Goal: Task Accomplishment & Management: Manage account settings

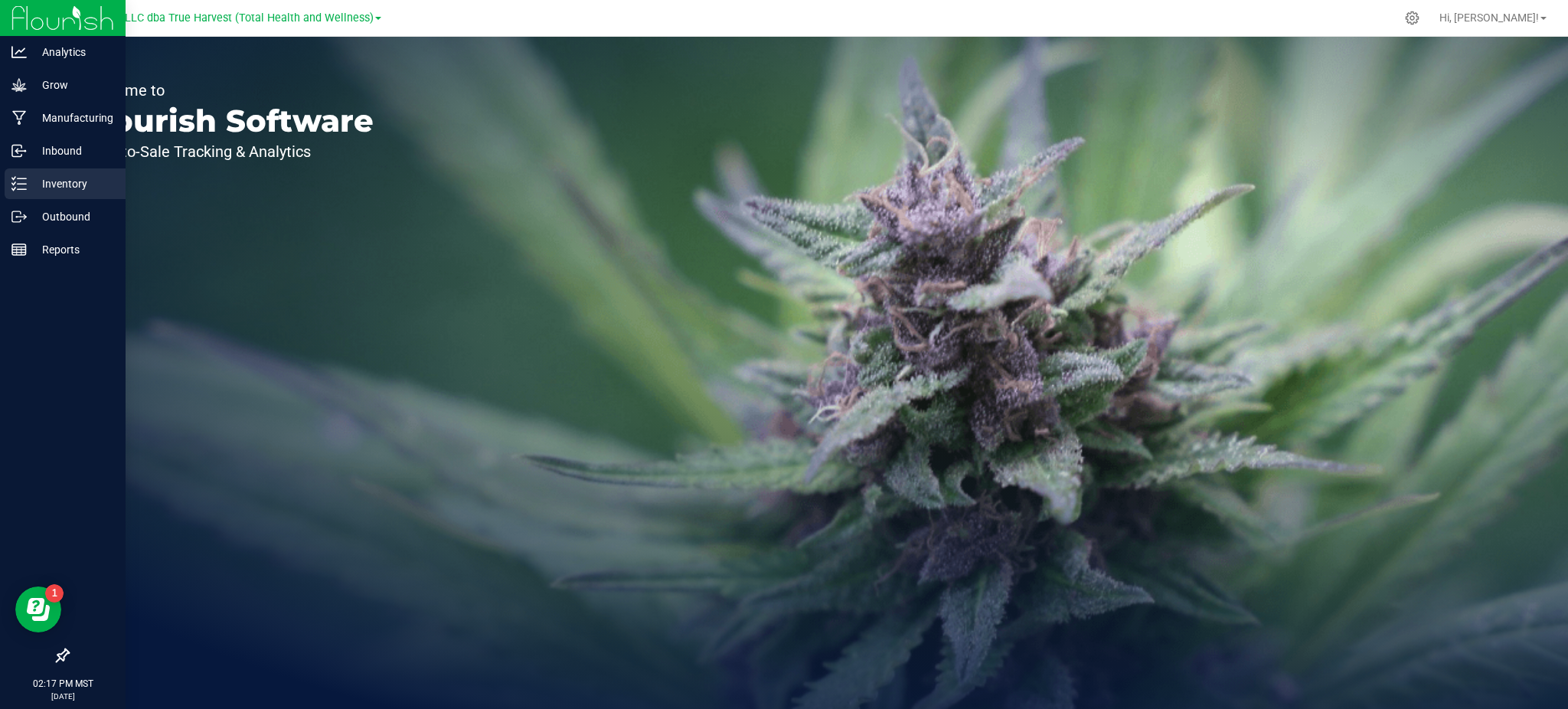
click at [41, 180] on p "Inventory" at bounding box center [72, 184] width 92 height 18
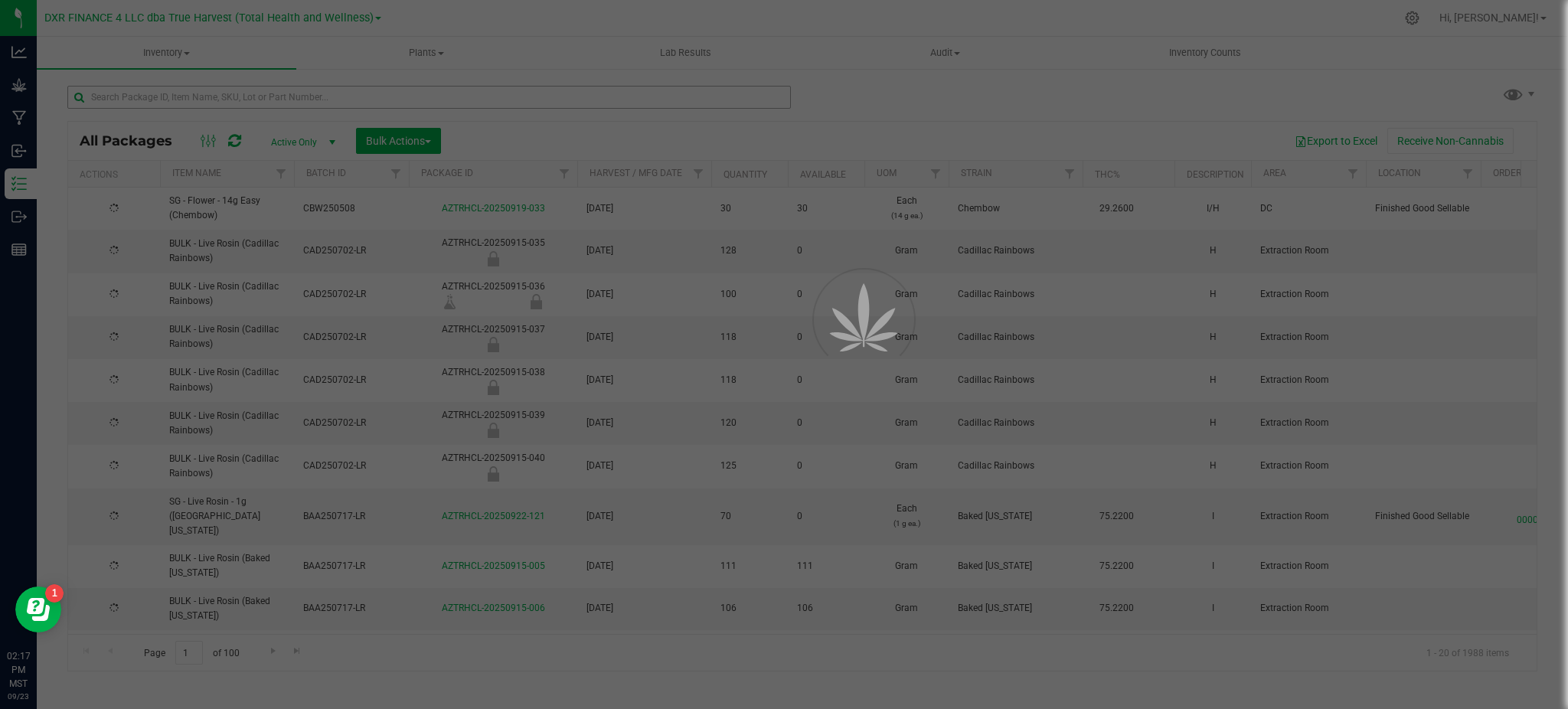
click at [326, 92] on div at bounding box center [784, 354] width 1568 height 709
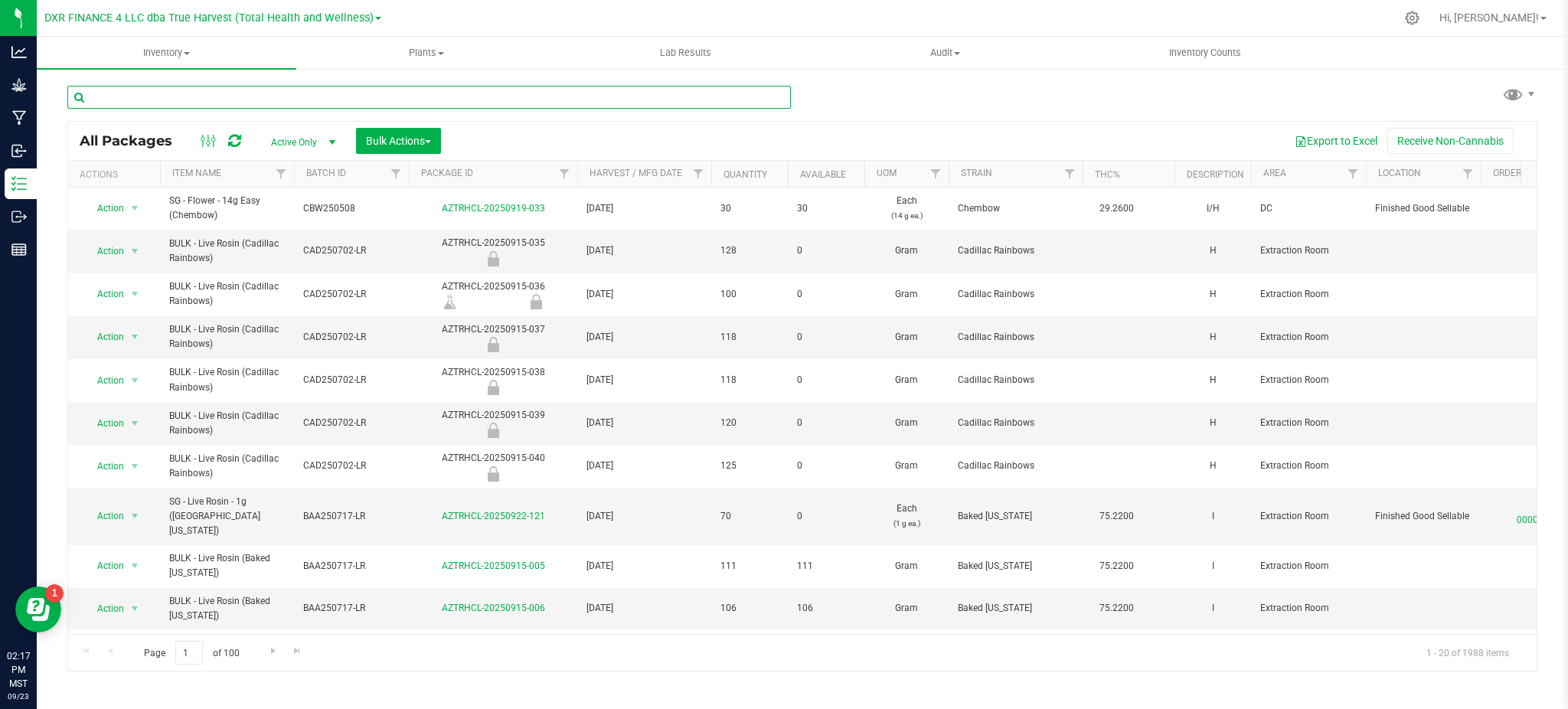
click at [334, 99] on input "text" at bounding box center [429, 97] width 723 height 23
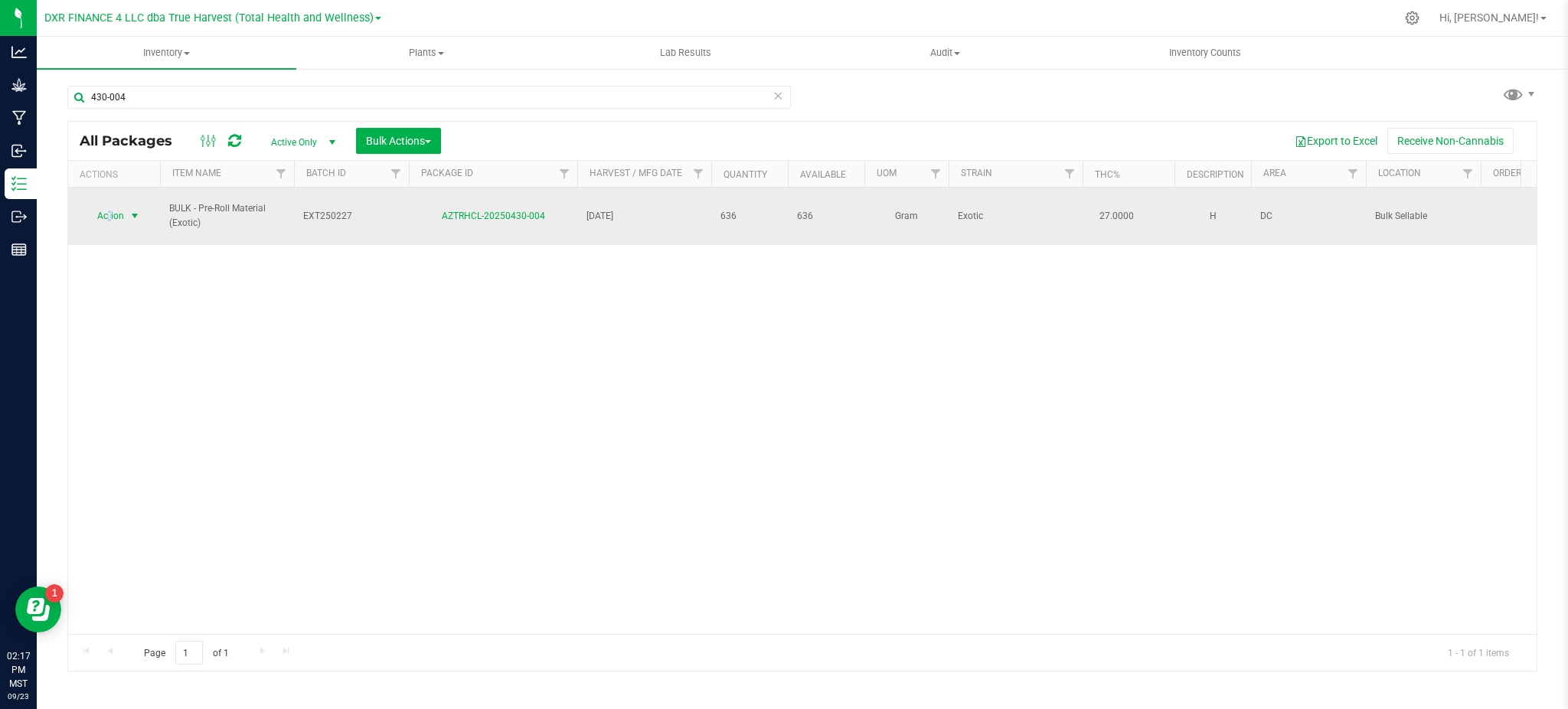
drag, startPoint x: 116, startPoint y: 219, endPoint x: 108, endPoint y: 210, distance: 12.0
click at [108, 210] on span "Action" at bounding box center [104, 216] width 41 height 22
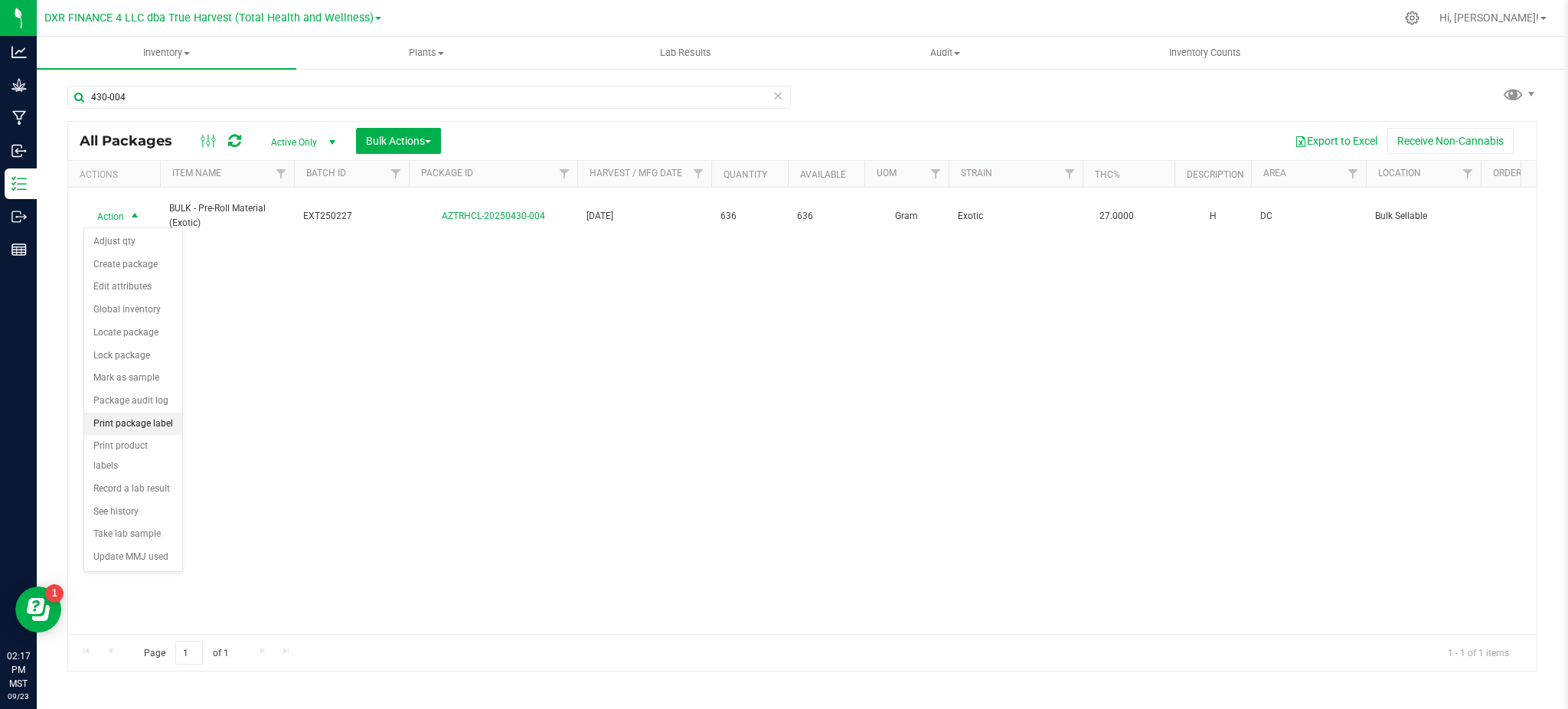
click at [124, 416] on li "Print package label" at bounding box center [133, 424] width 98 height 23
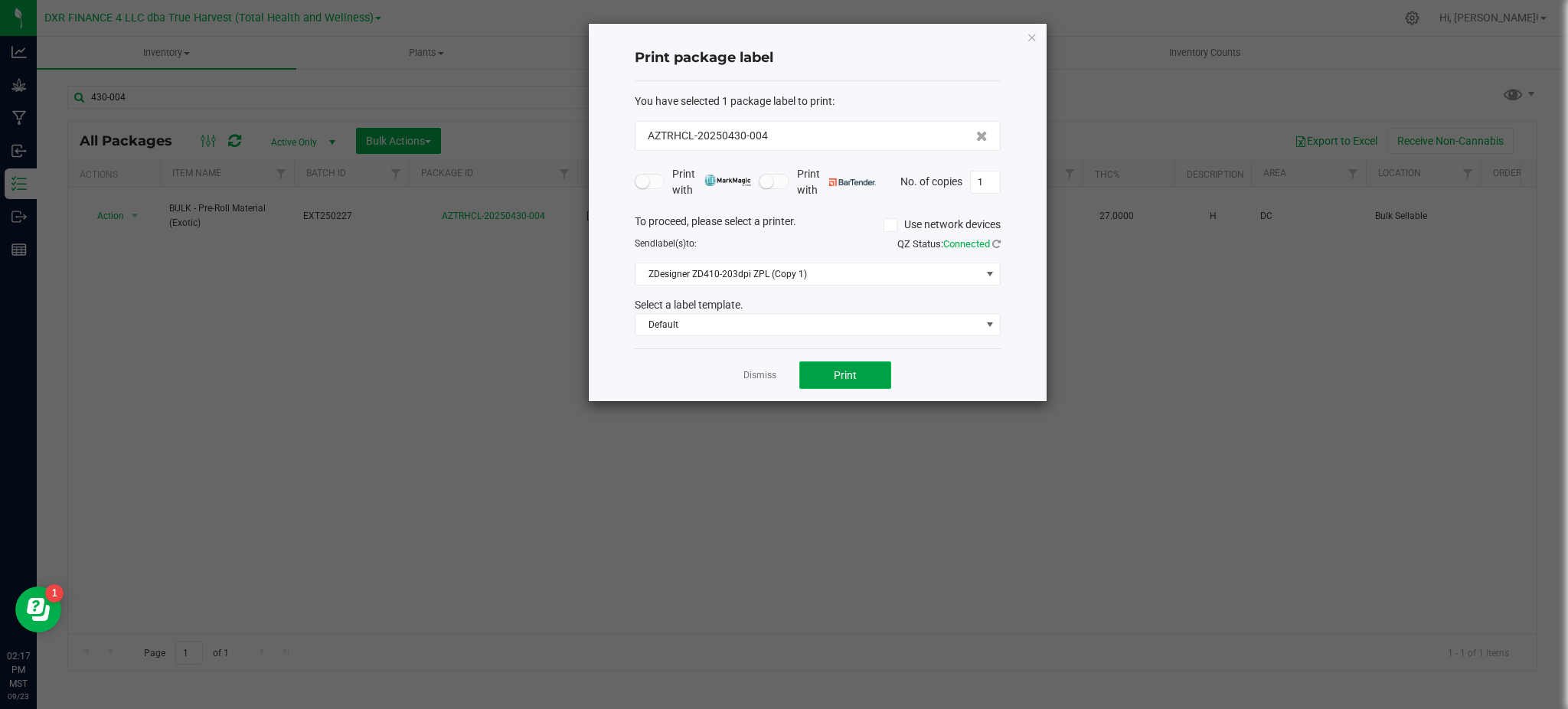
click at [840, 377] on span "Print" at bounding box center [845, 375] width 23 height 12
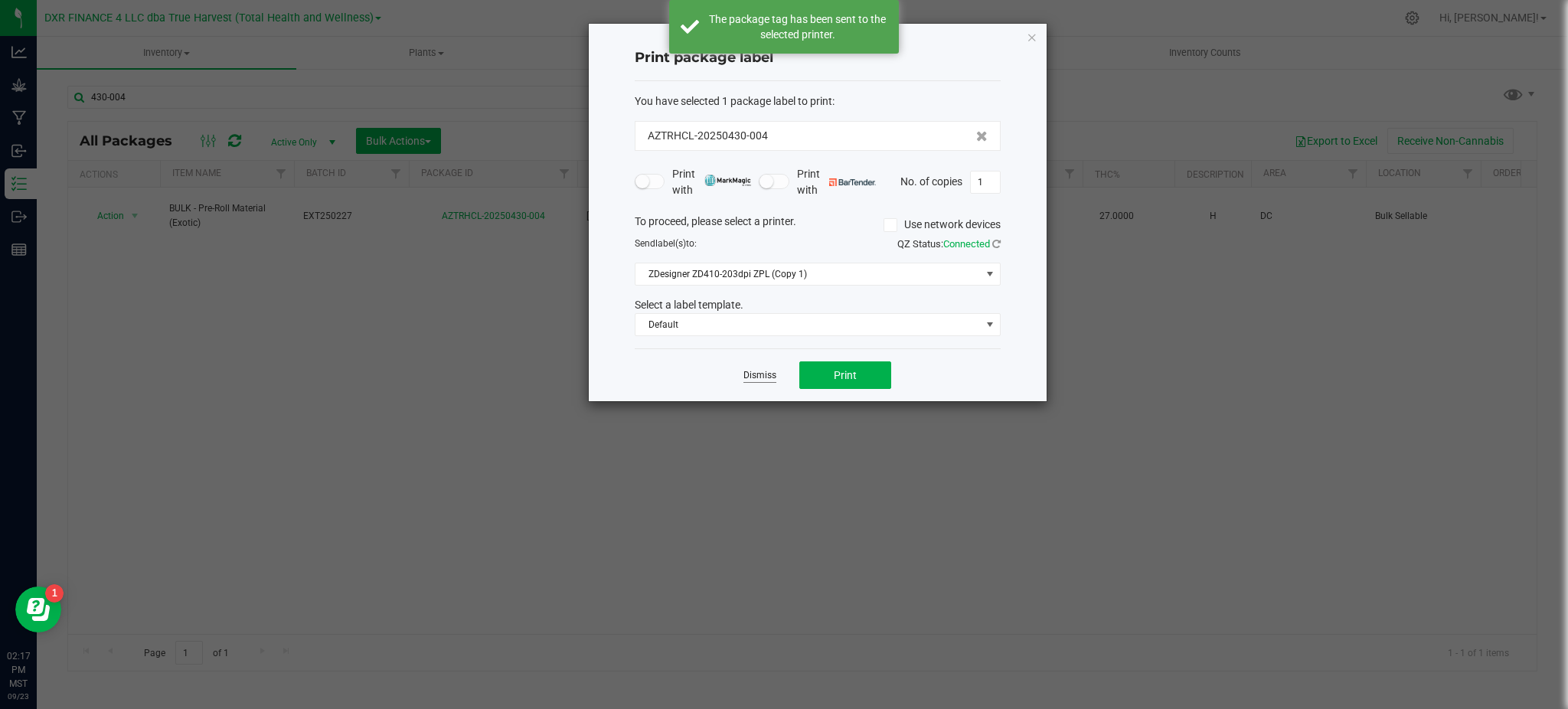
click at [765, 380] on link "Dismiss" at bounding box center [760, 375] width 33 height 13
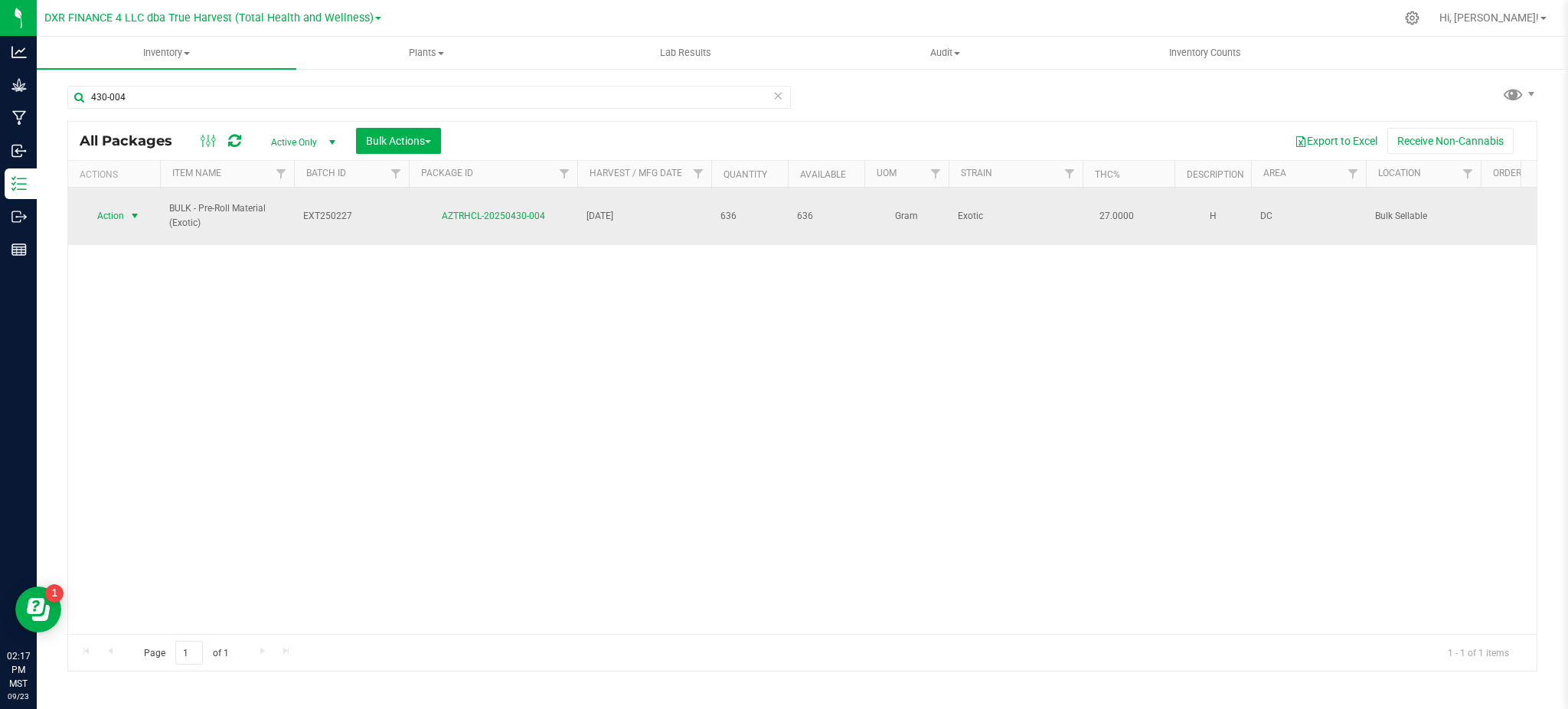
click at [118, 210] on span "Action" at bounding box center [104, 216] width 41 height 22
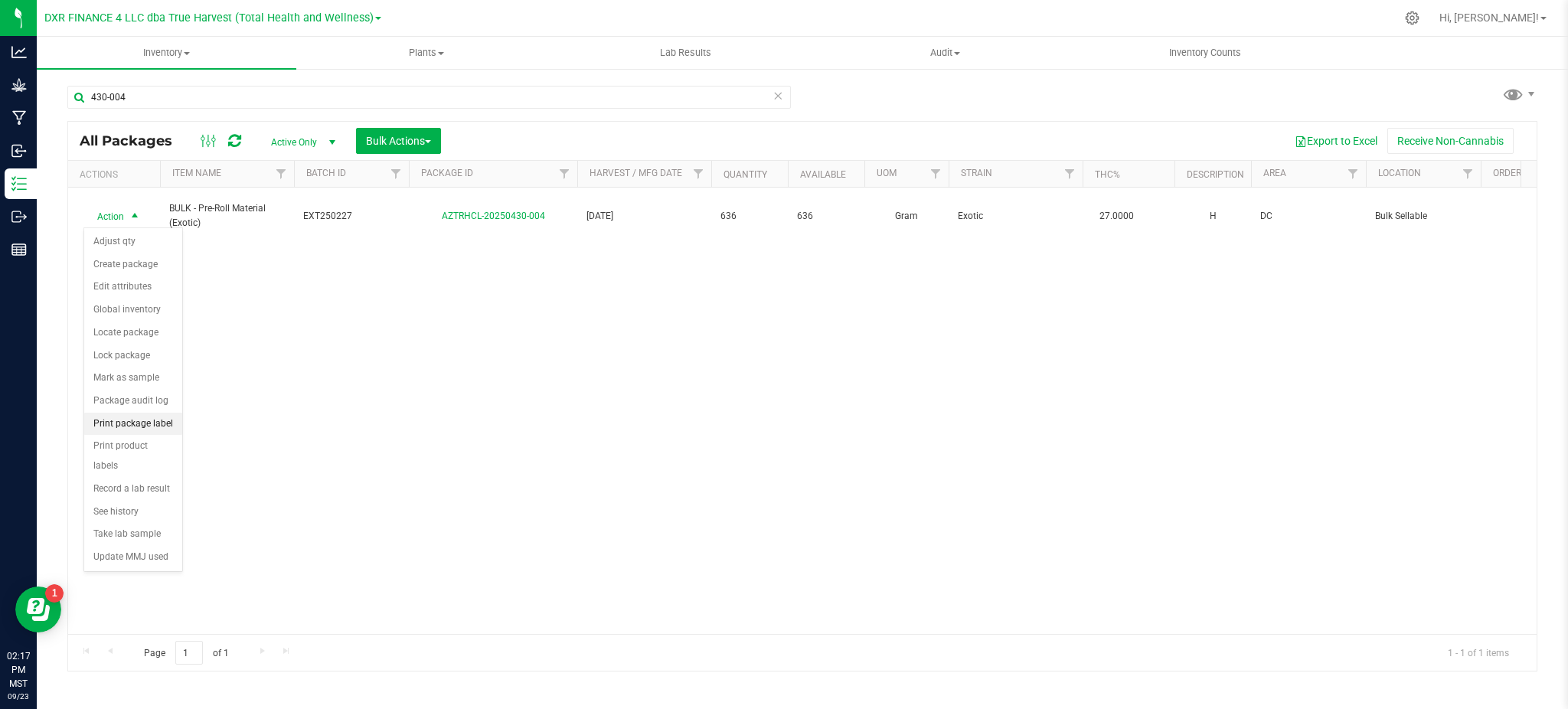
click at [151, 424] on li "Print package label" at bounding box center [133, 424] width 98 height 23
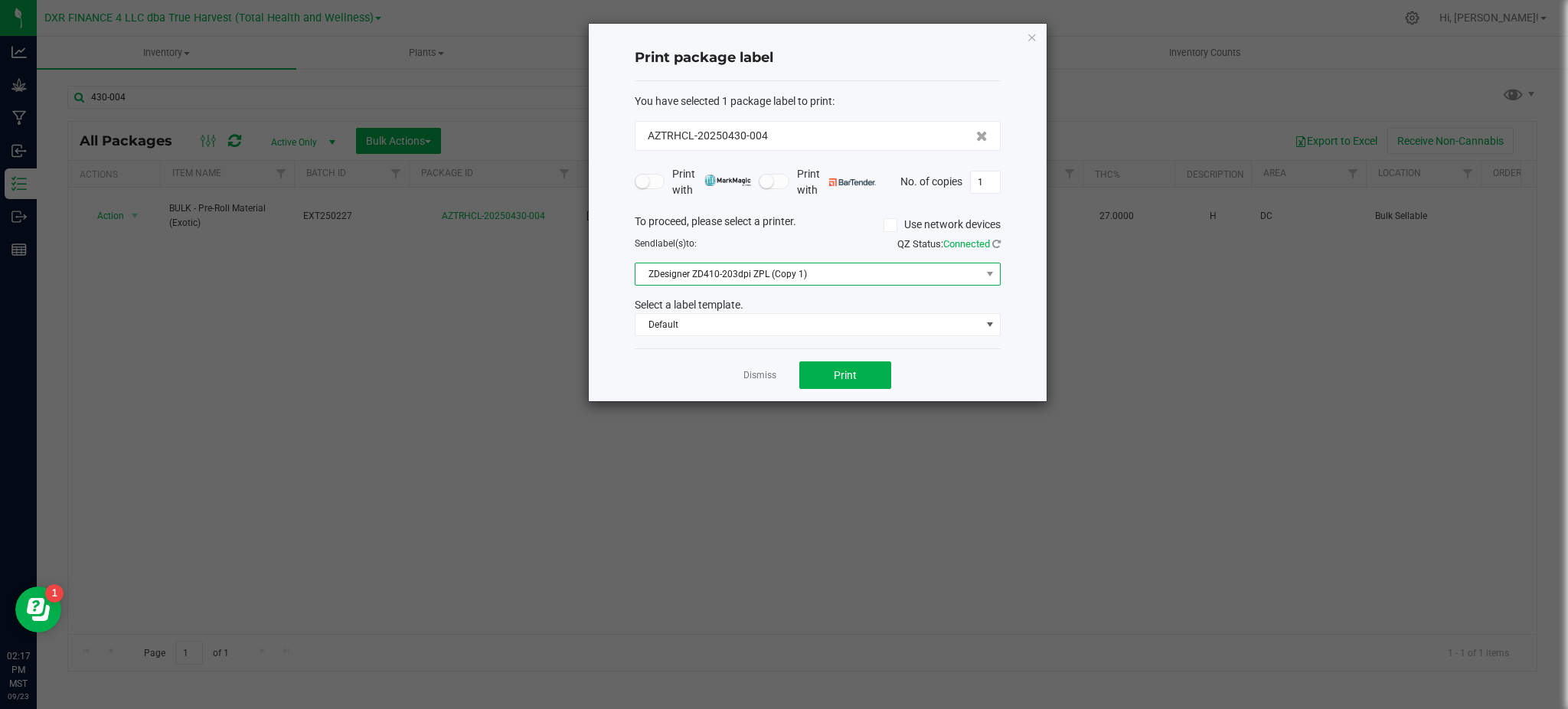
click at [938, 270] on span "ZDesigner ZD410-203dpi ZPL (Copy 1)" at bounding box center [807, 274] width 345 height 22
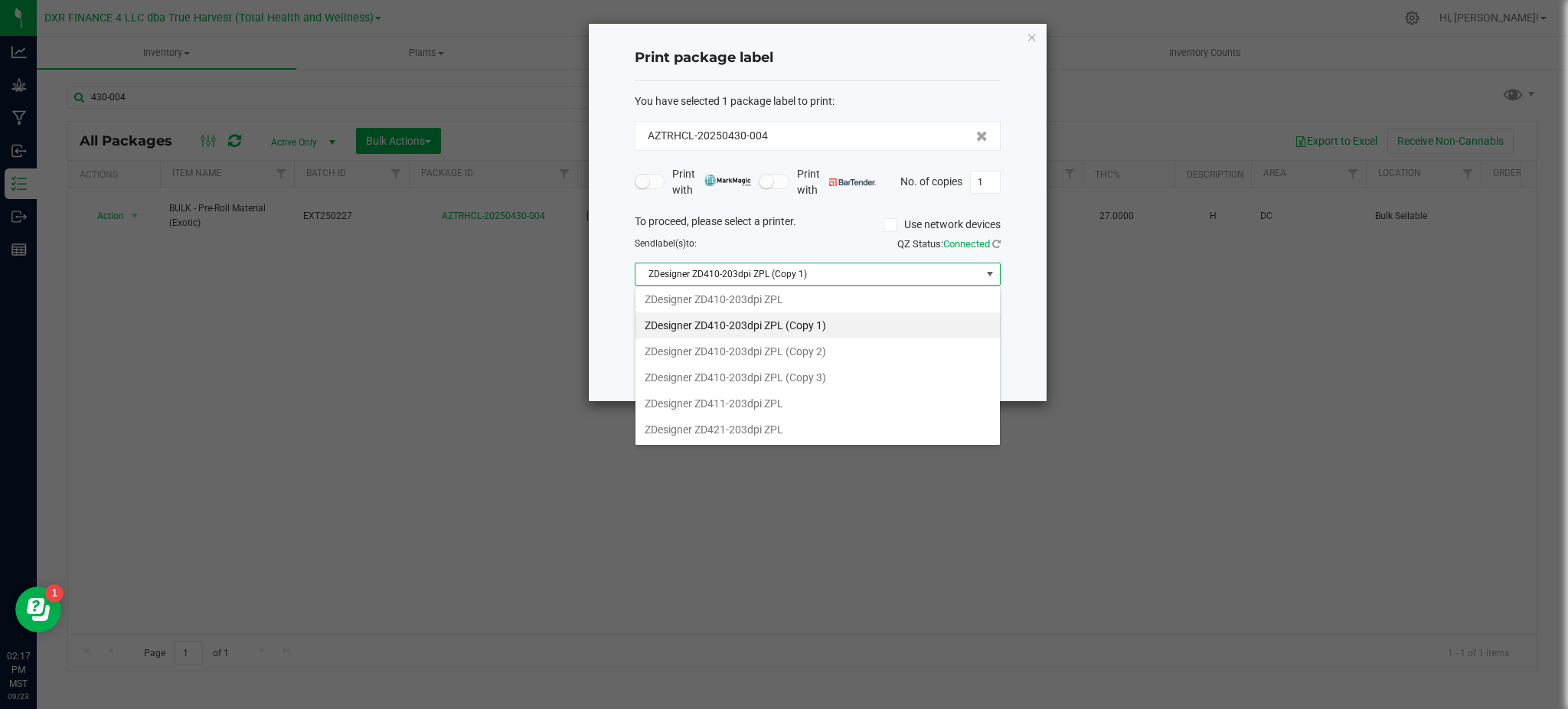
scroll to position [290, 0]
click at [816, 427] on ZPL "ZDesigner ZD421-203dpi ZPL" at bounding box center [817, 429] width 364 height 26
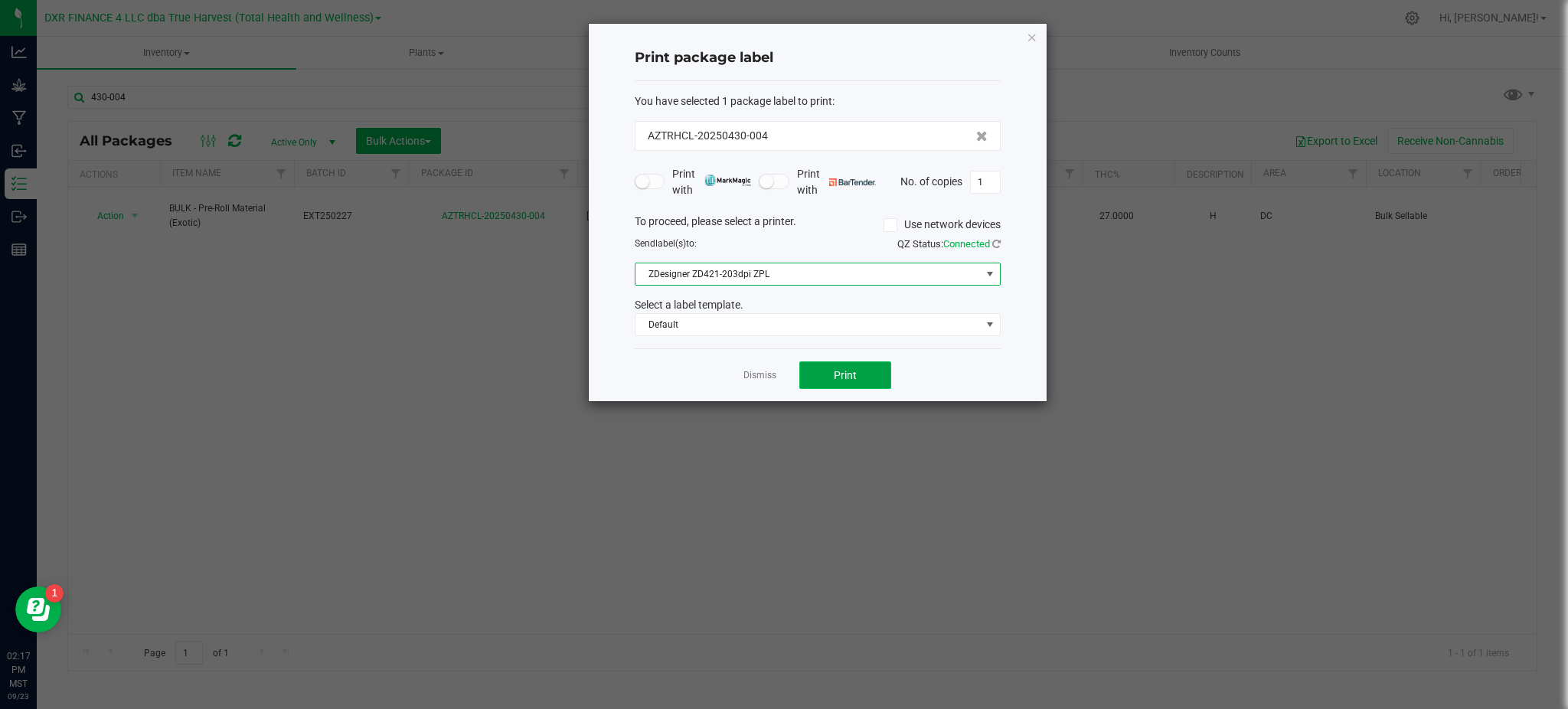
click at [821, 376] on button "Print" at bounding box center [845, 375] width 92 height 27
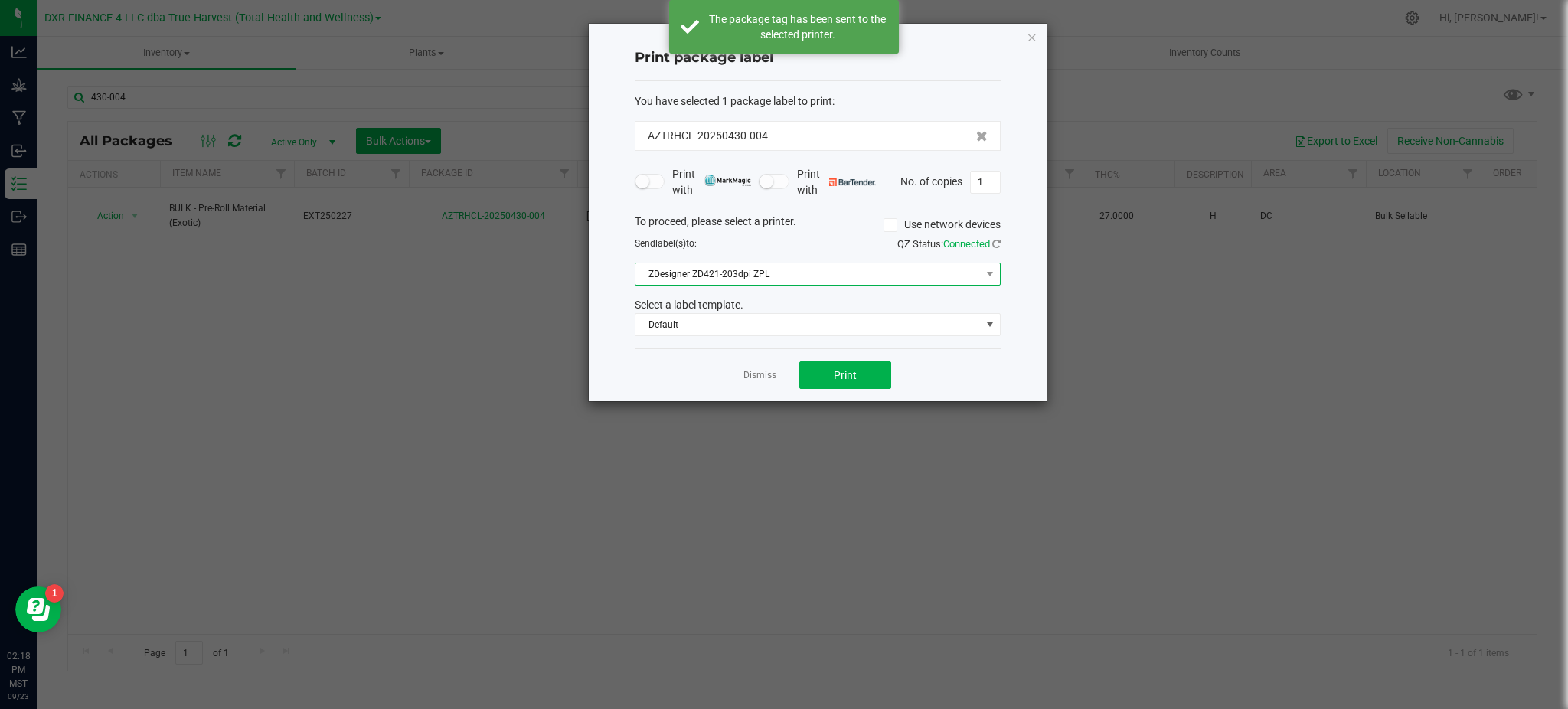
click at [788, 276] on span "ZDesigner ZD421-203dpi ZPL" at bounding box center [807, 274] width 345 height 22
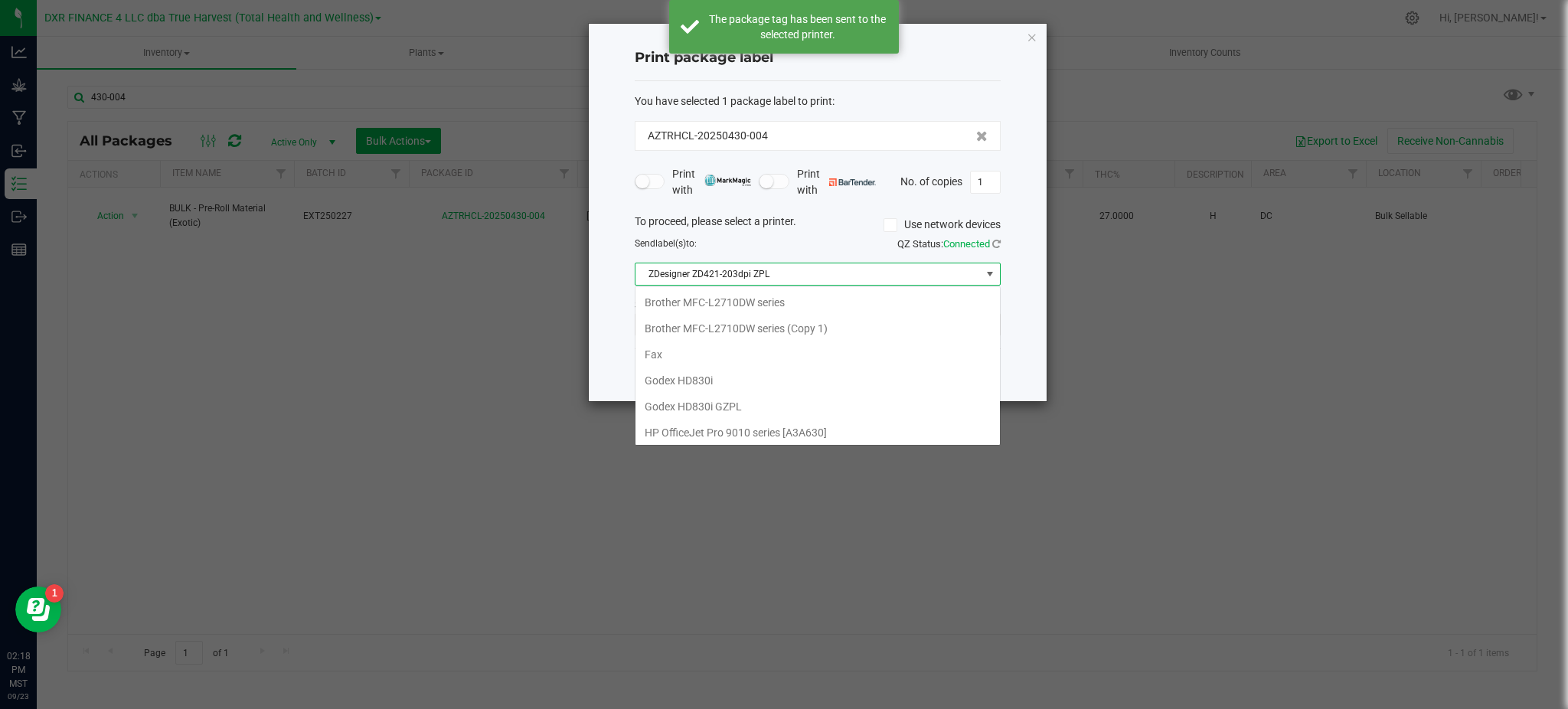
scroll to position [23, 365]
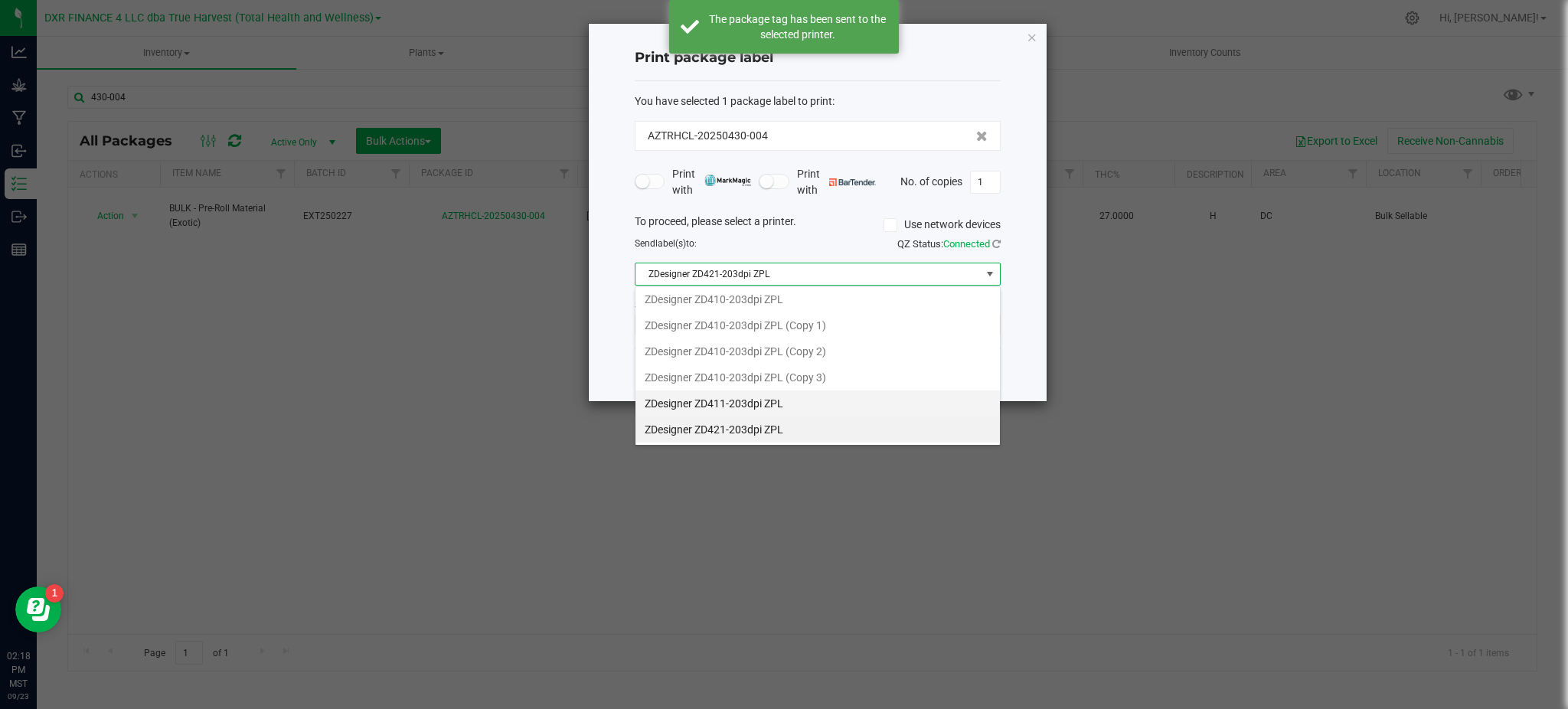
click at [792, 397] on ZPL "ZDesigner ZD411-203dpi ZPL" at bounding box center [817, 404] width 364 height 26
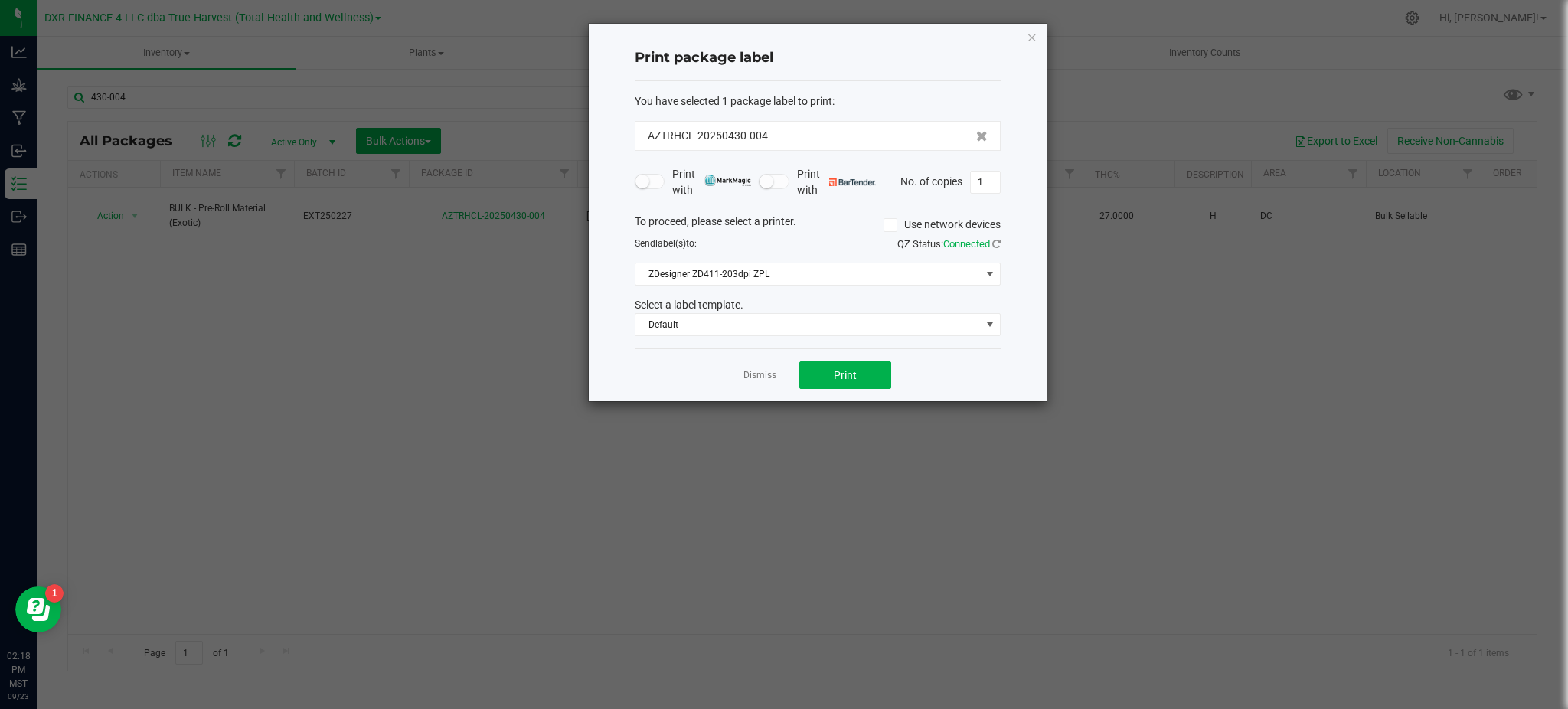
click at [741, 375] on div "Dismiss Print" at bounding box center [818, 375] width 366 height 53
click at [750, 379] on link "Dismiss" at bounding box center [760, 375] width 33 height 13
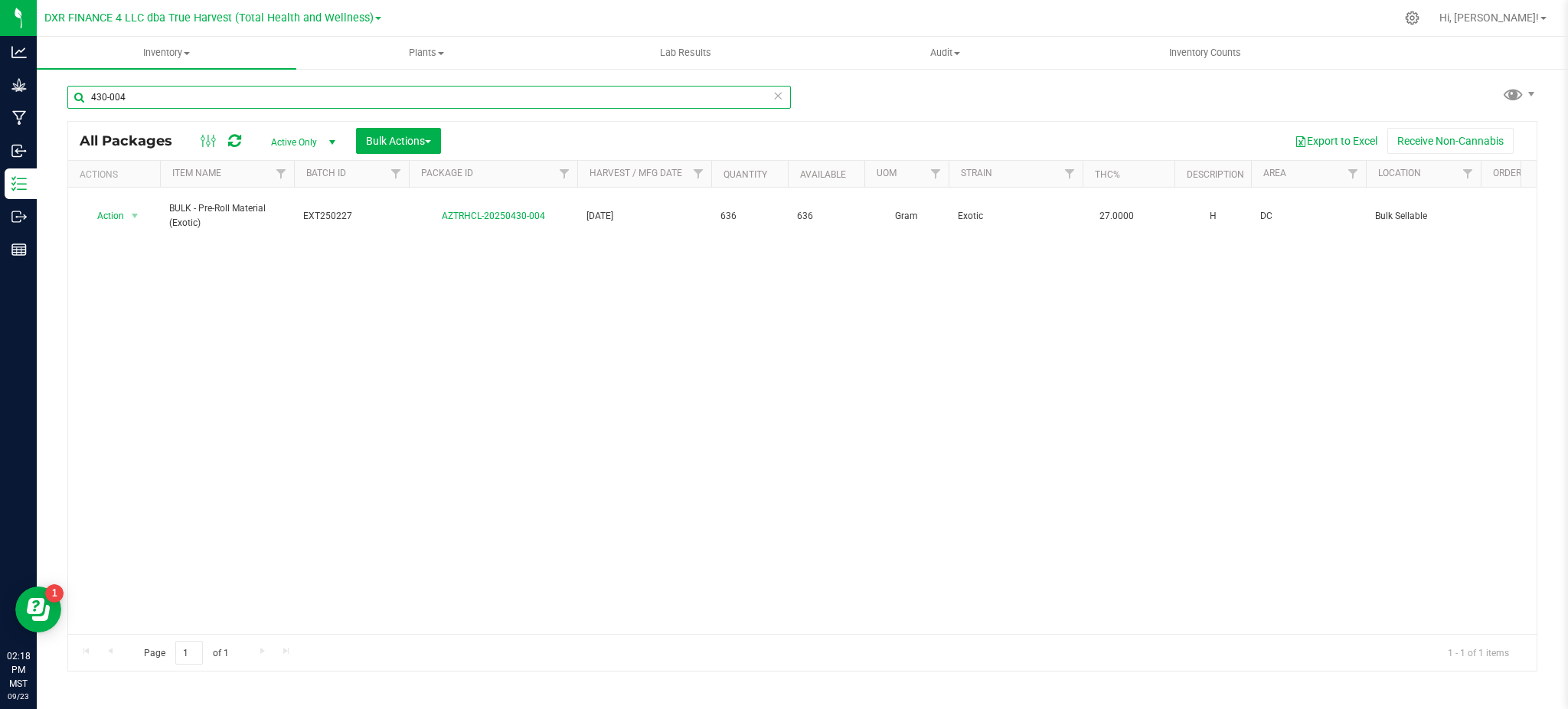
click at [358, 108] on input "430-004" at bounding box center [429, 97] width 723 height 23
type input "505-019"
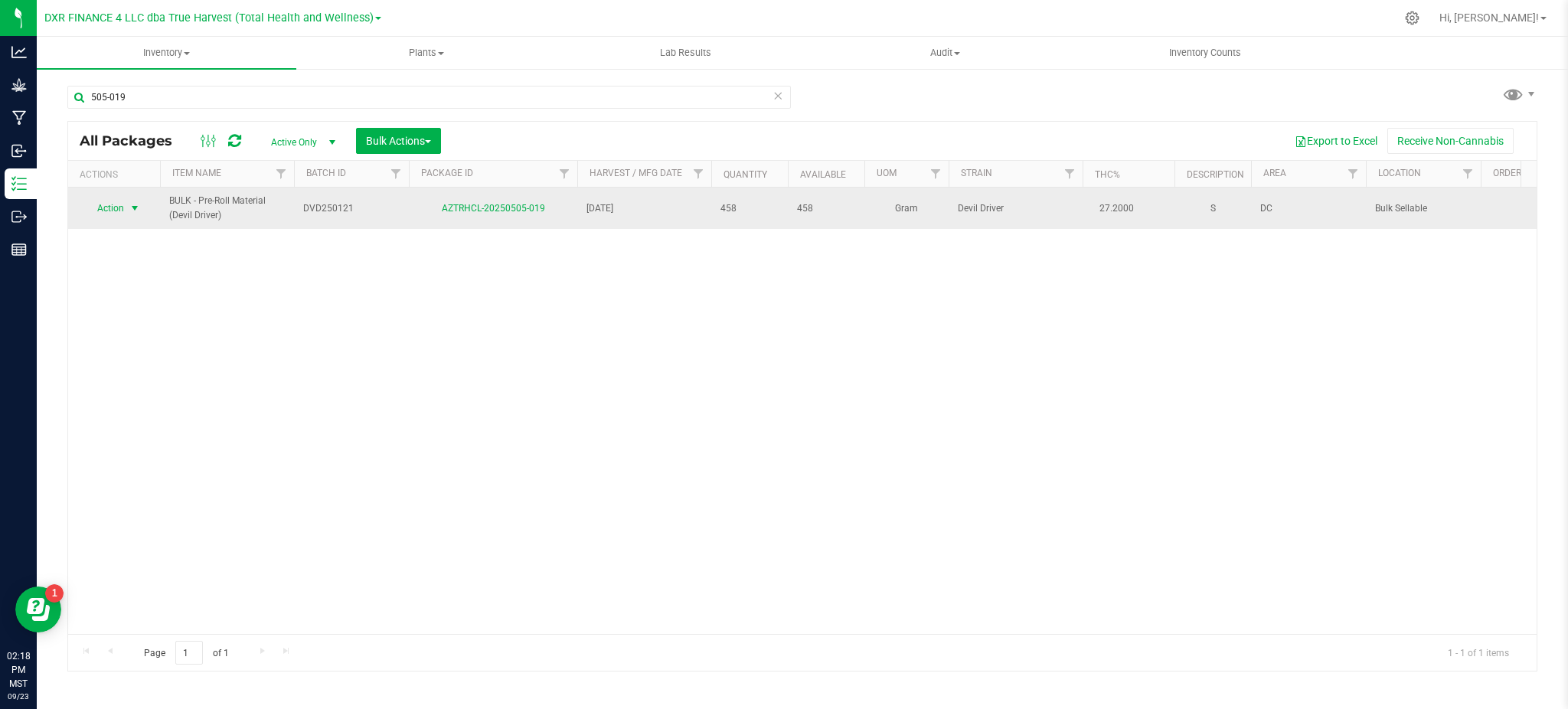
click at [122, 208] on span "Action" at bounding box center [104, 209] width 41 height 22
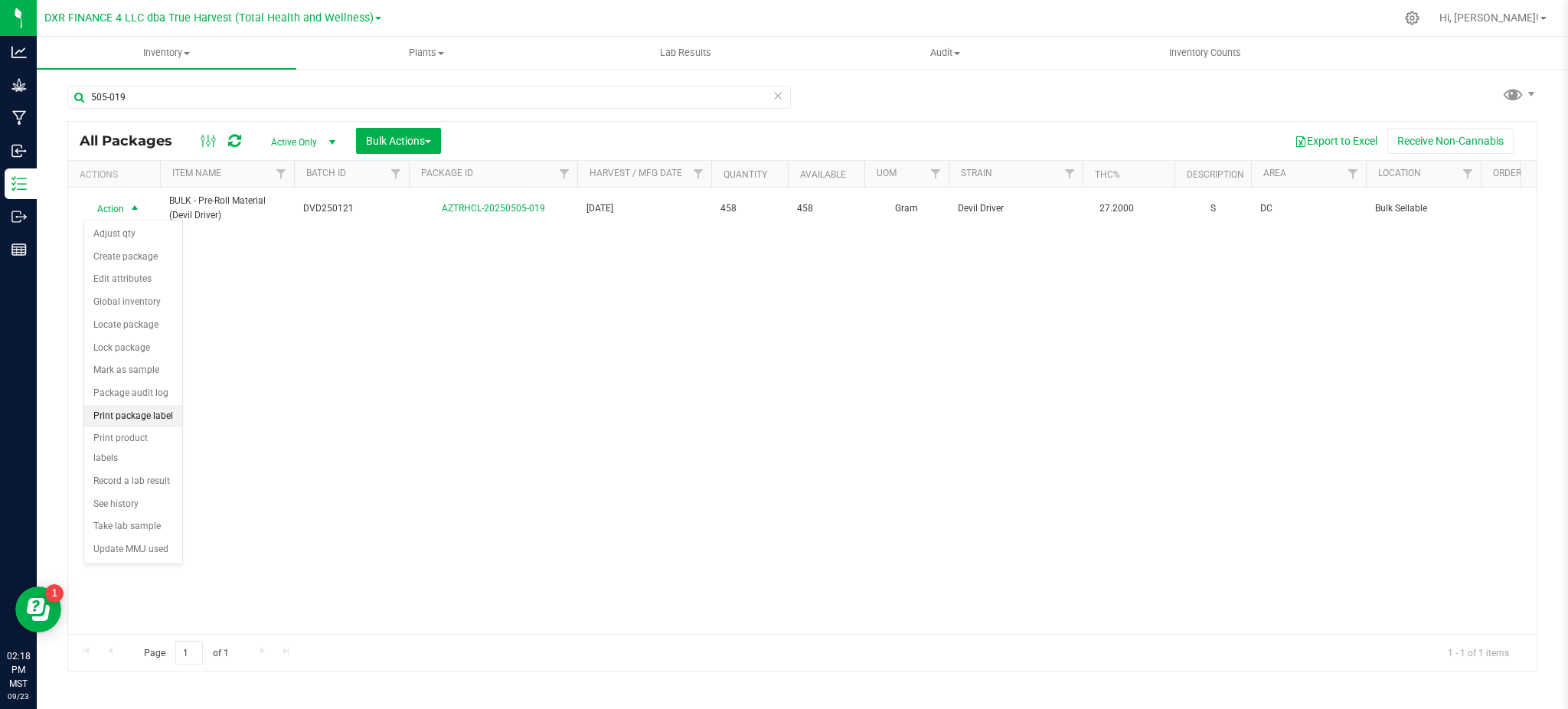
click at [128, 412] on li "Print package label" at bounding box center [133, 416] width 98 height 23
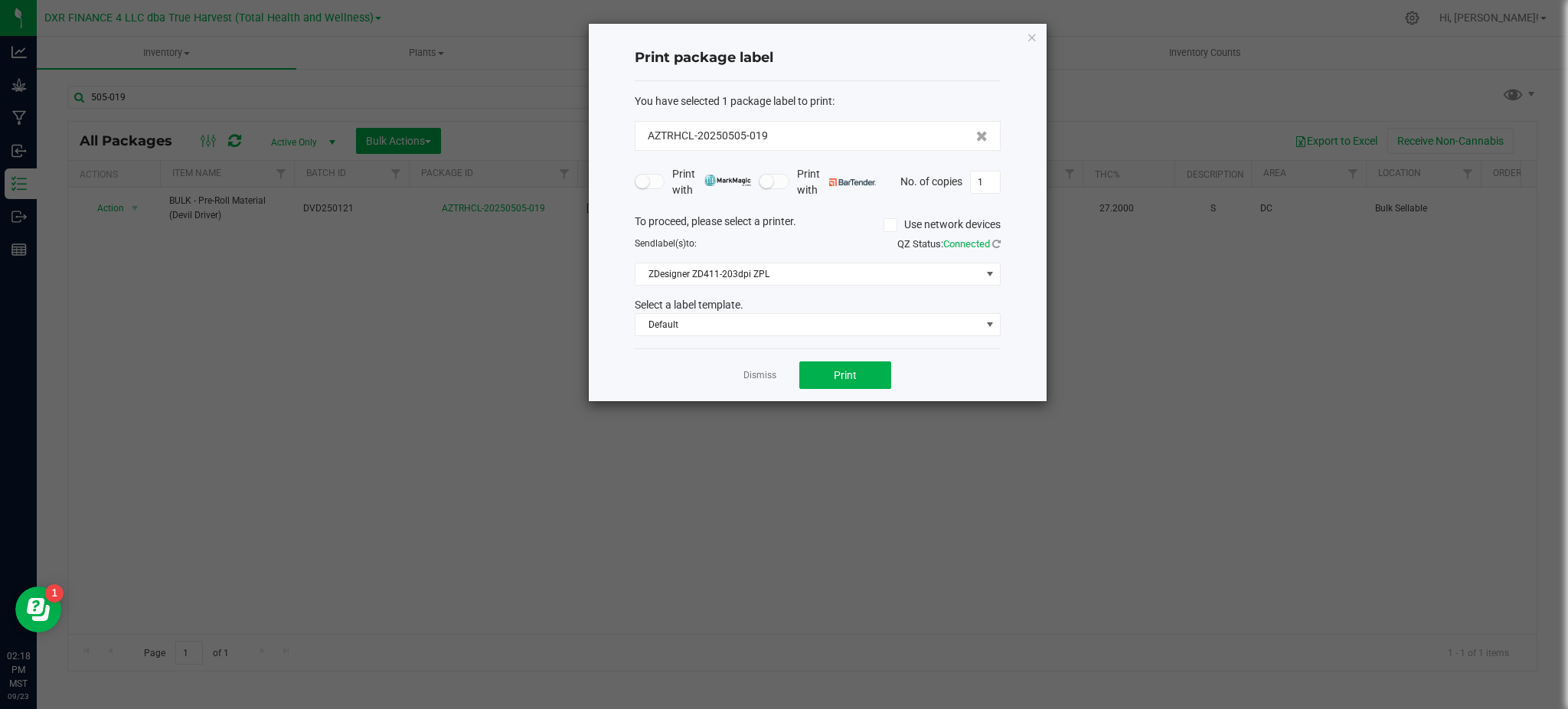
drag, startPoint x: 841, startPoint y: 362, endPoint x: 806, endPoint y: 258, distance: 109.7
click at [807, 258] on div "To proceed, please select a printer. Use network devices Send label(s) to: QZ S…" at bounding box center [818, 274] width 366 height 123
click at [797, 282] on span "ZDesigner ZD411-203dpi ZPL" at bounding box center [807, 274] width 345 height 22
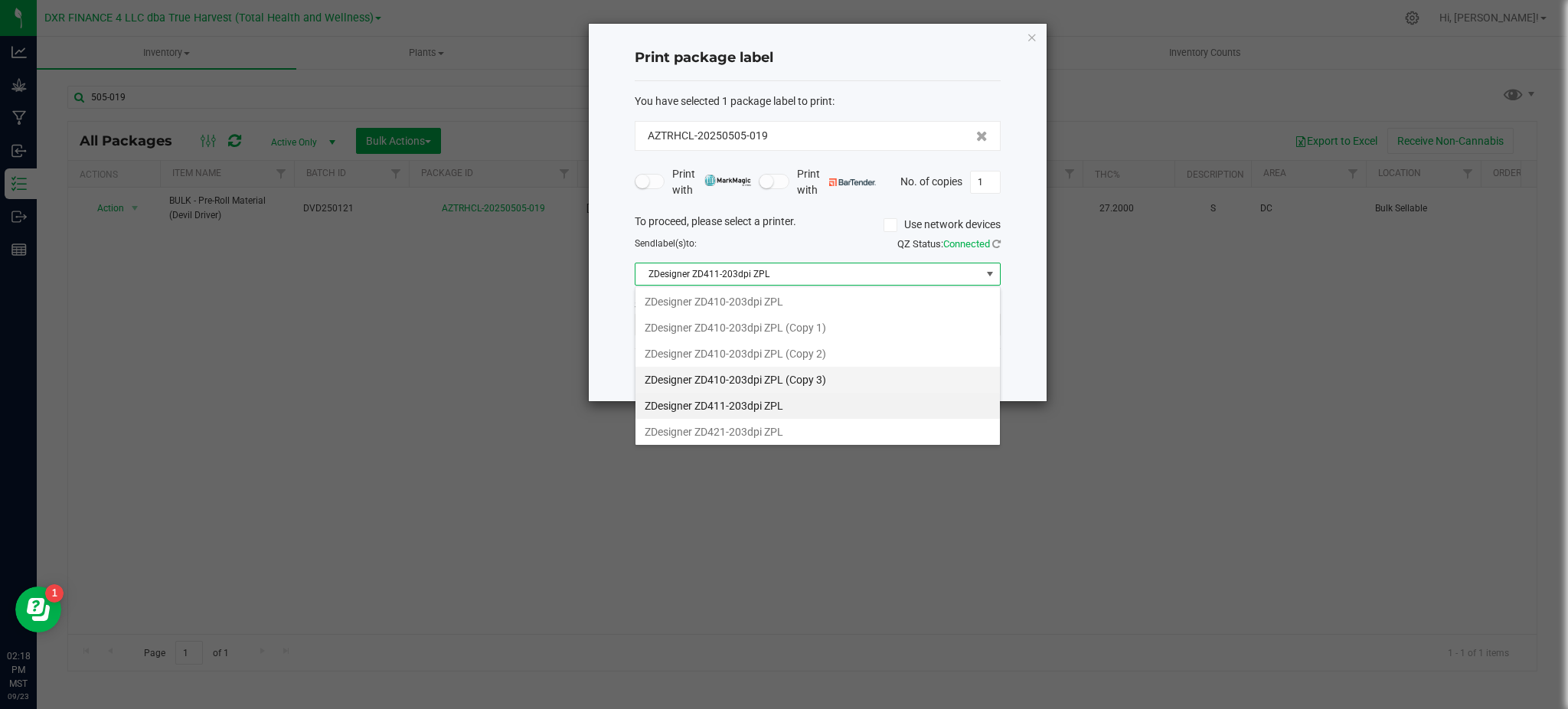
scroll to position [290, 0]
click at [780, 425] on ZPL "ZDesigner ZD421-203dpi ZPL" at bounding box center [817, 429] width 364 height 26
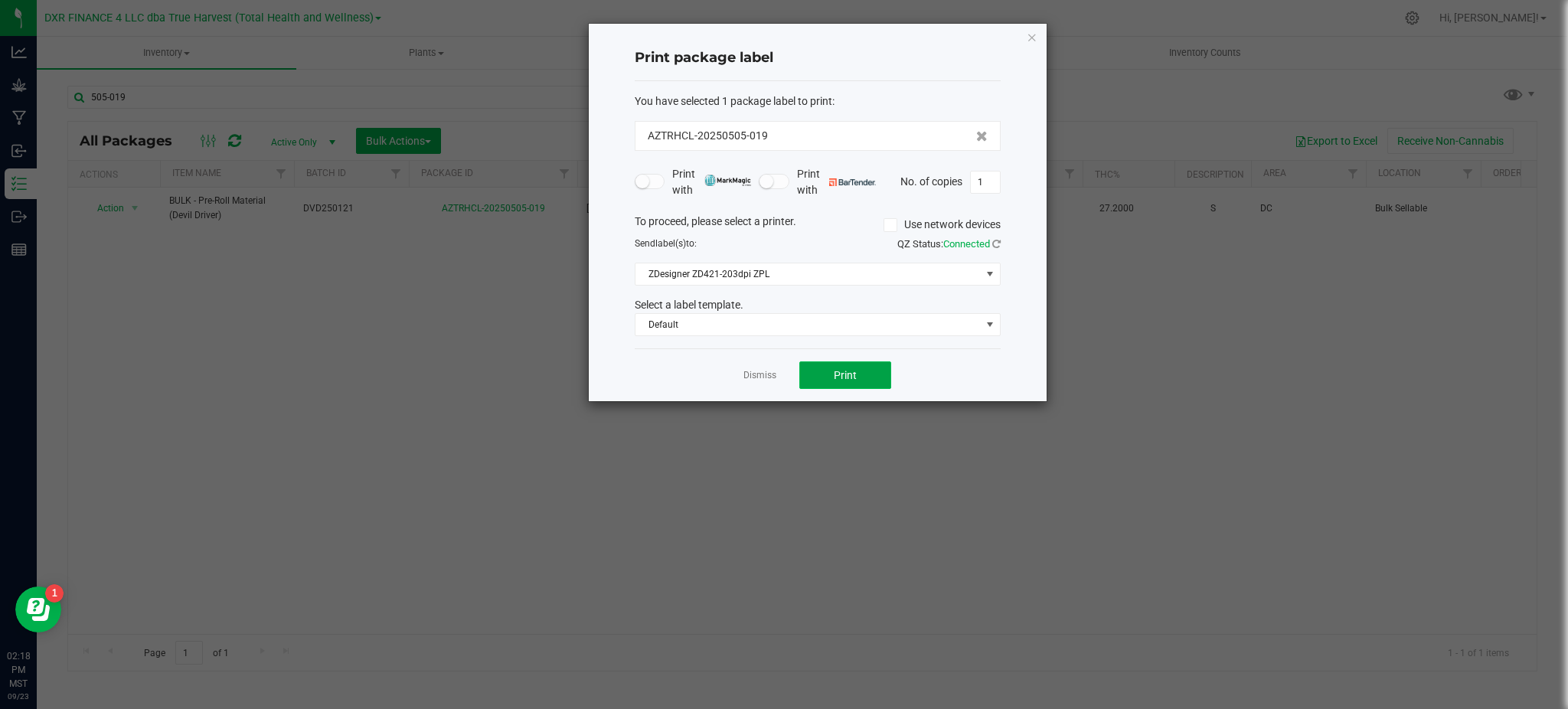
click at [827, 383] on button "Print" at bounding box center [845, 375] width 92 height 27
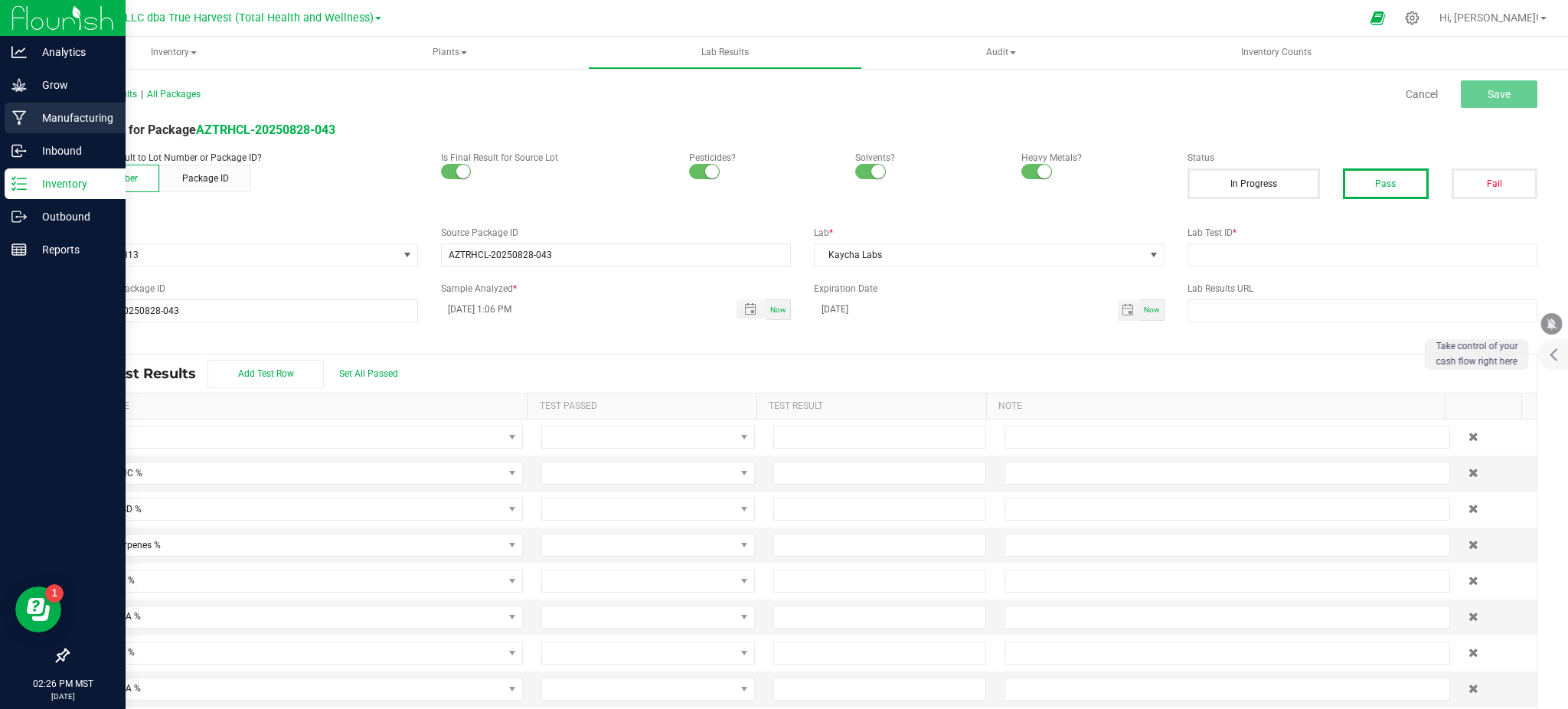
drag, startPoint x: 56, startPoint y: 105, endPoint x: 90, endPoint y: 109, distance: 34.2
click at [56, 105] on div "Manufacturing" at bounding box center [65, 118] width 121 height 31
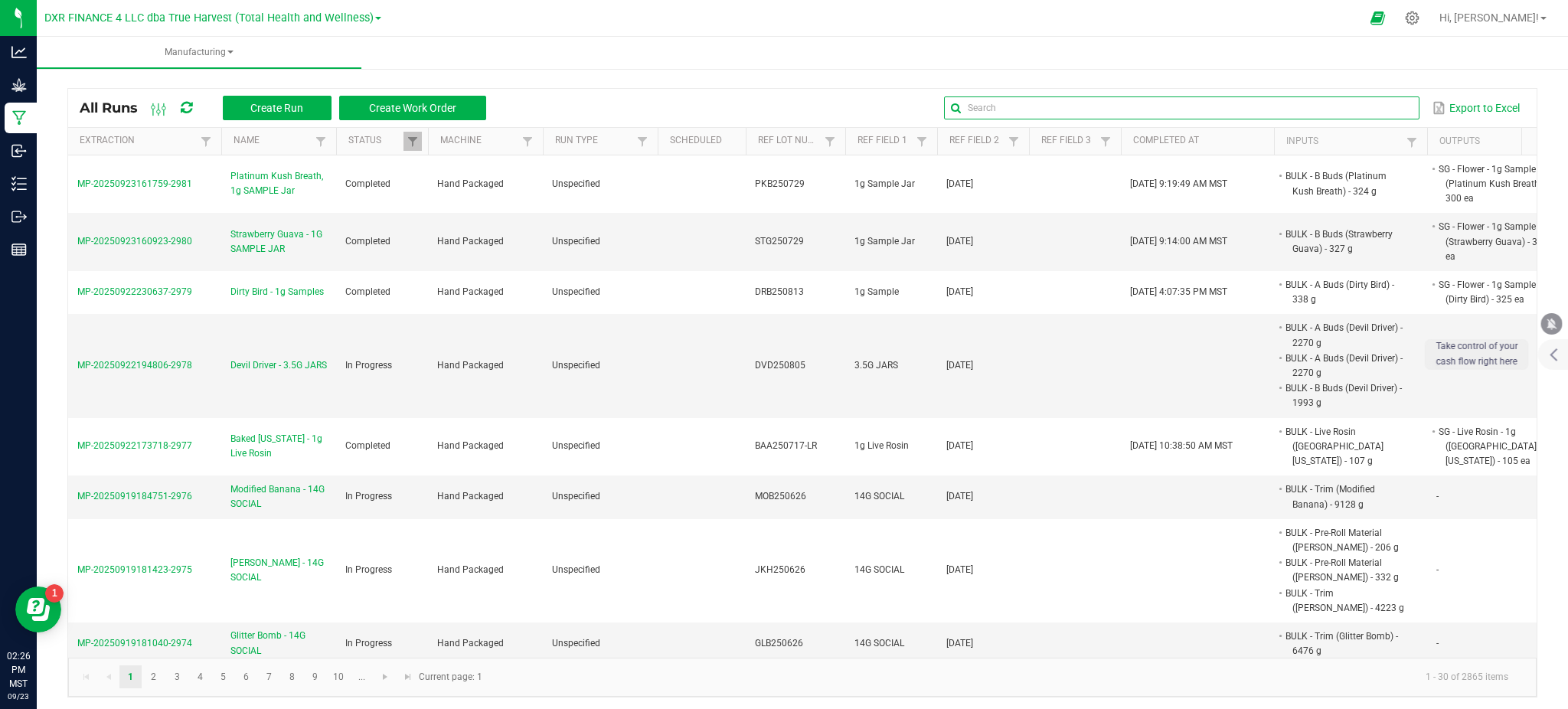
click at [1368, 113] on input "text" at bounding box center [1181, 108] width 475 height 23
paste input "MEL250611"
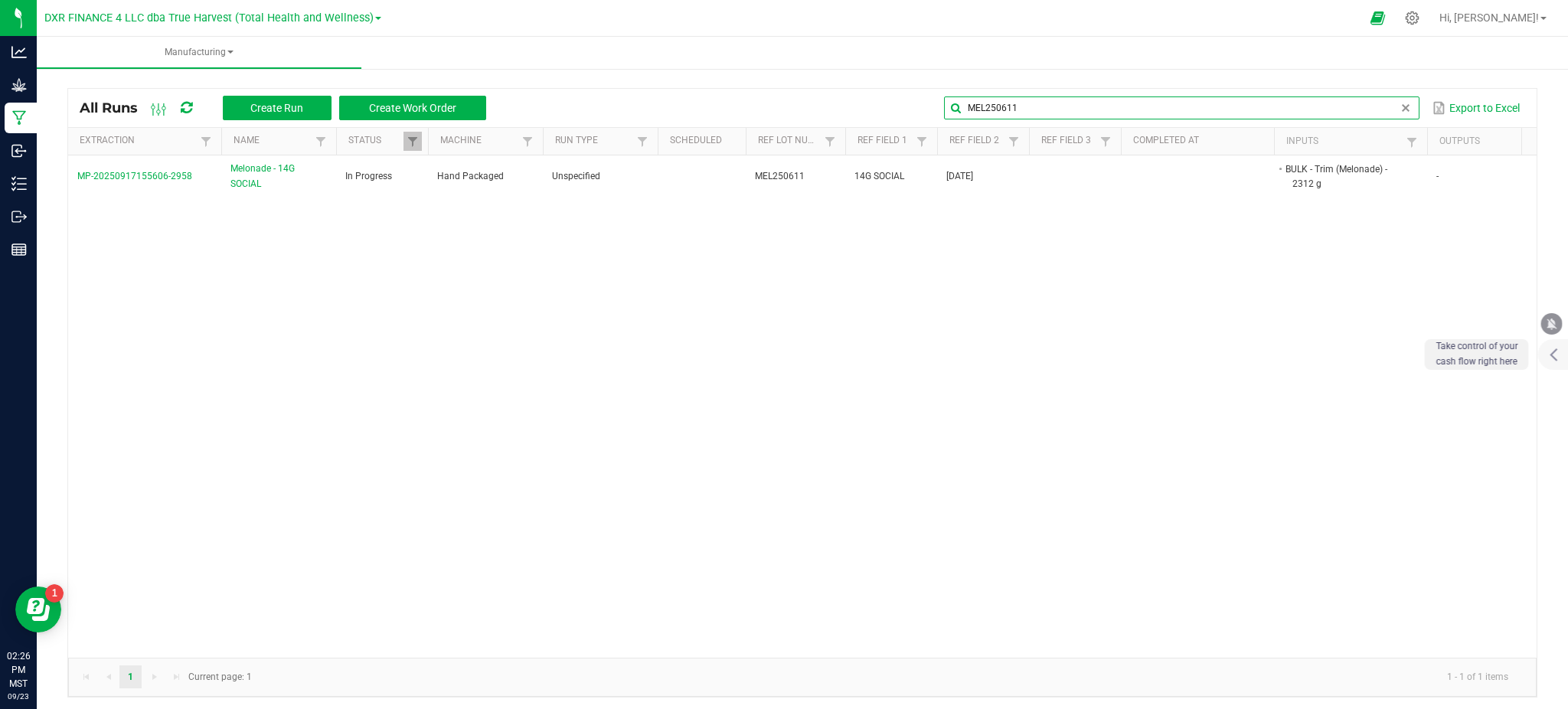
type input "MEL250611"
click at [496, 335] on div "MP-20250917155606-2958 Melonade - 14G SOCIAL In Progress Hand Packaged Unspecif…" at bounding box center [803, 406] width 1469 height 502
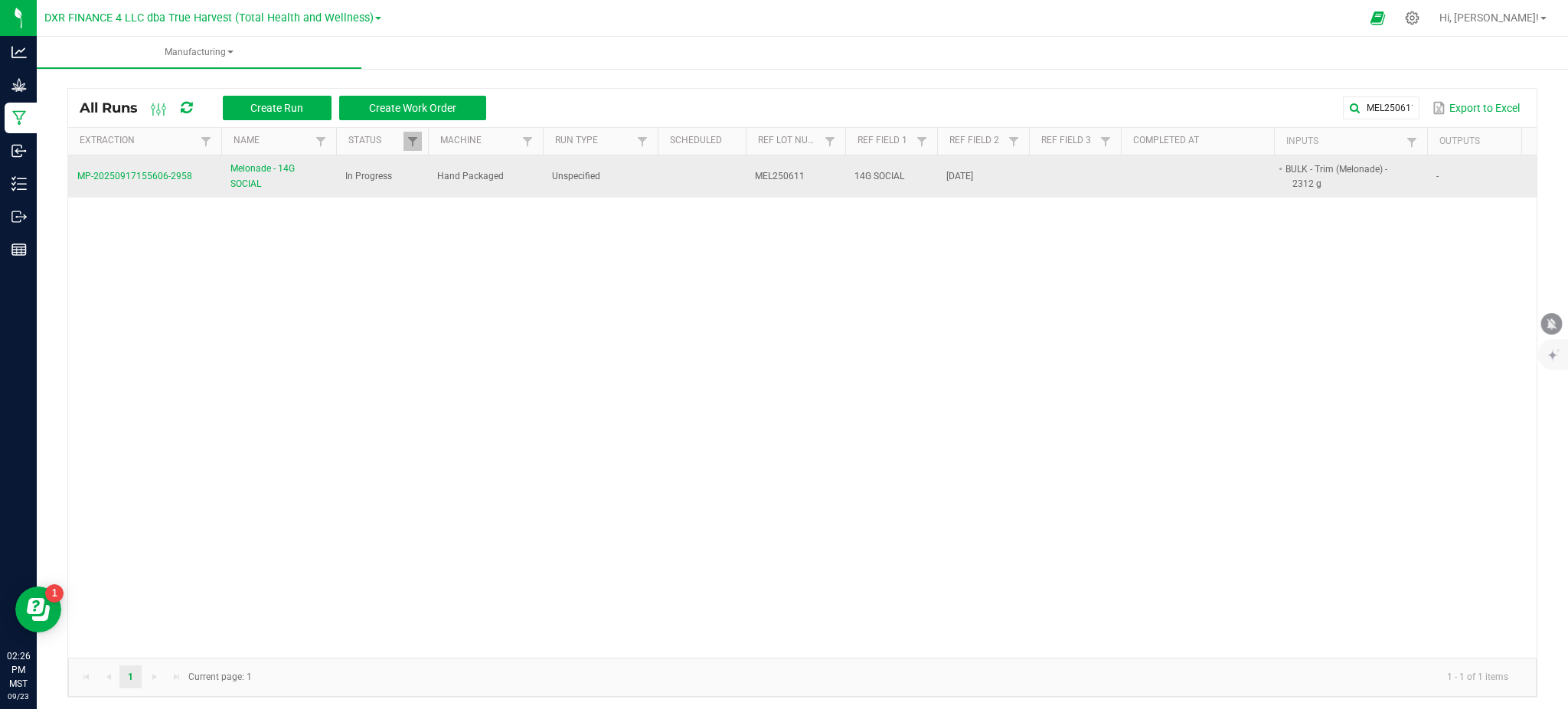
click at [240, 169] on span "Melonade - 14G SOCIAL" at bounding box center [279, 176] width 97 height 29
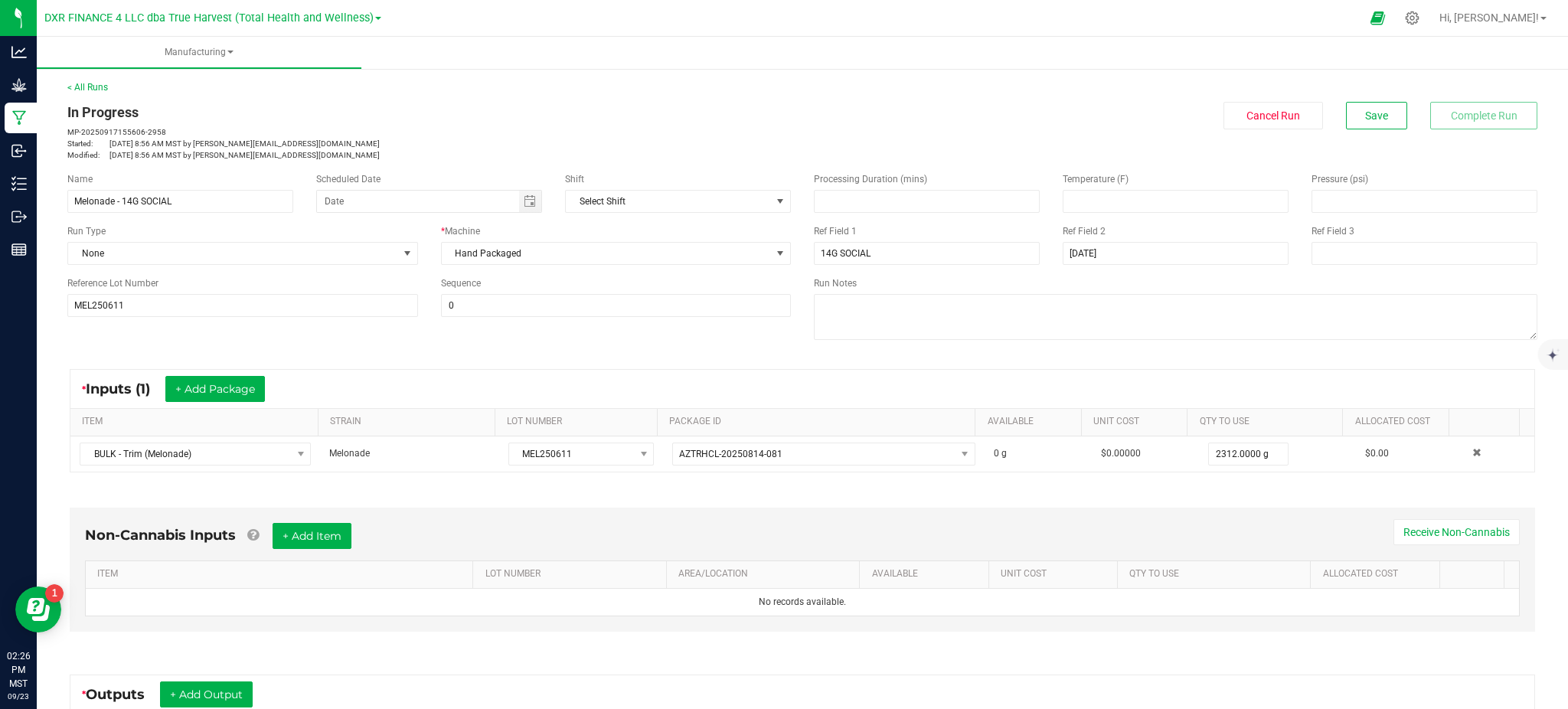
click at [487, 365] on div "* Inputs (1) + Add Package ITEM STRAIN LOT NUMBER PACKAGE ID AVAILABLE Unit Cos…" at bounding box center [802, 421] width 1493 height 131
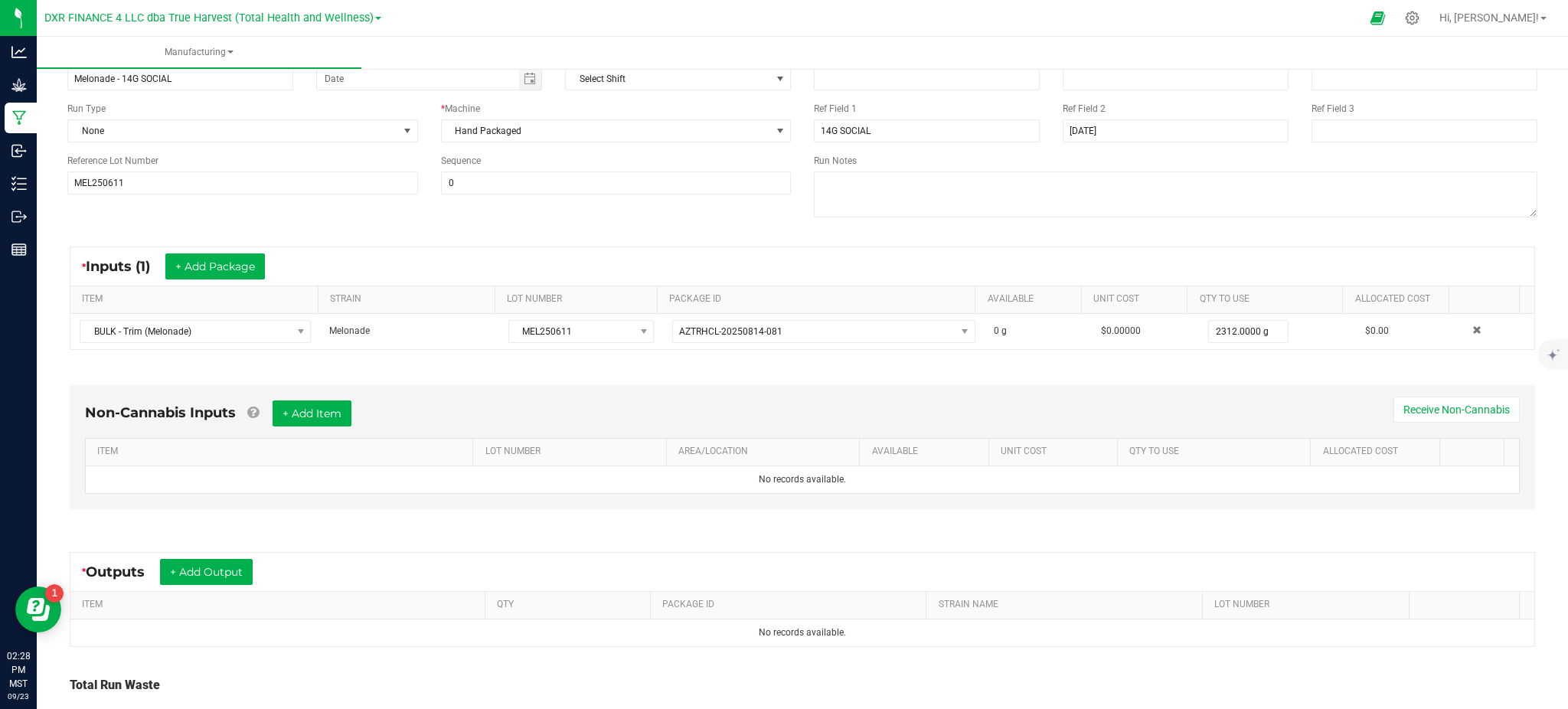
scroll to position [236, 0]
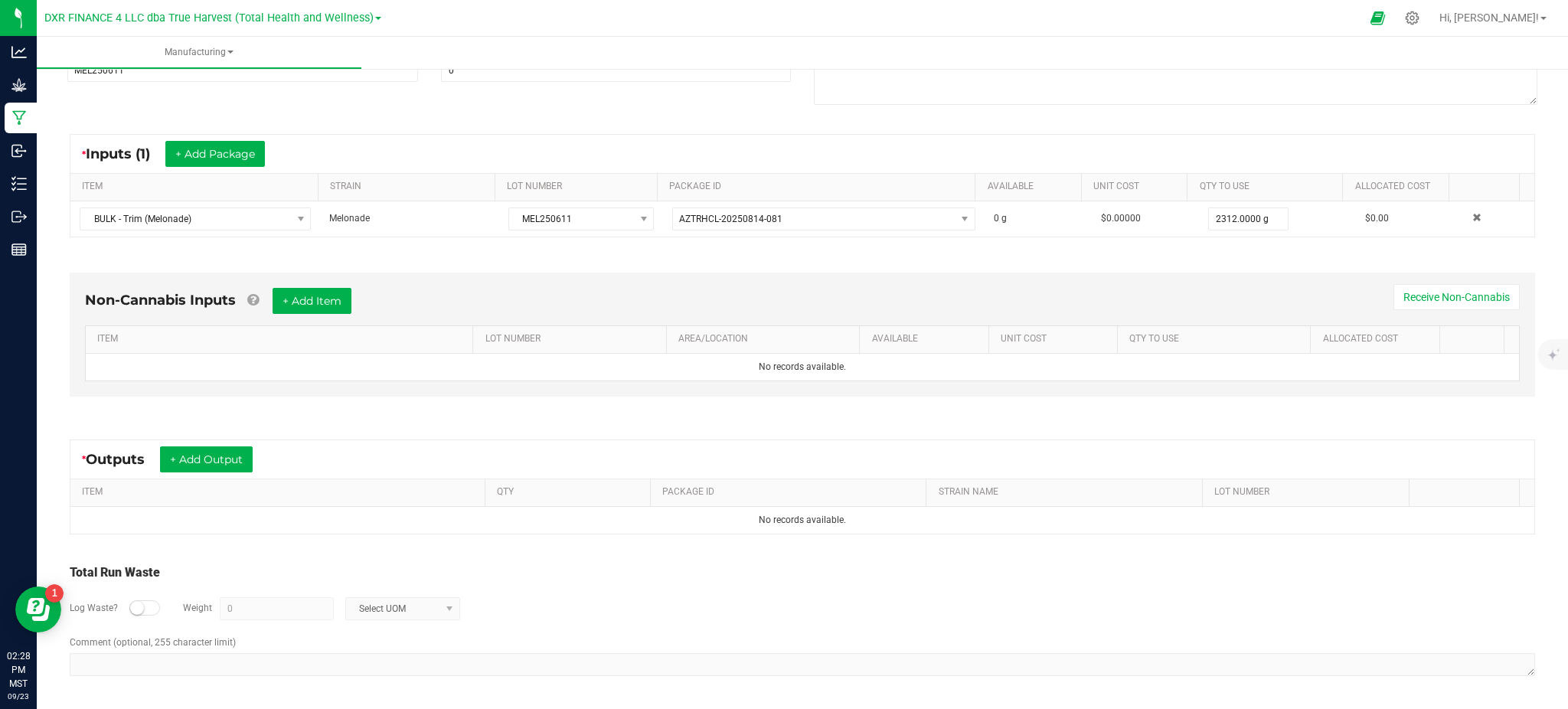
drag, startPoint x: 374, startPoint y: 404, endPoint x: 276, endPoint y: 441, distance: 104.8
click at [374, 404] on div "Non-Cannabis Inputs + Add Item Receive Non-Cannabis ITEM LOT NUMBER AREA/LOCATI…" at bounding box center [802, 339] width 1493 height 175
click at [166, 468] on button "+ Add Output" at bounding box center [207, 459] width 93 height 26
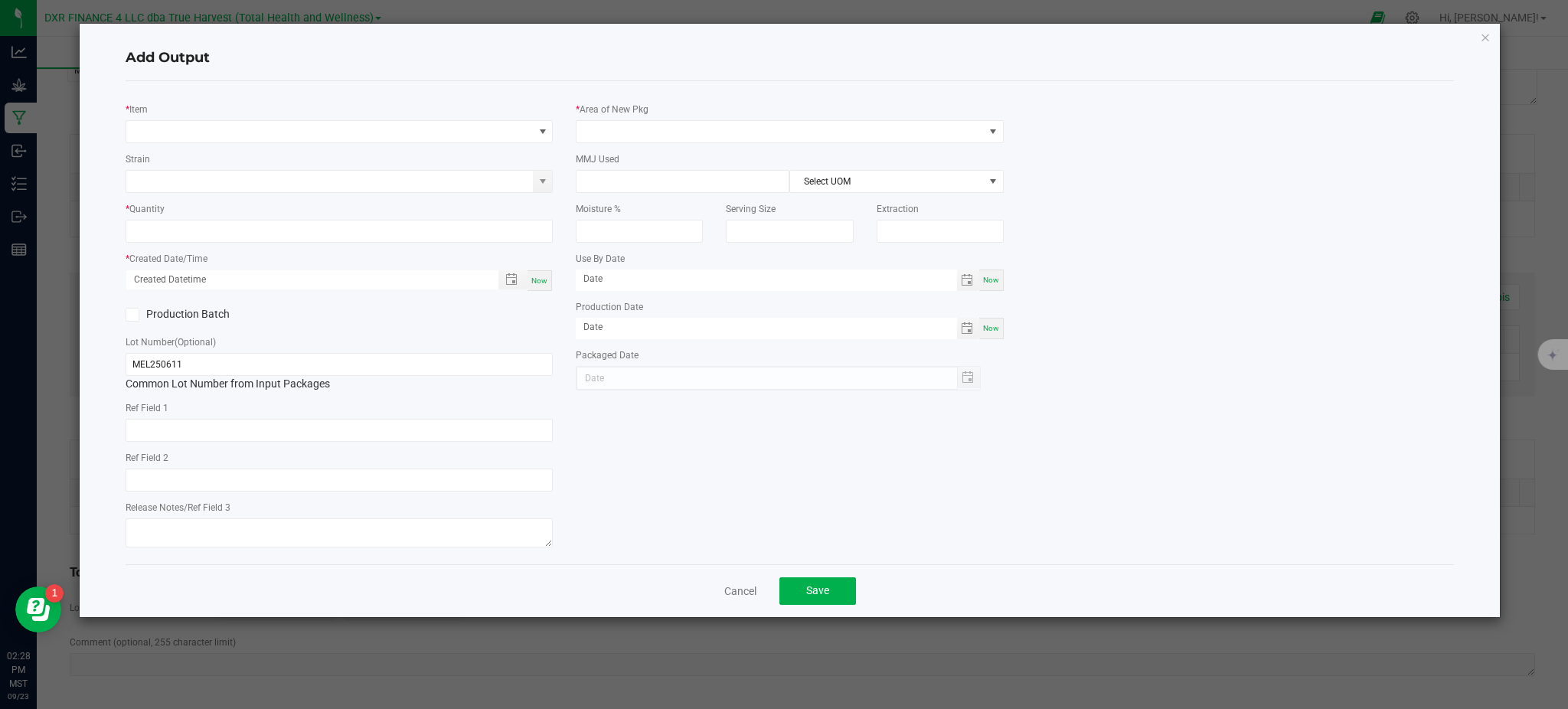
type input "2025-06-11"
click at [264, 140] on span "NO DATA FOUND" at bounding box center [330, 132] width 406 height 22
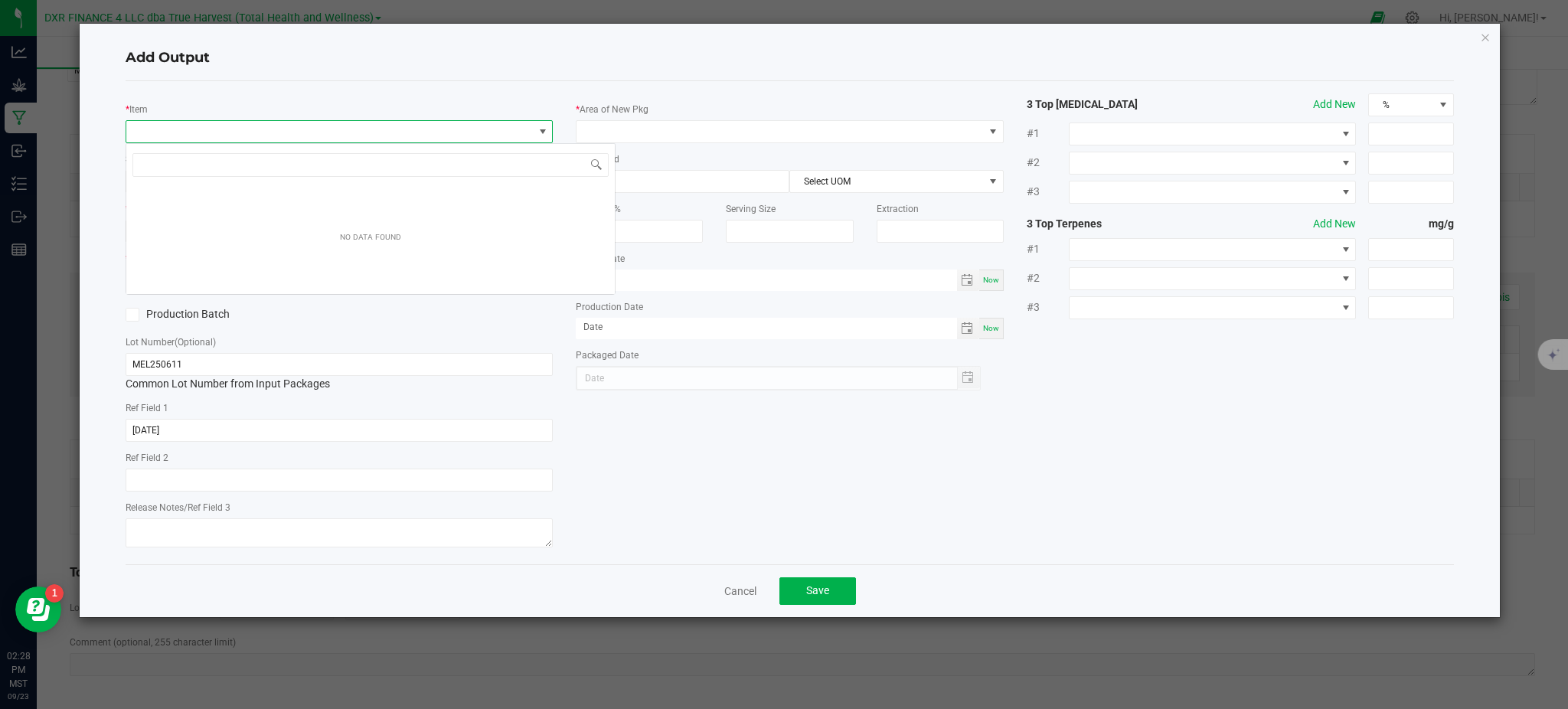
scroll to position [23, 427]
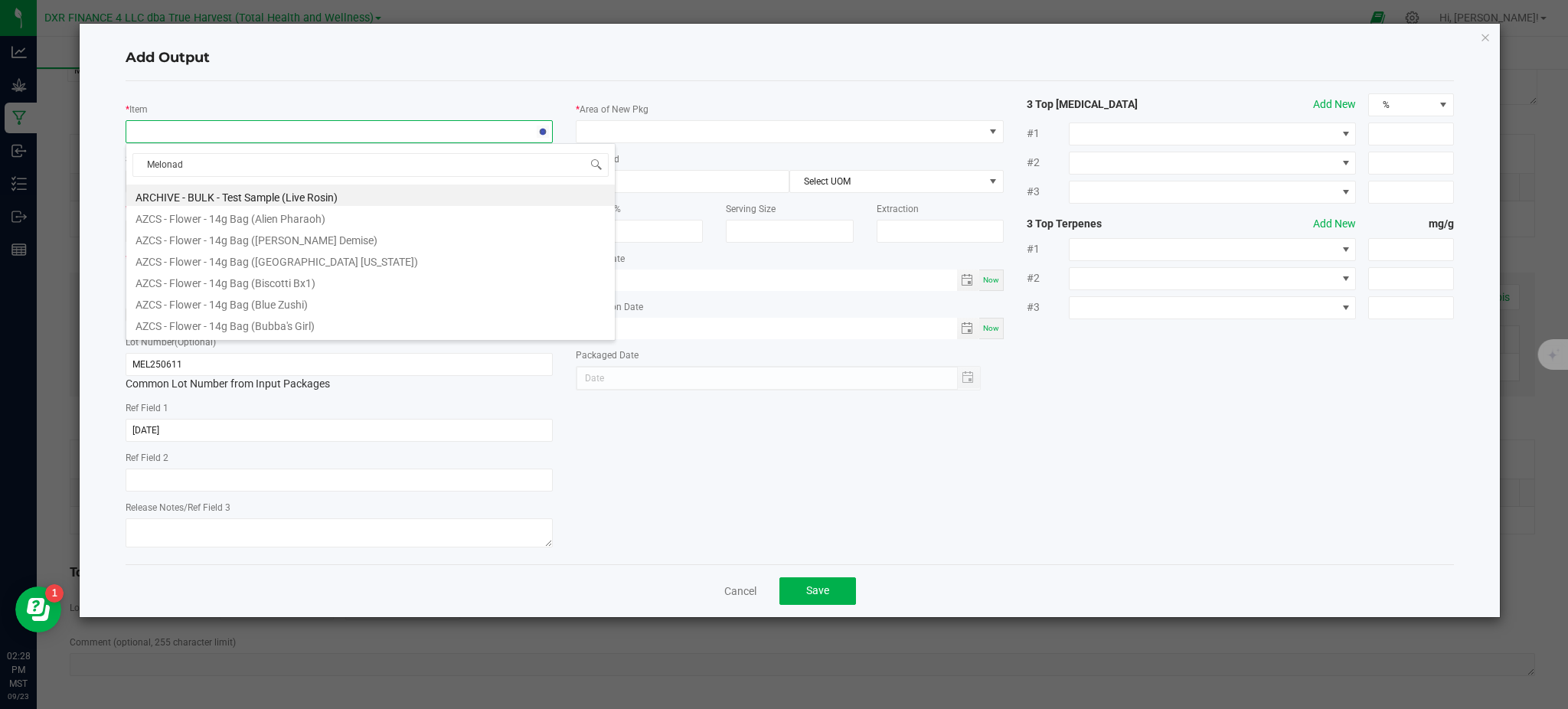
type input "Melonade"
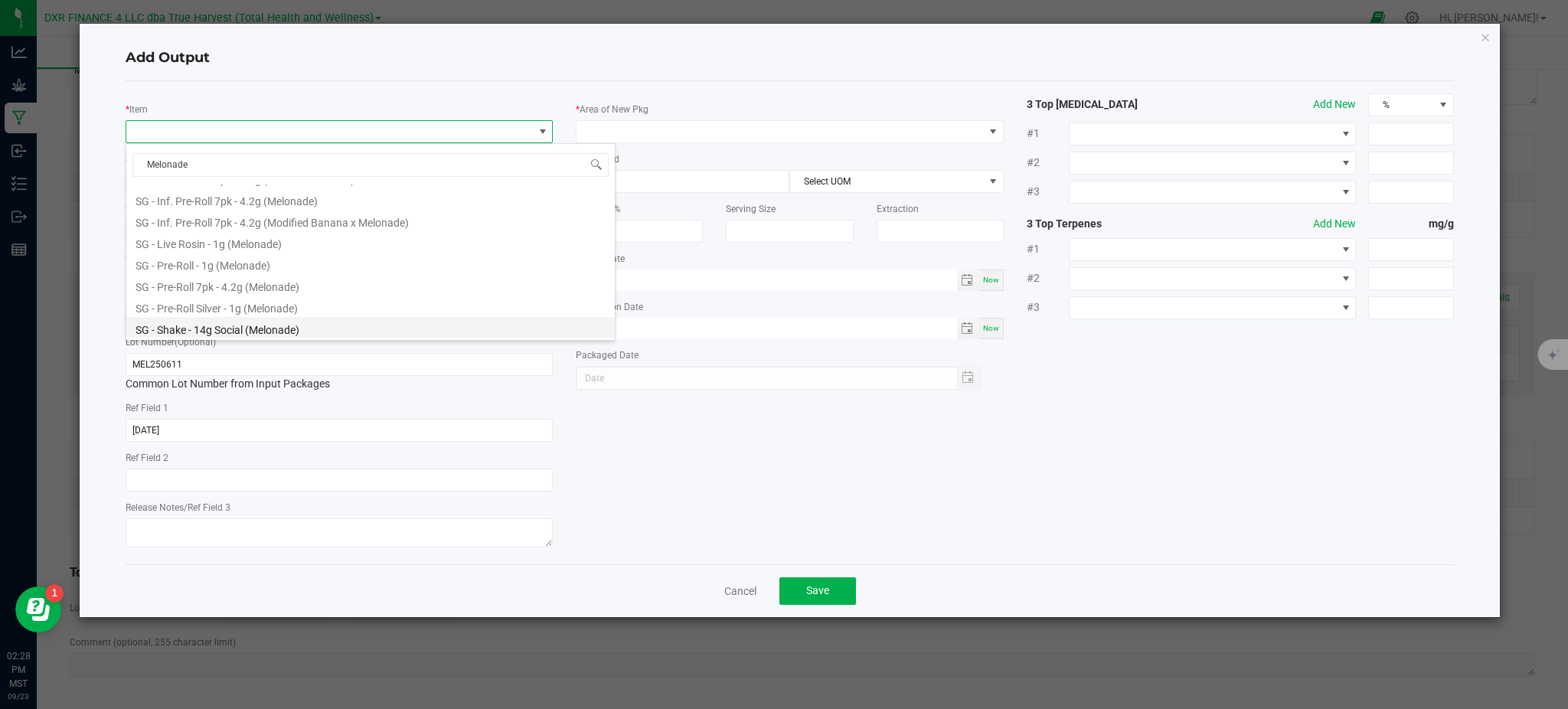
click at [351, 328] on li "SG - Shake - 14g Social (Melonade)" at bounding box center [371, 328] width 488 height 22
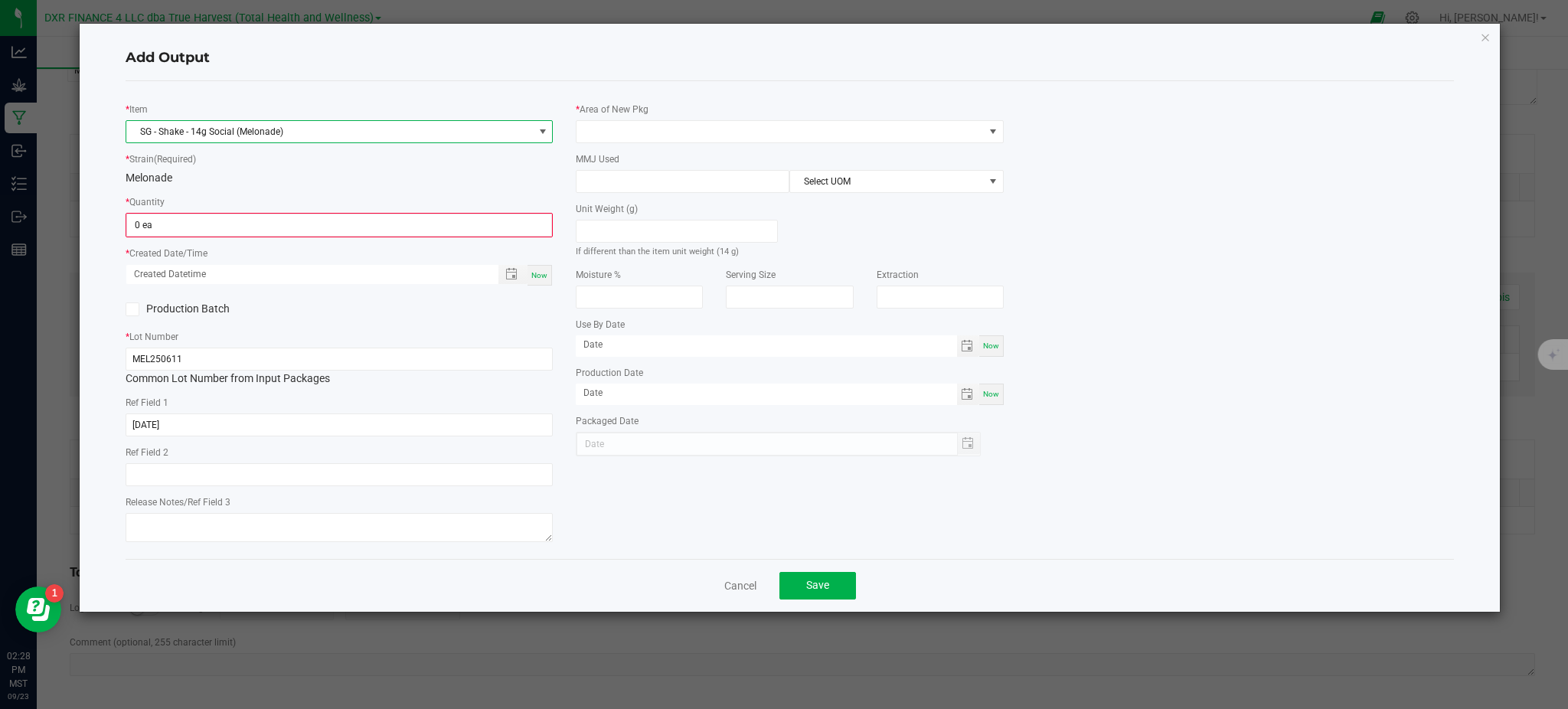
click at [338, 190] on div "* Item SG - Shake - 14g Social (Melonade) * Strain (Required) Melonade * Quanti…" at bounding box center [339, 320] width 450 height 453
click at [251, 232] on input "0" at bounding box center [339, 225] width 425 height 22
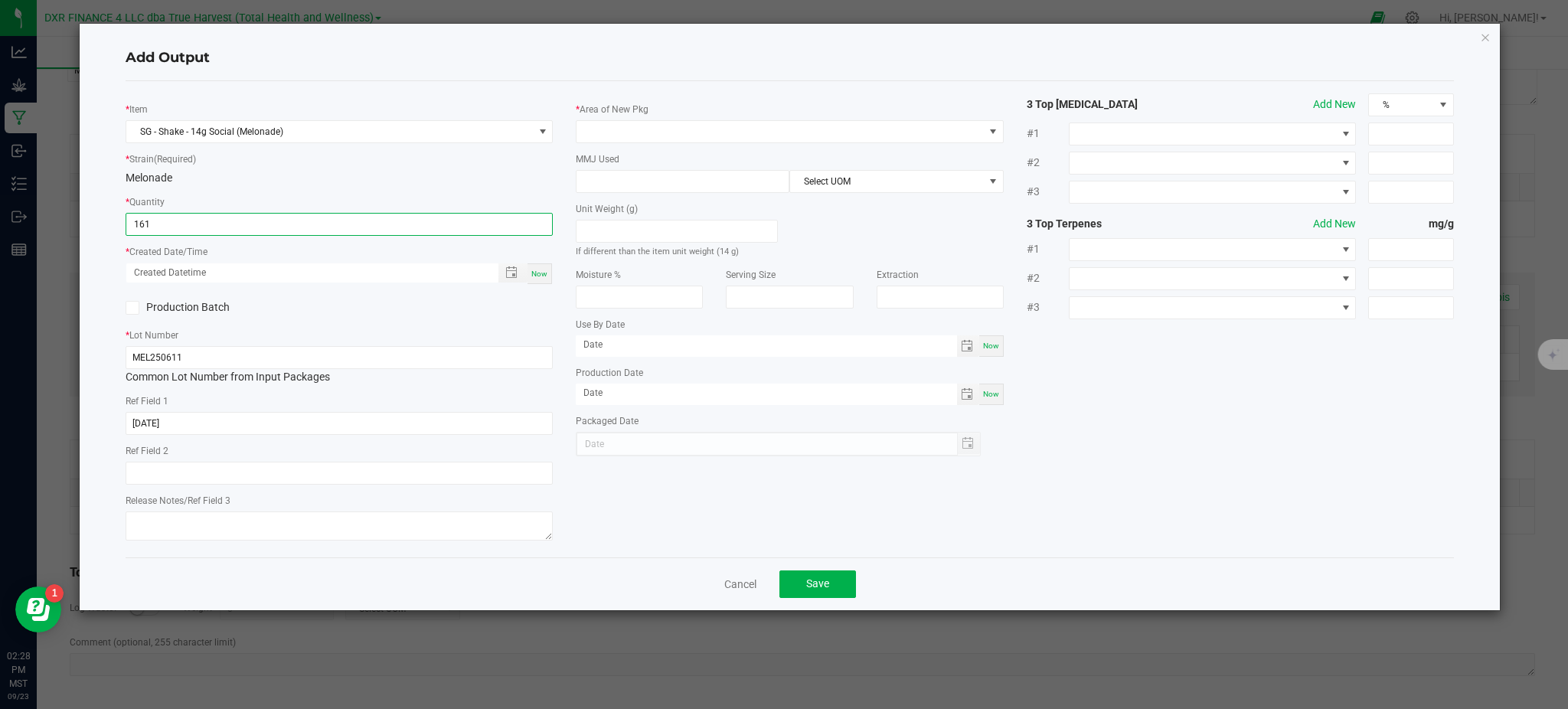
type input "161 ea"
click at [348, 324] on div "* Item SG - Shake - 14g Social (Melonade) * Strain (Required) Melonade * Quanti…" at bounding box center [339, 320] width 450 height 452
drag, startPoint x: 509, startPoint y: 274, endPoint x: 458, endPoint y: 303, distance: 58.7
click at [511, 274] on span "Toggle popup" at bounding box center [511, 272] width 12 height 12
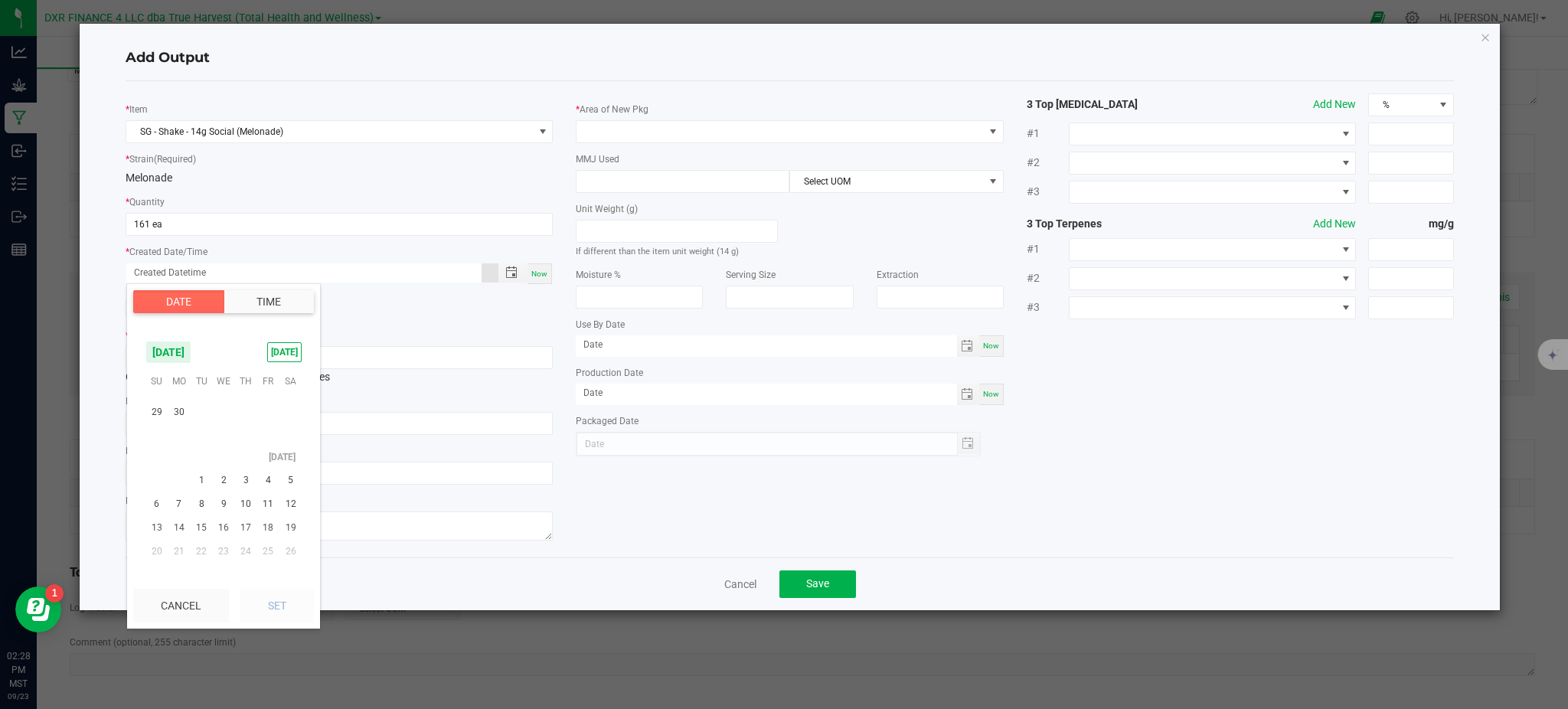
scroll to position [247900, 0]
click at [227, 440] on span "11" at bounding box center [224, 443] width 22 height 24
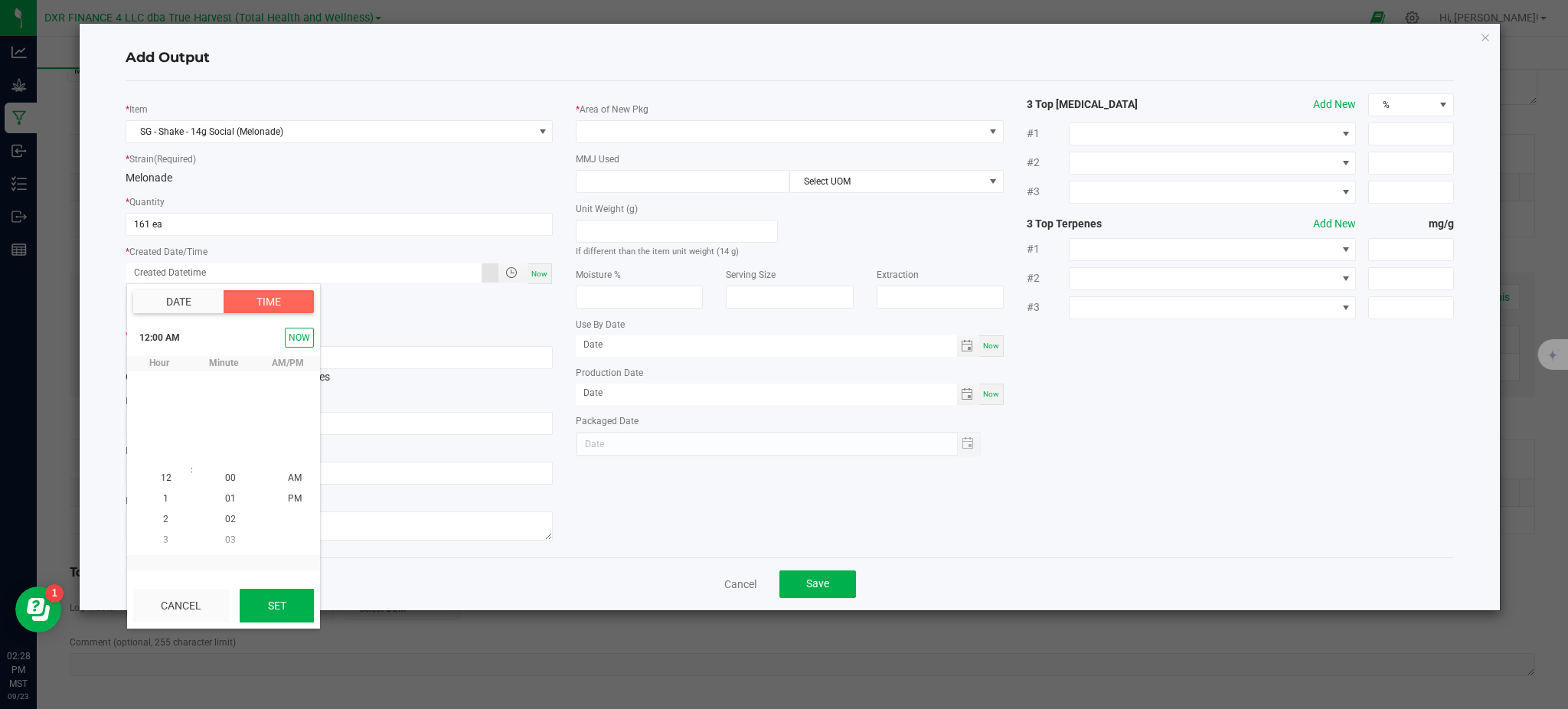
scroll to position [247917, 0]
click at [262, 611] on button "Set" at bounding box center [277, 605] width 75 height 34
type input "06/11/2025 12:00 AM"
type input "06/11/2025"
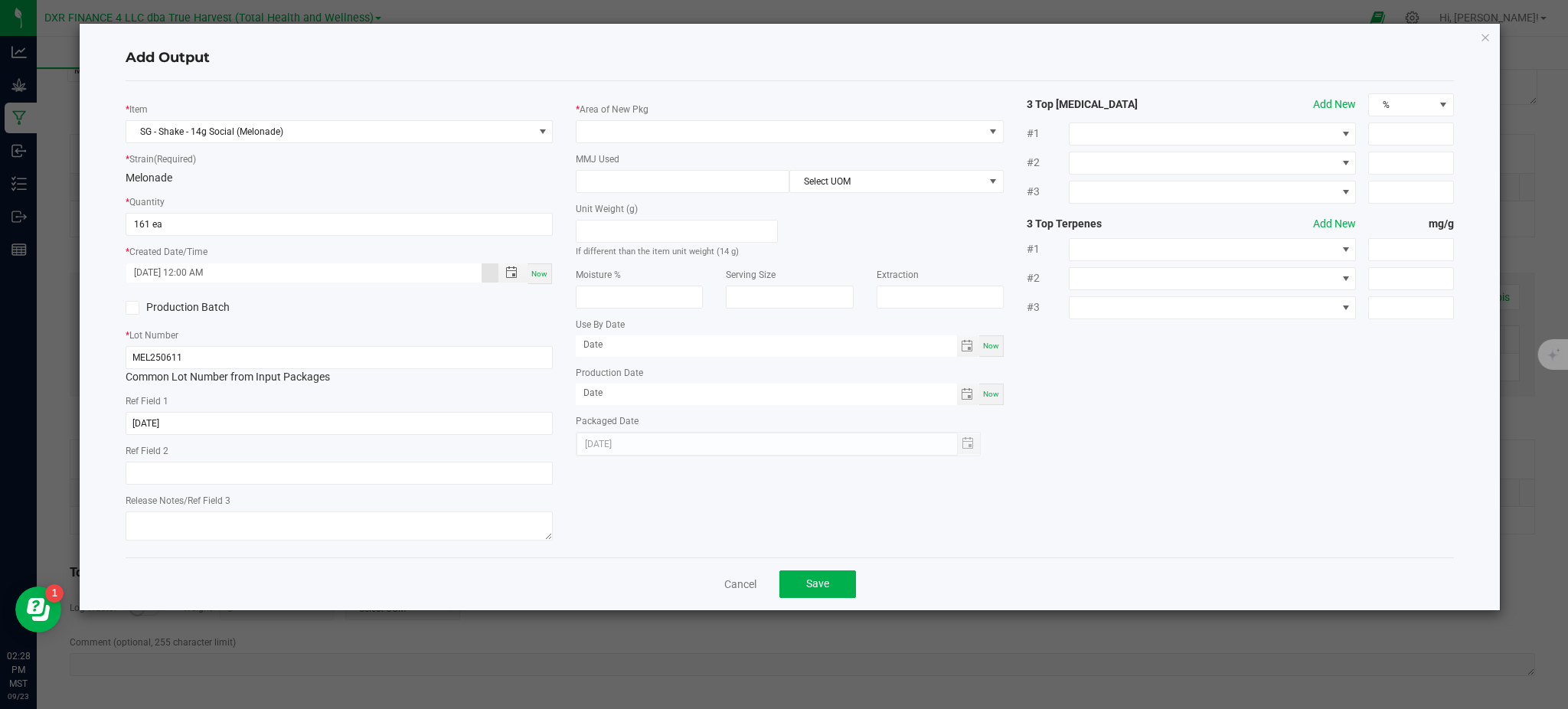
click at [628, 514] on div "* Item SG - Shake - 14g Social (Melonade) * Strain (Required) Melonade * Quanti…" at bounding box center [789, 320] width 1351 height 452
click at [669, 94] on div "* Area of New Pkg MMJ Used Select UOM Unit Weight (g) If different than the ite…" at bounding box center [789, 275] width 450 height 363
click at [641, 139] on span at bounding box center [780, 132] width 406 height 22
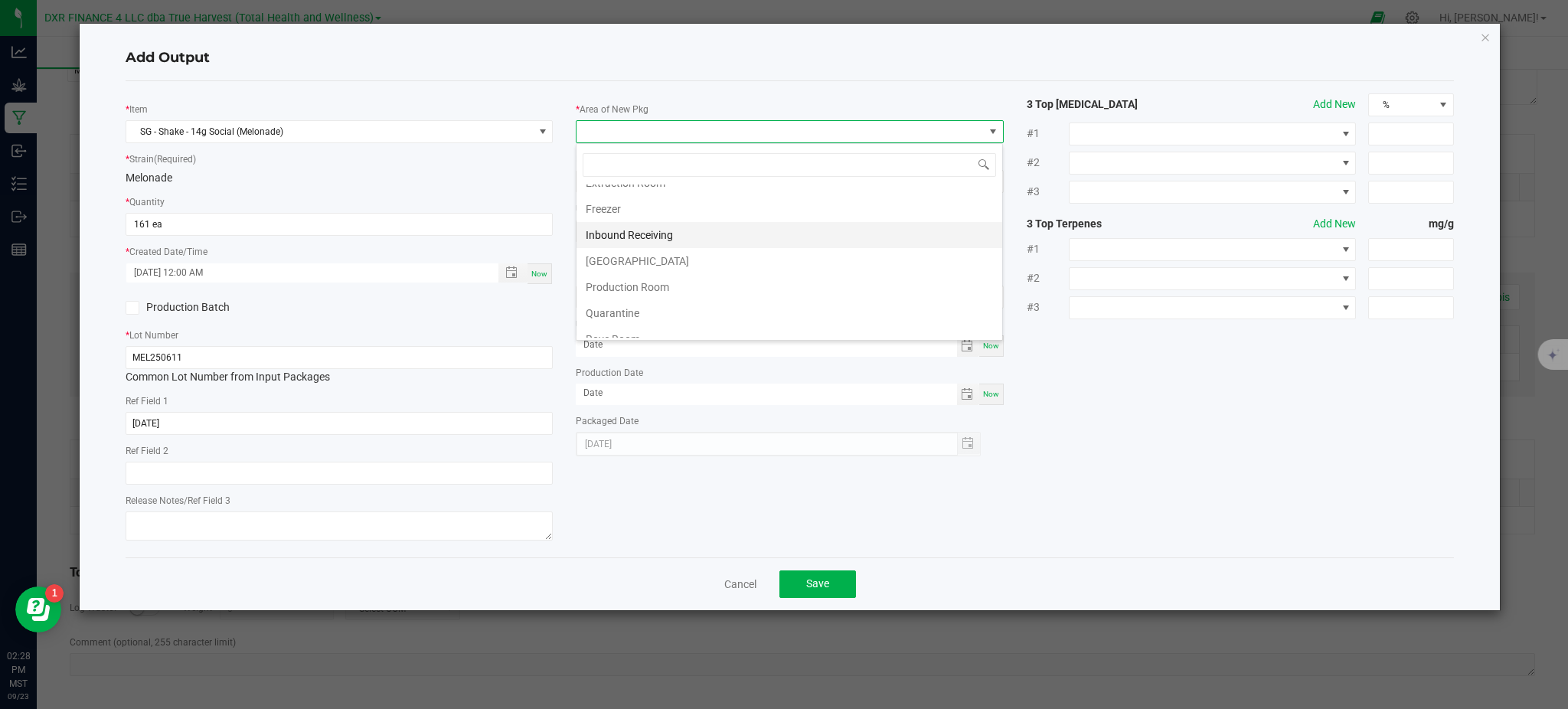
scroll to position [102, 0]
click at [669, 252] on li "Production Room" at bounding box center [789, 252] width 425 height 26
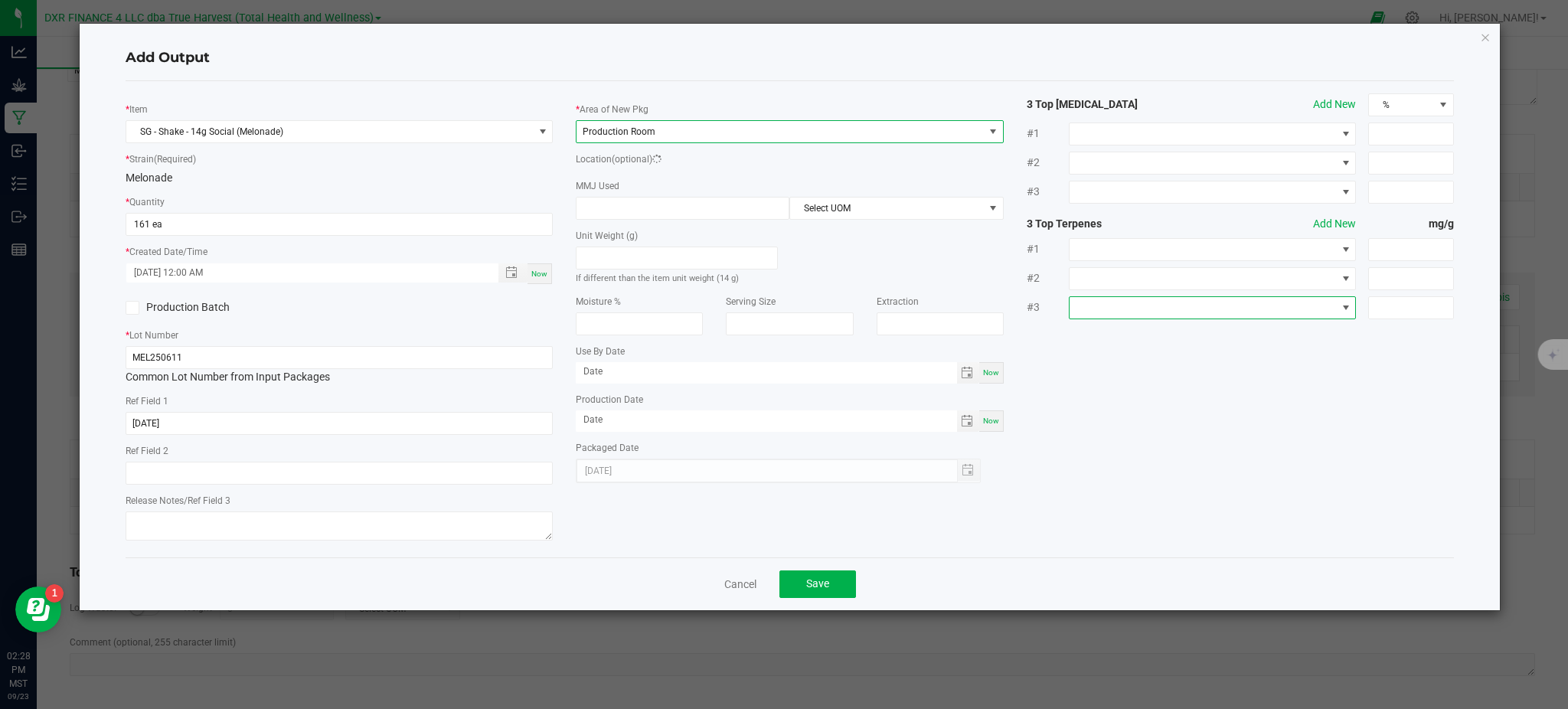
click at [1150, 312] on span "NO DATA FOUND" at bounding box center [1203, 308] width 266 height 22
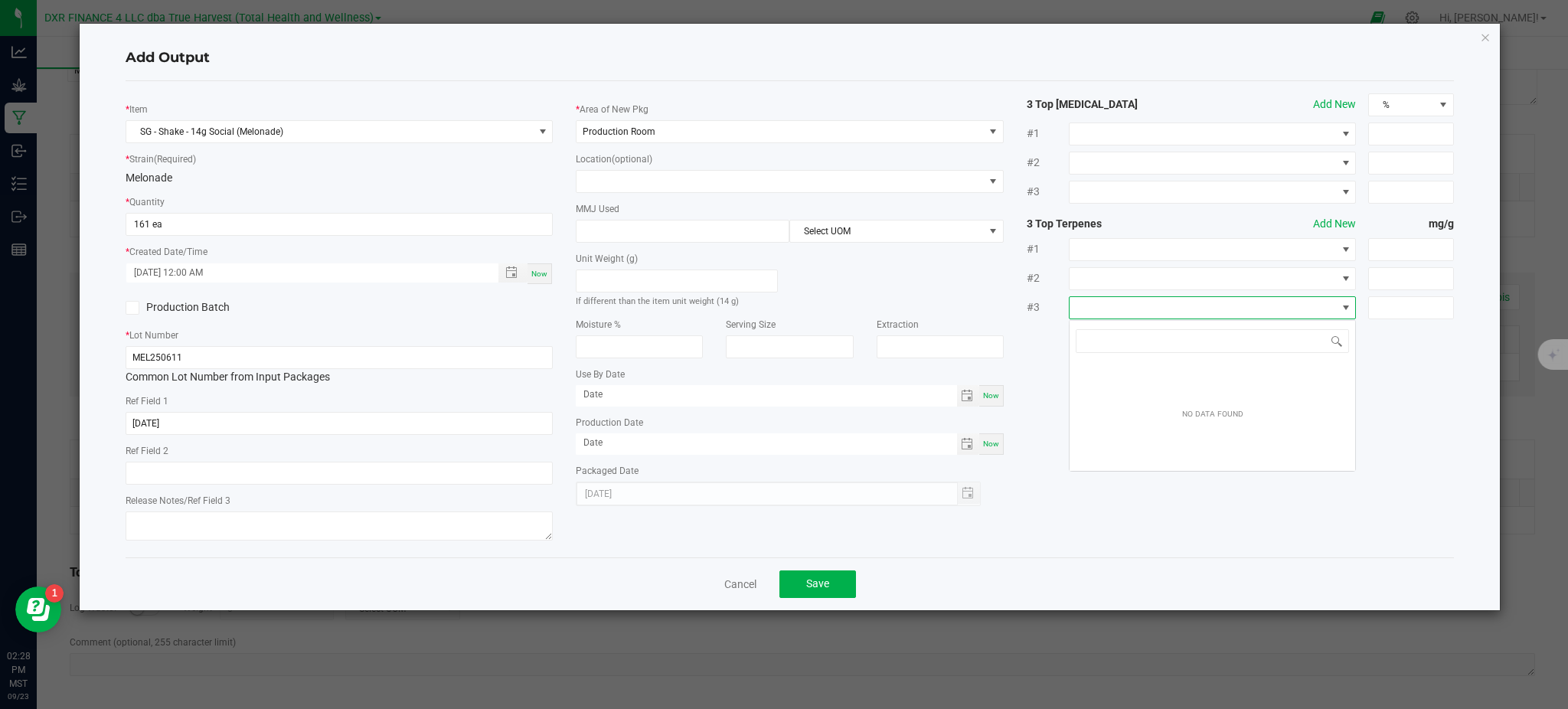
scroll to position [23, 287]
click at [656, 240] on input at bounding box center [682, 231] width 212 height 22
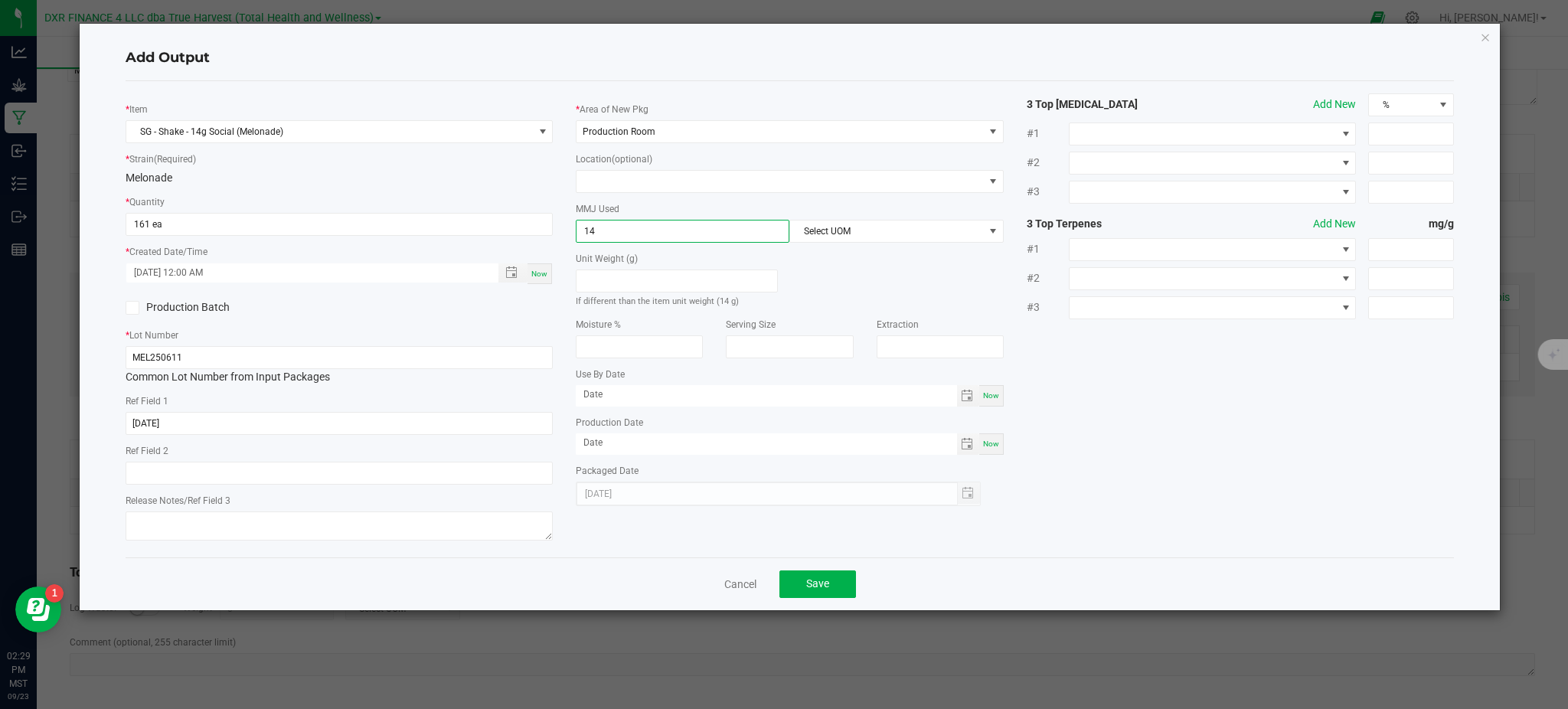
type input "14"
click at [861, 264] on div "Unit Weight (g) If different than the item unit weight (14 g)" at bounding box center [789, 275] width 450 height 66
click at [854, 232] on span "Select UOM" at bounding box center [886, 231] width 193 height 22
click at [833, 323] on li "Gram" at bounding box center [896, 323] width 212 height 26
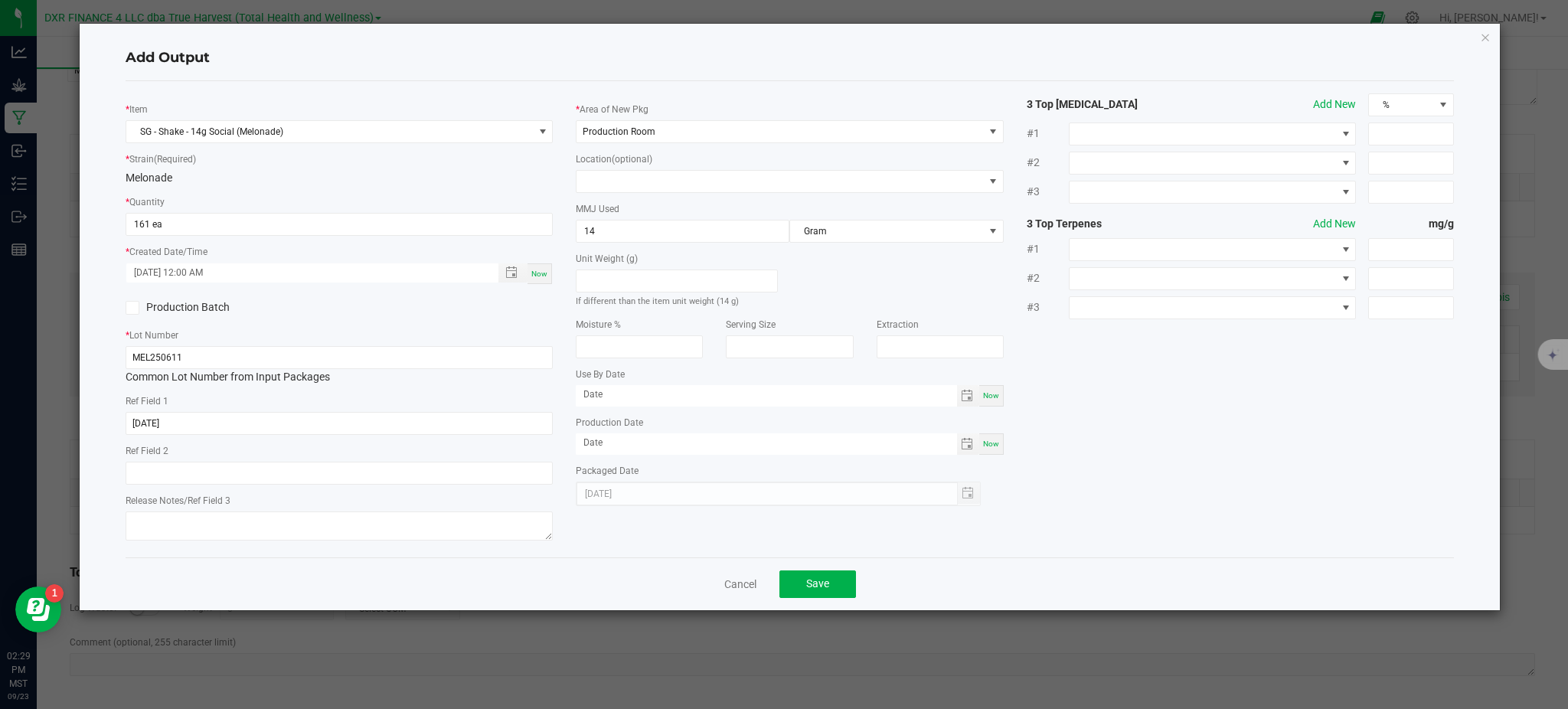
drag, startPoint x: 1122, startPoint y: 396, endPoint x: 416, endPoint y: 401, distance: 706.0
click at [1121, 396] on div "* Item SG - Shake - 14g Social (Melonade) * Strain (Required) Melonade * Quanti…" at bounding box center [789, 320] width 1351 height 452
drag, startPoint x: 1173, startPoint y: 533, endPoint x: 1080, endPoint y: 544, distance: 93.6
click at [1172, 533] on div "* Item SG - Shake - 14g Social (Melonade) * Strain (Required) Melonade * Quanti…" at bounding box center [789, 320] width 1351 height 452
drag, startPoint x: 804, startPoint y: 602, endPoint x: 813, endPoint y: 600, distance: 9.2
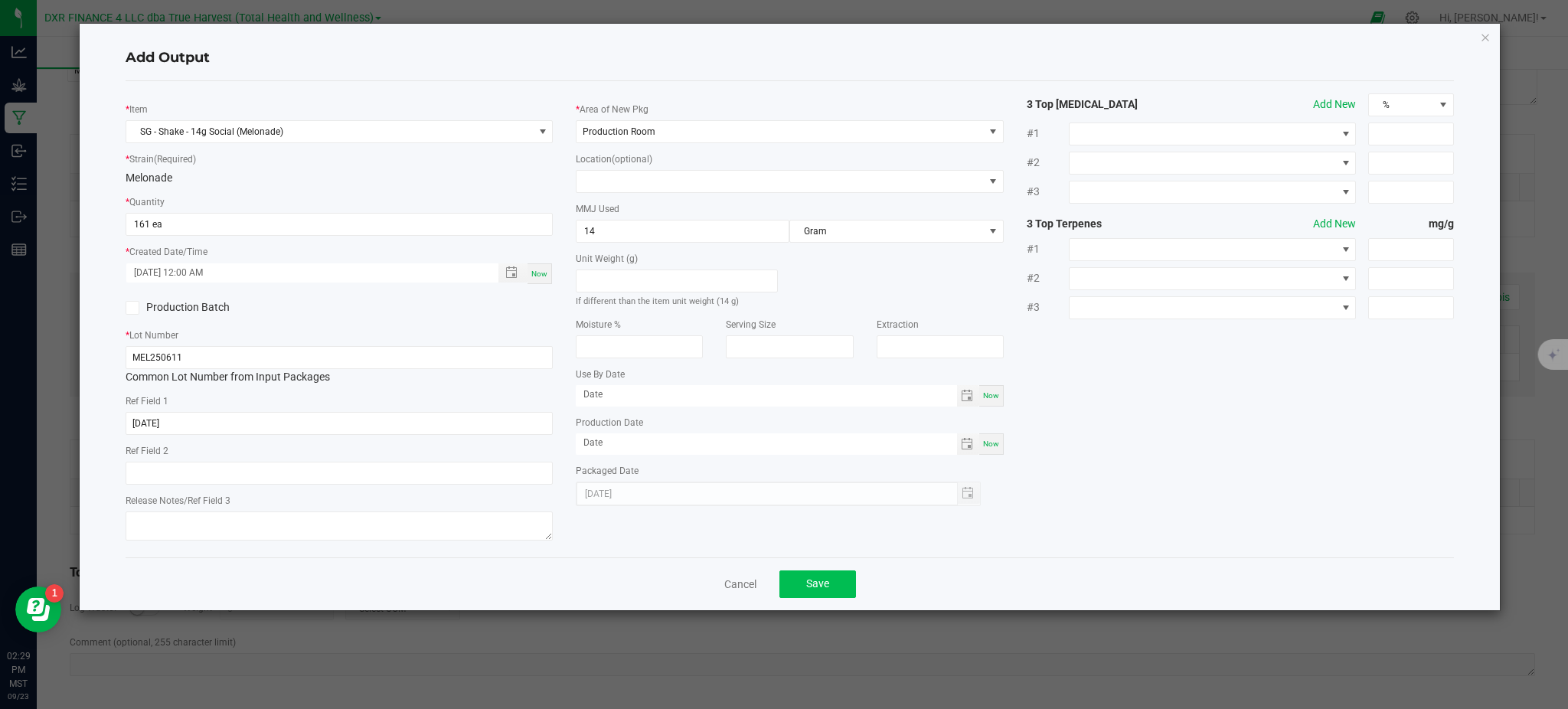
click at [804, 601] on div "Cancel Save" at bounding box center [790, 584] width 1328 height 53
click at [812, 585] on span "Save" at bounding box center [817, 583] width 23 height 12
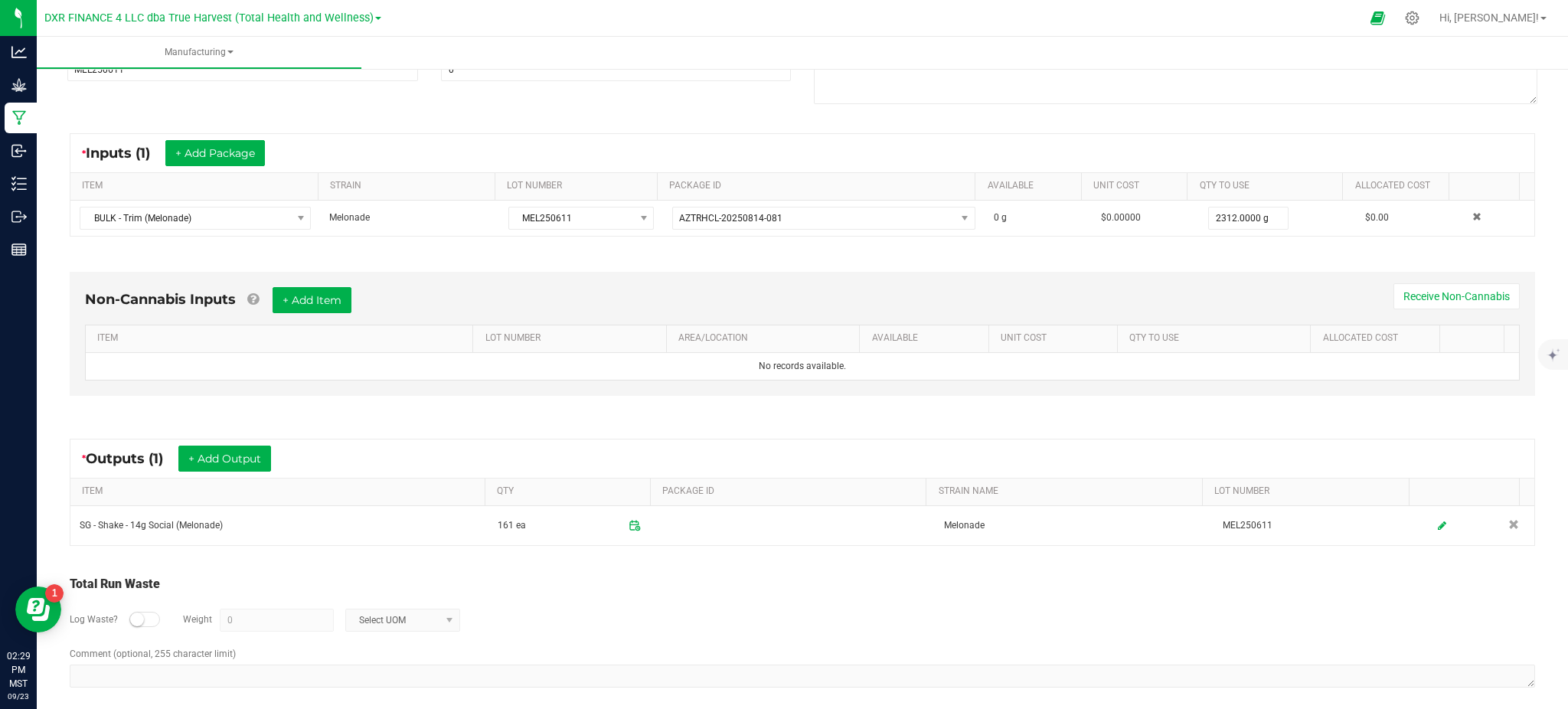
drag, startPoint x: 842, startPoint y: 592, endPoint x: 705, endPoint y: 563, distance: 140.0
click at [835, 592] on div "Total Run Waste" at bounding box center [802, 584] width 1465 height 18
click at [231, 447] on button "+ Add Output" at bounding box center [225, 458] width 93 height 26
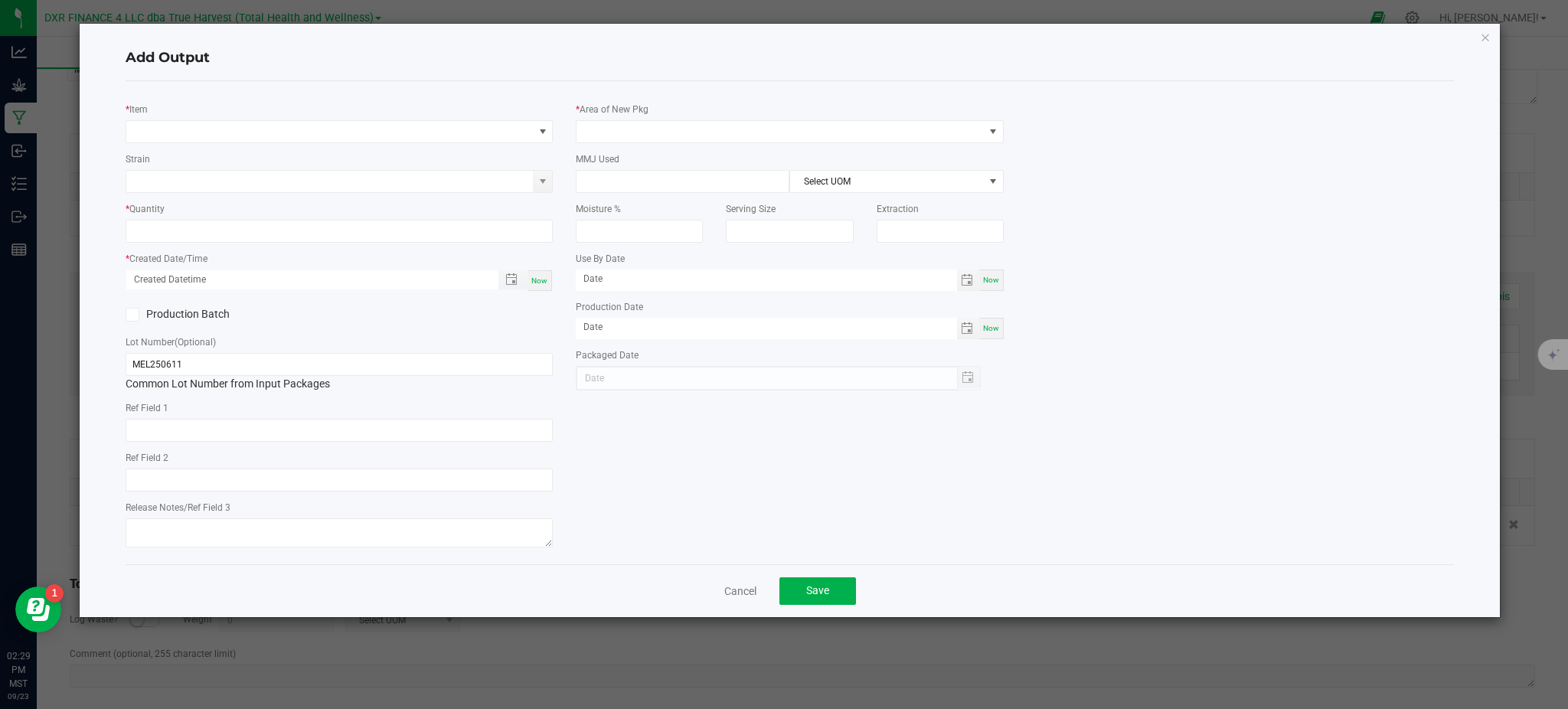
type input "[DATE]"
click at [291, 126] on span "NO DATA FOUND" at bounding box center [330, 132] width 406 height 22
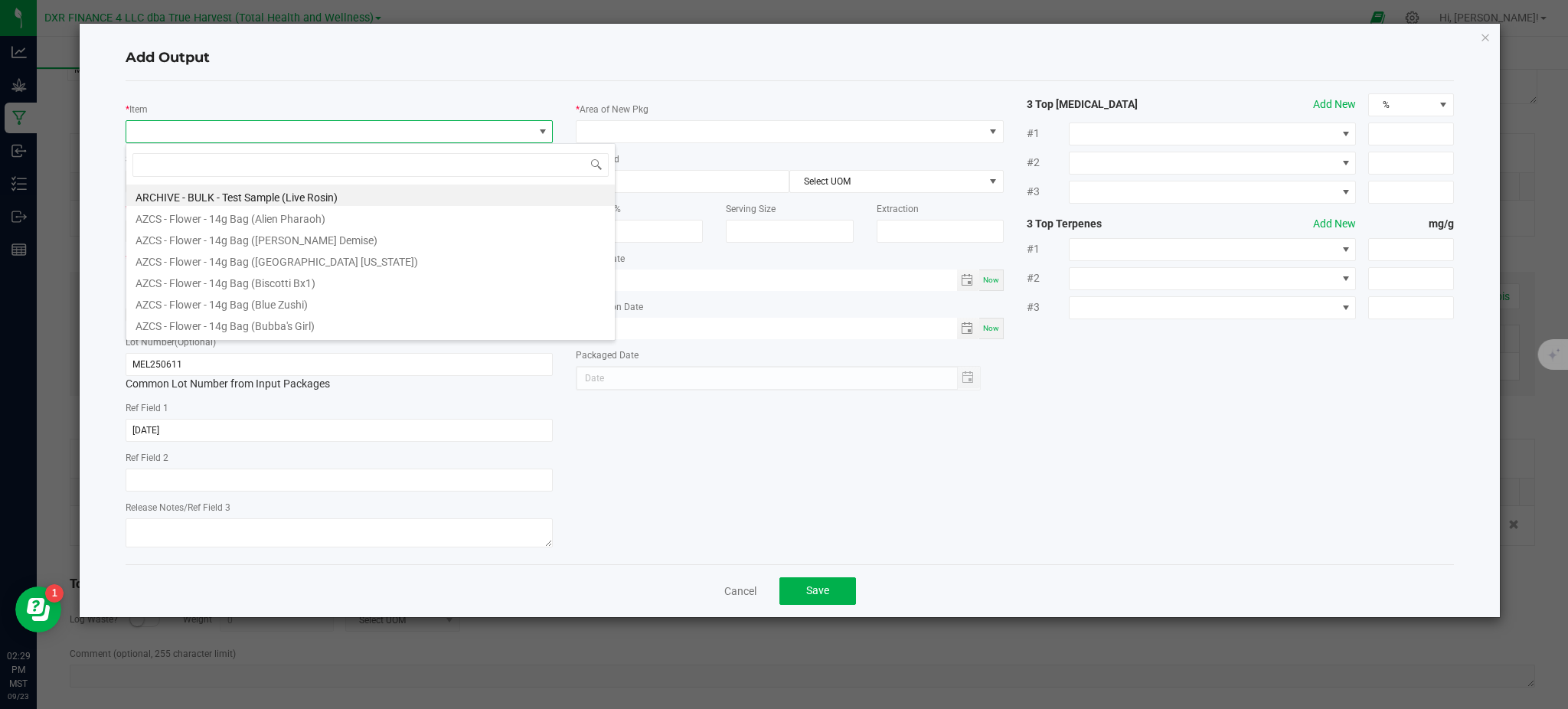
scroll to position [23, 427]
type input "melon"
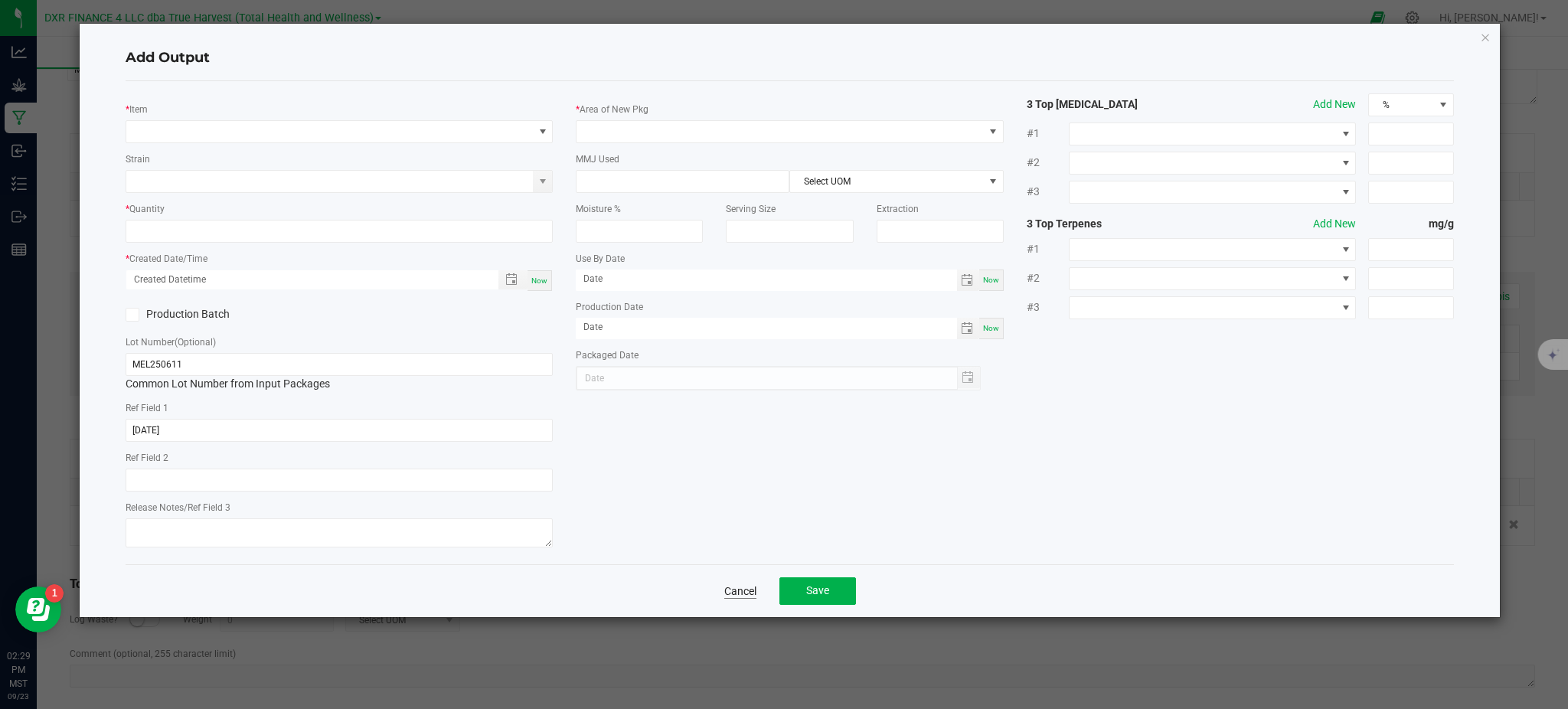
click at [728, 592] on link "Cancel" at bounding box center [740, 591] width 32 height 15
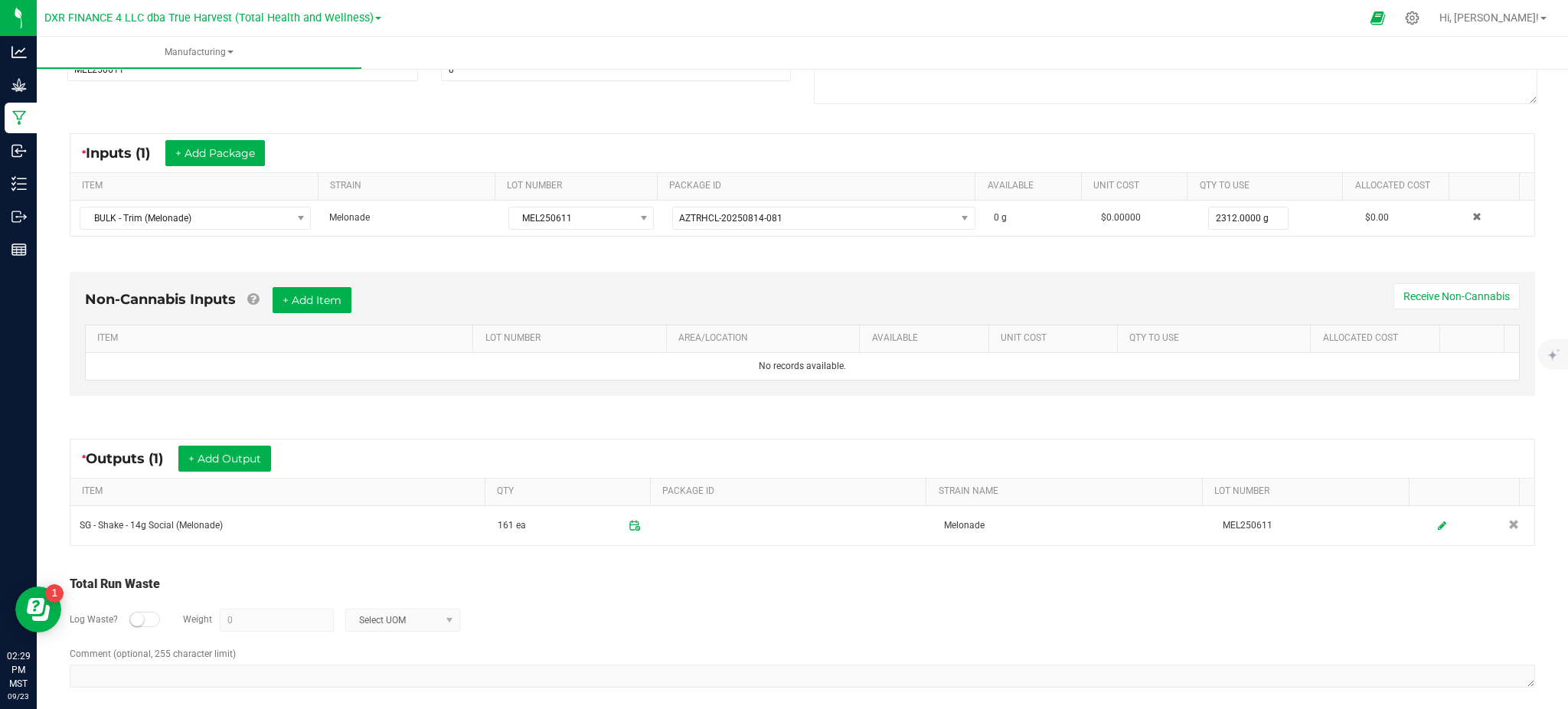
drag, startPoint x: 730, startPoint y: 599, endPoint x: 482, endPoint y: 568, distance: 249.9
click at [716, 600] on div "Log Waste? Weight 0 Select UOM" at bounding box center [802, 620] width 1465 height 54
click at [141, 624] on small at bounding box center [137, 619] width 14 height 14
click at [261, 622] on input "0" at bounding box center [277, 621] width 113 height 22
click at [384, 616] on span "Select UOM" at bounding box center [393, 621] width 94 height 22
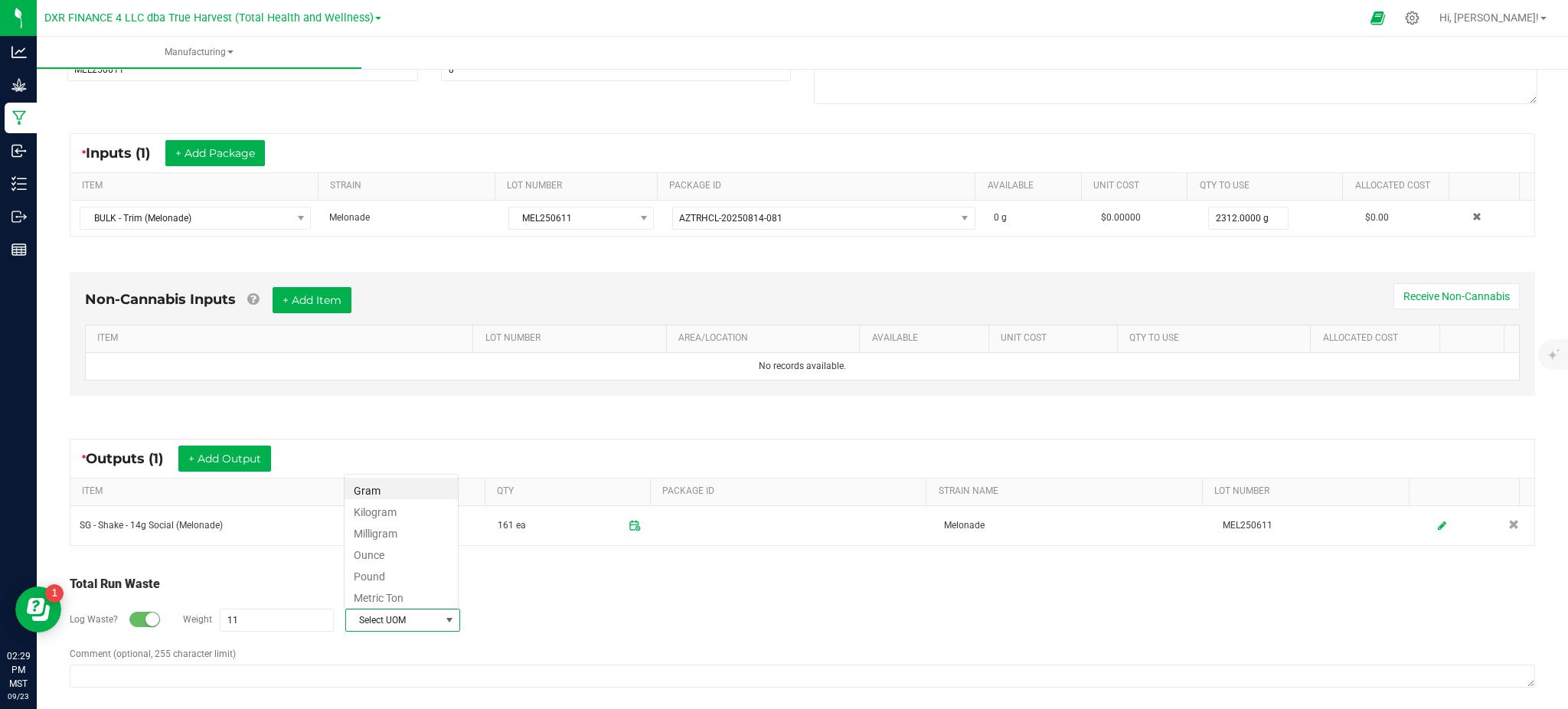
scroll to position [23, 114]
click at [399, 491] on li "Gram" at bounding box center [401, 488] width 113 height 22
type input "11 g"
click at [515, 572] on div "Total Run Waste Log Waste? Weight 11 g Gram Comment (optional, 255 character li…" at bounding box center [802, 632] width 1493 height 146
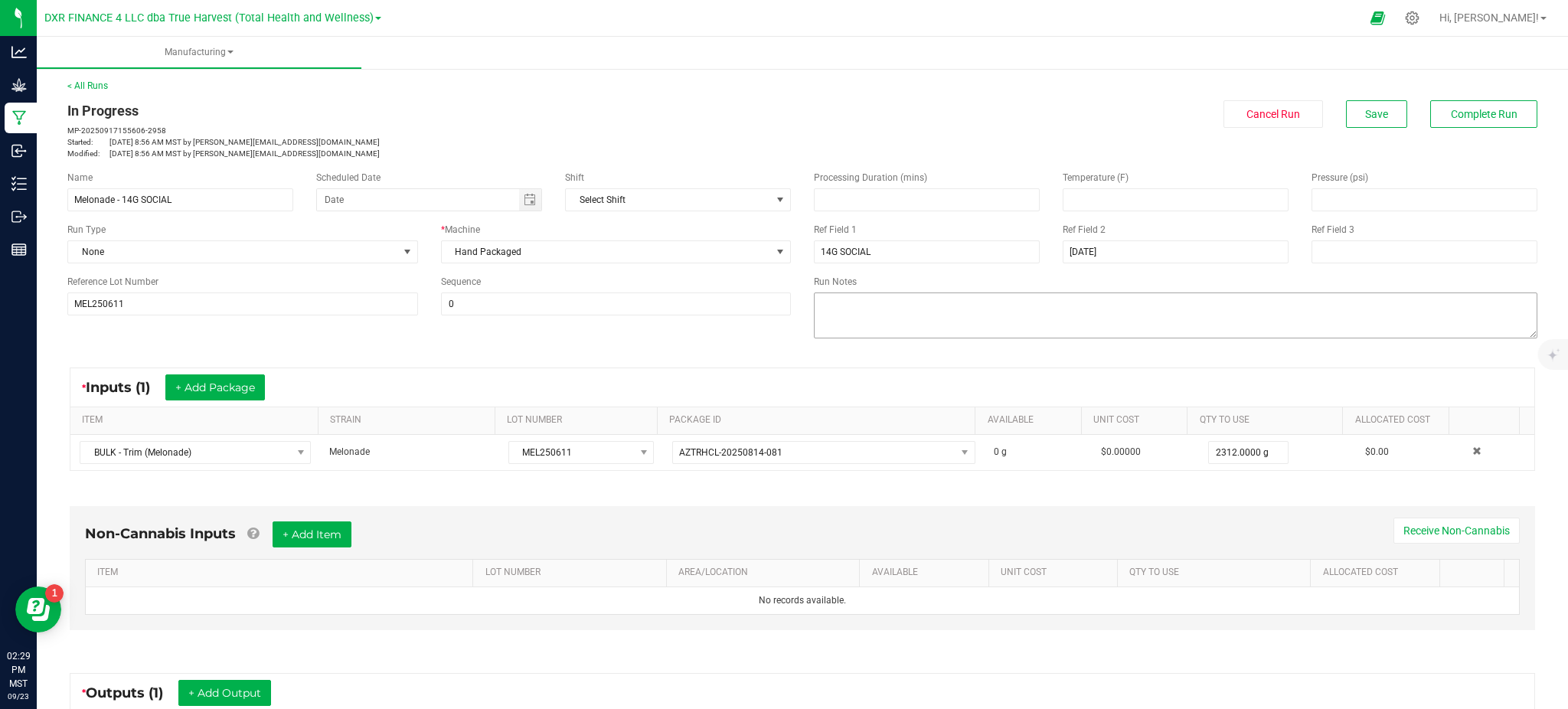
scroll to position [0, 0]
click at [1365, 109] on span "Save" at bounding box center [1376, 115] width 23 height 12
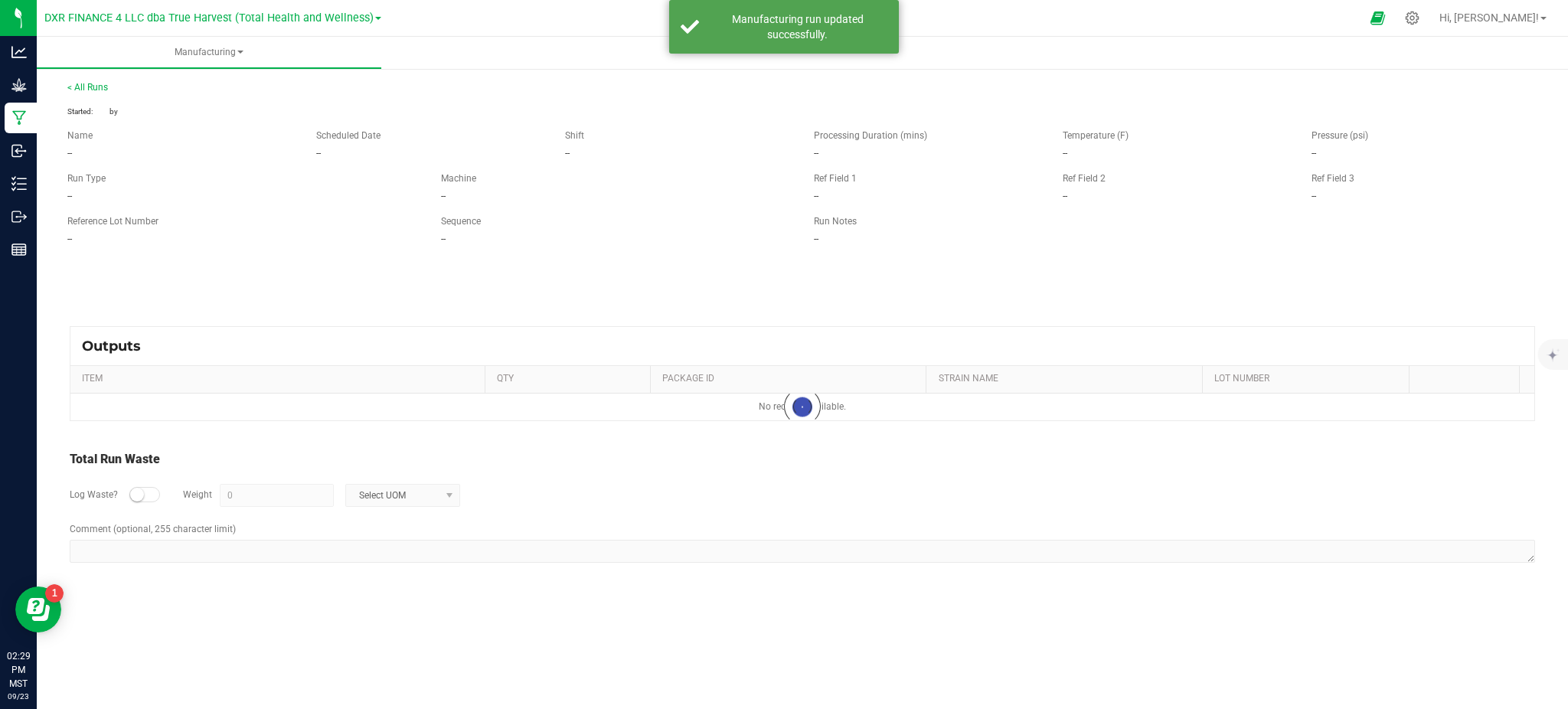
type input "11 g"
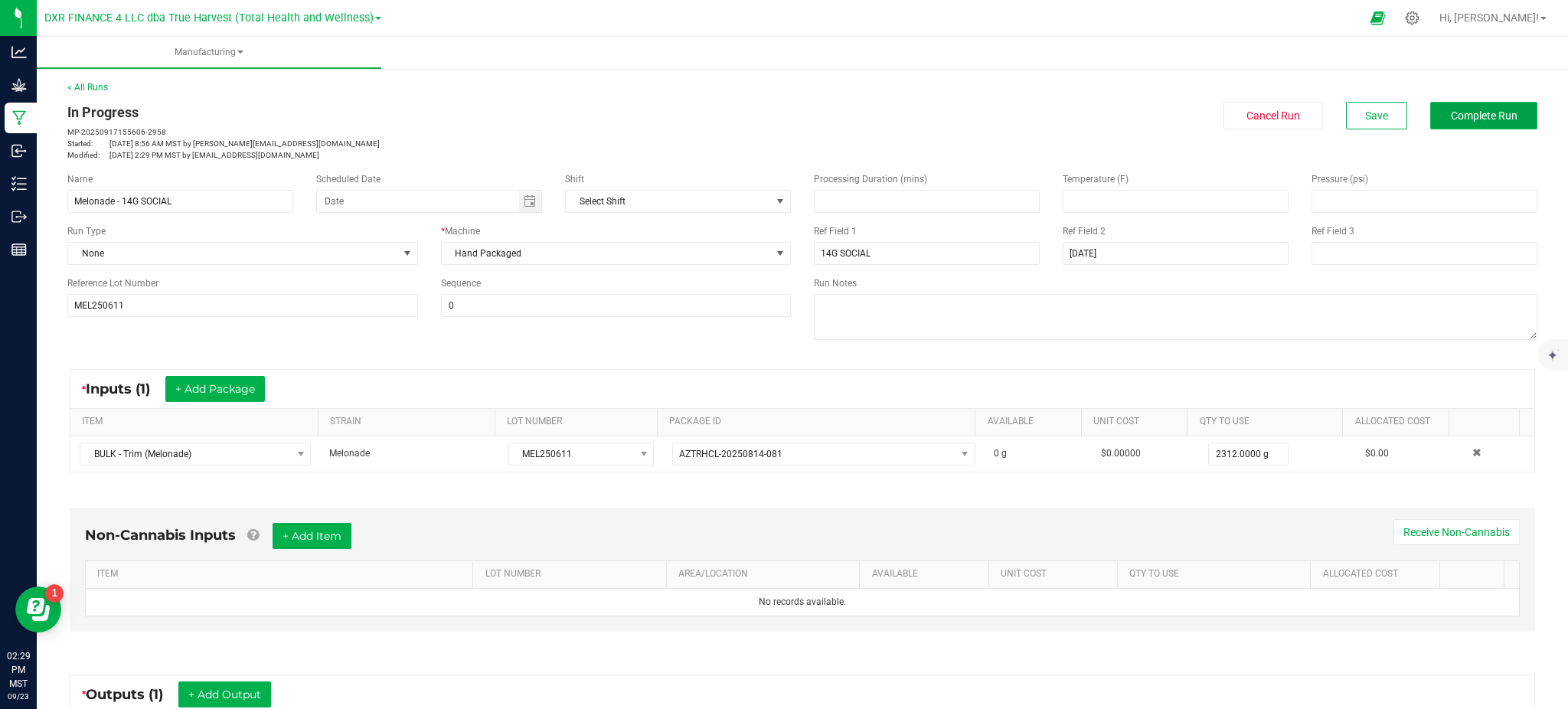
click at [1460, 118] on span "Complete Run" at bounding box center [1483, 115] width 67 height 12
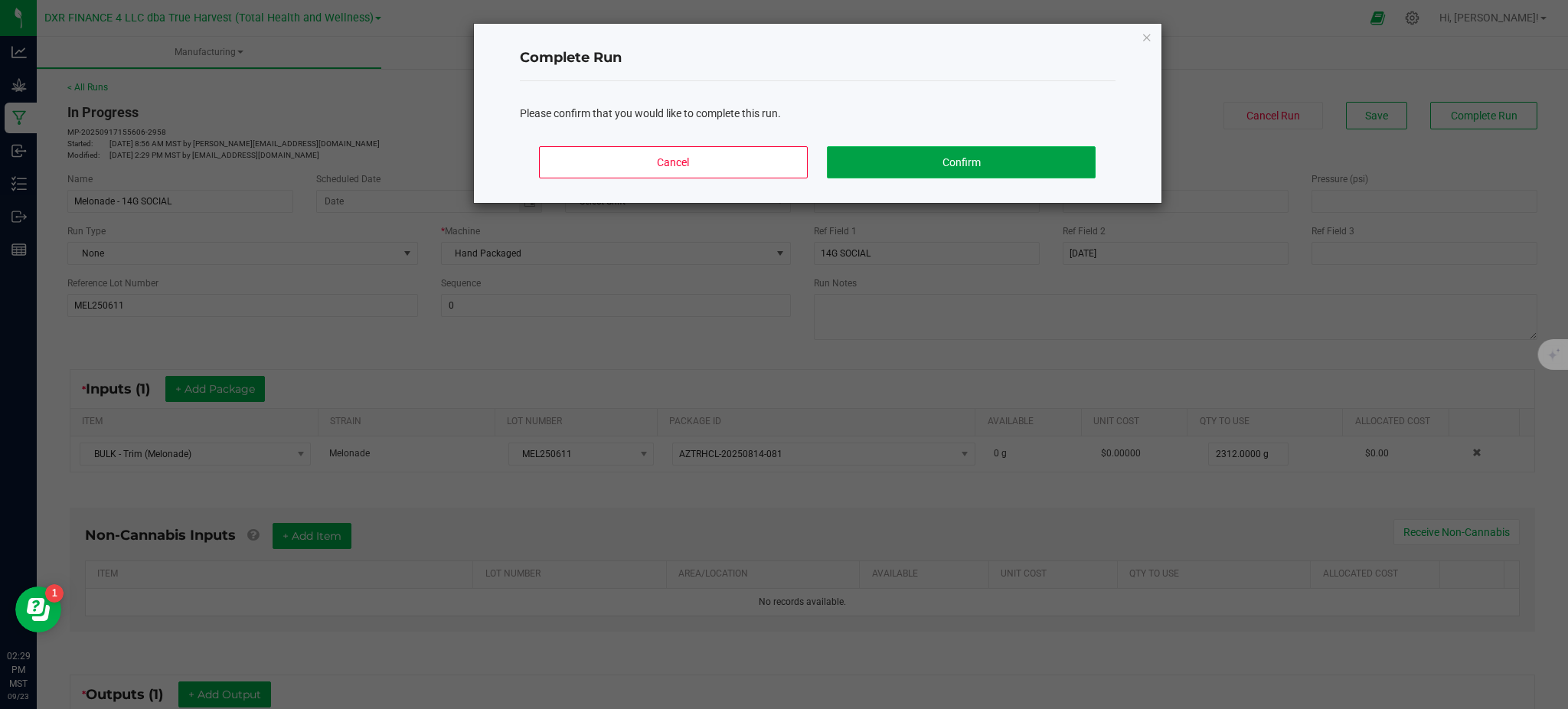
drag, startPoint x: 1031, startPoint y: 167, endPoint x: 1049, endPoint y: 154, distance: 22.2
click at [1031, 166] on button "Confirm" at bounding box center [961, 162] width 268 height 32
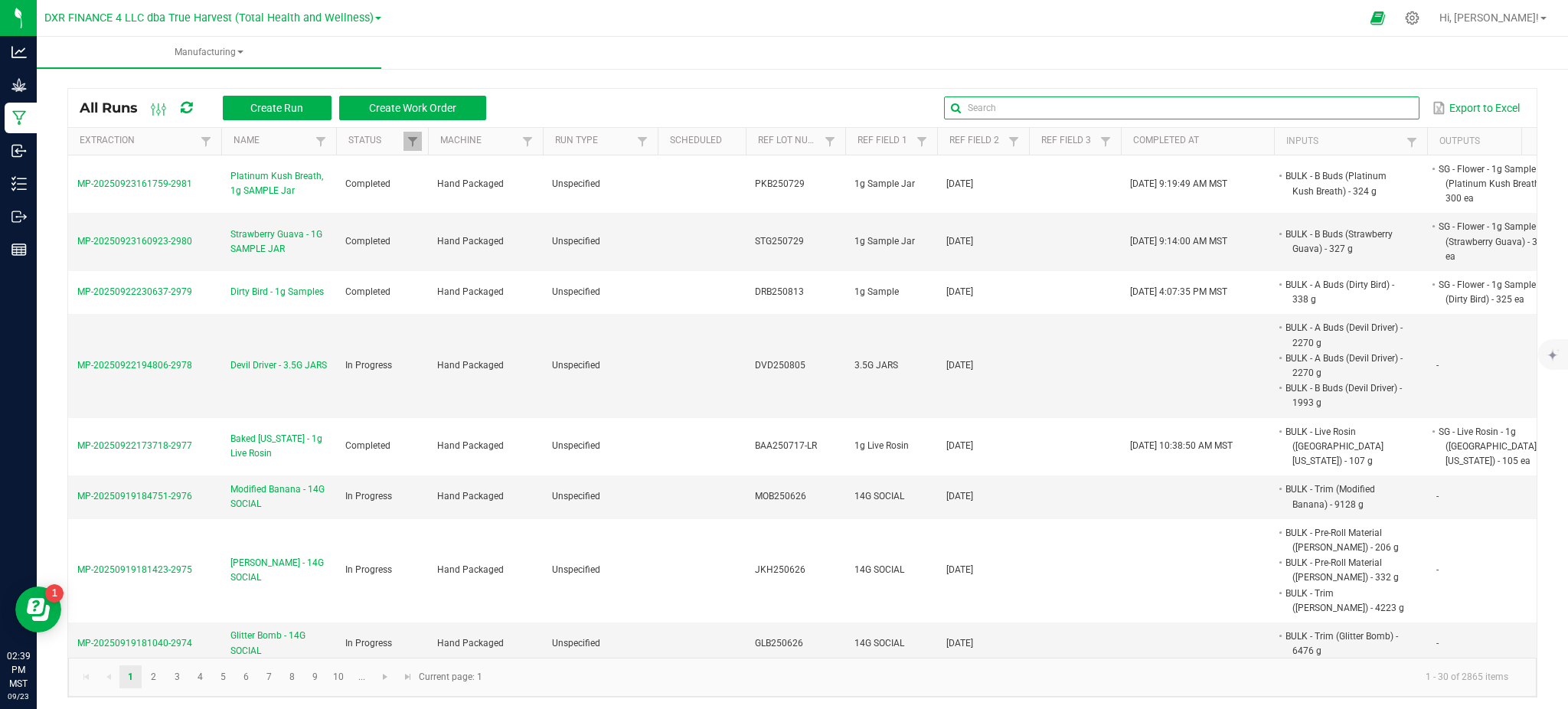
click at [1378, 103] on input "text" at bounding box center [1181, 108] width 475 height 23
paste input "DRB250813"
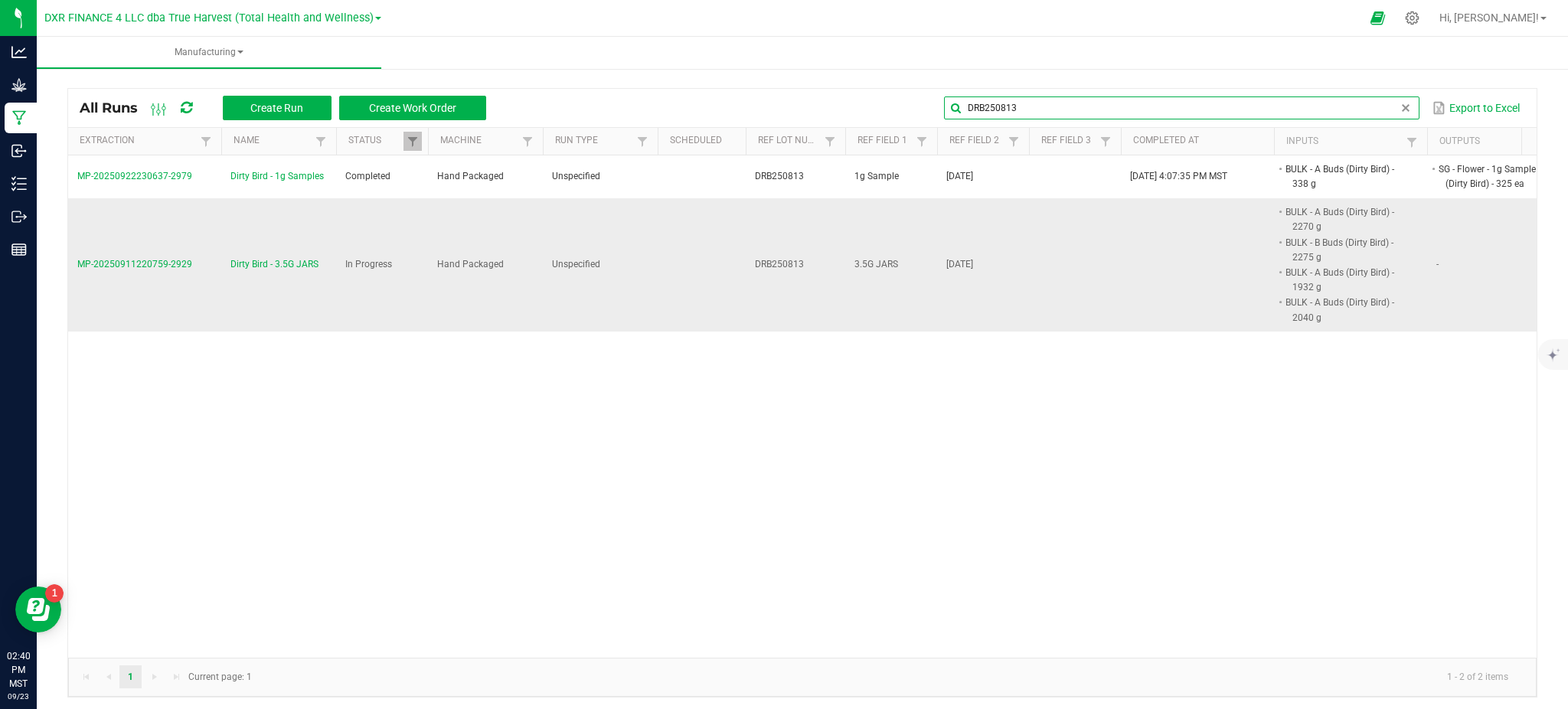
type input "DRB250813"
click at [464, 290] on td "Hand Packaged" at bounding box center [486, 265] width 115 height 133
click at [306, 437] on div "MP-20250922230637-2979 Dirty Bird - 1g Samples Completed Hand Packaged Unspecif…" at bounding box center [803, 406] width 1469 height 502
click at [280, 268] on span "Dirty Bird - 3.5G JARS" at bounding box center [274, 264] width 88 height 15
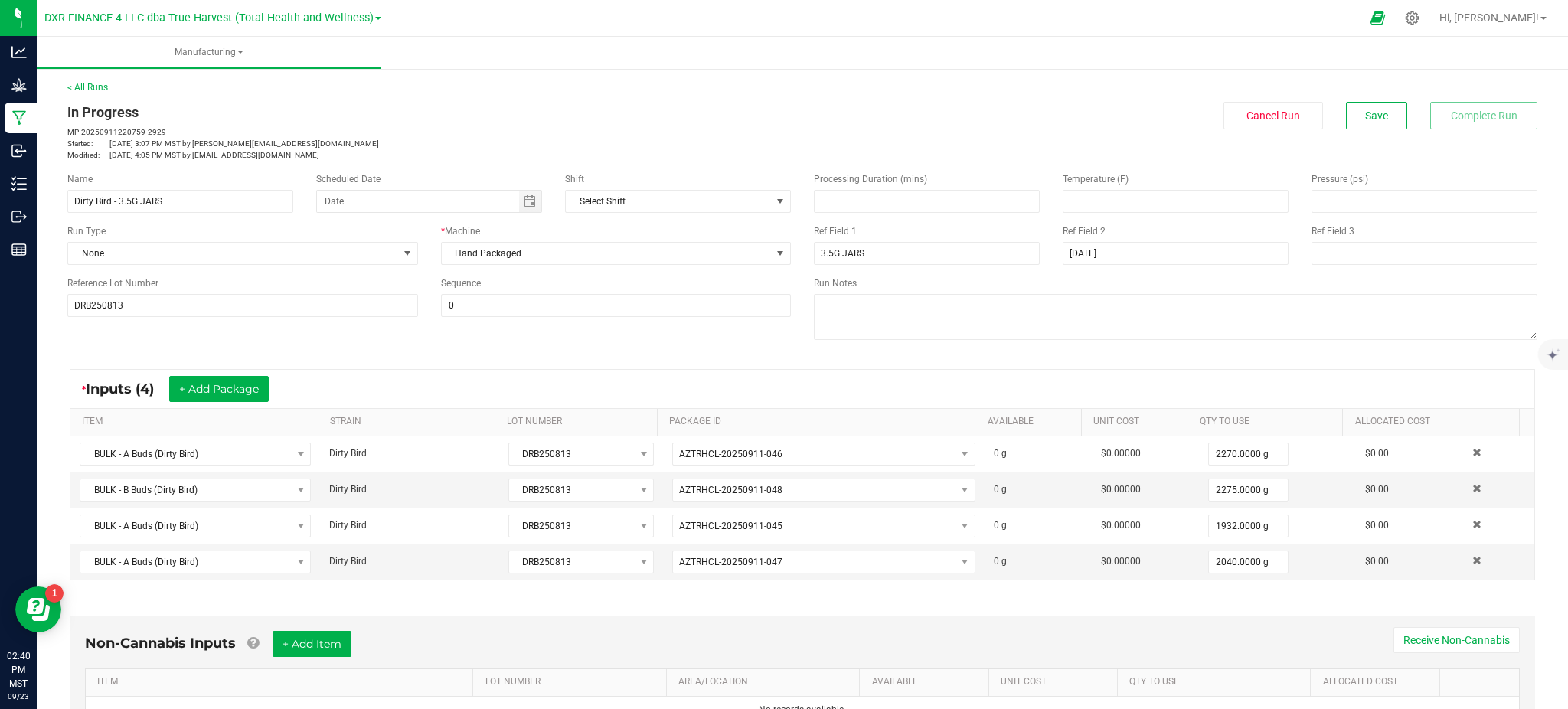
click at [644, 379] on div "* Inputs (4) + Add Package" at bounding box center [802, 389] width 1464 height 38
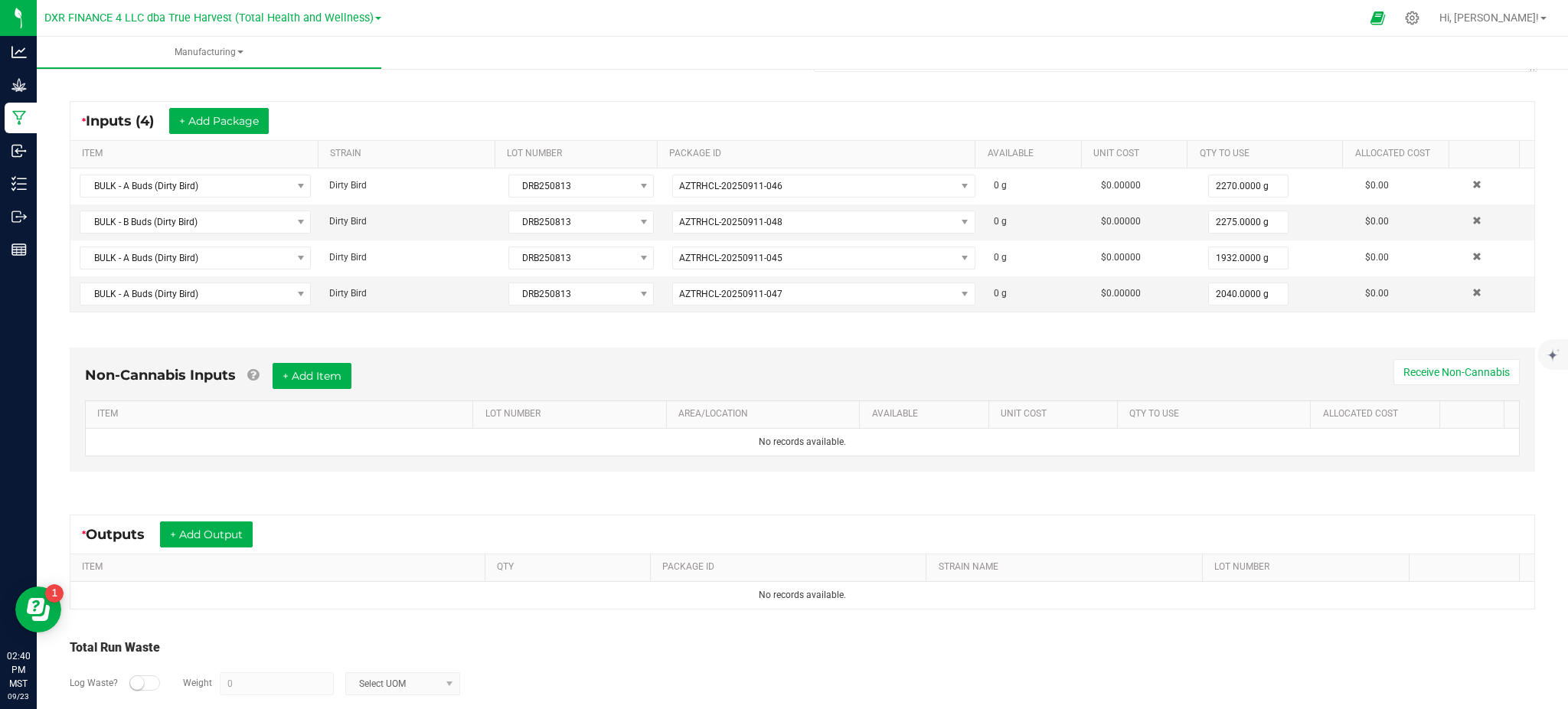
scroll to position [344, 0]
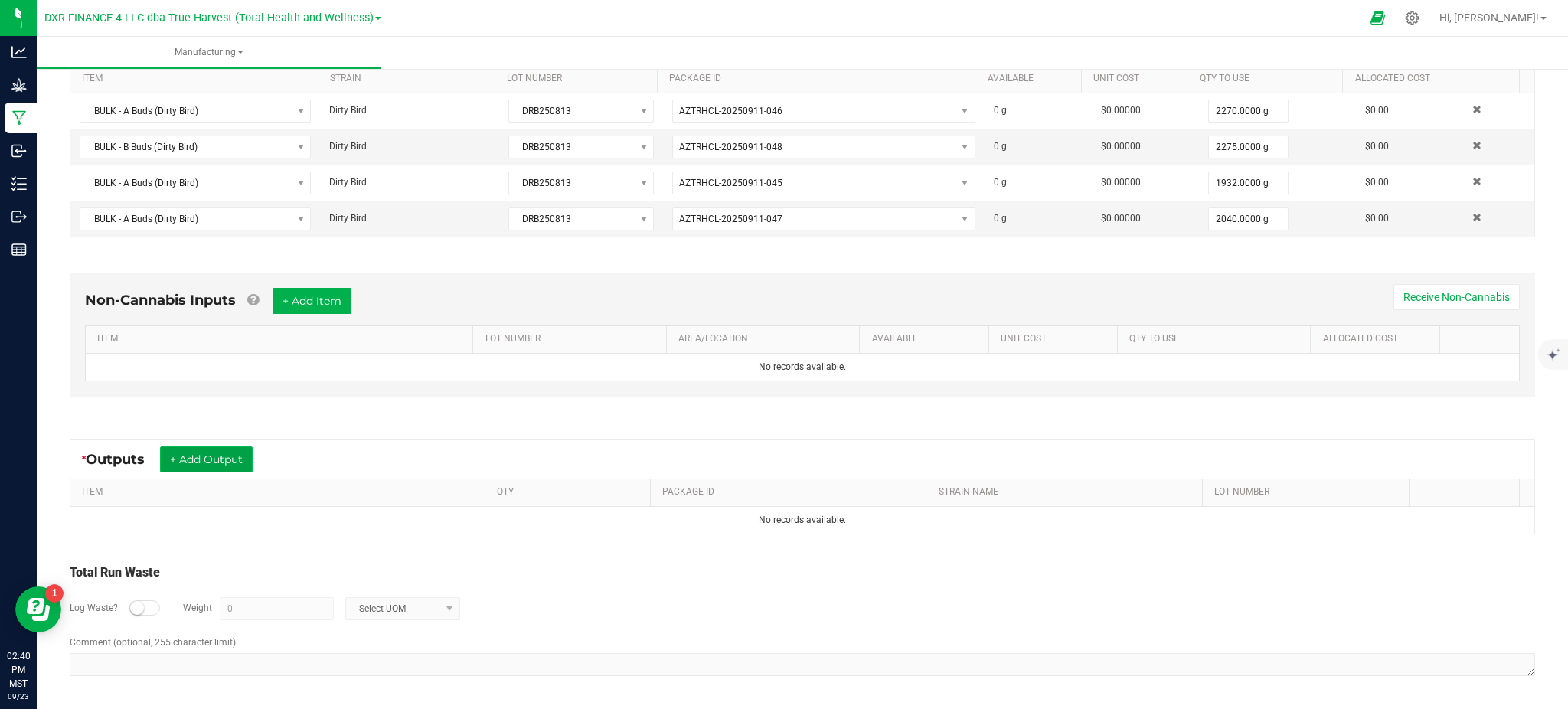
click at [205, 465] on button "+ Add Output" at bounding box center [207, 459] width 93 height 26
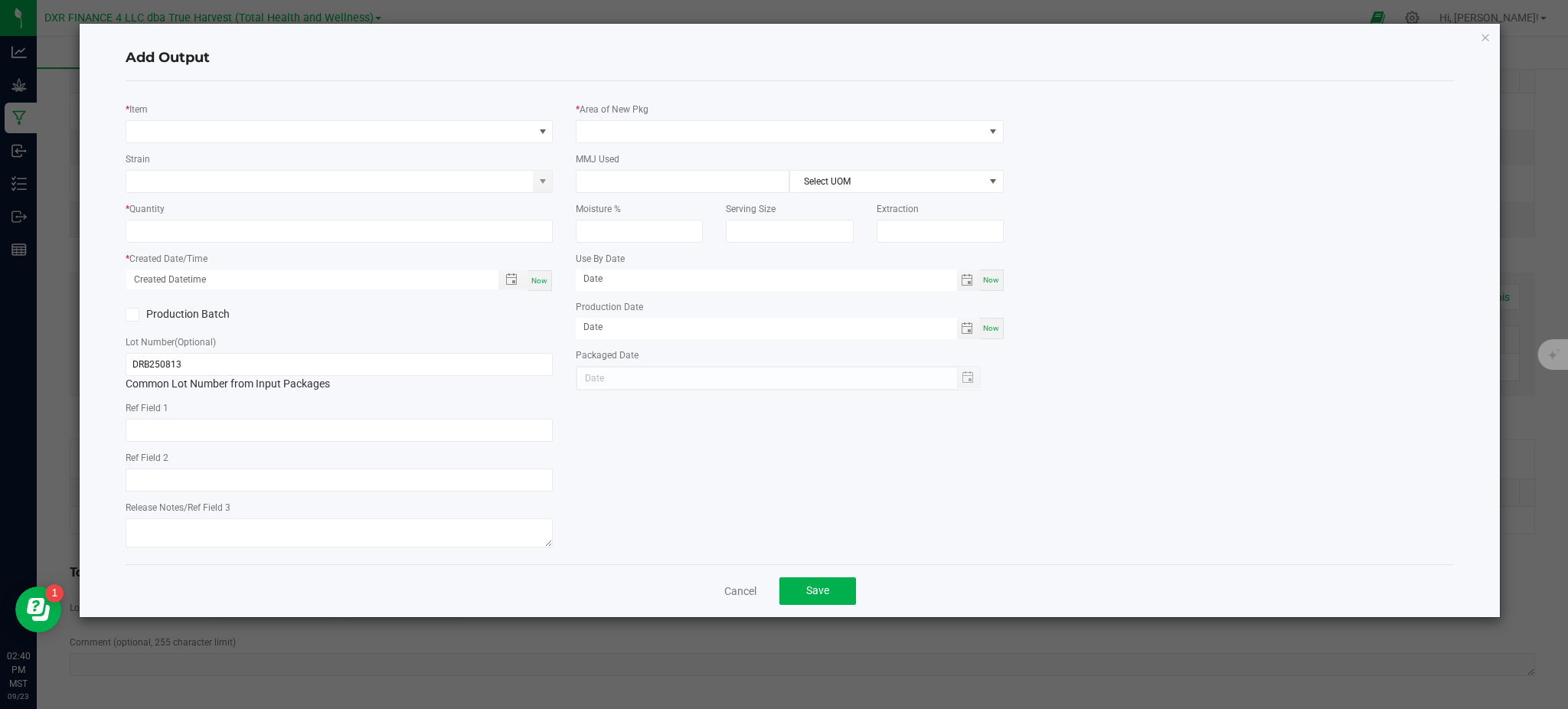
type input "[DATE]"
click at [175, 122] on span "NO DATA FOUND" at bounding box center [330, 132] width 406 height 22
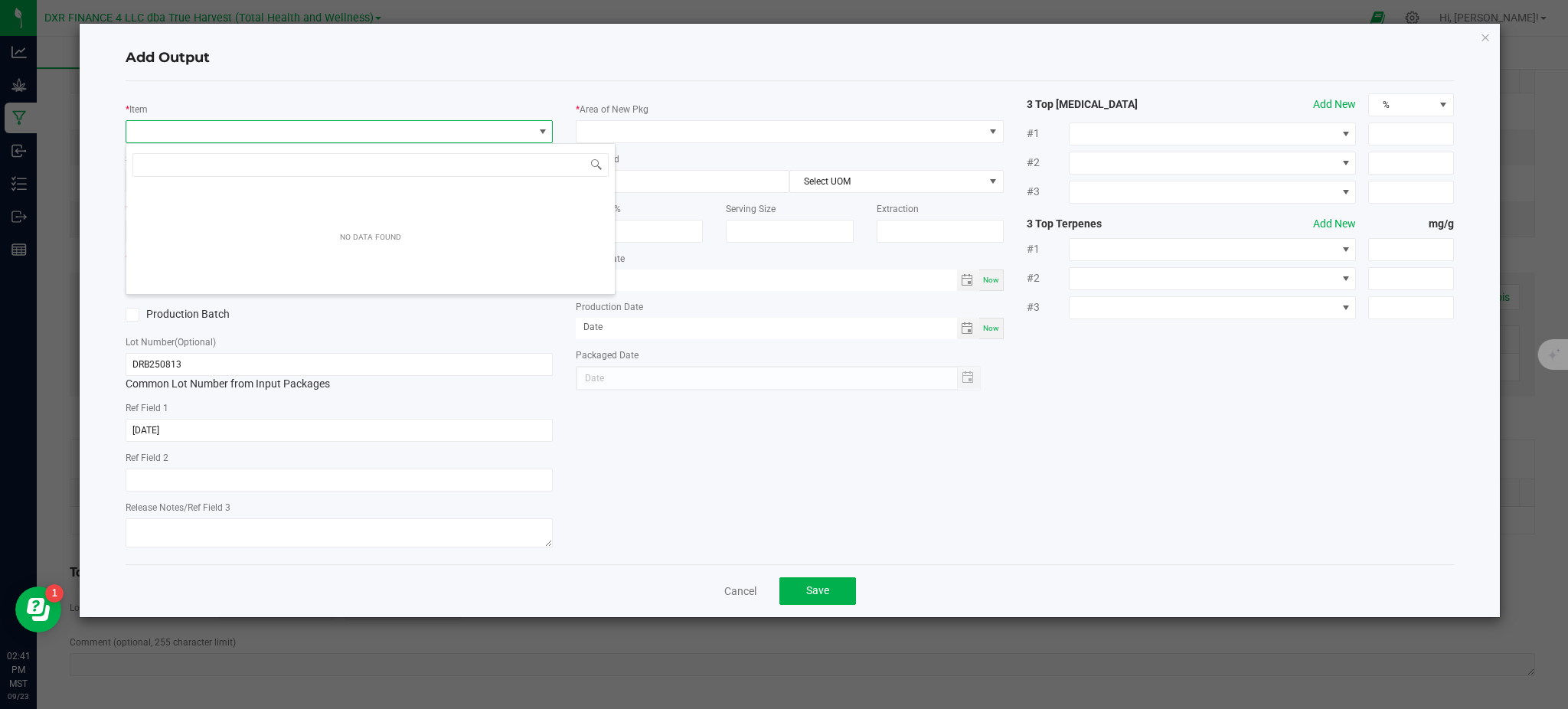
scroll to position [23, 427]
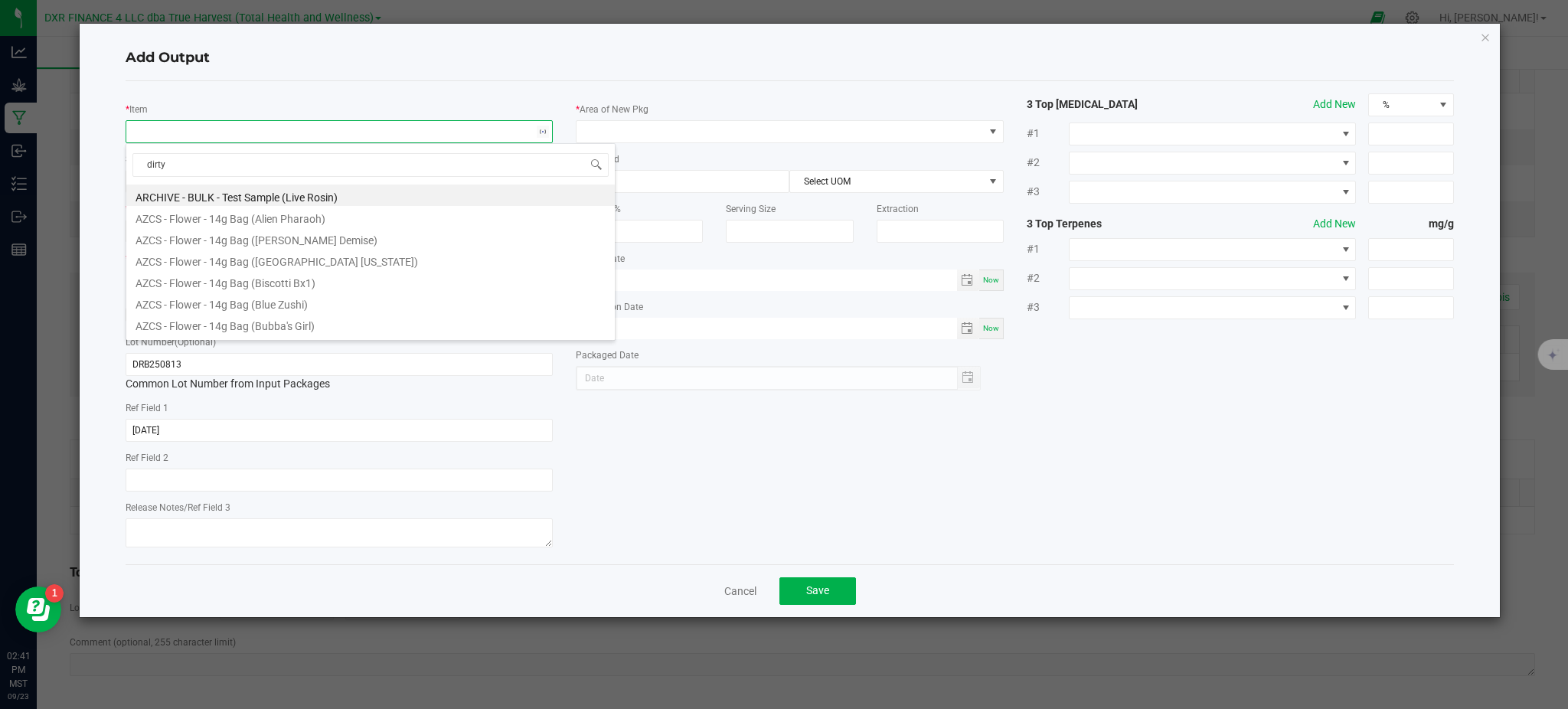
type input "dirty"
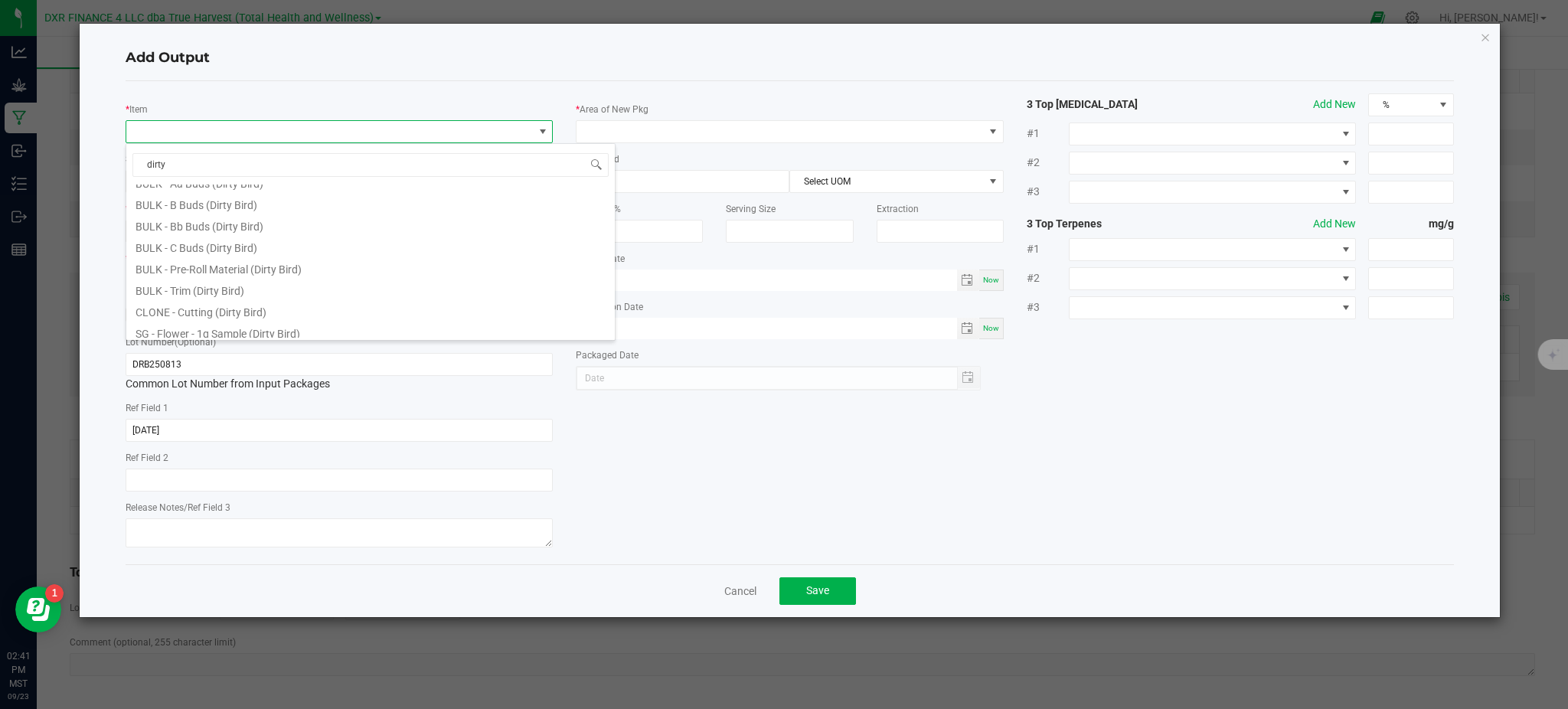
scroll to position [61, 0]
click at [214, 333] on li "SG - Flower - 3.5g Jar (Dirty Bird)" at bounding box center [371, 327] width 488 height 22
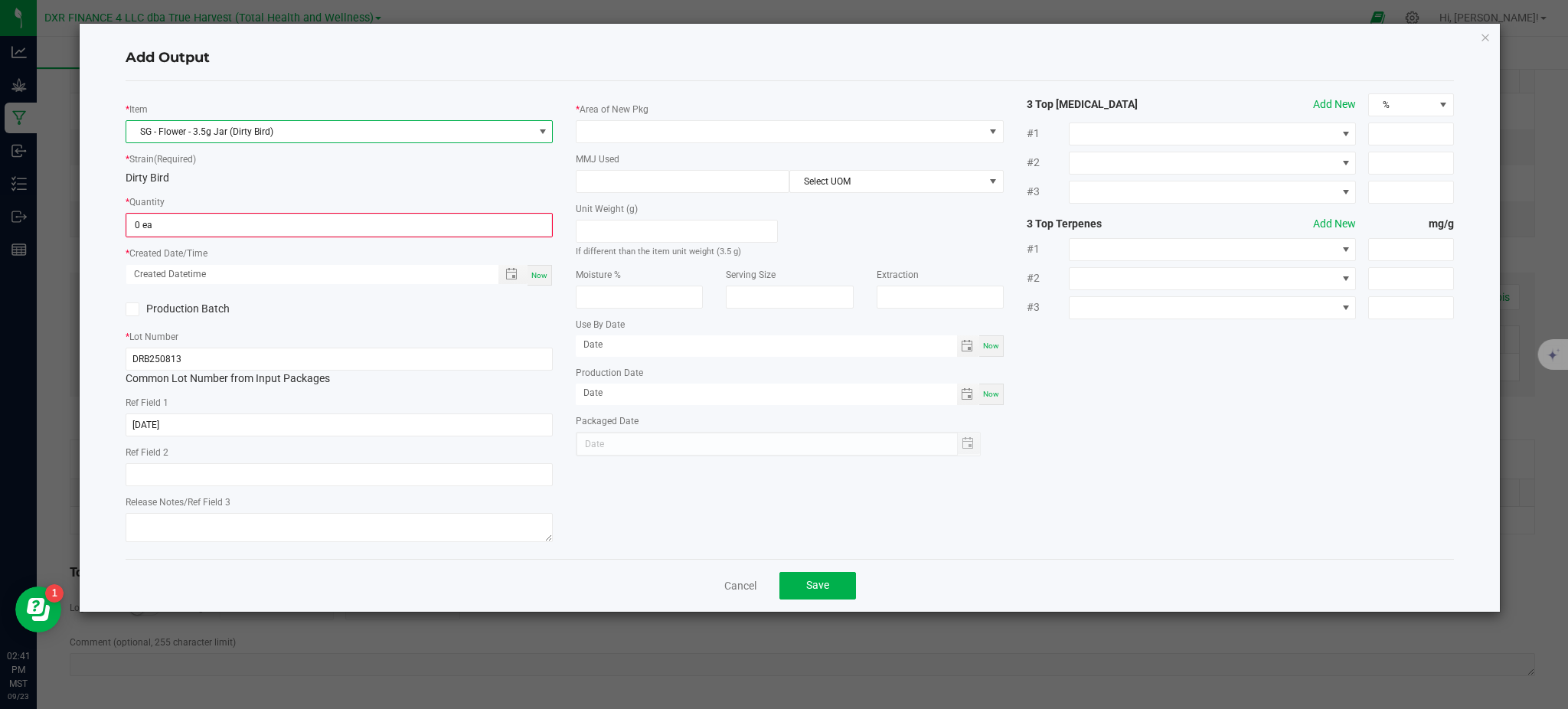
click at [258, 197] on div "* Quantity 0 ea" at bounding box center [339, 216] width 427 height 44
click at [236, 225] on input "0" at bounding box center [339, 225] width 425 height 22
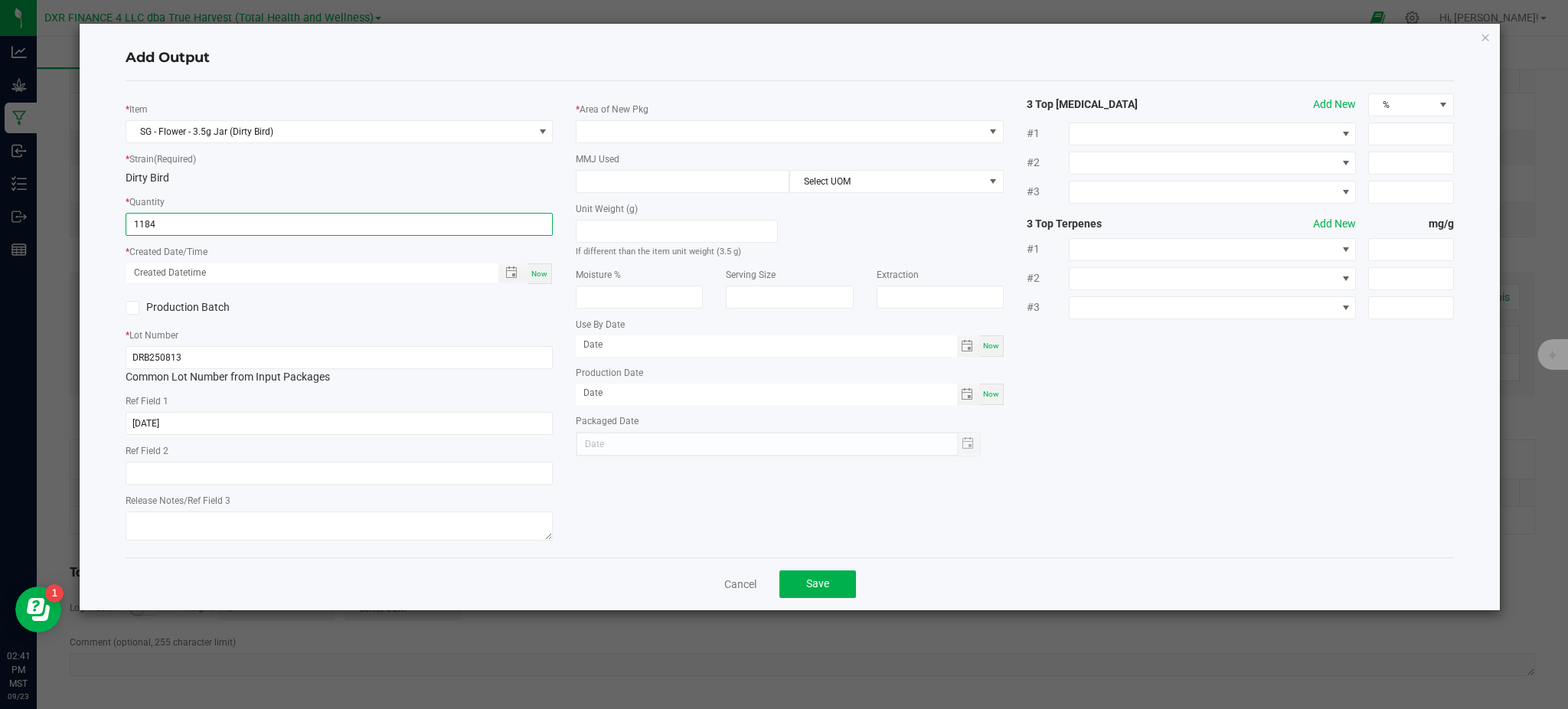
type input "1184 ea"
click at [345, 319] on div "Production Batch" at bounding box center [339, 307] width 450 height 23
click at [478, 305] on div "Production Batch" at bounding box center [339, 307] width 450 height 23
click at [507, 277] on span "Toggle popup" at bounding box center [511, 272] width 12 height 12
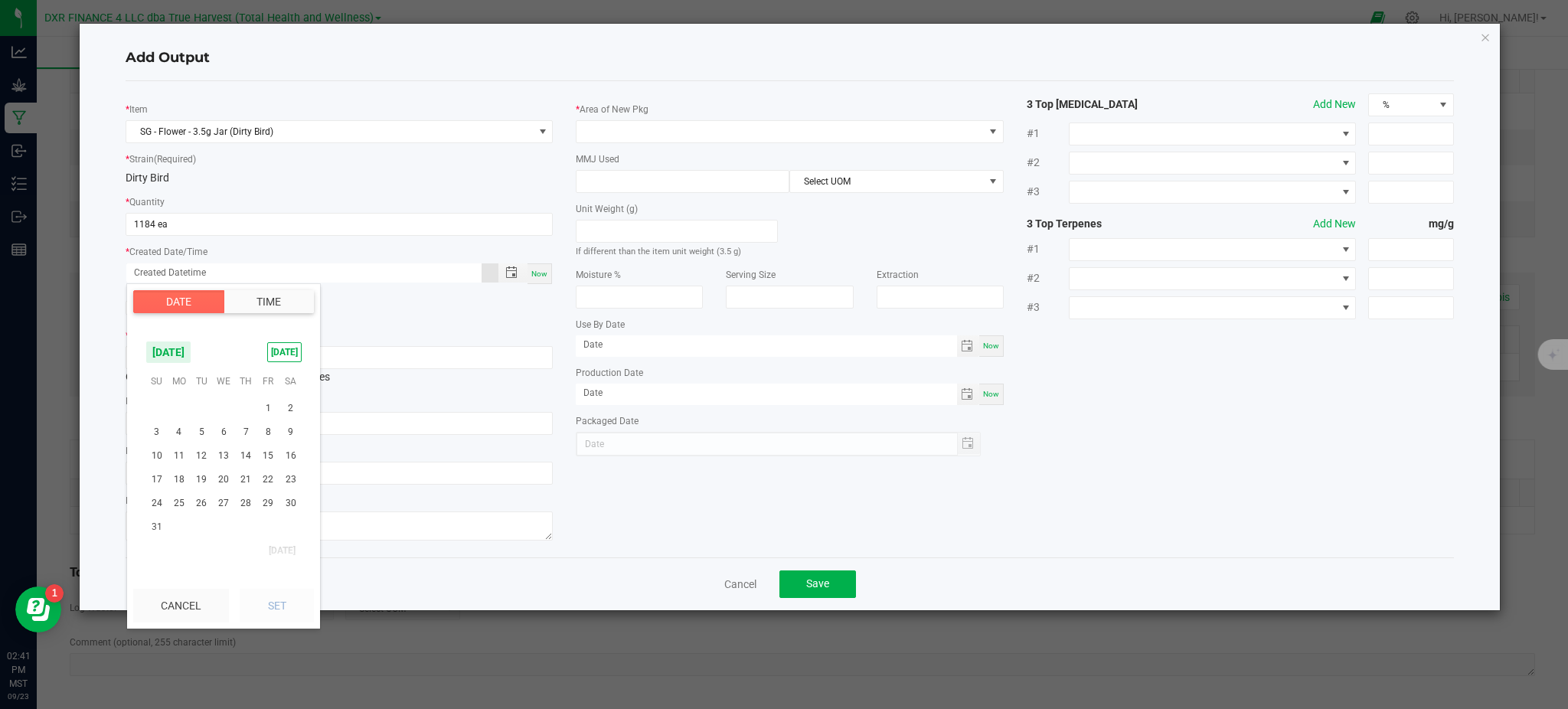
scroll to position [248207, 0]
click at [228, 489] on span "13" at bounding box center [224, 488] width 22 height 24
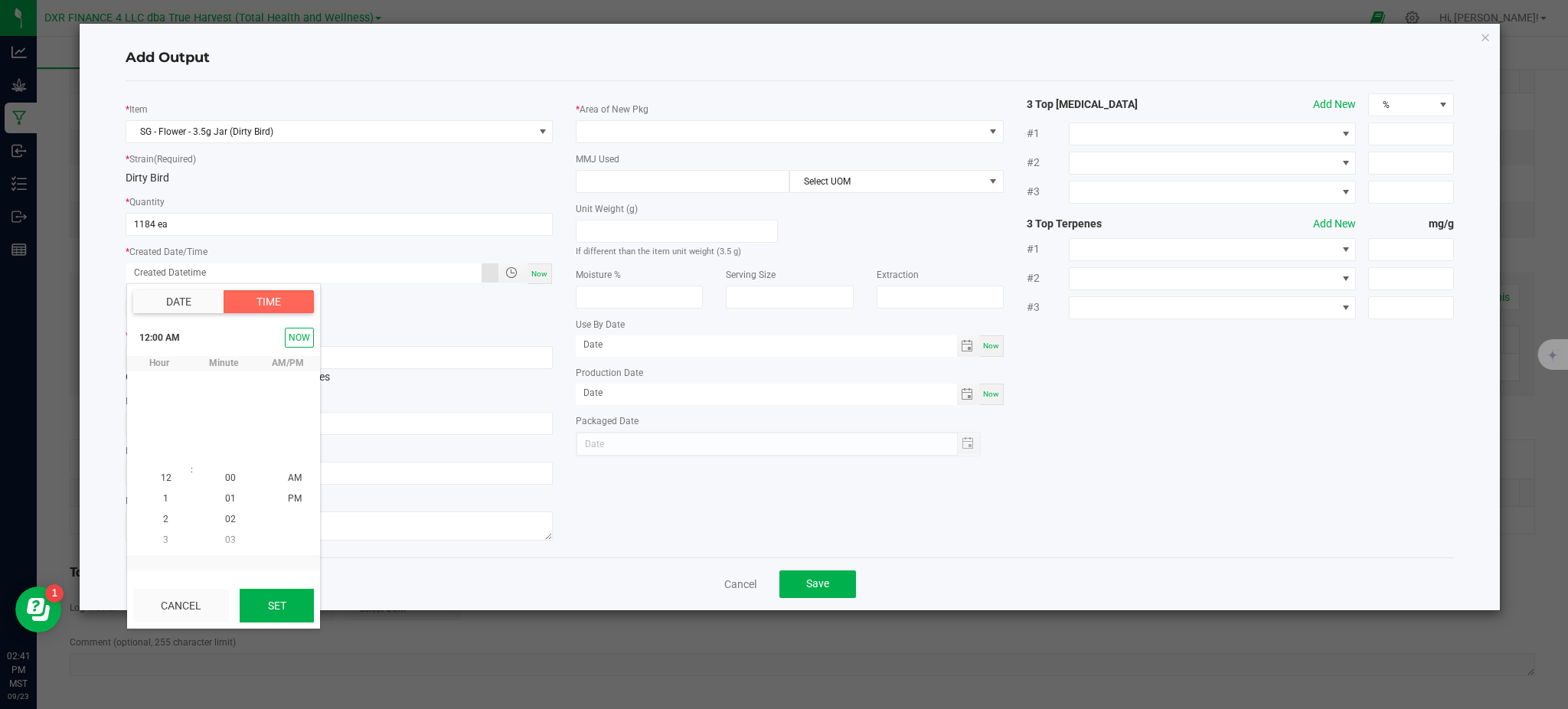
scroll to position [248246, 0]
click at [300, 614] on button "Set" at bounding box center [277, 605] width 75 height 34
type input "08/13/2025 12:00 AM"
type input "08/13/2025"
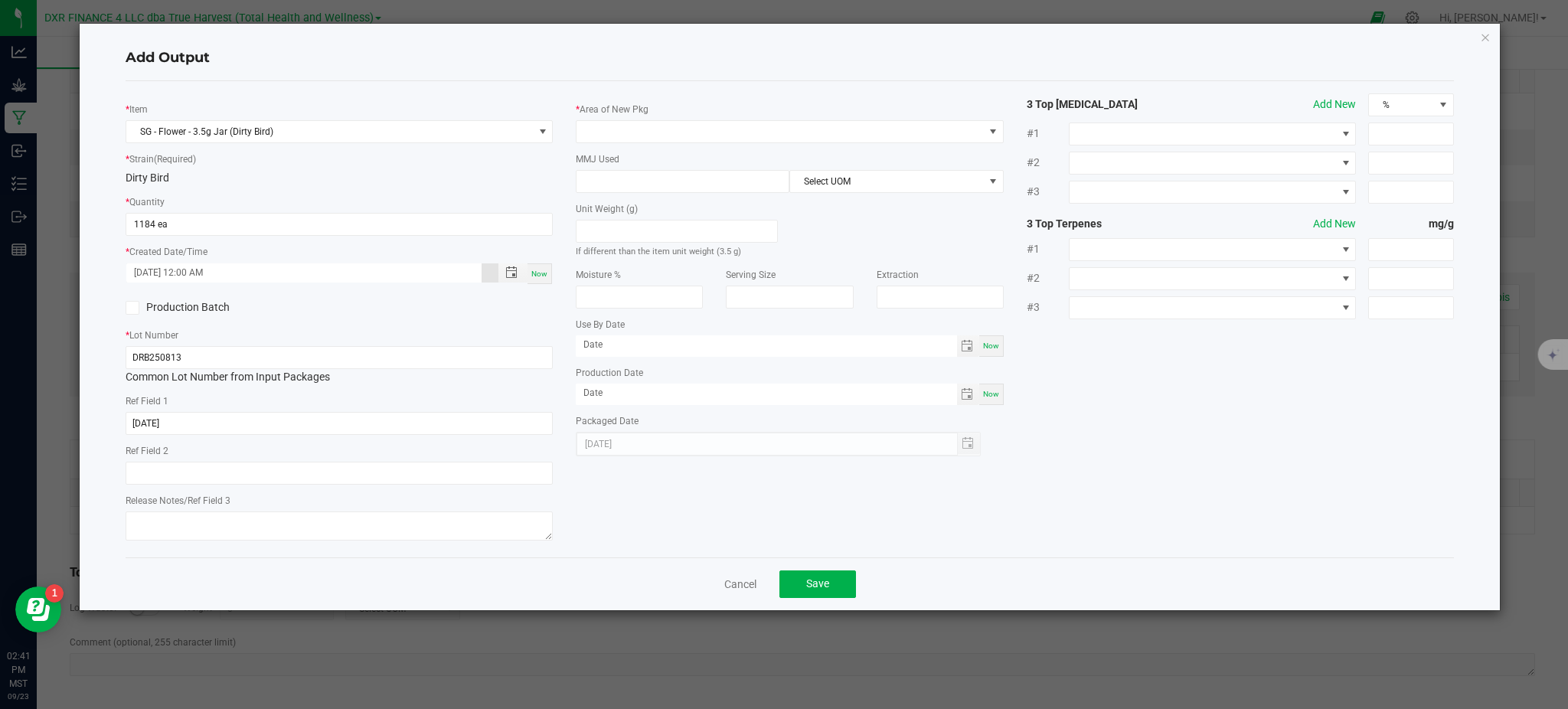
click at [558, 493] on div "* Item SG - Flower - 3.5g Jar (Dirty Bird) * Strain (Required) Dirty Bird * Qua…" at bounding box center [339, 320] width 450 height 452
click at [733, 41] on div "Add Output" at bounding box center [790, 58] width 1328 height 46
click at [720, 123] on span at bounding box center [780, 132] width 406 height 22
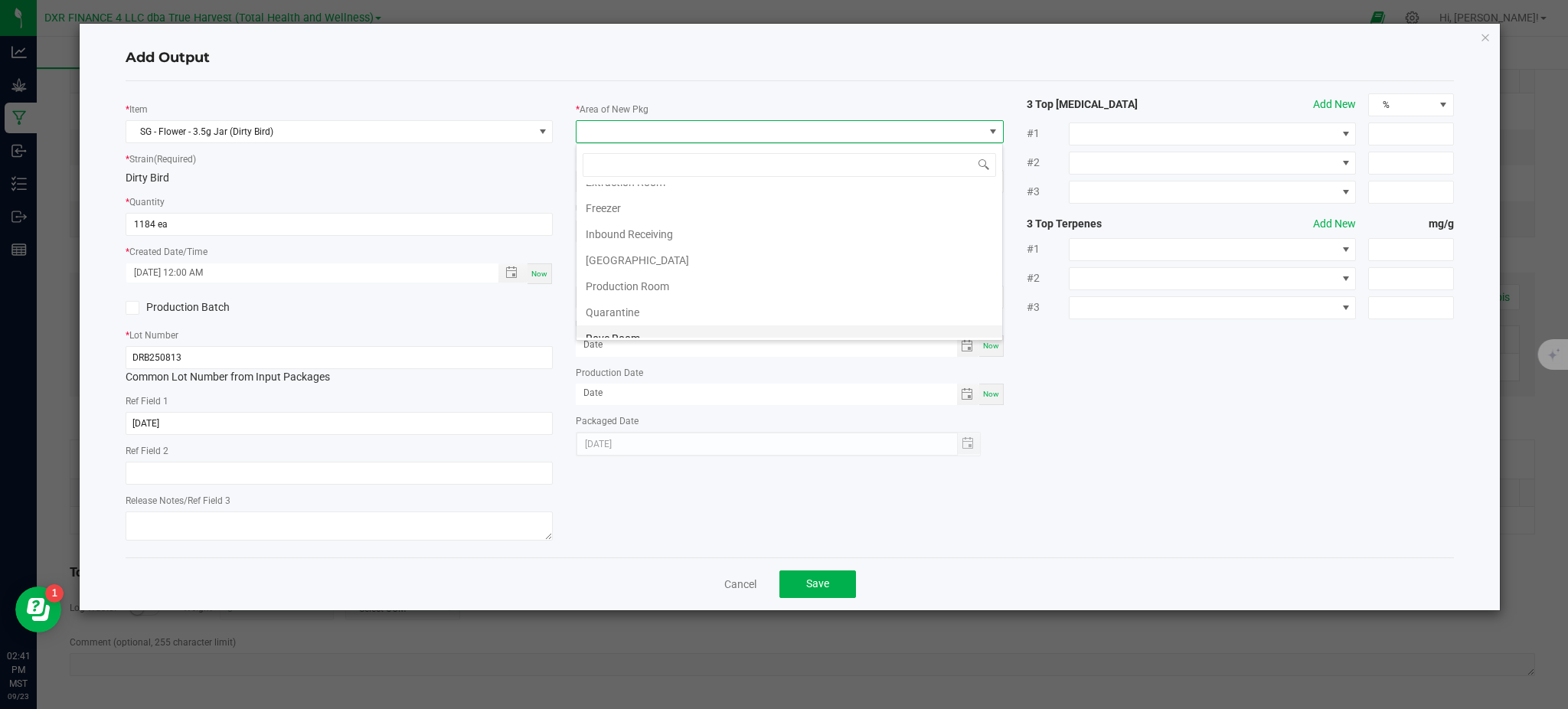
scroll to position [102, 0]
click at [642, 241] on li "Production Room" at bounding box center [789, 252] width 425 height 26
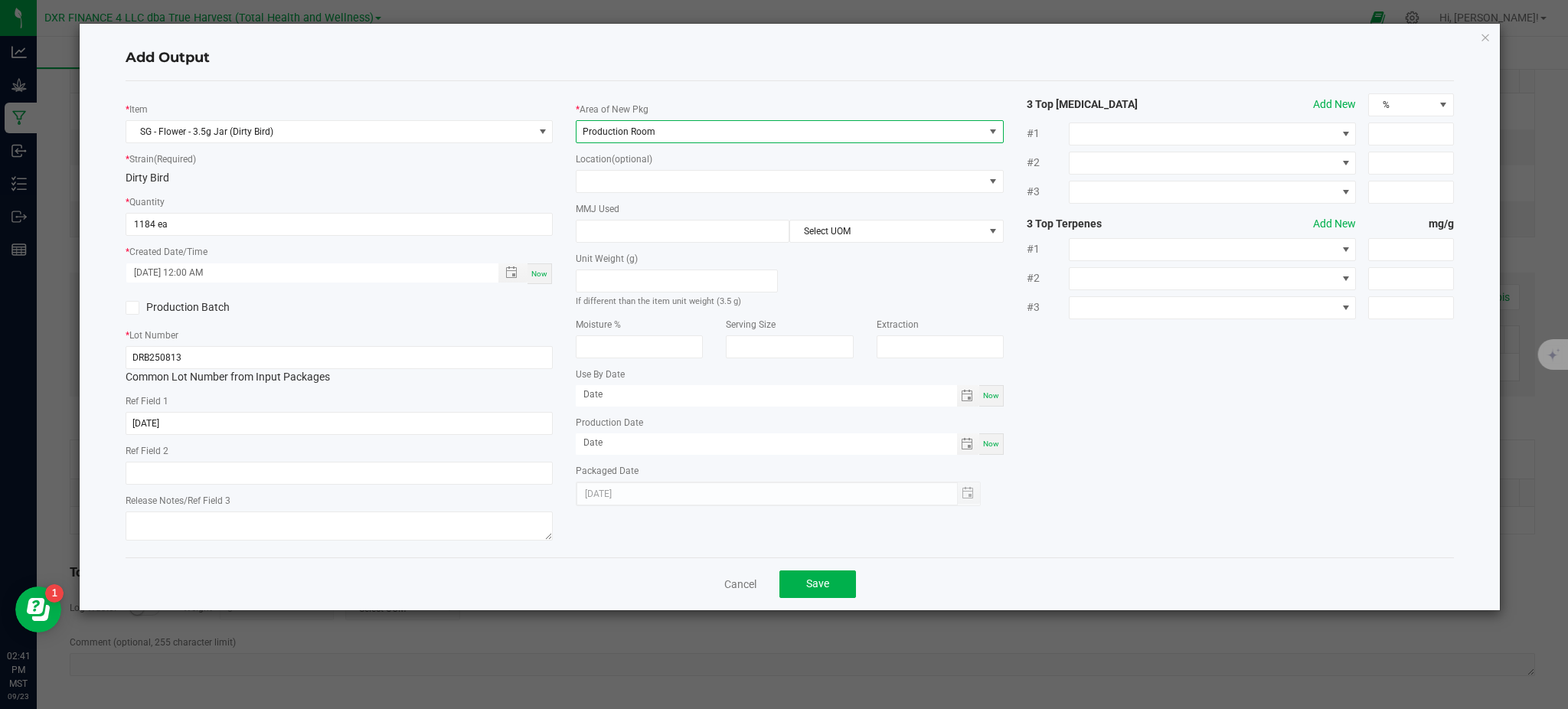
drag, startPoint x: 558, startPoint y: 184, endPoint x: 607, endPoint y: 217, distance: 59.1
click at [559, 184] on div "* Item SG - Flower - 3.5g Jar (Dirty Bird) * Strain (Required) Dirty Bird * Qua…" at bounding box center [339, 320] width 450 height 452
click at [642, 245] on div "Unit Weight (g) If different than the item unit weight (3.5 g)" at bounding box center [676, 275] width 225 height 66
click at [640, 233] on input at bounding box center [682, 231] width 212 height 22
type input "3.5"
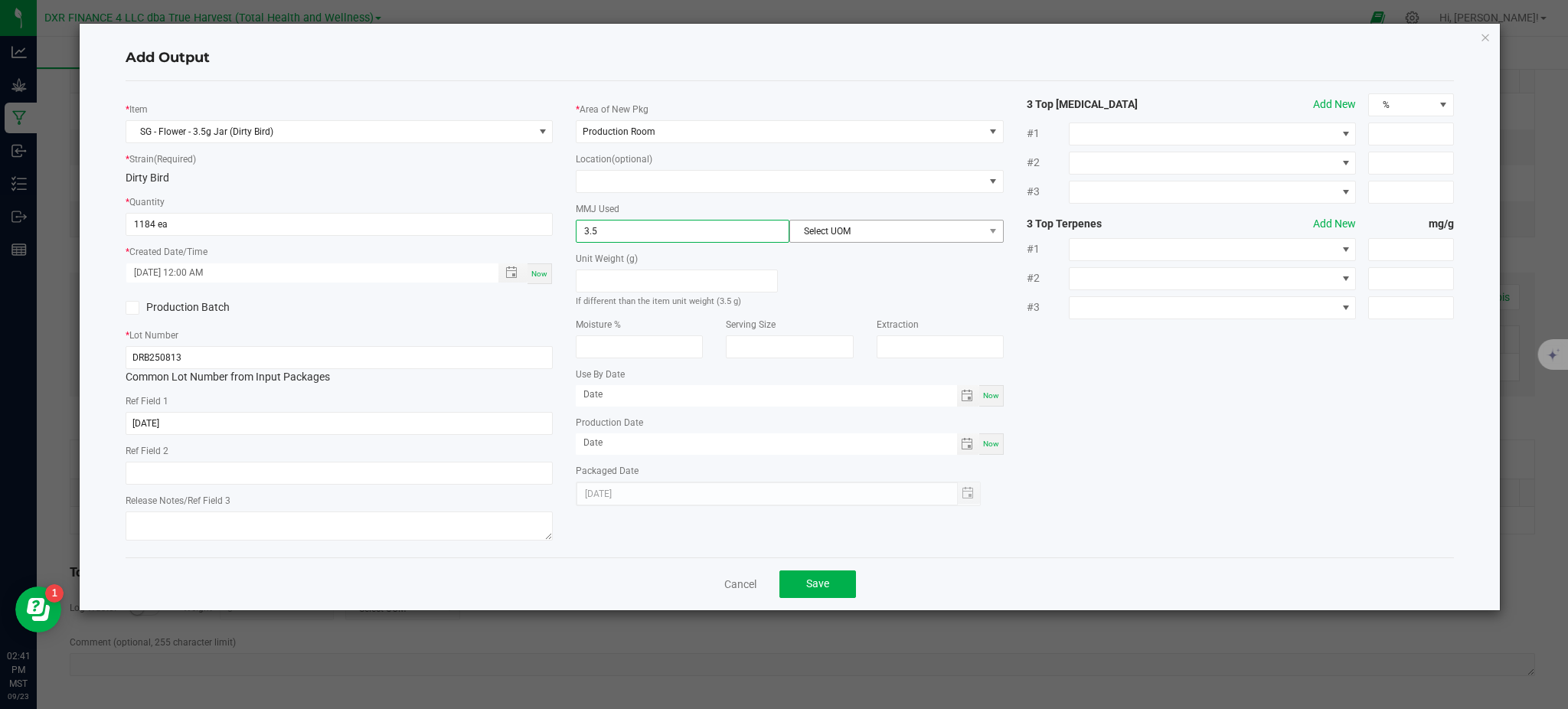
click at [870, 245] on div "Unit Weight (g) If different than the item unit weight (3.5 g)" at bounding box center [789, 275] width 450 height 66
click at [866, 225] on span "Select UOM" at bounding box center [886, 231] width 193 height 22
click at [858, 316] on li "Gram" at bounding box center [896, 323] width 212 height 26
click at [1192, 392] on div "* Item SG - Flower - 3.5g Jar (Dirty Bird) * Strain (Required) Dirty Bird * Qua…" at bounding box center [789, 320] width 1351 height 452
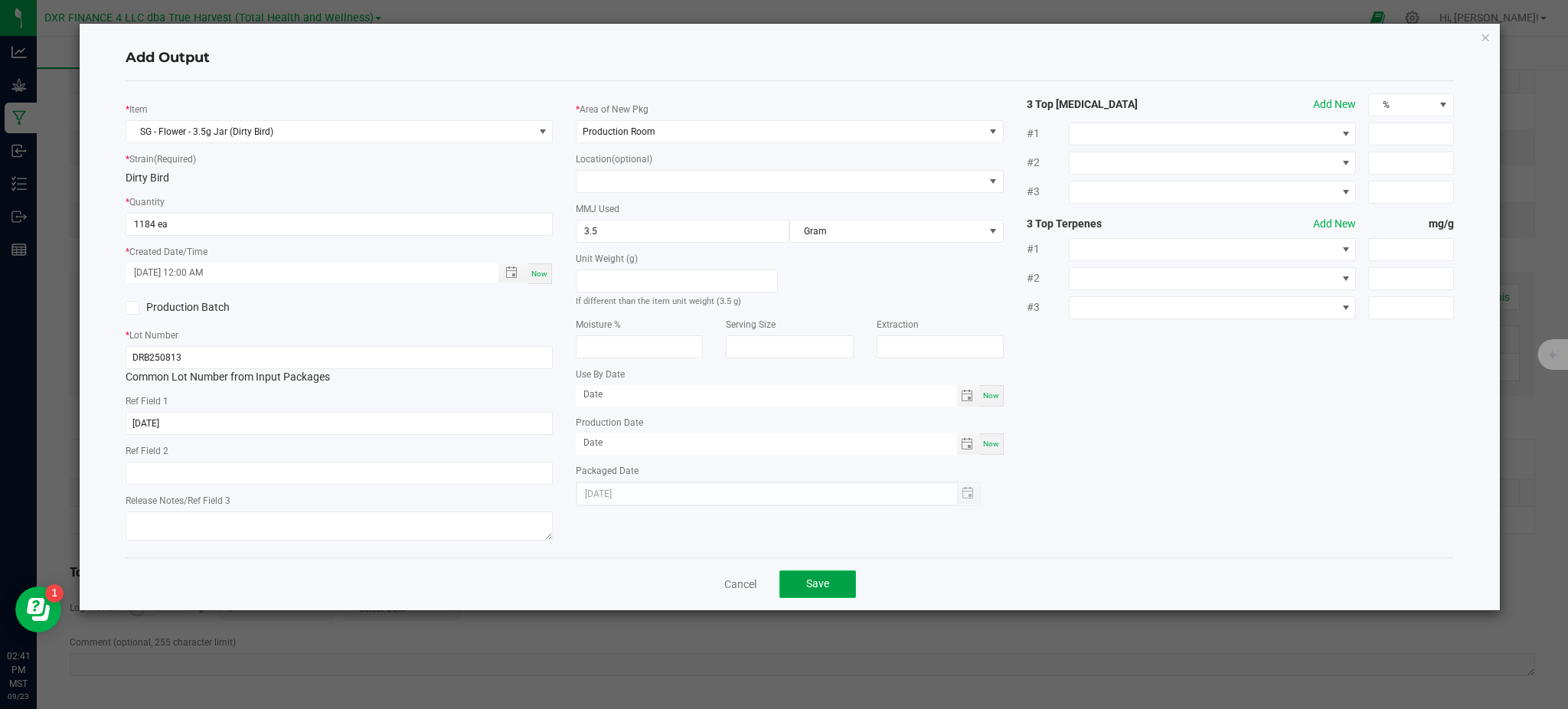
click at [846, 591] on button "Save" at bounding box center [817, 584] width 77 height 27
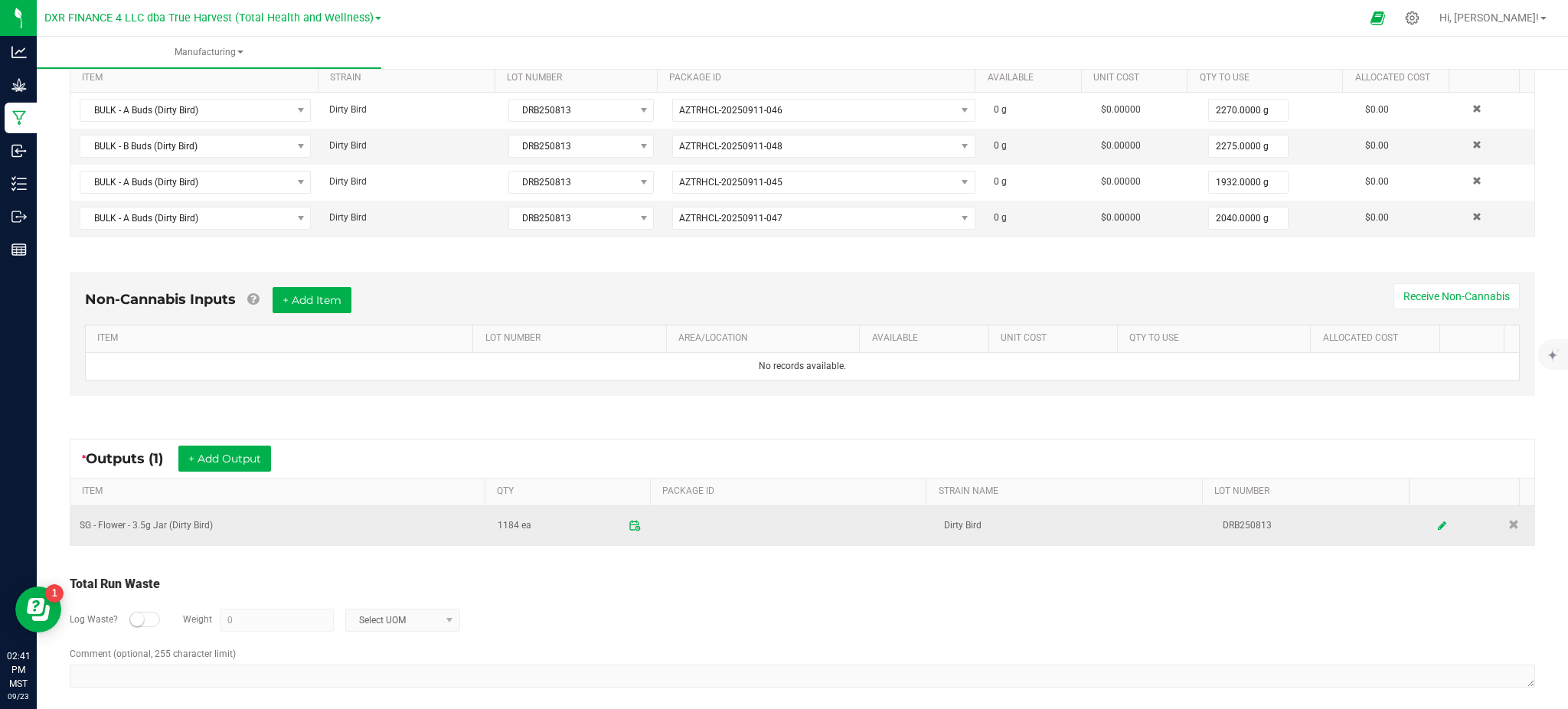
drag, startPoint x: 742, startPoint y: 598, endPoint x: 427, endPoint y: 537, distance: 320.9
click at [736, 599] on div "Log Waste? Weight 0 Select UOM" at bounding box center [802, 620] width 1465 height 54
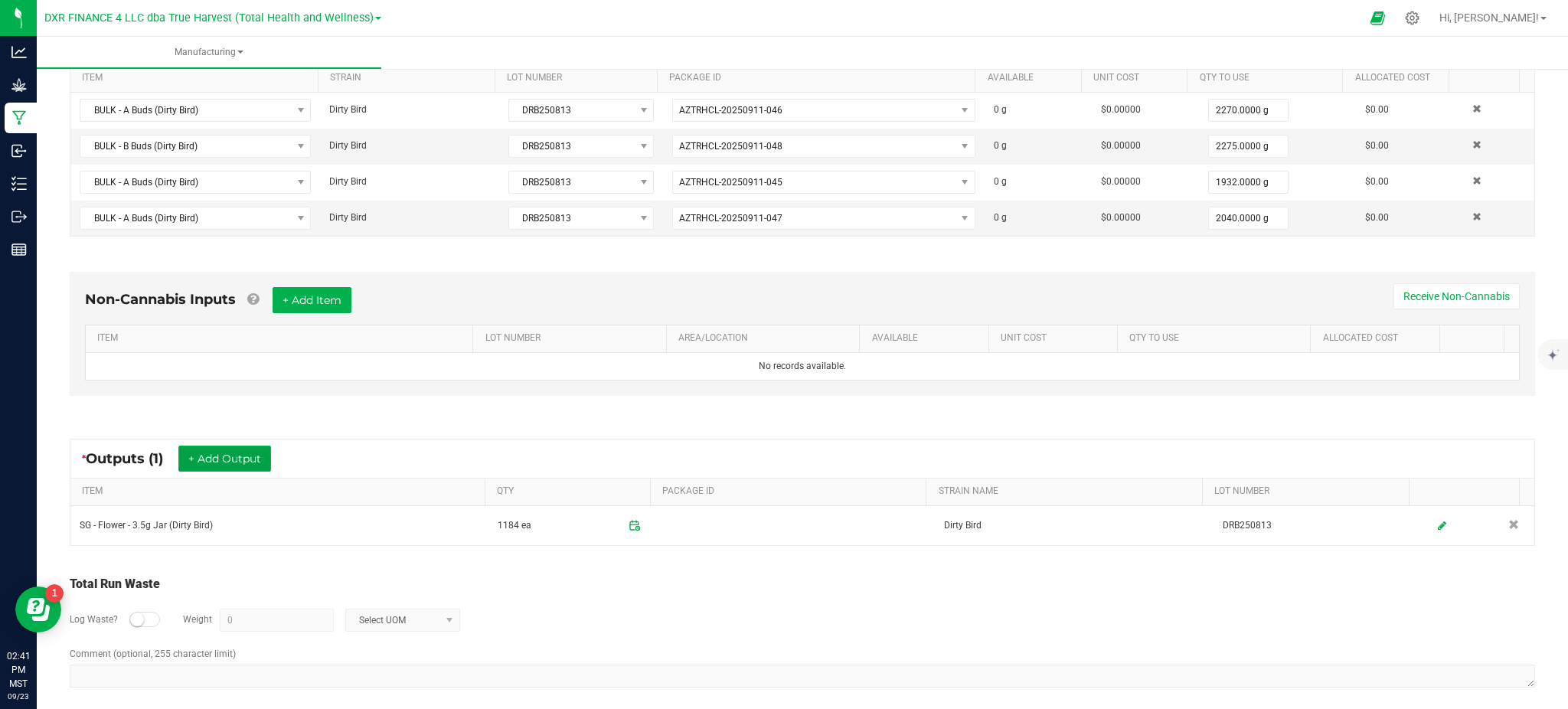
click at [220, 450] on button "+ Add Output" at bounding box center [225, 458] width 93 height 26
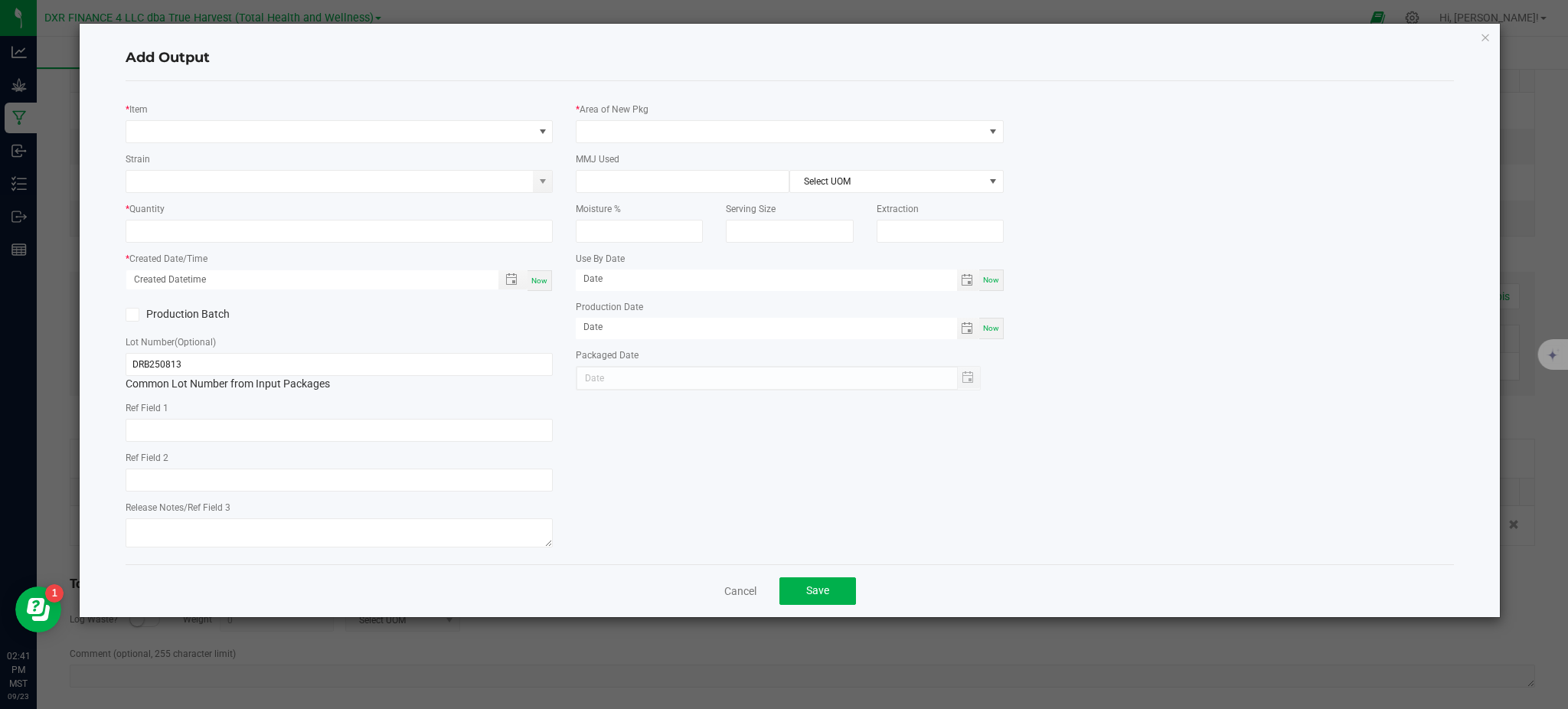
type input "[DATE]"
click at [241, 142] on span "NO DATA FOUND" at bounding box center [339, 131] width 427 height 23
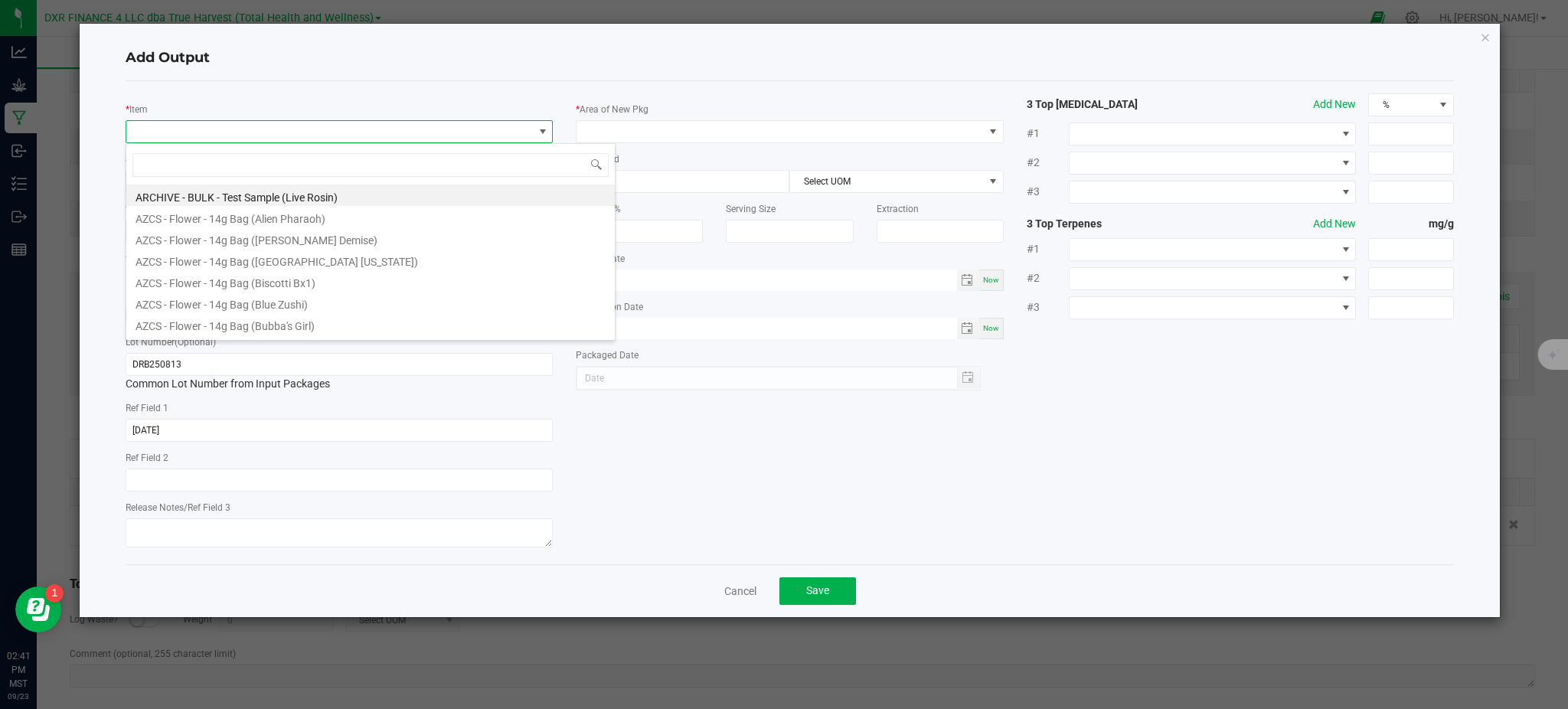
scroll to position [23, 427]
type input "bird"
click at [164, 197] on li "BULK - A Buds (Dirty Bird)" at bounding box center [371, 196] width 488 height 22
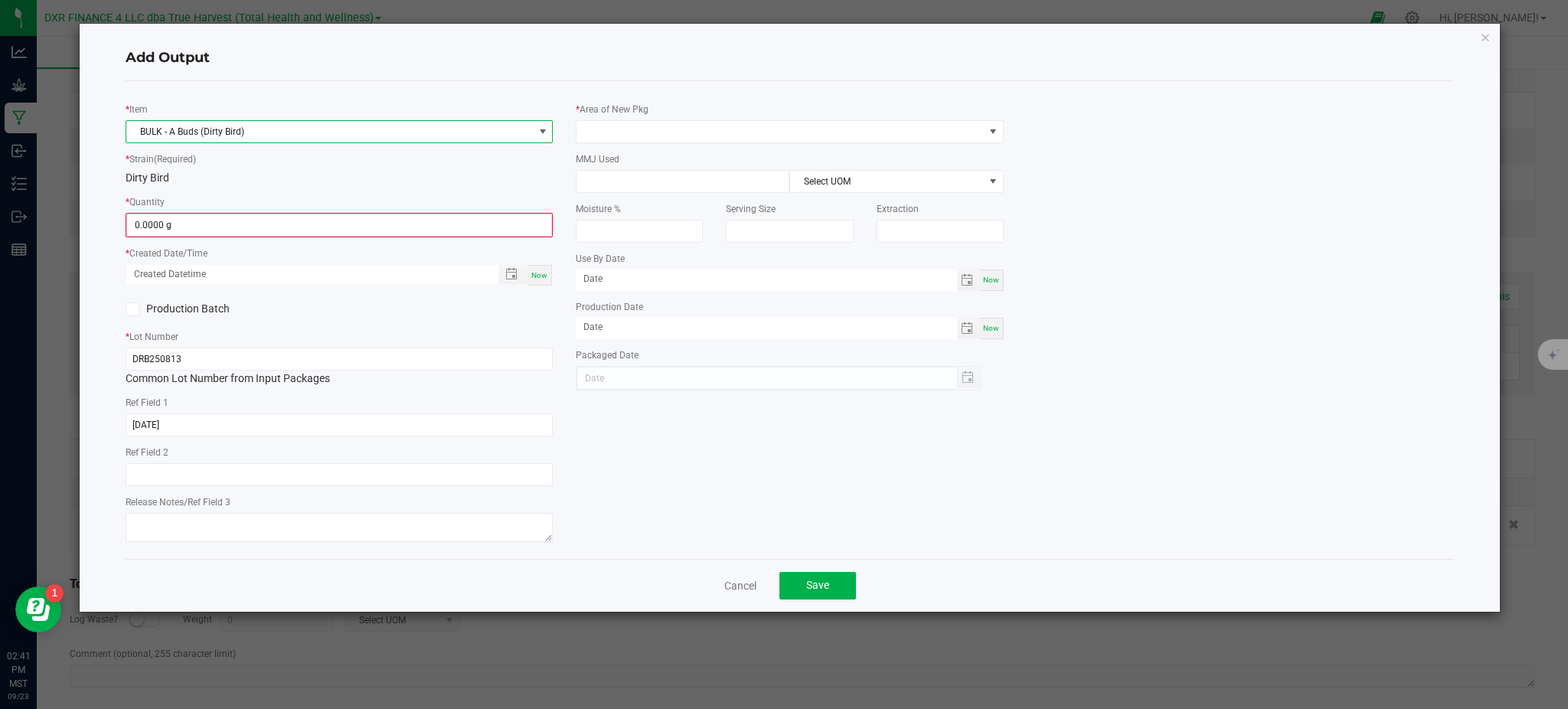
click at [257, 191] on div "* Item BULK - A Buds (Dirty Bird) * Strain (Required) Dirty Bird * Quantity 0.0…" at bounding box center [339, 320] width 450 height 453
click at [236, 218] on input "0" at bounding box center [339, 225] width 425 height 22
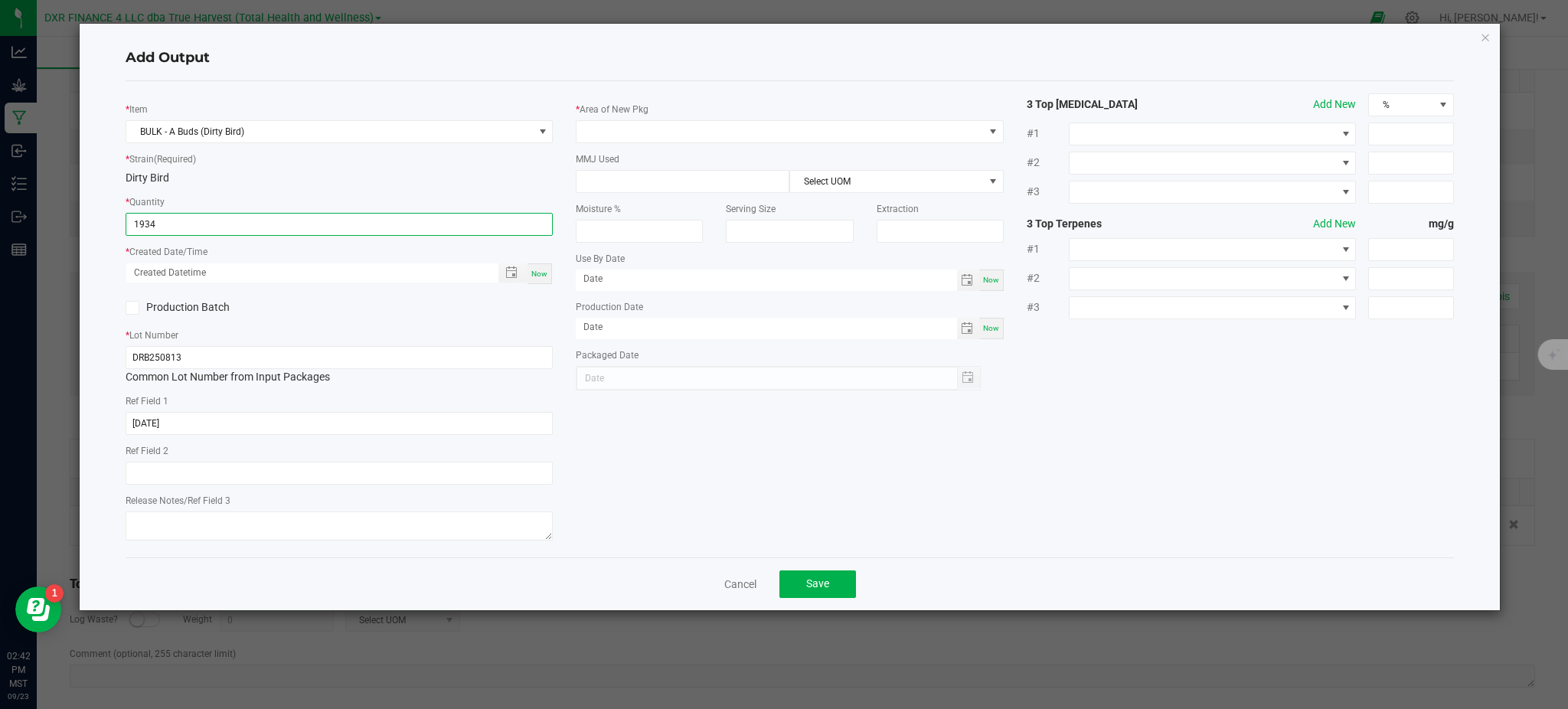
type input "1934.0000 g"
click at [468, 329] on div "* Lot Number DRB250813 Common Lot Number from Input Packages" at bounding box center [339, 356] width 427 height 58
click at [512, 273] on span "Toggle popup" at bounding box center [511, 272] width 12 height 12
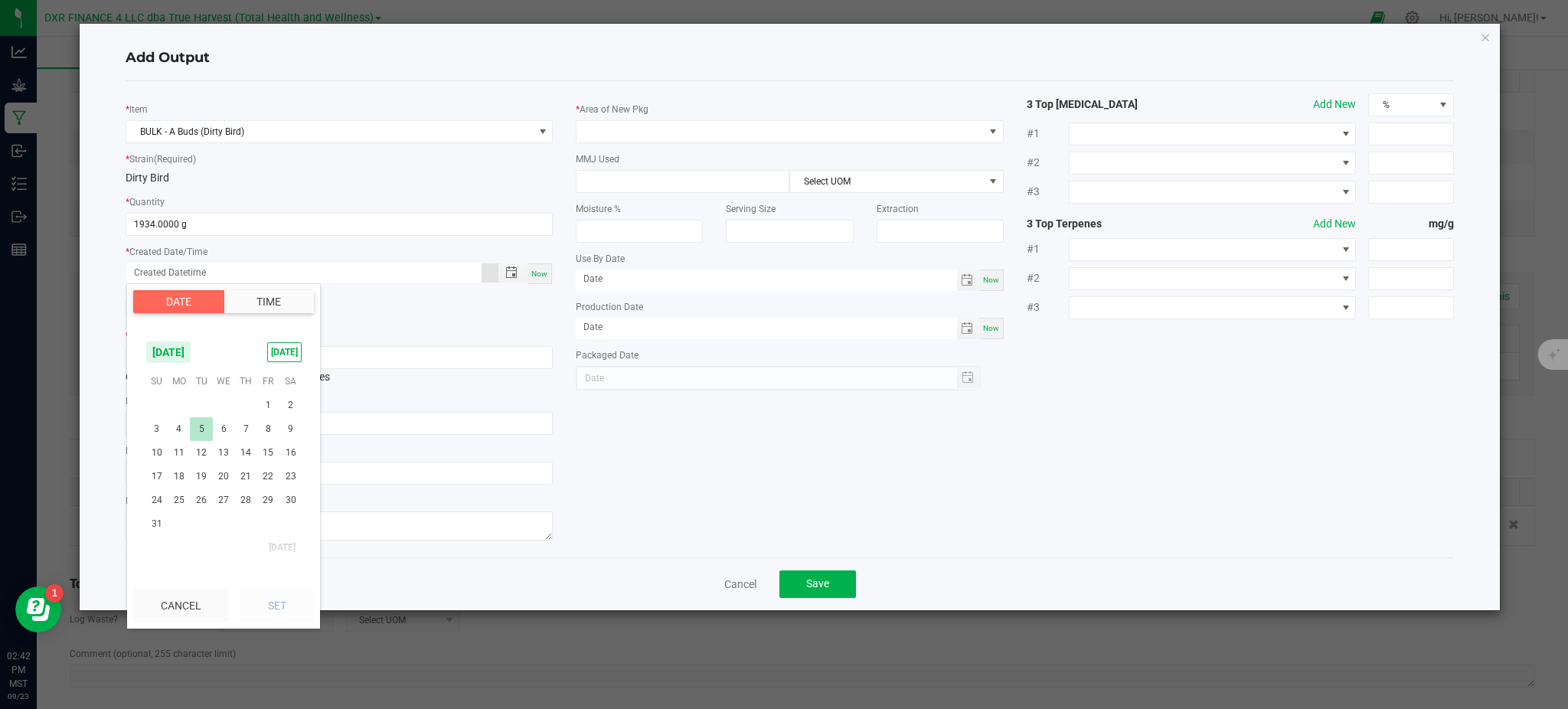
scroll to position [248207, 0]
click at [230, 487] on span "13" at bounding box center [224, 488] width 22 height 24
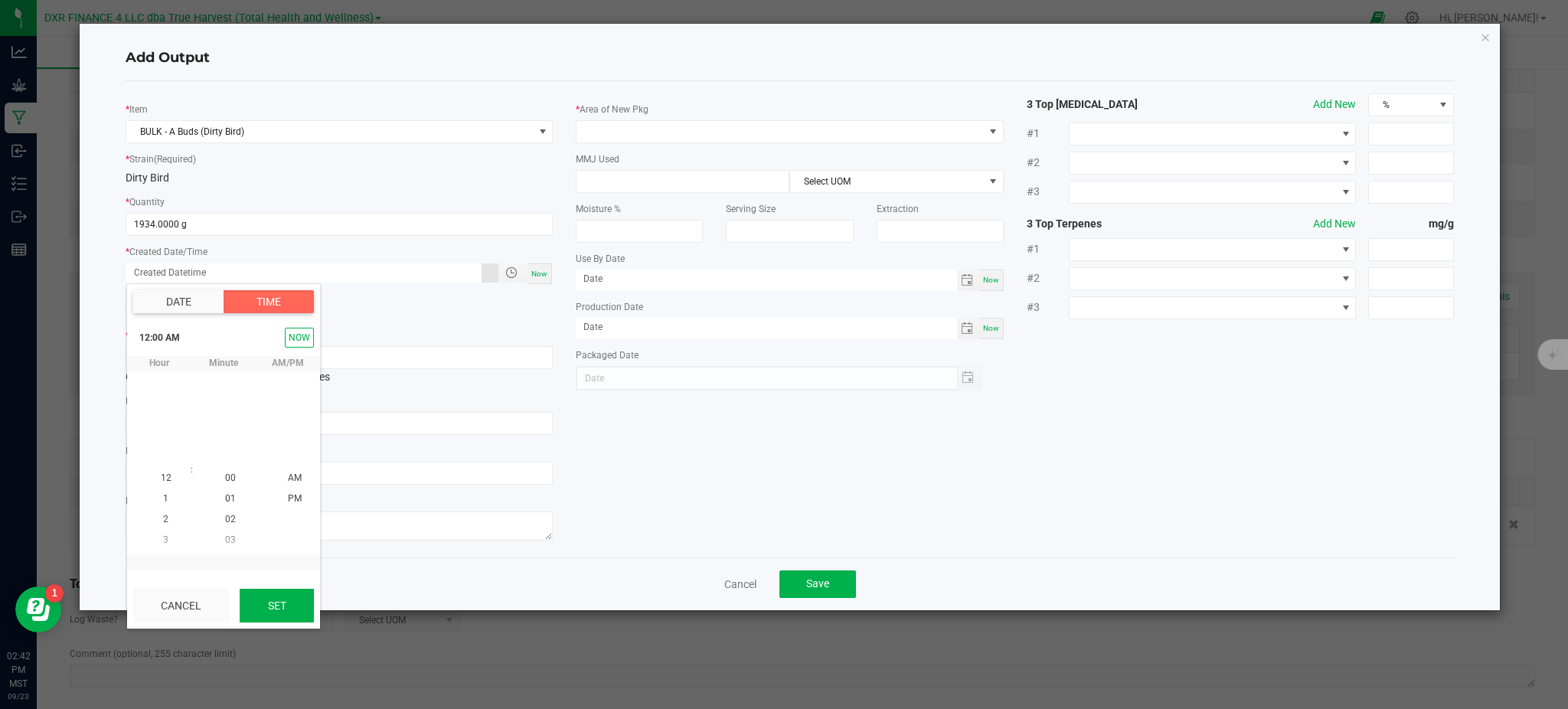
scroll to position [248246, 0]
click at [278, 608] on button "Set" at bounding box center [277, 605] width 75 height 34
type input "08/13/2025 12:00 AM"
type input "08/13/2025"
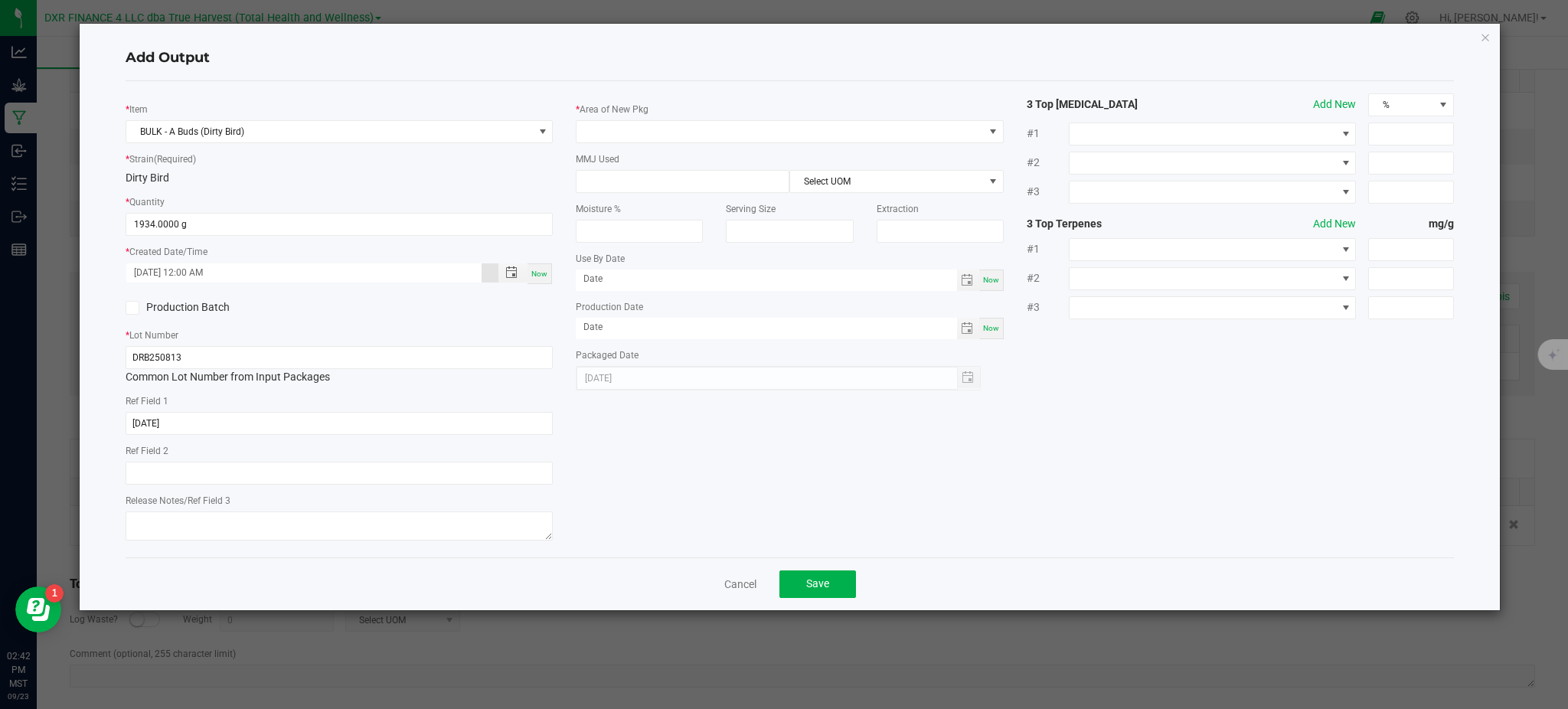
click at [755, 482] on div "* Item BULK - A Buds (Dirty Bird) * Strain (Required) Dirty Bird * Quantity 193…" at bounding box center [789, 320] width 1351 height 452
click at [621, 127] on span at bounding box center [780, 132] width 406 height 22
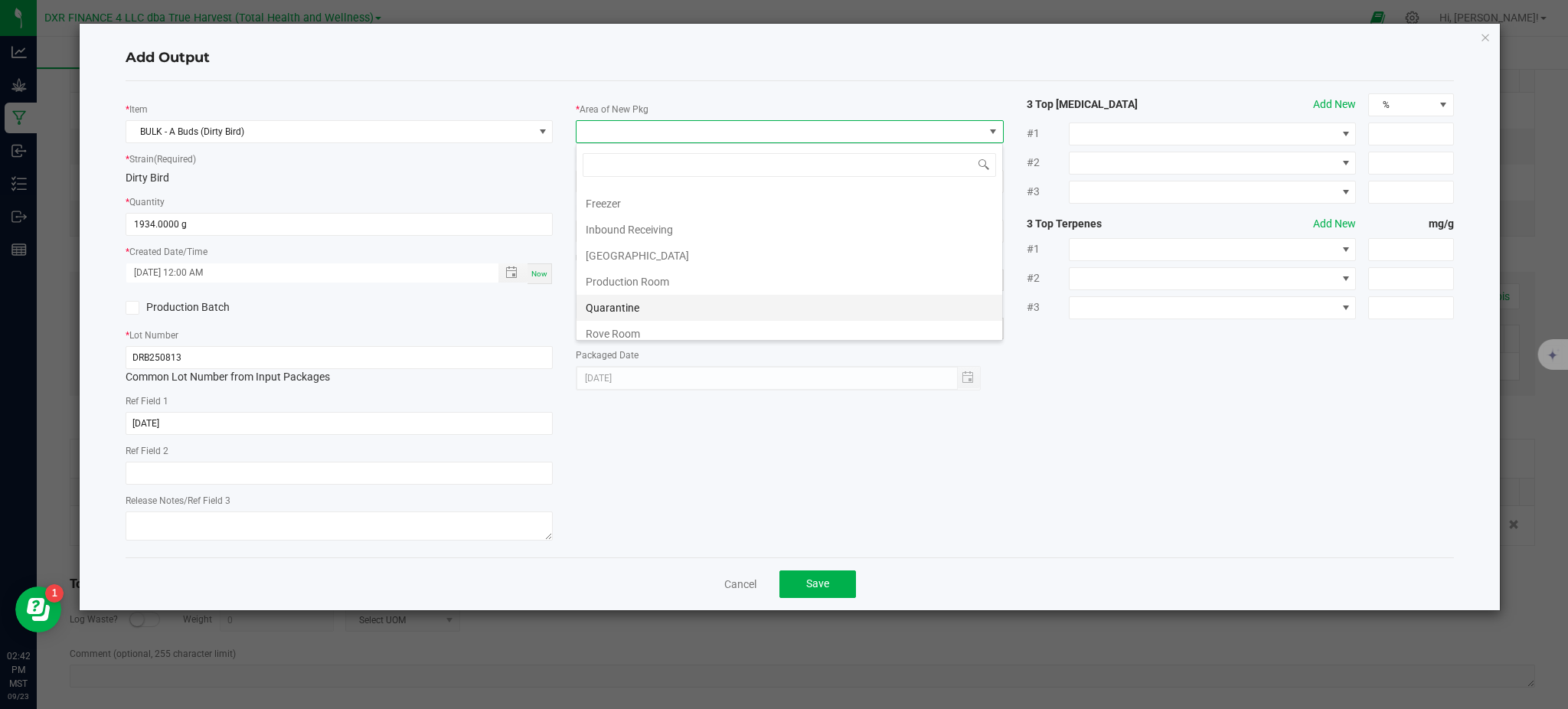
scroll to position [102, 0]
click at [639, 252] on li "Production Room" at bounding box center [789, 252] width 425 height 26
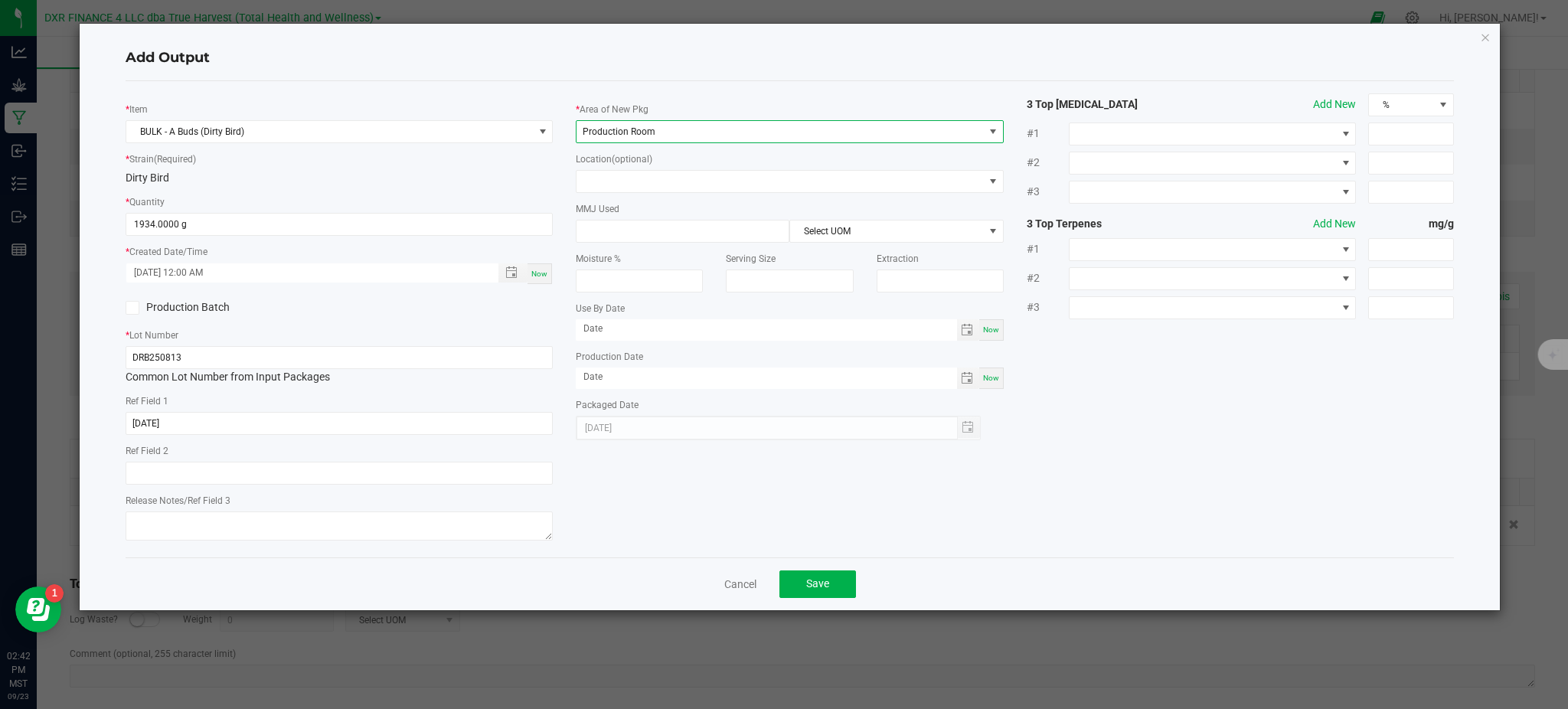
click at [1209, 336] on div "* Item BULK - A Buds (Dirty Bird) * Strain (Required) Dirty Bird * Quantity 193…" at bounding box center [789, 320] width 1351 height 452
drag, startPoint x: 1259, startPoint y: 499, endPoint x: 1009, endPoint y: 547, distance: 254.6
click at [1255, 499] on div "* Item BULK - A Buds (Dirty Bird) * Strain (Required) Dirty Bird * Quantity 193…" at bounding box center [789, 320] width 1351 height 452
click at [804, 583] on button "Save" at bounding box center [817, 584] width 77 height 27
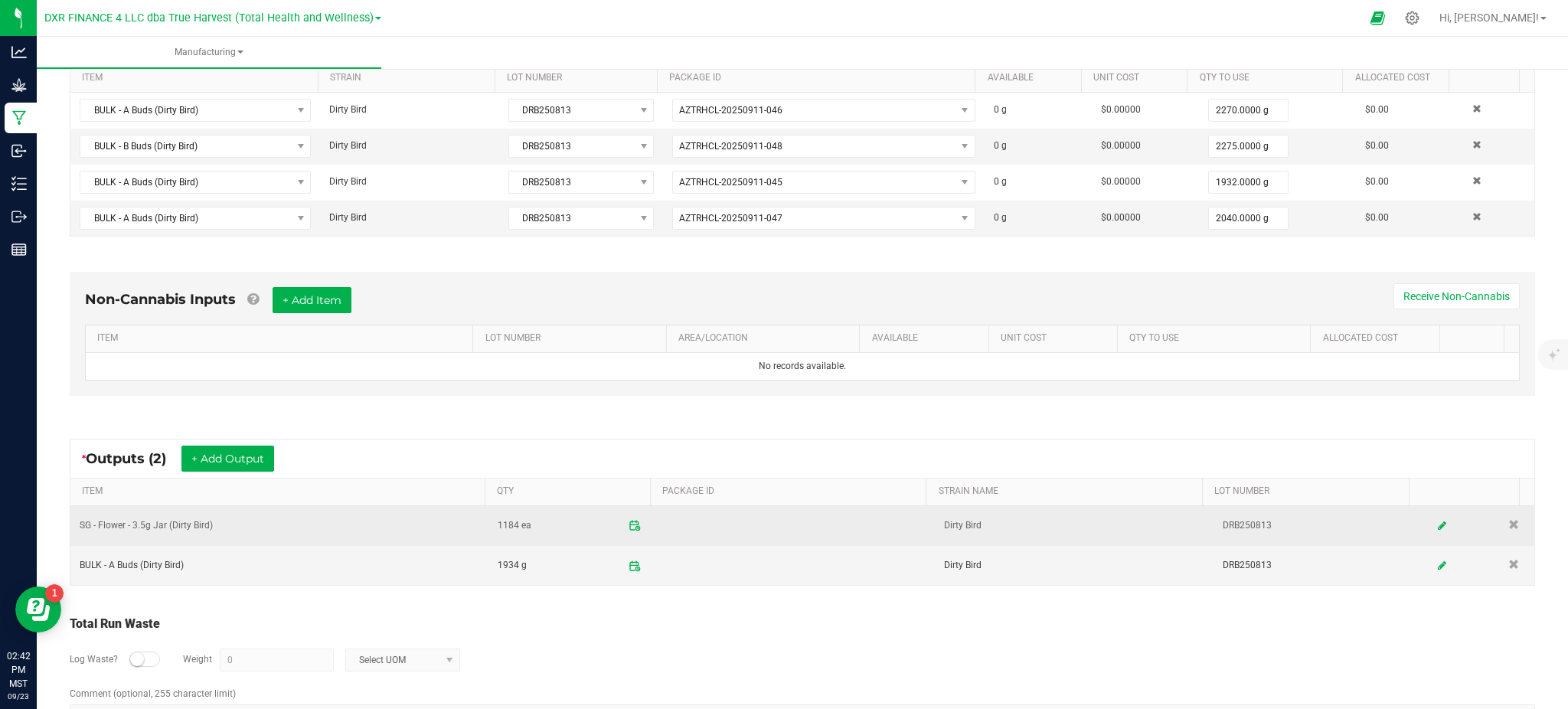
drag, startPoint x: 694, startPoint y: 611, endPoint x: 417, endPoint y: 520, distance: 291.6
click at [687, 611] on div "Total Run Waste Log Waste? Weight 0 Select UOM Comment (optional, 255 character…" at bounding box center [802, 673] width 1493 height 146
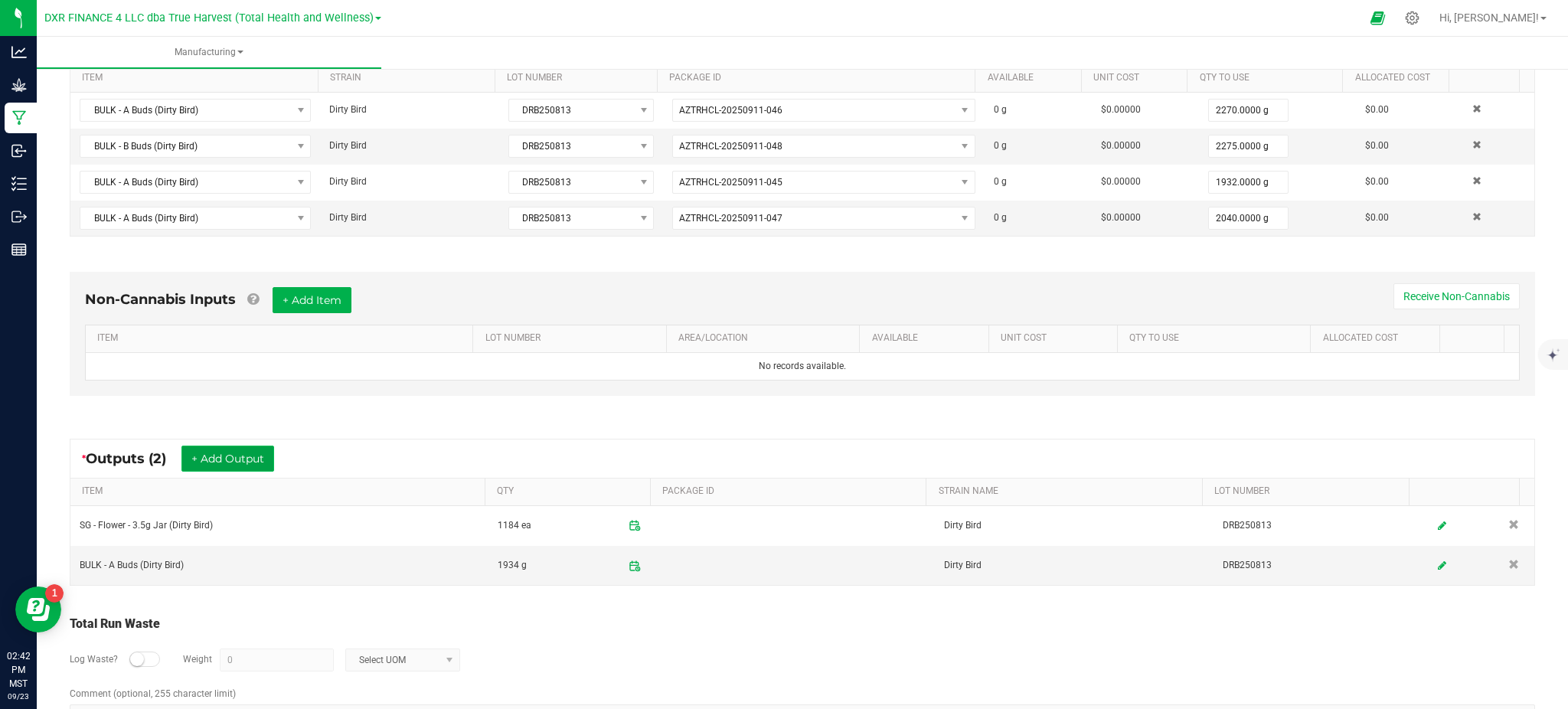
click at [221, 453] on button "+ Add Output" at bounding box center [228, 458] width 93 height 26
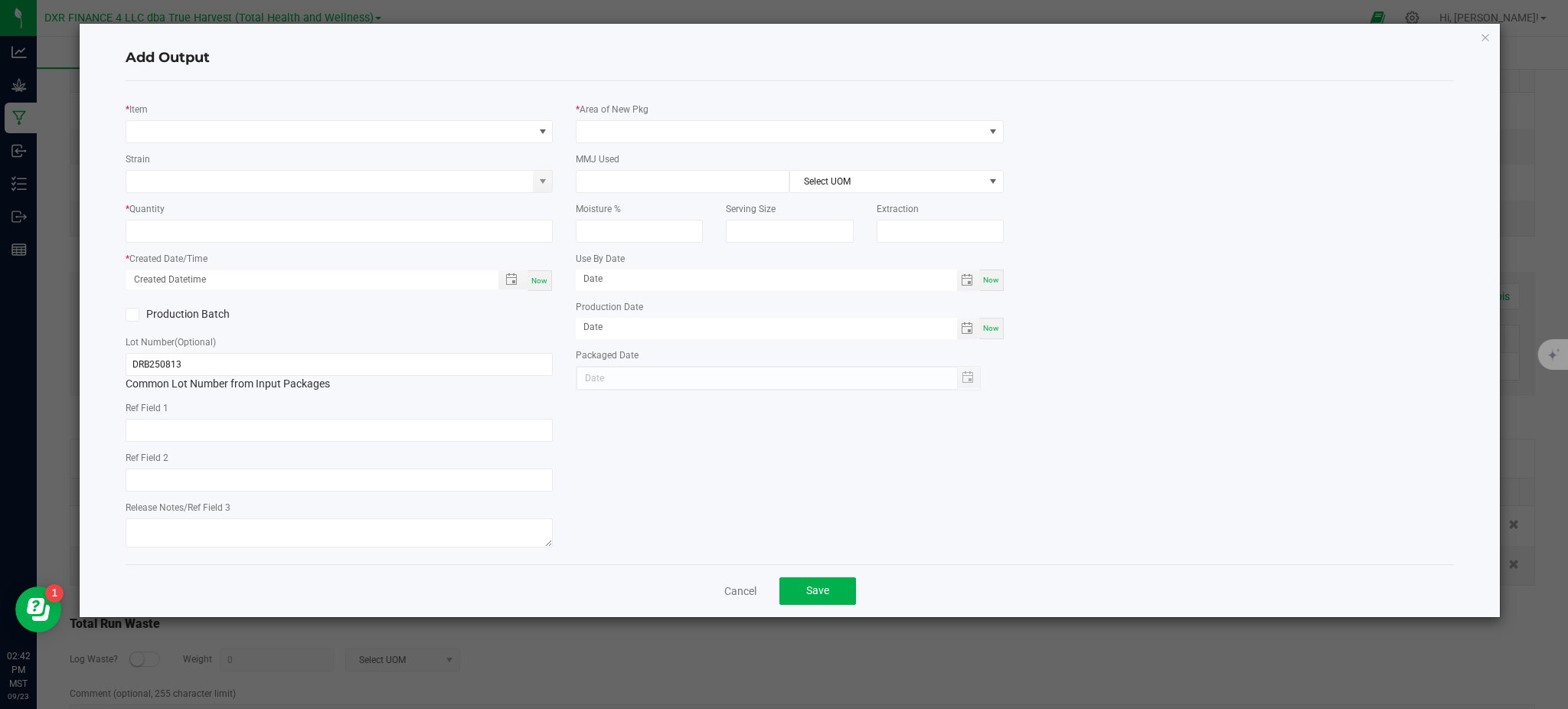
type input "[DATE]"
click at [231, 127] on span "NO DATA FOUND" at bounding box center [330, 132] width 406 height 22
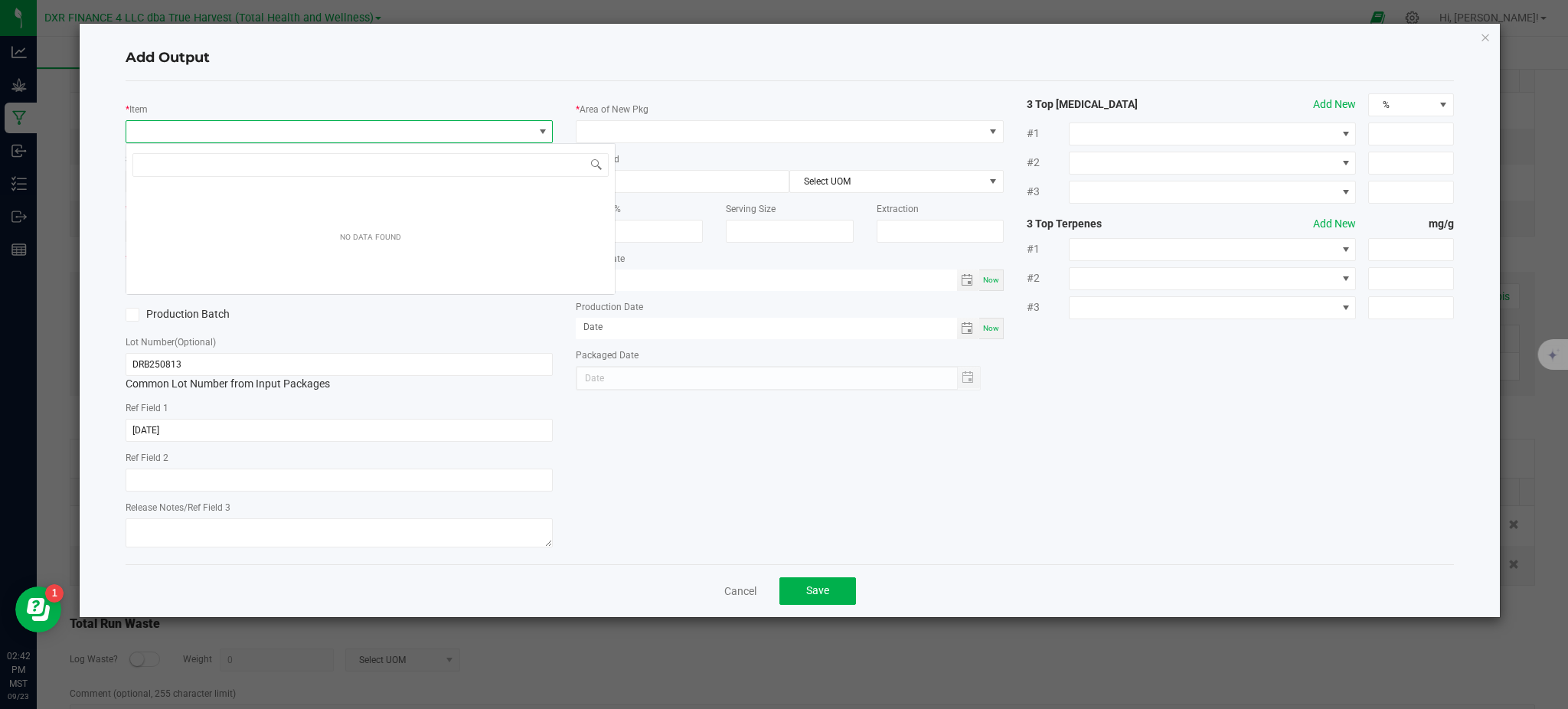
scroll to position [23, 427]
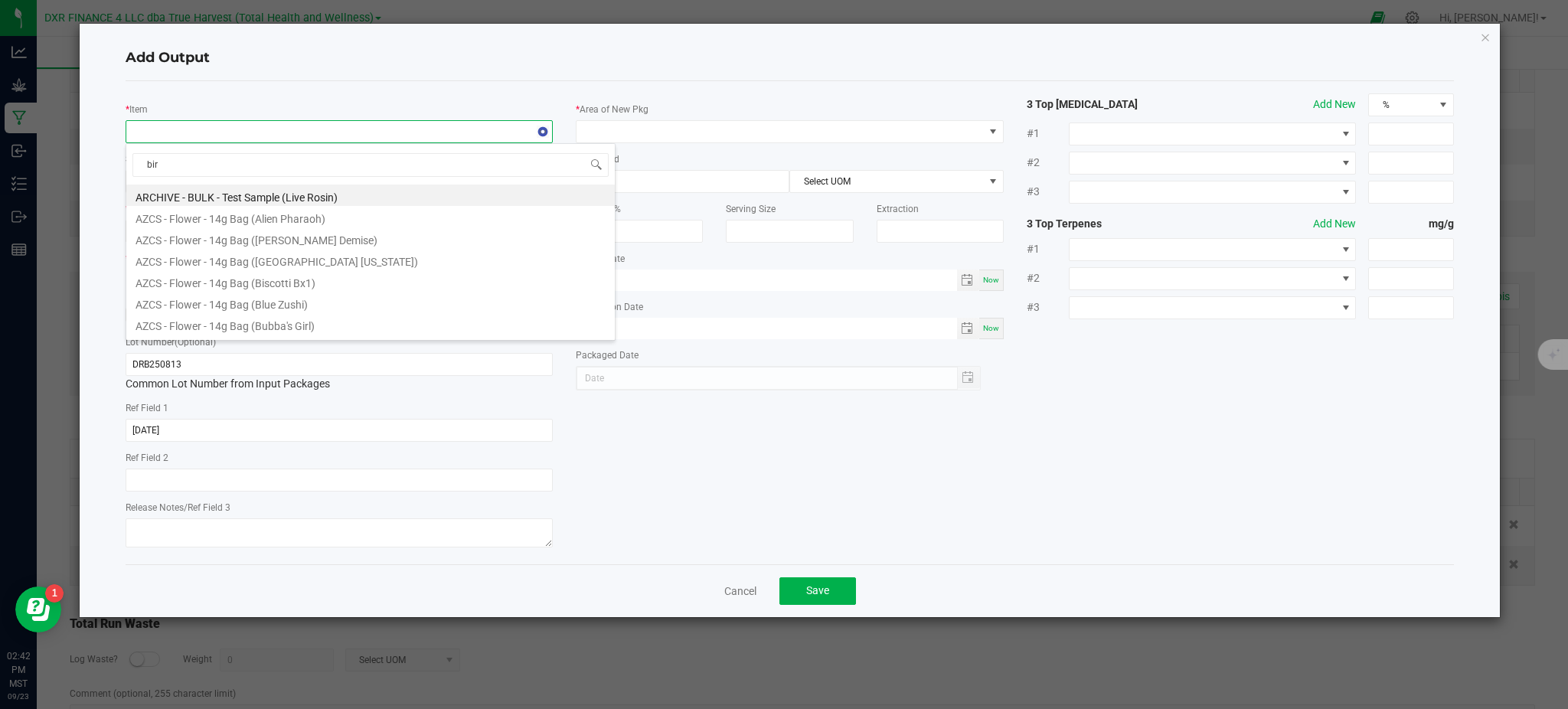
type input "bird"
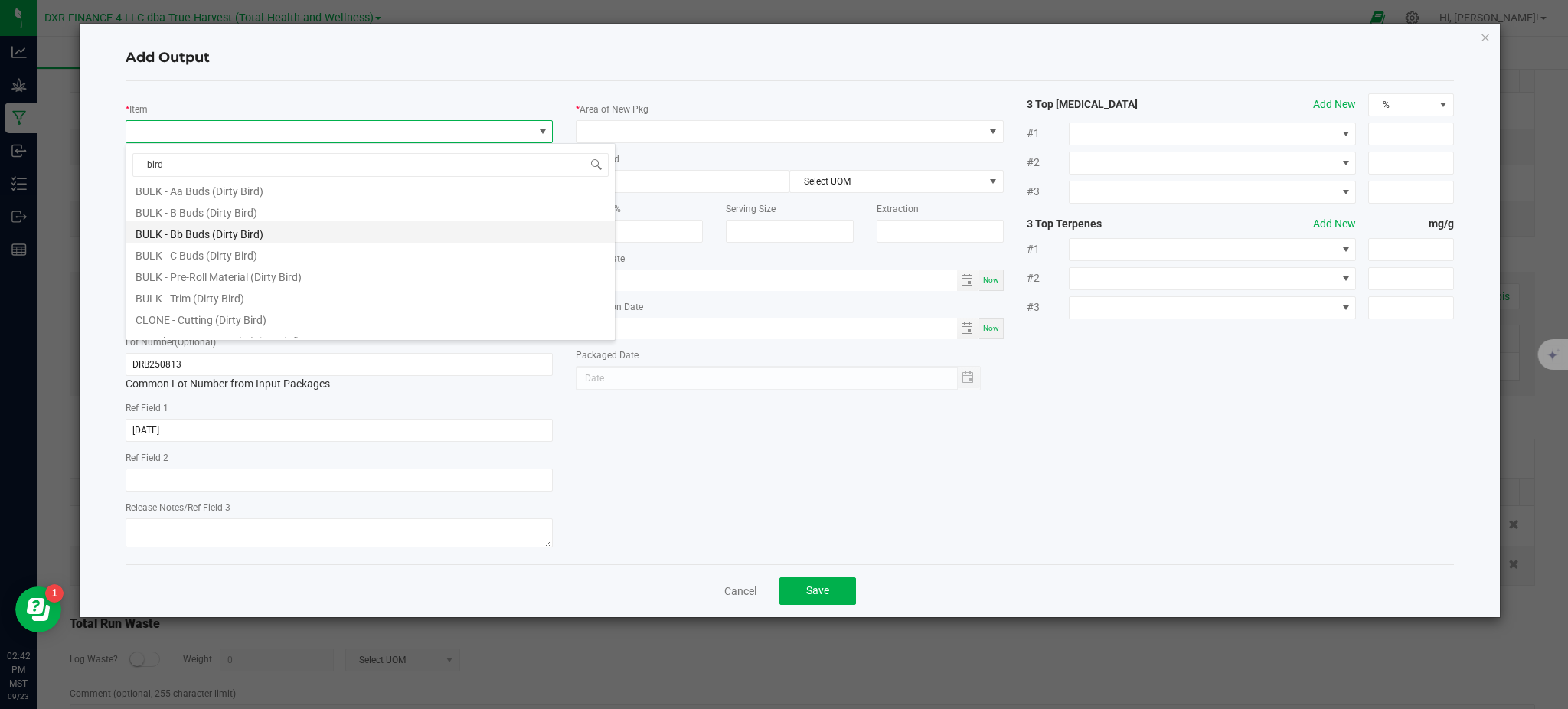
scroll to position [0, 0]
click at [193, 241] on li "BULK - B Buds (Dirty Bird)" at bounding box center [371, 239] width 488 height 22
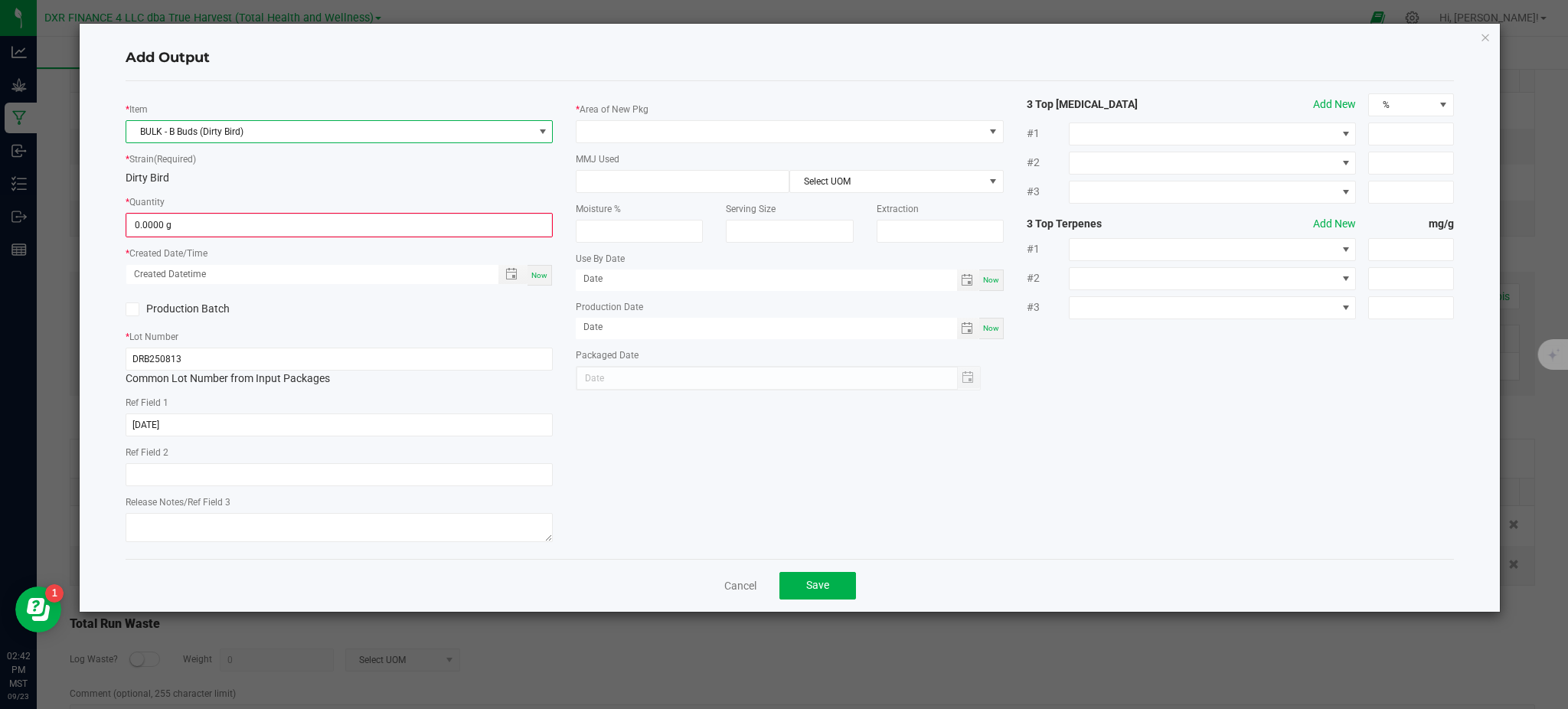
drag, startPoint x: 257, startPoint y: 179, endPoint x: 258, endPoint y: 190, distance: 11.0
click at [257, 180] on div "Dirty Bird" at bounding box center [339, 179] width 427 height 16
click at [248, 225] on input "0" at bounding box center [339, 225] width 425 height 22
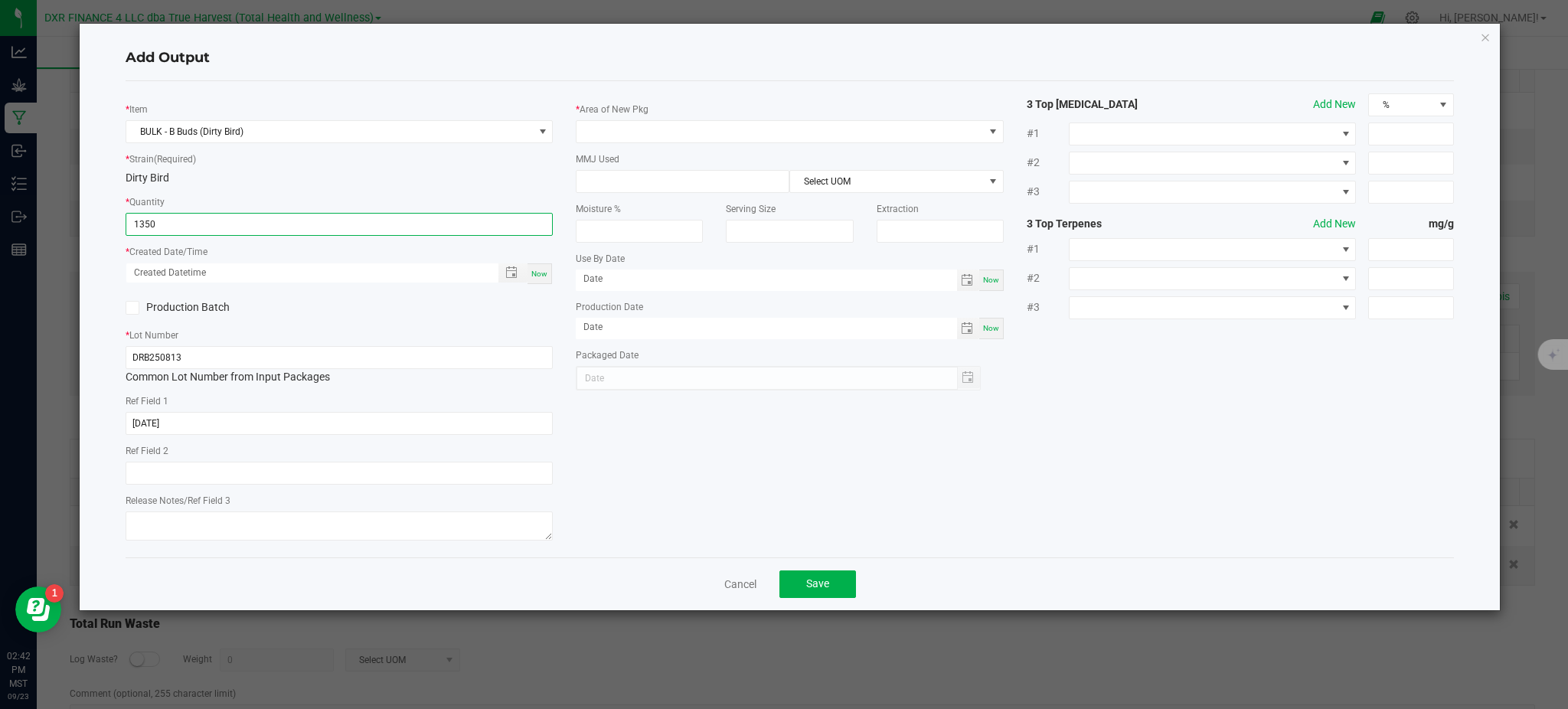
type input "1350.0000 g"
click at [414, 293] on div "* Item BULK - B Buds (Dirty Bird) * Strain (Required) Dirty Bird * Quantity 135…" at bounding box center [339, 320] width 450 height 452
click at [507, 274] on span "Toggle popup" at bounding box center [511, 272] width 12 height 12
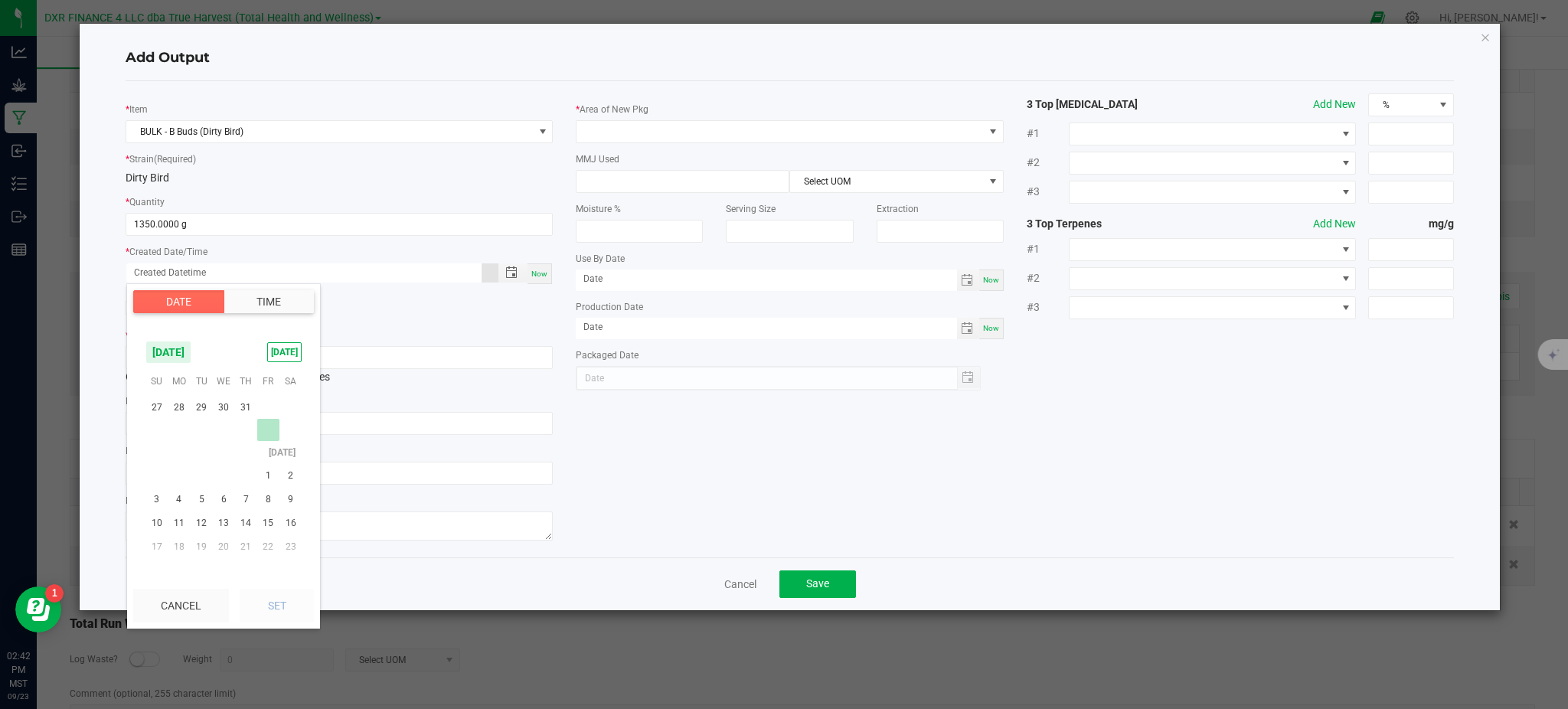
scroll to position [248207, 0]
click at [214, 483] on span "13" at bounding box center [224, 488] width 22 height 24
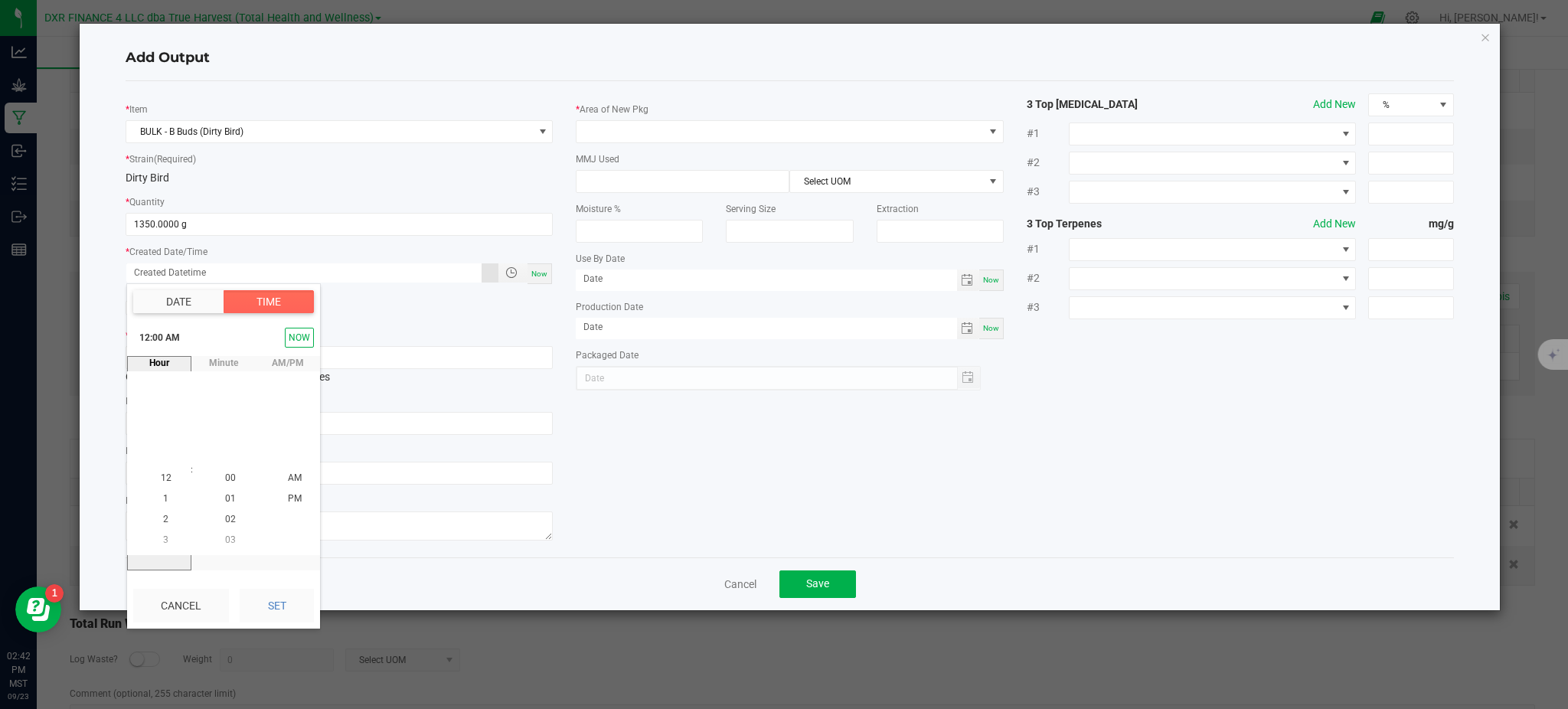
drag, startPoint x: 262, startPoint y: 596, endPoint x: 688, endPoint y: 492, distance: 438.5
click at [262, 594] on button "Set" at bounding box center [277, 605] width 75 height 34
type input "08/13/2025 12:00 AM"
type input "08/13/2025"
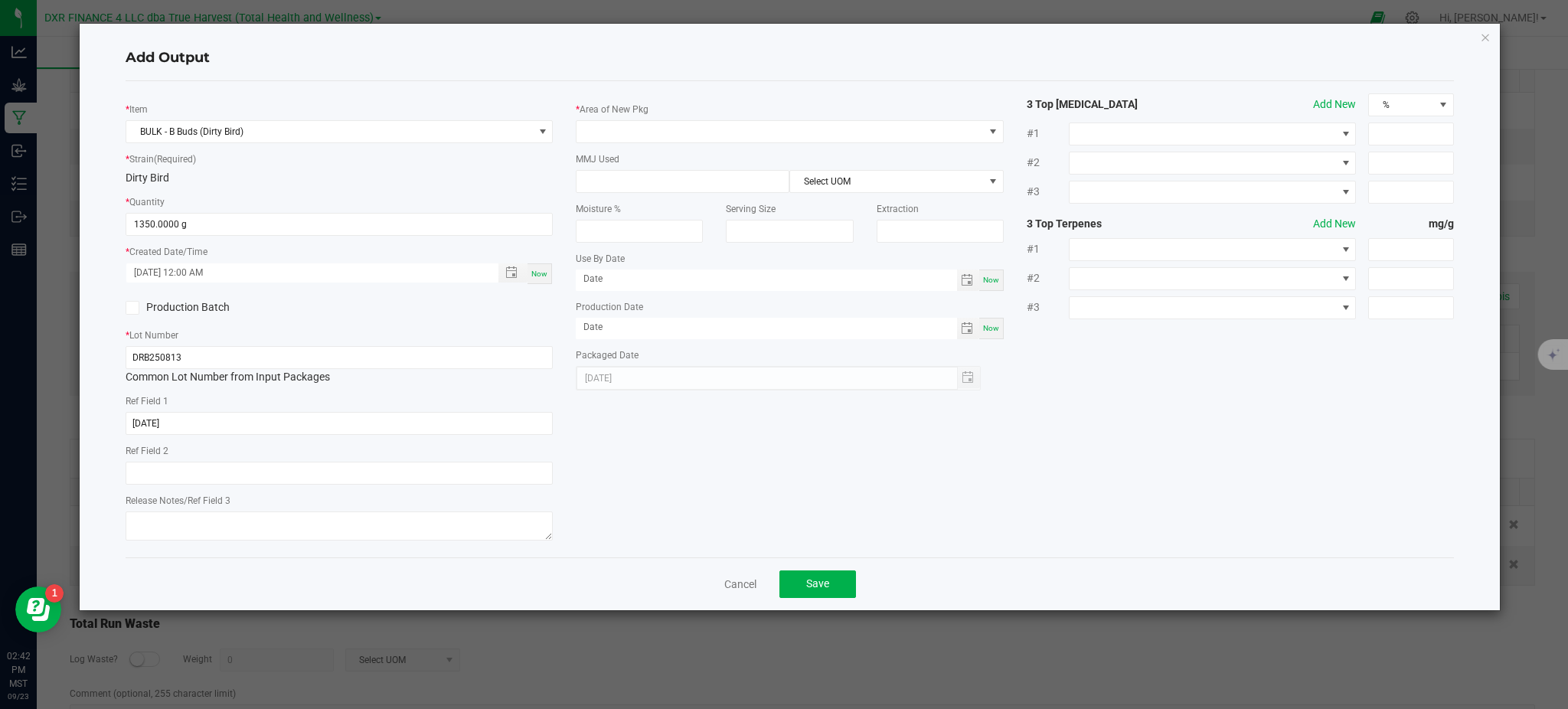
drag, startPoint x: 723, startPoint y: 458, endPoint x: 580, endPoint y: 437, distance: 144.5
click at [719, 459] on div "* Item BULK - B Buds (Dirty Bird) * Strain (Required) Dirty Bird * Quantity 135…" at bounding box center [789, 320] width 1351 height 452
click at [614, 132] on span at bounding box center [780, 132] width 406 height 22
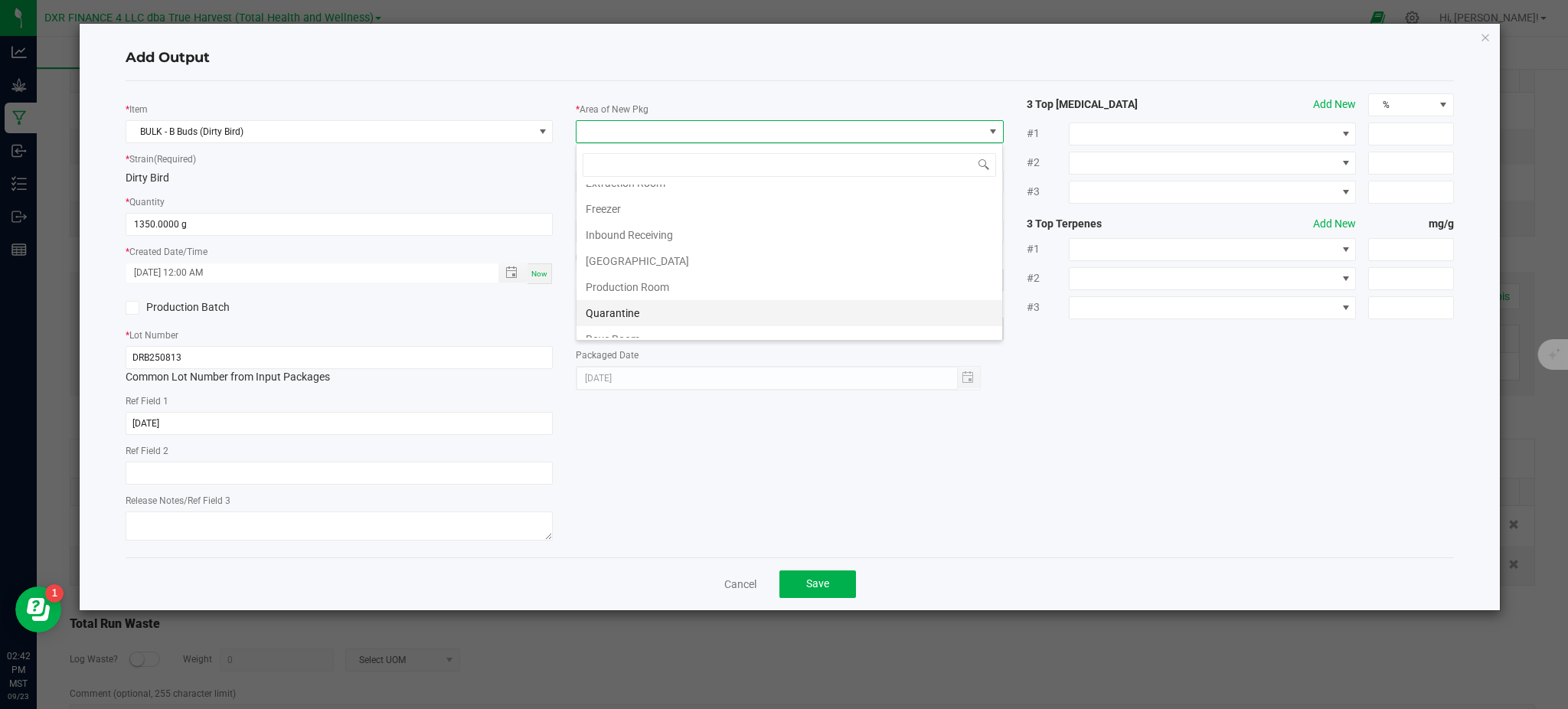
scroll to position [102, 0]
drag, startPoint x: 641, startPoint y: 249, endPoint x: 695, endPoint y: 254, distance: 54.2
click at [642, 248] on li "Production Room" at bounding box center [789, 252] width 425 height 26
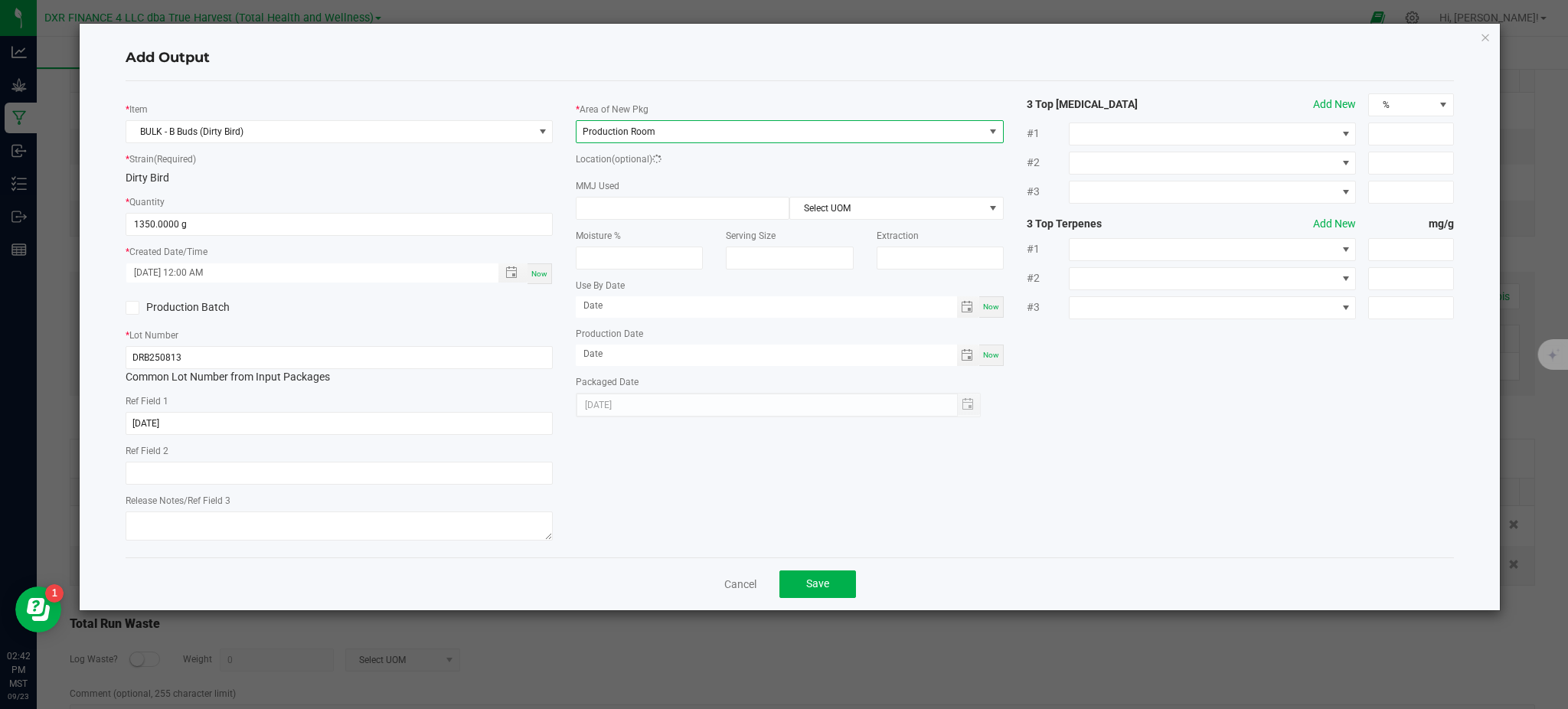
click at [1154, 454] on div "* Item BULK - B Buds (Dirty Bird) * Strain (Required) Dirty Bird * Quantity 135…" at bounding box center [789, 320] width 1351 height 452
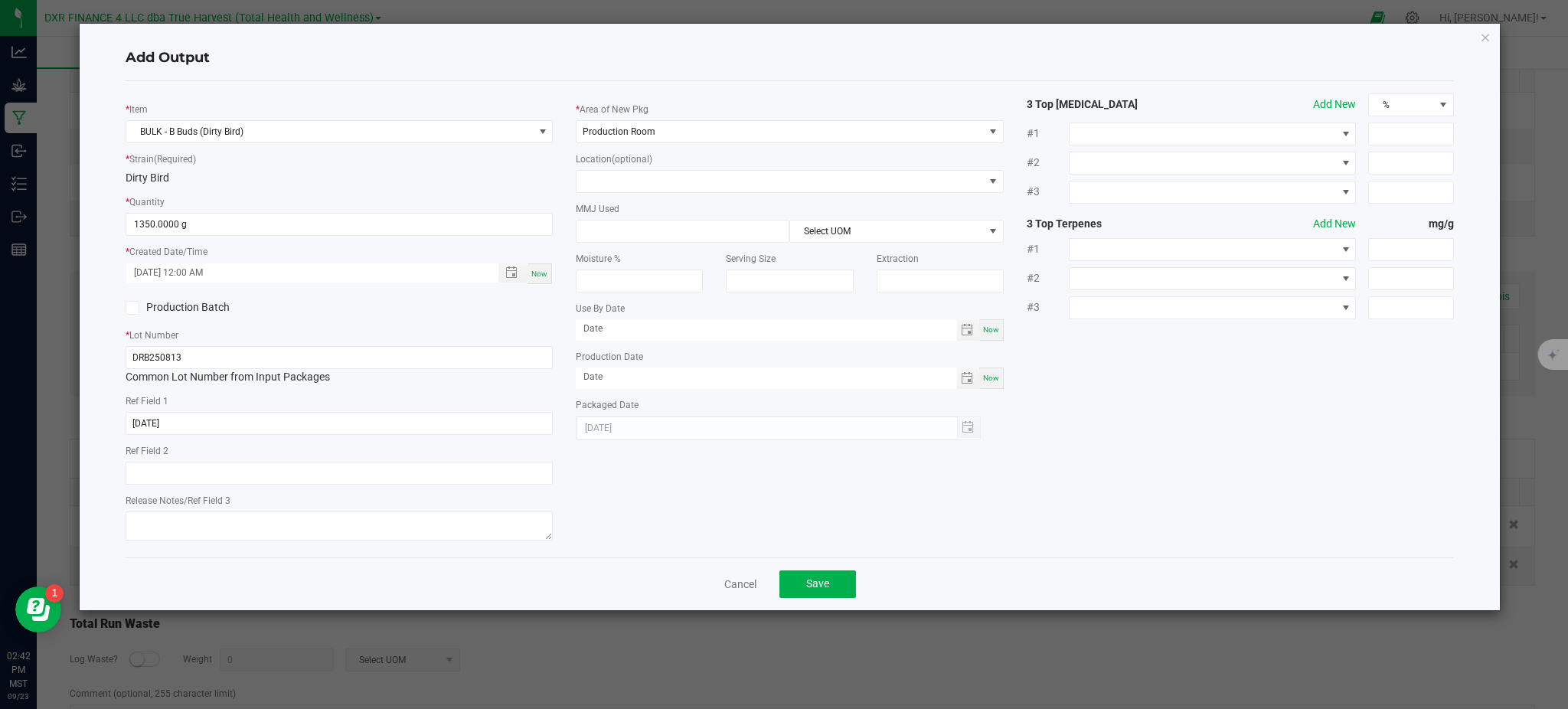
click at [559, 246] on div "* Item BULK - B Buds (Dirty Bird) * Strain (Required) Dirty Bird * Quantity 135…" at bounding box center [339, 320] width 450 height 452
drag, startPoint x: 1060, startPoint y: 481, endPoint x: 978, endPoint y: 531, distance: 96.0
click at [1058, 483] on div "* Item BULK - B Buds (Dirty Bird) * Strain (Required) Dirty Bird * Quantity 135…" at bounding box center [789, 320] width 1351 height 452
click at [1130, 508] on div "* Item BULK - B Buds (Dirty Bird) * Strain (Required) Dirty Bird * Quantity 135…" at bounding box center [789, 320] width 1351 height 452
click at [639, 478] on div "* Item BULK - B Buds (Dirty Bird) * Strain (Required) Dirty Bird * Quantity 135…" at bounding box center [789, 320] width 1351 height 452
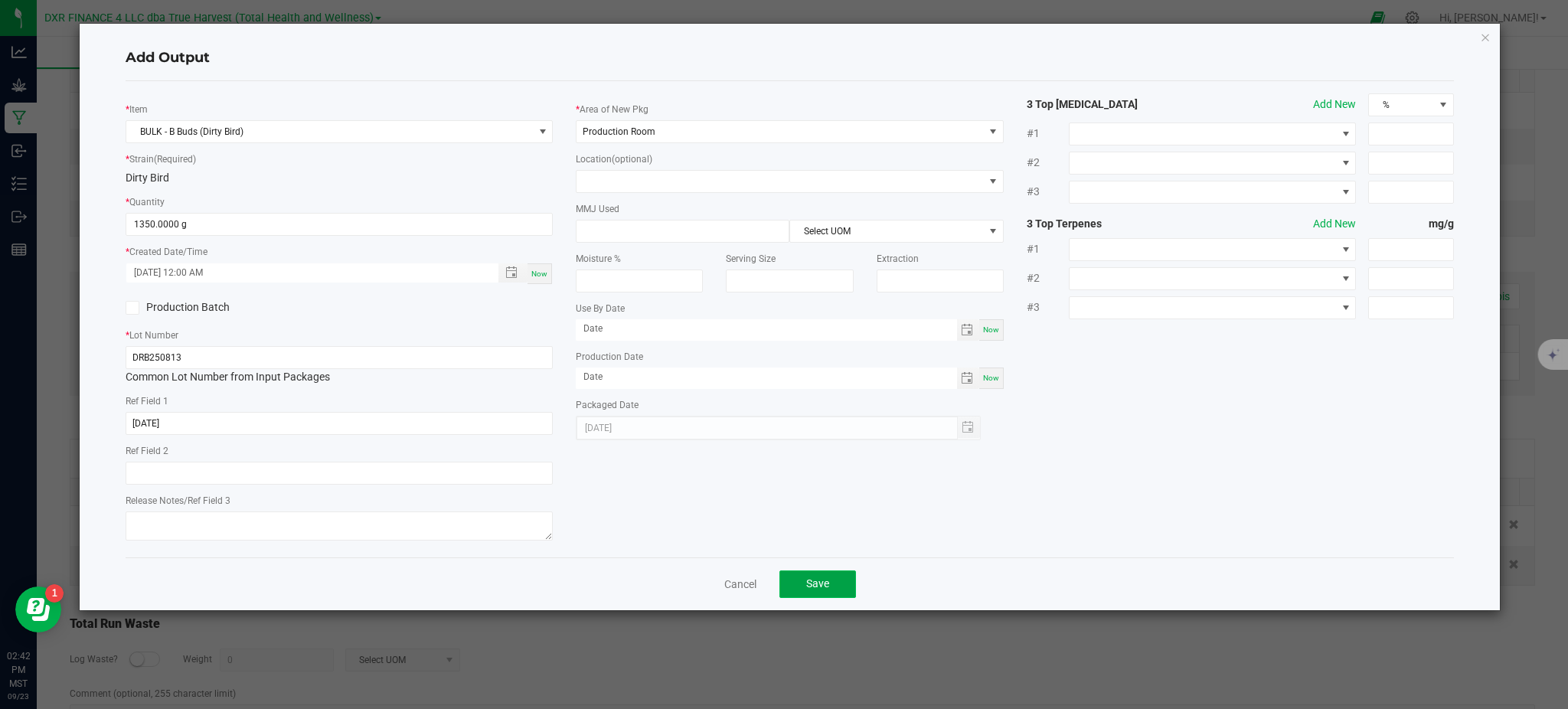
click at [799, 580] on button "Save" at bounding box center [817, 584] width 77 height 27
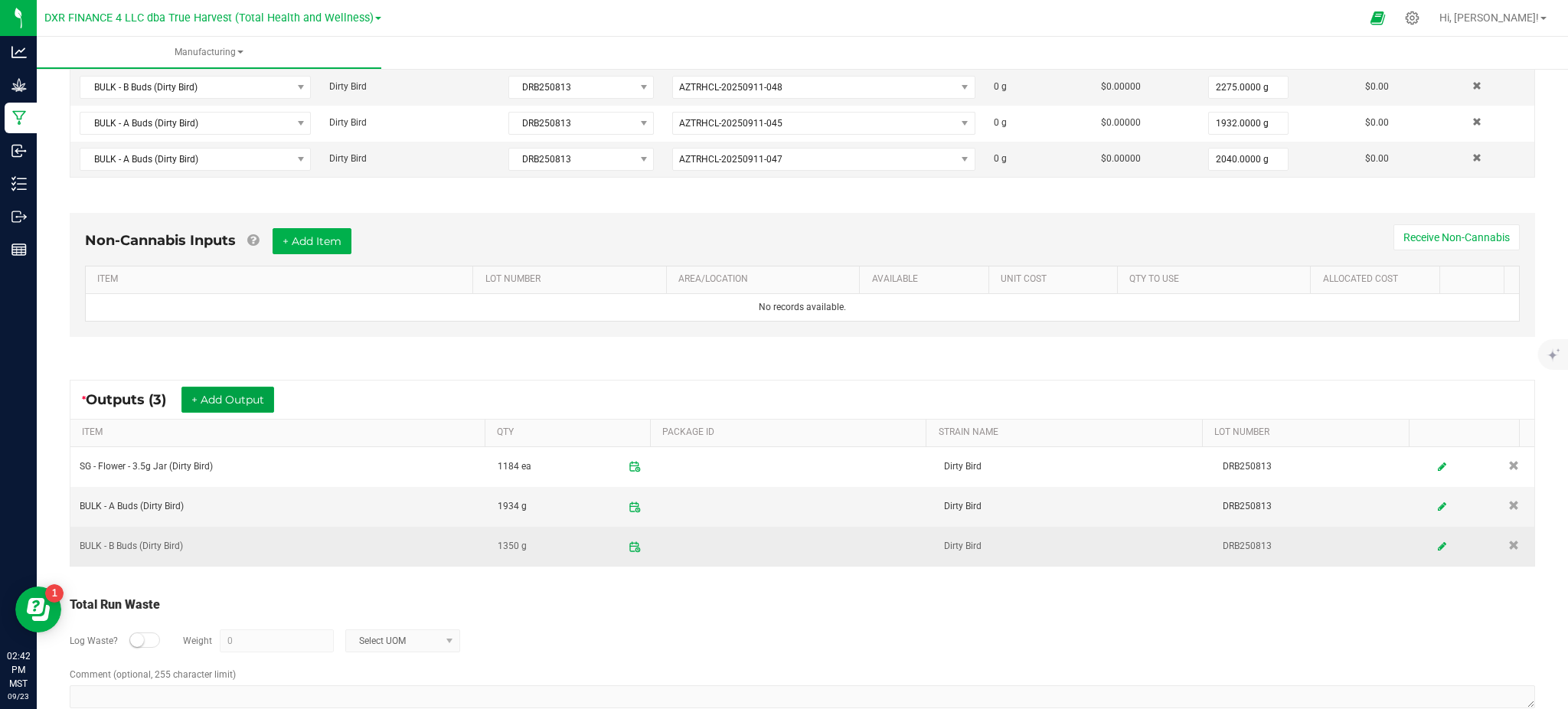
scroll to position [436, 0]
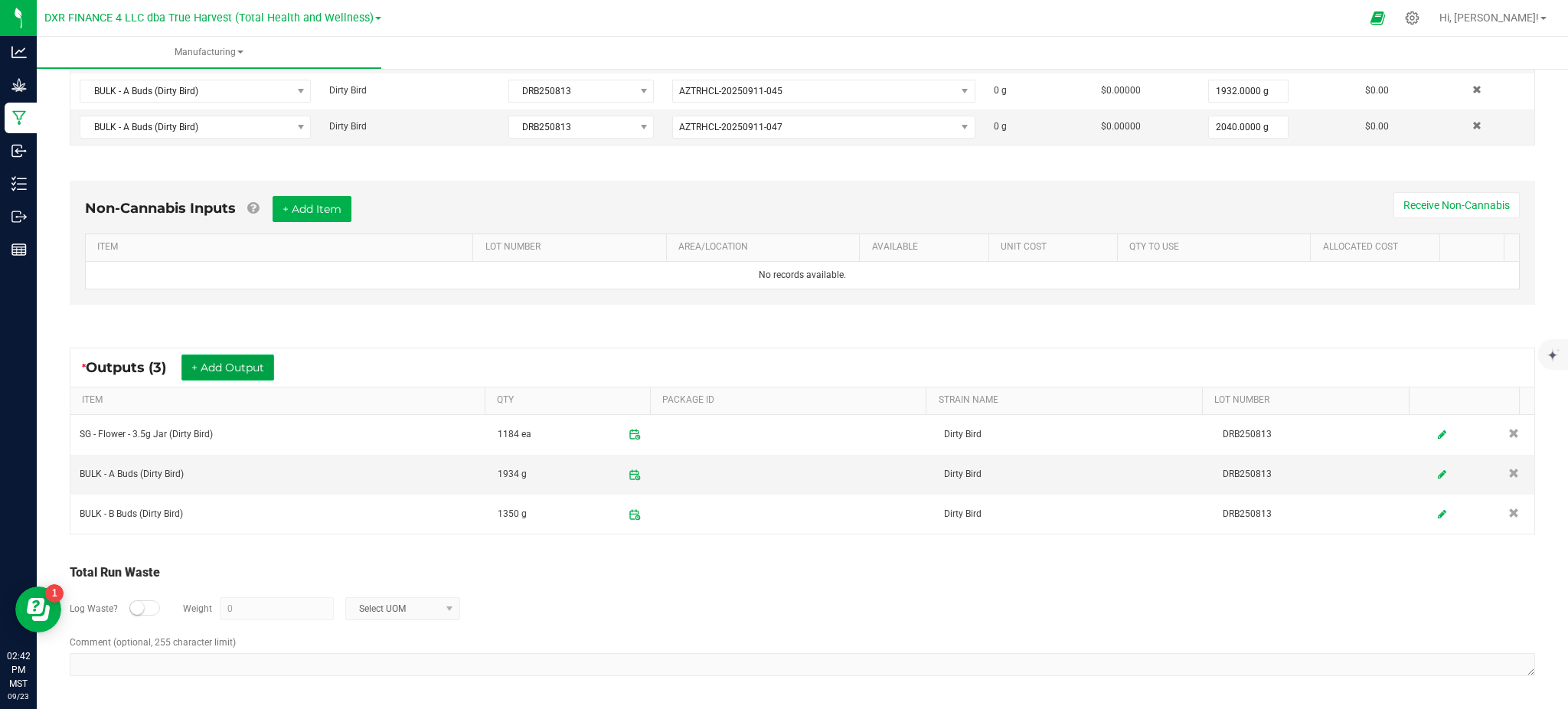
click at [225, 366] on button "+ Add Output" at bounding box center [228, 367] width 93 height 26
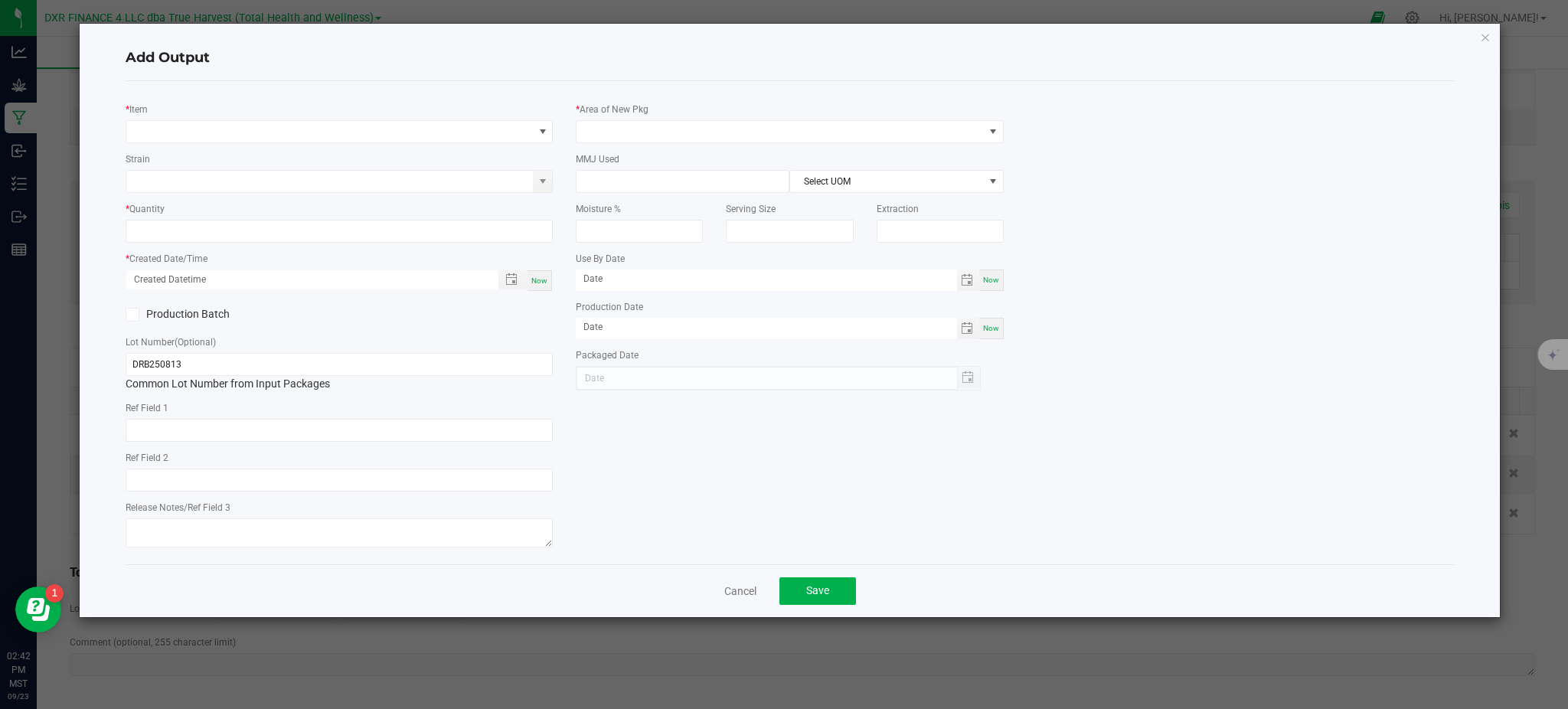
type input "[DATE]"
click at [297, 116] on div "* Item" at bounding box center [339, 122] width 427 height 42
click at [284, 132] on span "NO DATA FOUND" at bounding box center [330, 132] width 406 height 22
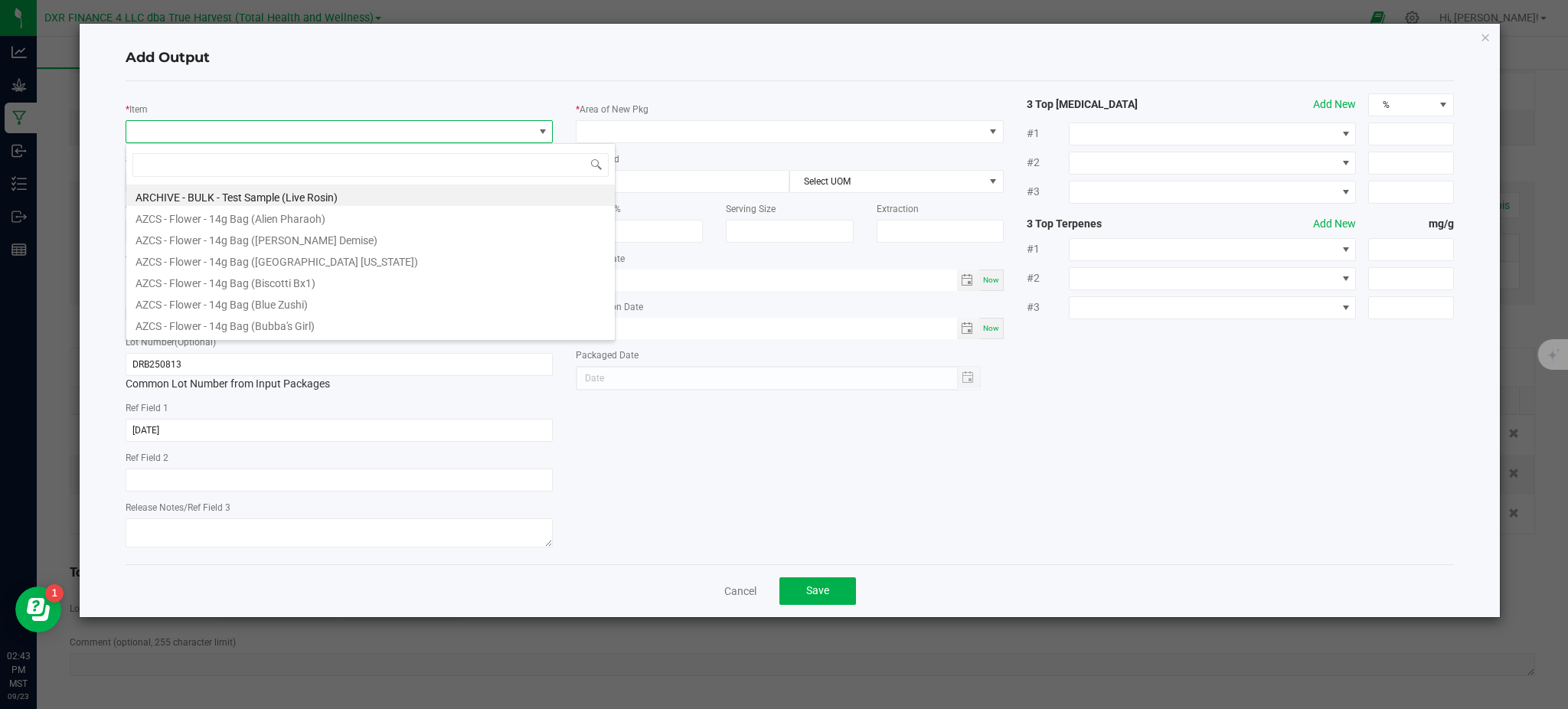
scroll to position [23, 427]
type input "bird"
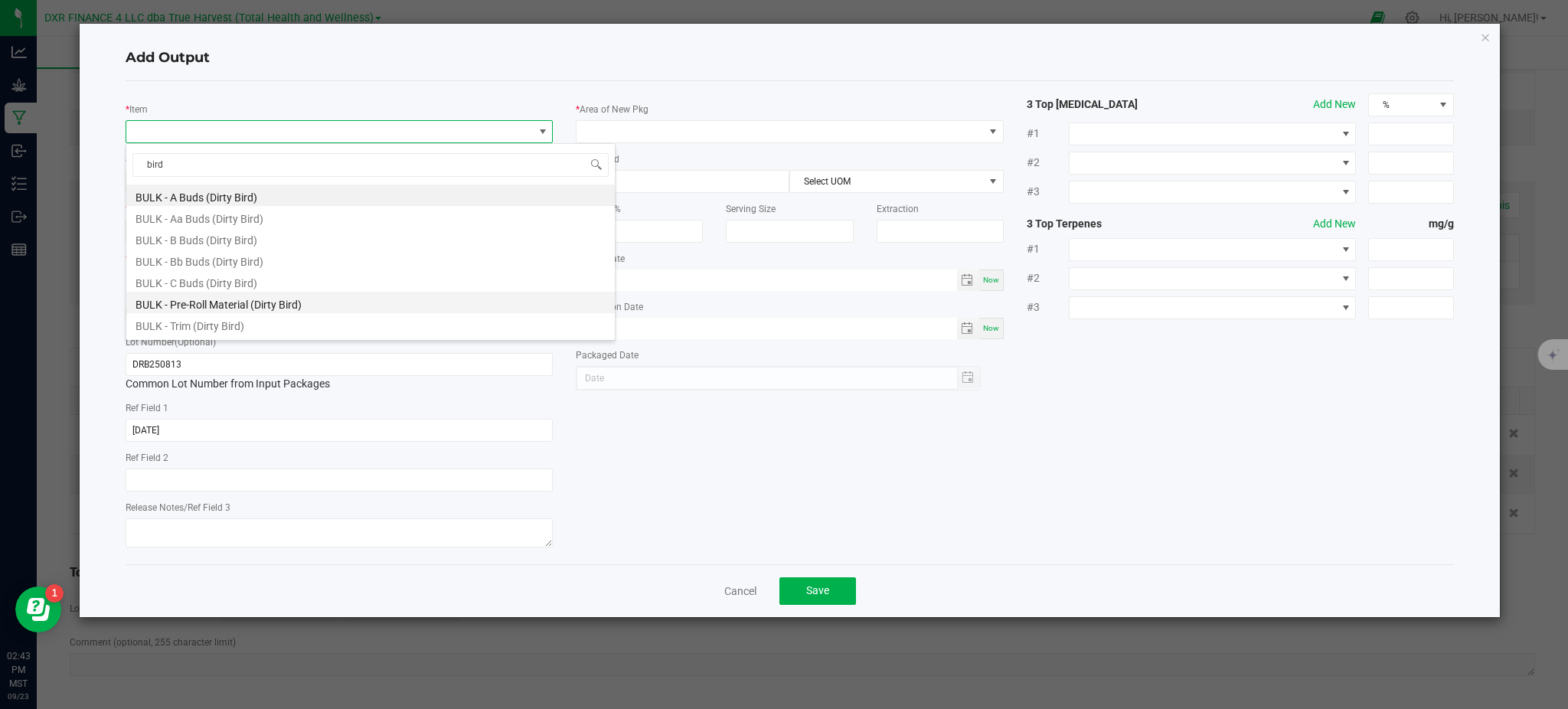
click at [217, 303] on li "BULK - Pre-Roll Material (Dirty Bird)" at bounding box center [371, 303] width 488 height 22
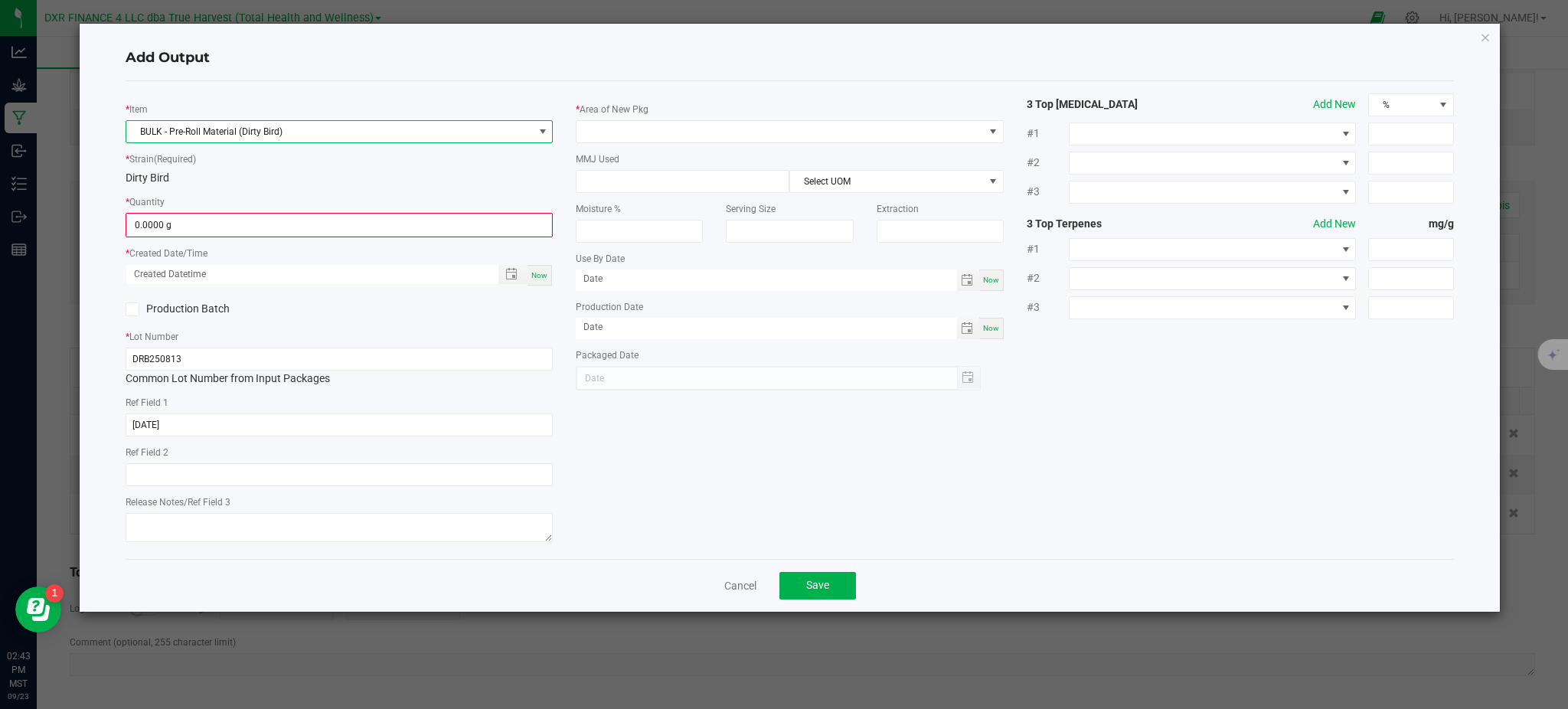
drag, startPoint x: 272, startPoint y: 193, endPoint x: 264, endPoint y: 201, distance: 11.3
click at [271, 194] on div "* Quantity 0.0000 g" at bounding box center [339, 216] width 427 height 44
click at [245, 223] on input "0" at bounding box center [339, 225] width 425 height 22
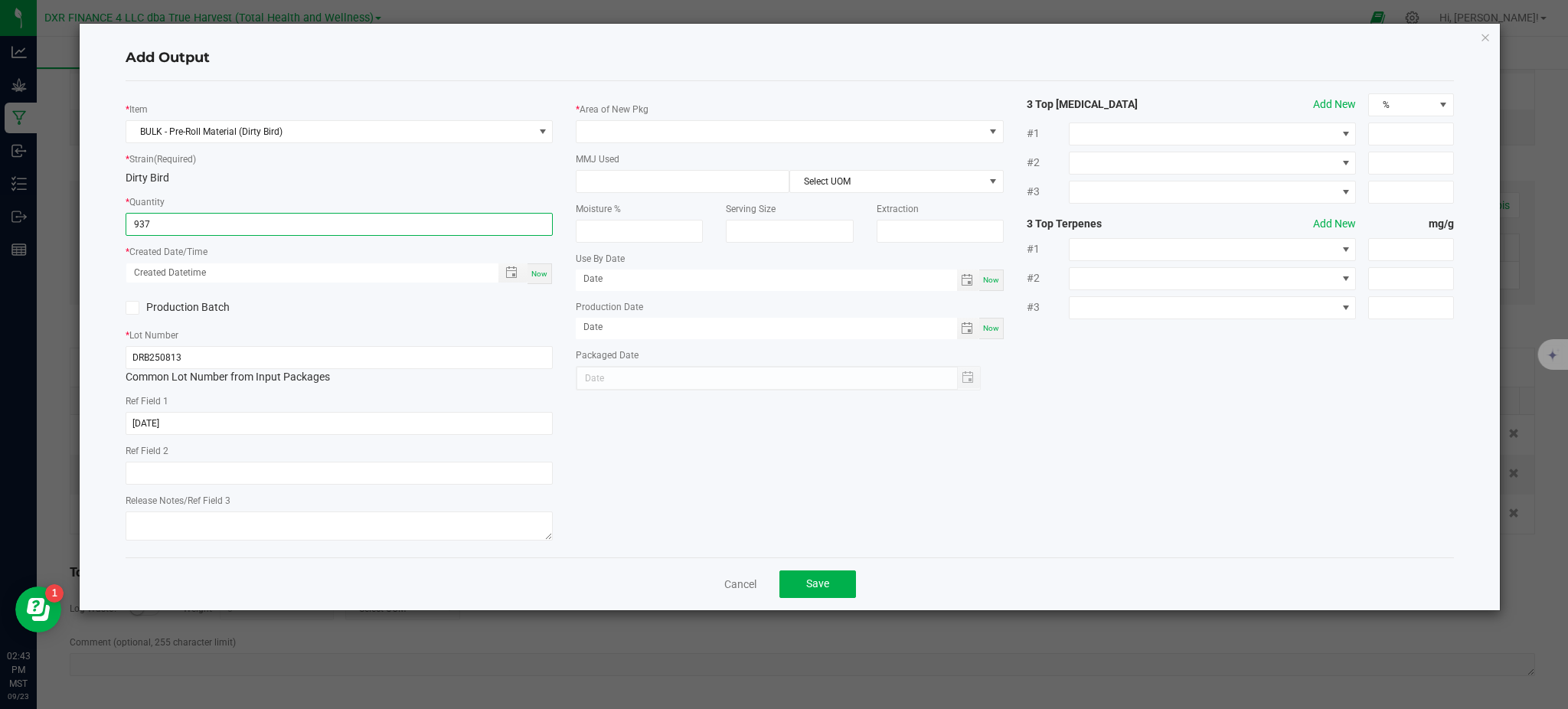
type input "937.0000 g"
click at [370, 290] on div "* Item BULK - Pre-Roll Material (Dirty Bird) * Strain (Required) Dirty Bird * Q…" at bounding box center [339, 320] width 450 height 452
click at [516, 274] on span "Toggle popup" at bounding box center [511, 272] width 12 height 12
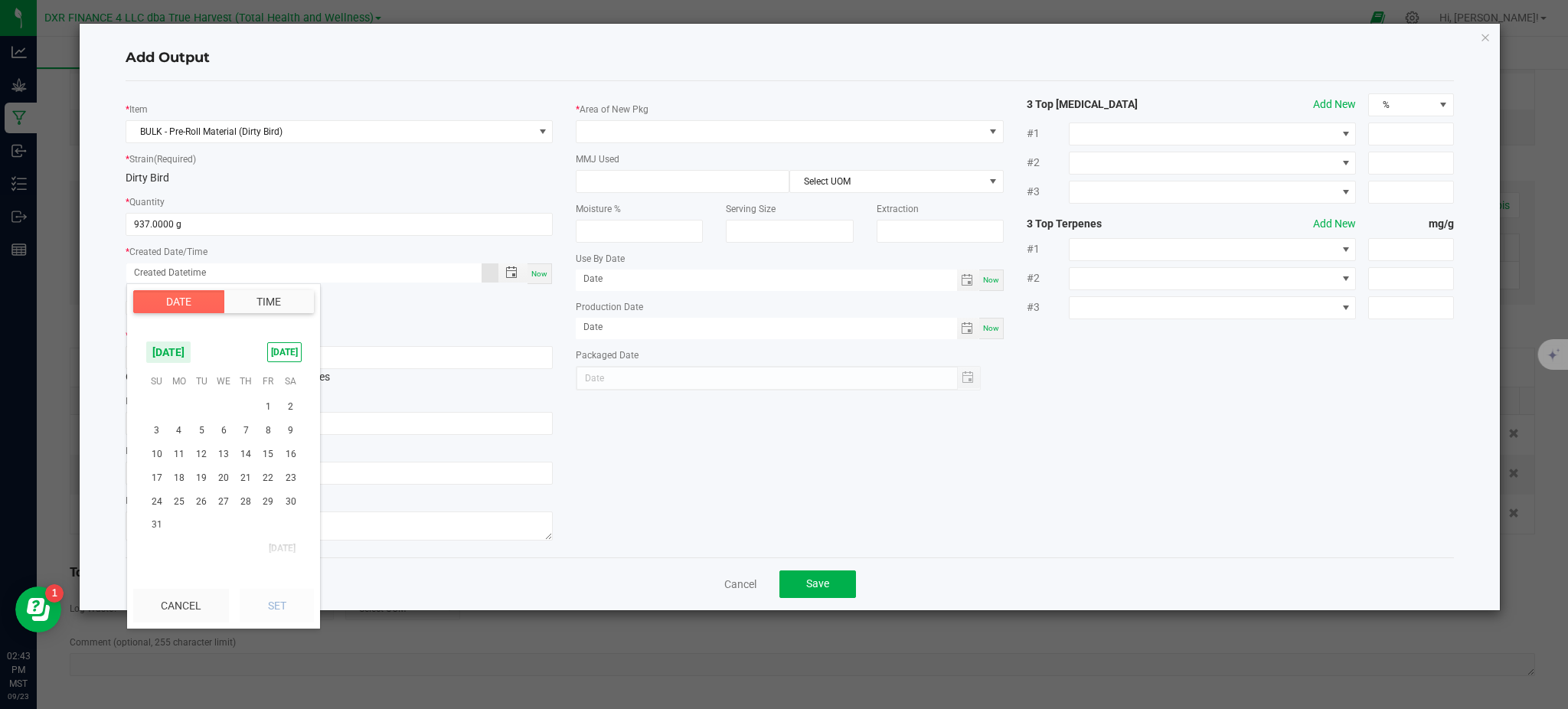
scroll to position [248207, 0]
click at [220, 487] on span "13" at bounding box center [224, 488] width 22 height 24
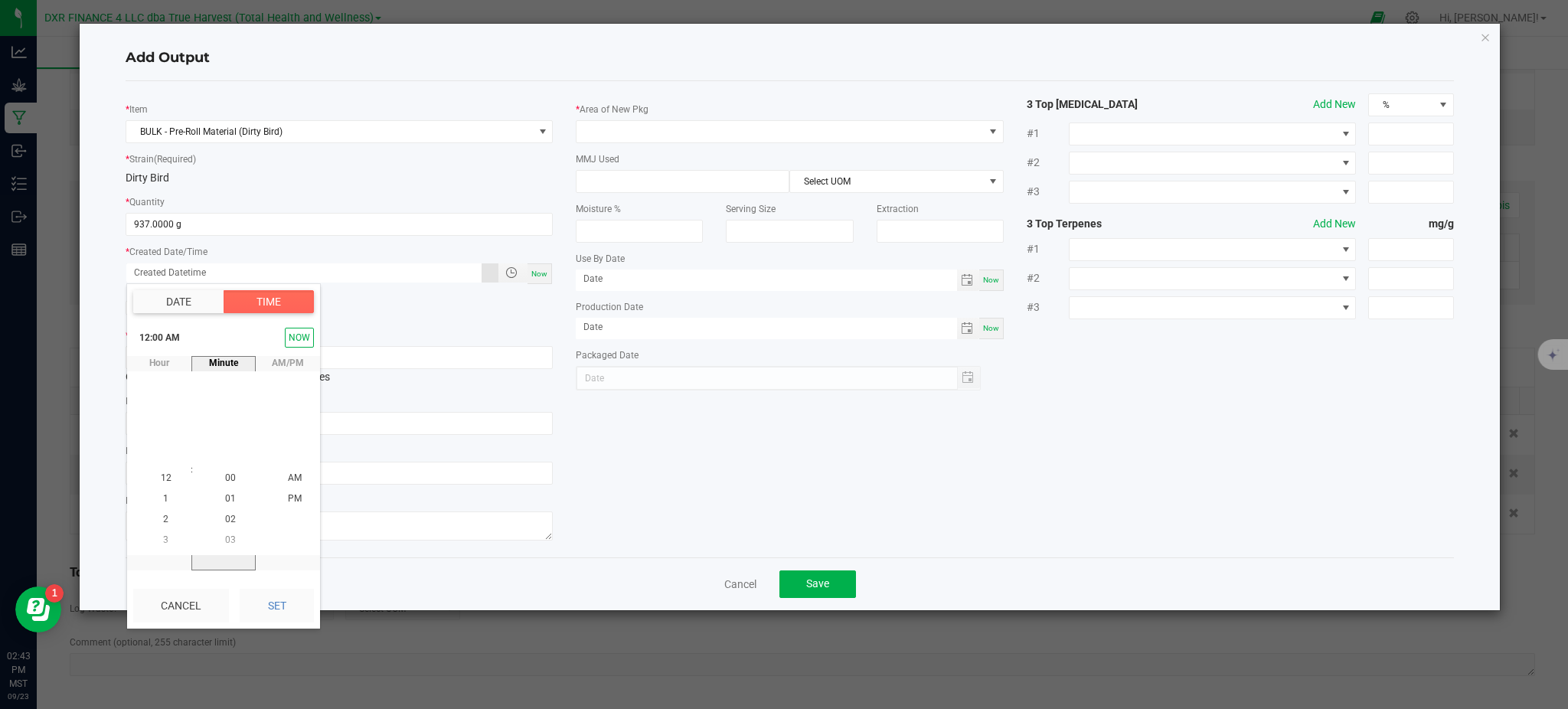
scroll to position [248246, 0]
click at [261, 604] on button "Set" at bounding box center [277, 605] width 75 height 34
type input "08/13/2025 12:00 AM"
type input "08/13/2025"
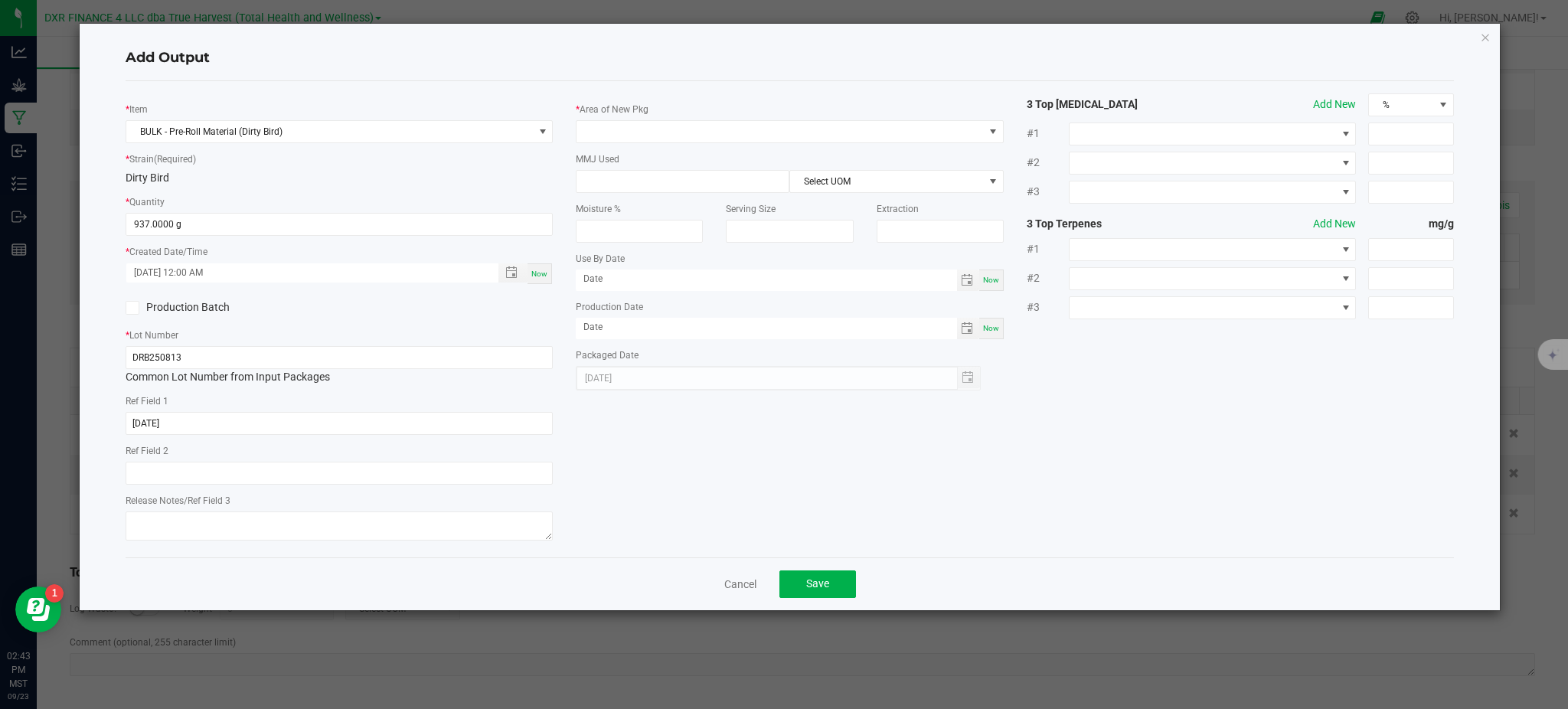
drag, startPoint x: 702, startPoint y: 453, endPoint x: 341, endPoint y: 293, distance: 394.9
click at [696, 453] on div "* Item BULK - Pre-Roll Material (Dirty Bird) * Strain (Required) Dirty Bird * Q…" at bounding box center [789, 320] width 1351 height 452
click at [654, 134] on span at bounding box center [780, 132] width 406 height 22
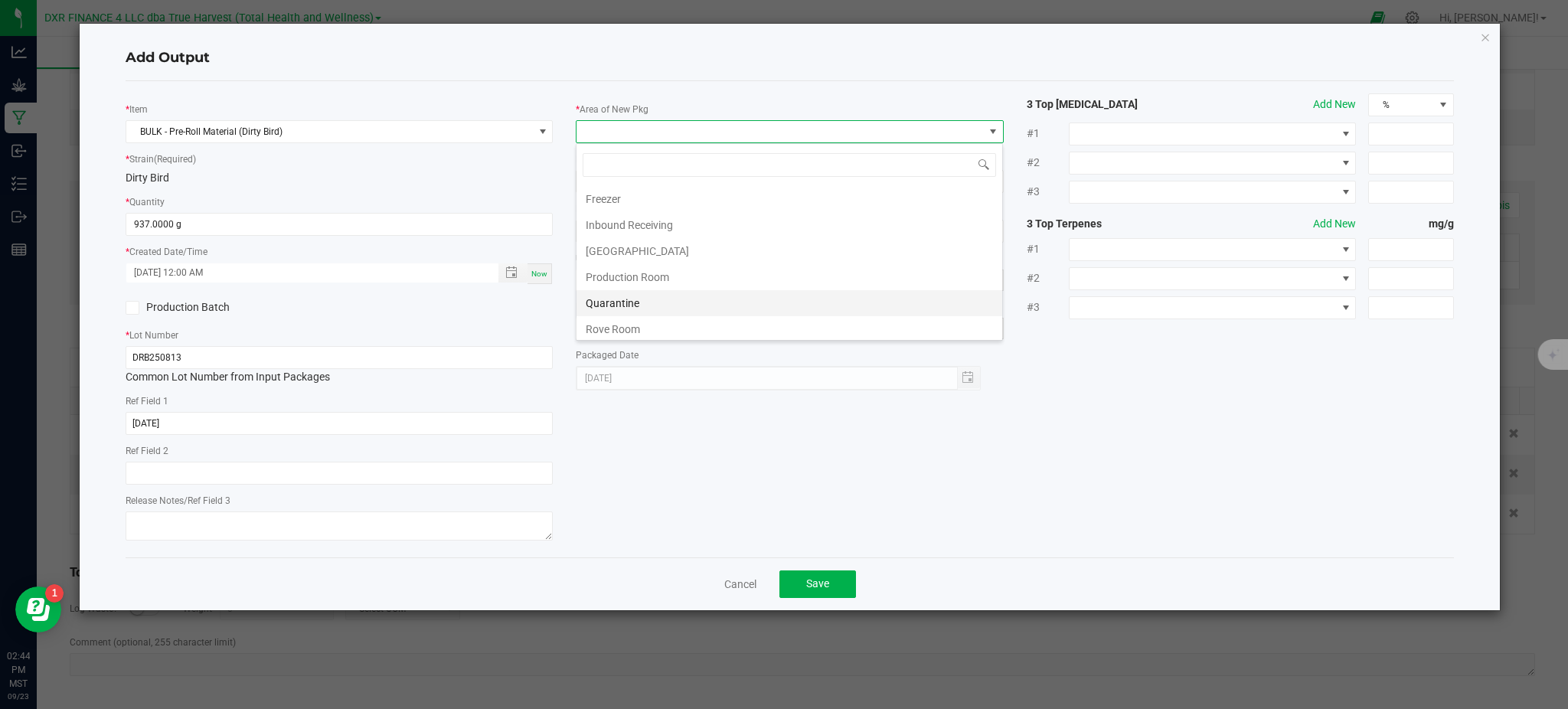
scroll to position [102, 0]
drag, startPoint x: 674, startPoint y: 251, endPoint x: 1057, endPoint y: 391, distance: 407.8
click at [675, 251] on li "Production Room" at bounding box center [789, 252] width 425 height 26
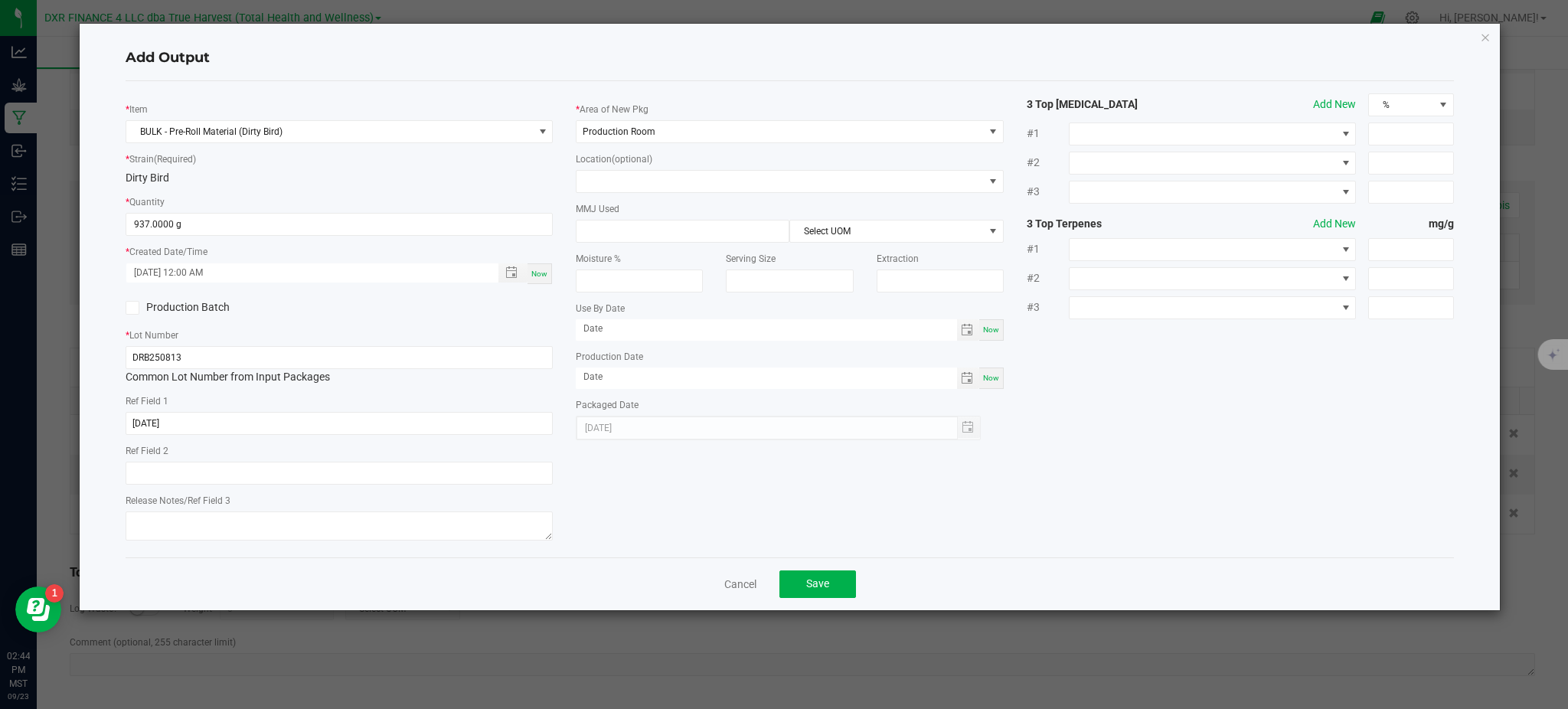
click at [1152, 405] on div "* Item BULK - Pre-Roll Material (Dirty Bird) * Strain (Required) Dirty Bird * Q…" at bounding box center [789, 320] width 1351 height 452
click at [466, 79] on div "Add Output" at bounding box center [790, 58] width 1328 height 46
click at [1205, 398] on div "* Item BULK - Pre-Roll Material (Dirty Bird) * Strain (Required) Dirty Bird * Q…" at bounding box center [789, 320] width 1351 height 452
click at [1277, 470] on div "* Item BULK - Pre-Roll Material (Dirty Bird) * Strain (Required) Dirty Bird * Q…" at bounding box center [789, 320] width 1351 height 452
click at [1174, 383] on div "* Item BULK - Pre-Roll Material (Dirty Bird) * Strain (Required) Dirty Bird * Q…" at bounding box center [789, 320] width 1351 height 452
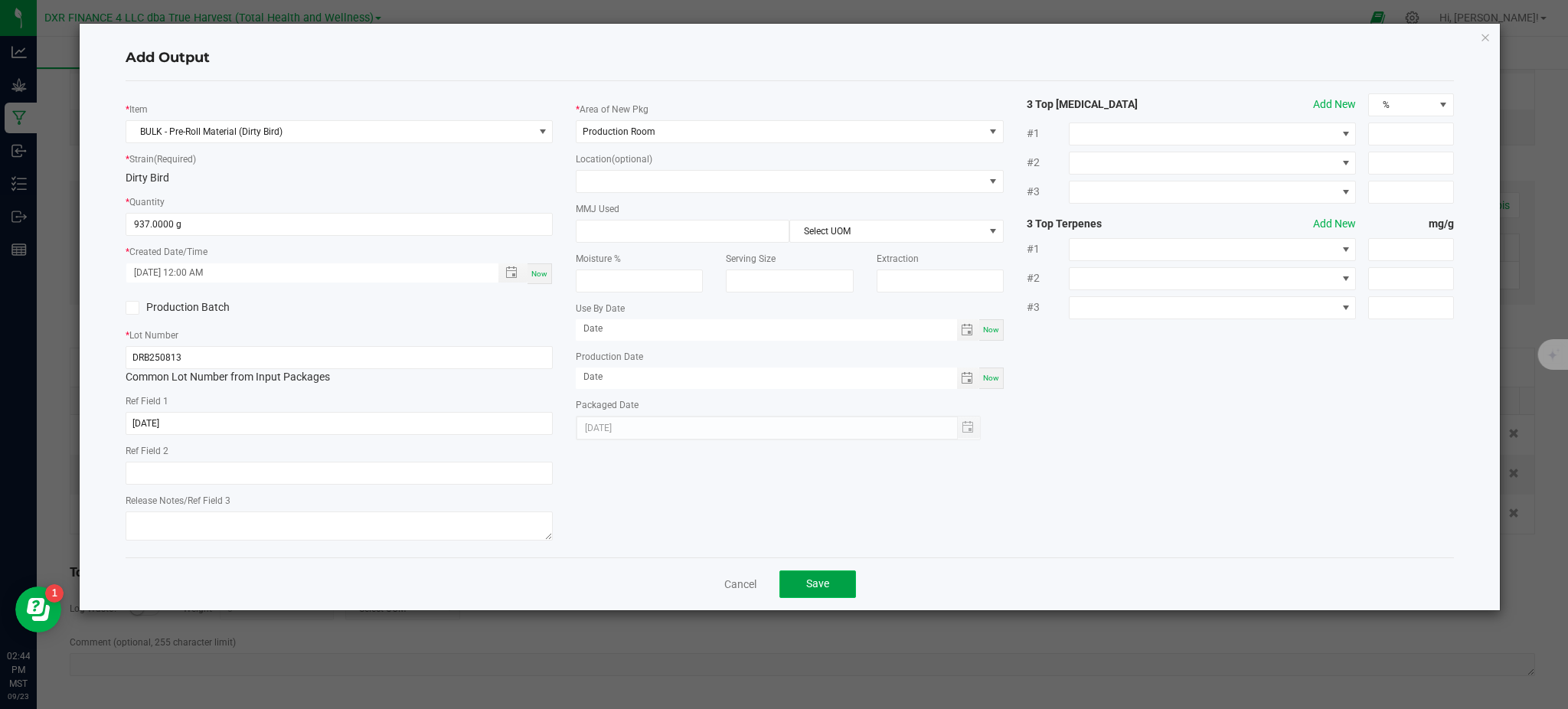
click at [845, 577] on button "Save" at bounding box center [817, 584] width 77 height 27
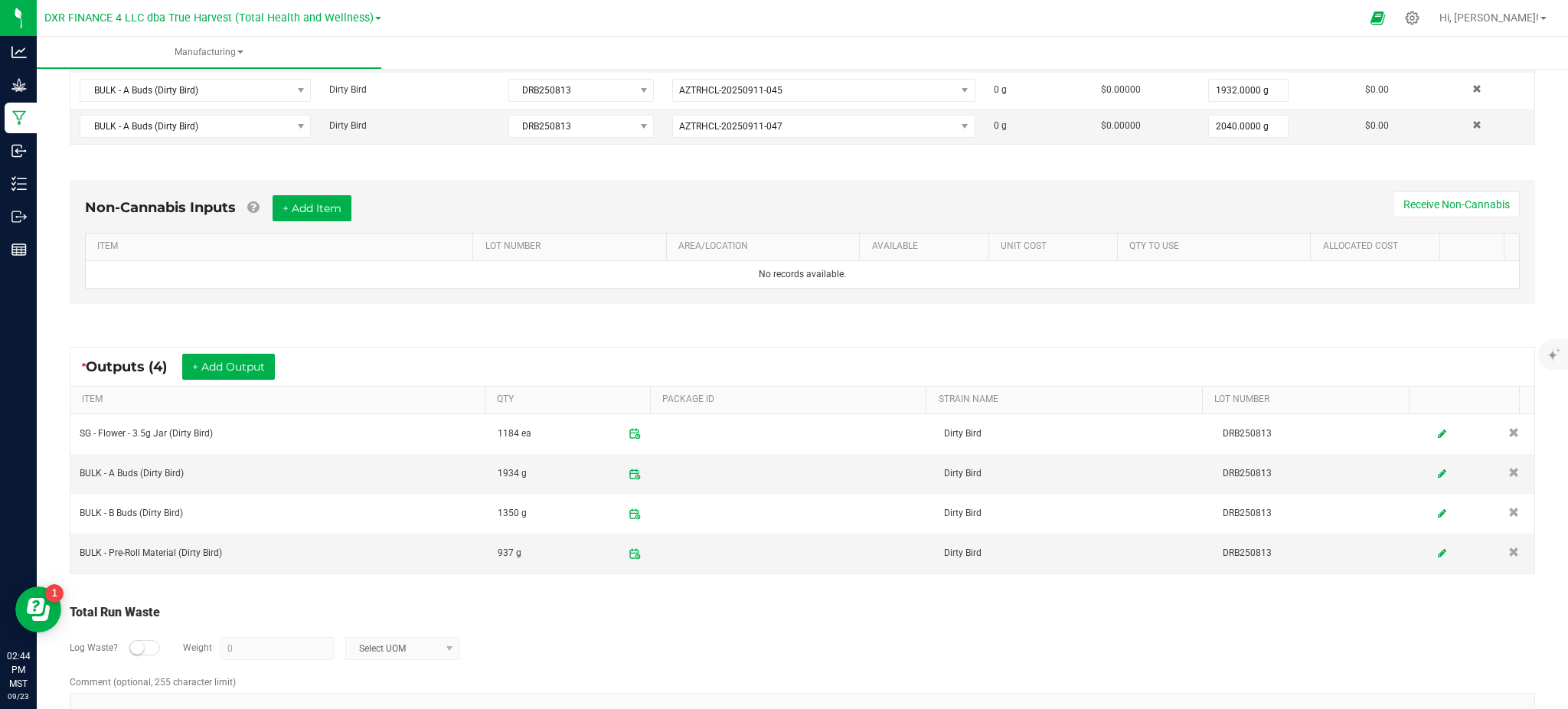
click at [832, 617] on div "Total Run Waste" at bounding box center [802, 612] width 1465 height 18
click at [132, 646] on small at bounding box center [137, 647] width 14 height 14
click at [258, 655] on input "0" at bounding box center [277, 649] width 113 height 22
drag, startPoint x: 528, startPoint y: 630, endPoint x: 418, endPoint y: 641, distance: 110.5
click at [525, 630] on div "Log Waste? Weight 16 Select UOM" at bounding box center [802, 648] width 1465 height 54
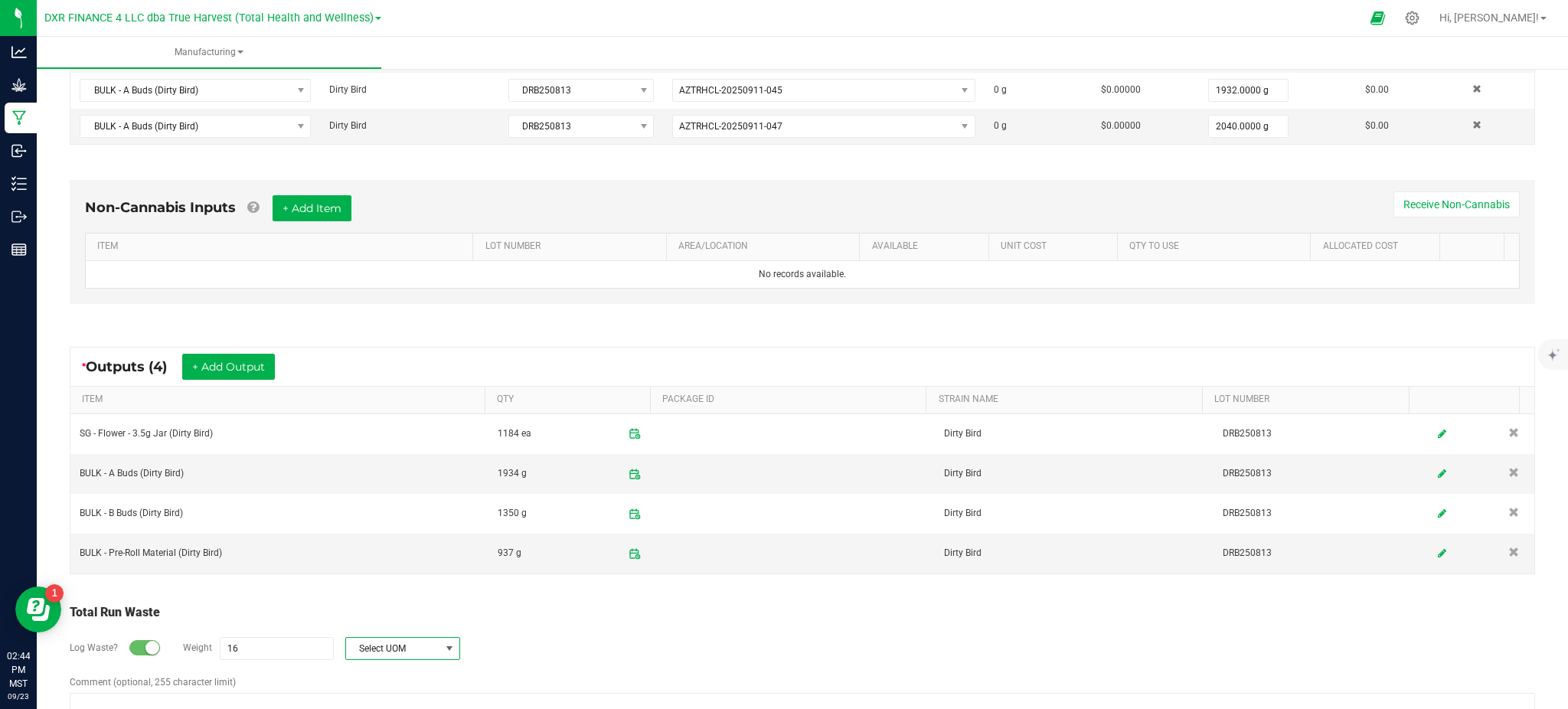
click at [415, 645] on span "Select UOM" at bounding box center [393, 649] width 94 height 22
click at [387, 521] on li "Gram" at bounding box center [401, 517] width 113 height 22
type input "16 g"
click at [511, 614] on div "Total Run Waste" at bounding box center [802, 612] width 1465 height 18
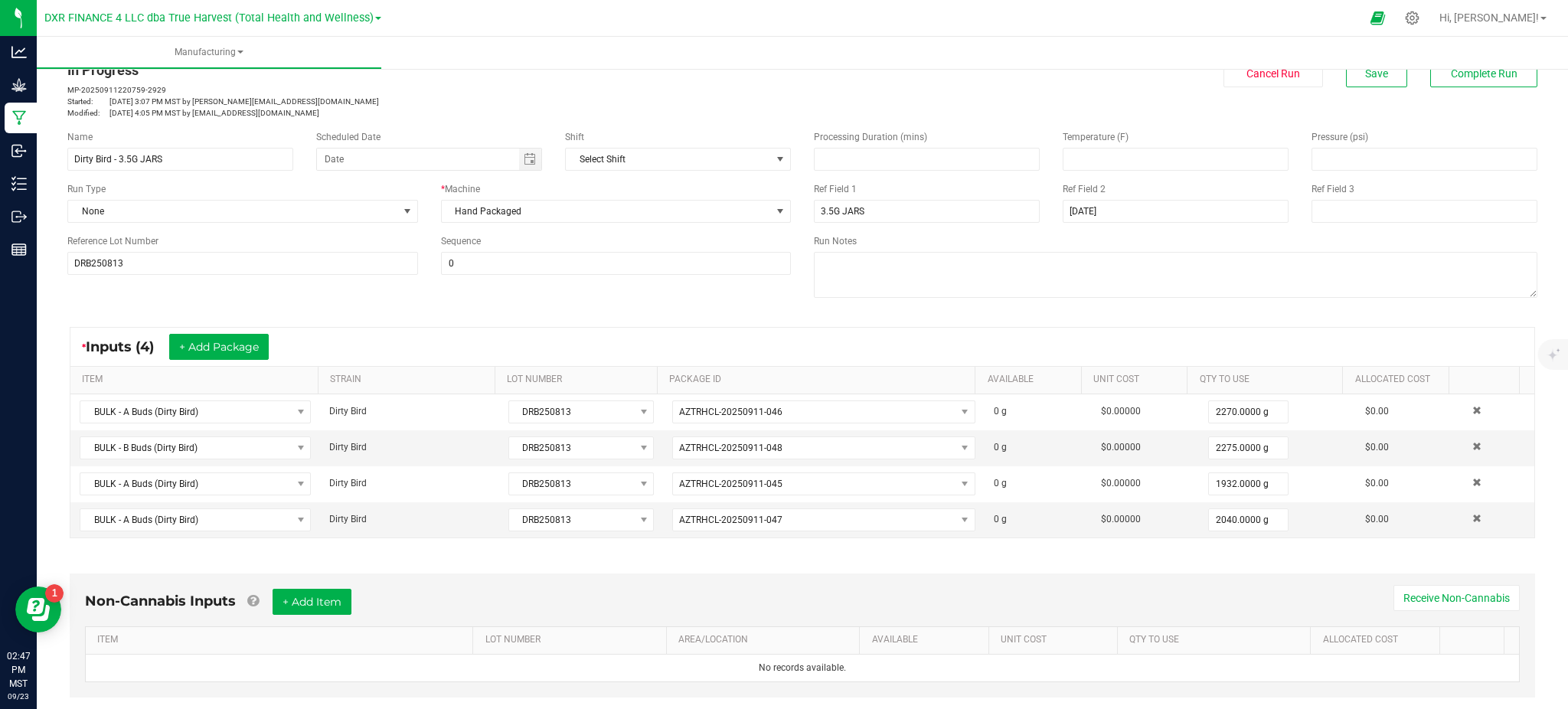
scroll to position [27, 0]
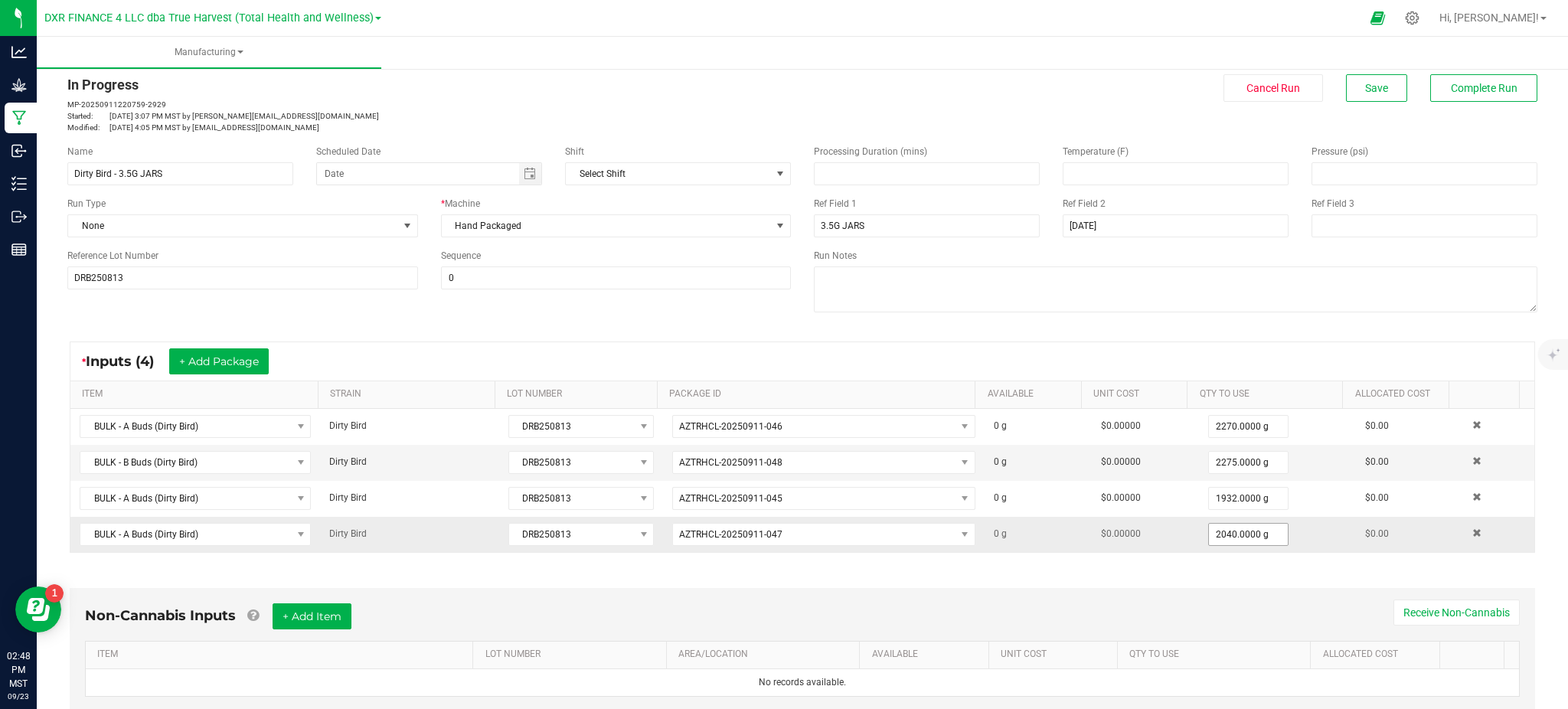
click at [1210, 536] on input "2040.0000 g" at bounding box center [1248, 535] width 79 height 22
type input "106.0000 g"
click at [1094, 349] on div "* Inputs (4) + Add Package" at bounding box center [802, 362] width 1464 height 38
click at [1379, 83] on button "Save" at bounding box center [1376, 88] width 61 height 27
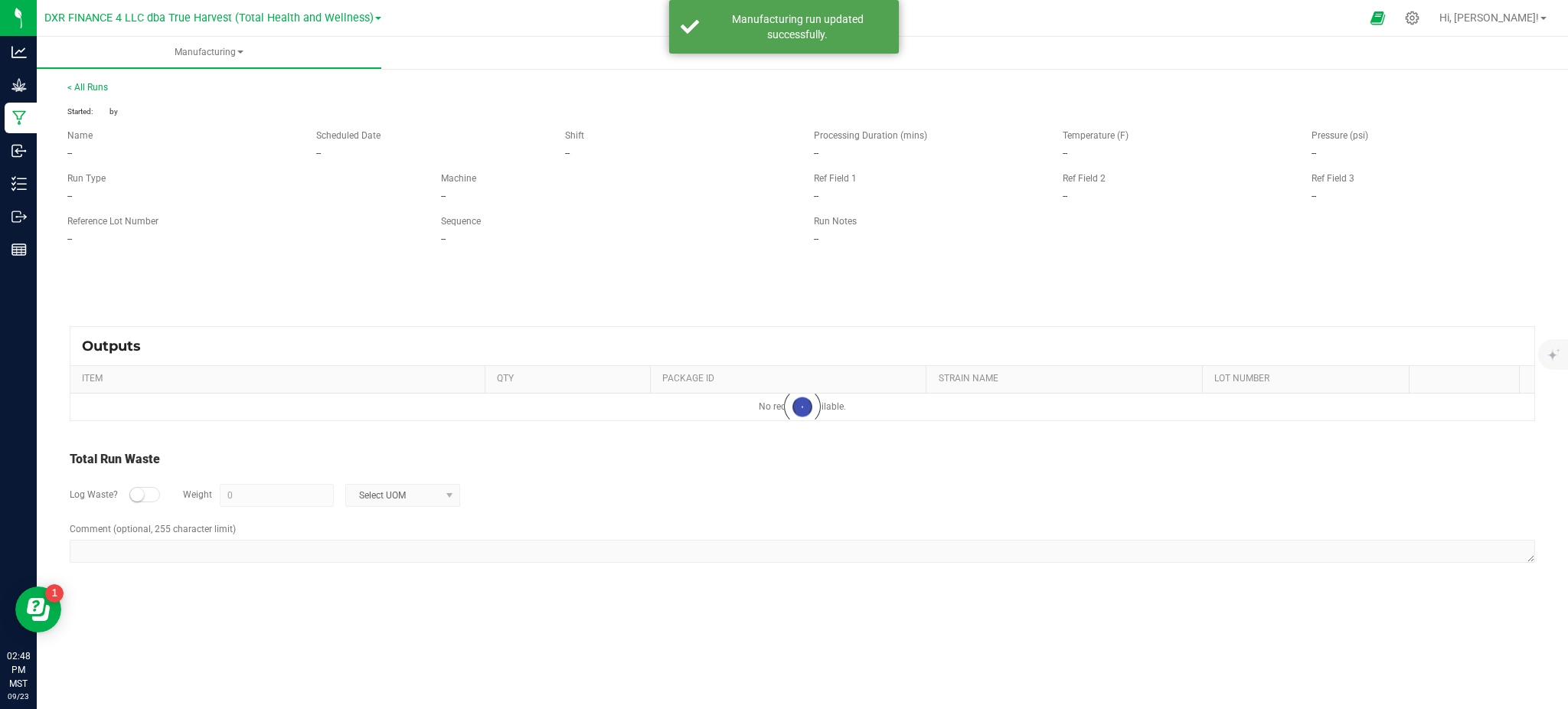
type input "16 g"
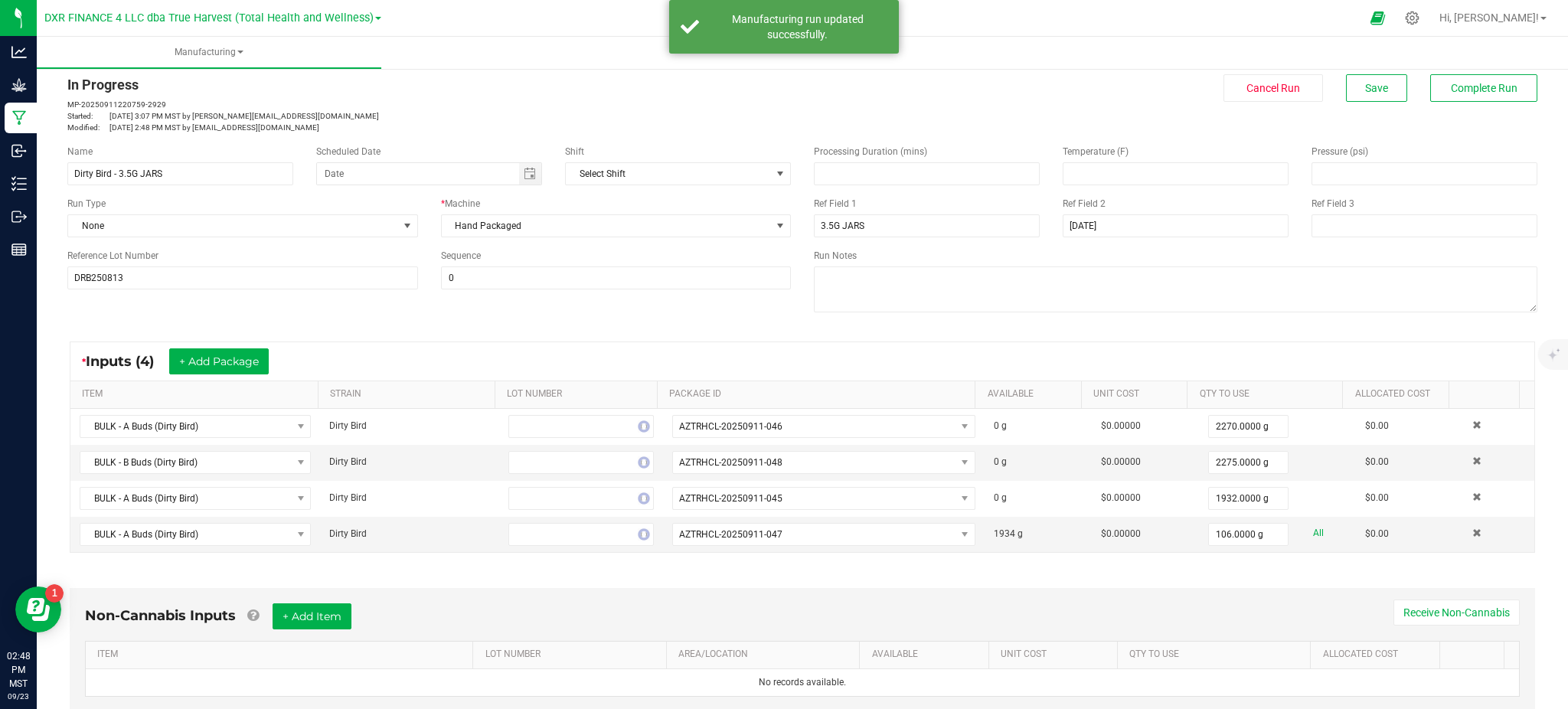
scroll to position [0, 0]
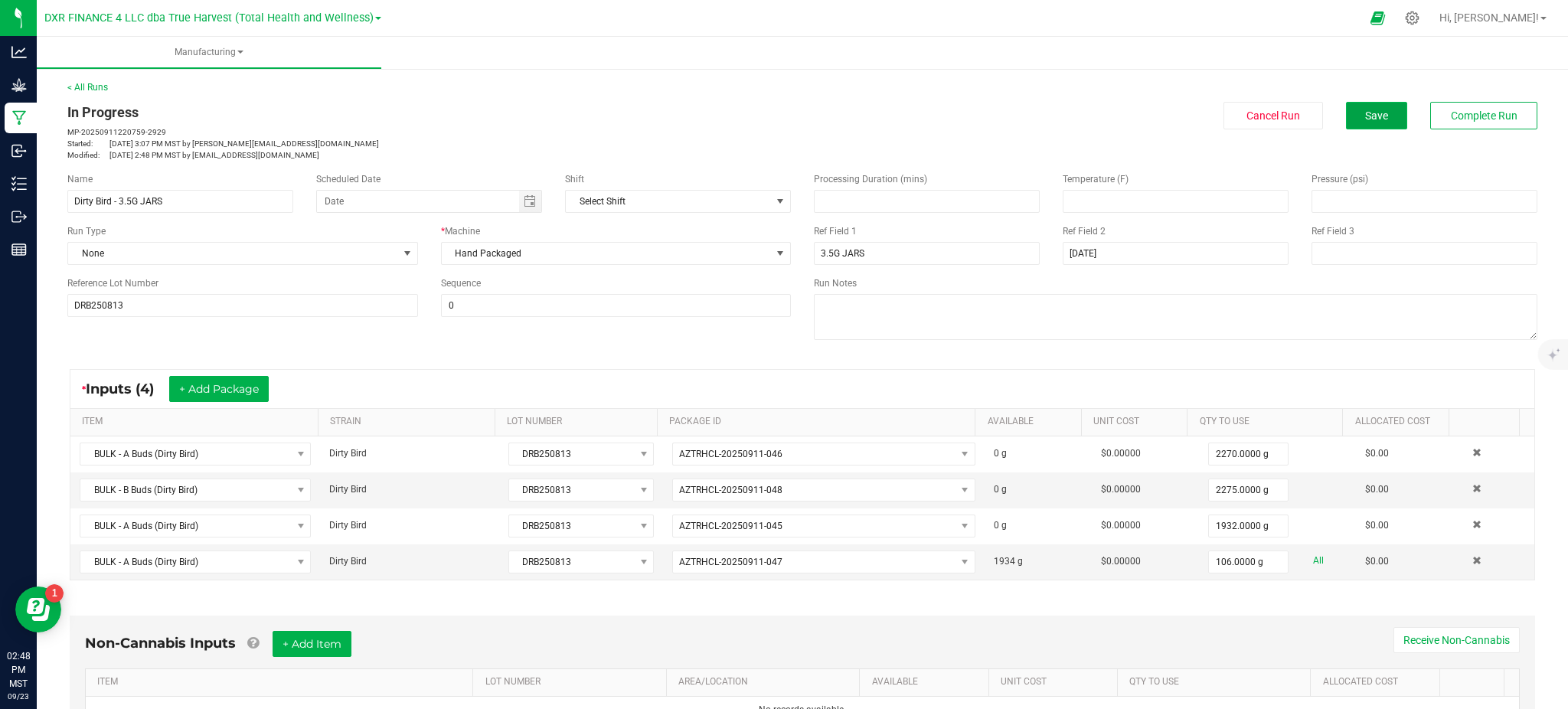
click at [1365, 117] on span "Save" at bounding box center [1376, 115] width 23 height 12
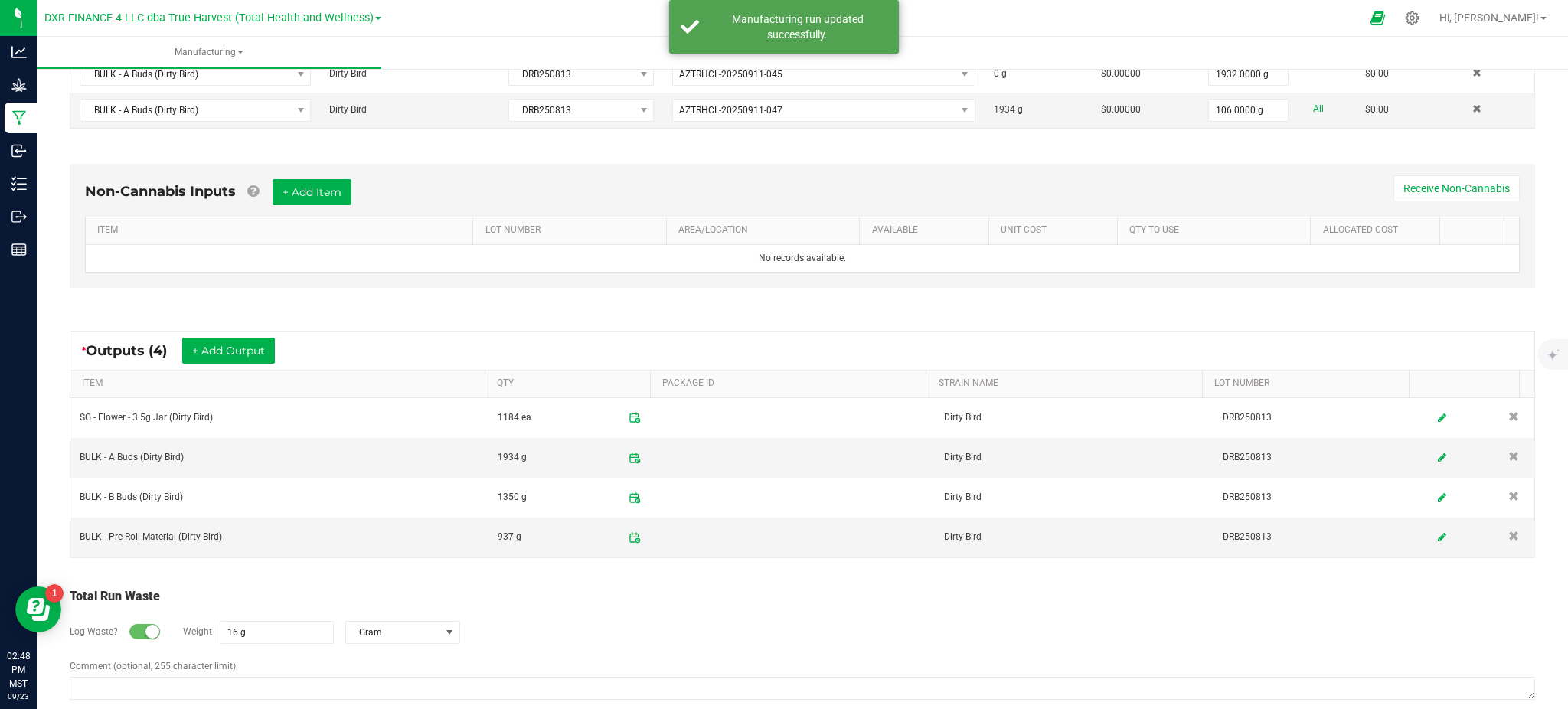
scroll to position [476, 0]
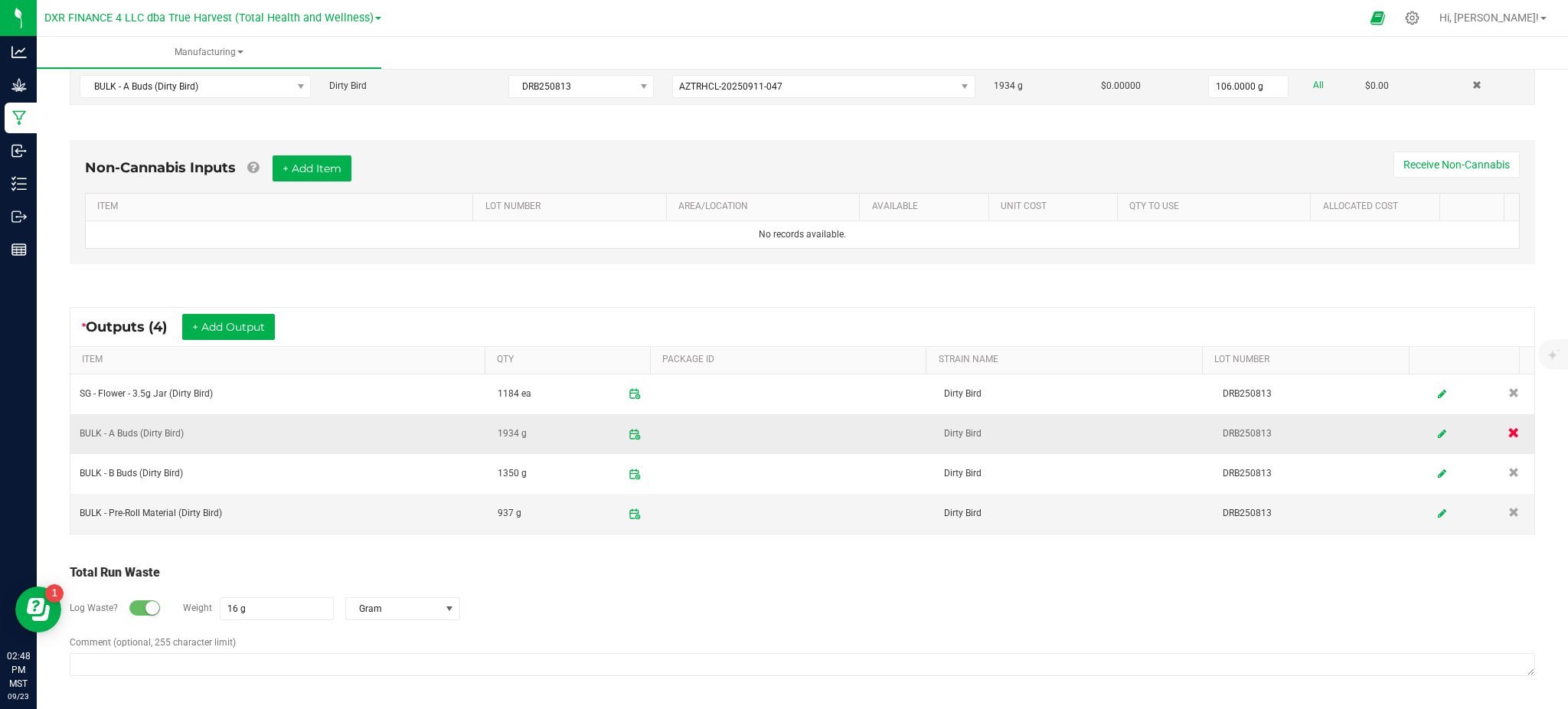
click at [1508, 434] on span at bounding box center [1513, 432] width 12 height 12
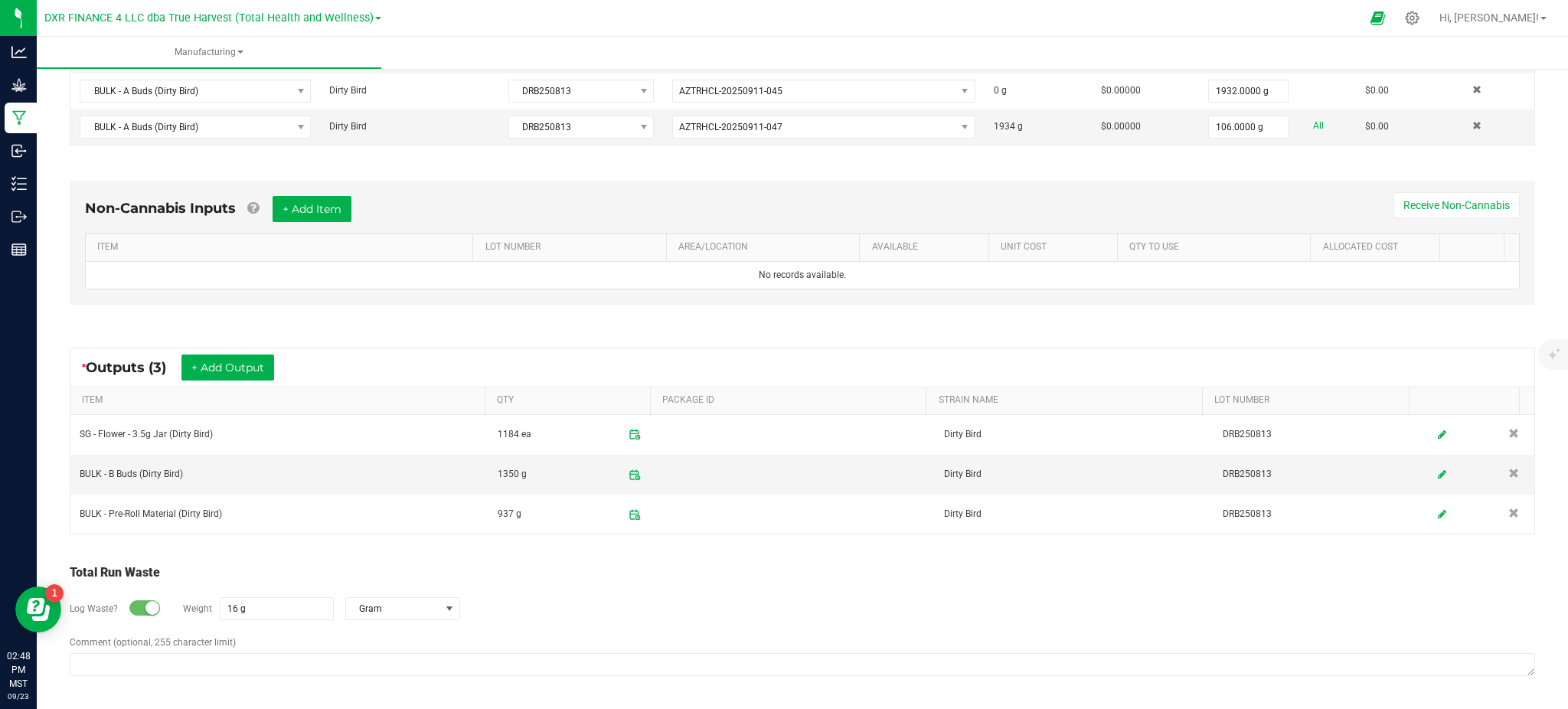
click at [798, 607] on div "Log Waste? Weight 16 g Gram" at bounding box center [802, 609] width 1465 height 54
click at [631, 592] on div "Log Waste? Weight 16 g Gram" at bounding box center [802, 609] width 1465 height 54
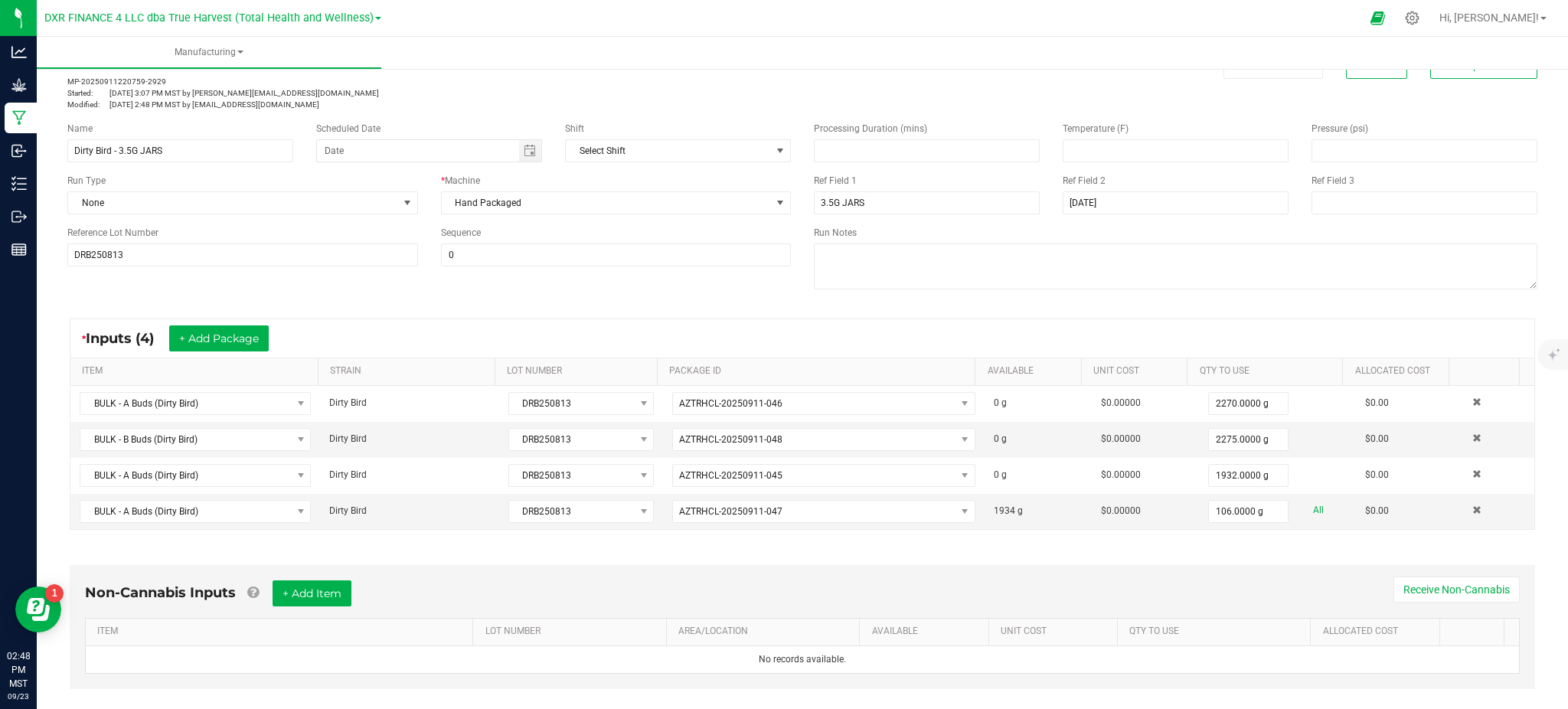
scroll to position [0, 0]
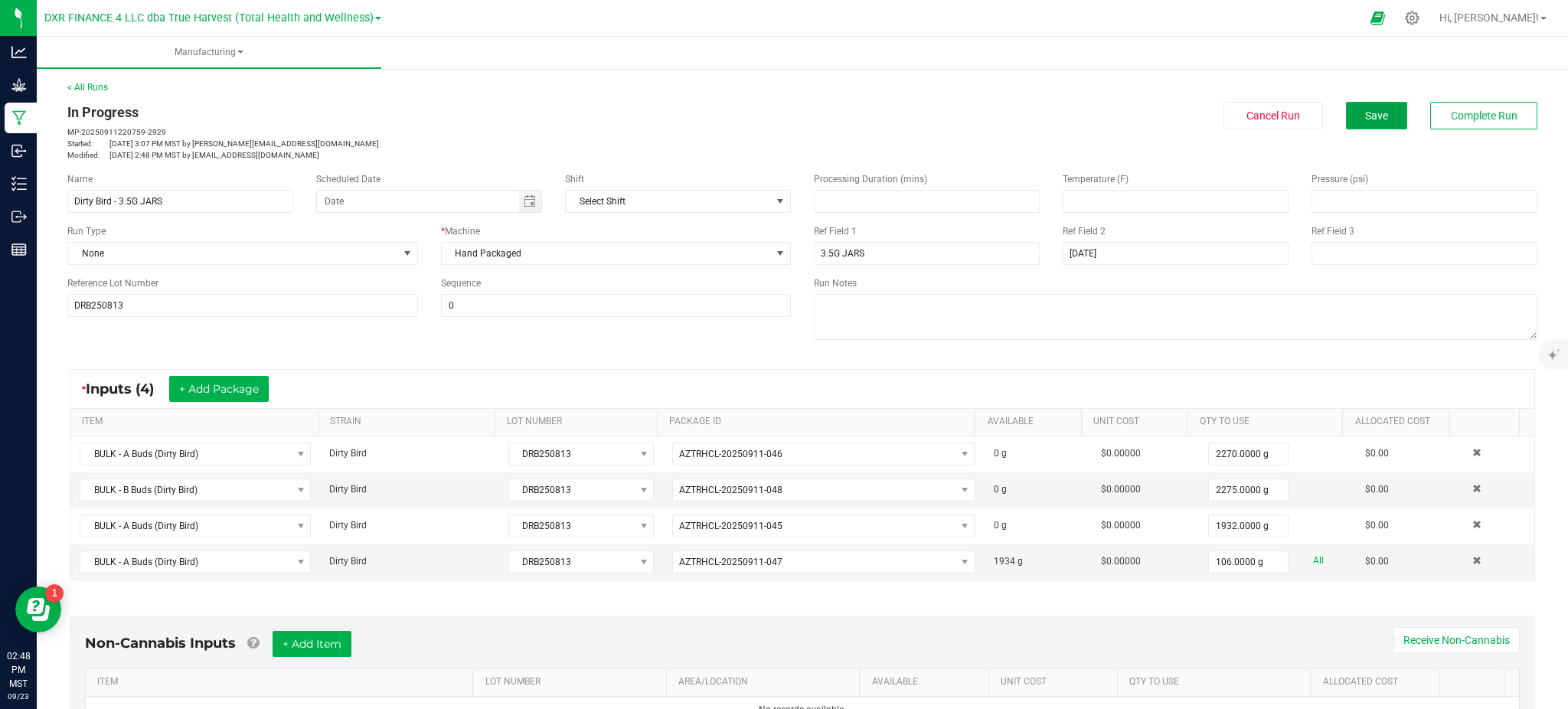
click at [1346, 109] on button "Save" at bounding box center [1376, 116] width 61 height 27
click at [1473, 103] on button "Complete Run" at bounding box center [1484, 116] width 108 height 27
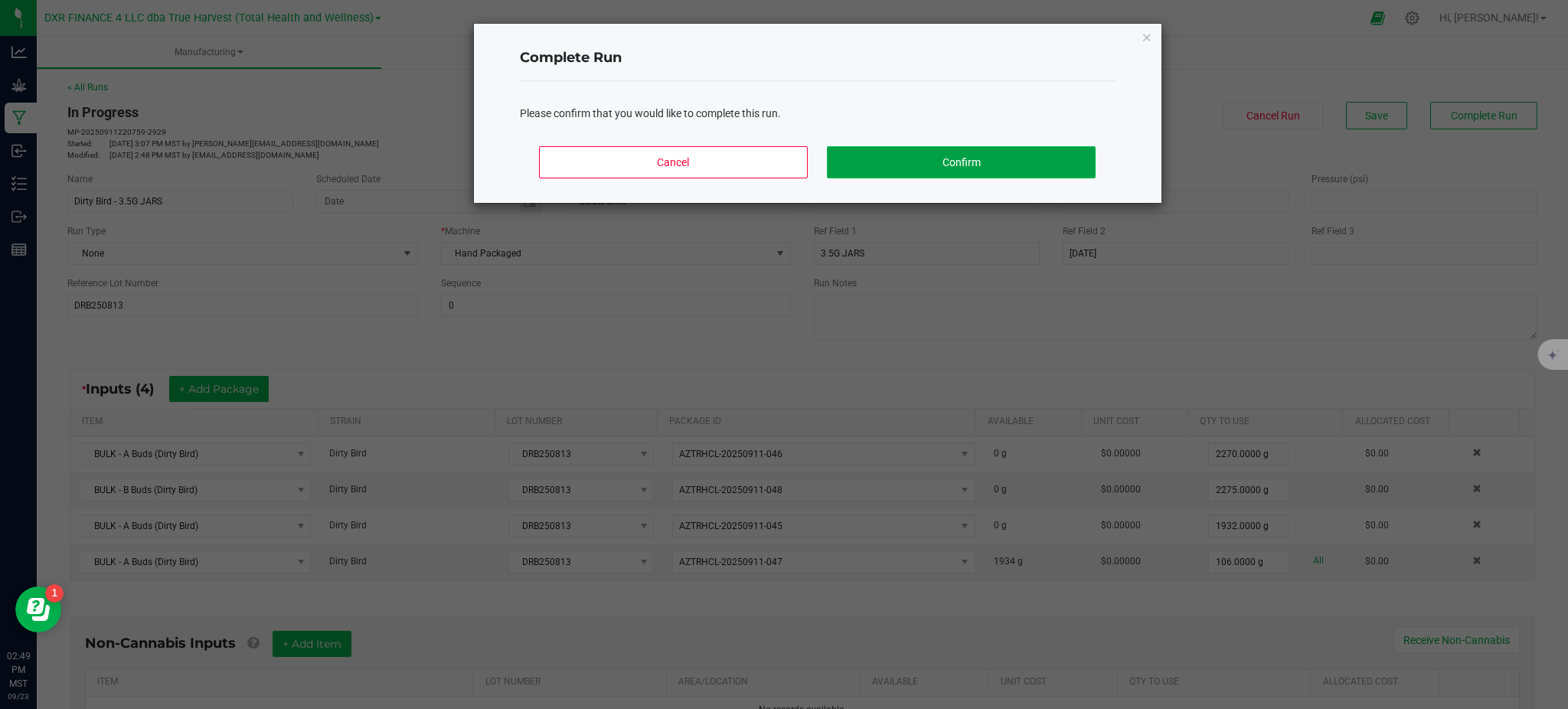
click at [1028, 152] on button "Confirm" at bounding box center [961, 162] width 268 height 32
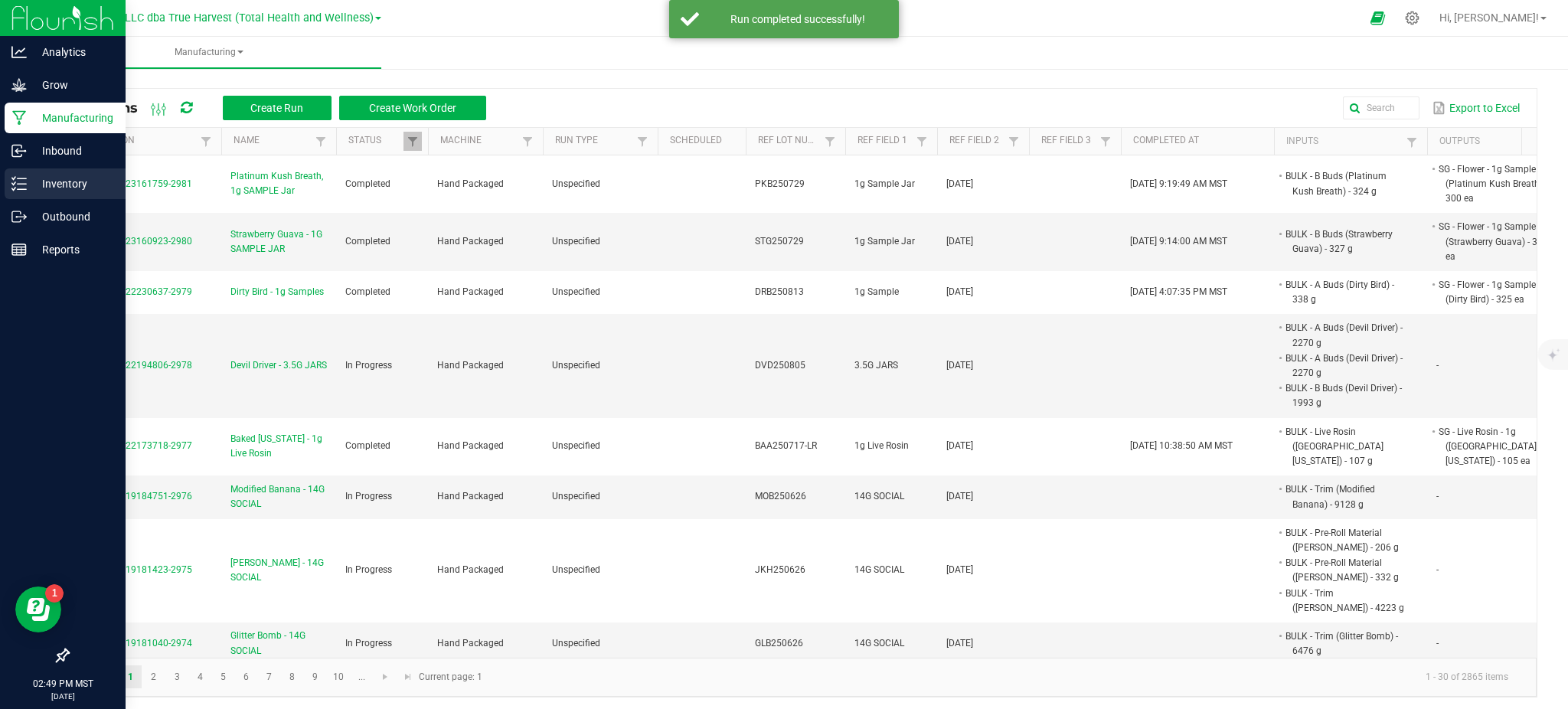
click at [41, 182] on p "Inventory" at bounding box center [72, 184] width 92 height 18
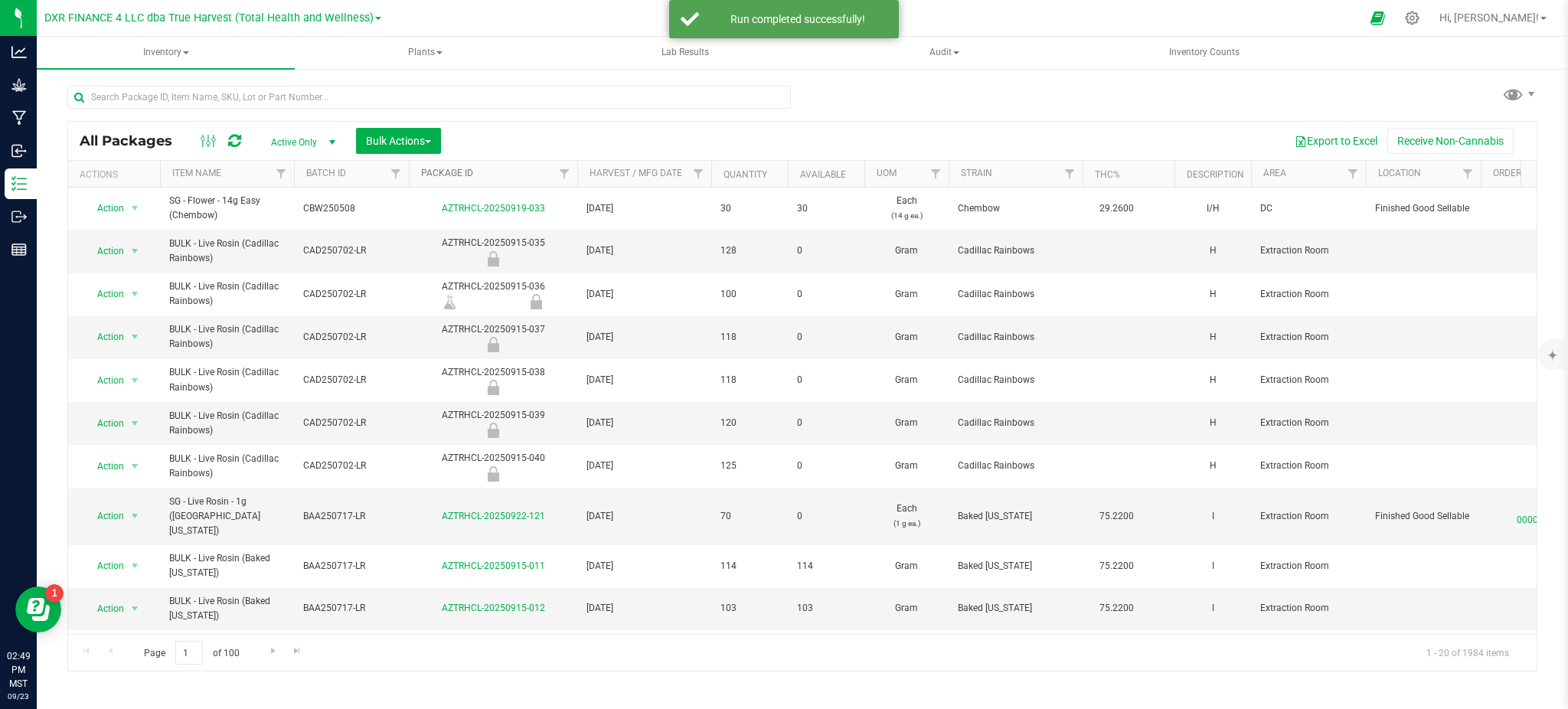
click at [456, 169] on link "Package ID" at bounding box center [446, 173] width 52 height 11
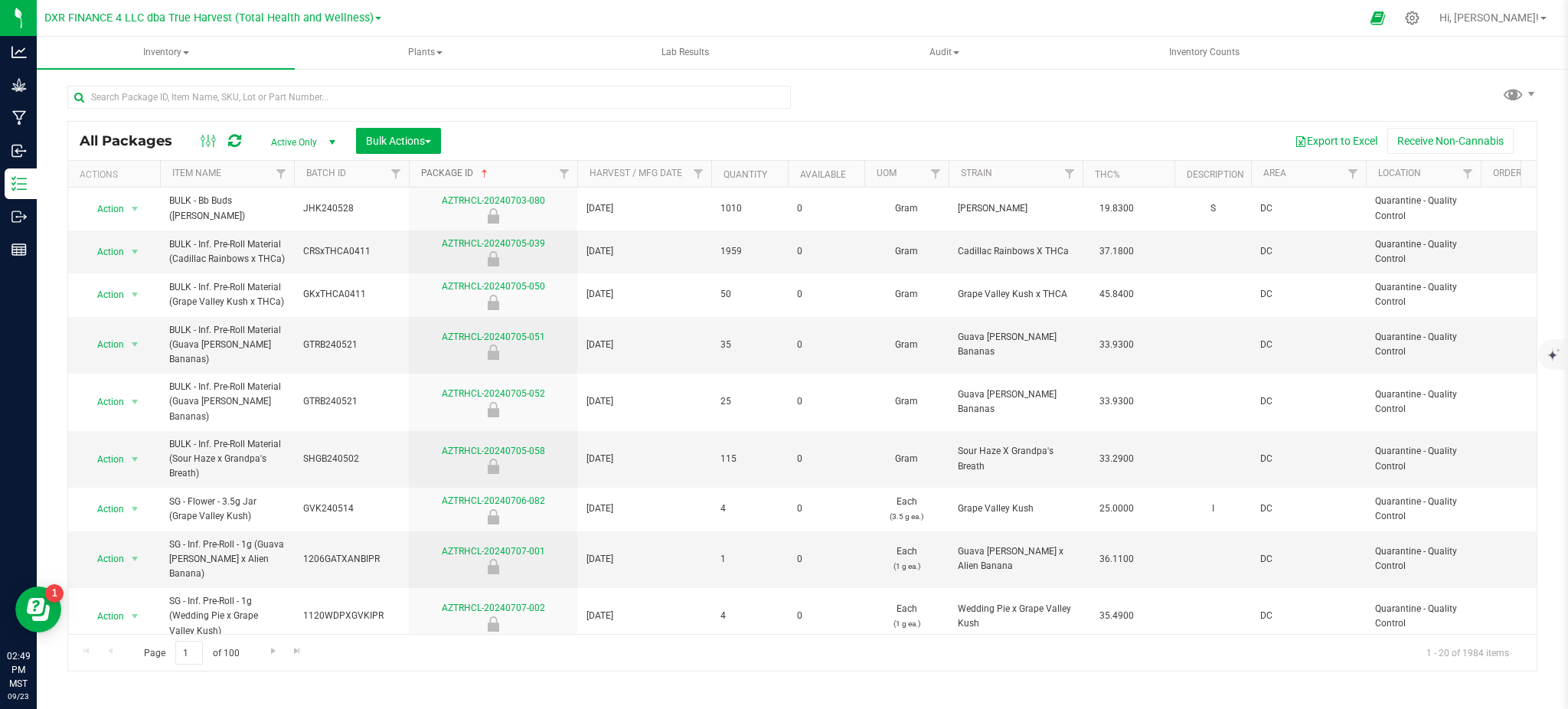
click at [467, 175] on link "Package ID" at bounding box center [456, 173] width 69 height 11
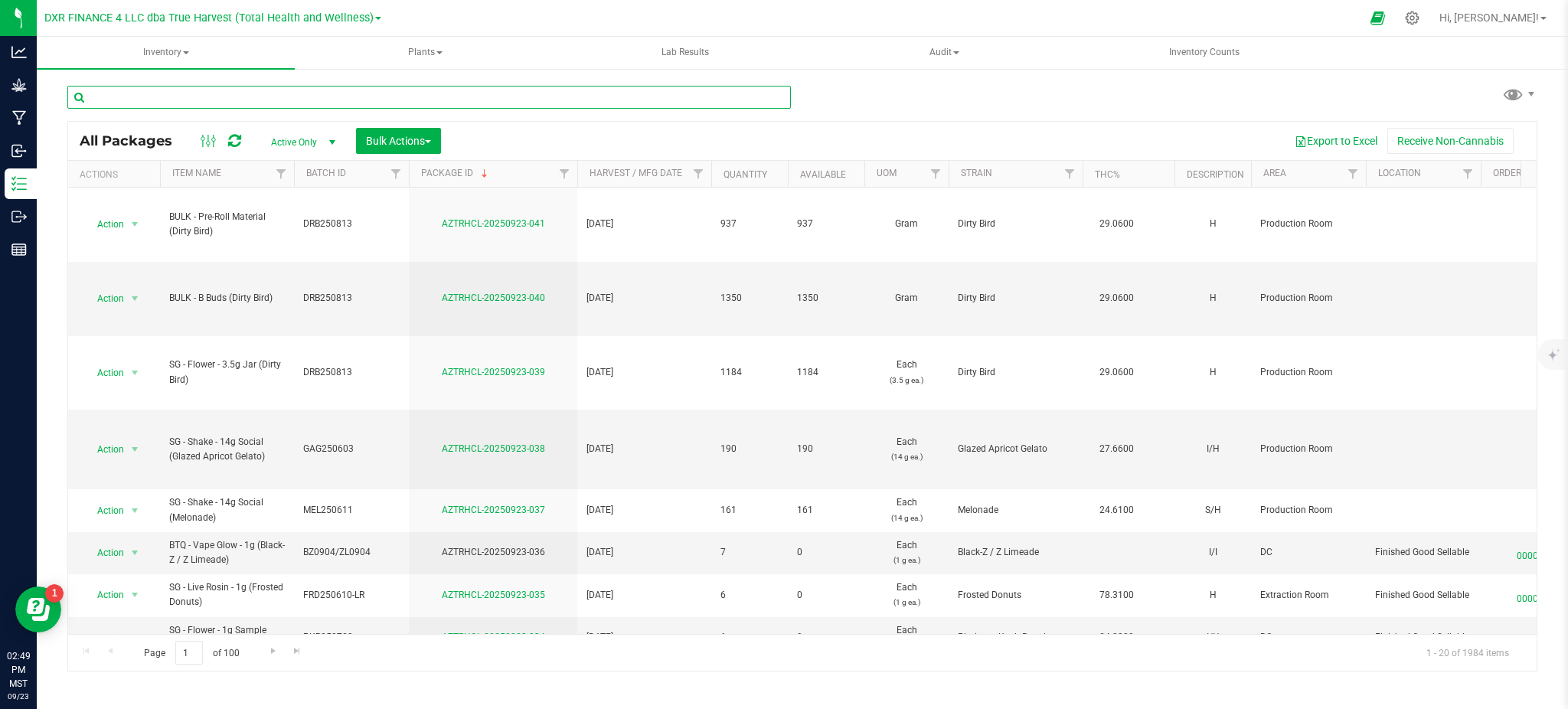
click at [138, 98] on input "text" at bounding box center [429, 97] width 723 height 23
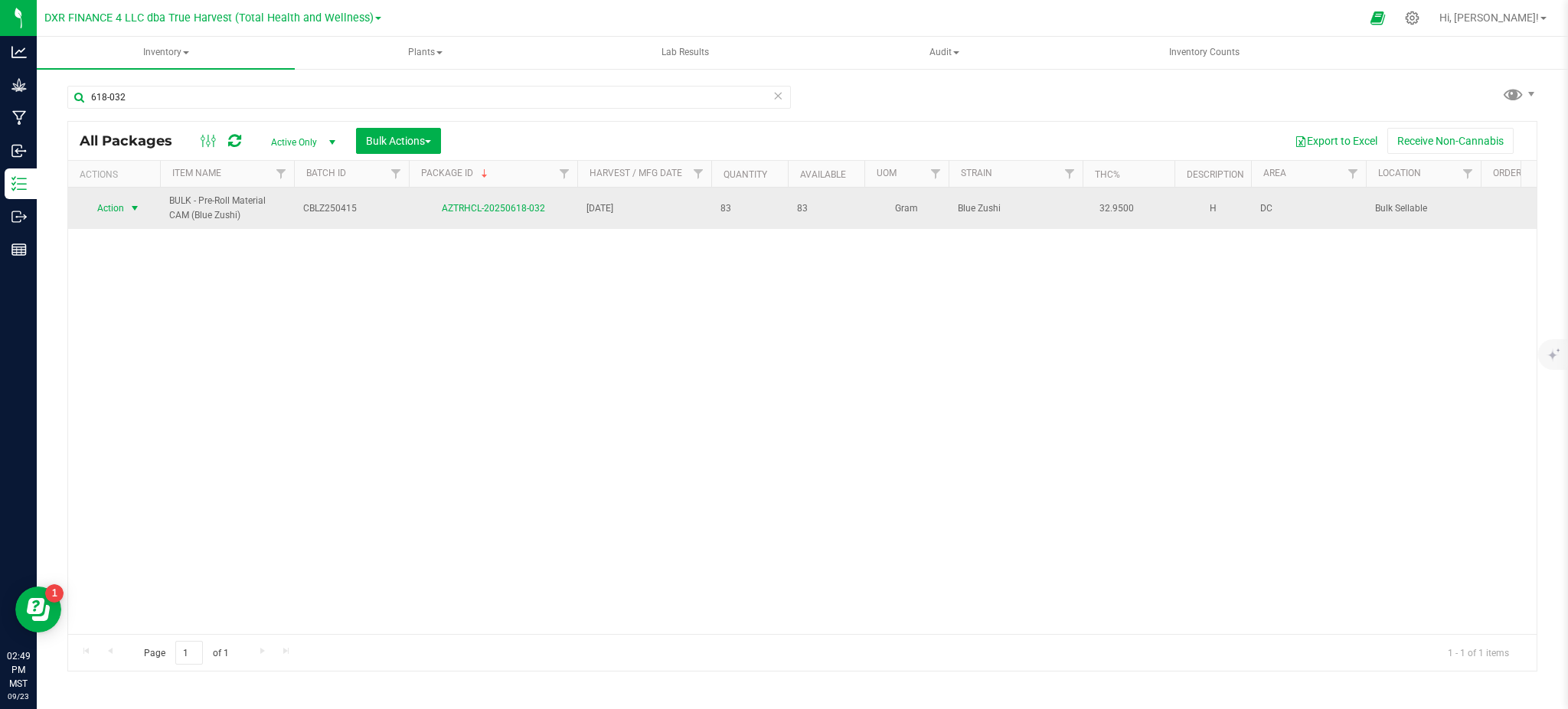
click at [121, 212] on span "Action" at bounding box center [104, 209] width 41 height 22
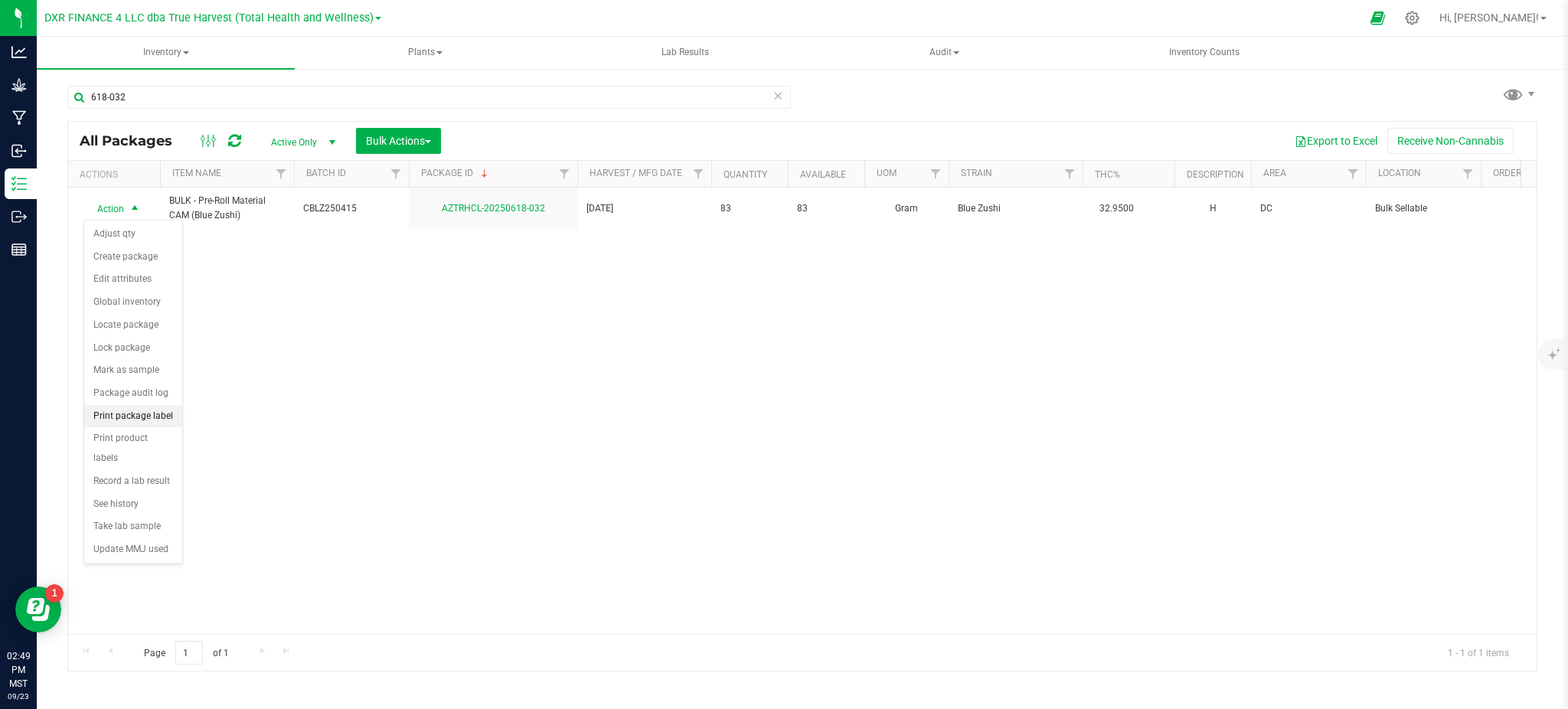
click at [136, 415] on li "Print package label" at bounding box center [133, 416] width 98 height 23
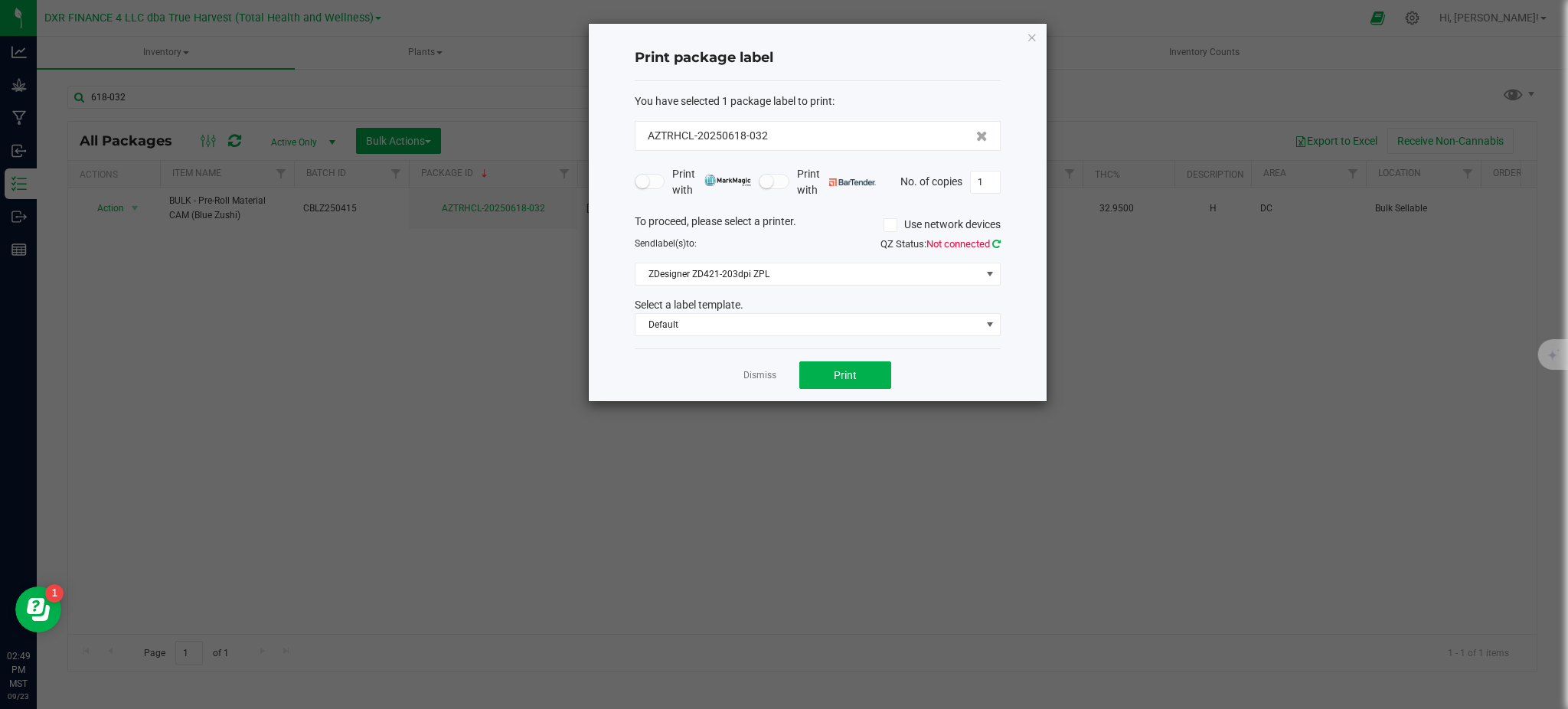
click at [998, 242] on icon at bounding box center [996, 243] width 8 height 10
click at [842, 373] on span "Print" at bounding box center [845, 375] width 23 height 12
drag, startPoint x: 618, startPoint y: 607, endPoint x: 516, endPoint y: 91, distance: 526.0
click at [516, 91] on ngb-modal-window "Print package label You have selected 1 package label to print : AZTRHCL-202506…" at bounding box center [790, 354] width 1580 height 709
drag, startPoint x: 707, startPoint y: 381, endPoint x: 764, endPoint y: 381, distance: 57.0
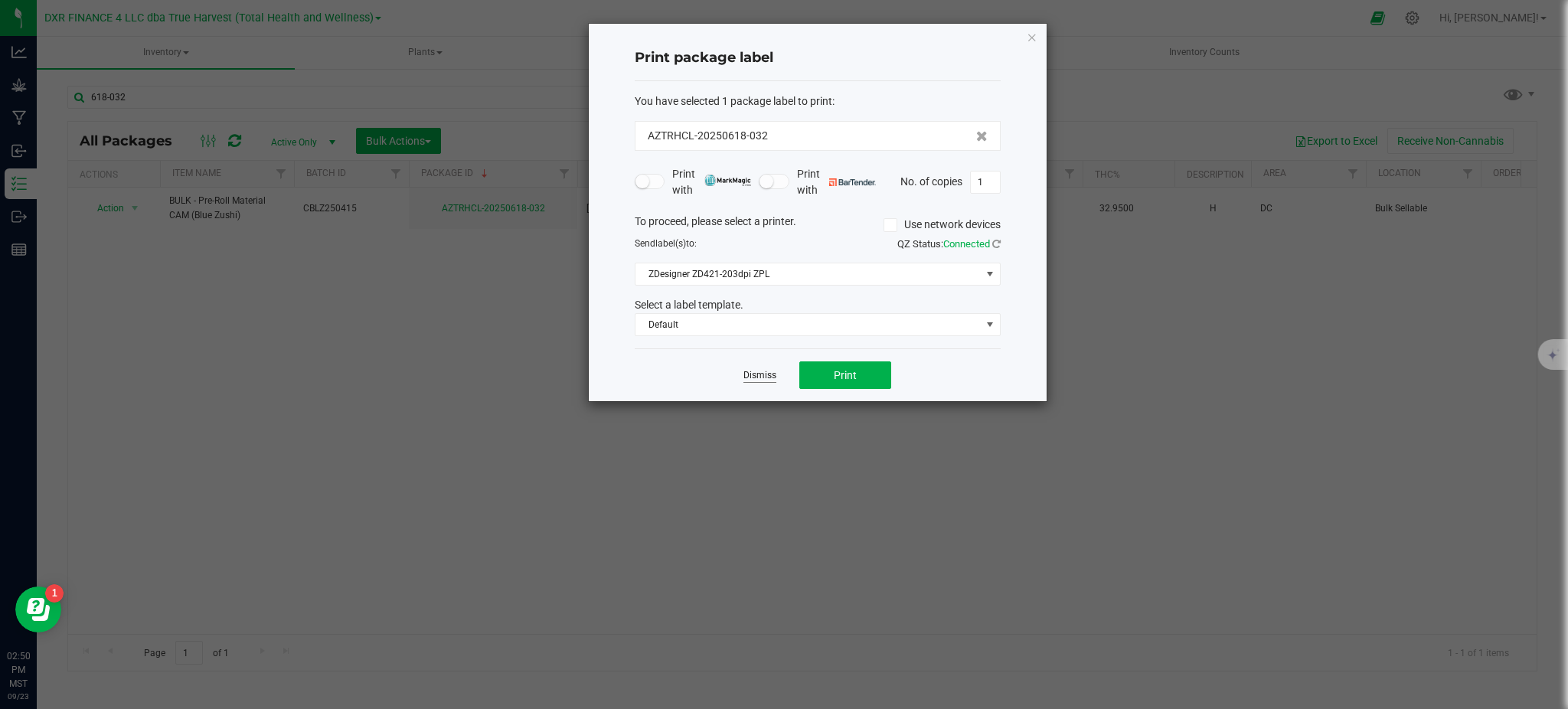
click at [716, 379] on div "Dismiss Print" at bounding box center [818, 375] width 366 height 53
click at [766, 377] on link "Dismiss" at bounding box center [760, 375] width 33 height 13
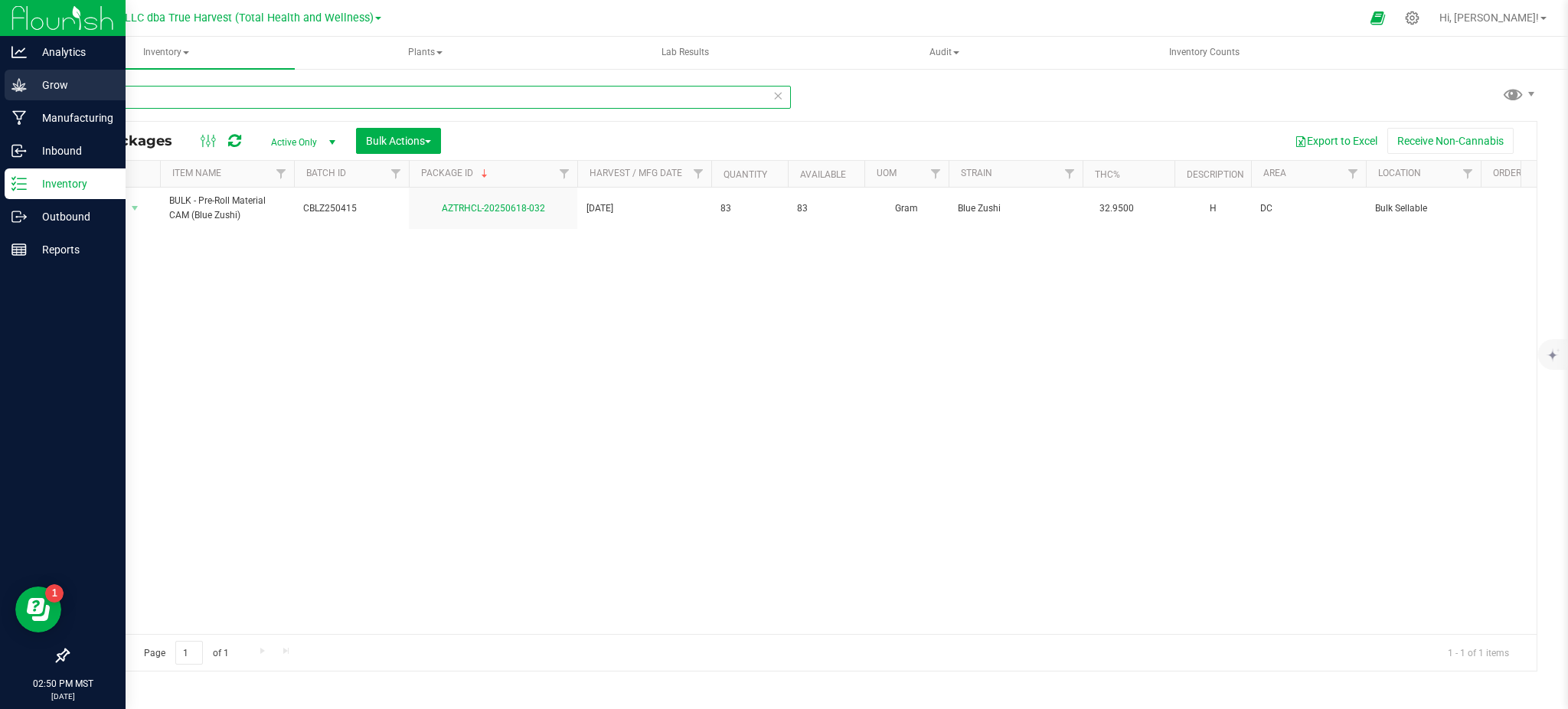
drag, startPoint x: 26, startPoint y: 95, endPoint x: 4, endPoint y: 94, distance: 22.0
click at [4, 94] on div "Analytics Grow Manufacturing Inbound Inventory Outbound Reports 02:50 PM MST 09…" at bounding box center [784, 354] width 1568 height 709
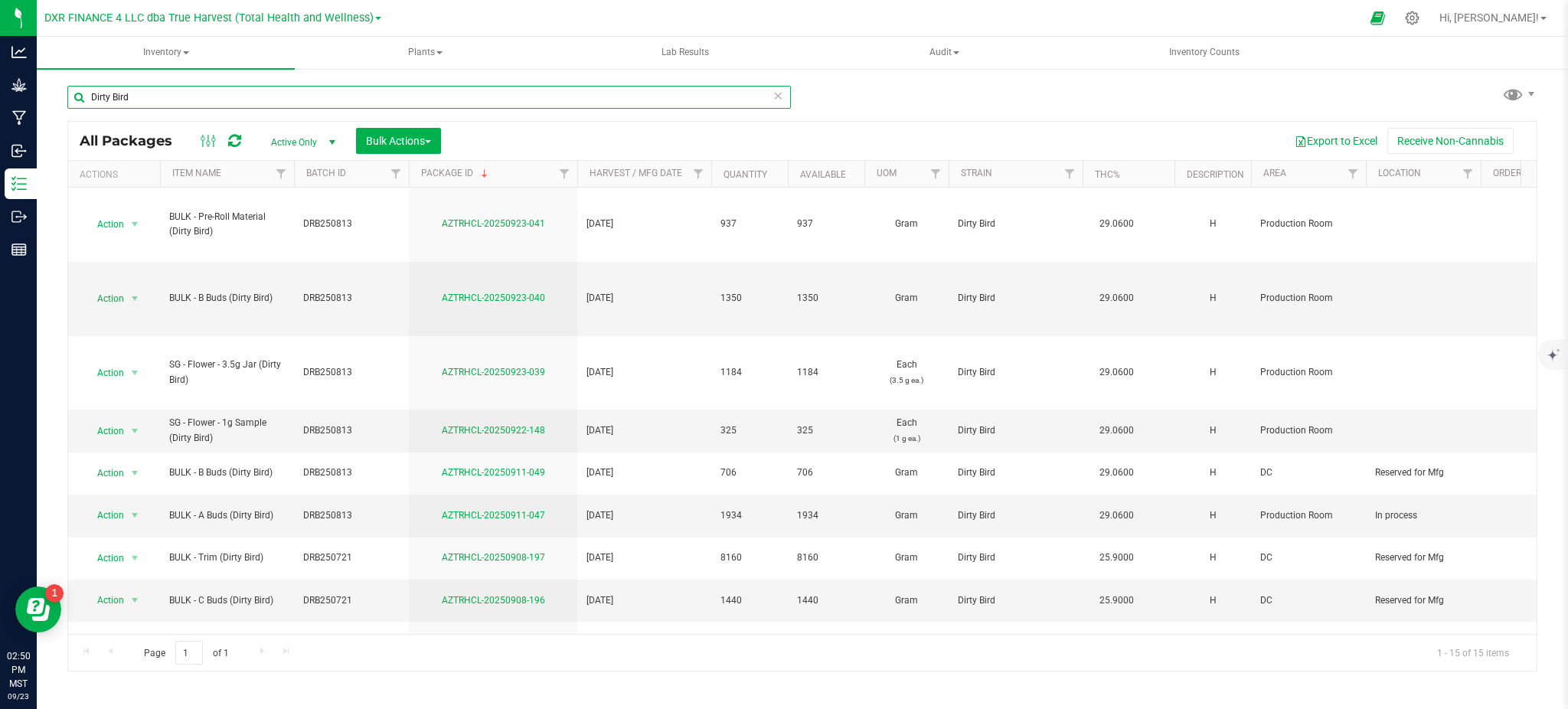
type input "Dirty Bird"
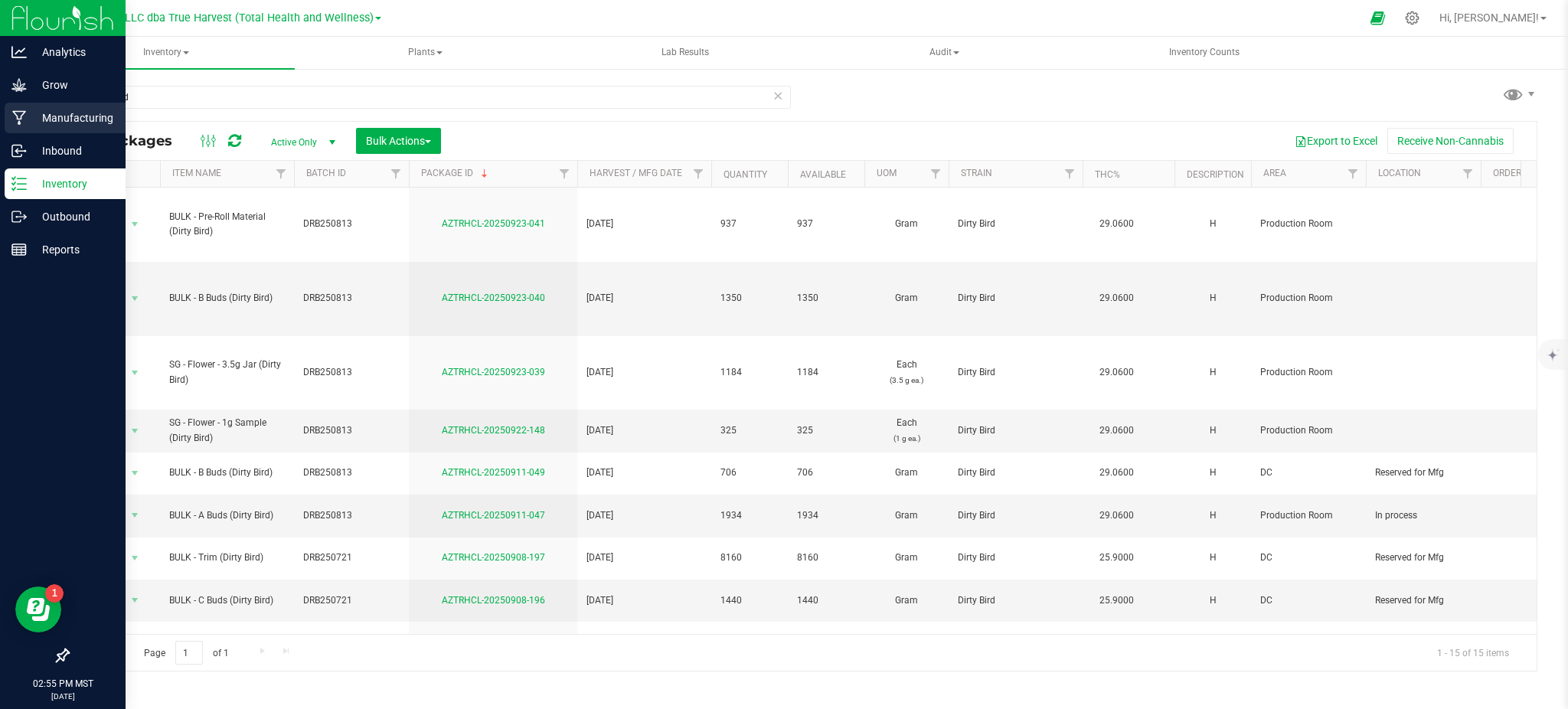
click at [56, 124] on p "Manufacturing" at bounding box center [72, 118] width 92 height 18
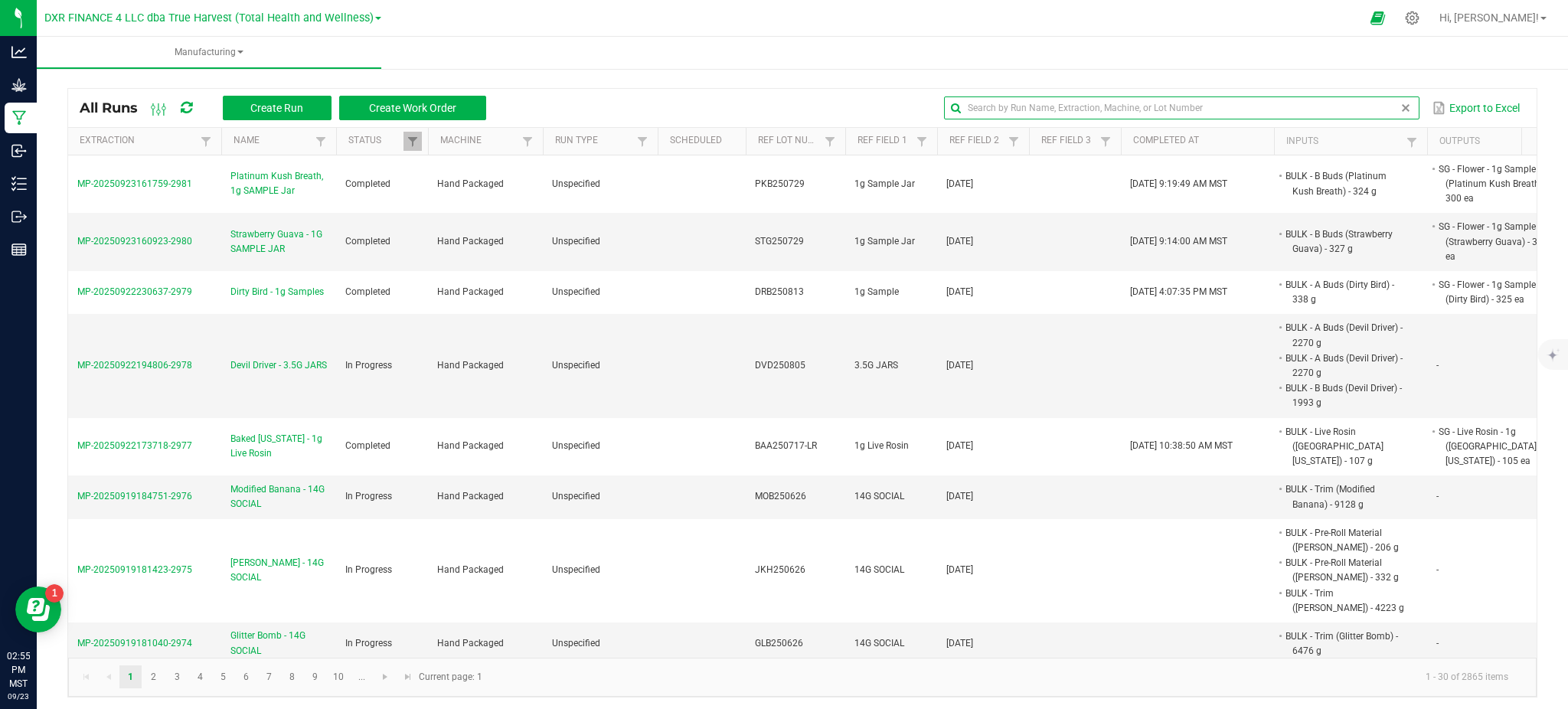
click at [1369, 111] on input "text" at bounding box center [1181, 108] width 475 height 23
paste input "CBXB250611"
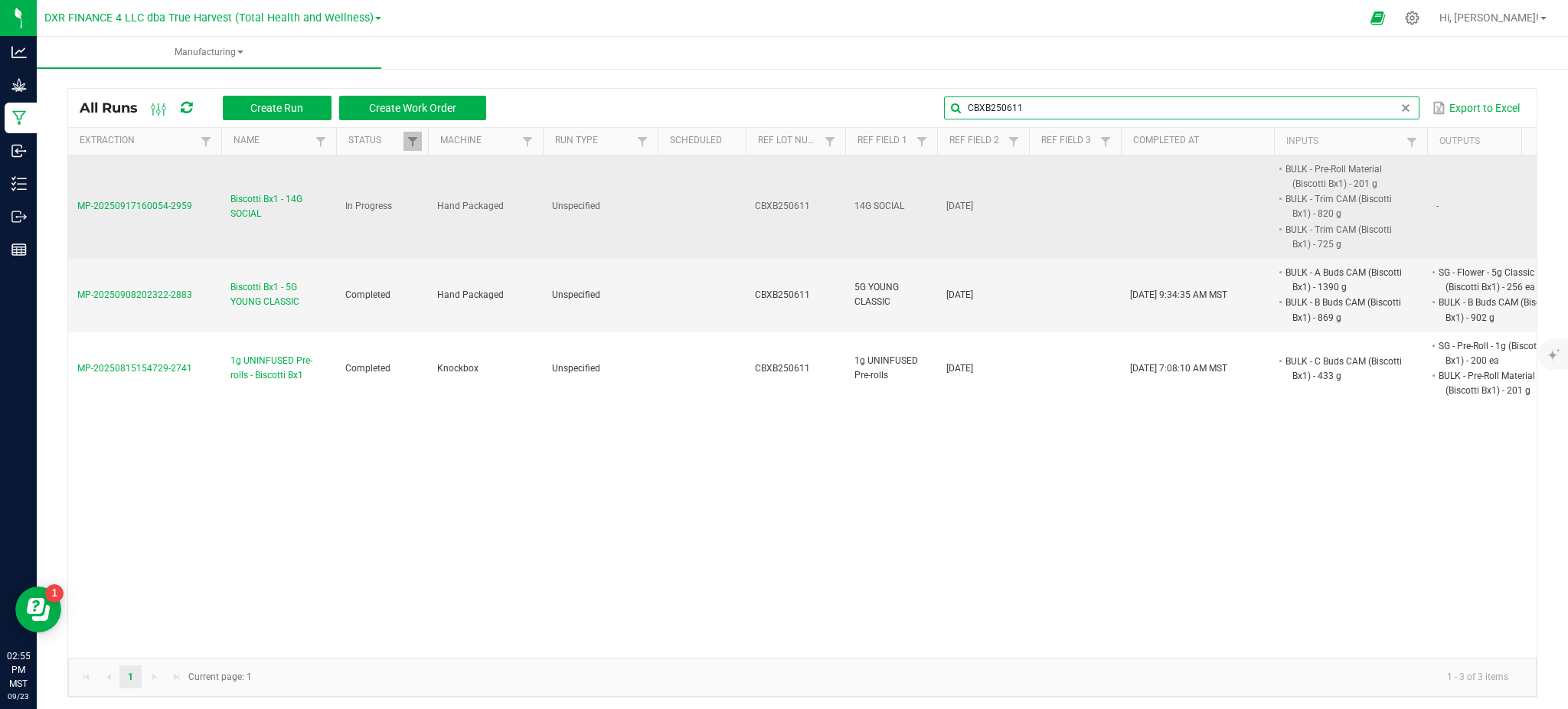
type input "CBXB250611"
click at [253, 197] on span "Biscotti Bx1 - 14G SOCIAL" at bounding box center [279, 207] width 97 height 29
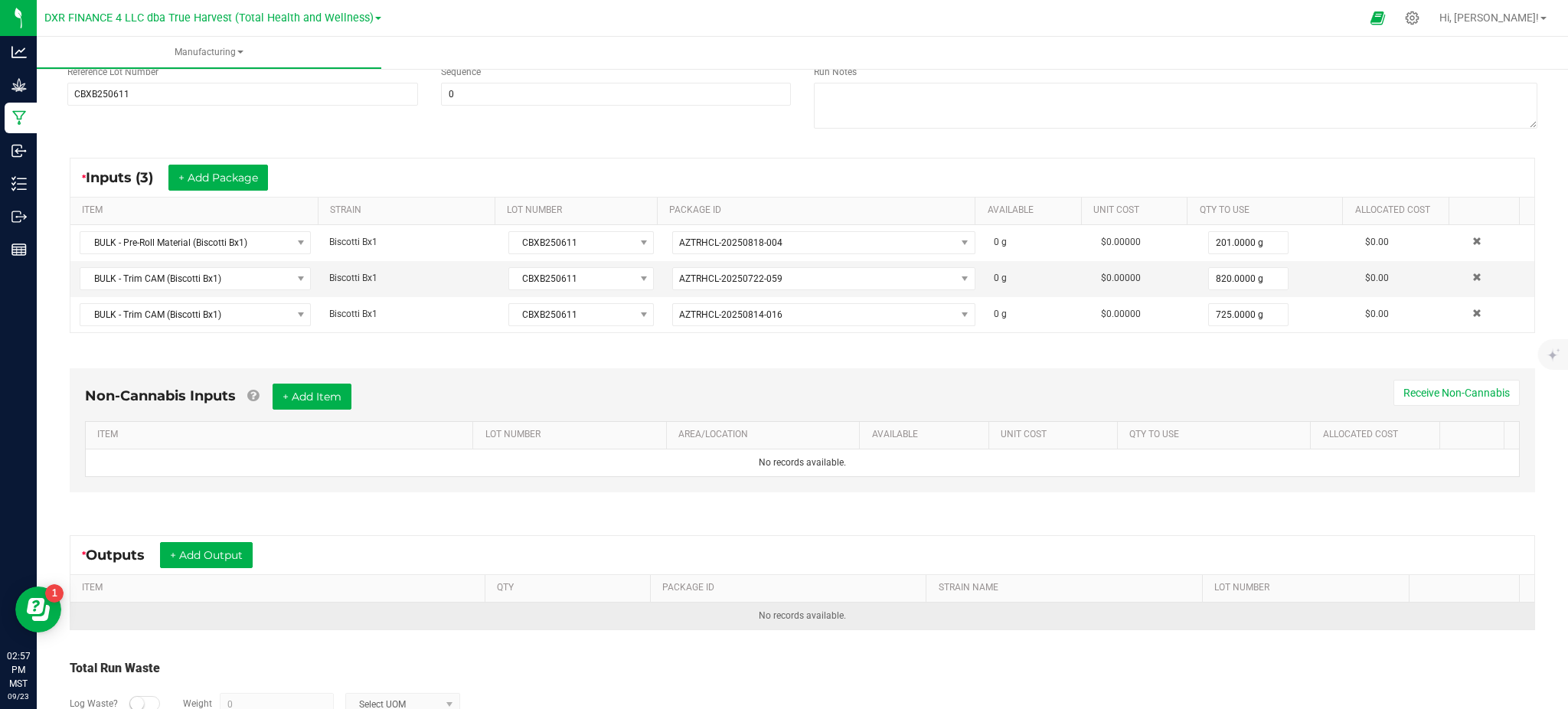
scroll to position [308, 0]
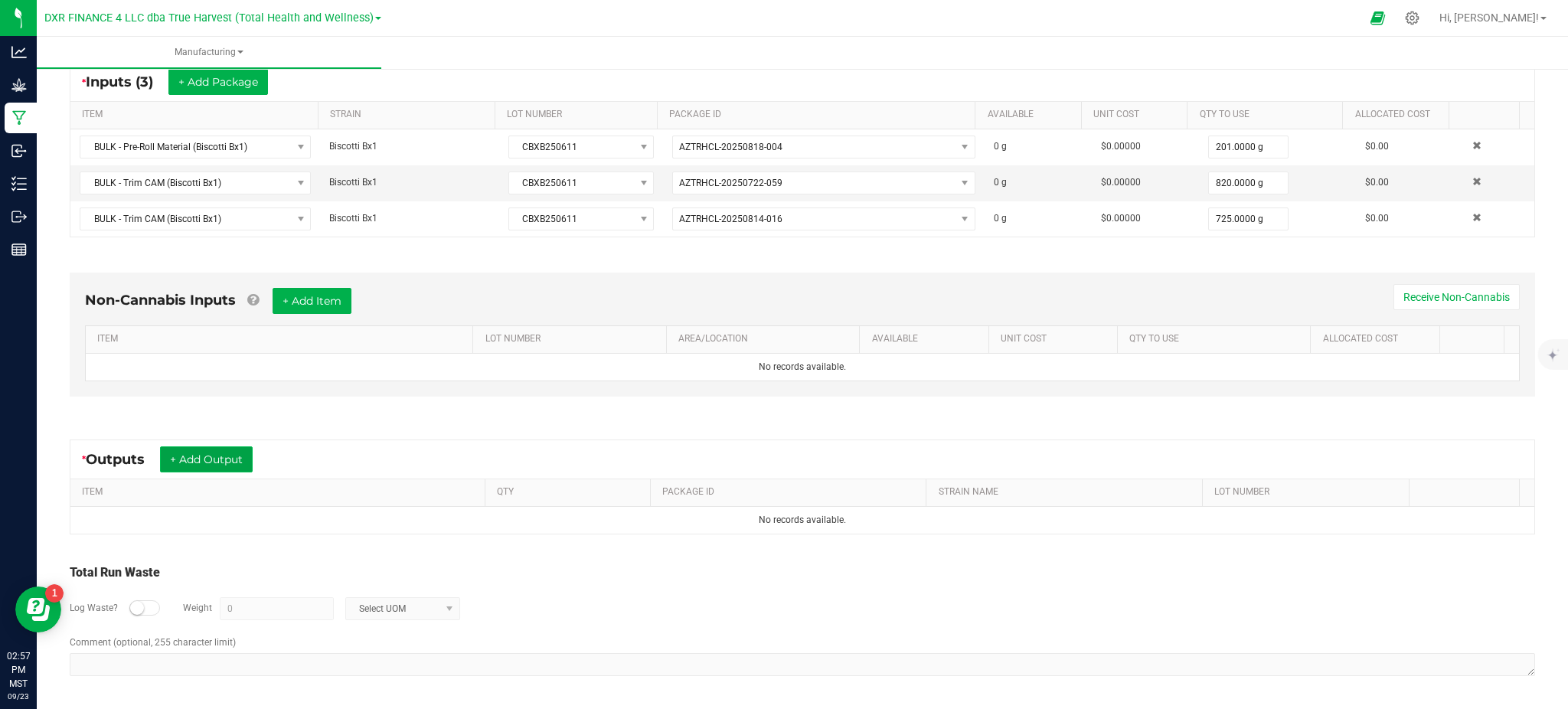
click at [179, 457] on button "+ Add Output" at bounding box center [207, 459] width 93 height 26
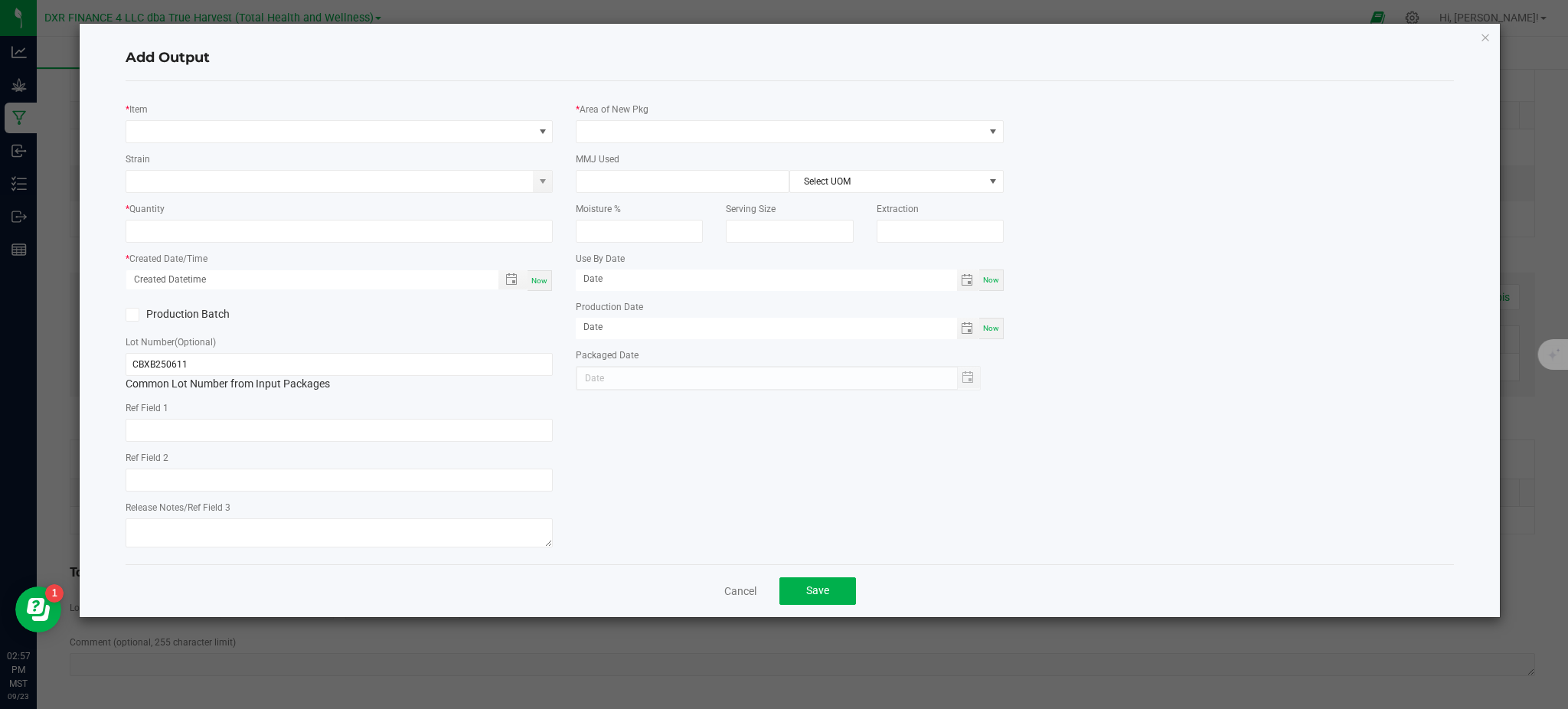
type input "[DATE]"
click at [399, 67] on h4 "Add Output" at bounding box center [790, 58] width 1328 height 20
click at [304, 137] on span "NO DATA FOUND" at bounding box center [330, 132] width 406 height 22
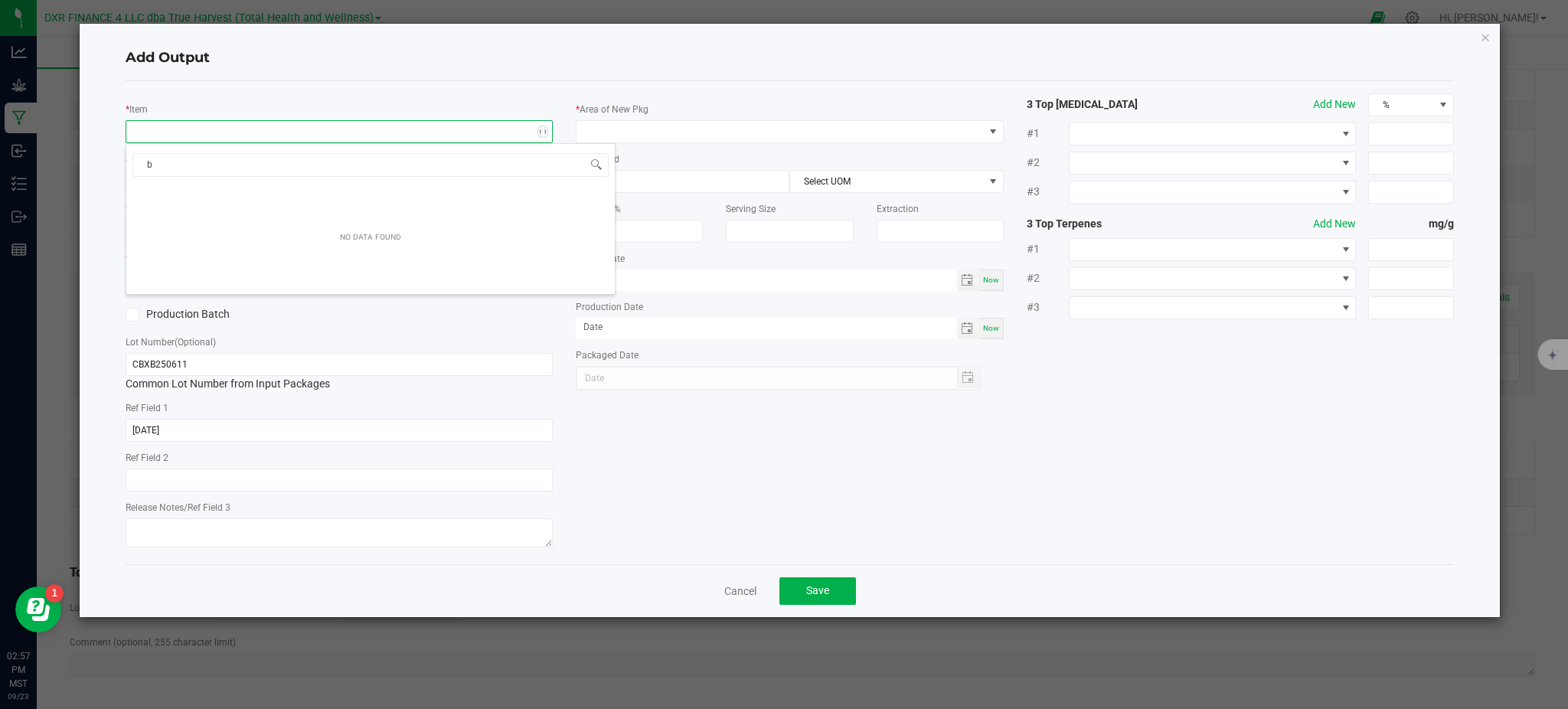
scroll to position [23, 427]
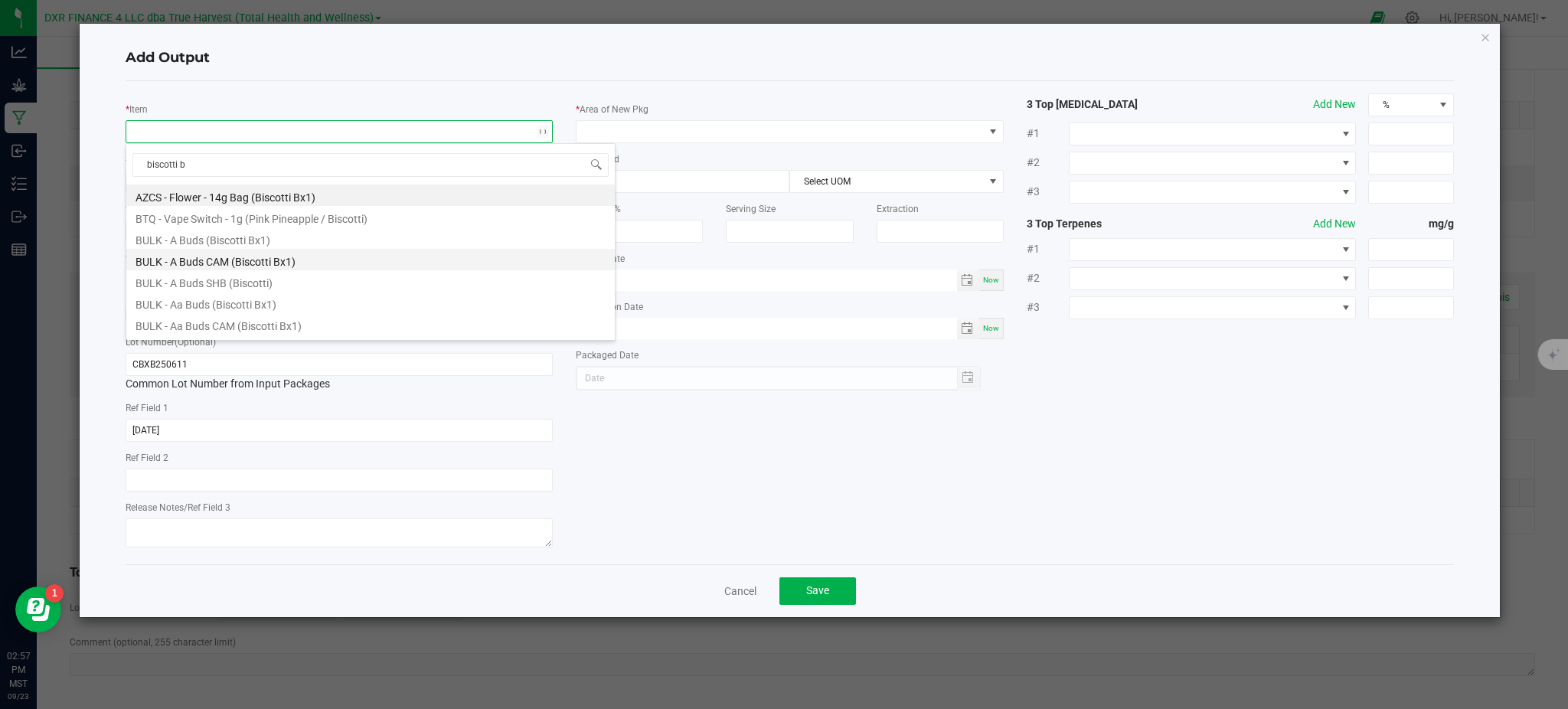
type input "biscotti bx"
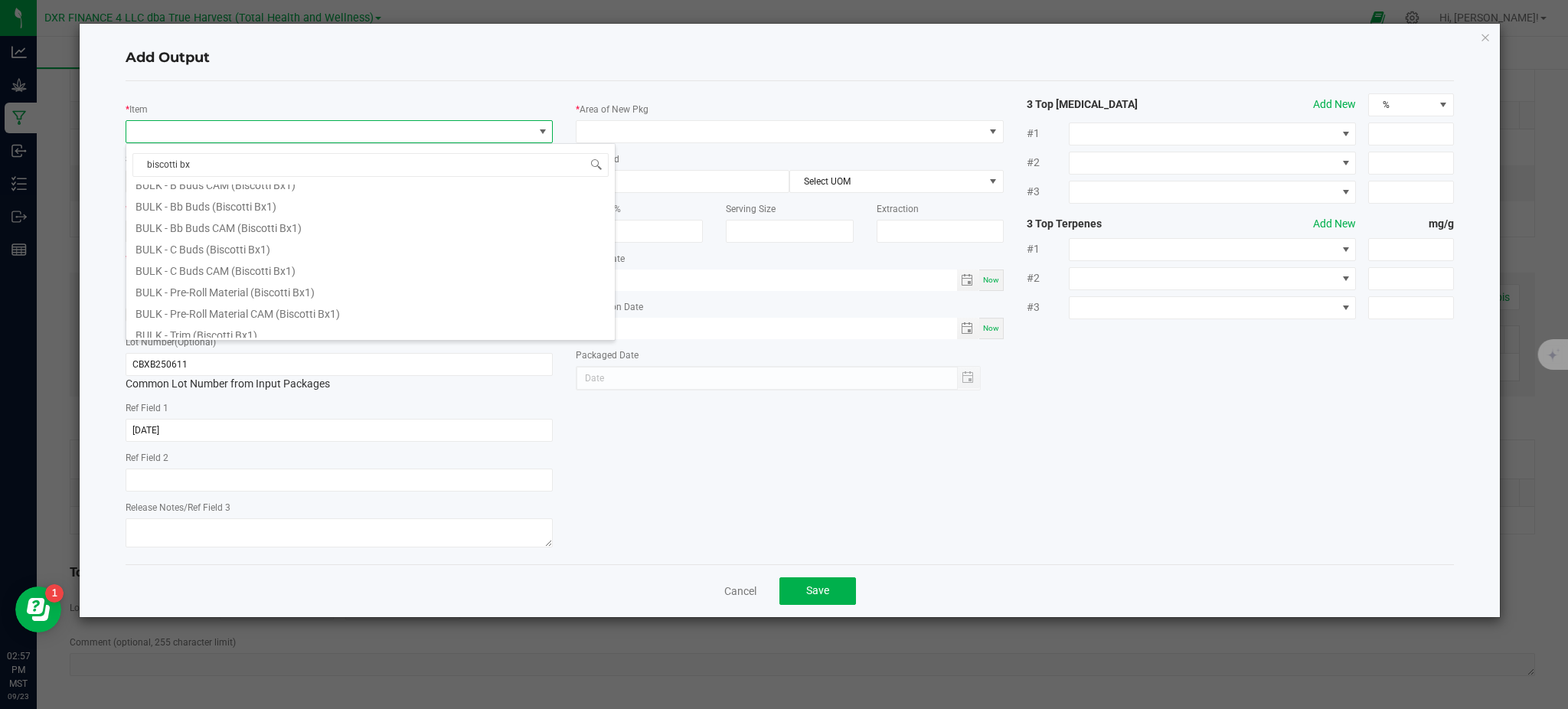
scroll to position [296, 0]
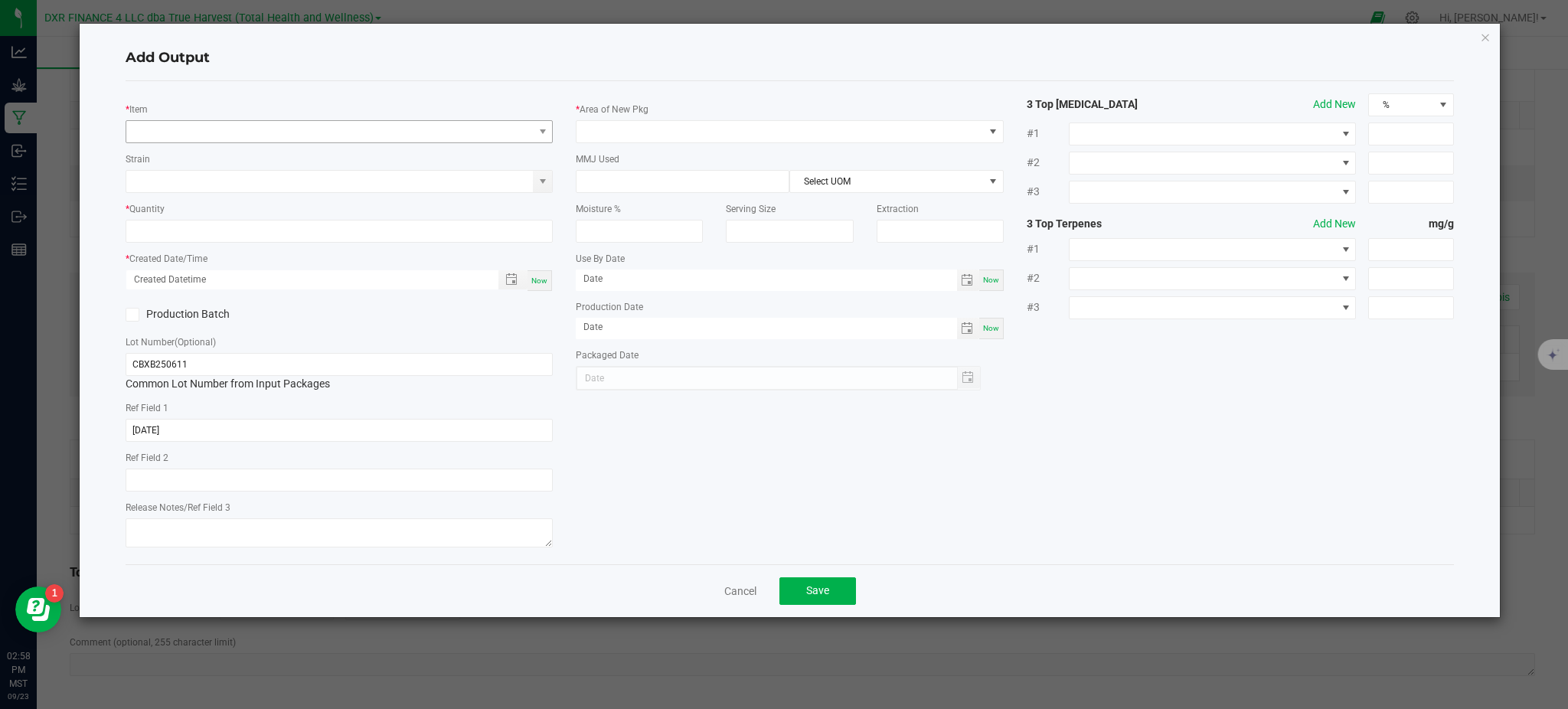
click at [234, 145] on div "* Item Strain * Quantity * Created Date/Time Now Production Batch Lot Number (O…" at bounding box center [339, 323] width 450 height 458
click at [235, 138] on span "NO DATA FOUND" at bounding box center [330, 132] width 406 height 22
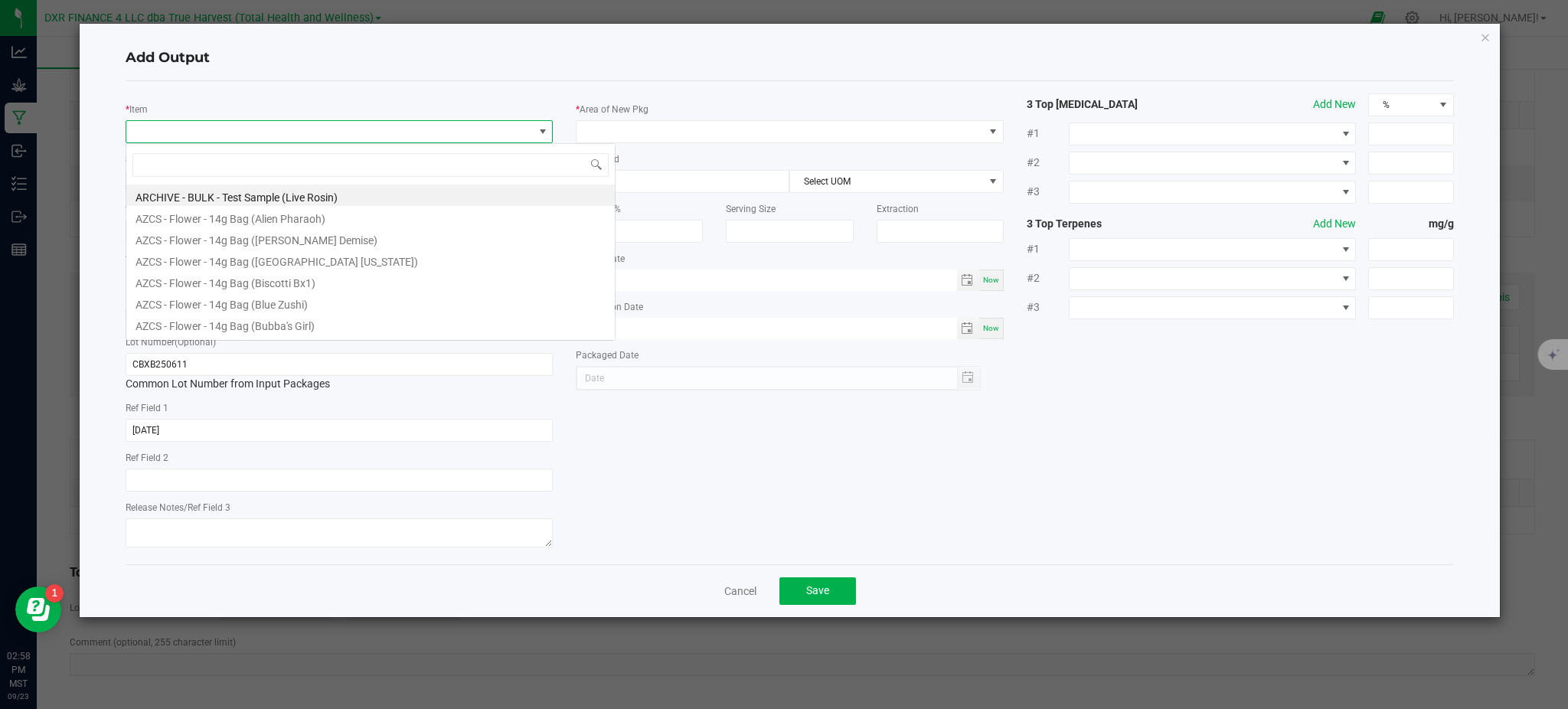
scroll to position [23, 427]
type input "ti bx1"
click at [230, 333] on li "SG - Shake - 14g Social (Biscotti Bx1)" at bounding box center [371, 328] width 488 height 22
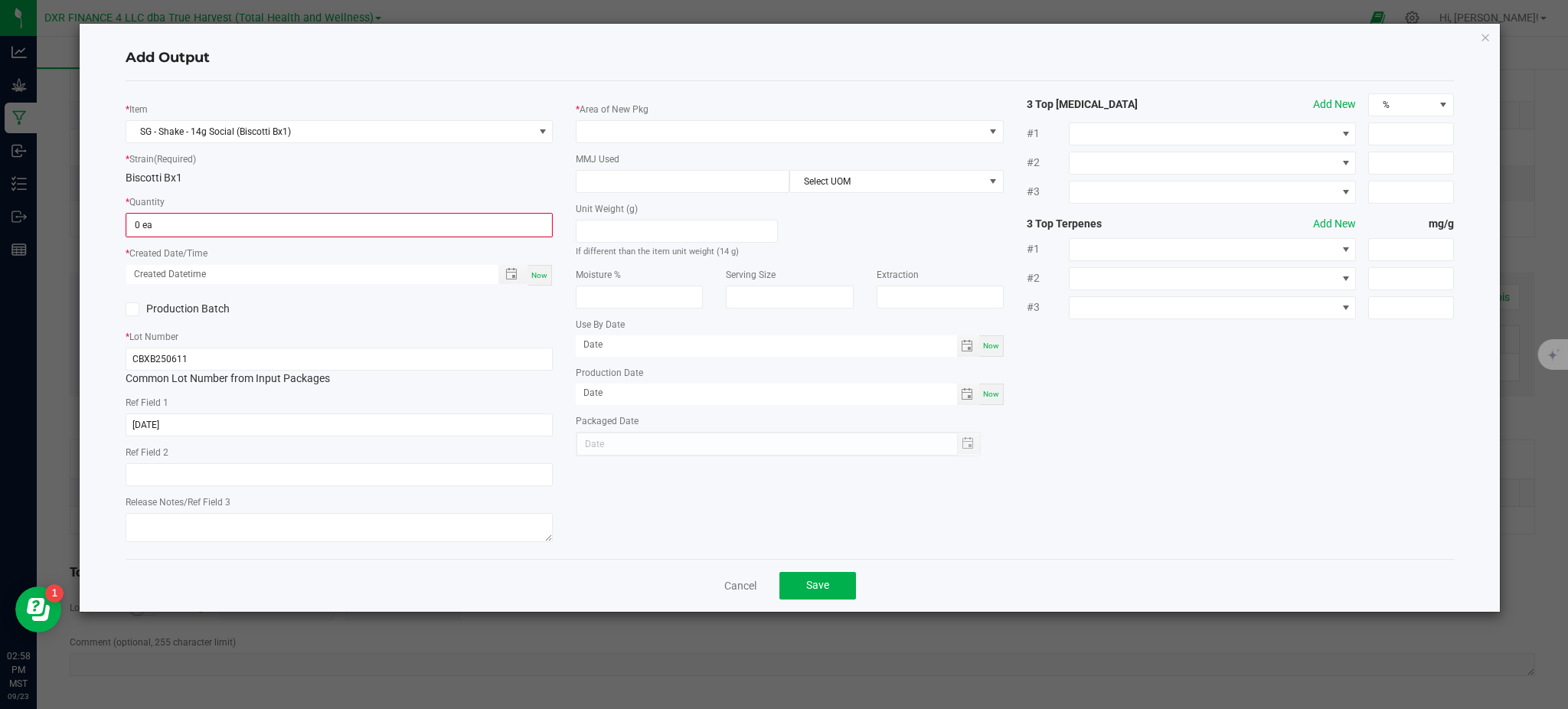
click at [310, 197] on div "* Quantity 0 ea" at bounding box center [339, 216] width 427 height 44
click at [261, 221] on input "0" at bounding box center [339, 225] width 425 height 22
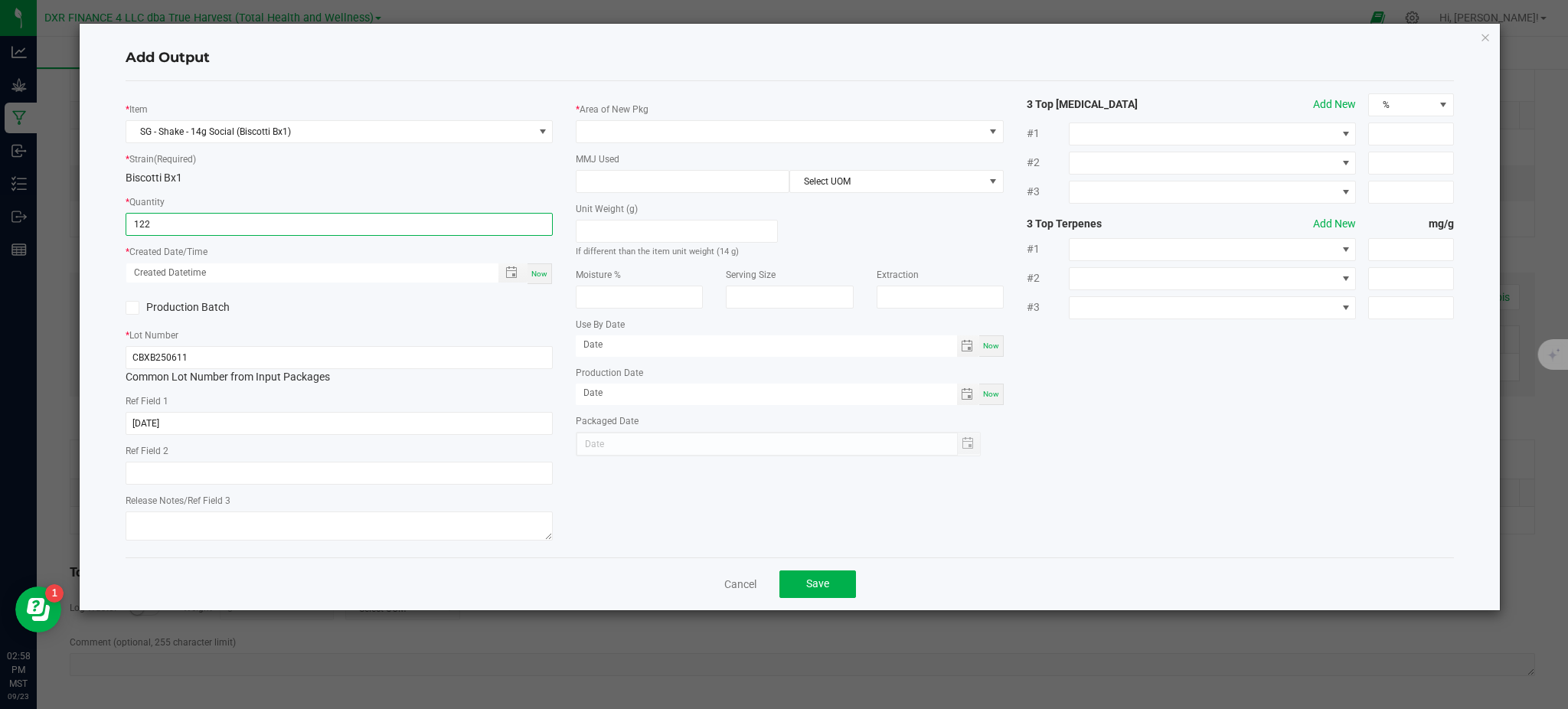
type input "122 ea"
click at [350, 304] on div "Production Batch" at bounding box center [339, 307] width 450 height 23
click at [506, 272] on span "Toggle popup" at bounding box center [511, 272] width 12 height 12
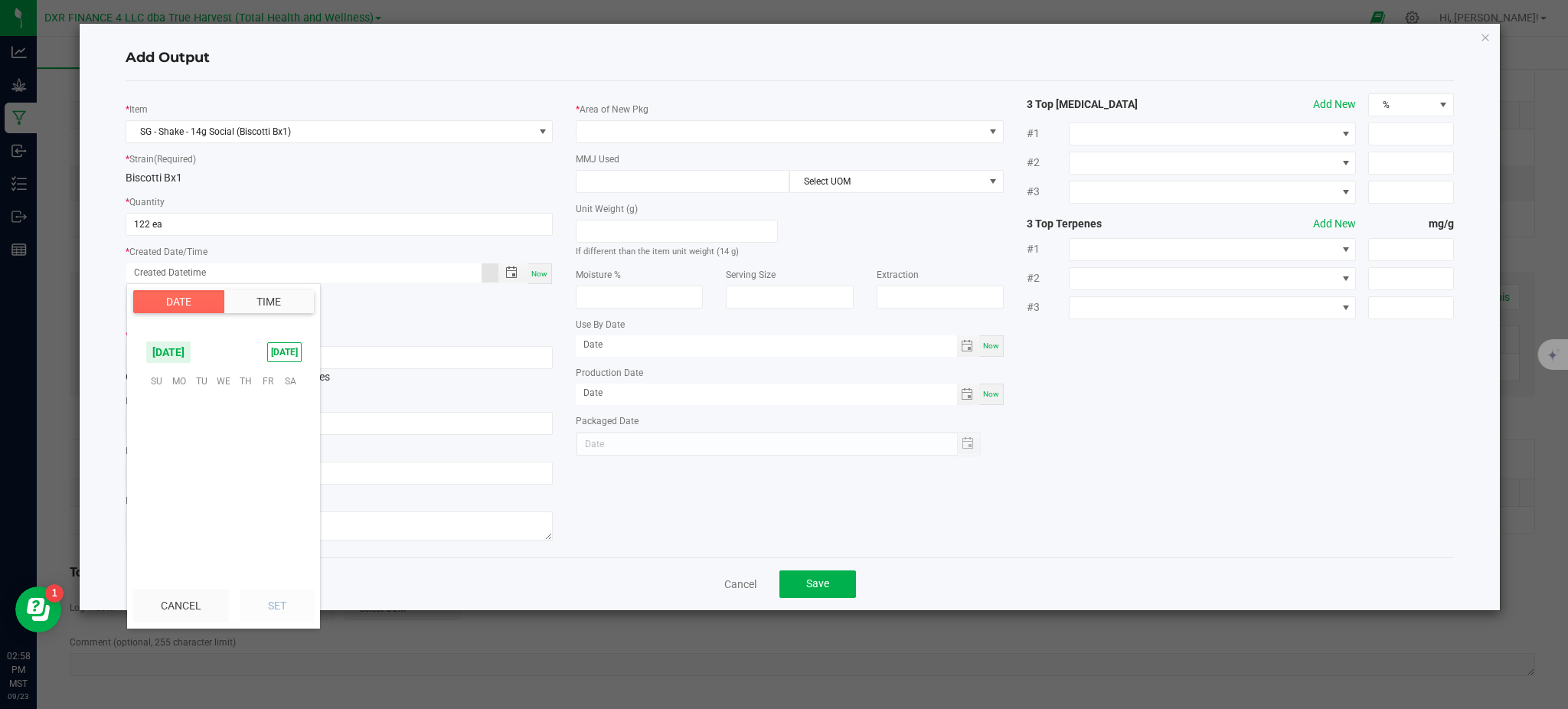
scroll to position [248411, 0]
click at [223, 447] on span "11" at bounding box center [224, 443] width 22 height 24
drag, startPoint x: 283, startPoint y: 601, endPoint x: 439, endPoint y: 554, distance: 162.9
click at [283, 599] on button "Set" at bounding box center [277, 605] width 75 height 34
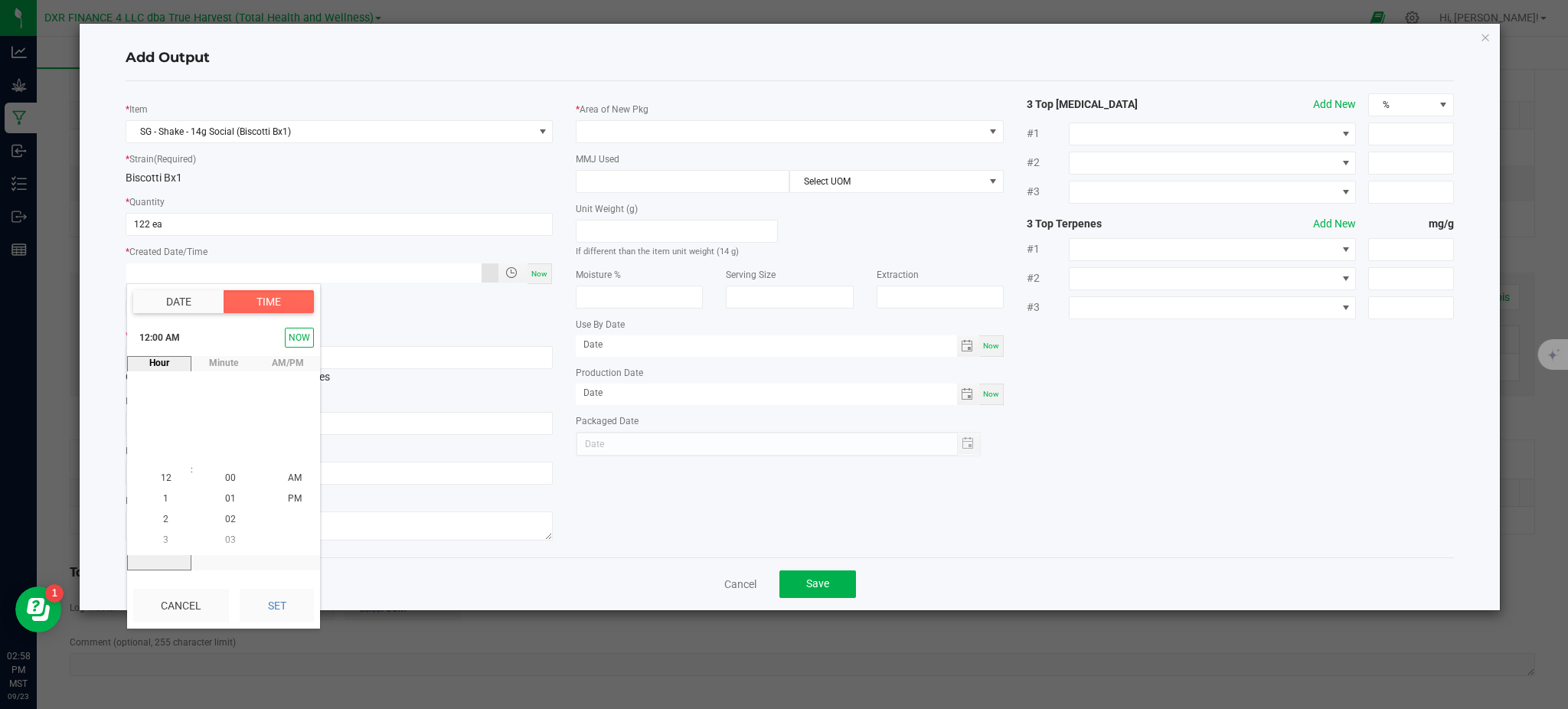
type input "06/11/2025 12:00 AM"
type input "06/11/2025"
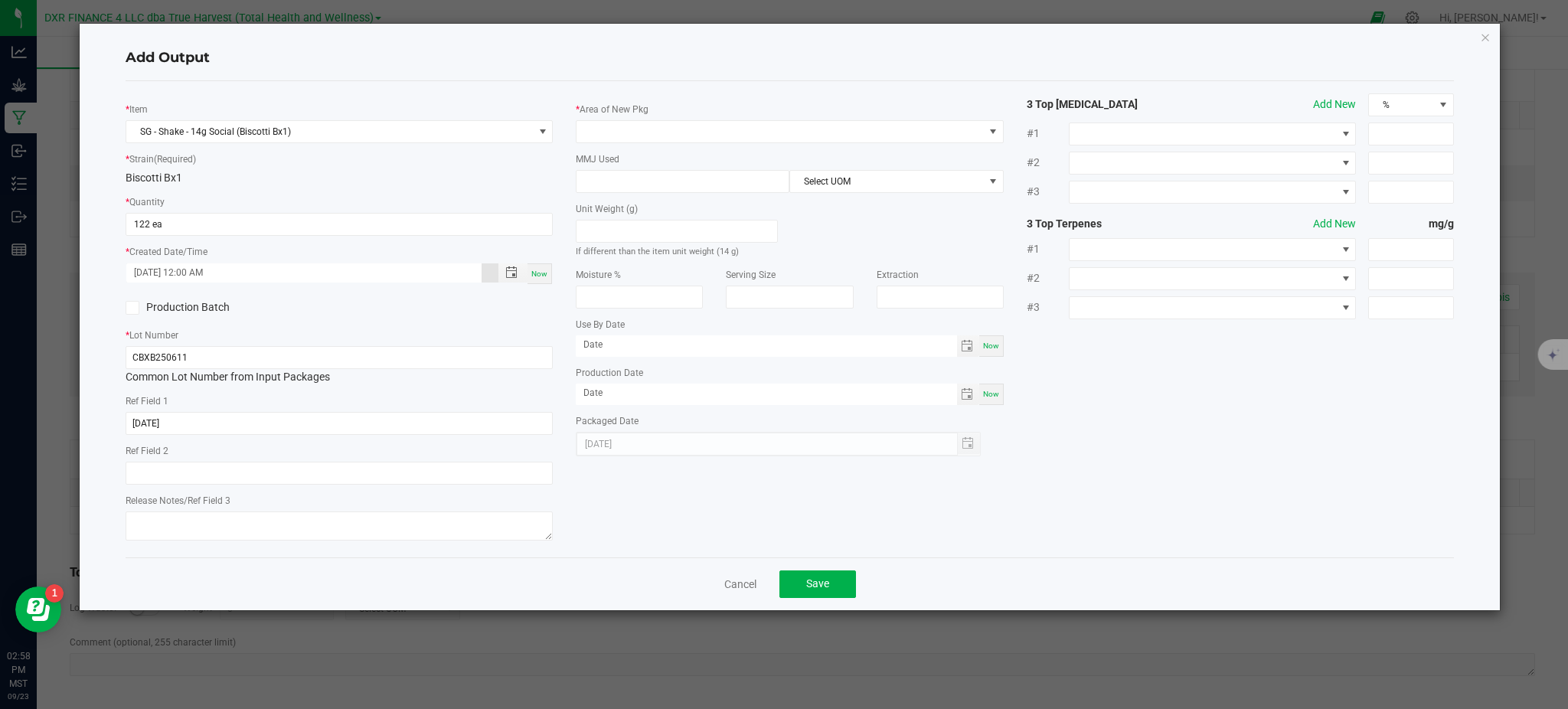
click at [662, 507] on div "* Item SG - Shake - 14g Social (Biscotti Bx1) * Strain (Required) Biscotti Bx1 …" at bounding box center [789, 320] width 1351 height 452
click at [613, 118] on div "* Area of New Pkg" at bounding box center [789, 122] width 427 height 42
click at [613, 132] on span at bounding box center [780, 132] width 406 height 22
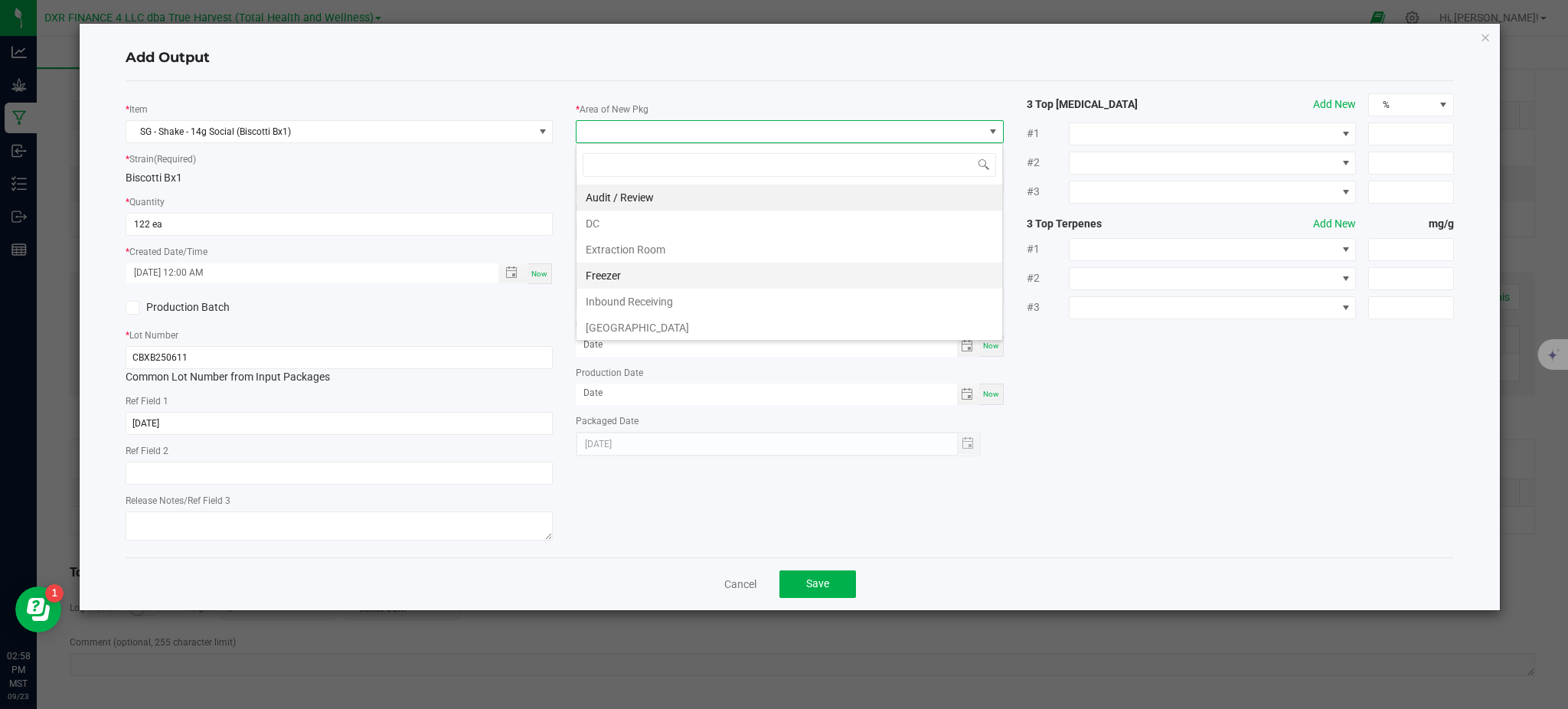
scroll to position [102, 0]
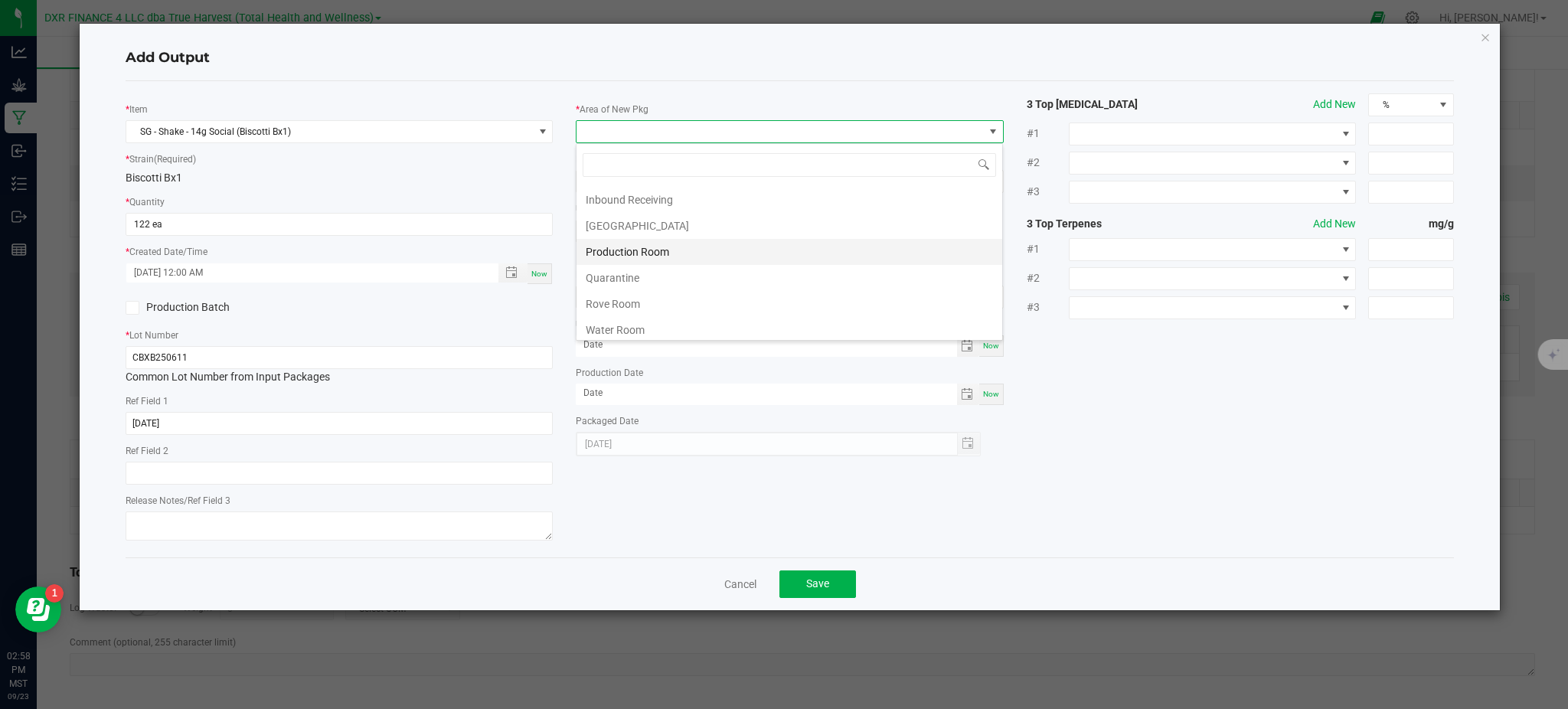
click at [634, 256] on li "Production Room" at bounding box center [789, 252] width 425 height 26
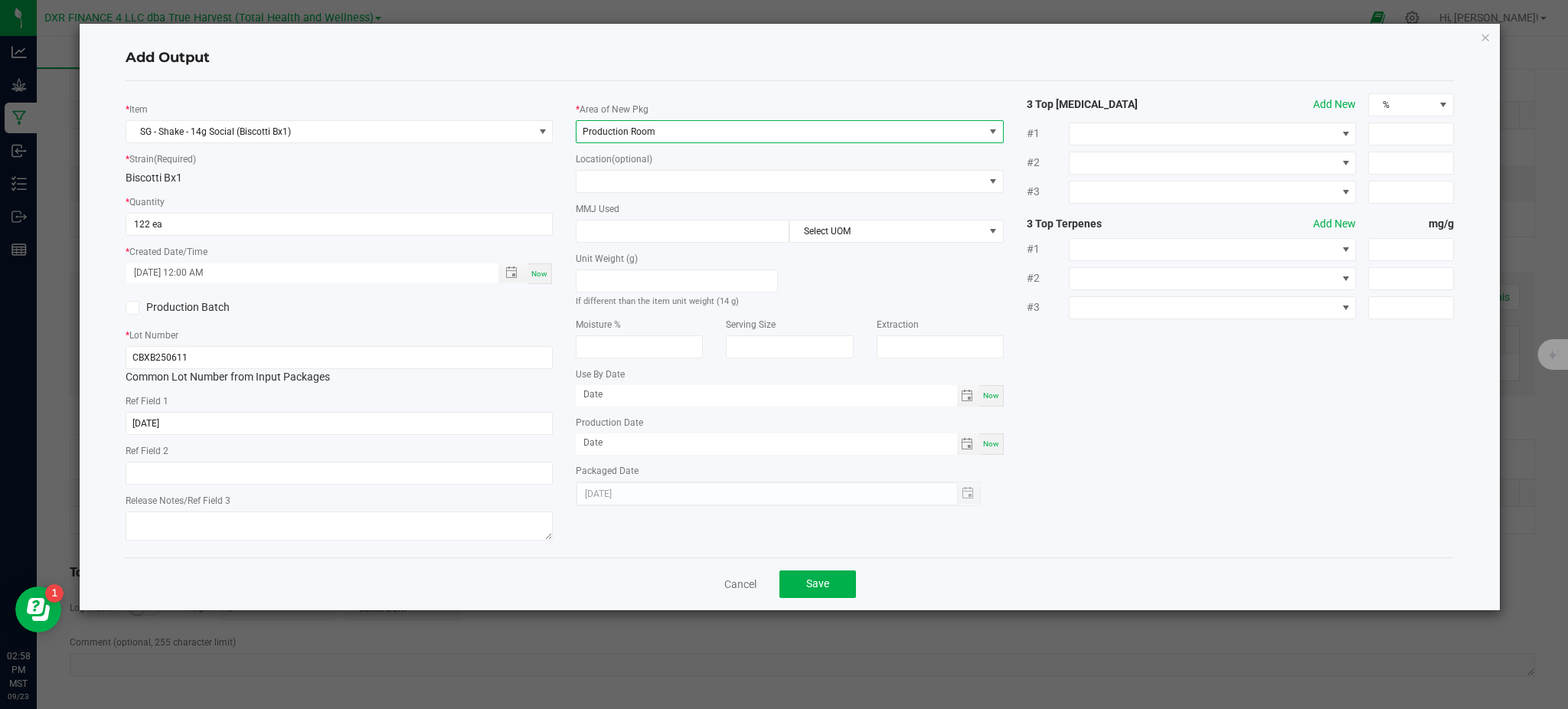
click at [1124, 407] on div "* Item SG - Shake - 14g Social (Biscotti Bx1) * Strain (Required) Biscotti Bx1 …" at bounding box center [789, 320] width 1351 height 452
click at [715, 228] on input at bounding box center [682, 231] width 212 height 22
type input "14"
click at [856, 271] on div "Unit Weight (g) If different than the item unit weight (14 g)" at bounding box center [789, 275] width 450 height 66
click at [857, 236] on span "Select UOM" at bounding box center [886, 231] width 193 height 22
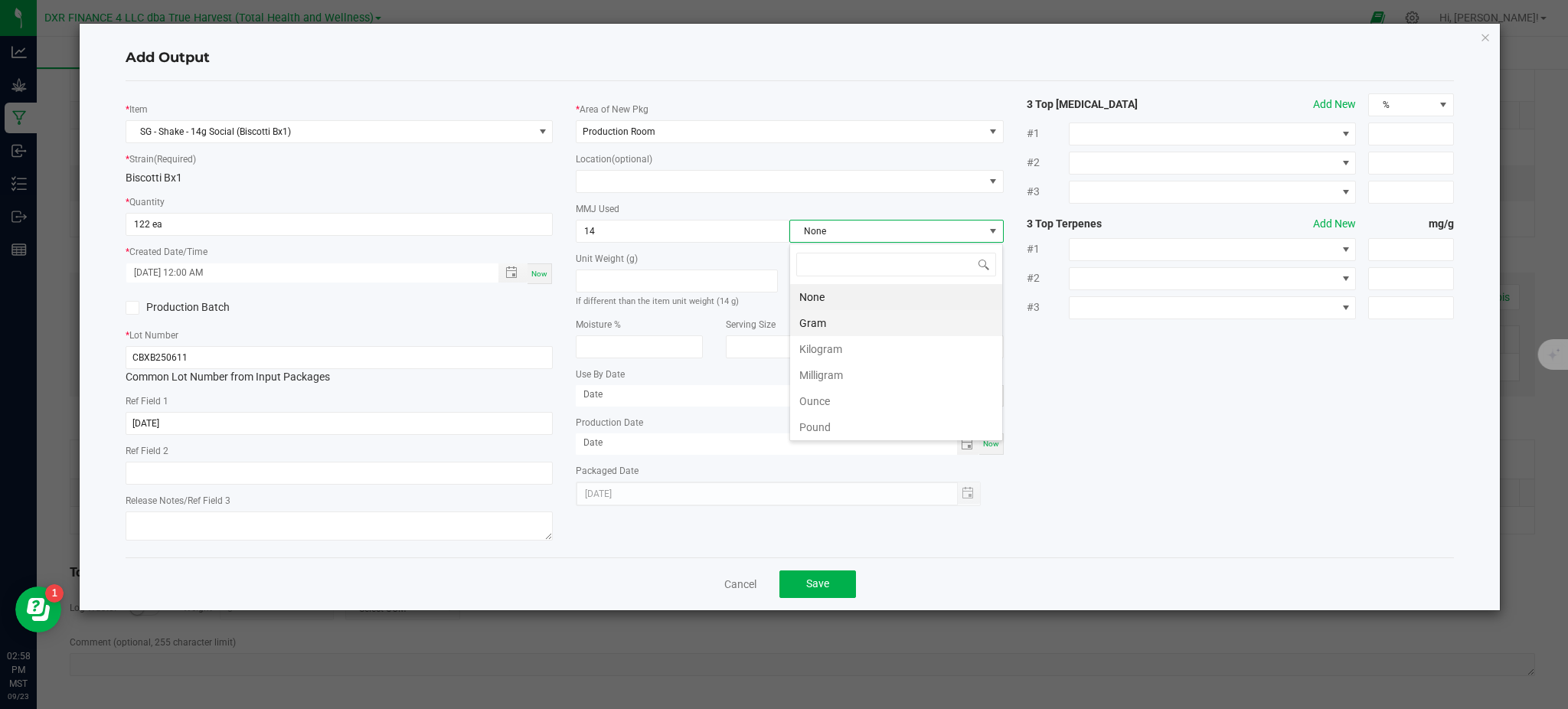
scroll to position [23, 213]
click at [867, 322] on li "Gram" at bounding box center [896, 323] width 212 height 26
drag, startPoint x: 1197, startPoint y: 490, endPoint x: 1104, endPoint y: 468, distance: 95.6
click at [1196, 488] on div "* Item SG - Shake - 14g Social (Biscotti Bx1) * Strain (Required) Biscotti Bx1 …" at bounding box center [789, 320] width 1351 height 452
drag, startPoint x: 1167, startPoint y: 495, endPoint x: 907, endPoint y: 525, distance: 261.7
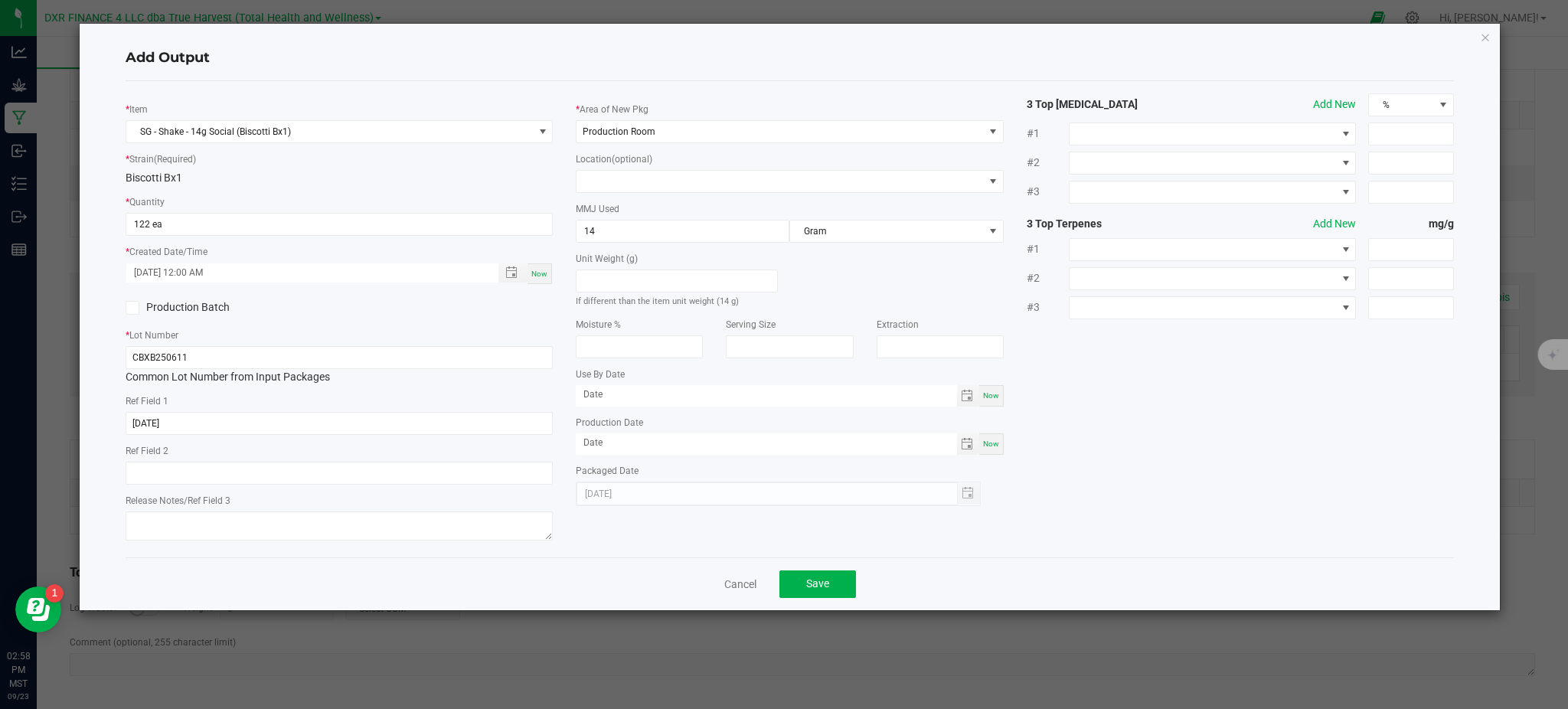
click at [1158, 494] on div "* Item SG - Shake - 14g Social (Biscotti Bx1) * Strain (Required) Biscotti Bx1 …" at bounding box center [789, 320] width 1351 height 452
click at [818, 583] on span "Save" at bounding box center [817, 583] width 23 height 12
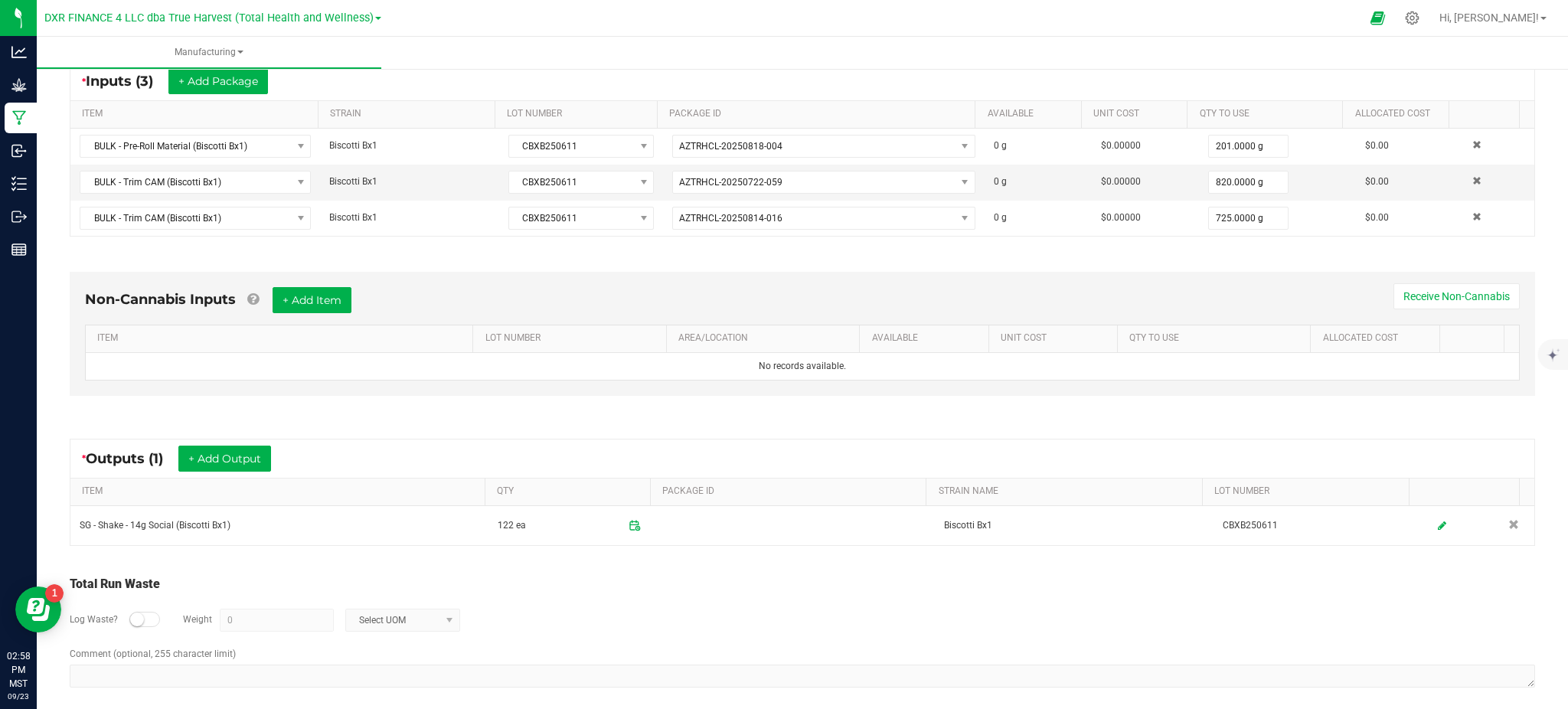
drag, startPoint x: 750, startPoint y: 629, endPoint x: 746, endPoint y: 621, distance: 8.9
click at [748, 629] on div "Log Waste? Weight 0 Select UOM" at bounding box center [802, 620] width 1465 height 54
drag, startPoint x: 632, startPoint y: 607, endPoint x: 643, endPoint y: 603, distance: 11.7
click at [634, 607] on div "Log Waste? Weight 0 Select UOM" at bounding box center [802, 620] width 1465 height 54
click at [548, 616] on div "Log Waste? Weight 0 Select UOM" at bounding box center [802, 620] width 1465 height 54
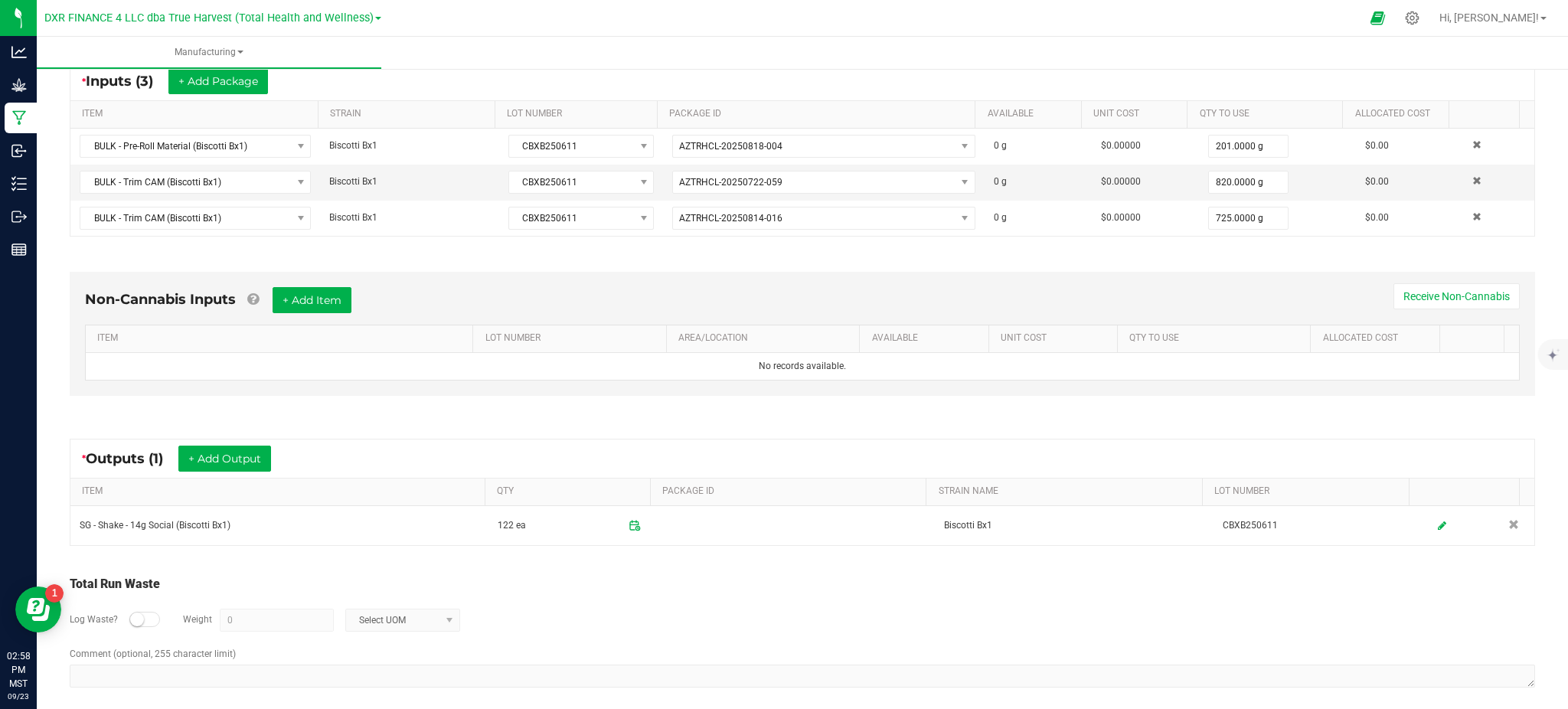
click at [142, 622] on small at bounding box center [137, 619] width 14 height 14
click at [142, 622] on div at bounding box center [145, 619] width 31 height 15
click at [659, 595] on div "Log Waste? Weight 0 Select UOM" at bounding box center [802, 620] width 1465 height 54
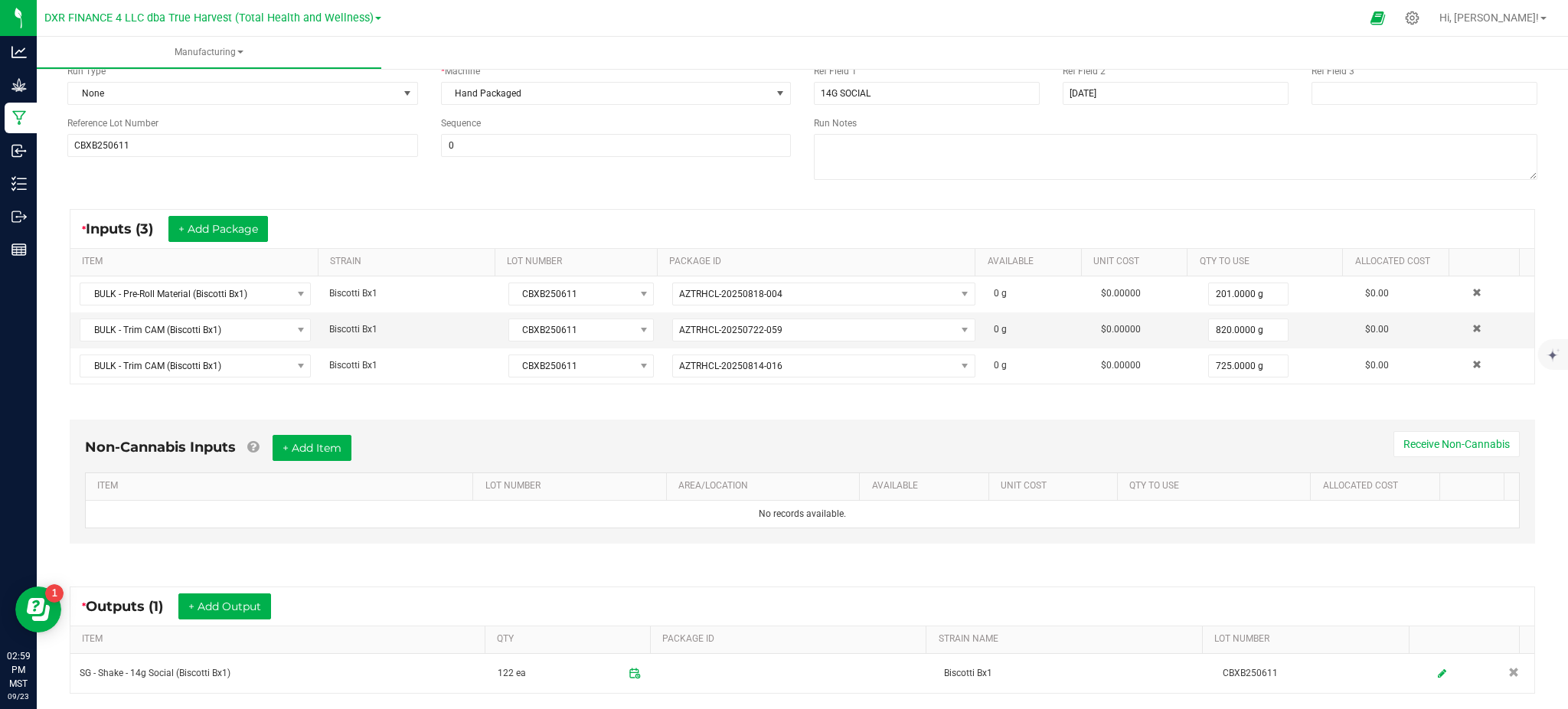
scroll to position [0, 0]
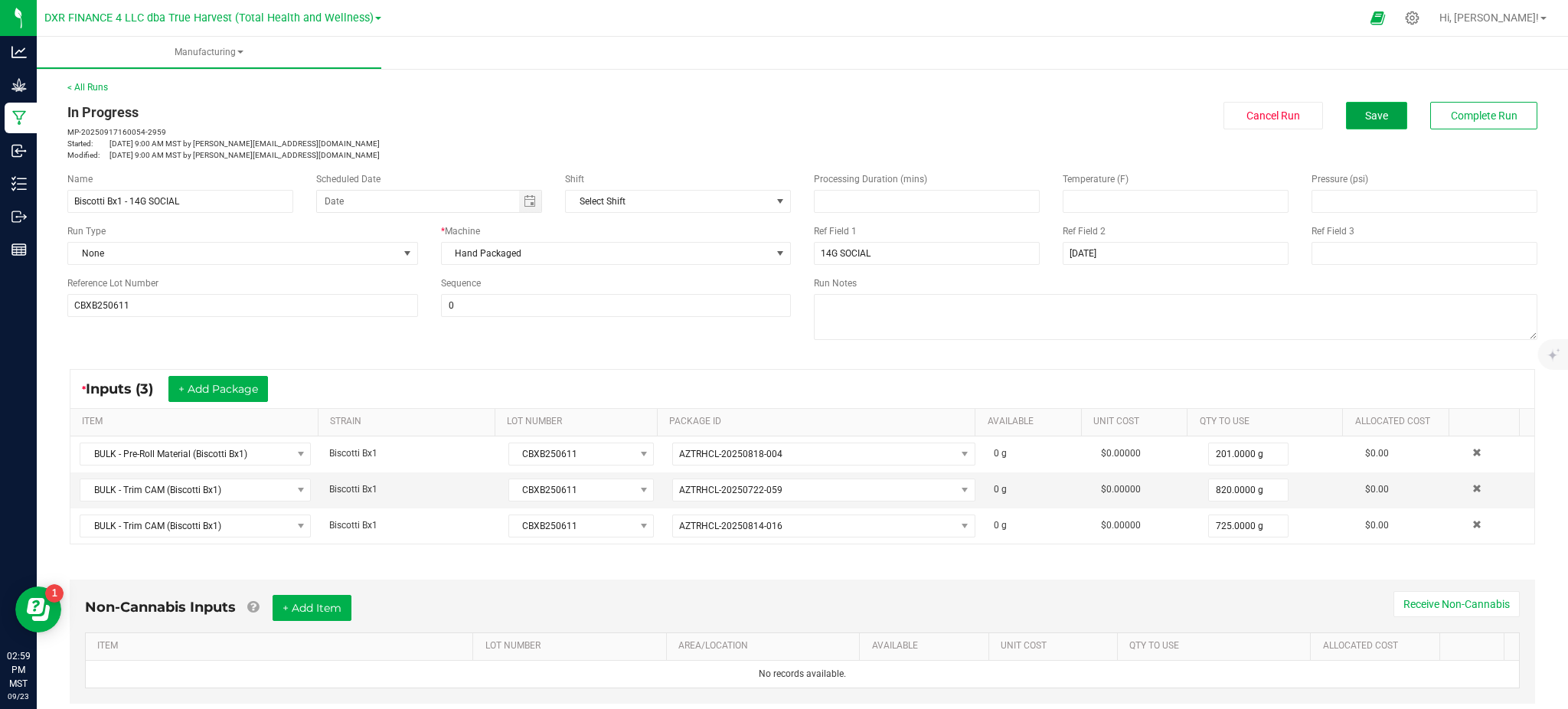
click at [1346, 122] on button "Save" at bounding box center [1376, 116] width 61 height 27
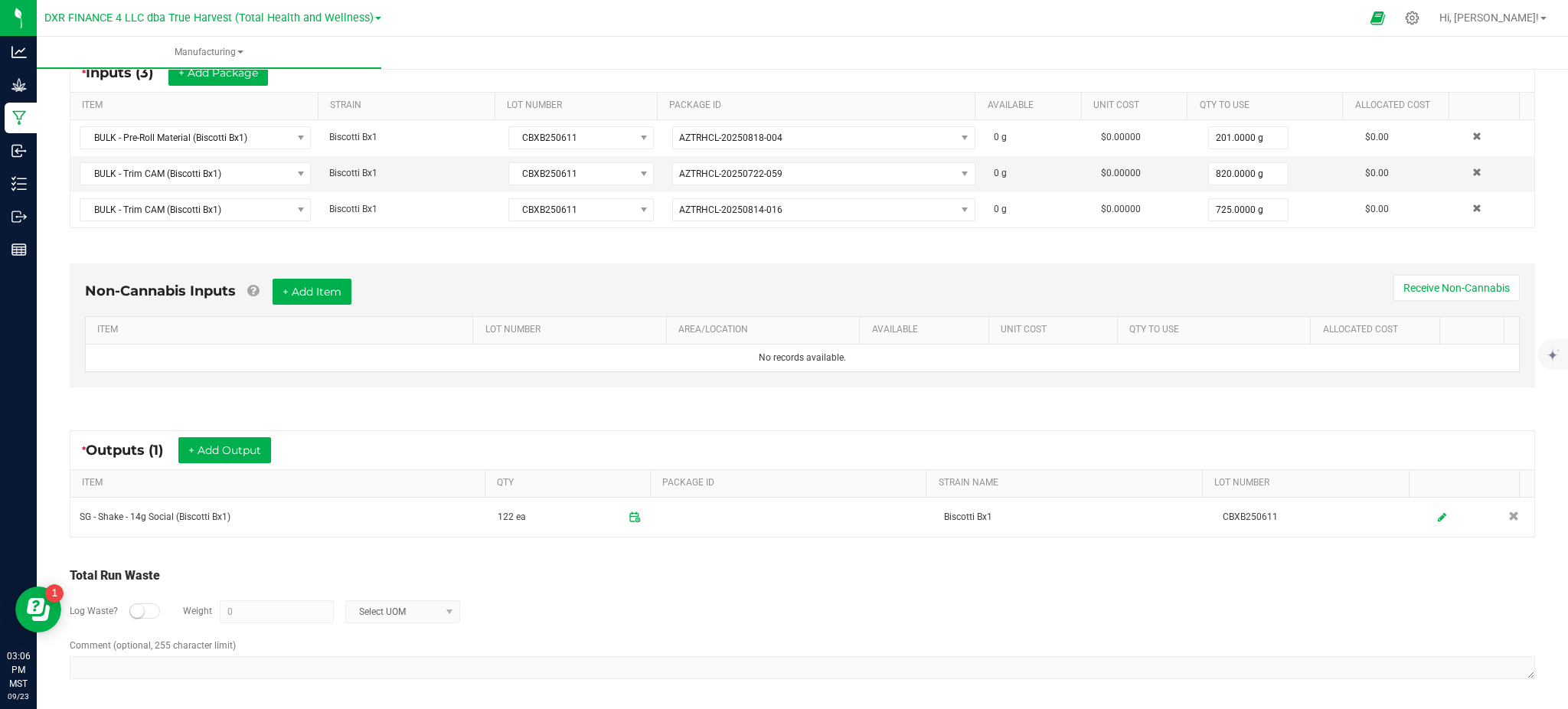
scroll to position [320, 0]
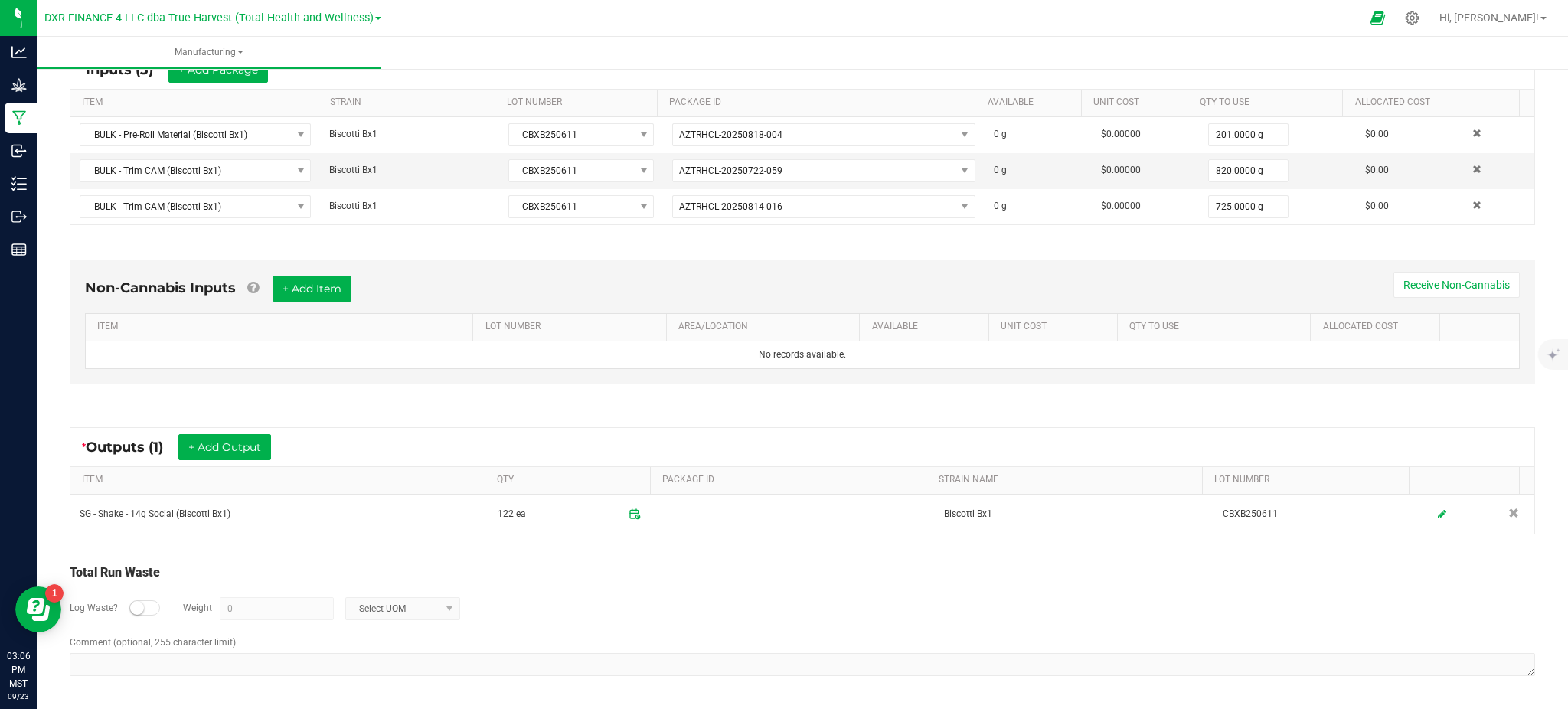
drag, startPoint x: 619, startPoint y: 605, endPoint x: 660, endPoint y: 590, distance: 43.7
click at [620, 603] on div "Log Waste? Weight 0 Select UOM" at bounding box center [802, 609] width 1465 height 54
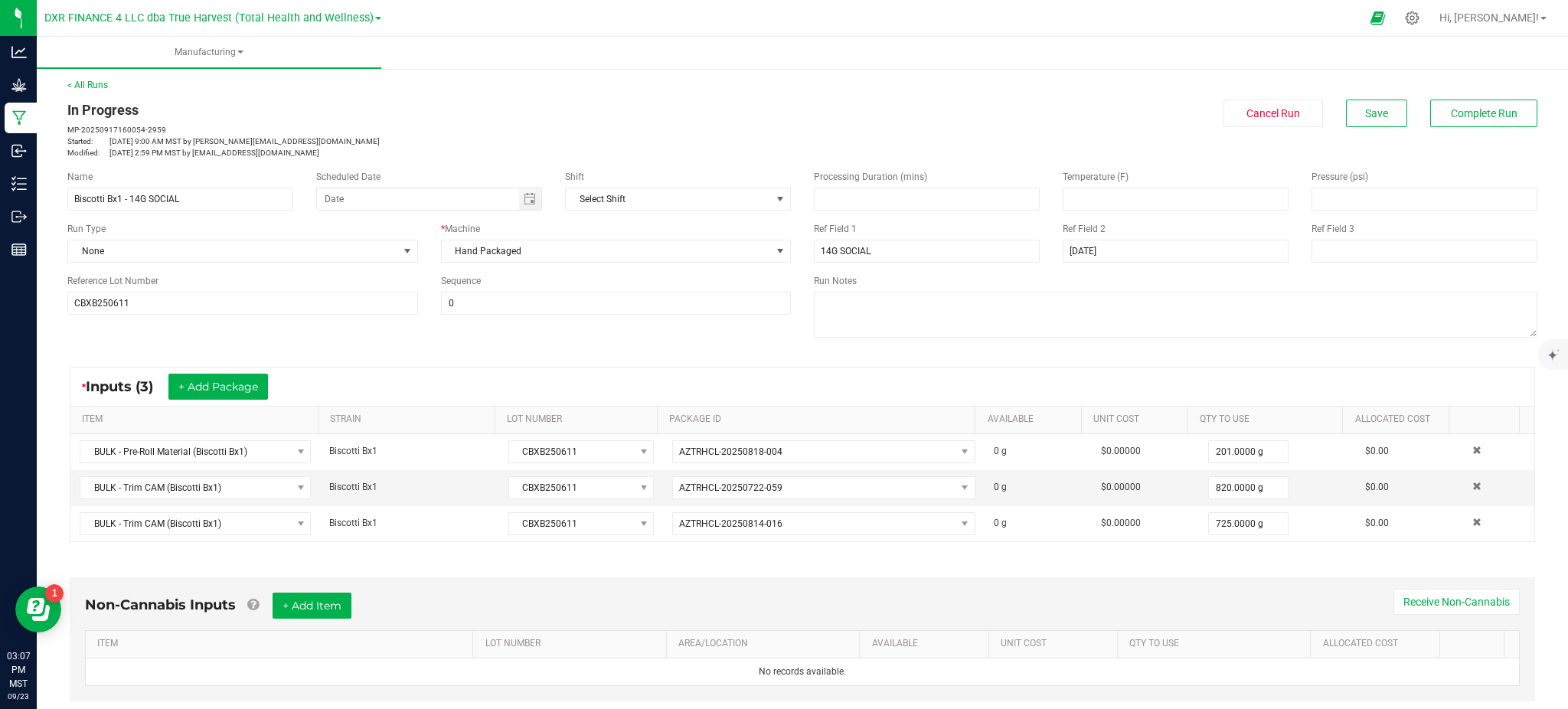
scroll to position [0, 0]
drag, startPoint x: 1351, startPoint y: 109, endPoint x: 1328, endPoint y: 114, distance: 23.5
click at [1365, 109] on span "Save" at bounding box center [1376, 115] width 23 height 12
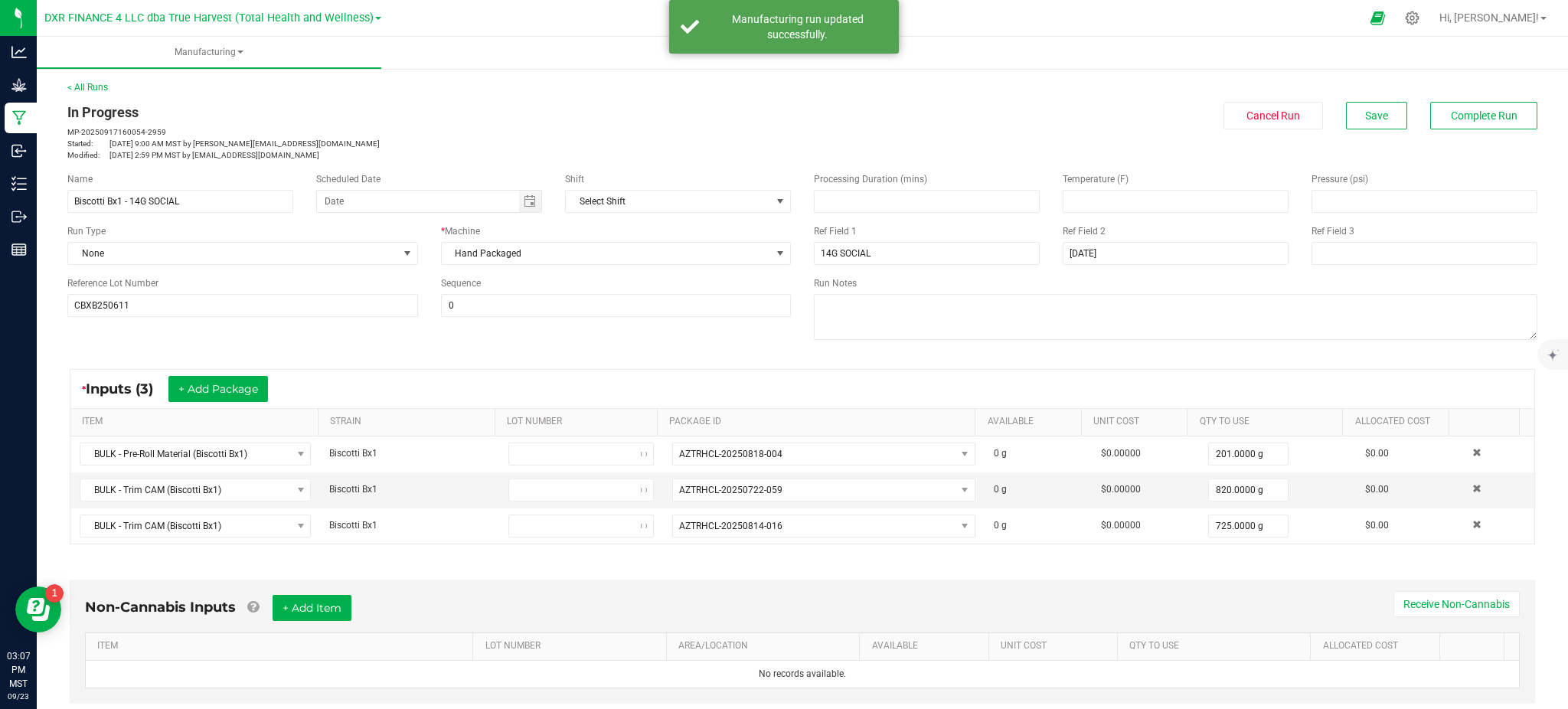
drag, startPoint x: 784, startPoint y: 38, endPoint x: 1321, endPoint y: 138, distance: 546.2
click at [787, 38] on div "Manufacturing run updated successfully." at bounding box center [796, 27] width 179 height 31
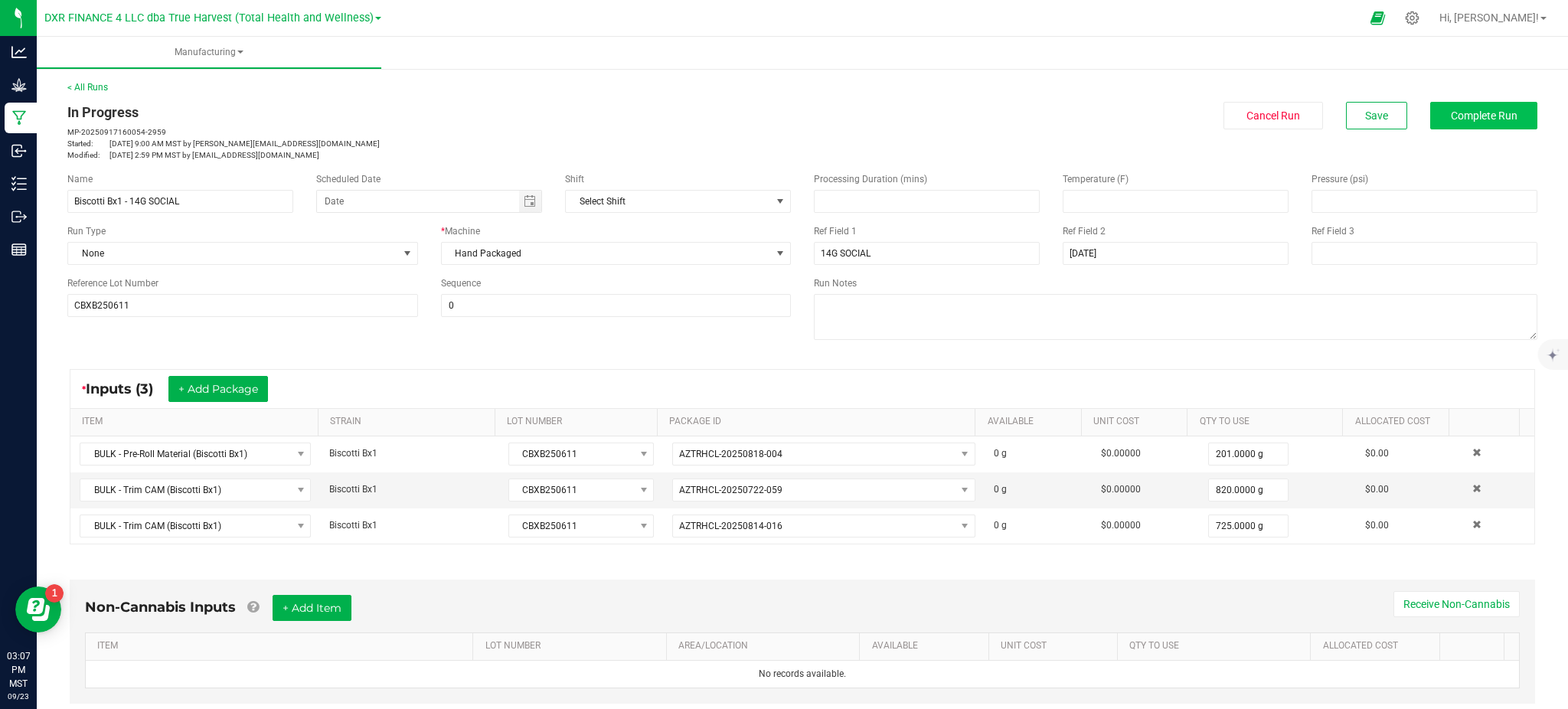
drag, startPoint x: 1447, startPoint y: 99, endPoint x: 1469, endPoint y: 120, distance: 30.4
click at [1448, 99] on div "< All Runs In Progress MP-20250917160054-2959 Started: Sep 17, 2025 9:00 AM MST…" at bounding box center [802, 120] width 1470 height 80
click at [1471, 120] on span "Complete Run" at bounding box center [1483, 115] width 67 height 12
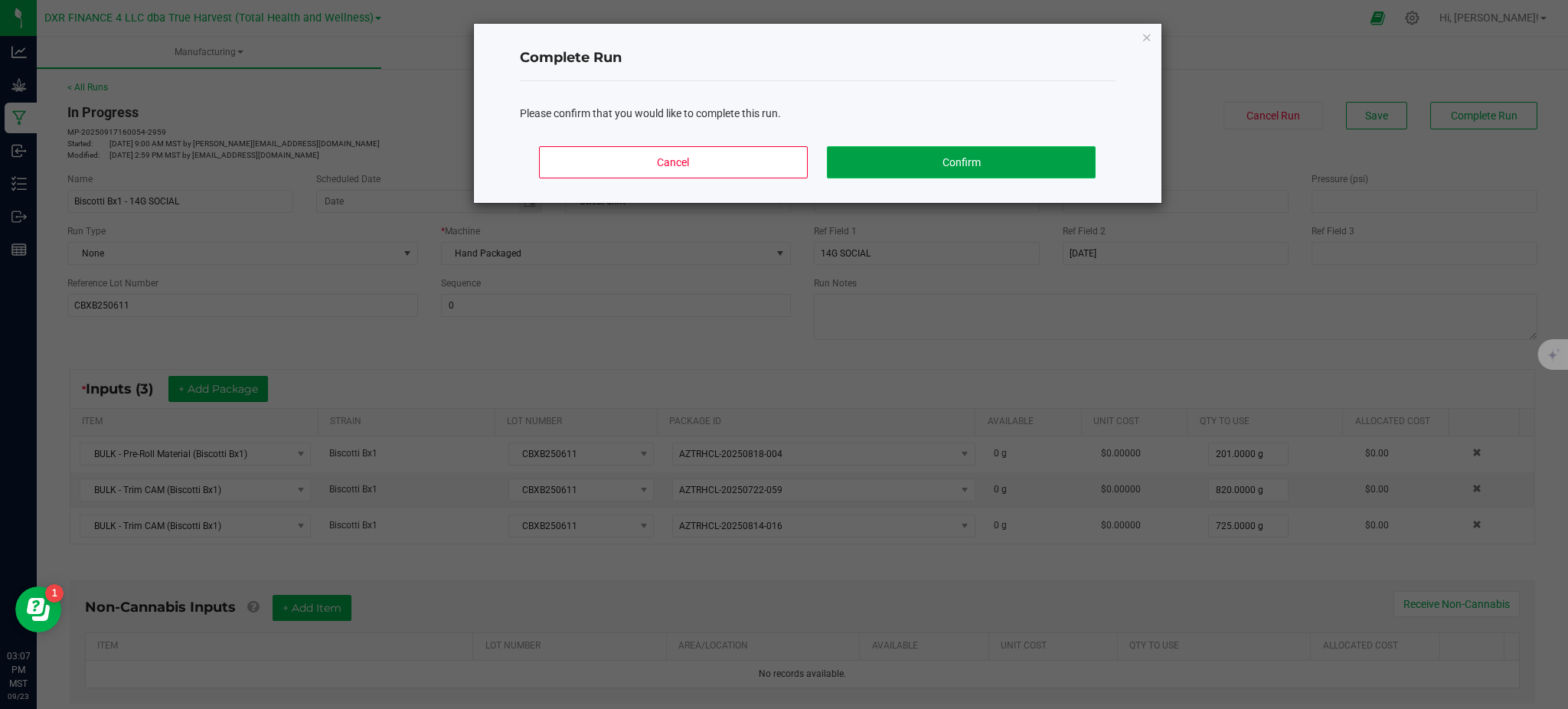
click at [1072, 152] on button "Confirm" at bounding box center [961, 162] width 268 height 32
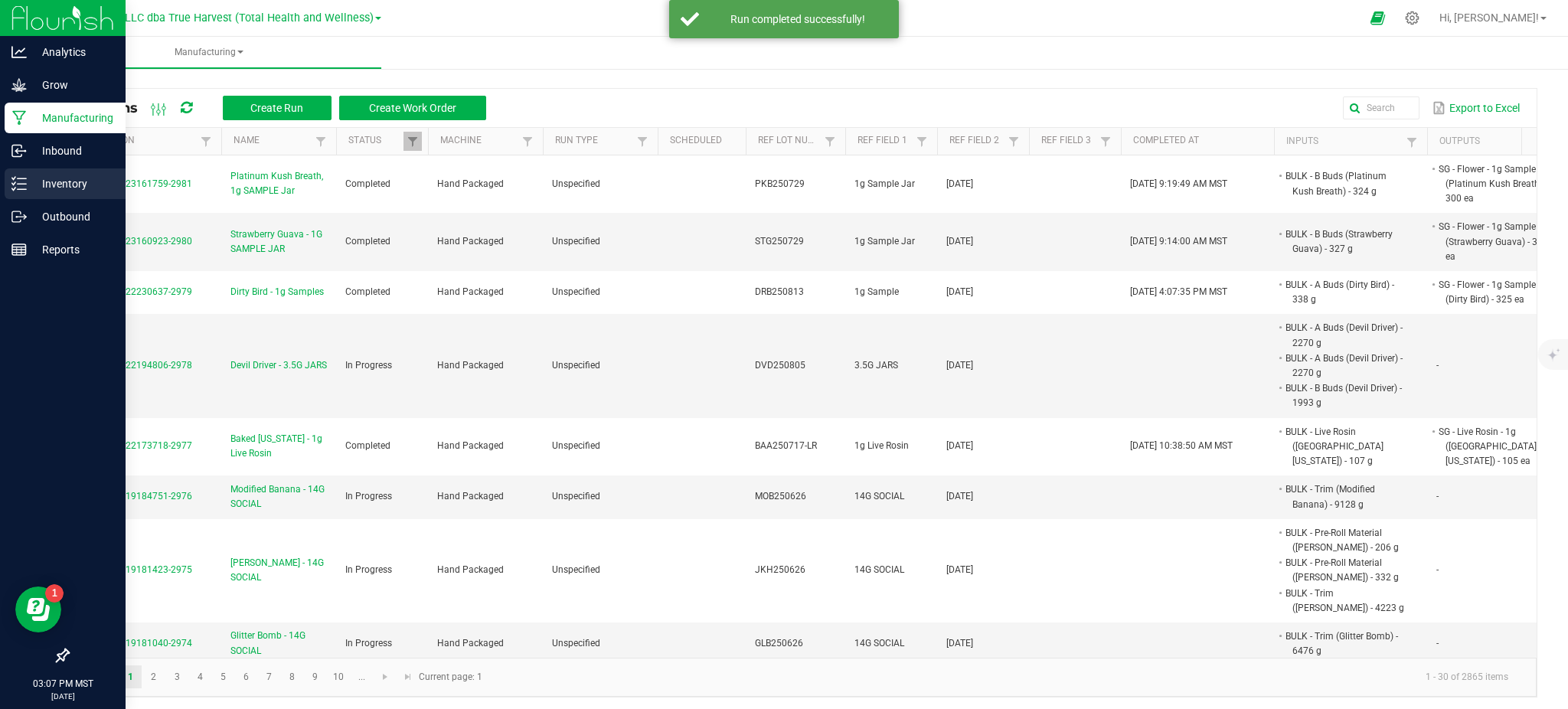
click at [59, 189] on p "Inventory" at bounding box center [72, 184] width 92 height 18
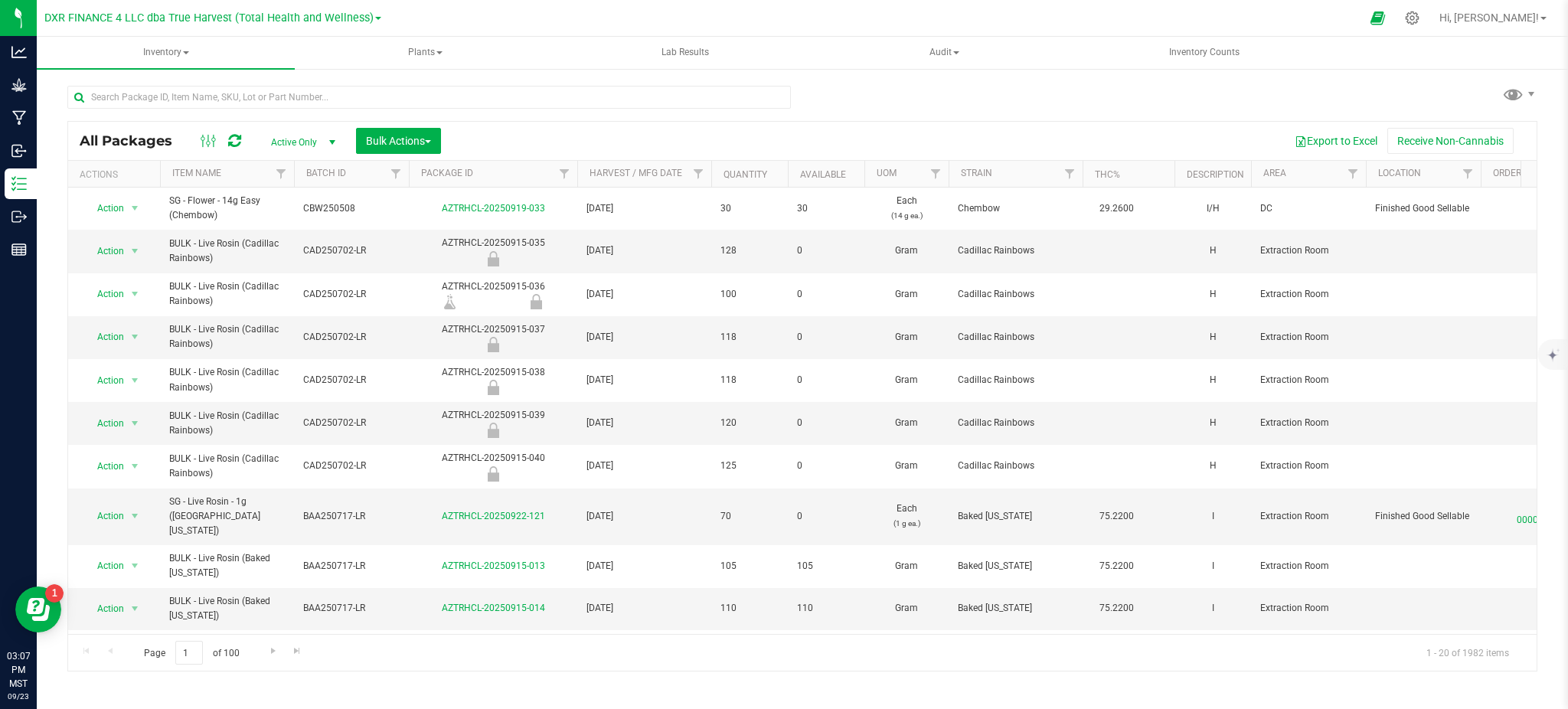
drag, startPoint x: 679, startPoint y: 139, endPoint x: 657, endPoint y: 139, distance: 22.0
click at [671, 138] on div "Export to Excel Receive Non-Cannabis" at bounding box center [989, 140] width 1072 height 26
click at [458, 171] on link "Package ID" at bounding box center [446, 173] width 52 height 11
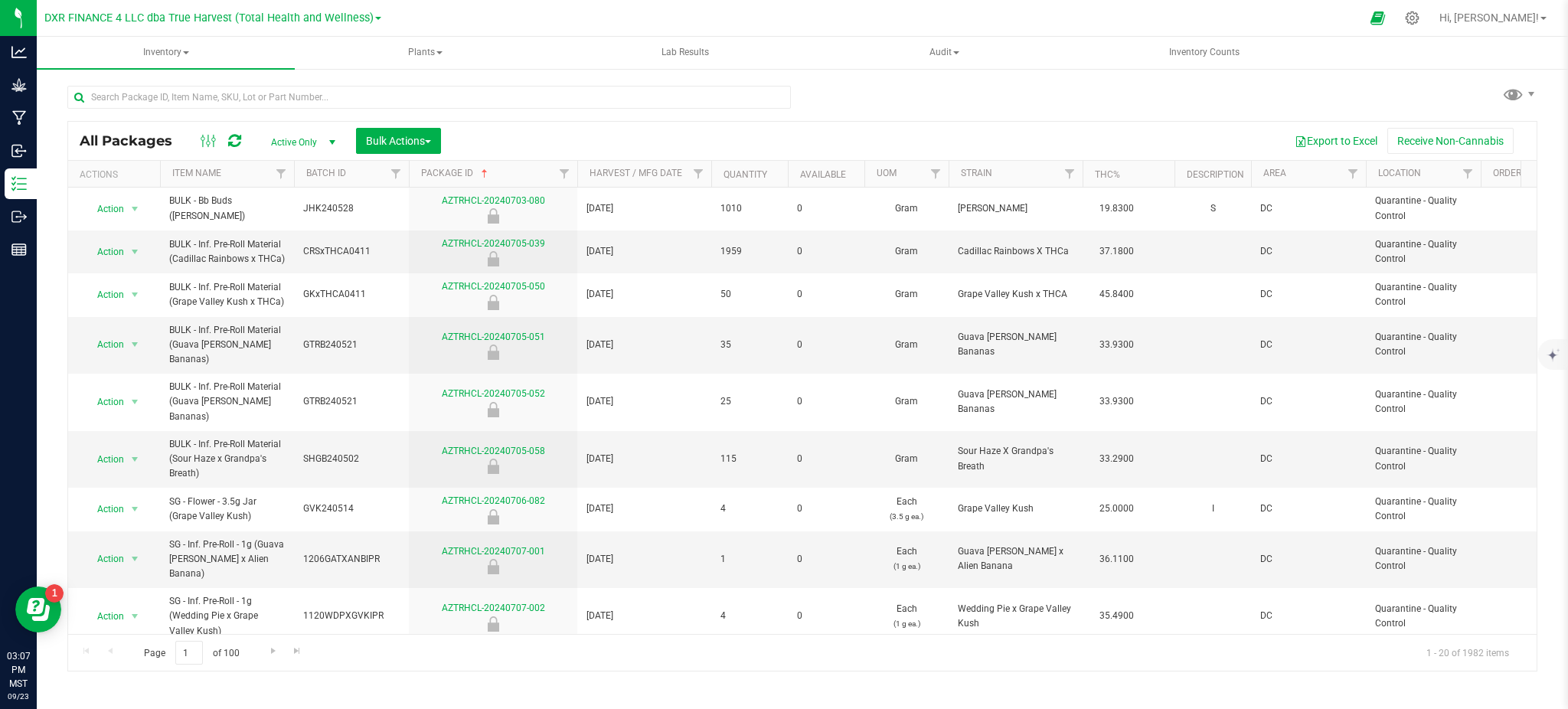
click at [457, 182] on th "Package ID" at bounding box center [493, 173] width 169 height 26
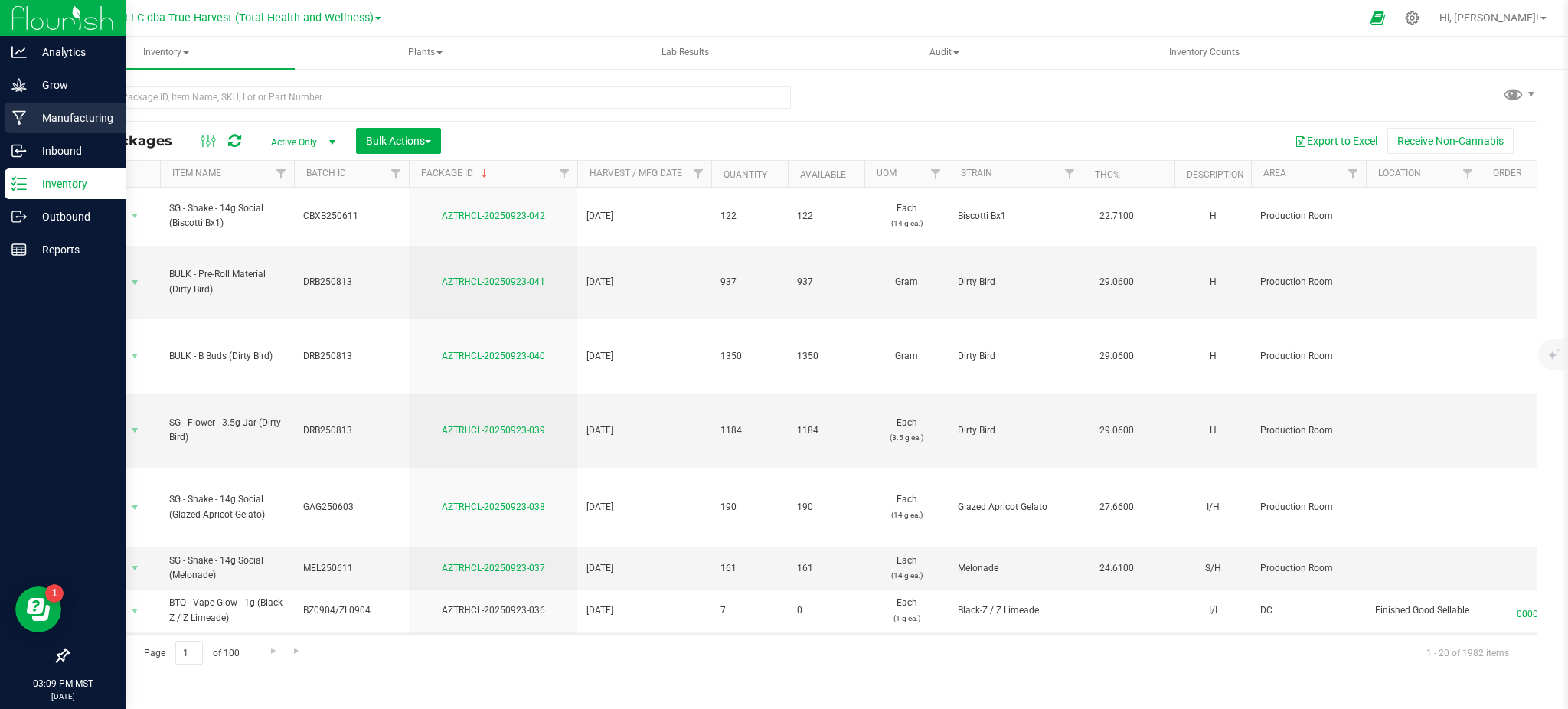
drag, startPoint x: 75, startPoint y: 122, endPoint x: 84, endPoint y: 118, distance: 9.8
click at [75, 122] on p "Manufacturing" at bounding box center [72, 118] width 92 height 18
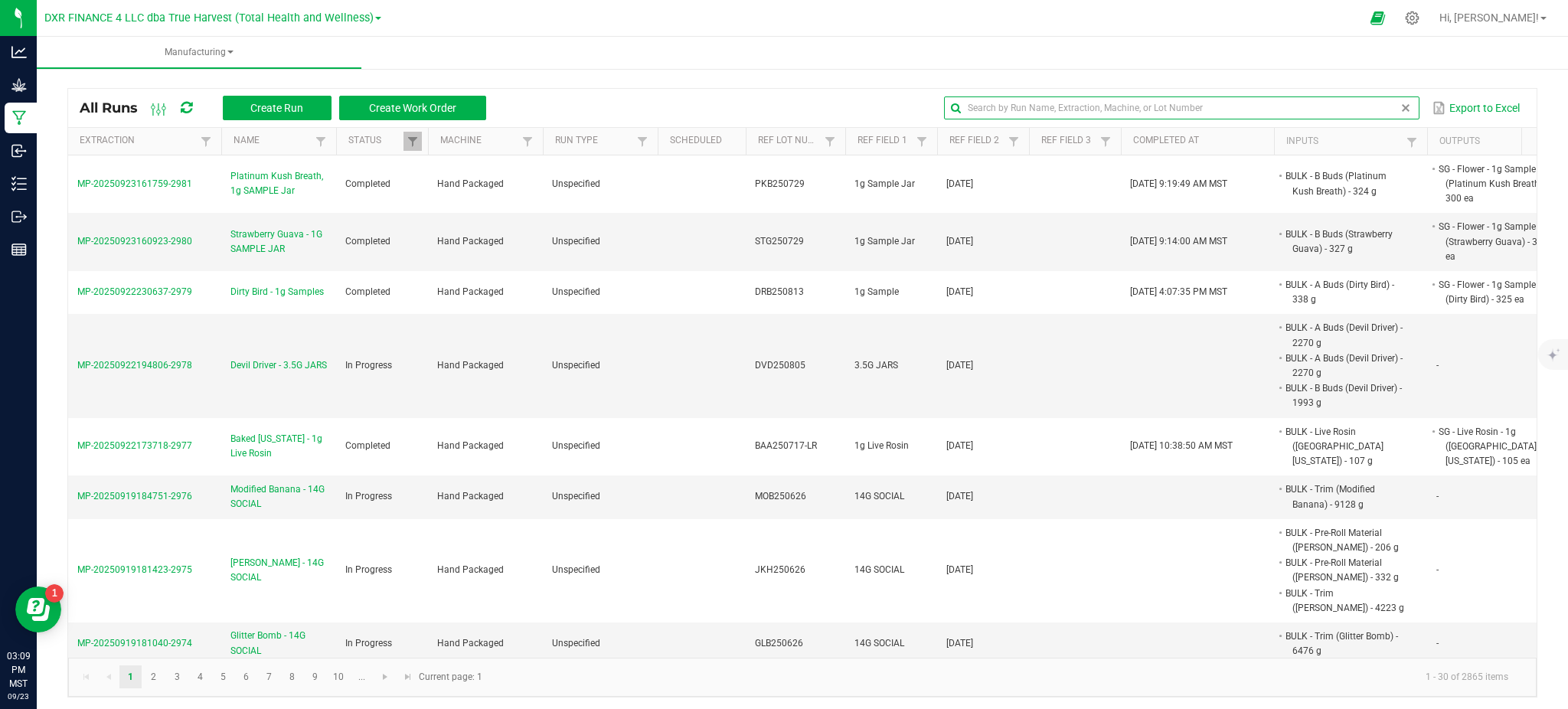
click at [1343, 107] on input "text" at bounding box center [1181, 108] width 475 height 23
paste input "Haley Vickers 09.23.2025"
type input "Haley Vickers 09.23.2025"
click at [748, 156] on div "Manufacturing All Runs Create Run Create Work Order Haley Vickers 09.23.2025 Ex…" at bounding box center [802, 373] width 1532 height 673
drag, startPoint x: 1355, startPoint y: 99, endPoint x: 1341, endPoint y: 101, distance: 14.1
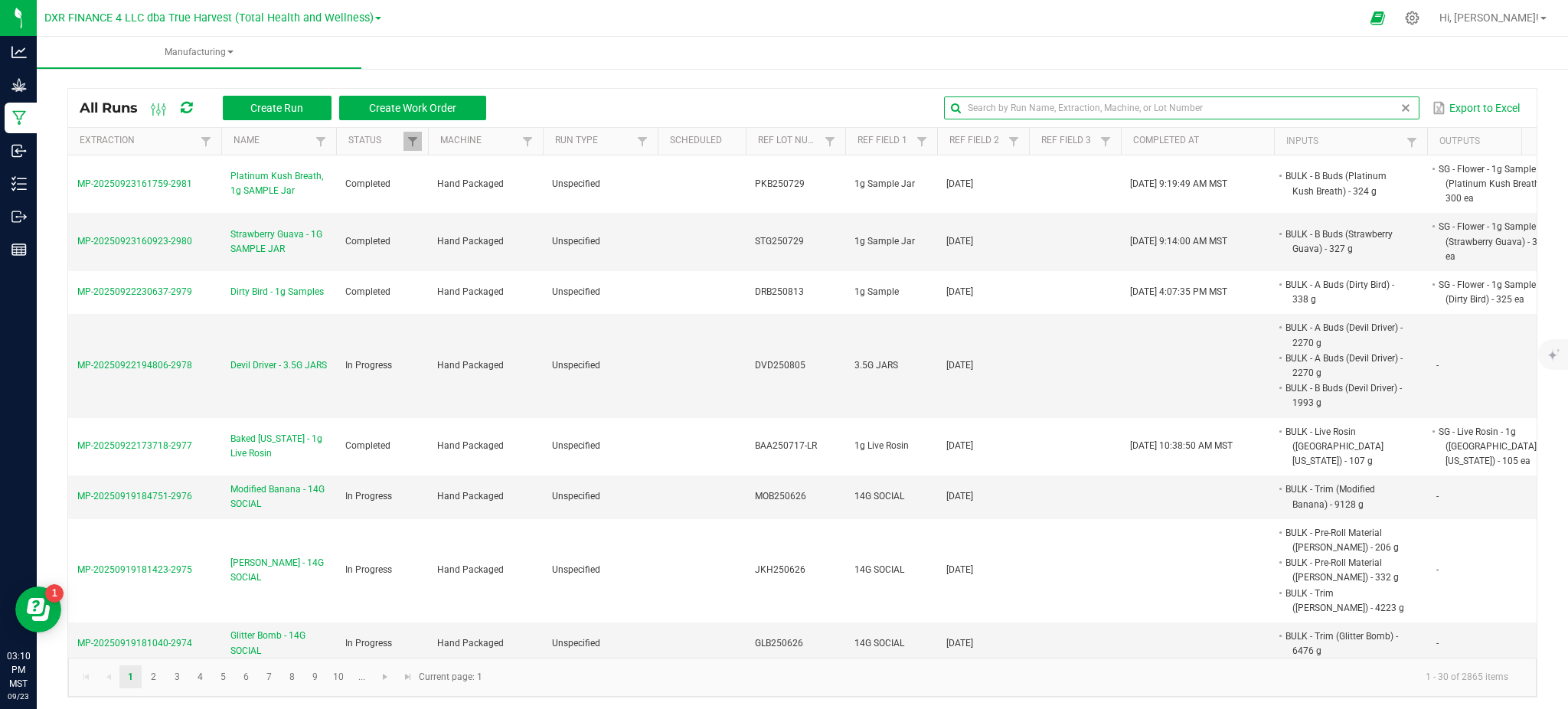
click at [1355, 99] on input "text" at bounding box center [1181, 108] width 475 height 23
paste input "CSCC250611"
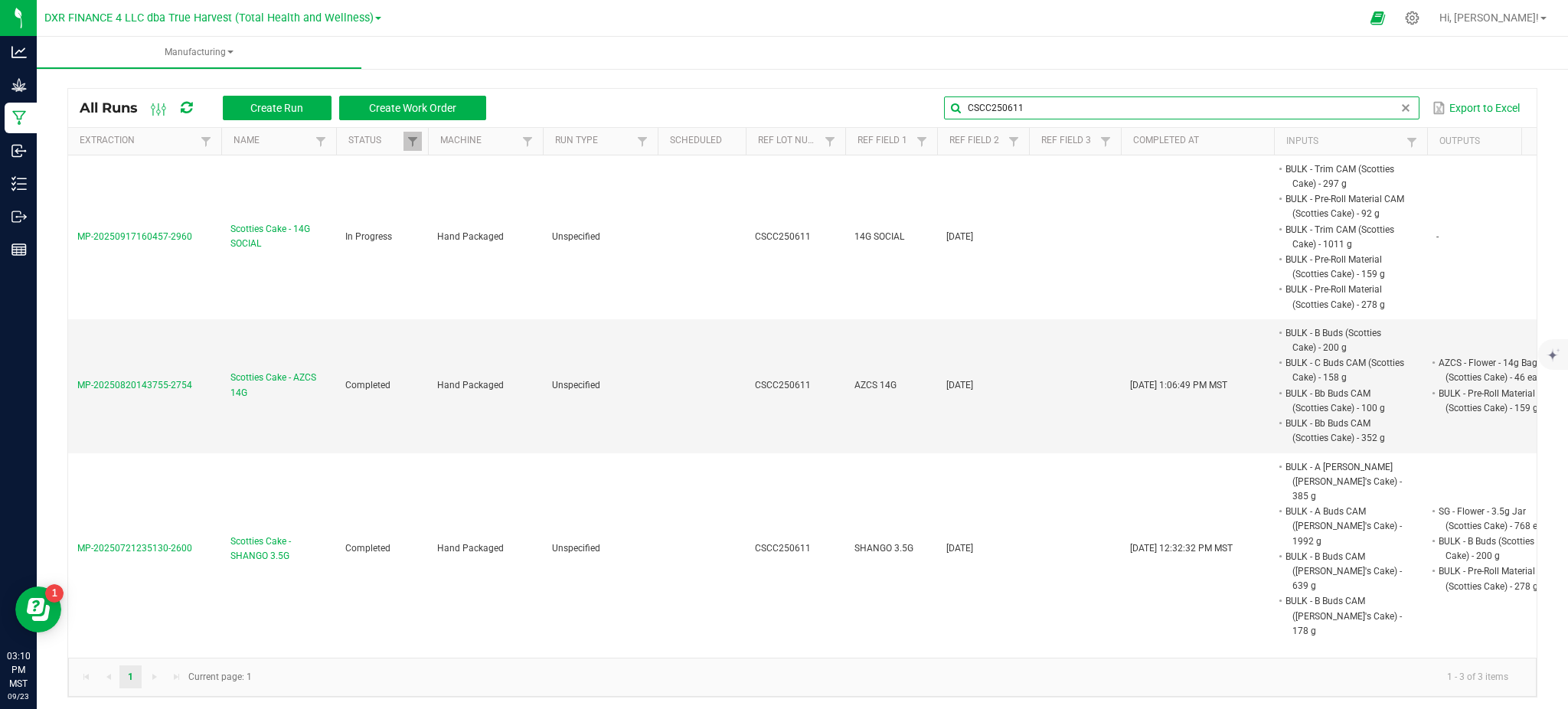
type input "CSCC250611"
click at [714, 56] on ul "Manufacturing" at bounding box center [820, 53] width 1568 height 33
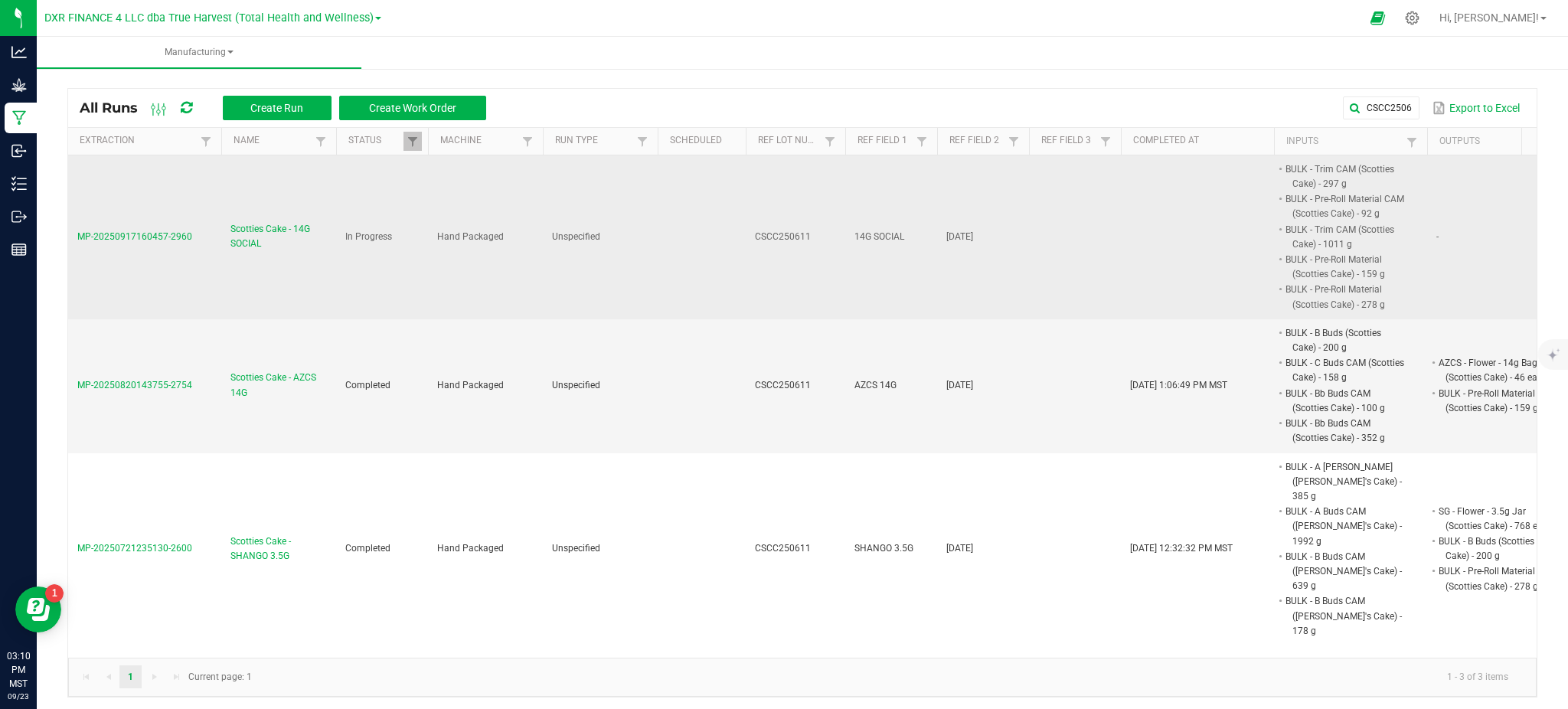
click at [252, 226] on span "Scotties Cake - 14G SOCIAL" at bounding box center [279, 237] width 97 height 29
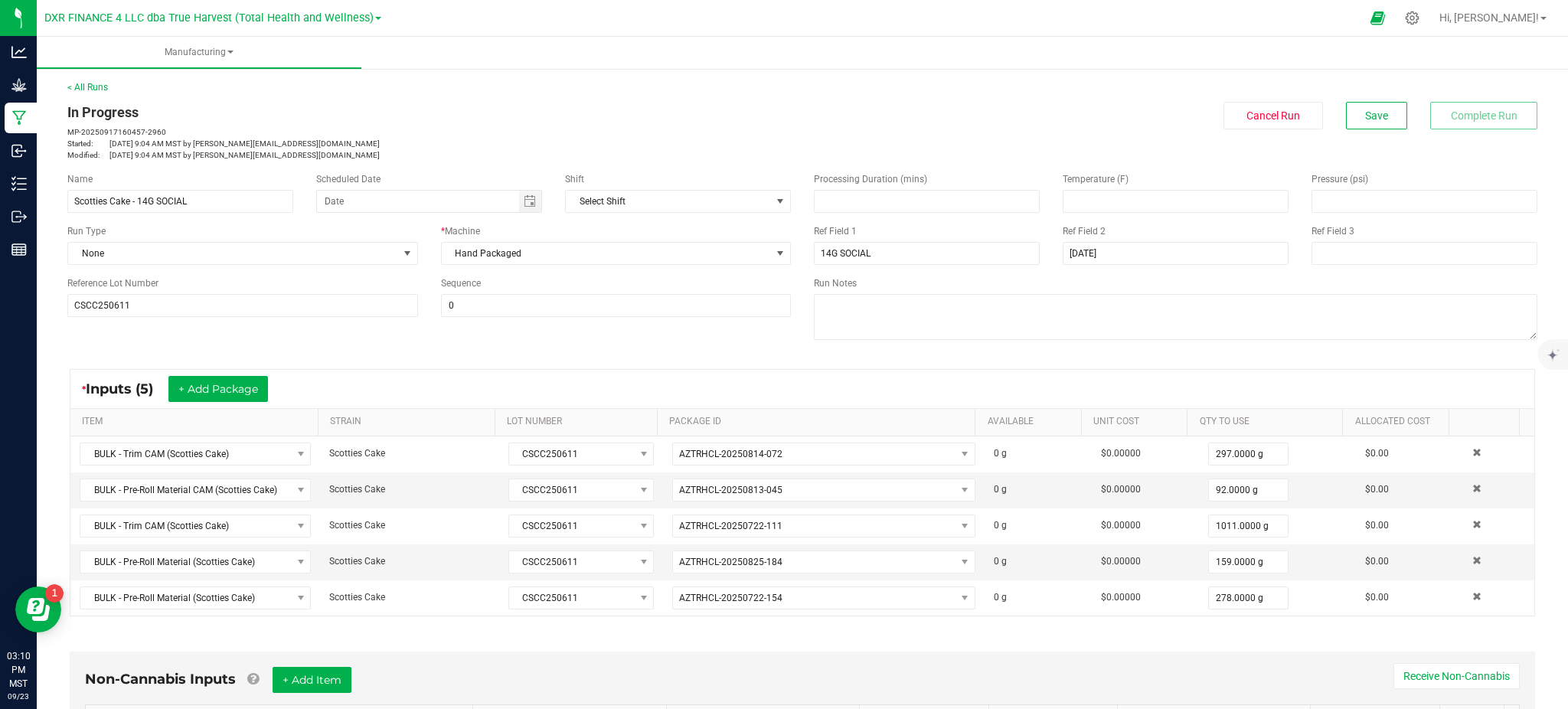
drag, startPoint x: 504, startPoint y: 369, endPoint x: 531, endPoint y: 367, distance: 27.1
click at [505, 370] on div "* Inputs (5) + Add Package" at bounding box center [802, 389] width 1464 height 38
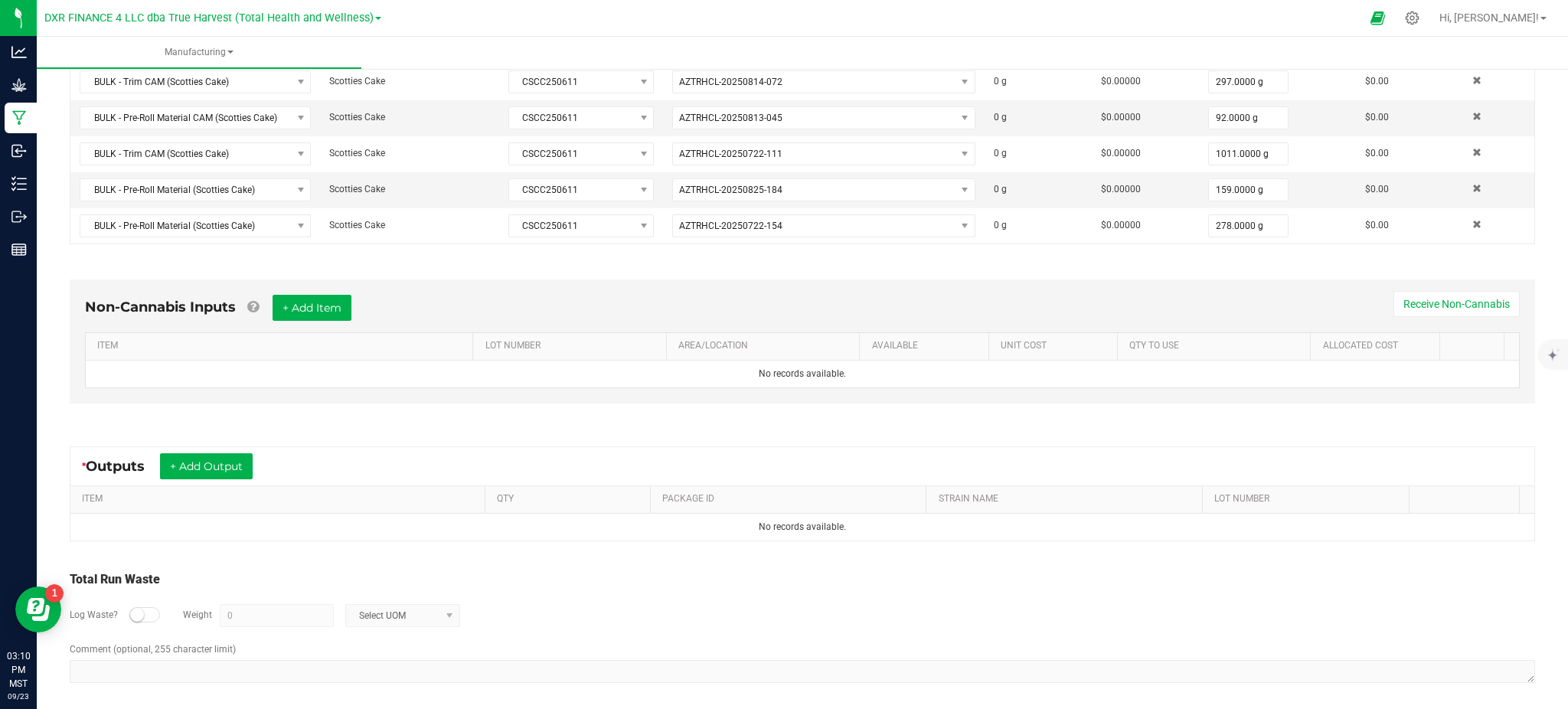
scroll to position [381, 0]
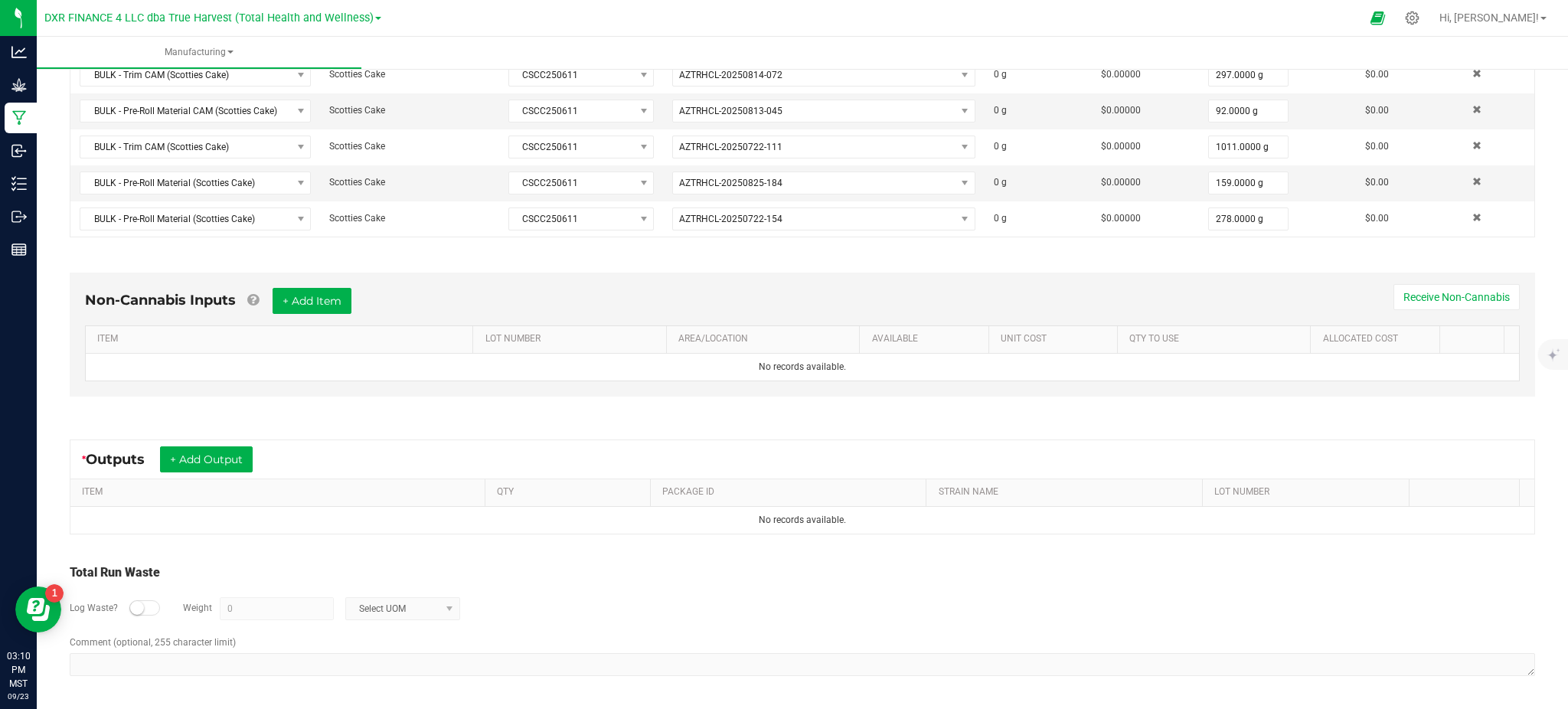
drag, startPoint x: 276, startPoint y: 416, endPoint x: 245, endPoint y: 454, distance: 49.0
click at [272, 420] on div "Non-Cannabis Inputs + Add Item Receive Non-Cannabis ITEM LOT NUMBER AREA/LOCATI…" at bounding box center [802, 339] width 1493 height 175
click at [242, 454] on button "+ Add Output" at bounding box center [207, 459] width 93 height 26
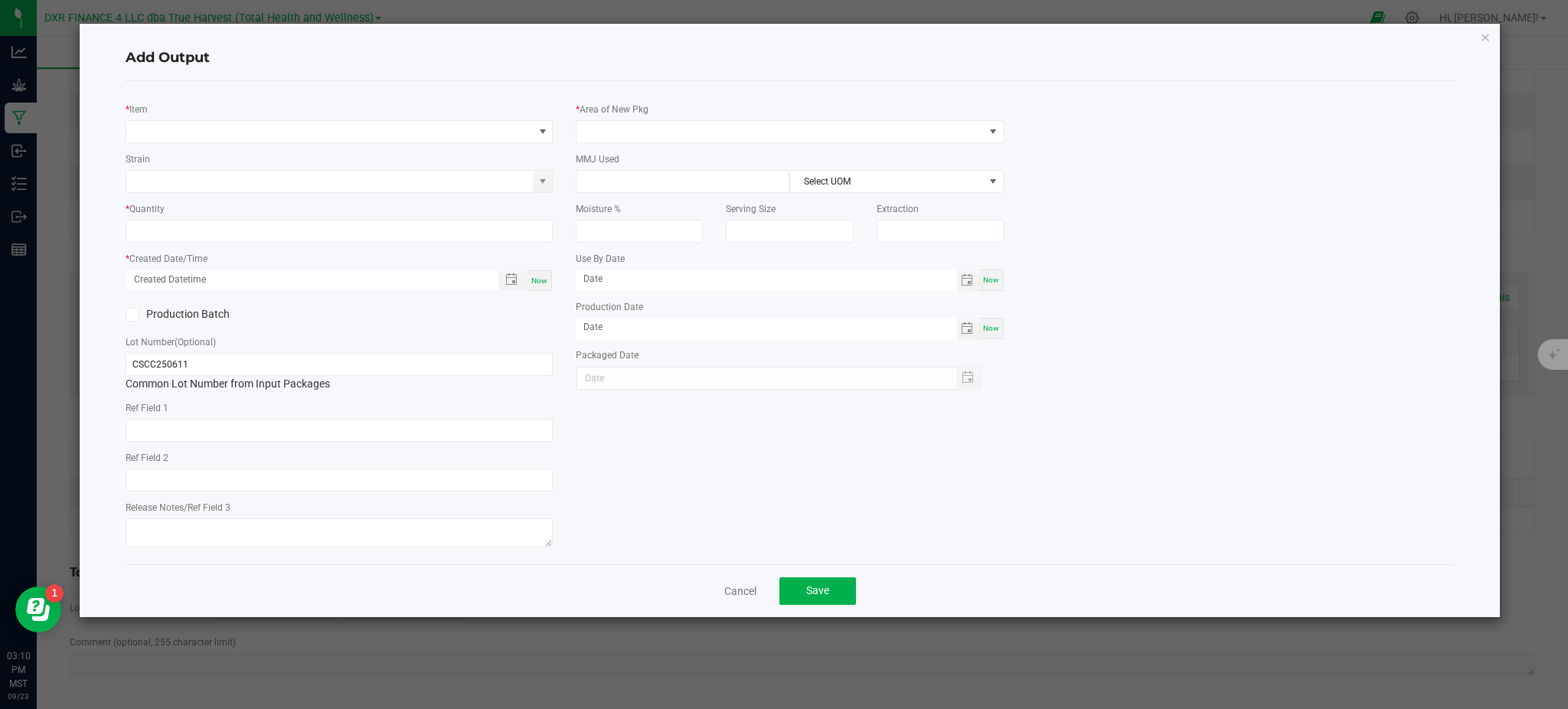
type input "[DATE]"
click at [299, 136] on span "NO DATA FOUND" at bounding box center [330, 132] width 406 height 22
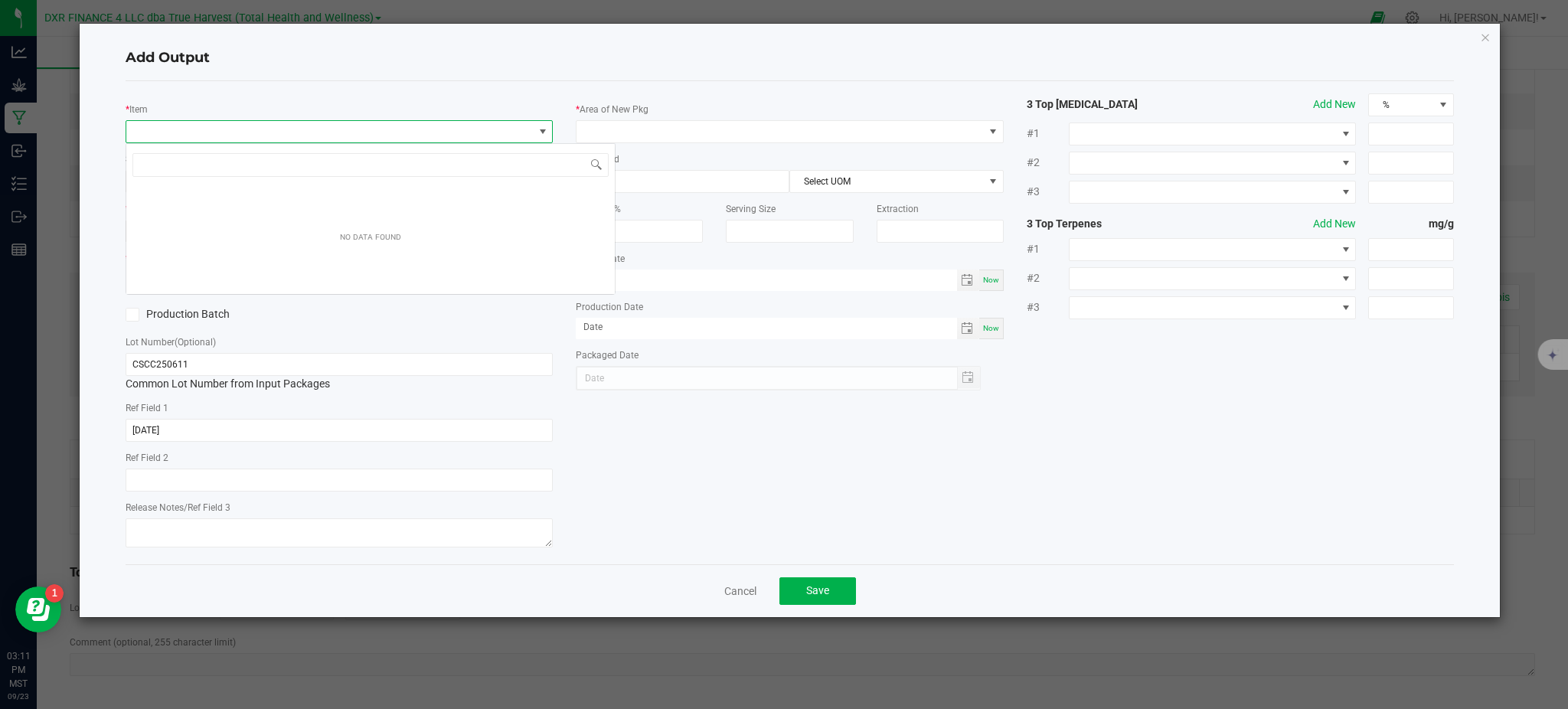
scroll to position [23, 427]
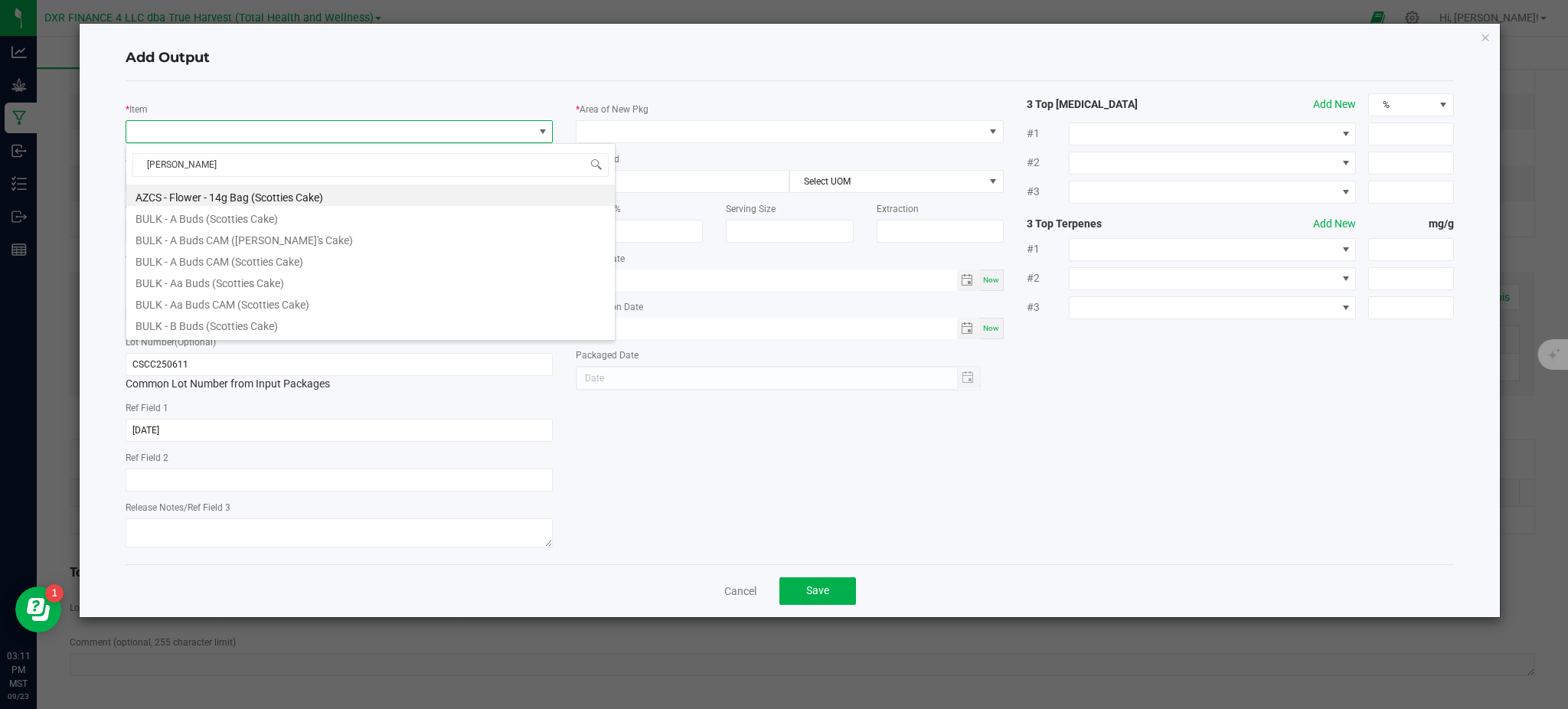
type input "scotties"
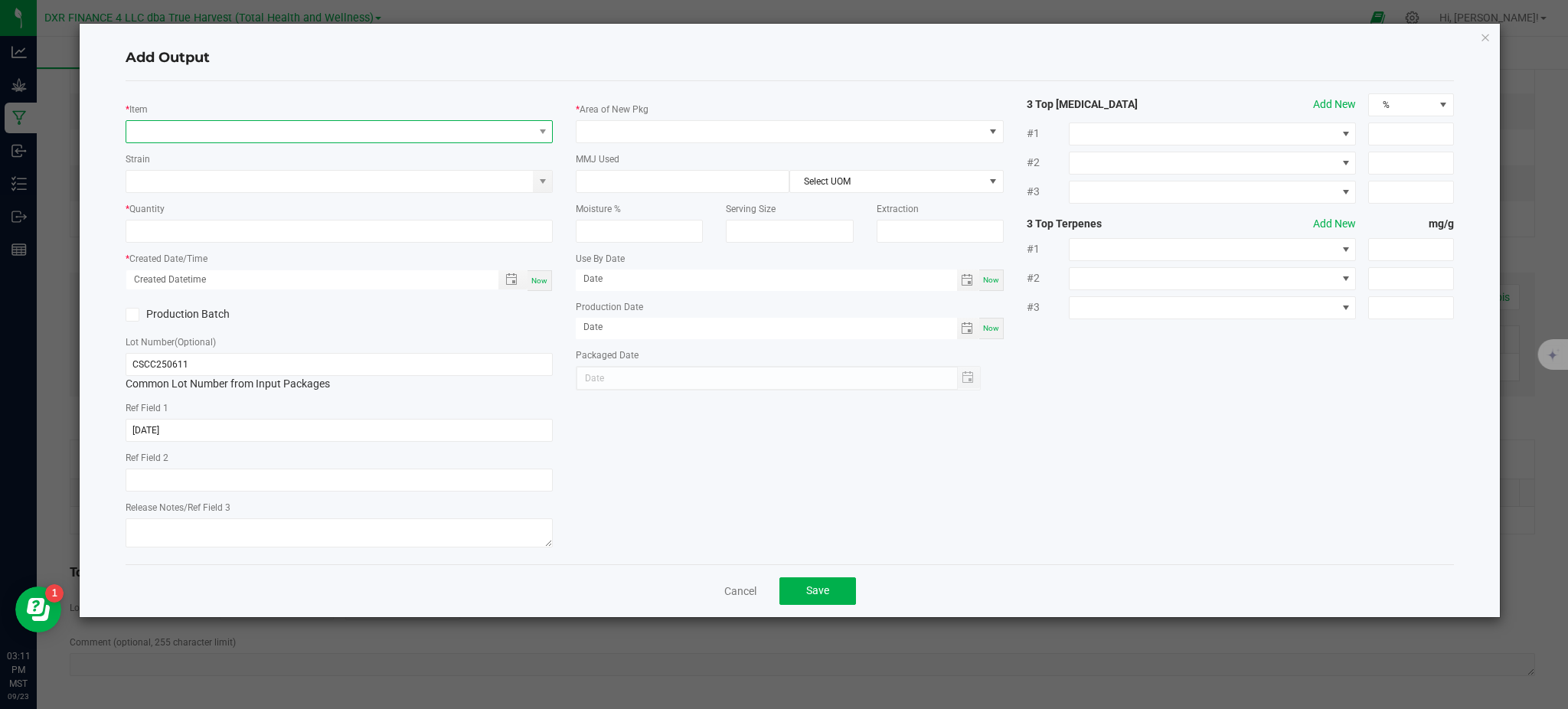
click at [282, 133] on span "NO DATA FOUND" at bounding box center [330, 132] width 406 height 22
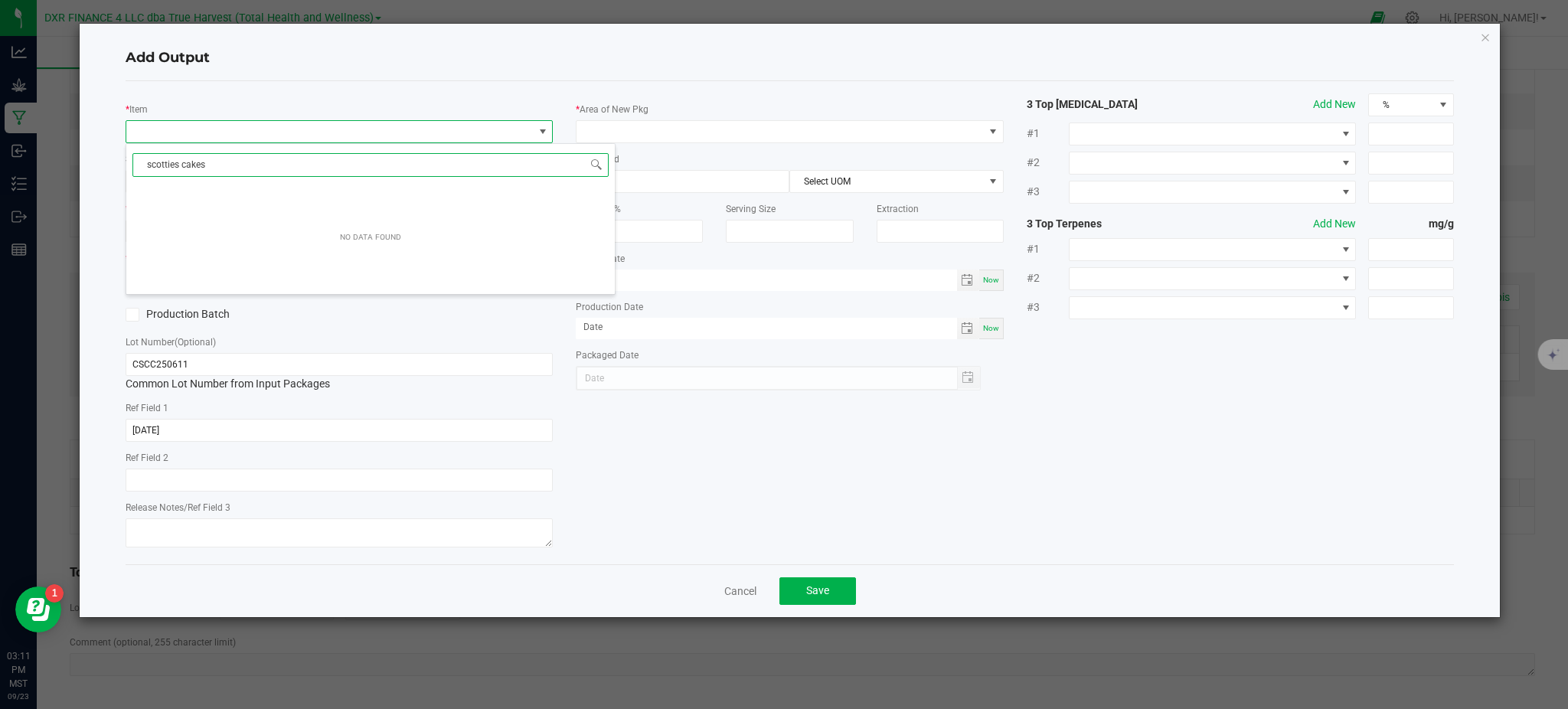
scroll to position [0, 0]
type input "scotties cake"
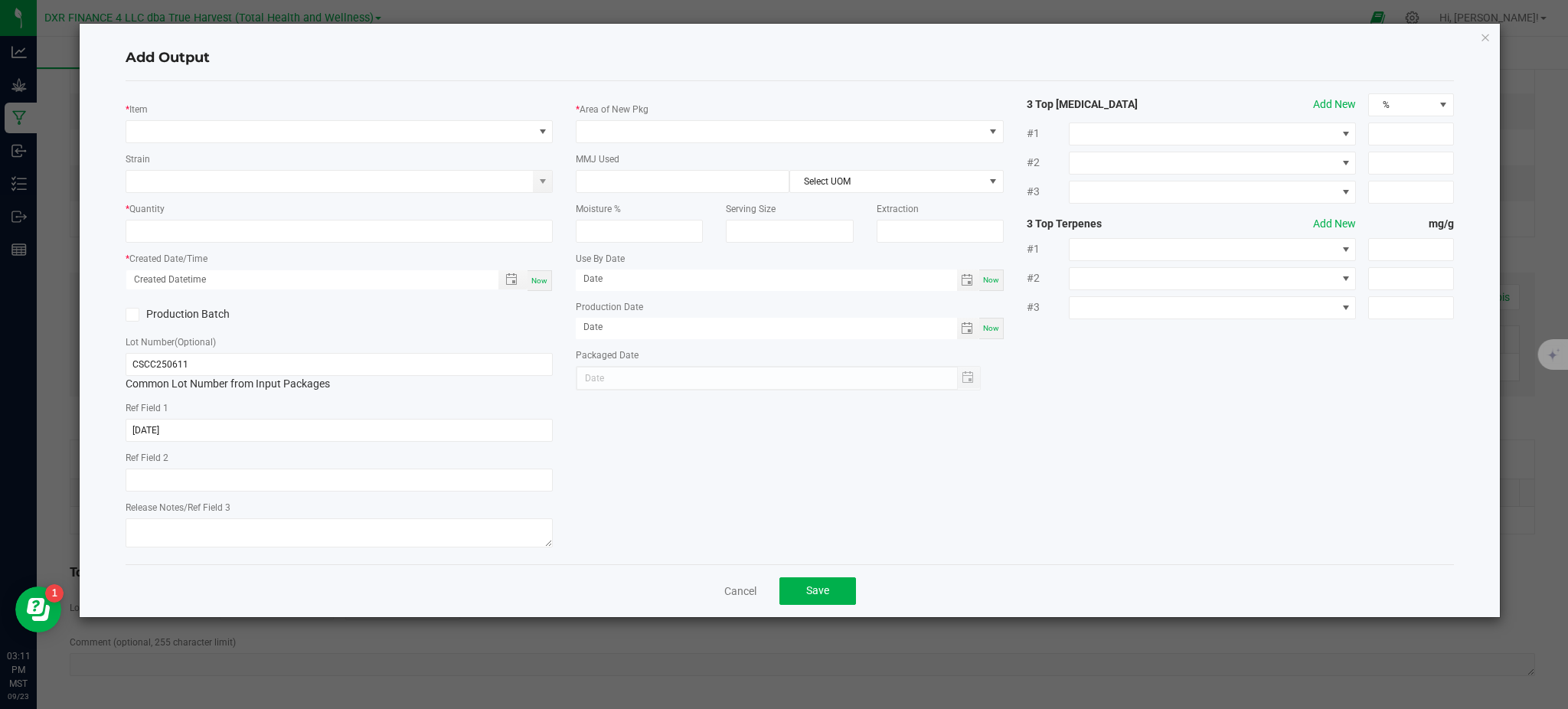
drag, startPoint x: 232, startPoint y: 82, endPoint x: 222, endPoint y: 146, distance: 64.8
click at [232, 92] on div "* Item Strain * Quantity * Created Date/Time Now Production Batch Lot Number (O…" at bounding box center [790, 323] width 1328 height 483
click at [210, 130] on span "NO DATA FOUND" at bounding box center [330, 132] width 406 height 22
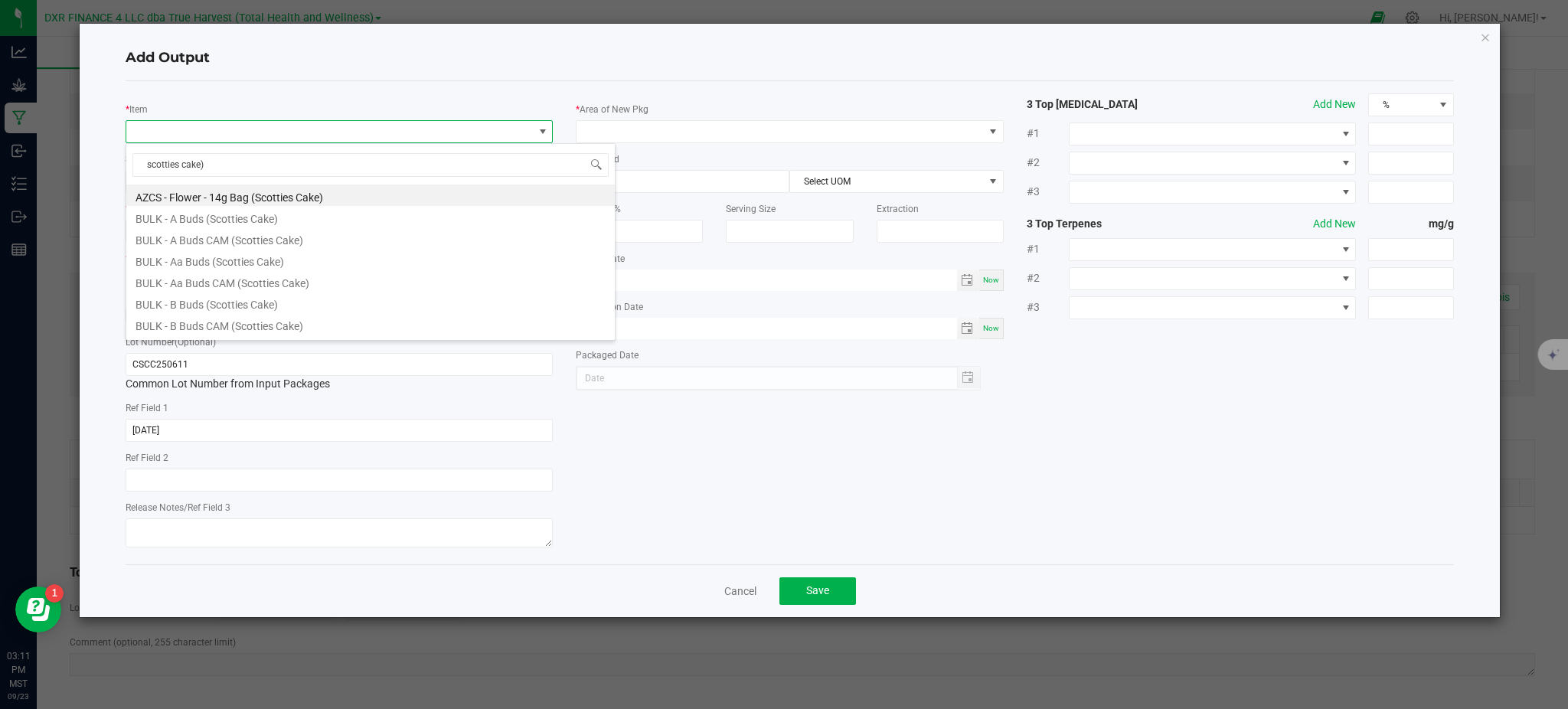
scroll to position [275, 0]
drag, startPoint x: 313, startPoint y: 334, endPoint x: 141, endPoint y: 163, distance: 242.5
click at [138, 163] on input "scotties cake)" at bounding box center [370, 165] width 477 height 24
type input "(scotties cake)"
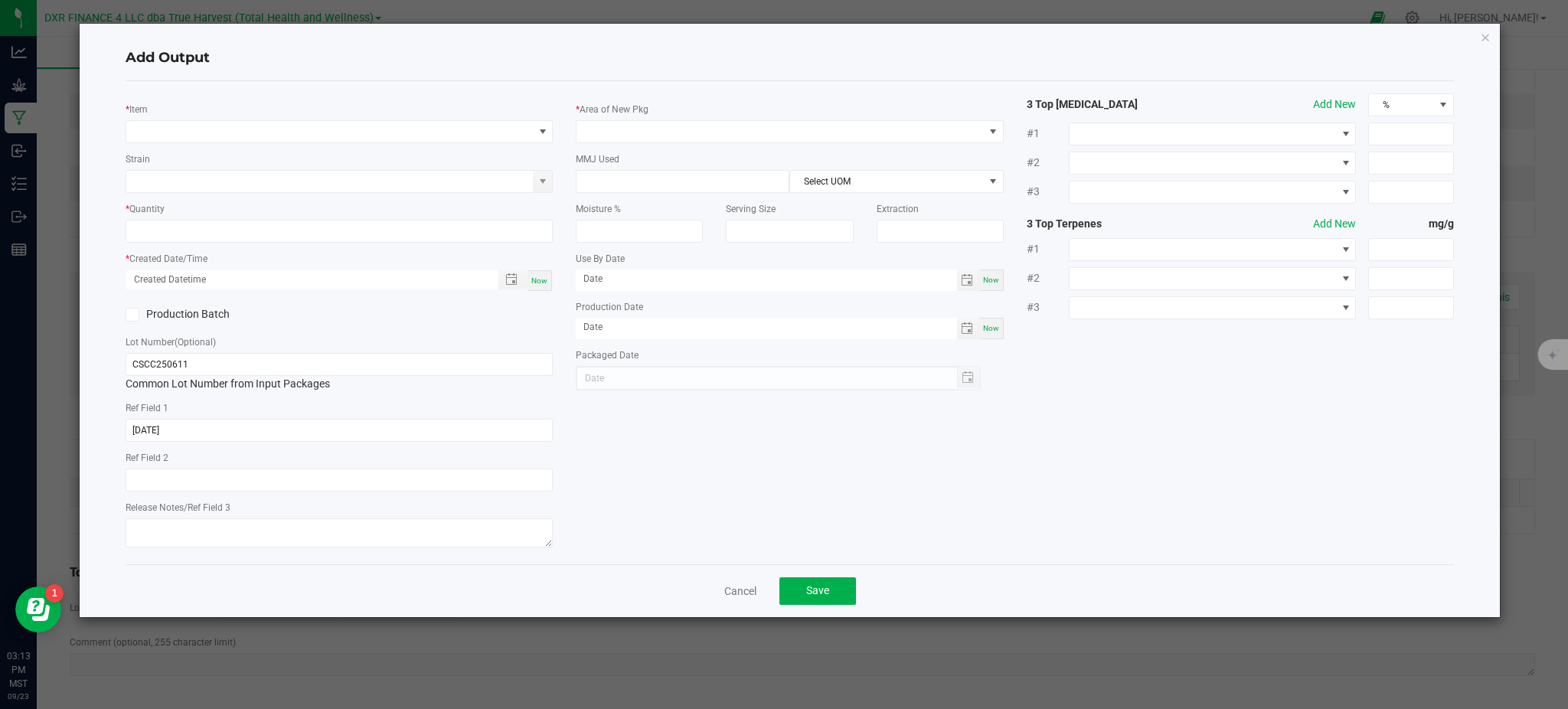
click at [729, 587] on link "Cancel" at bounding box center [740, 591] width 32 height 15
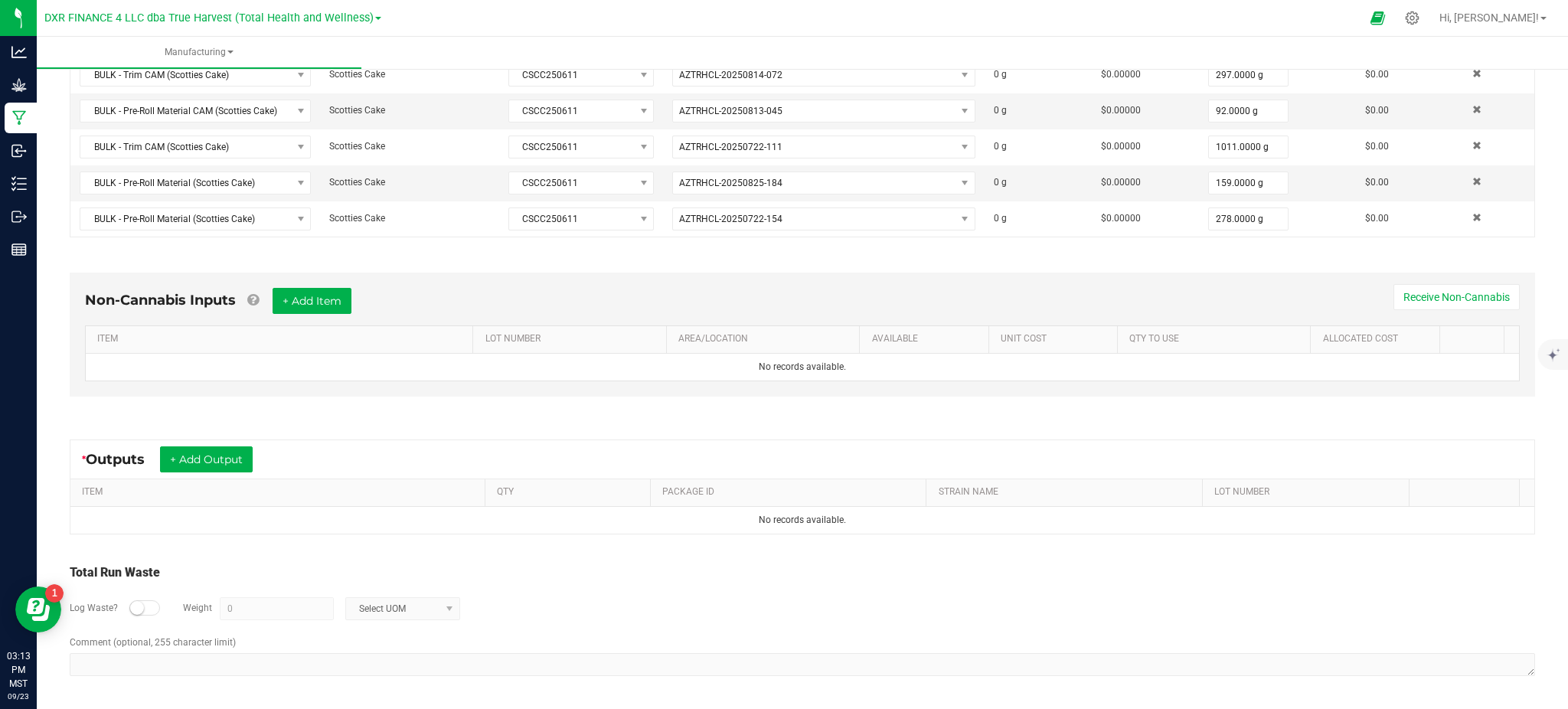
drag, startPoint x: 714, startPoint y: 604, endPoint x: 446, endPoint y: 561, distance: 271.4
click at [712, 604] on div "Log Waste? Weight 0 Select UOM" at bounding box center [802, 609] width 1465 height 54
click at [223, 463] on button "+ Add Output" at bounding box center [207, 459] width 93 height 26
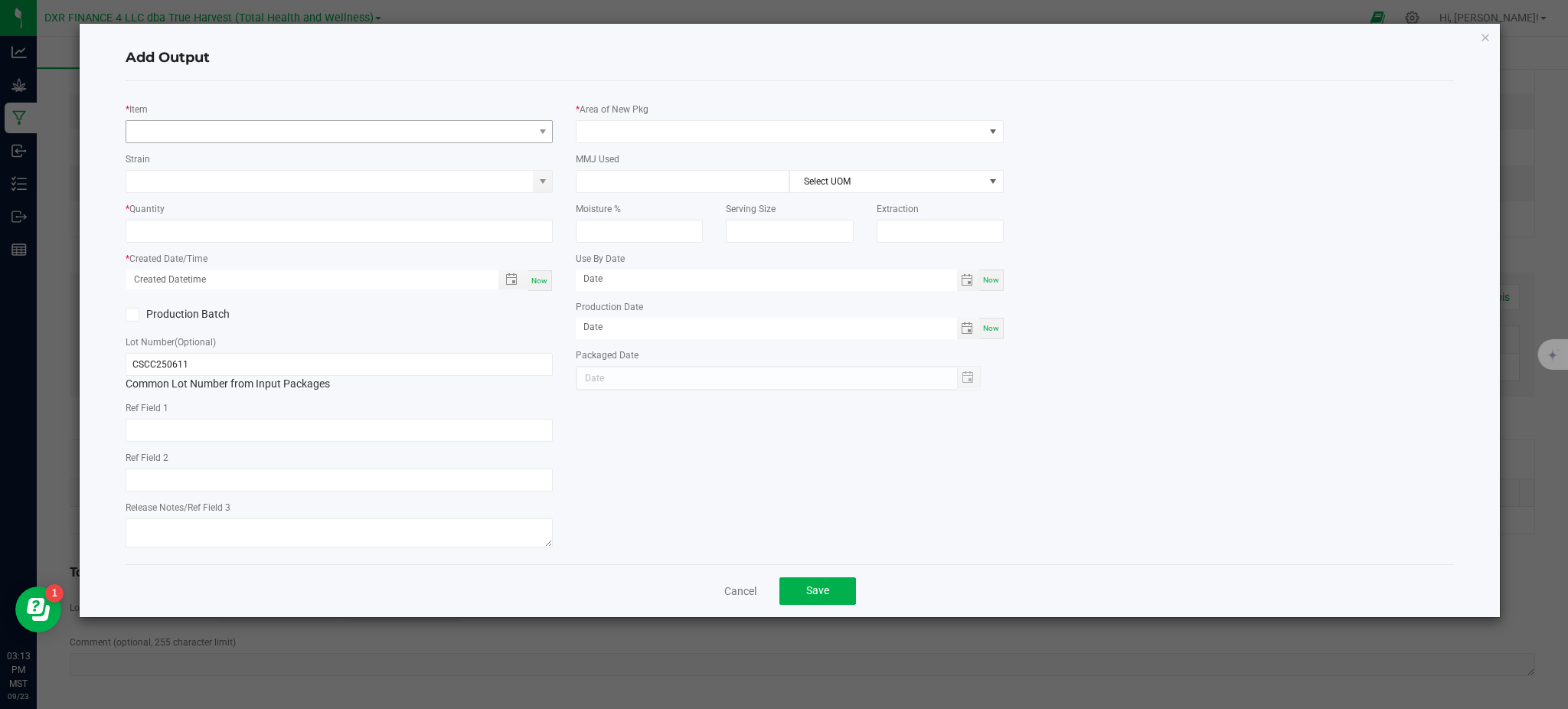
type input "[DATE]"
click at [197, 121] on span "NO DATA FOUND" at bounding box center [330, 132] width 406 height 22
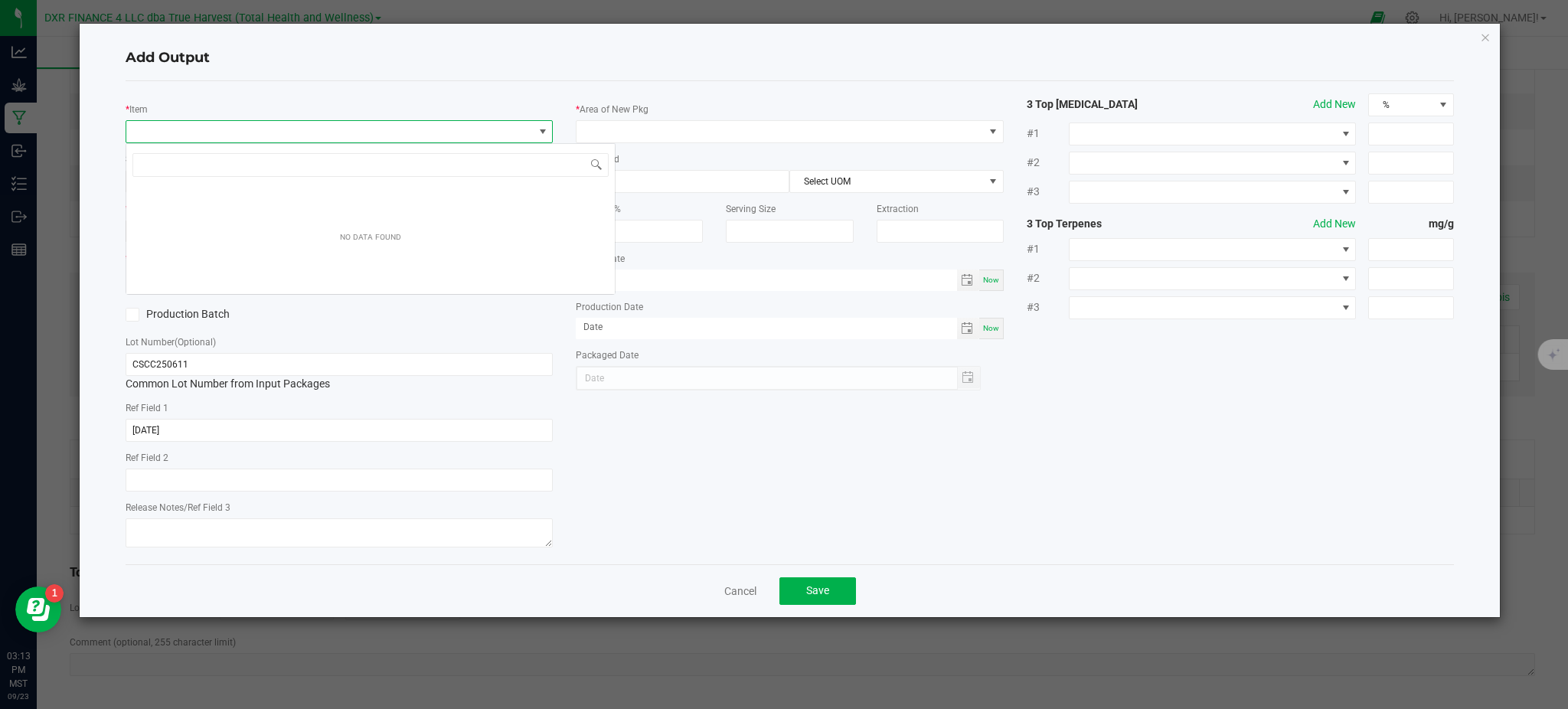
scroll to position [23, 427]
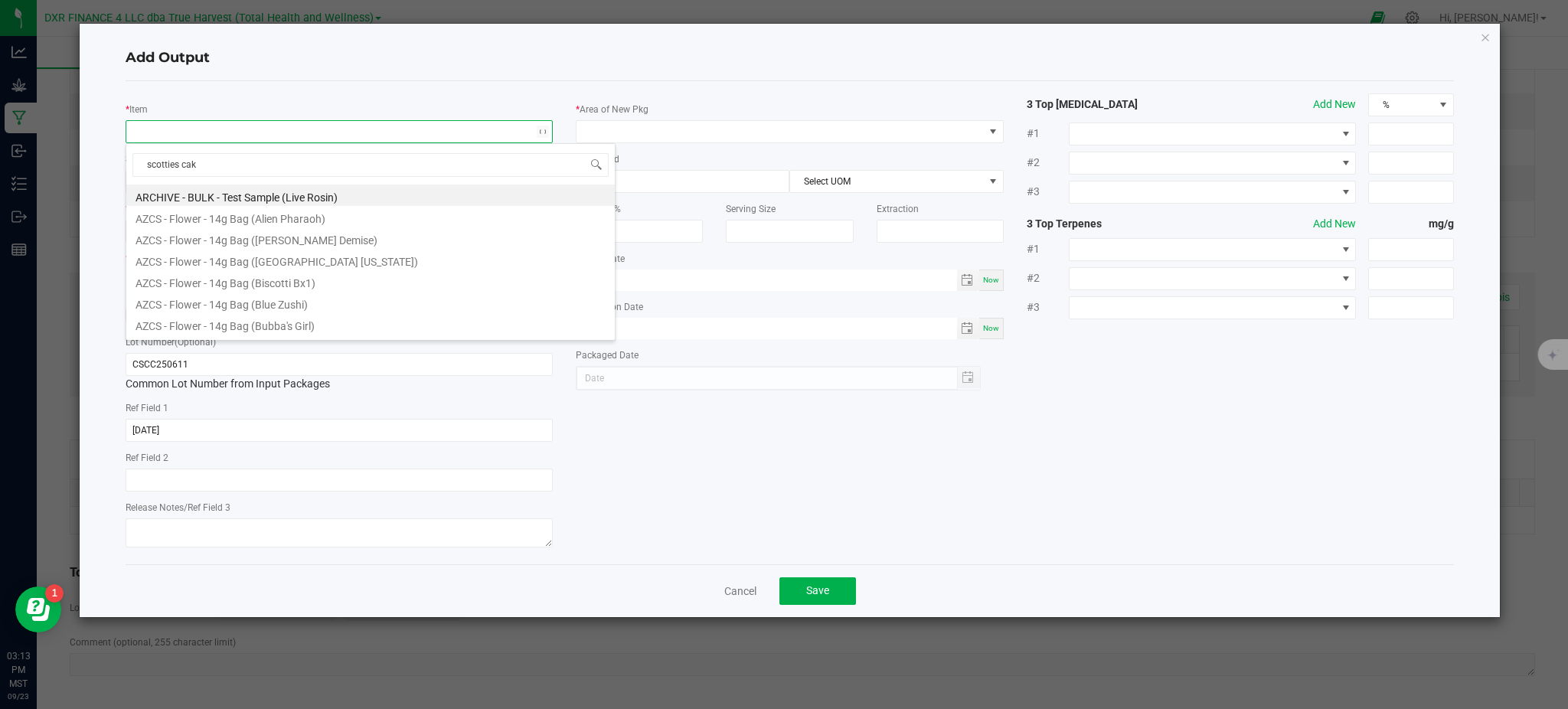
type input "scotties cake"
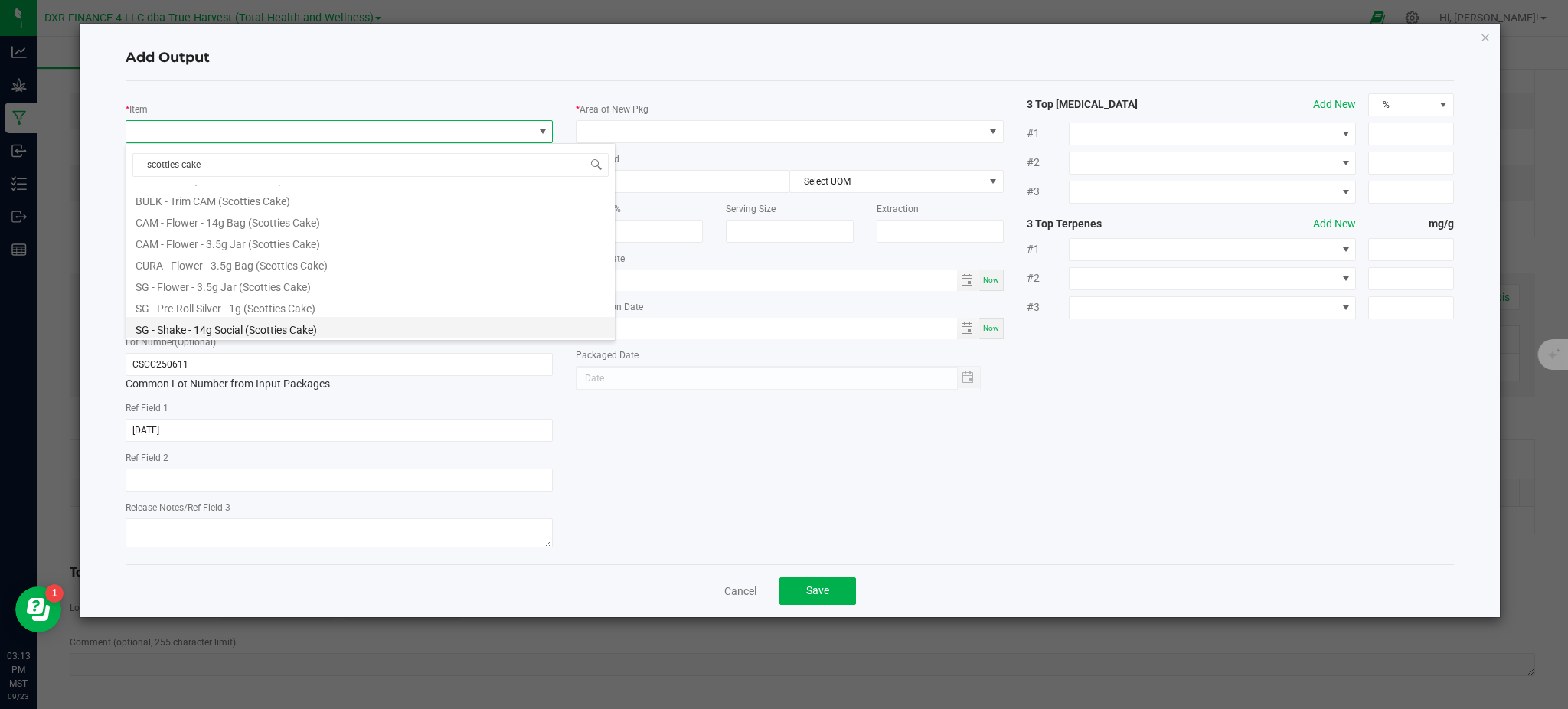
click at [219, 331] on li "SG - Shake - 14g Social (Scotties Cake)" at bounding box center [371, 328] width 488 height 22
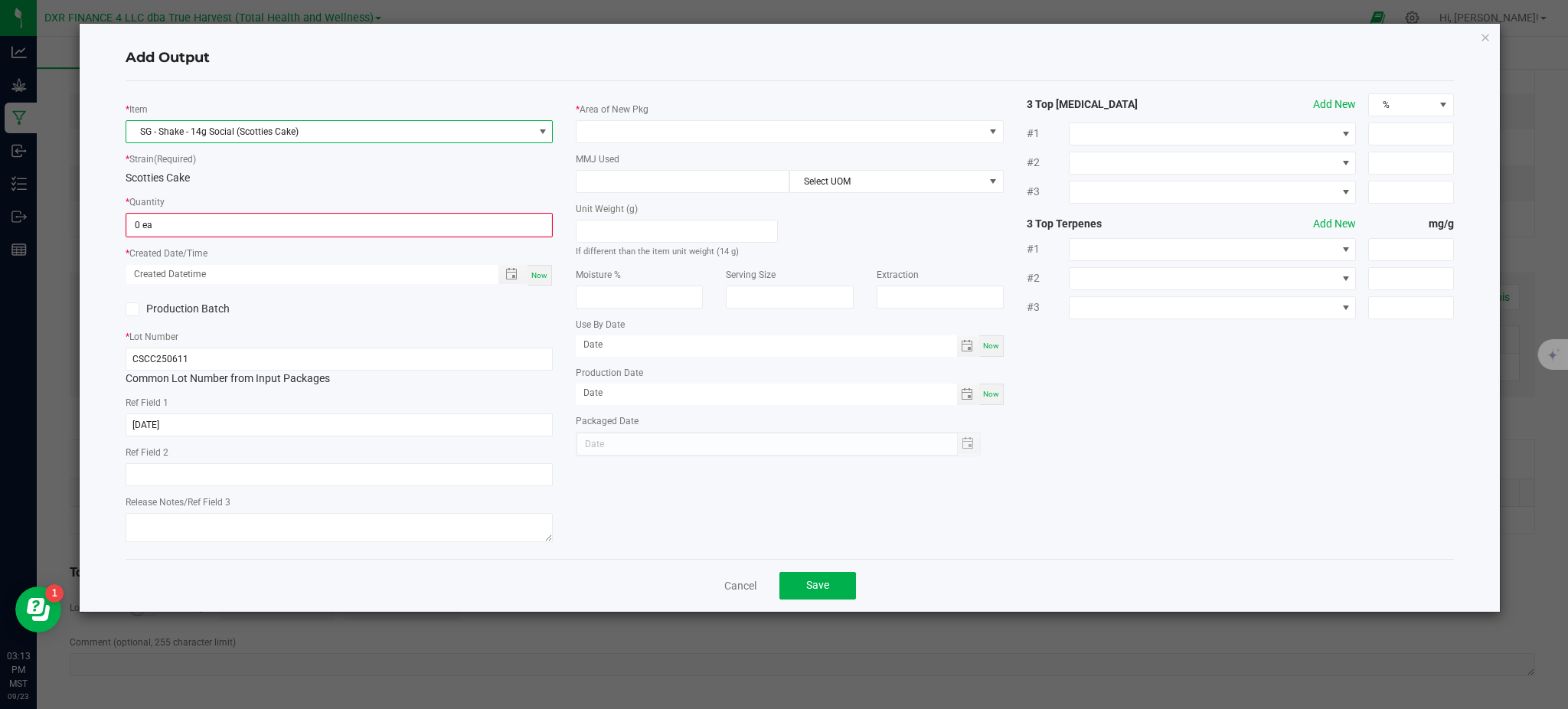
click at [268, 204] on div "* Quantity 0 ea" at bounding box center [339, 216] width 427 height 44
click at [243, 219] on input "0" at bounding box center [339, 225] width 425 height 22
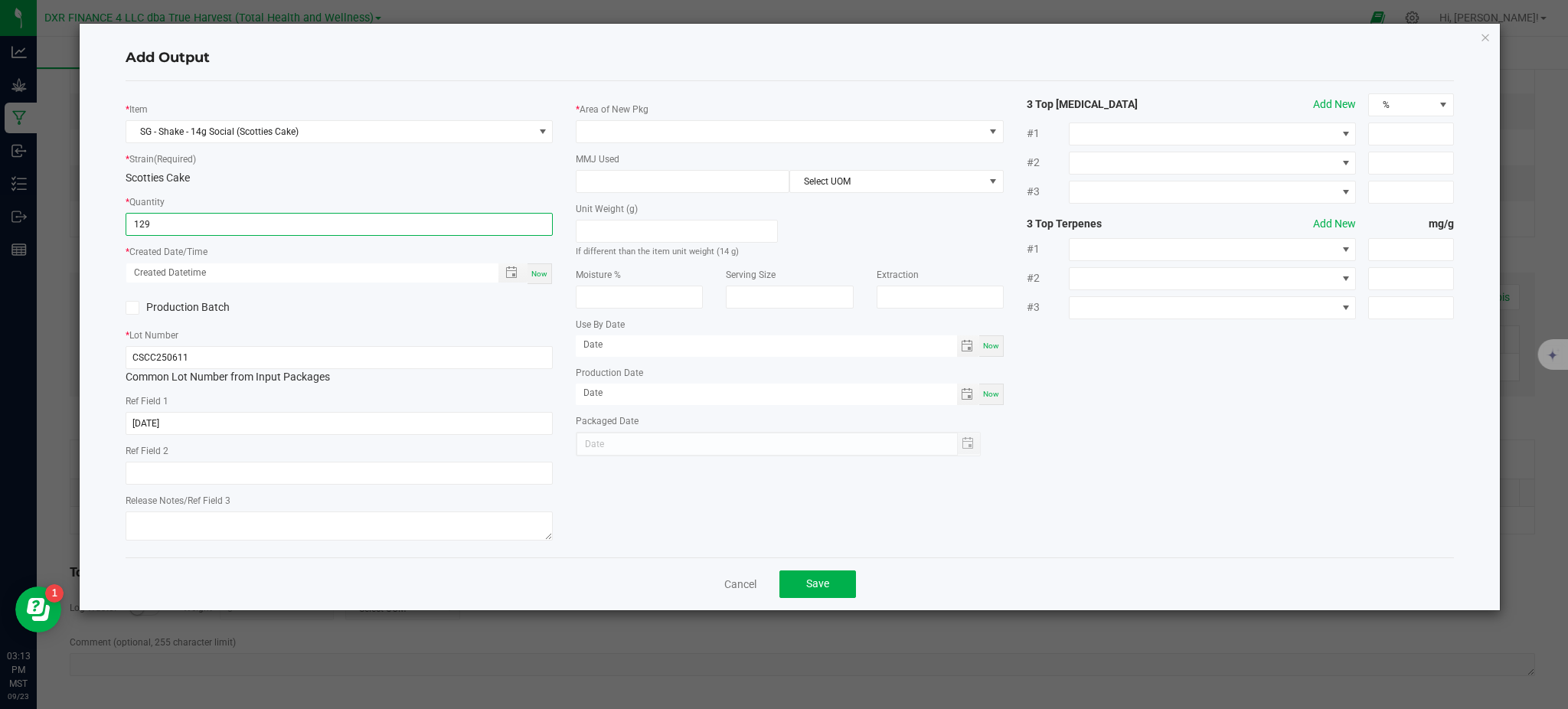
type input "129 ea"
drag, startPoint x: 323, startPoint y: 316, endPoint x: 369, endPoint y: 312, distance: 46.2
click at [324, 316] on div "Production Batch" at bounding box center [226, 307] width 225 height 23
click at [516, 274] on span "Toggle popup" at bounding box center [511, 272] width 12 height 12
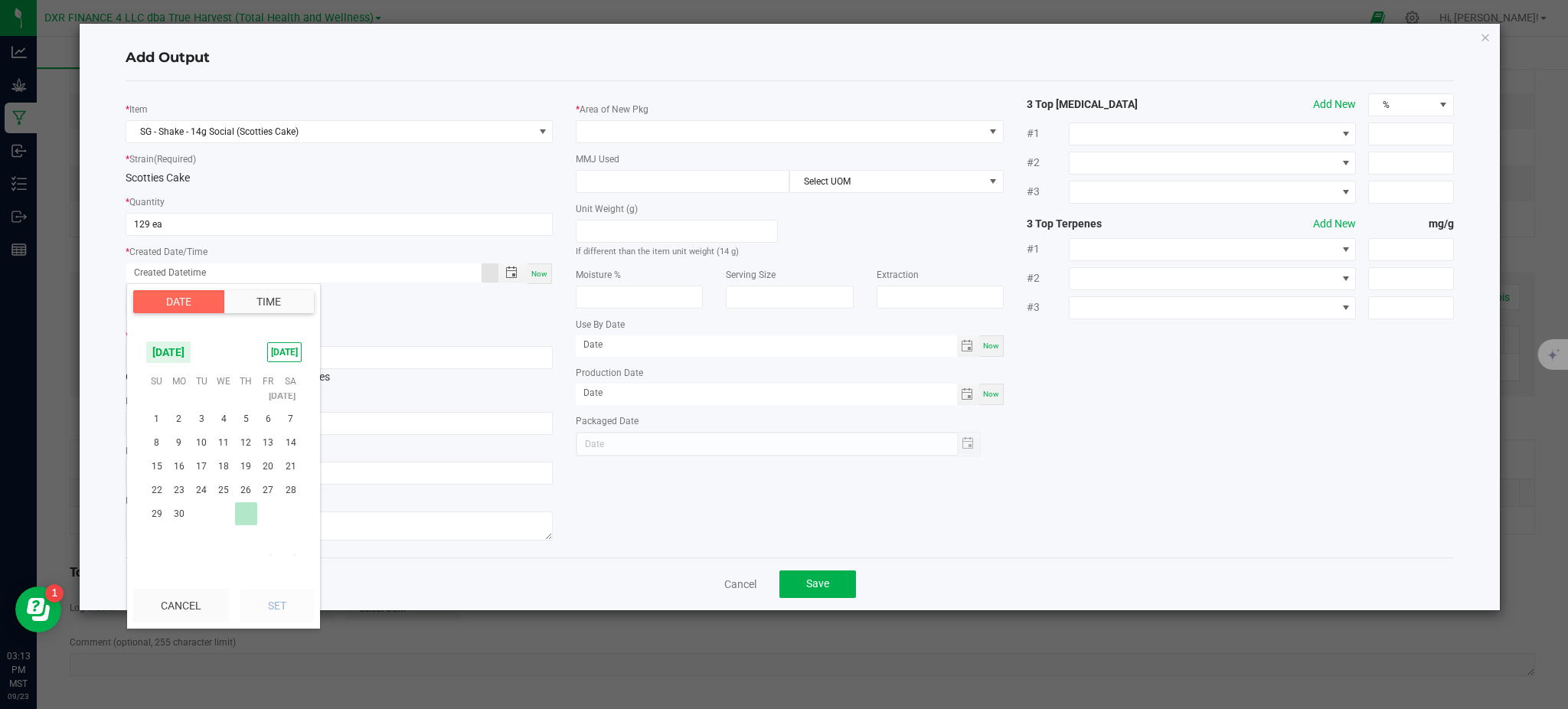
click at [228, 445] on span "11" at bounding box center [224, 443] width 22 height 24
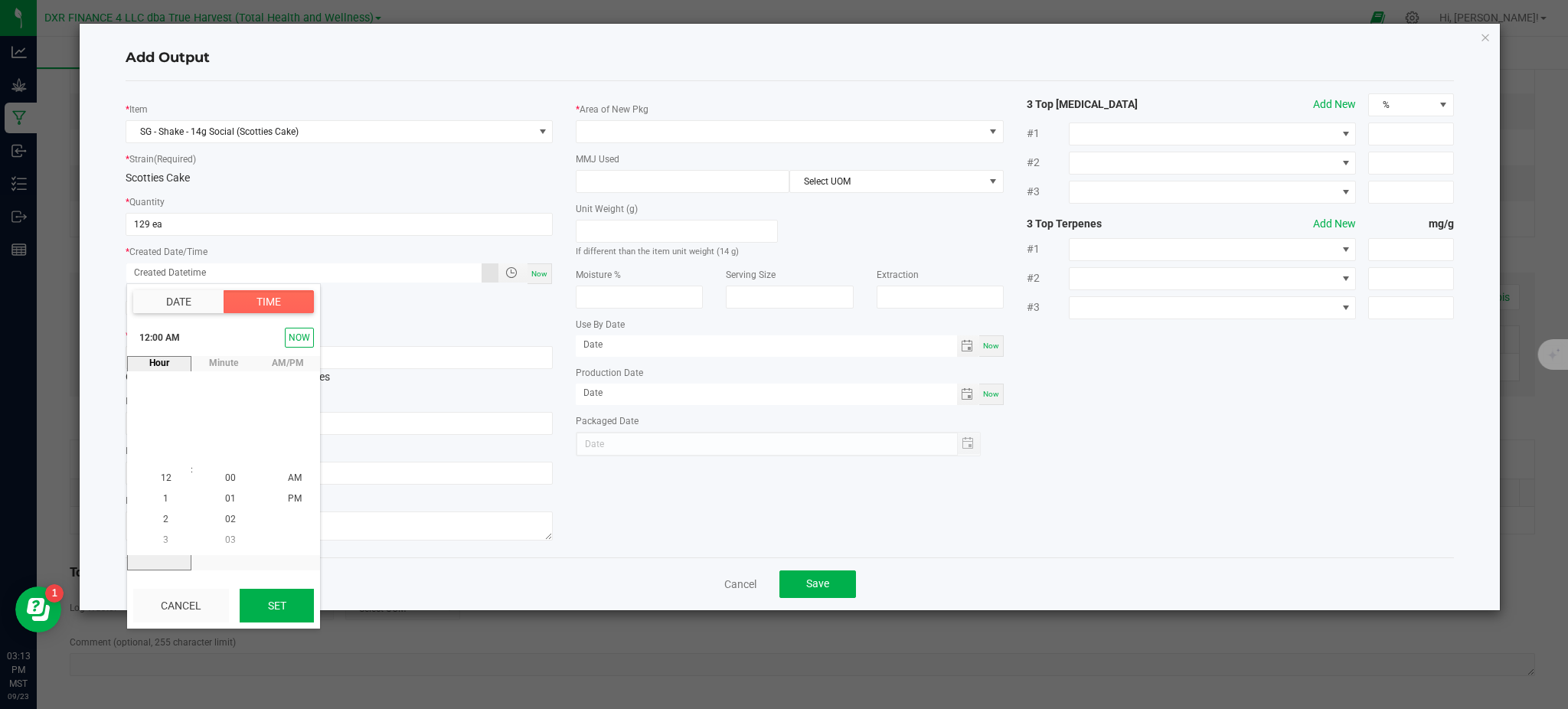
drag, startPoint x: 274, startPoint y: 601, endPoint x: 616, endPoint y: 507, distance: 354.7
click at [275, 599] on button "Set" at bounding box center [277, 605] width 75 height 34
type input "06/11/2025 12:00 AM"
type input "06/11/2025"
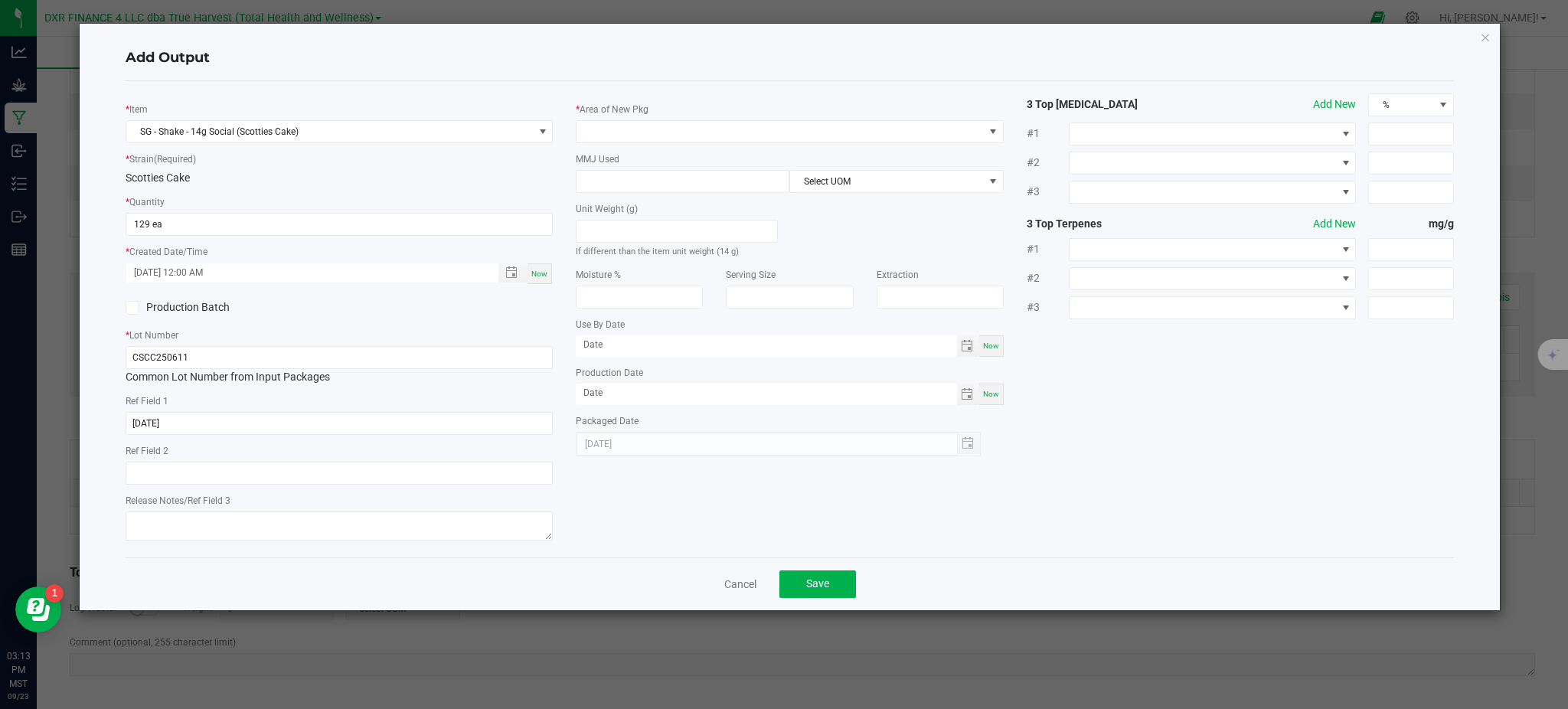
drag, startPoint x: 677, startPoint y: 498, endPoint x: 343, endPoint y: 439, distance: 339.2
click at [671, 498] on div "* Item SG - Shake - 14g Social (Scotties Cake) * Strain (Required) Scotties Cak…" at bounding box center [789, 320] width 1351 height 452
click at [694, 115] on div "* Area of New Pkg" at bounding box center [789, 122] width 427 height 42
click at [680, 147] on div "* Area of New Pkg MMJ Used Select UOM Unit Weight (g) If different than the ite…" at bounding box center [789, 275] width 450 height 363
click at [669, 127] on span at bounding box center [780, 132] width 406 height 22
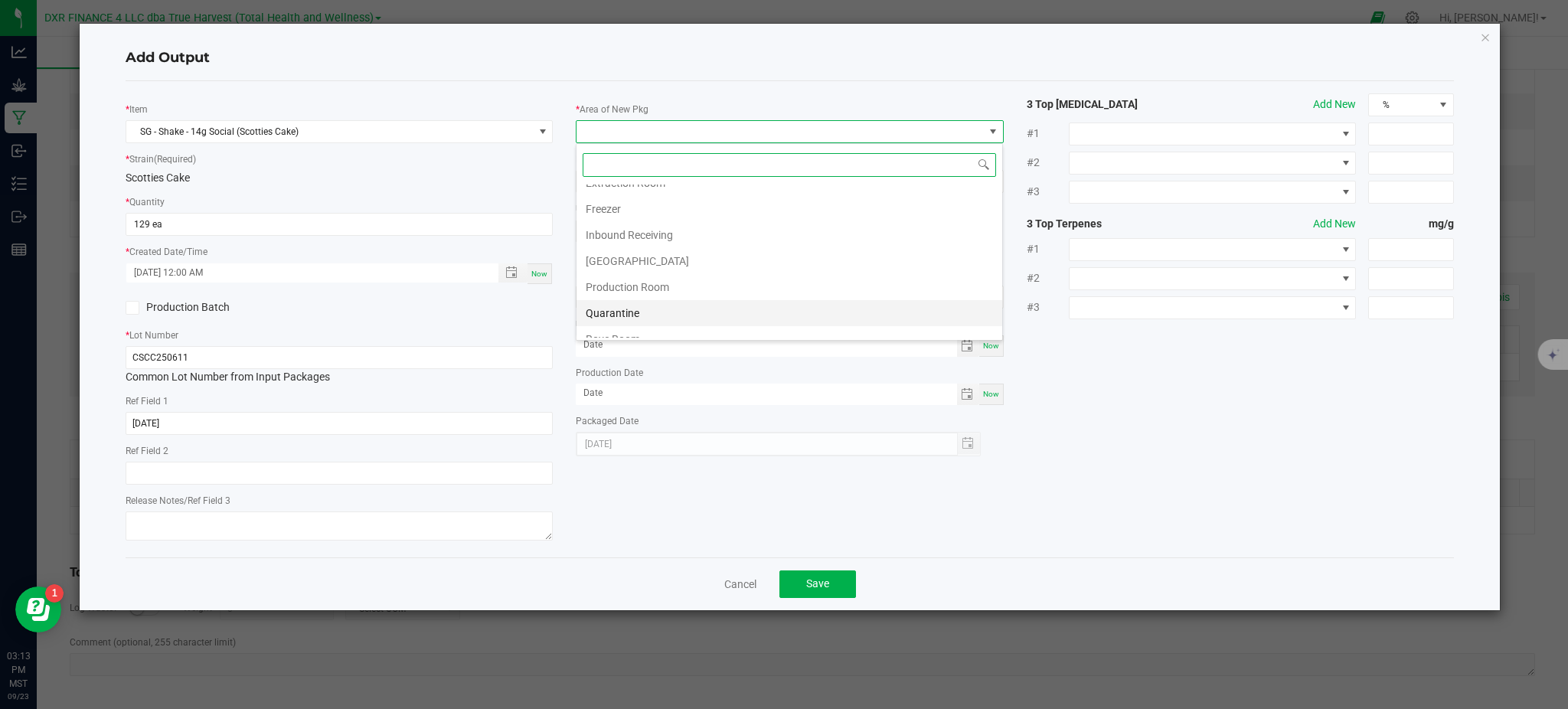
scroll to position [102, 0]
click at [660, 252] on li "Production Room" at bounding box center [789, 252] width 425 height 26
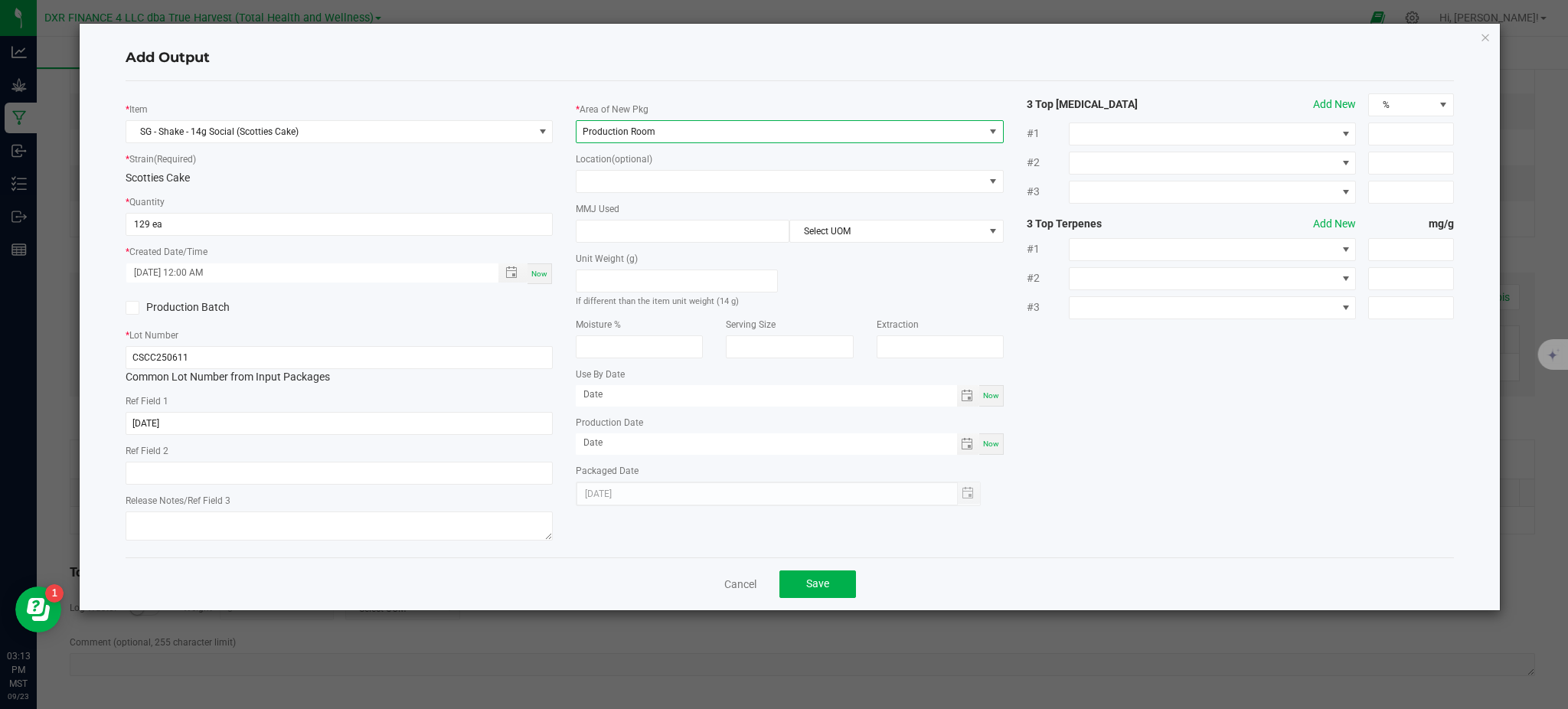
click at [497, 190] on div "* Item SG - Shake - 14g Social (Scotties Cake) * Strain (Required) Scotties Cak…" at bounding box center [339, 320] width 450 height 452
click at [620, 238] on input at bounding box center [682, 231] width 212 height 22
type input "14"
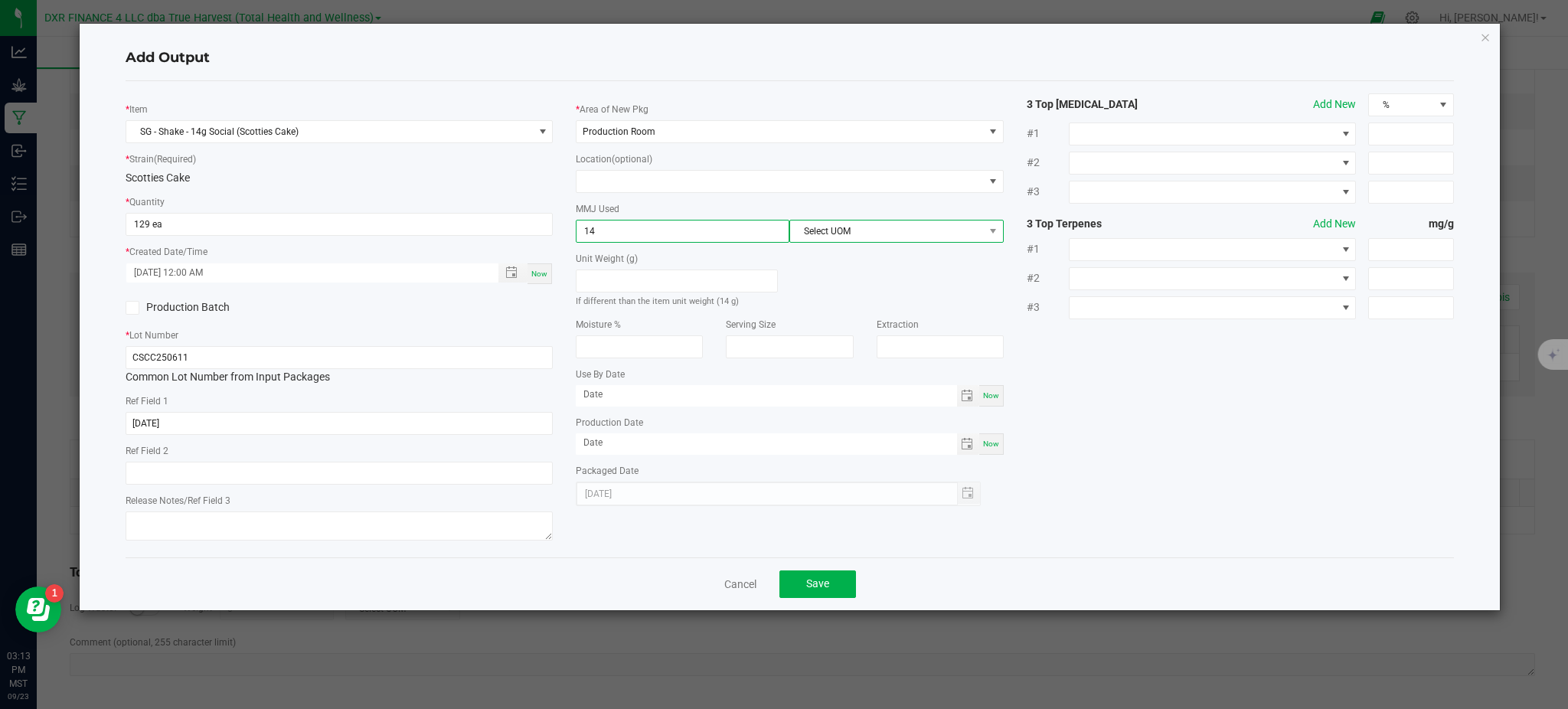
click at [886, 241] on span "Select UOM" at bounding box center [886, 231] width 193 height 22
drag, startPoint x: 875, startPoint y: 332, endPoint x: 1362, endPoint y: 462, distance: 504.1
click at [876, 332] on li "Gram" at bounding box center [896, 323] width 212 height 26
drag, startPoint x: 1362, startPoint y: 462, endPoint x: 487, endPoint y: 399, distance: 877.3
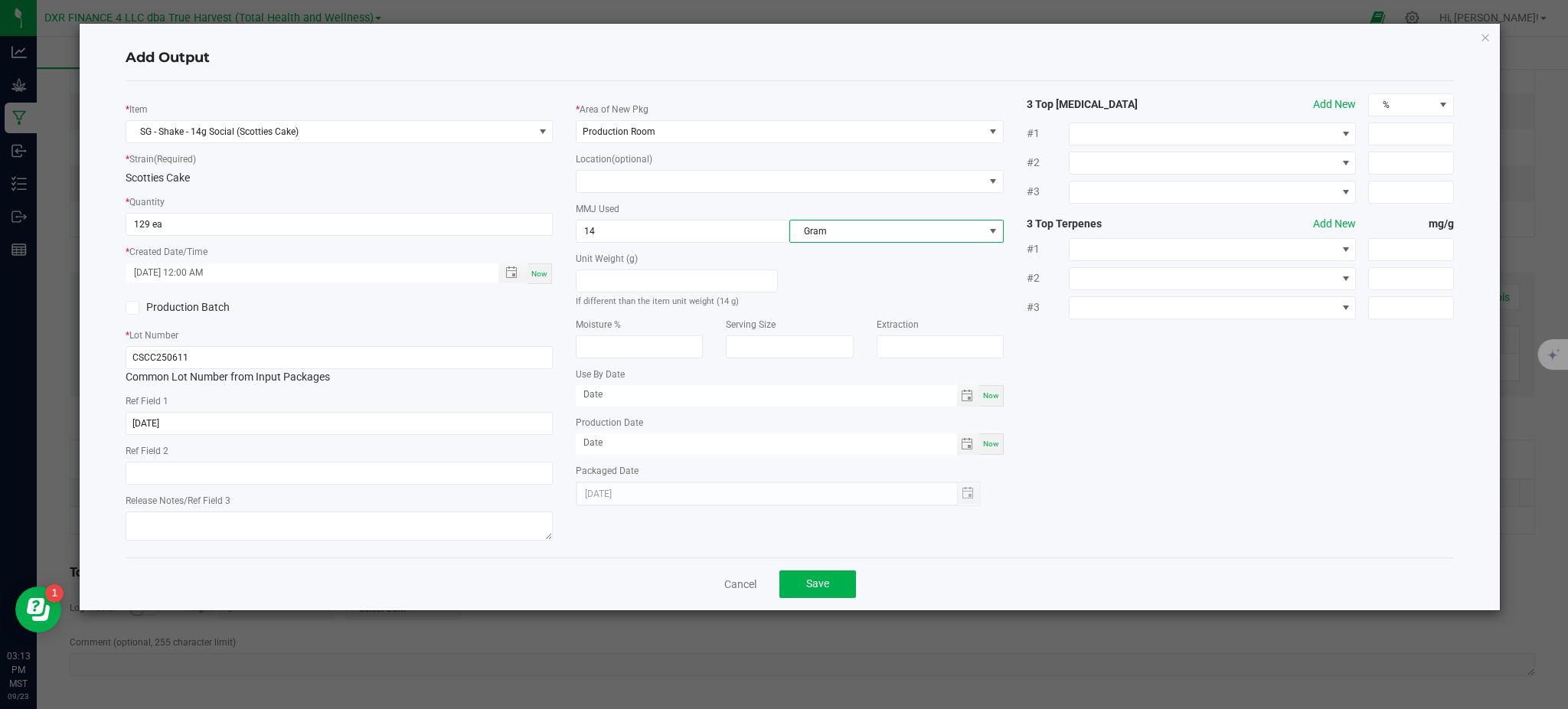
click at [1361, 462] on div "* Item SG - Shake - 14g Social (Scotties Cake) * Strain (Required) Scotties Cak…" at bounding box center [789, 320] width 1351 height 452
drag, startPoint x: 1240, startPoint y: 498, endPoint x: 879, endPoint y: 670, distance: 399.9
click at [1233, 498] on div "* Item SG - Shake - 14g Social (Scotties Cake) * Strain (Required) Scotties Cak…" at bounding box center [789, 320] width 1351 height 452
click at [822, 583] on span "Save" at bounding box center [817, 583] width 23 height 12
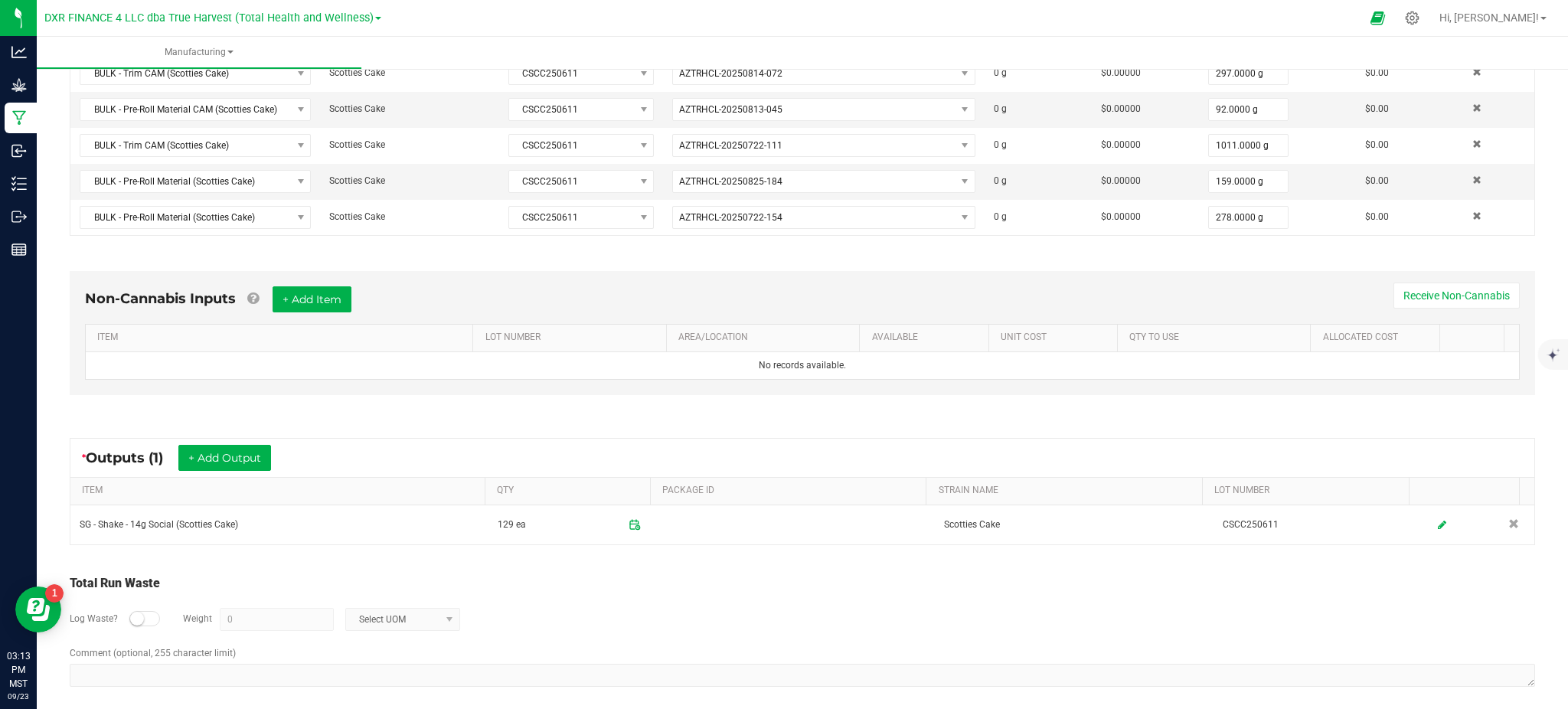
drag, startPoint x: 797, startPoint y: 591, endPoint x: 805, endPoint y: 588, distance: 8.5
click at [798, 591] on div "Total Run Waste" at bounding box center [802, 583] width 1465 height 18
click at [137, 628] on div "Log Waste? Weight 0 Select UOM" at bounding box center [802, 619] width 1465 height 54
click at [139, 625] on small at bounding box center [137, 618] width 14 height 14
click at [235, 630] on input "0" at bounding box center [277, 620] width 113 height 22
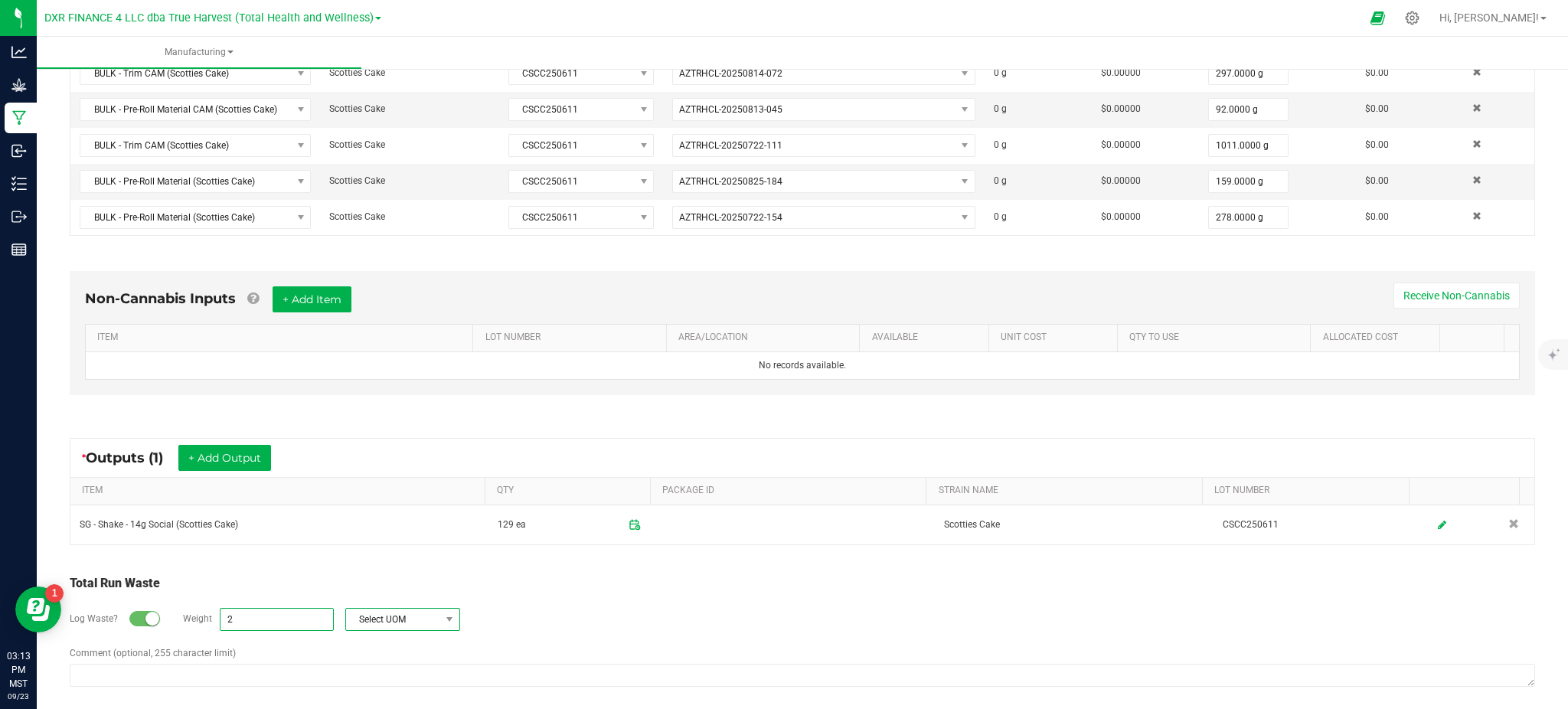
click at [389, 616] on span "Select UOM" at bounding box center [393, 620] width 94 height 22
drag, startPoint x: 380, startPoint y: 487, endPoint x: 593, endPoint y: 619, distance: 250.6
click at [381, 487] on li "Gram" at bounding box center [401, 488] width 113 height 22
type input "2 g"
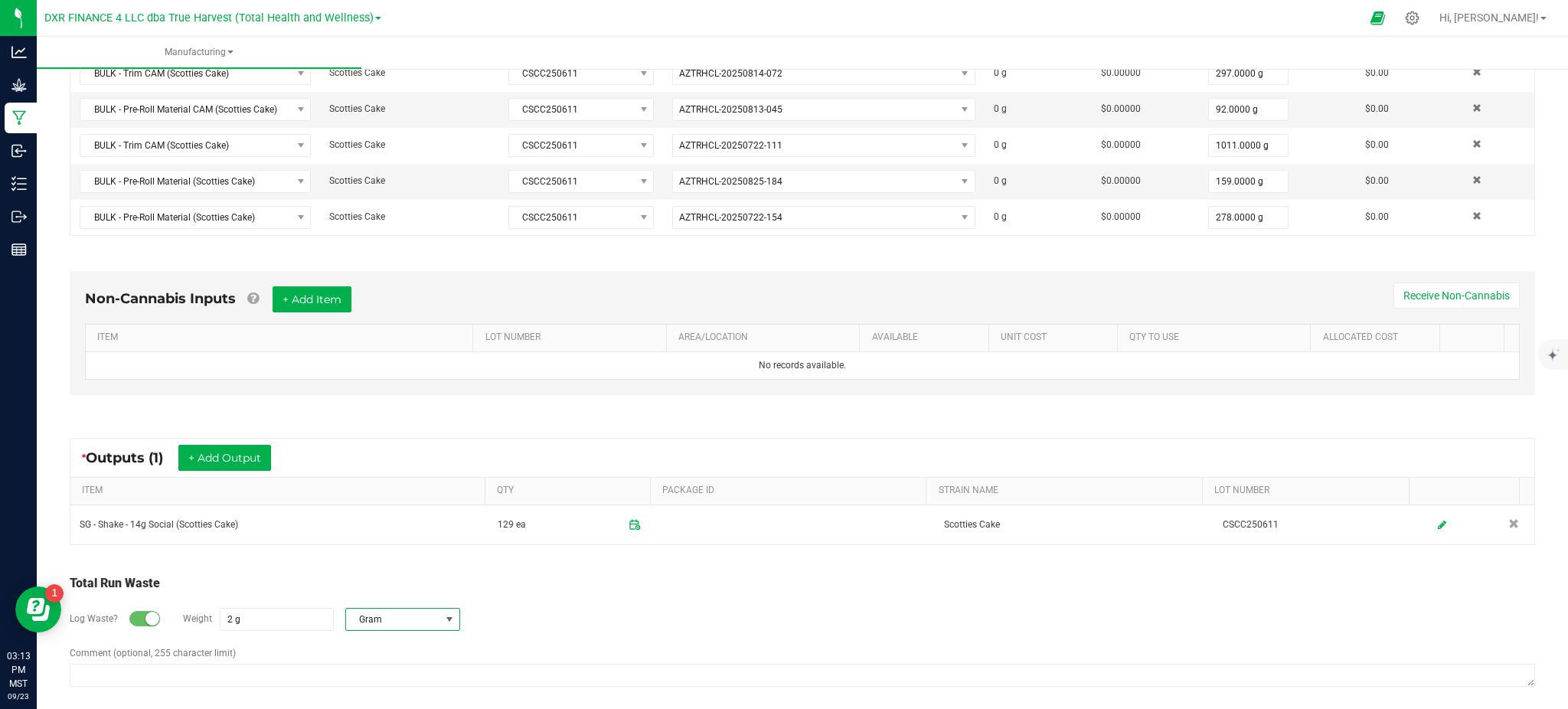
click at [599, 622] on div "Log Waste? Weight 2 g Gram" at bounding box center [802, 619] width 1465 height 54
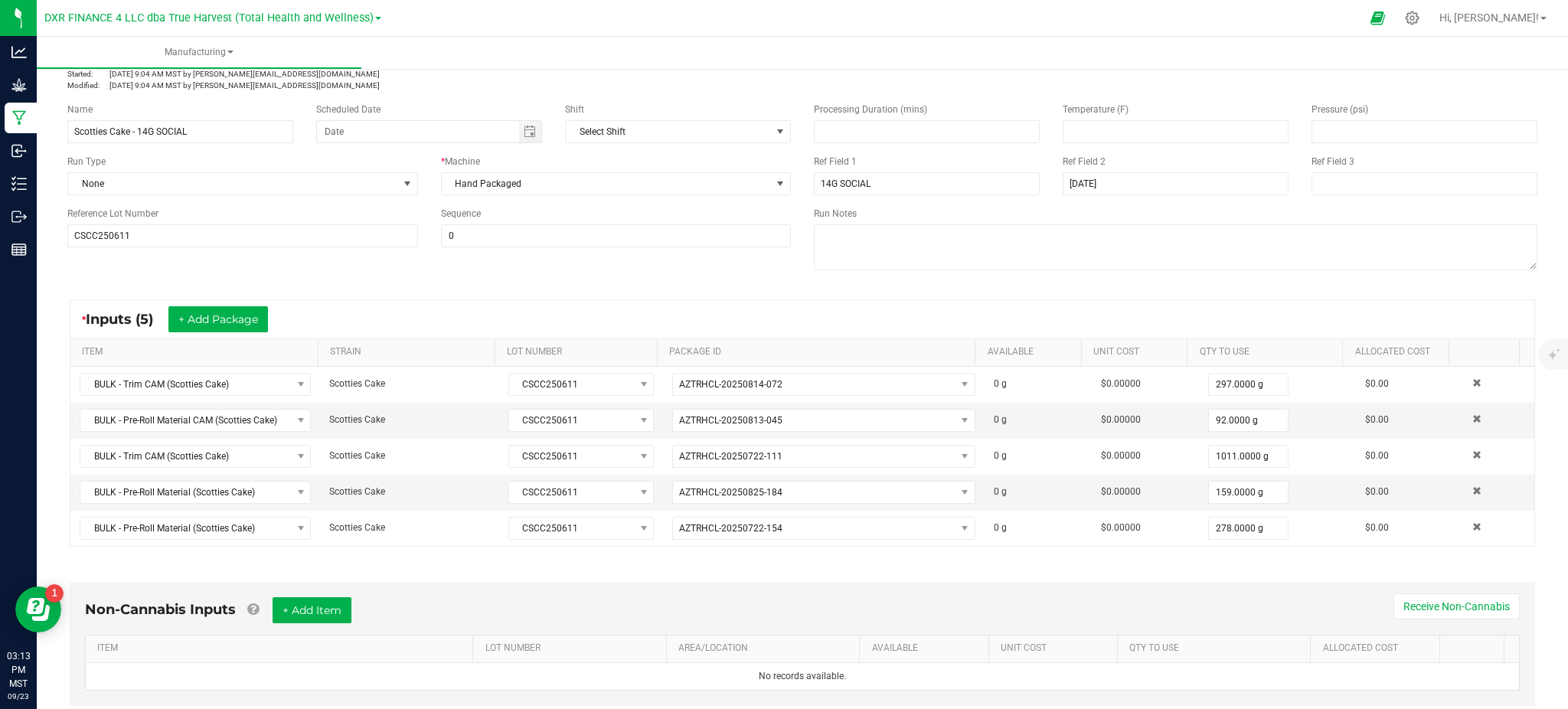
scroll to position [0, 0]
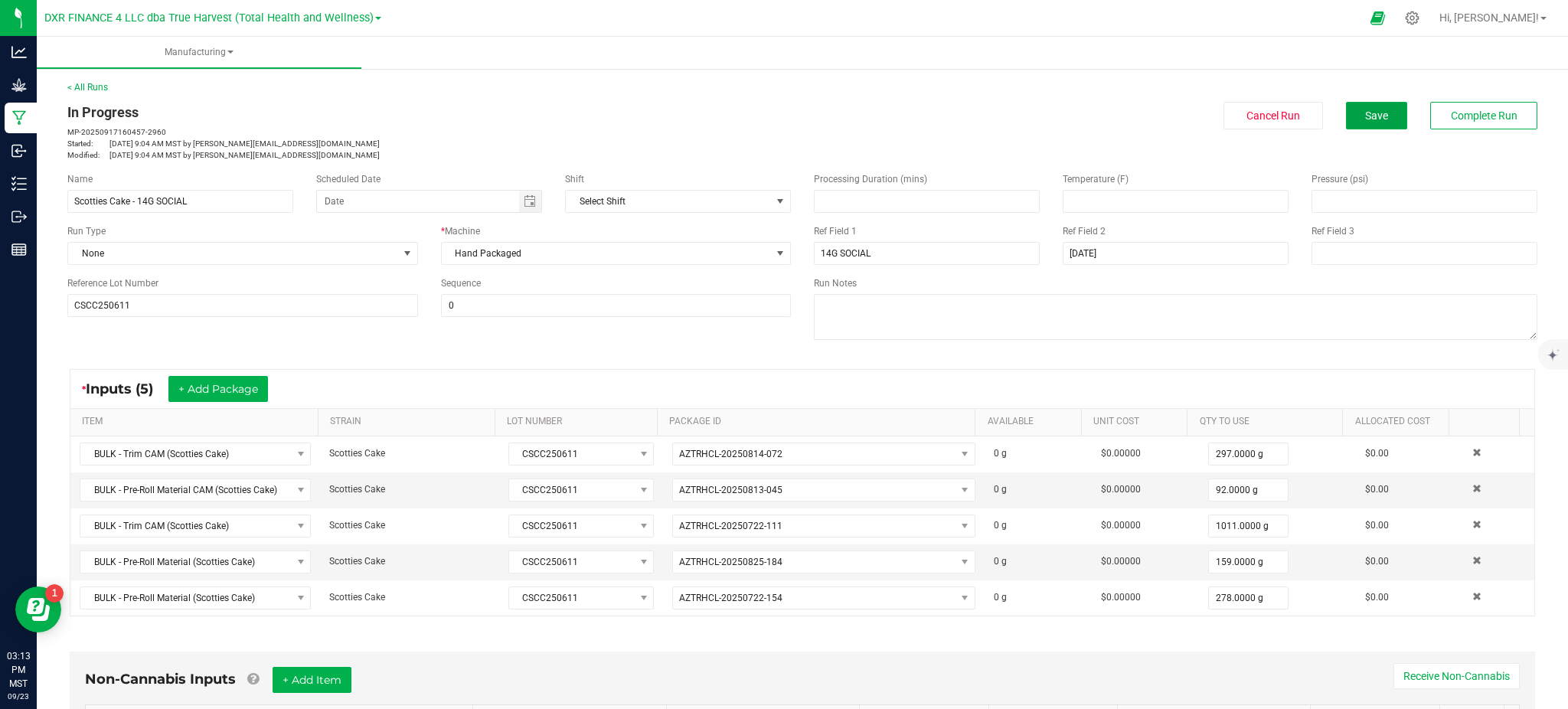
drag, startPoint x: 1372, startPoint y: 119, endPoint x: 1469, endPoint y: 141, distance: 99.5
click at [1370, 120] on span "Save" at bounding box center [1376, 115] width 23 height 12
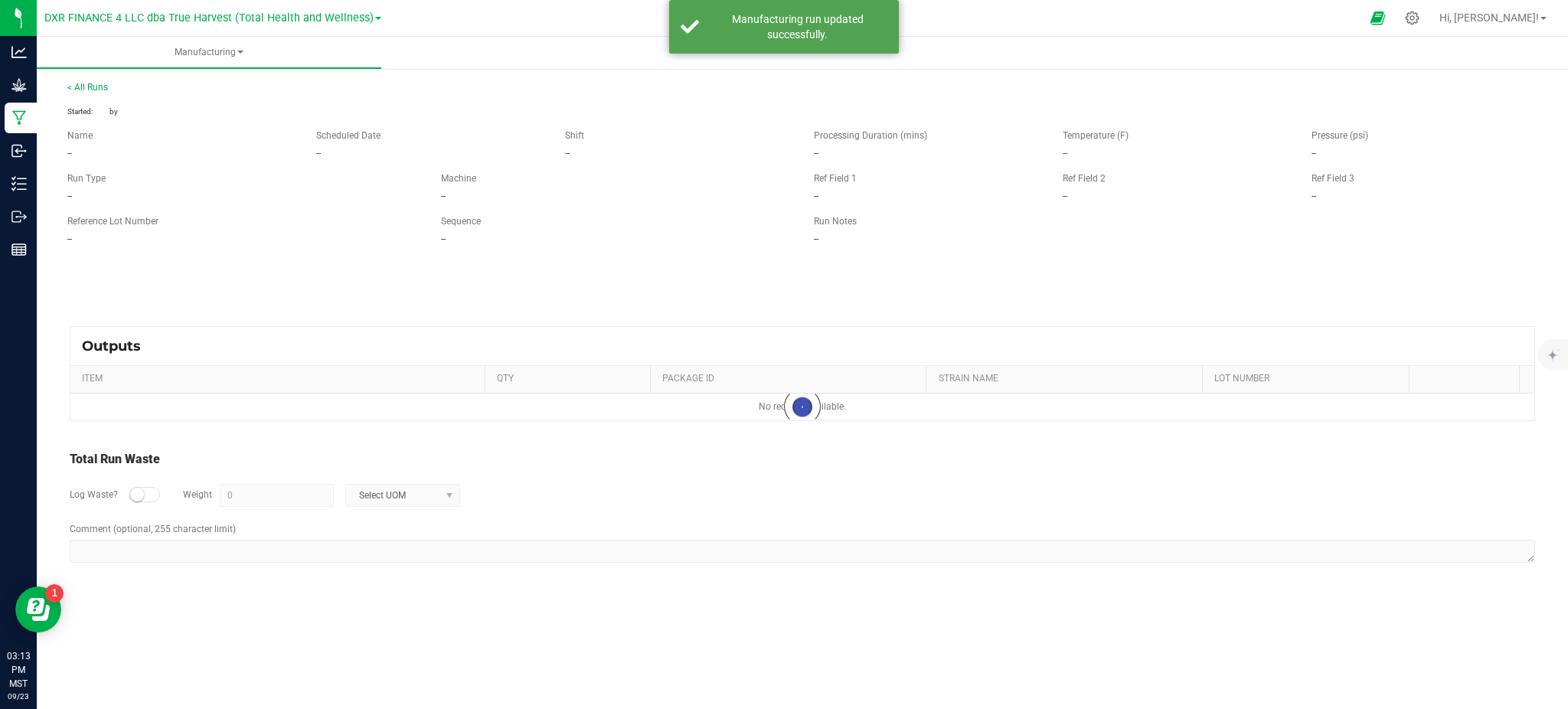
type input "2 g"
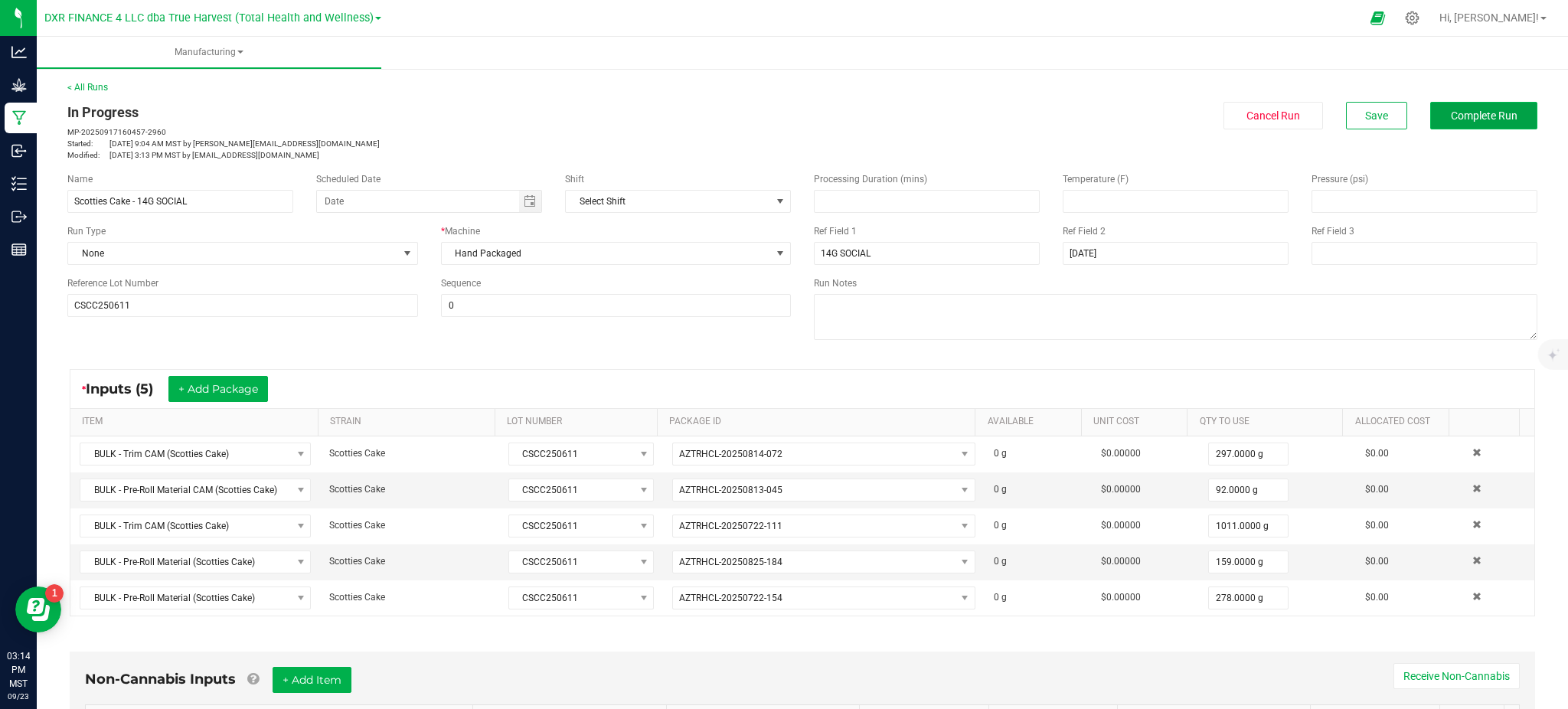
click at [1488, 109] on span "Complete Run" at bounding box center [1483, 115] width 67 height 12
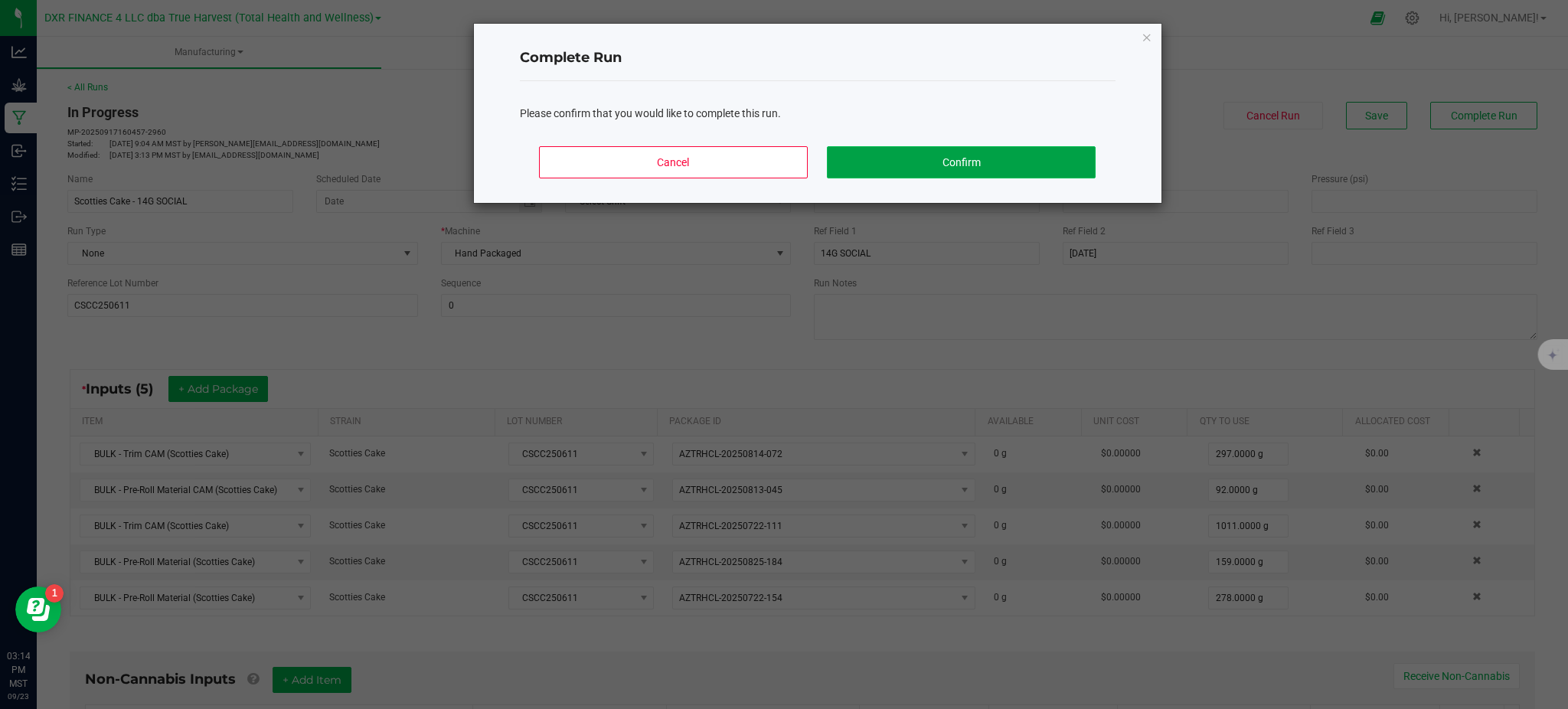
click at [980, 157] on button "Confirm" at bounding box center [961, 162] width 268 height 32
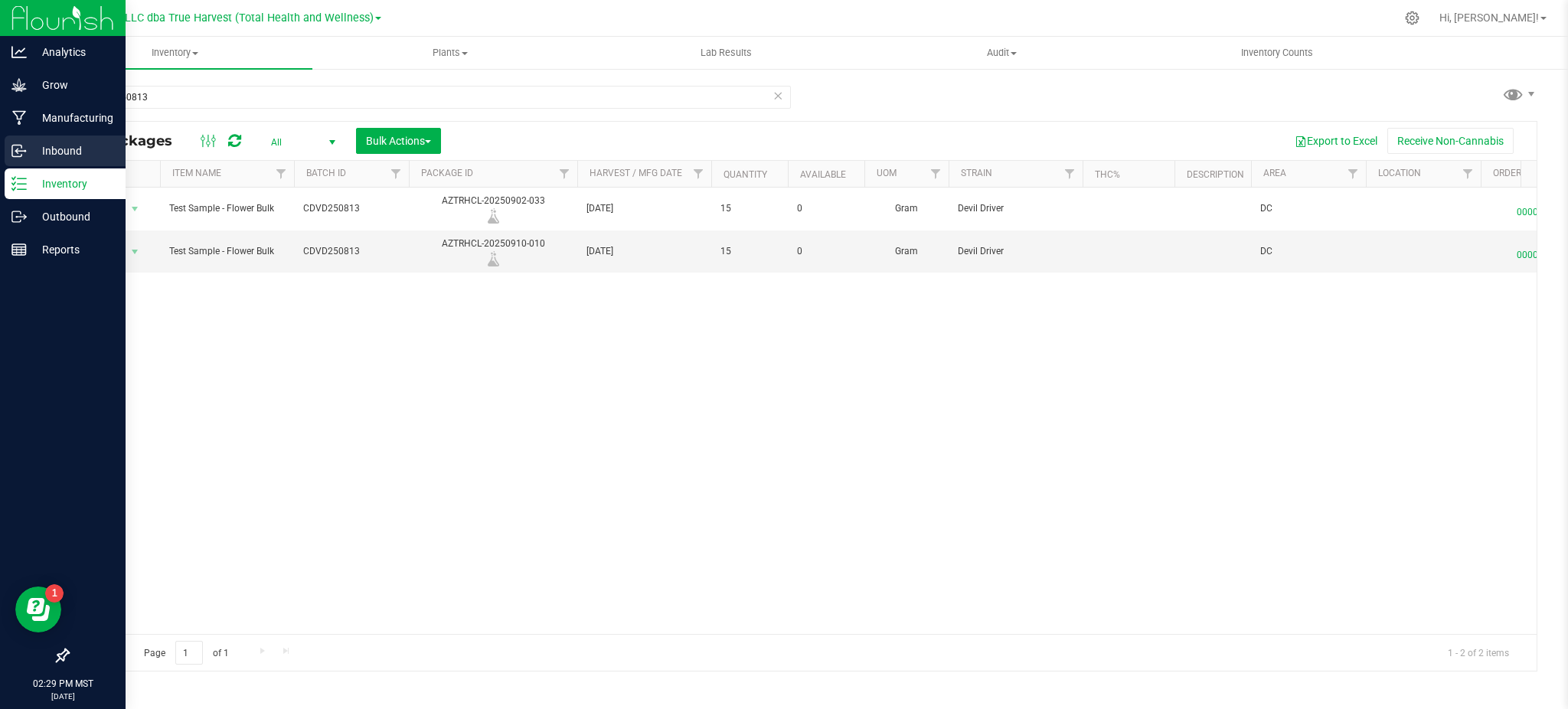
click at [54, 143] on p "Inbound" at bounding box center [72, 150] width 92 height 18
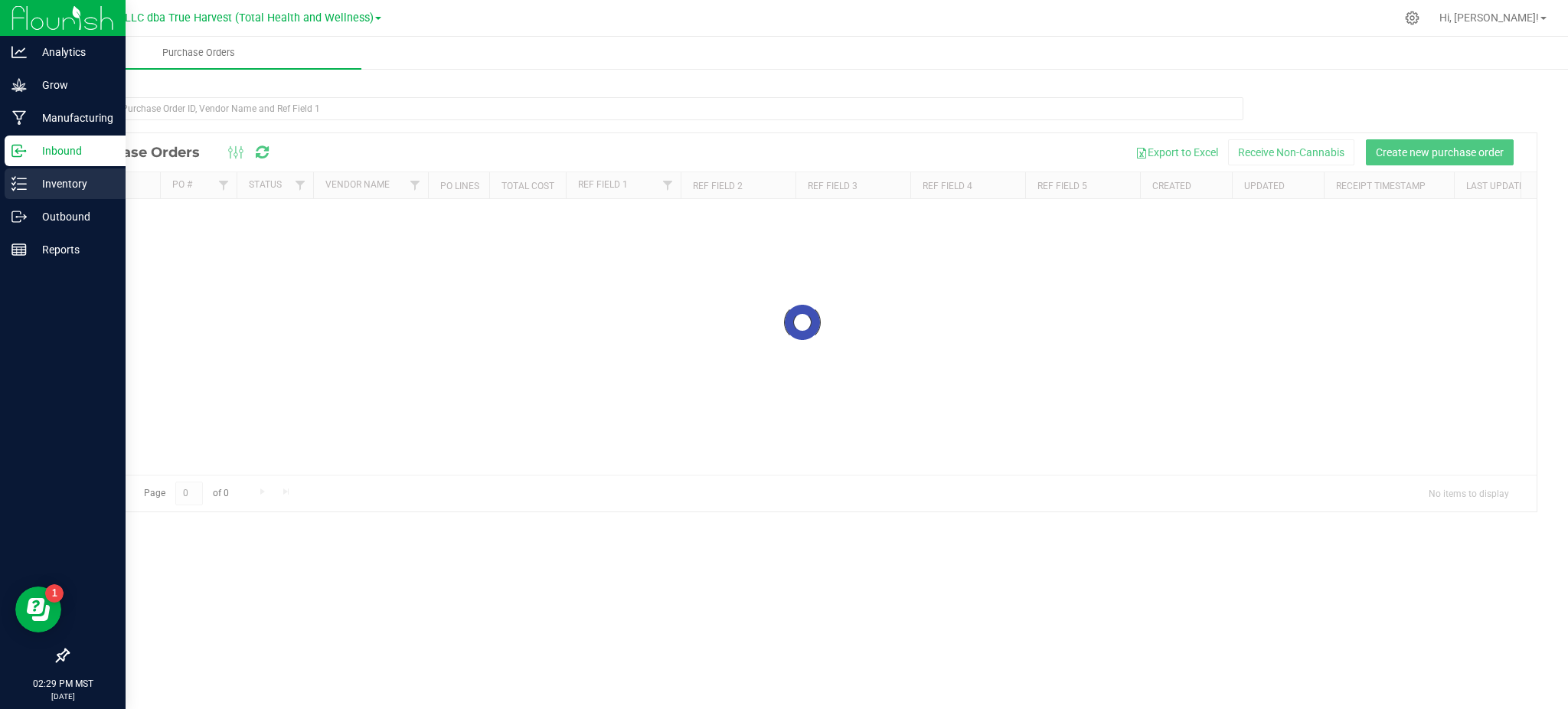
click at [61, 180] on p "Inventory" at bounding box center [72, 184] width 92 height 18
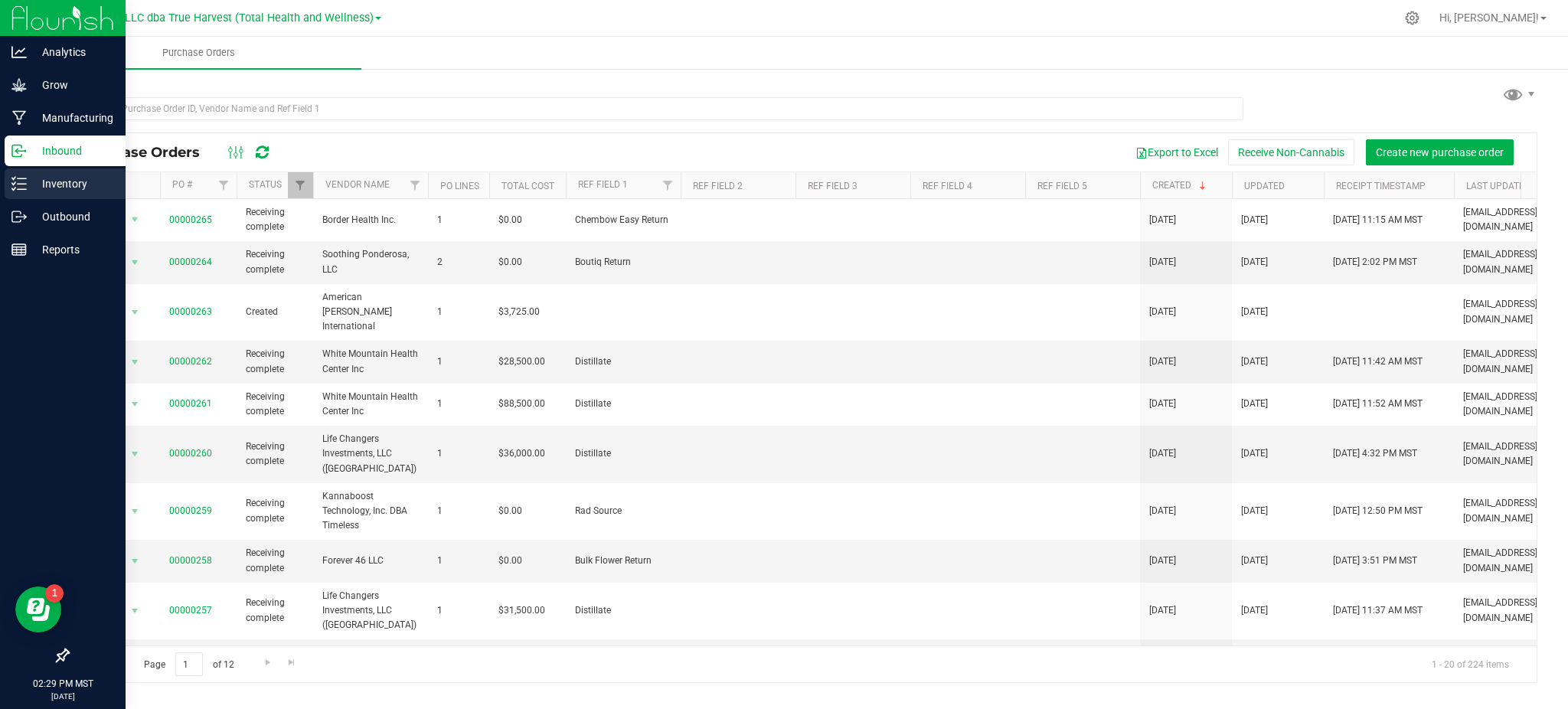
click at [67, 182] on p "Inventory" at bounding box center [72, 184] width 92 height 18
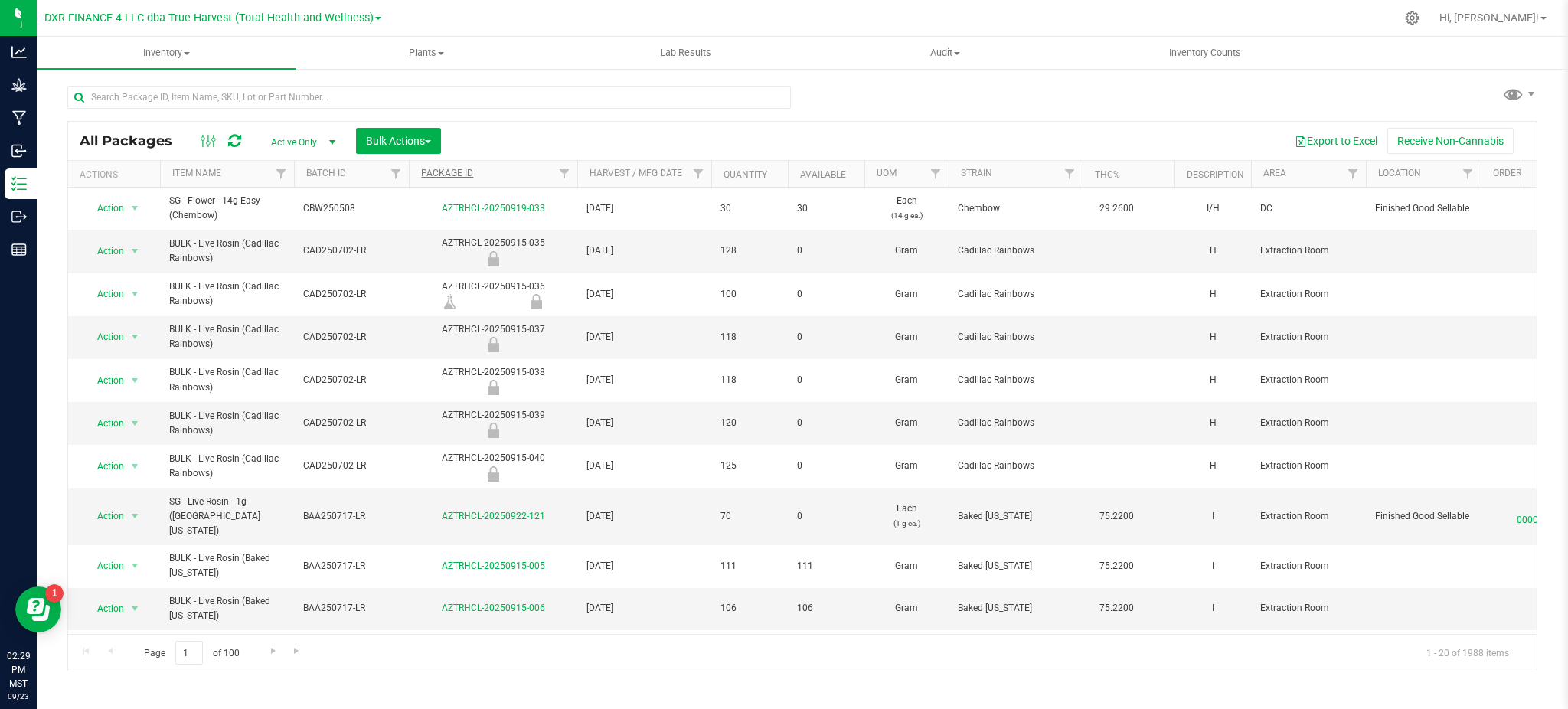
click at [458, 180] on th "Package ID" at bounding box center [493, 173] width 169 height 26
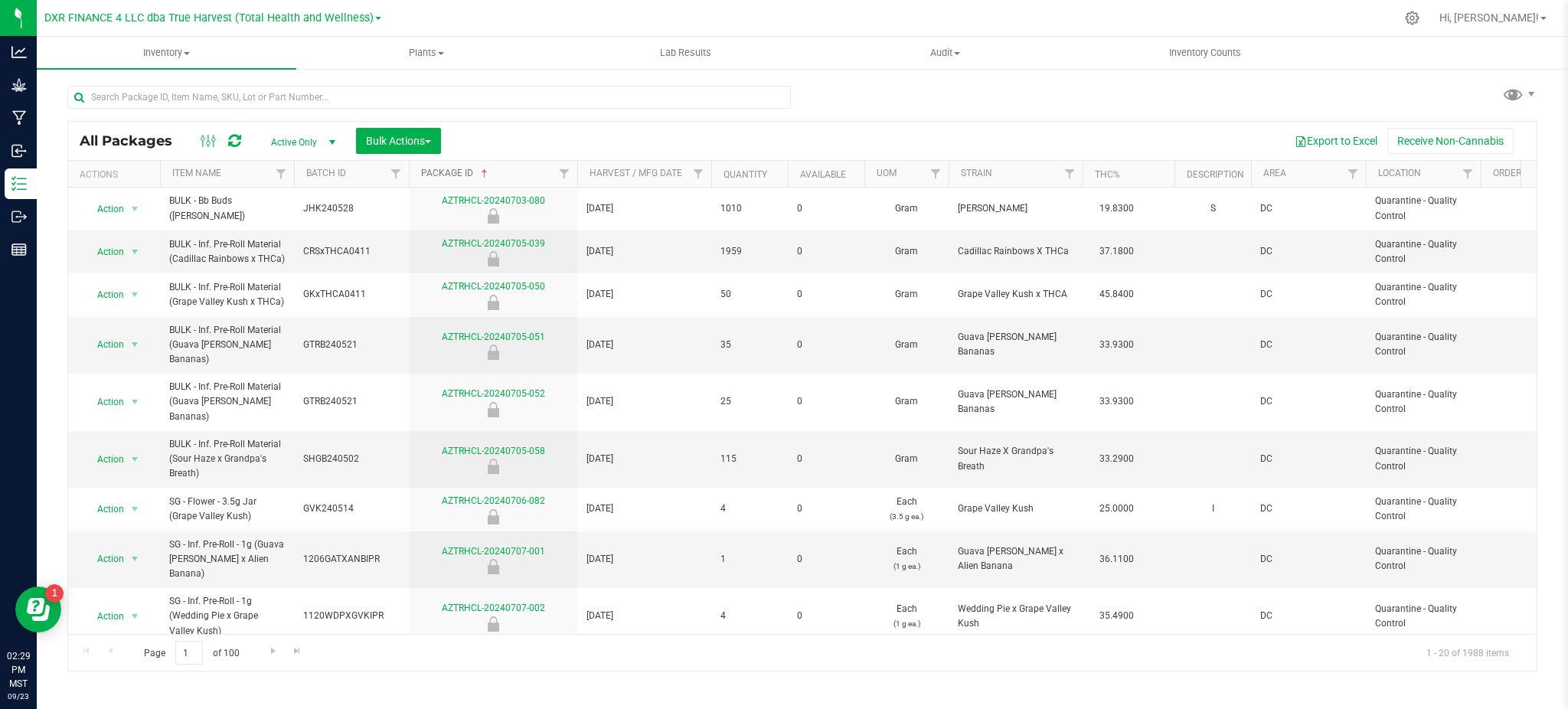
click at [460, 175] on link "Package ID" at bounding box center [456, 173] width 69 height 11
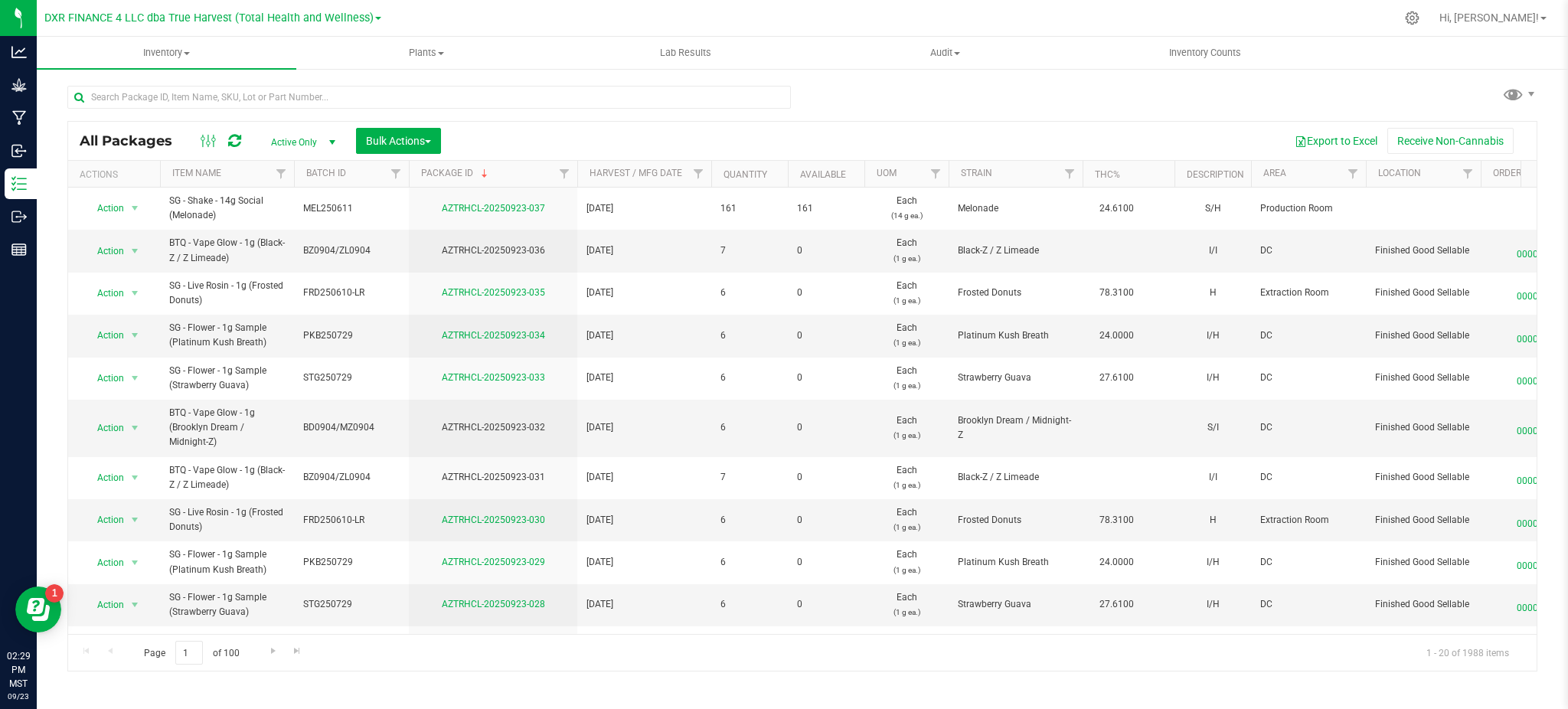
click at [544, 131] on div "Export to Excel Receive Non-Cannabis" at bounding box center [989, 140] width 1072 height 26
click at [872, 126] on div "All Packages Active Only Active Only Lab Samples Locked All Bulk Actions Add to…" at bounding box center [803, 141] width 1469 height 38
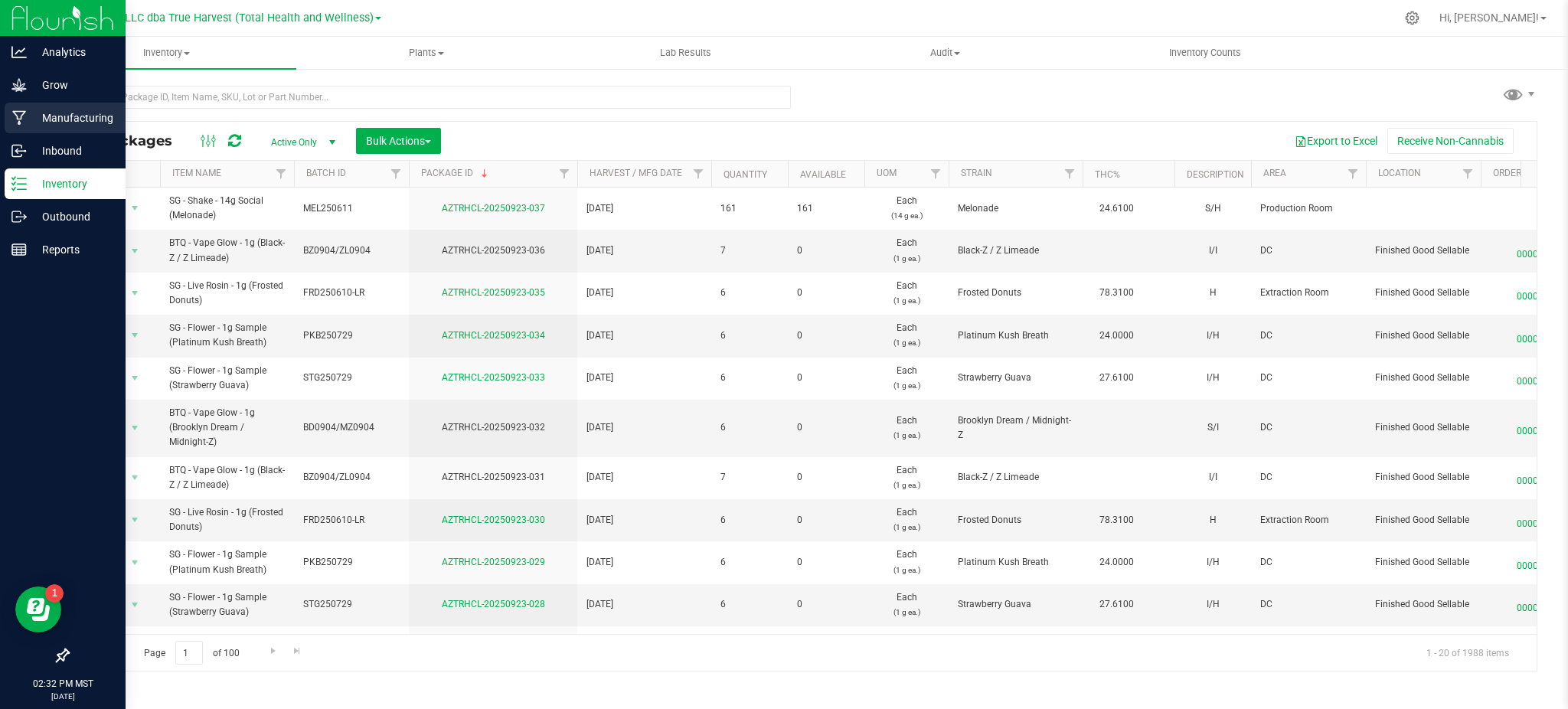
drag, startPoint x: 46, startPoint y: 109, endPoint x: 70, endPoint y: 114, distance: 24.5
click at [46, 109] on p "Manufacturing" at bounding box center [72, 118] width 92 height 18
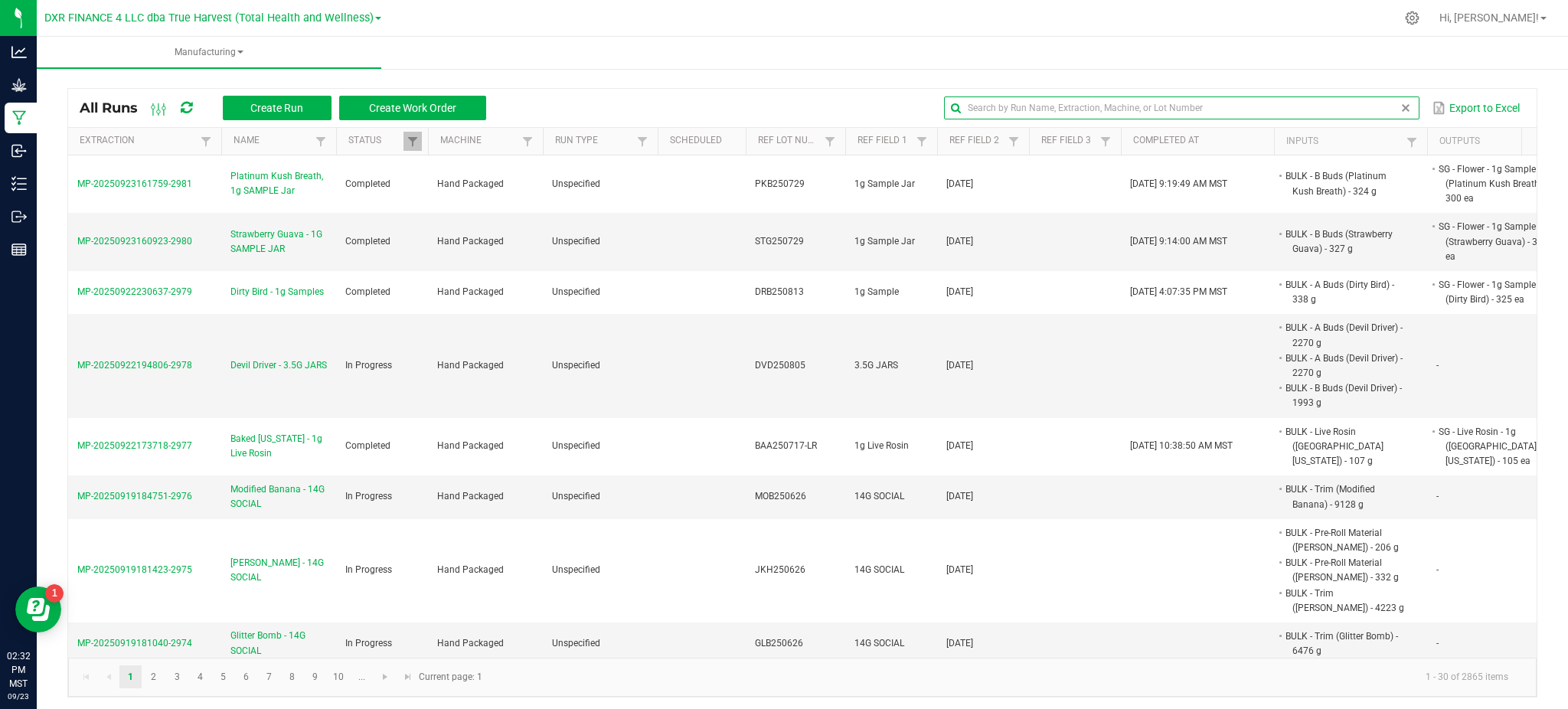
drag, startPoint x: 1376, startPoint y: 107, endPoint x: 1219, endPoint y: 41, distance: 170.3
click at [1376, 107] on input "text" at bounding box center [1181, 108] width 475 height 23
paste input "GAG250603"
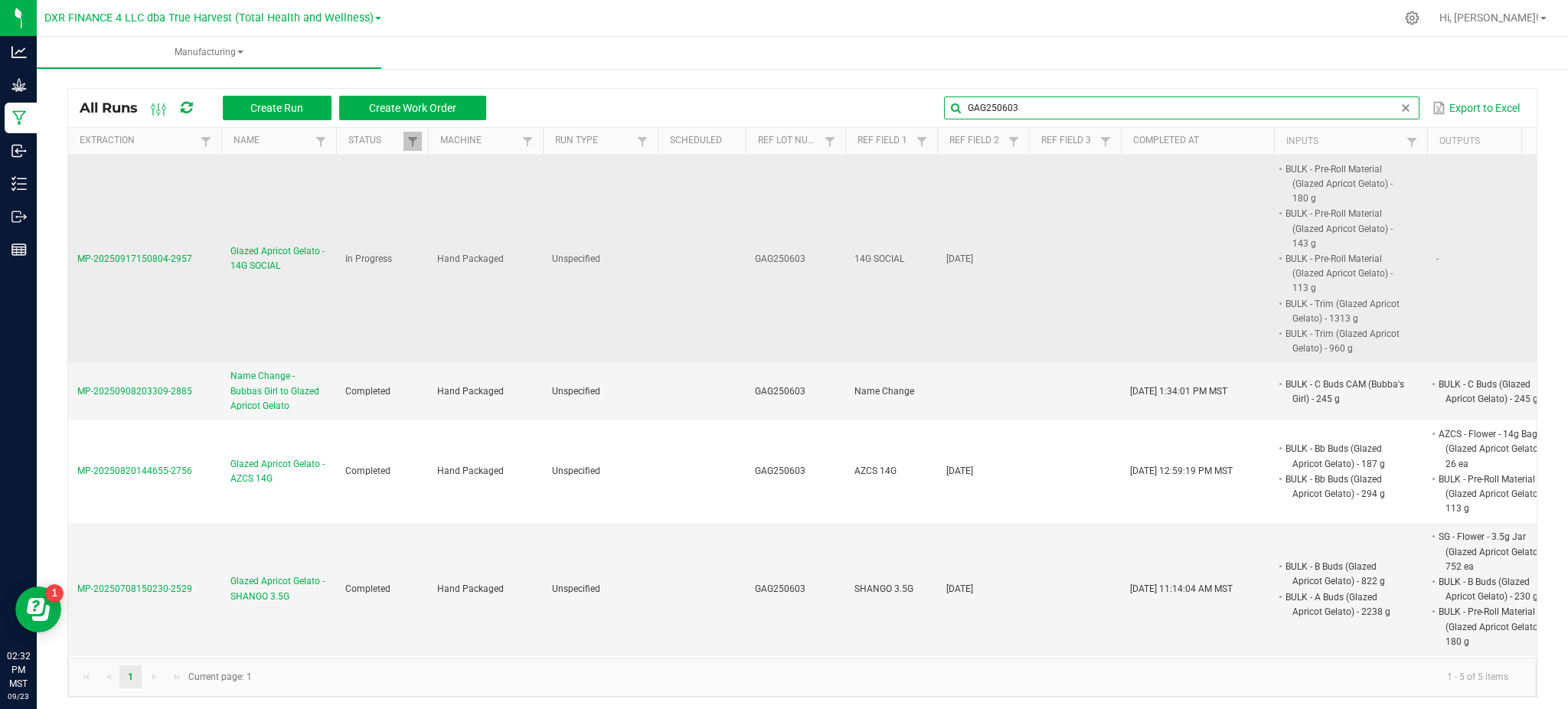
type input "GAG250603"
click at [270, 259] on span "Glazed Apricot Gelato - 14G SOCIAL" at bounding box center [279, 259] width 97 height 29
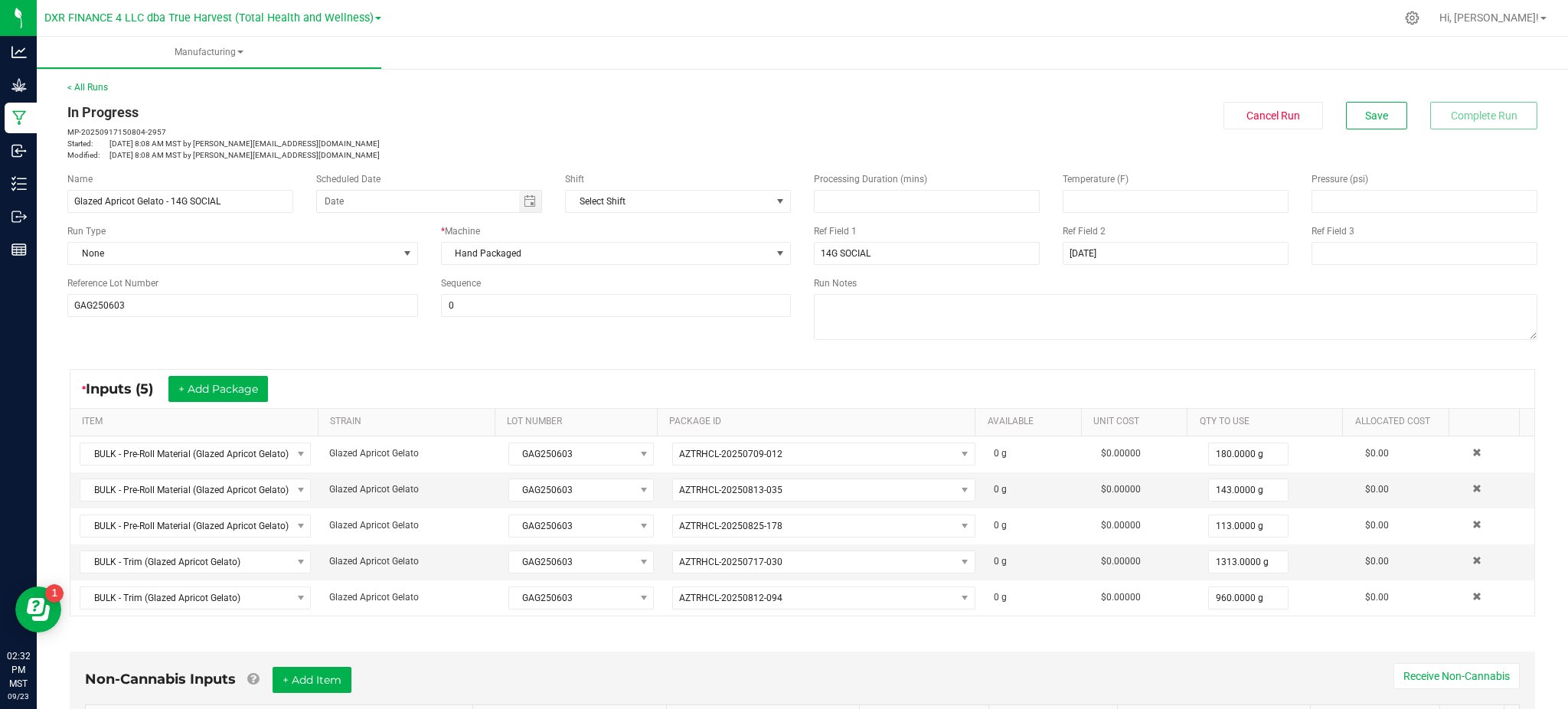
drag, startPoint x: 333, startPoint y: 367, endPoint x: 362, endPoint y: 367, distance: 29.0
click at [333, 367] on div "* Inputs (5) + Add Package ITEM STRAIN LOT NUMBER PACKAGE ID AVAILABLE Unit Cos…" at bounding box center [802, 493] width 1493 height 275
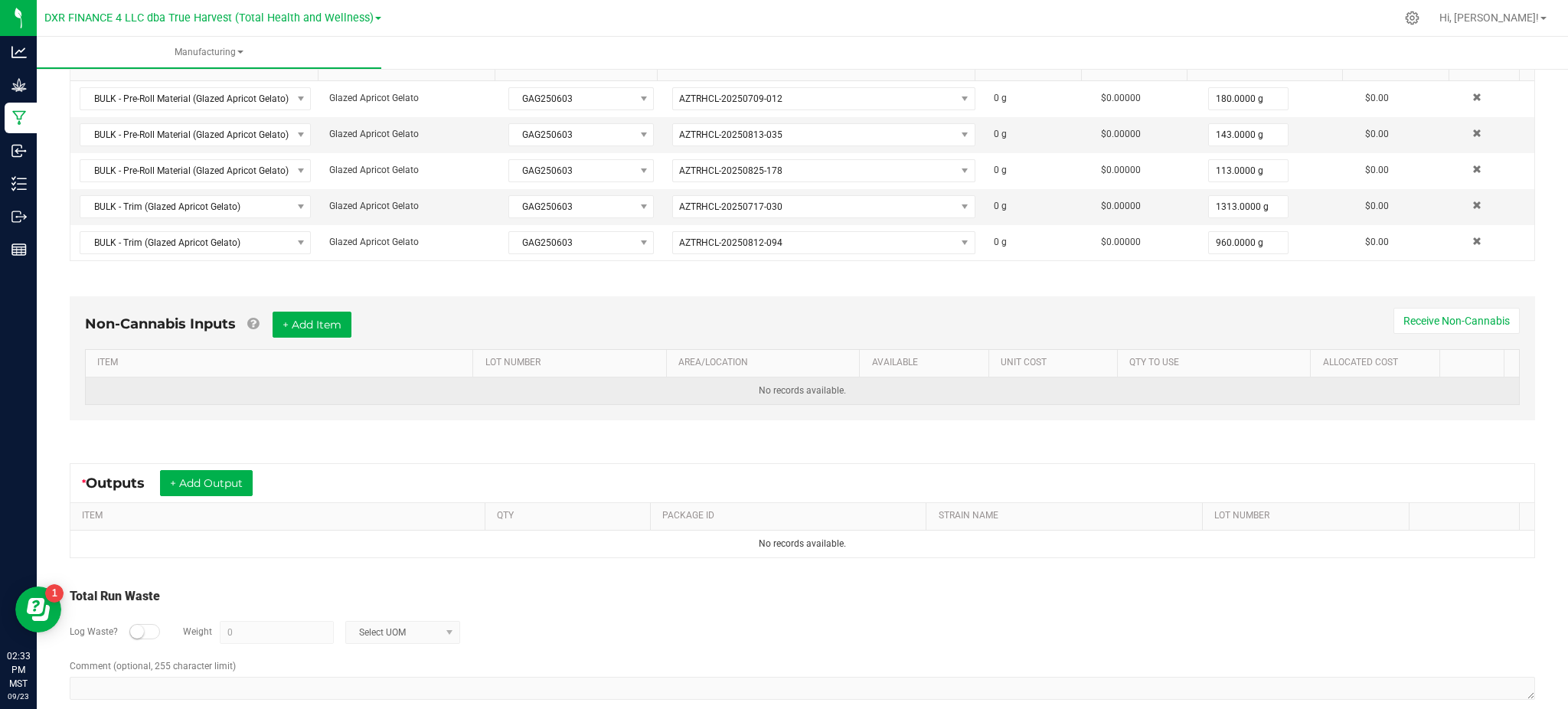
scroll to position [381, 0]
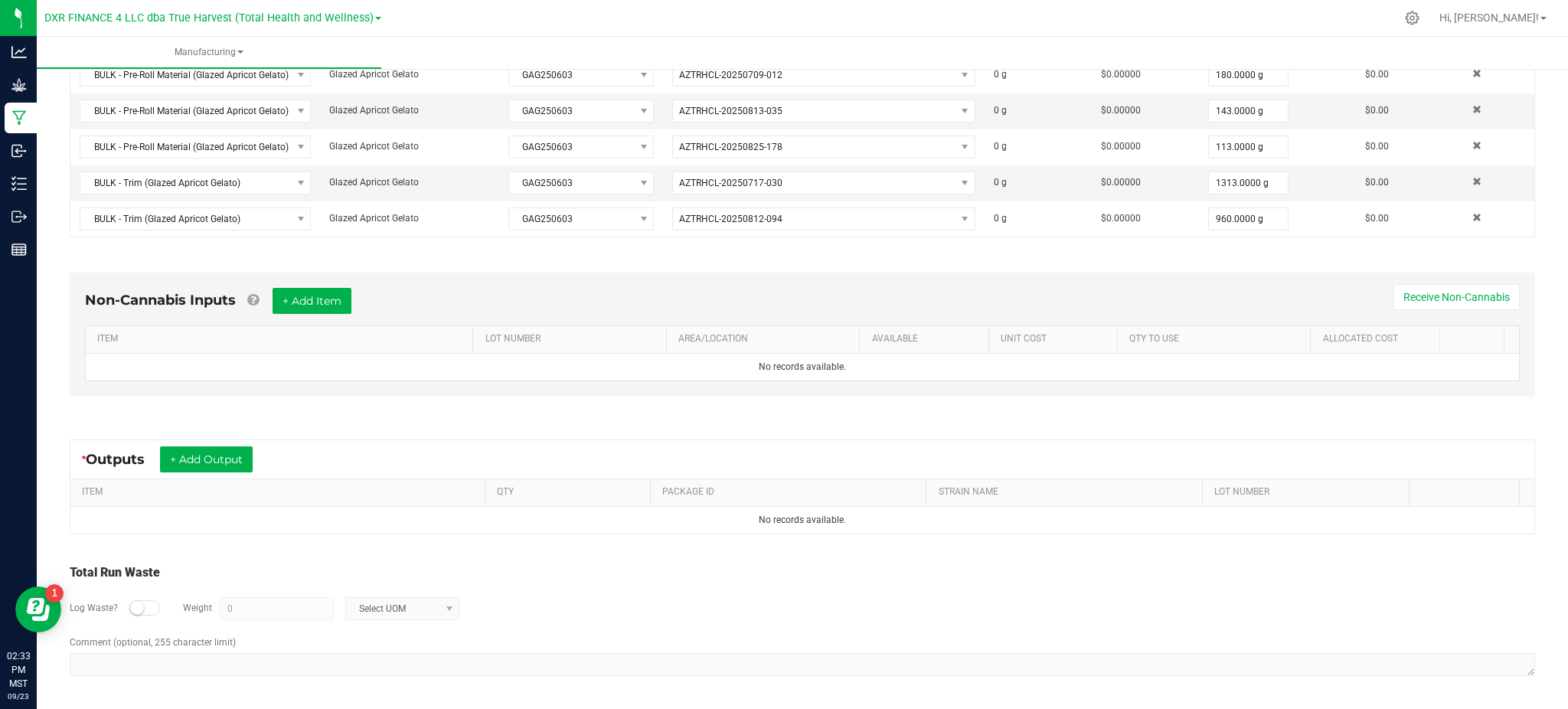
click at [290, 435] on div "* Outputs + Add Output ITEM QTY PACKAGE ID STRAIN NAME LOT NUMBER No records av…" at bounding box center [802, 487] width 1493 height 122
click at [202, 457] on button "+ Add Output" at bounding box center [207, 459] width 93 height 26
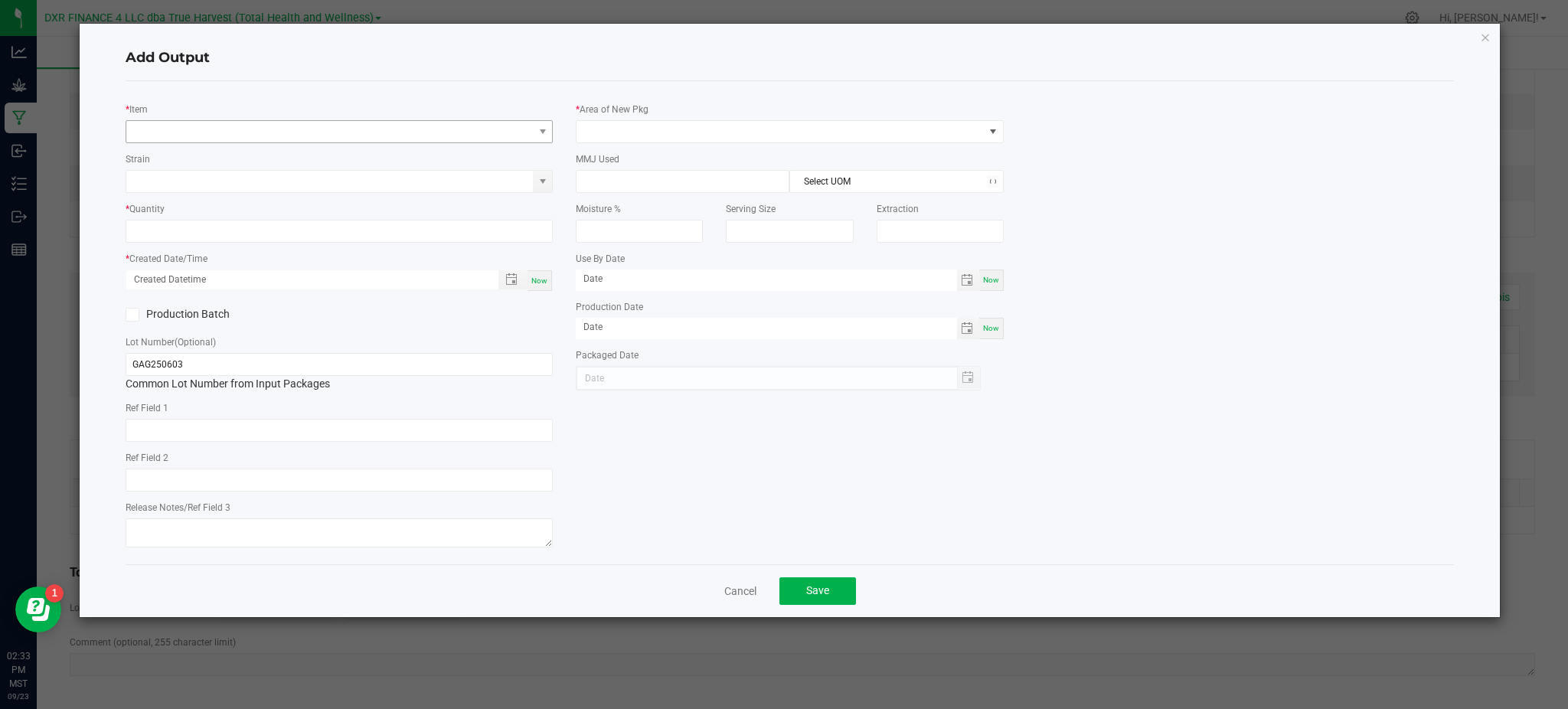
type input "[DATE]"
click at [171, 128] on span "NO DATA FOUND" at bounding box center [330, 132] width 406 height 22
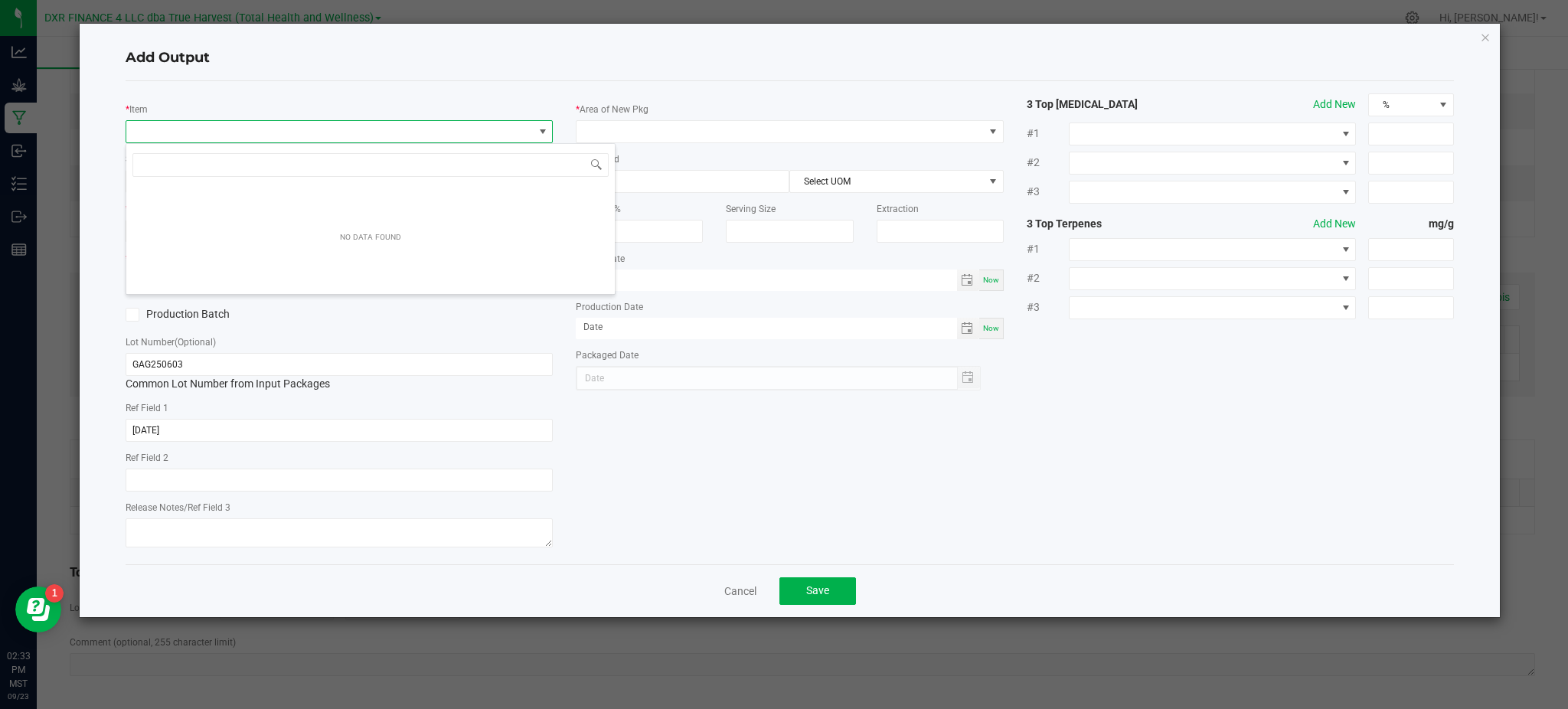
scroll to position [23, 427]
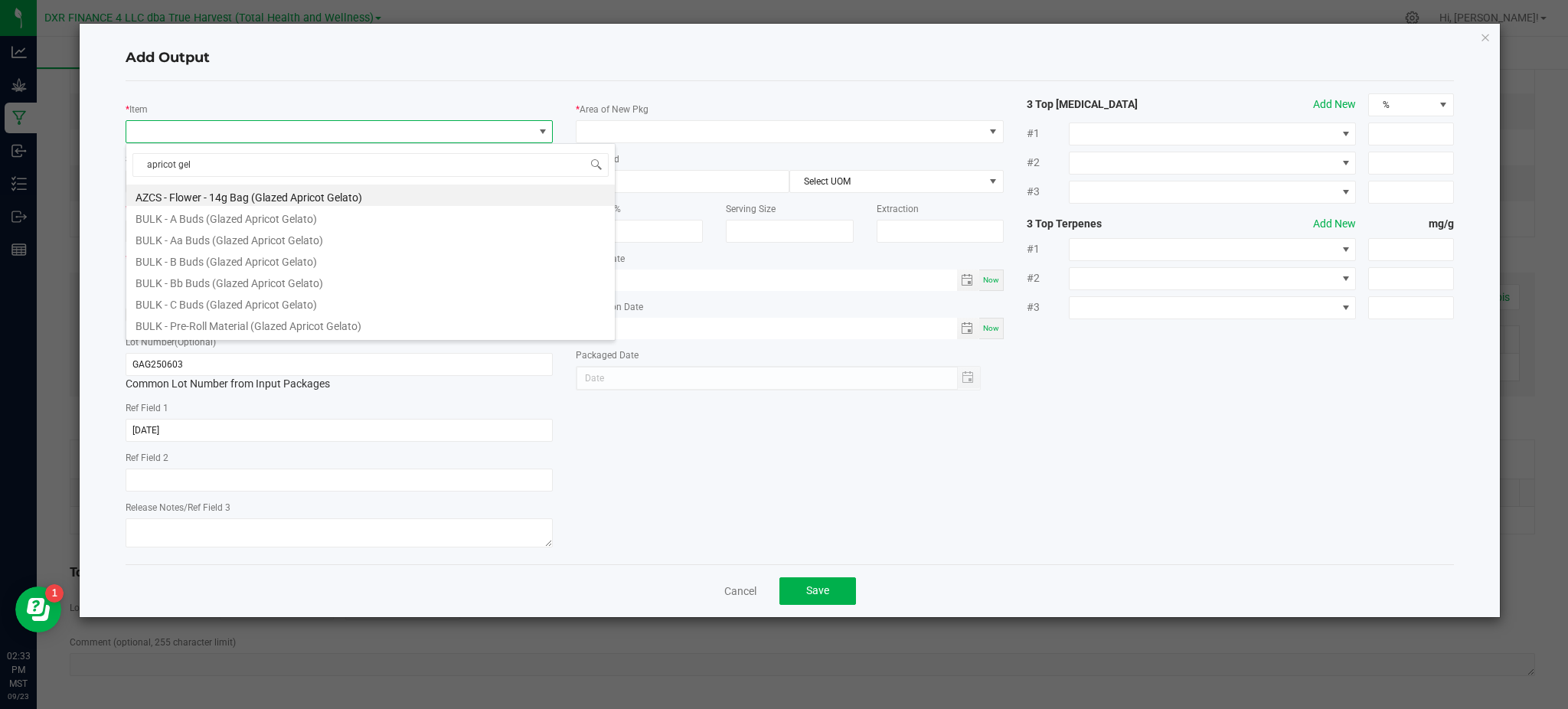
type input "apricot gel"
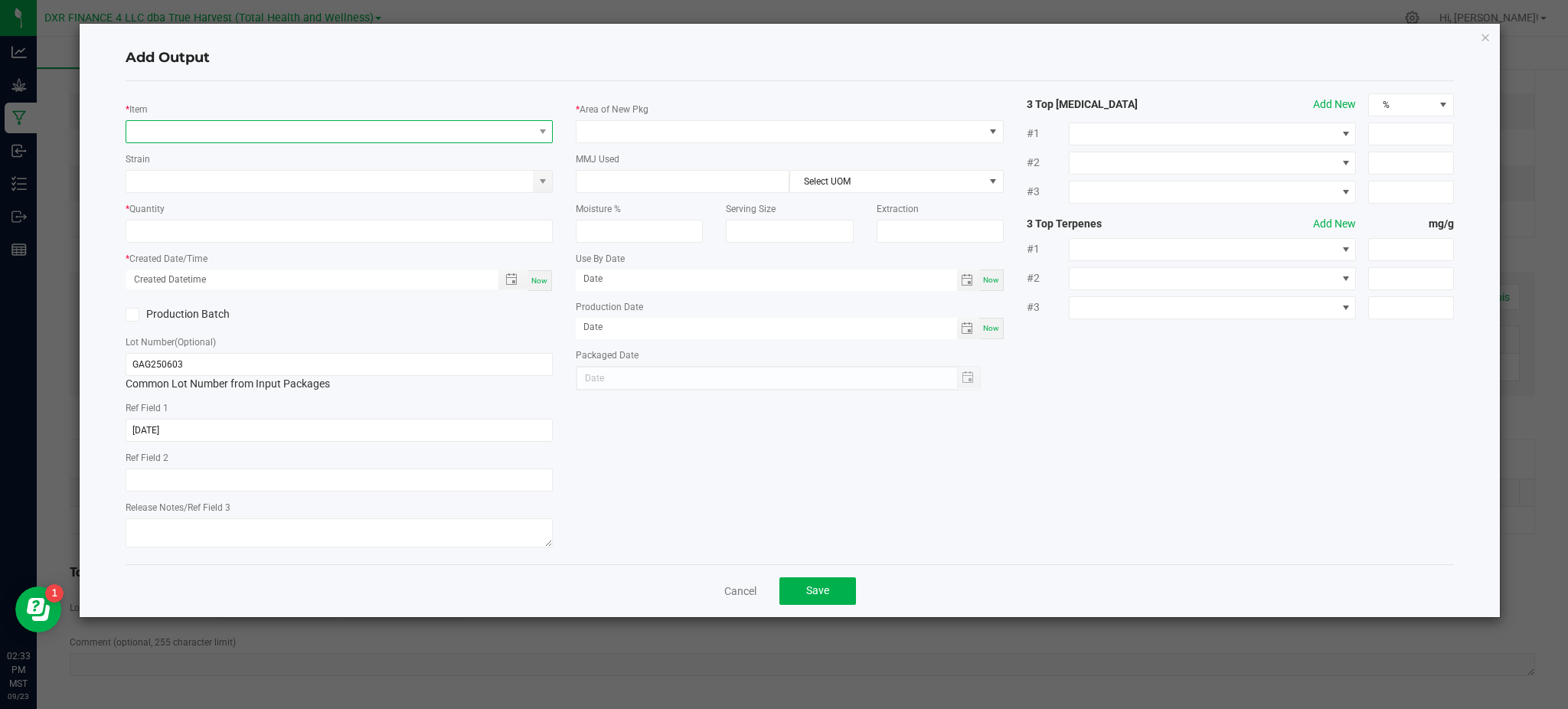
click at [357, 128] on span "NO DATA FOUND" at bounding box center [330, 132] width 406 height 22
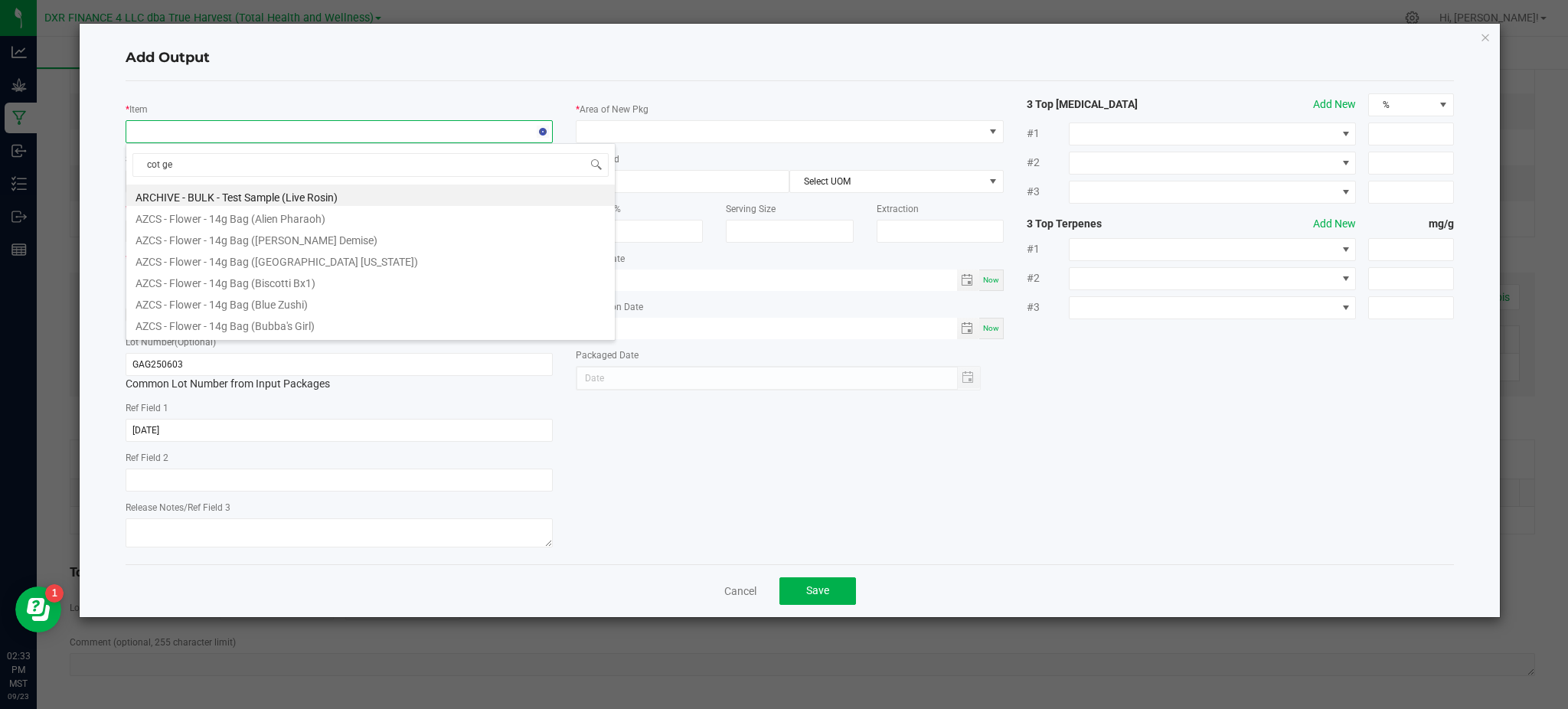
type input "cot gel"
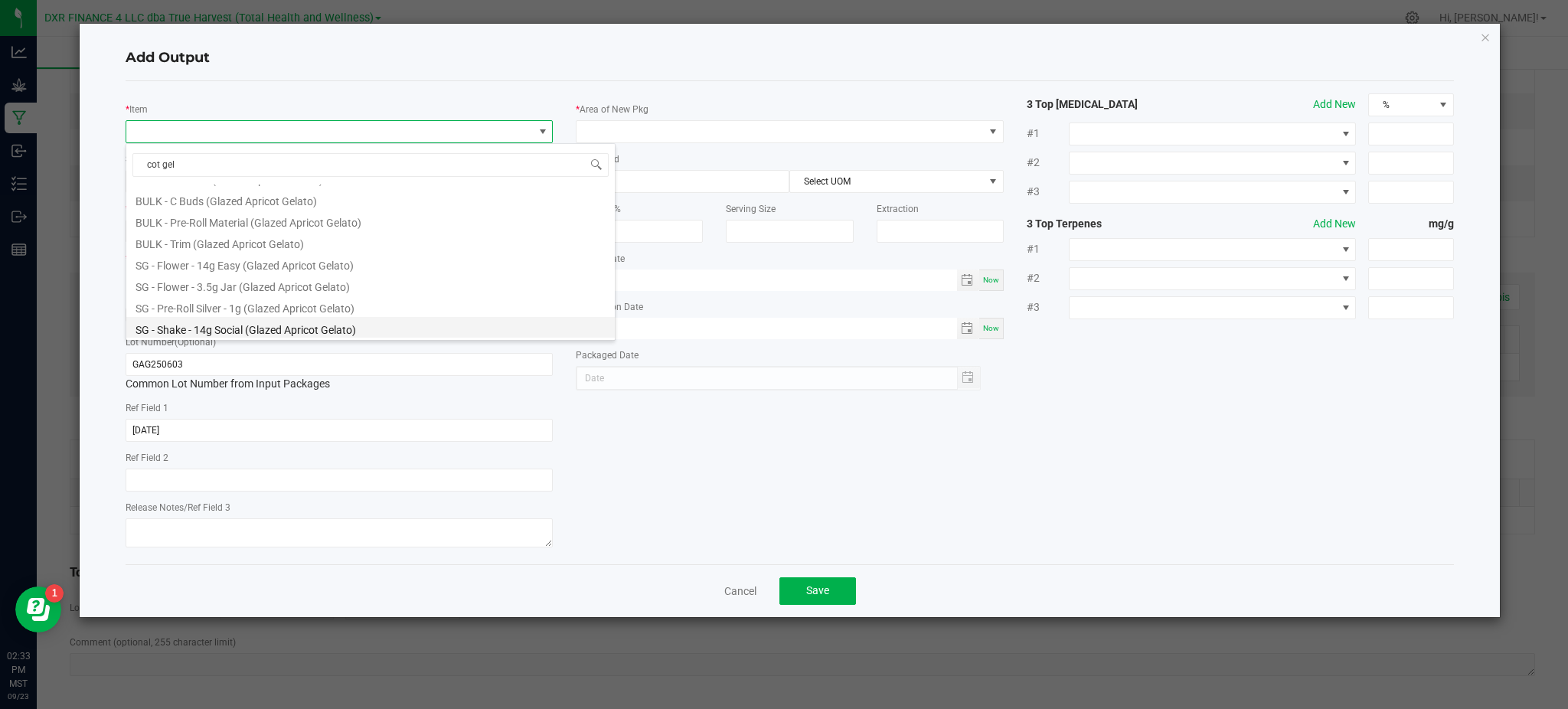
click at [320, 326] on li "SG - Shake - 14g Social (Glazed Apricot Gelato)" at bounding box center [371, 328] width 488 height 22
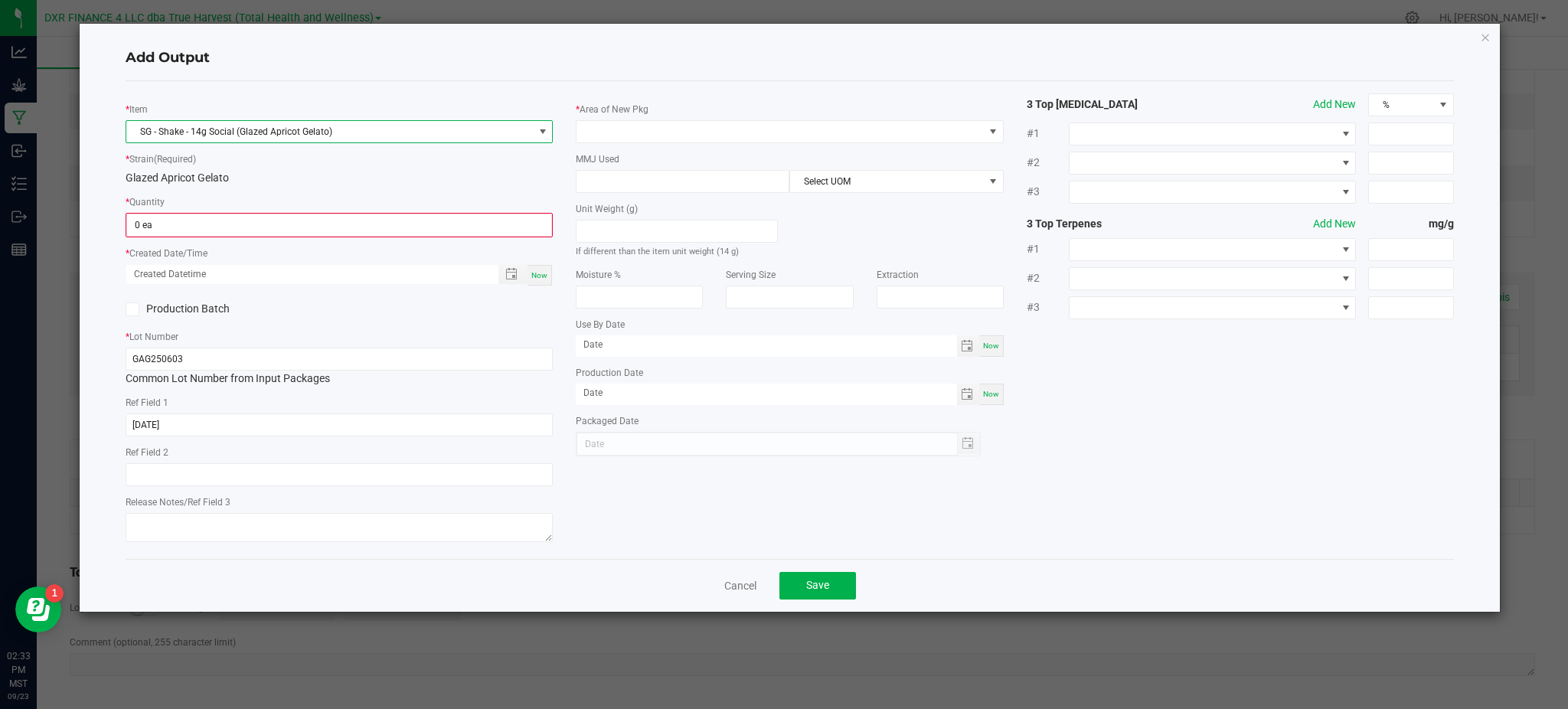
click at [323, 180] on div "Glazed Apricot Gelato" at bounding box center [339, 179] width 427 height 16
click at [247, 223] on input "0" at bounding box center [339, 225] width 425 height 22
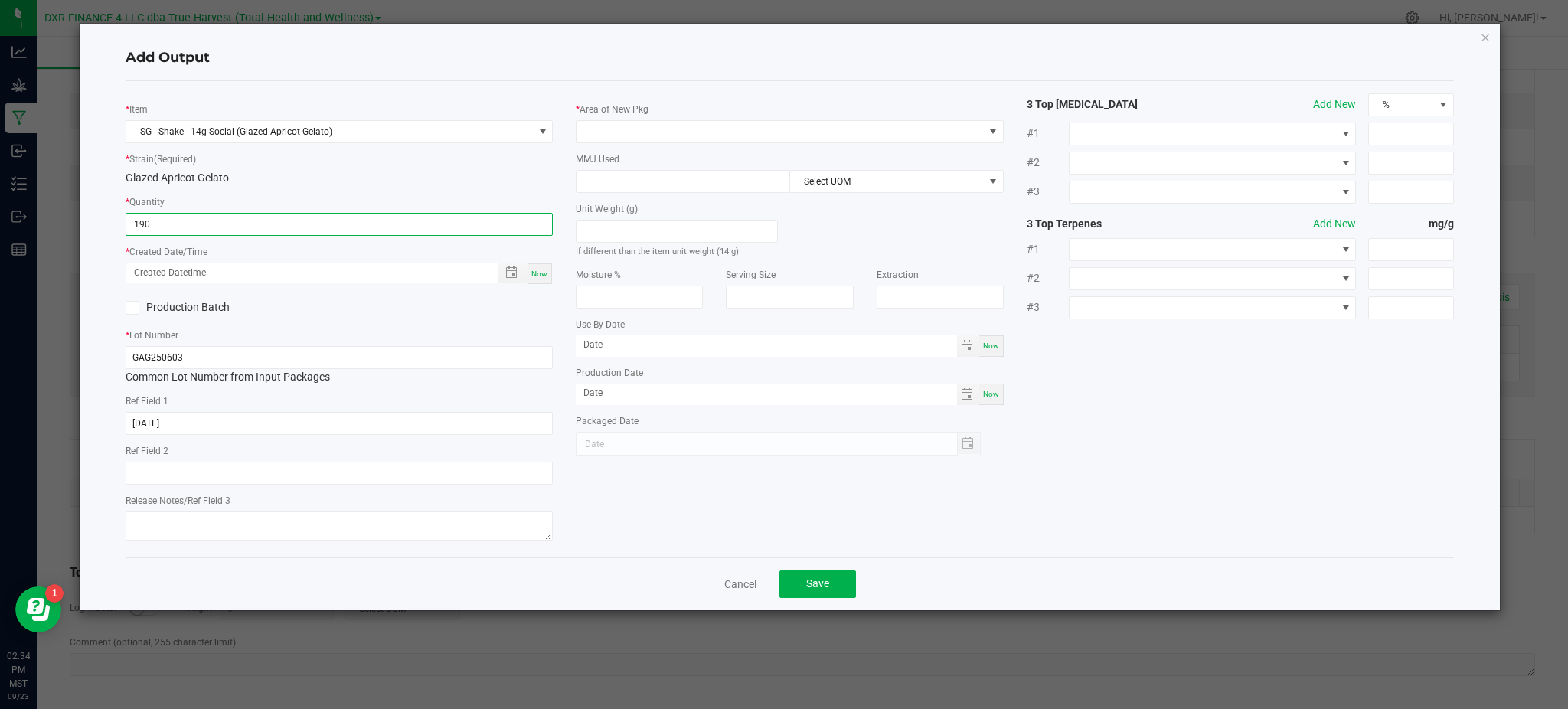
type input "190 ea"
click at [381, 305] on div "Production Batch" at bounding box center [339, 307] width 450 height 23
drag, startPoint x: 508, startPoint y: 277, endPoint x: 512, endPoint y: 270, distance: 8.1
click at [508, 276] on span "Toggle popup" at bounding box center [511, 272] width 12 height 12
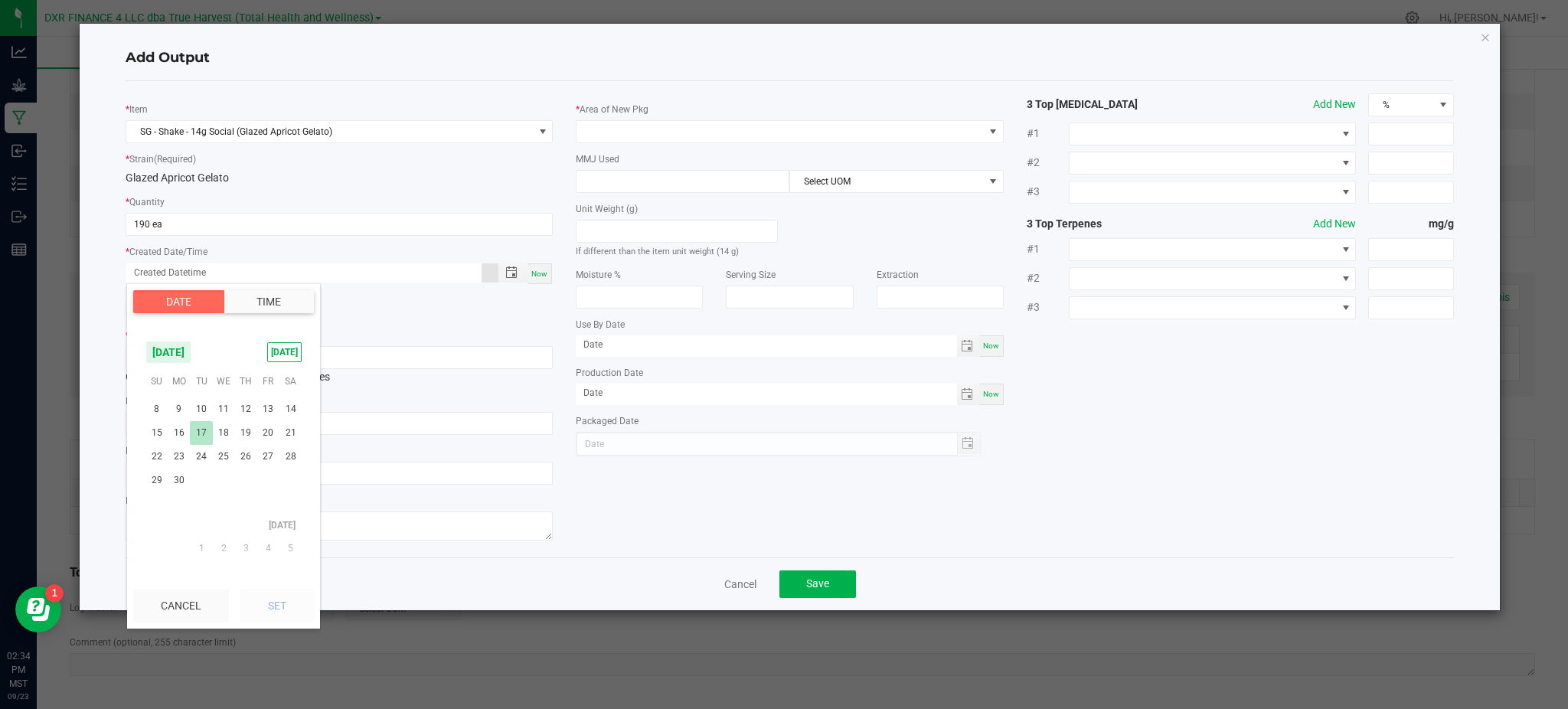
scroll to position [247900, 0]
click at [200, 415] on span "3" at bounding box center [200, 419] width 22 height 24
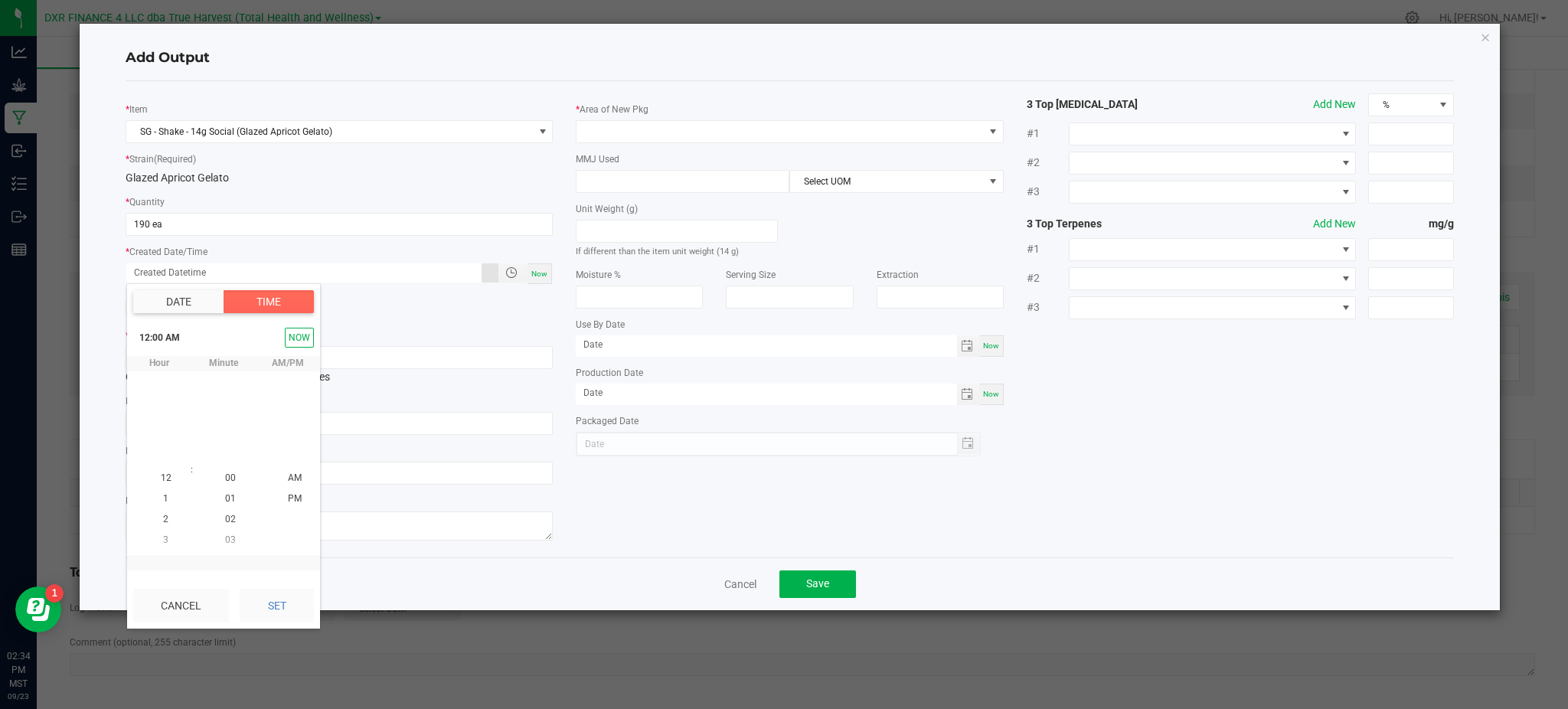
scroll to position [247917, 0]
drag, startPoint x: 276, startPoint y: 600, endPoint x: 356, endPoint y: 588, distance: 80.9
click at [278, 599] on button "Set" at bounding box center [277, 605] width 75 height 34
type input "06/03/2025 12:00 AM"
type input "06/03/2025"
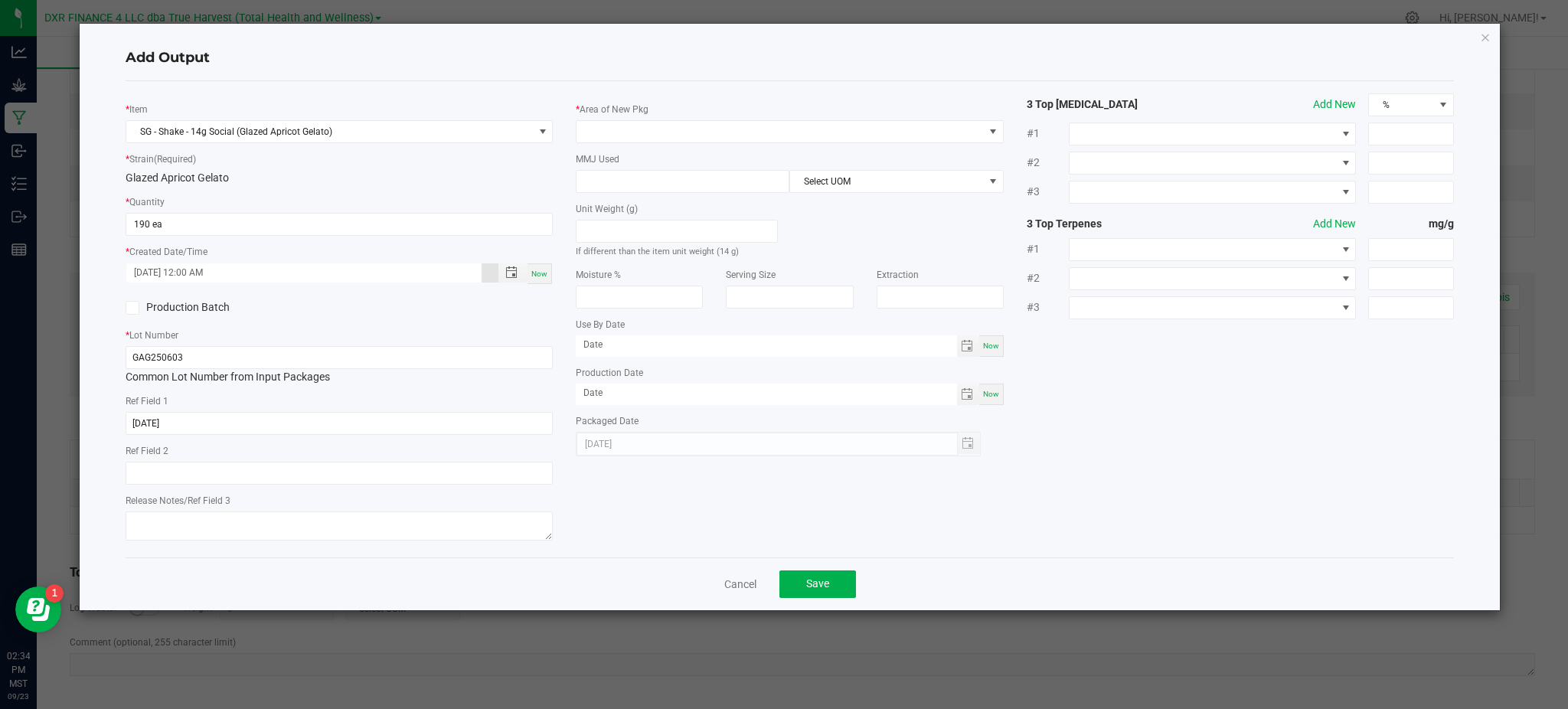
click at [683, 518] on div "* Item SG - Shake - 14g Social (Glazed Apricot Gelato) * Strain (Required) Glaz…" at bounding box center [789, 320] width 1351 height 452
click at [645, 107] on label "Area of New Pkg" at bounding box center [614, 109] width 69 height 14
click at [659, 151] on div "MMJ Used Select UOM" at bounding box center [789, 172] width 427 height 42
click at [660, 139] on span at bounding box center [780, 132] width 406 height 22
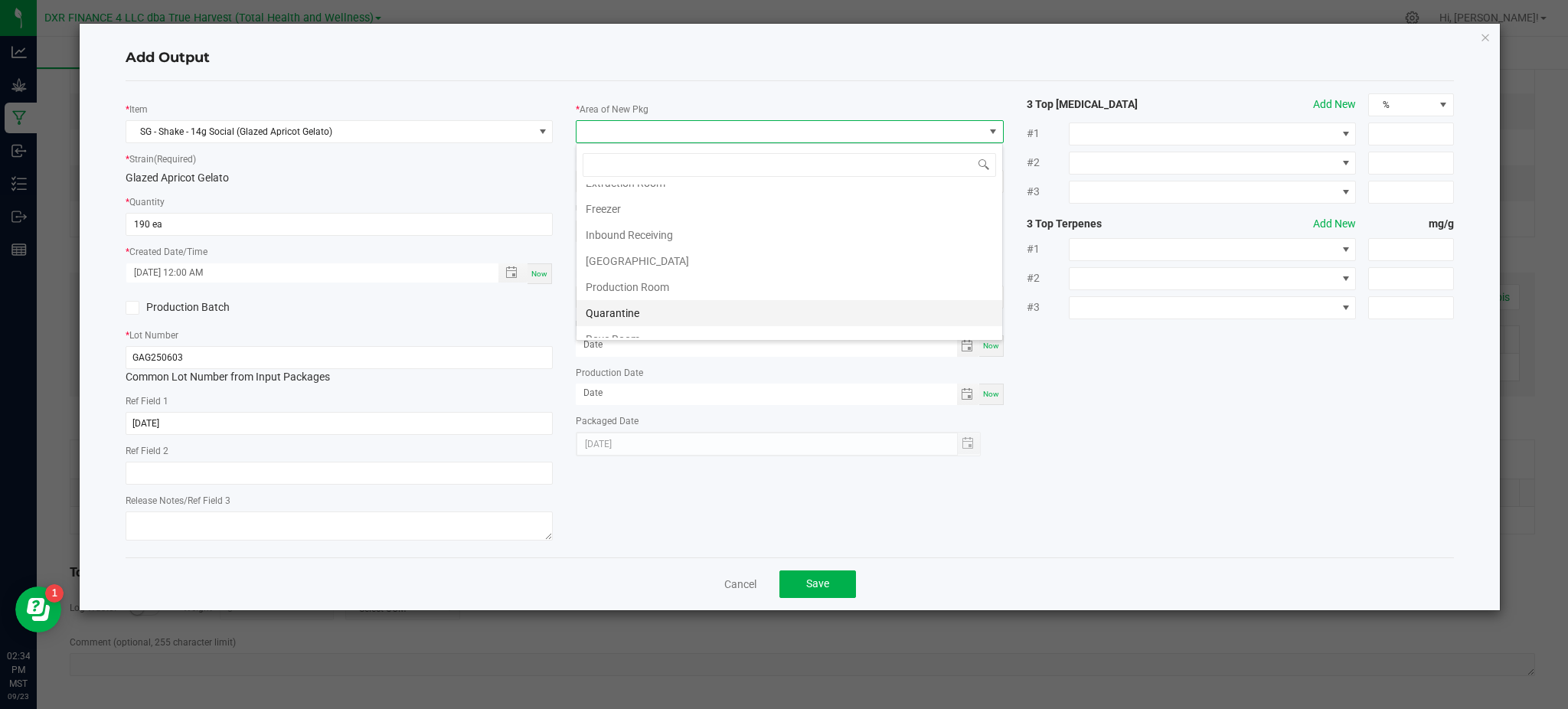
scroll to position [102, 0]
click at [618, 256] on li "Production Room" at bounding box center [789, 252] width 425 height 26
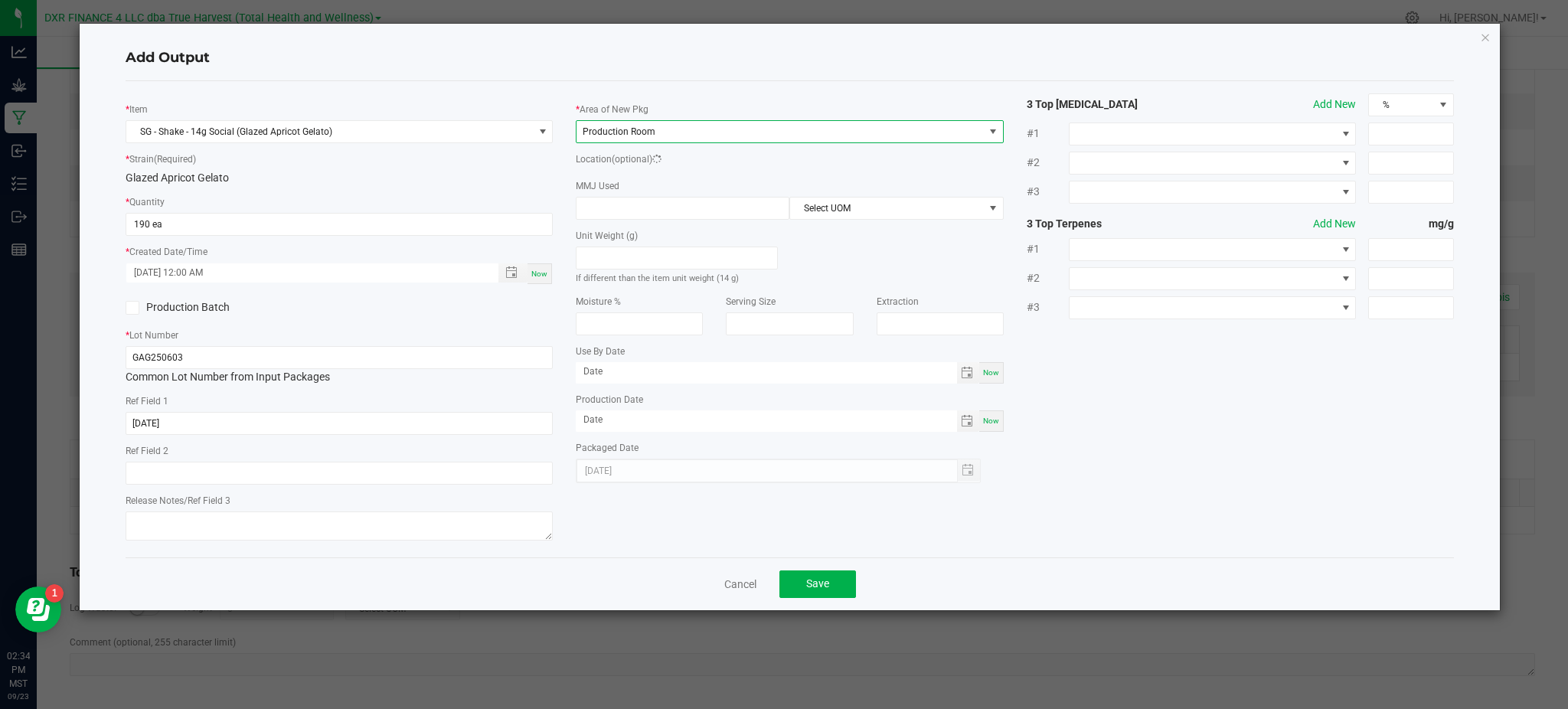
drag, startPoint x: 1234, startPoint y: 375, endPoint x: 1119, endPoint y: 348, distance: 118.1
click at [1234, 373] on div "* Item SG - Shake - 14g Social (Glazed Apricot Gelato) * Strain (Required) Glaz…" at bounding box center [789, 320] width 1351 height 452
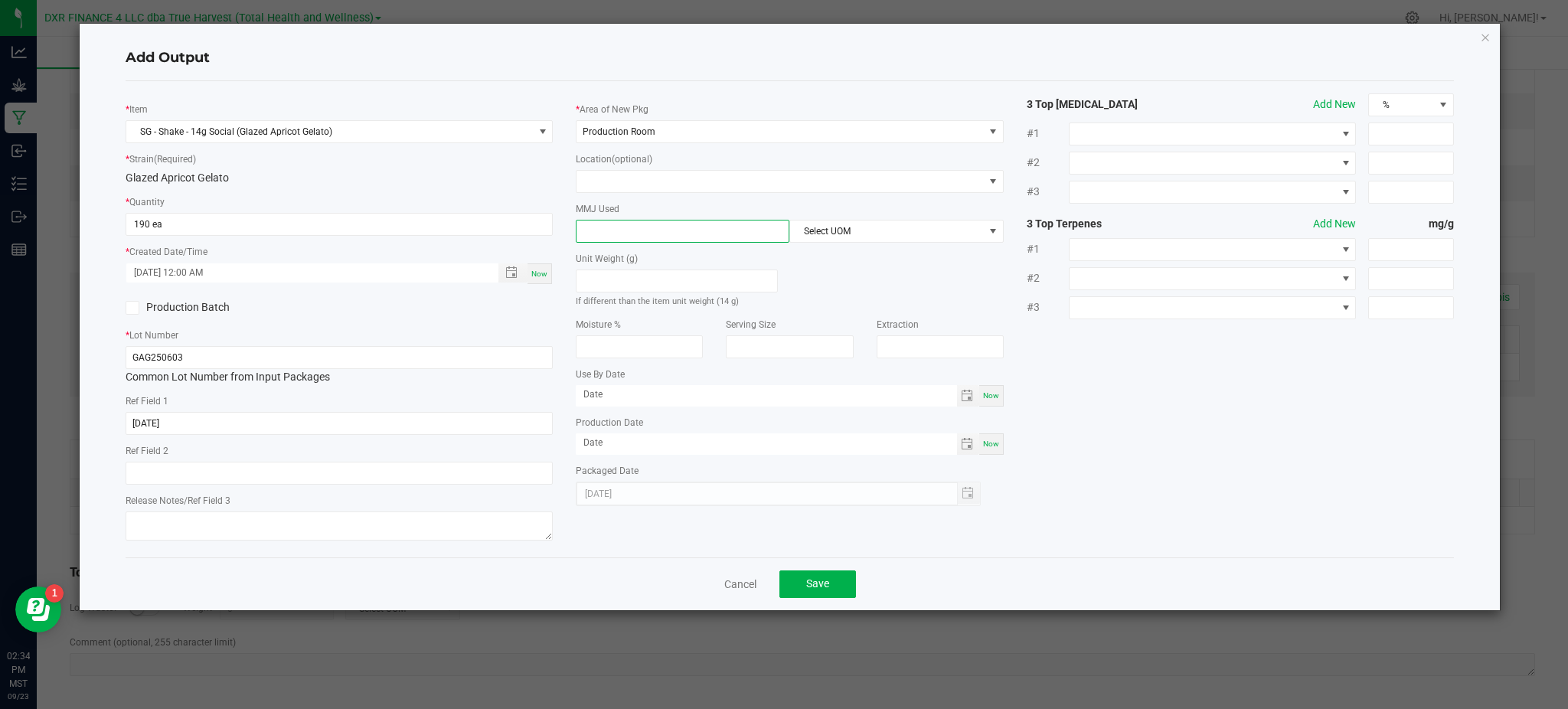
click at [629, 232] on input at bounding box center [682, 231] width 212 height 22
type input "14"
drag, startPoint x: 908, startPoint y: 281, endPoint x: 887, endPoint y: 227, distance: 57.9
click at [908, 278] on div "Unit Weight (g) If different than the item unit weight (14 g)" at bounding box center [789, 275] width 450 height 66
click at [887, 227] on span "Select UOM" at bounding box center [886, 231] width 193 height 22
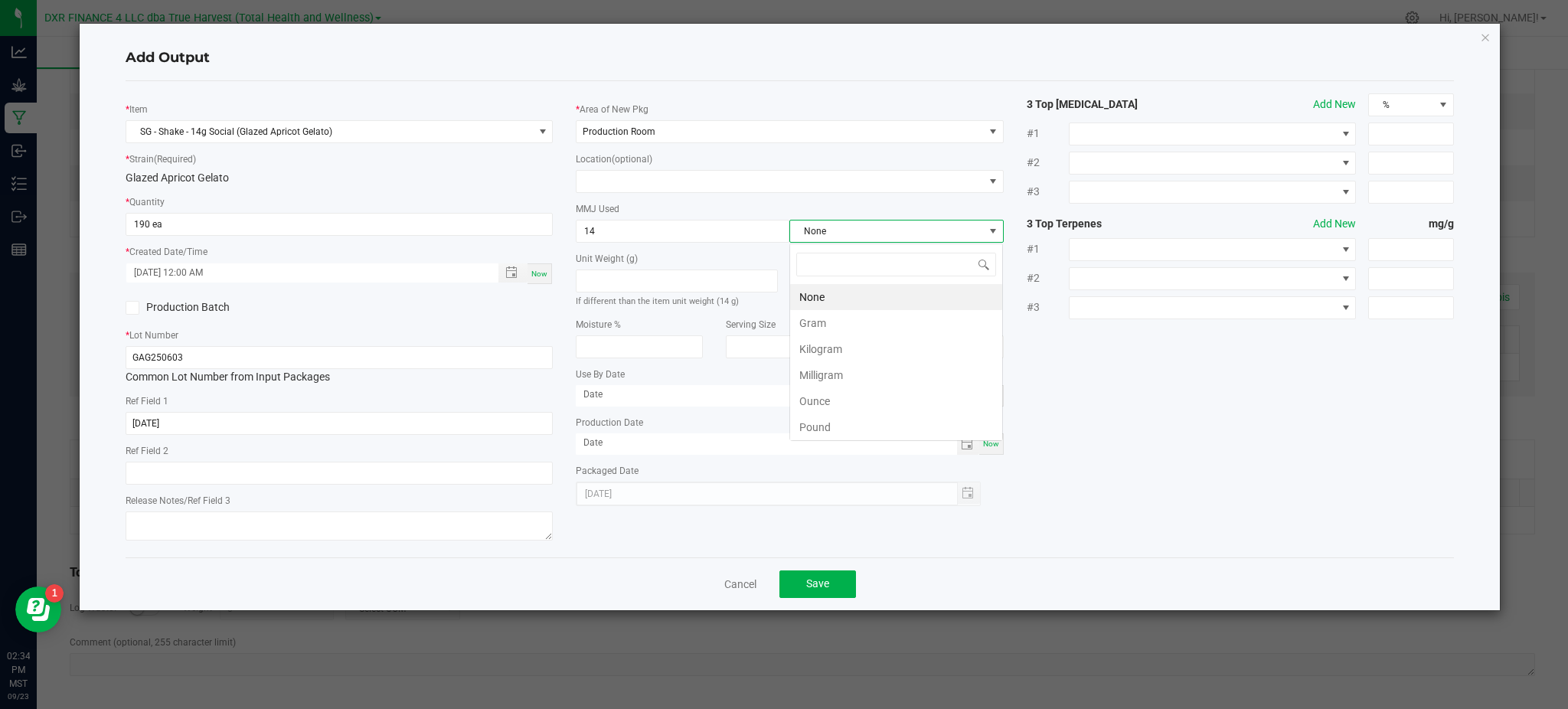
scroll to position [23, 213]
drag, startPoint x: 890, startPoint y: 314, endPoint x: 1440, endPoint y: 406, distance: 557.6
click at [890, 314] on li "Gram" at bounding box center [896, 323] width 212 height 26
click at [1422, 417] on div "* Item SG - Shake - 14g Social (Glazed Apricot Gelato) * Strain (Required) Glaz…" at bounding box center [789, 320] width 1351 height 452
click at [817, 585] on span "Save" at bounding box center [817, 583] width 23 height 12
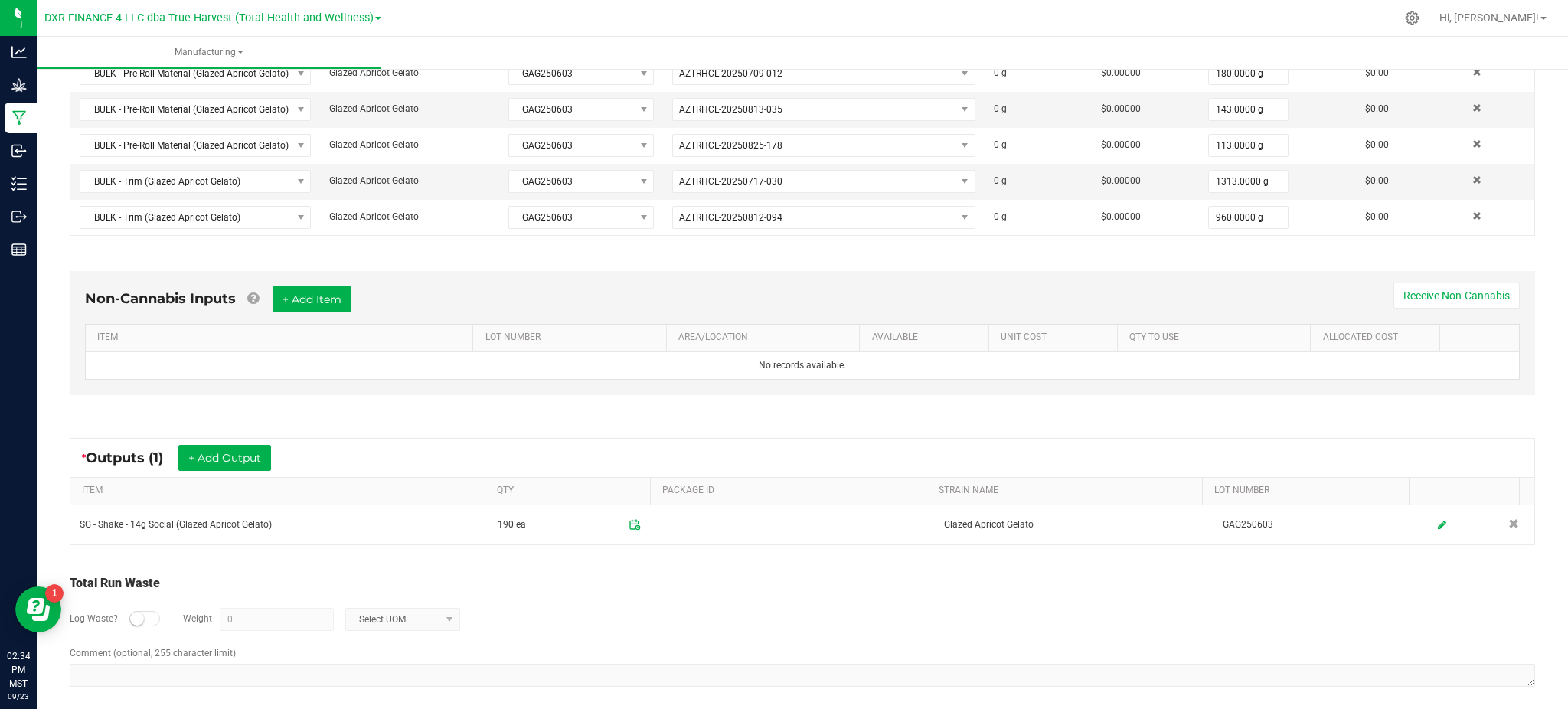
click at [609, 600] on div "Log Waste? Weight 0 Select UOM" at bounding box center [802, 619] width 1465 height 54
drag, startPoint x: 141, startPoint y: 621, endPoint x: 312, endPoint y: 609, distance: 171.4
click at [151, 620] on div at bounding box center [145, 619] width 31 height 15
click at [313, 608] on div "Log Waste? Weight 0 Select UOM" at bounding box center [802, 619] width 1465 height 54
drag, startPoint x: 285, startPoint y: 613, endPoint x: 278, endPoint y: 622, distance: 11.4
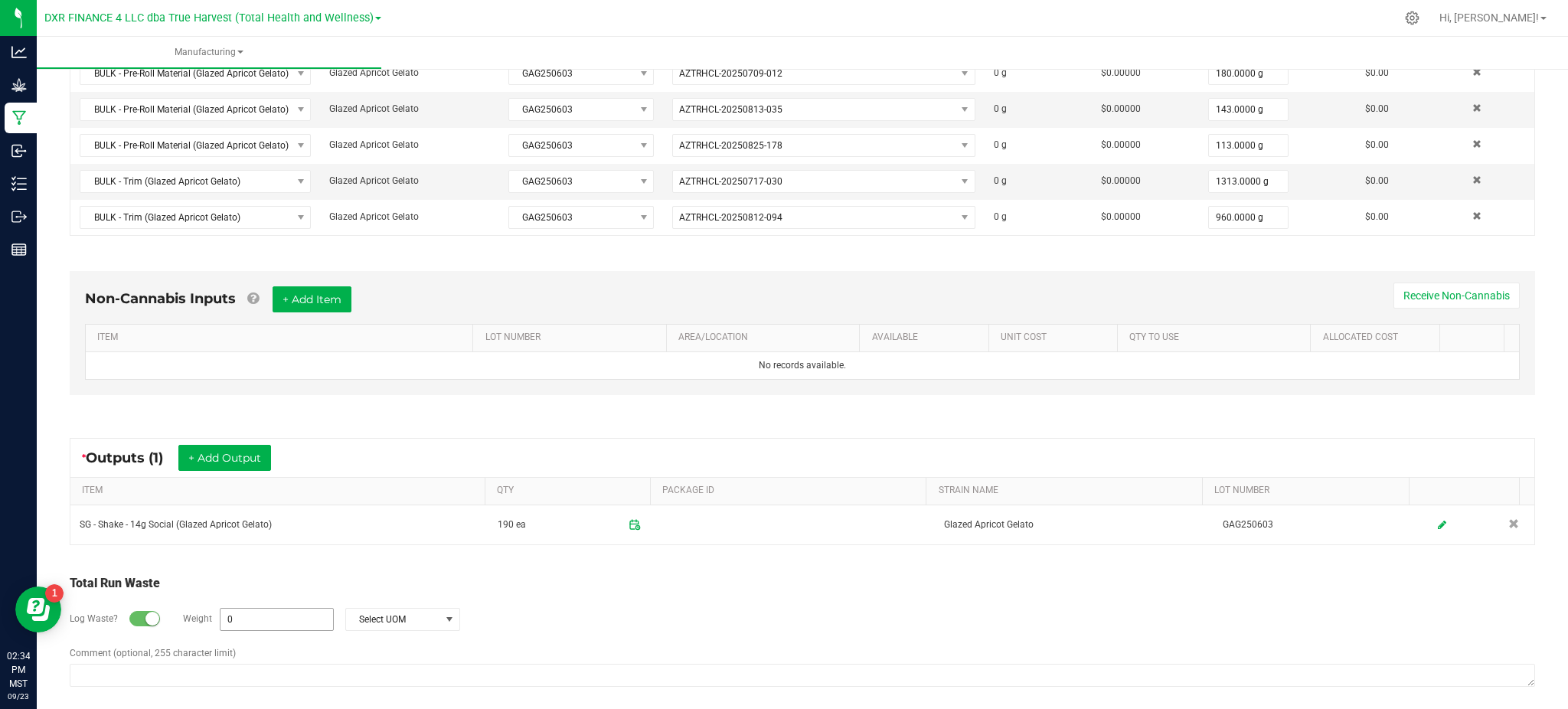
click at [285, 616] on input "0" at bounding box center [277, 620] width 113 height 22
click at [499, 575] on div "Total Run Waste" at bounding box center [802, 583] width 1465 height 18
click at [401, 626] on span "Select UOM" at bounding box center [393, 620] width 94 height 22
click at [371, 489] on li "Gram" at bounding box center [401, 488] width 113 height 22
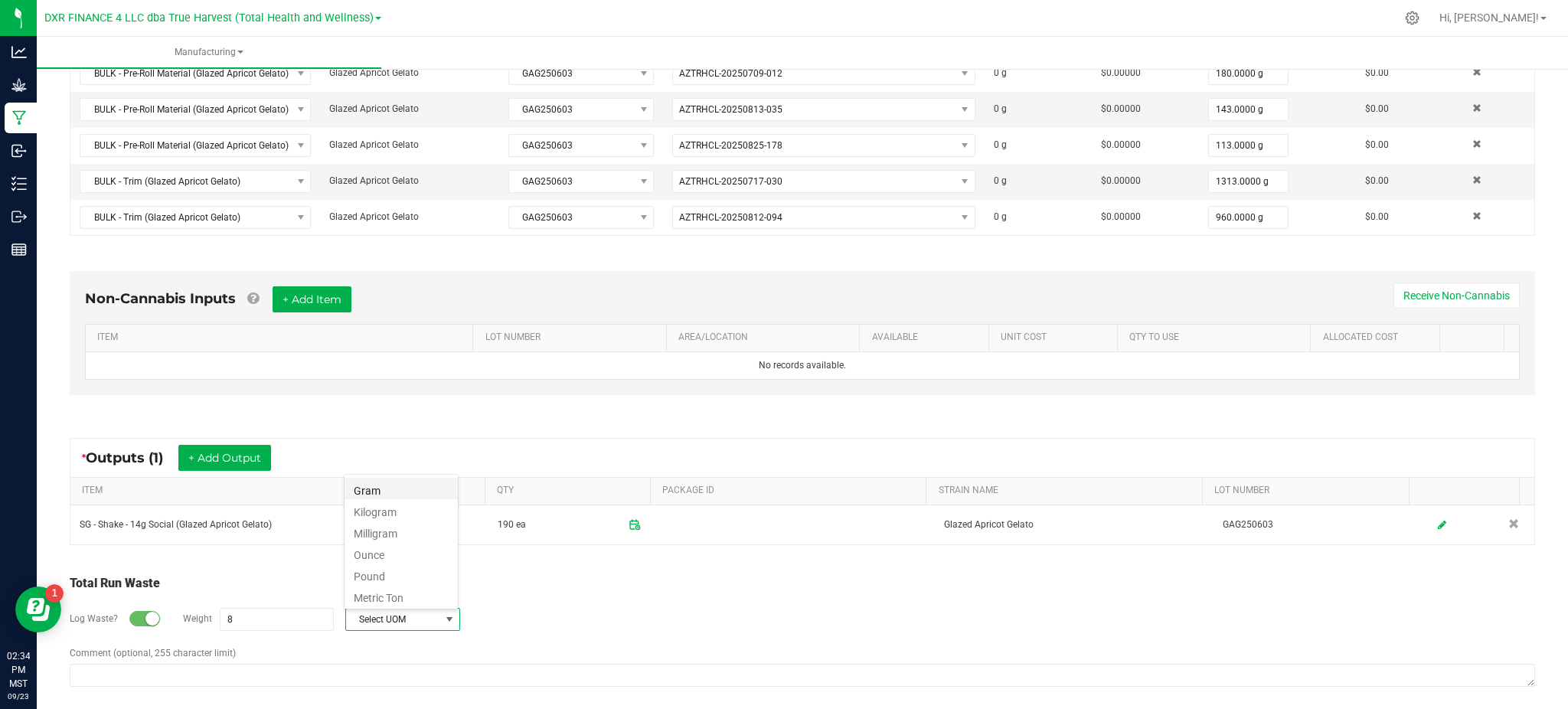
type input "8 g"
drag, startPoint x: 736, startPoint y: 607, endPoint x: 751, endPoint y: 607, distance: 15.0
click at [739, 607] on div "Log Waste? Weight 8 g Gram" at bounding box center [802, 619] width 1465 height 54
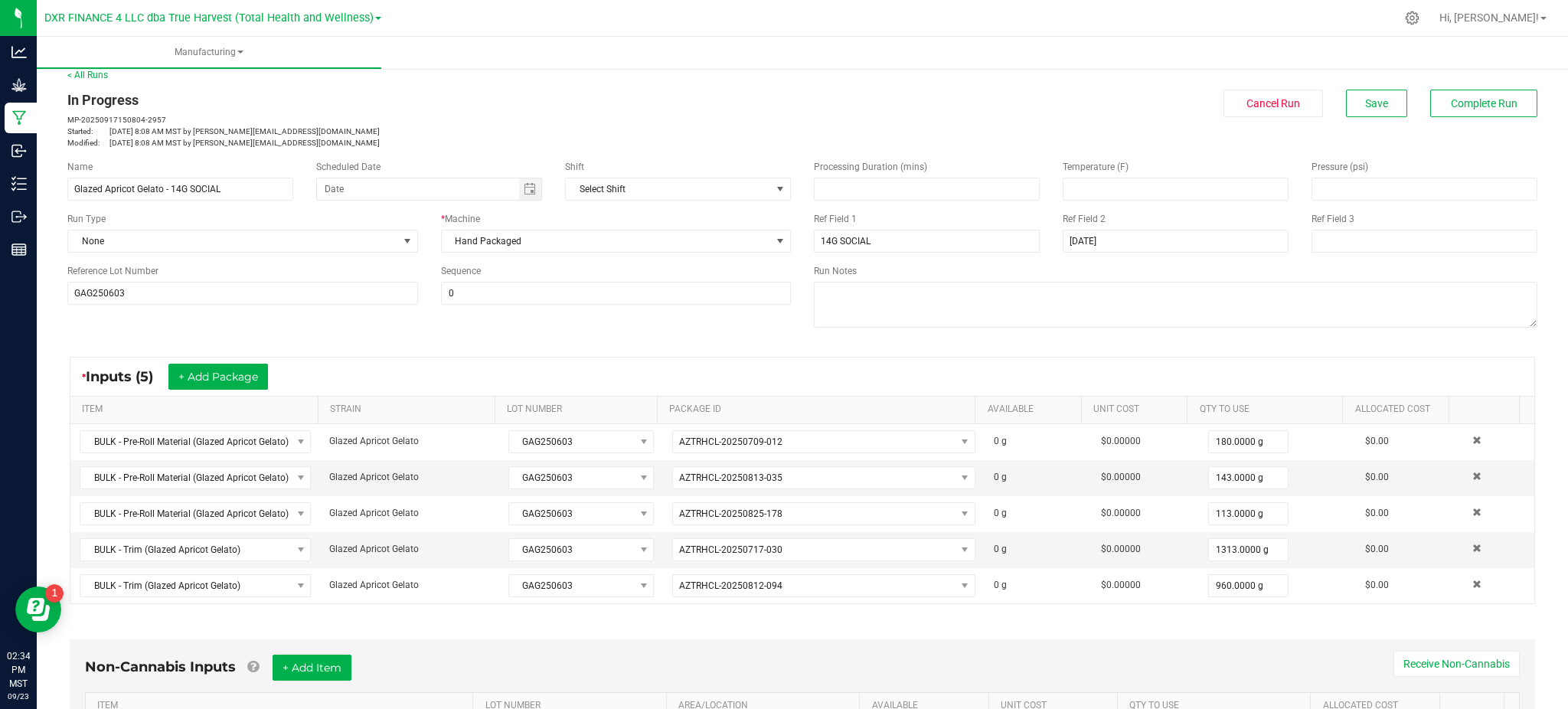
scroll to position [0, 0]
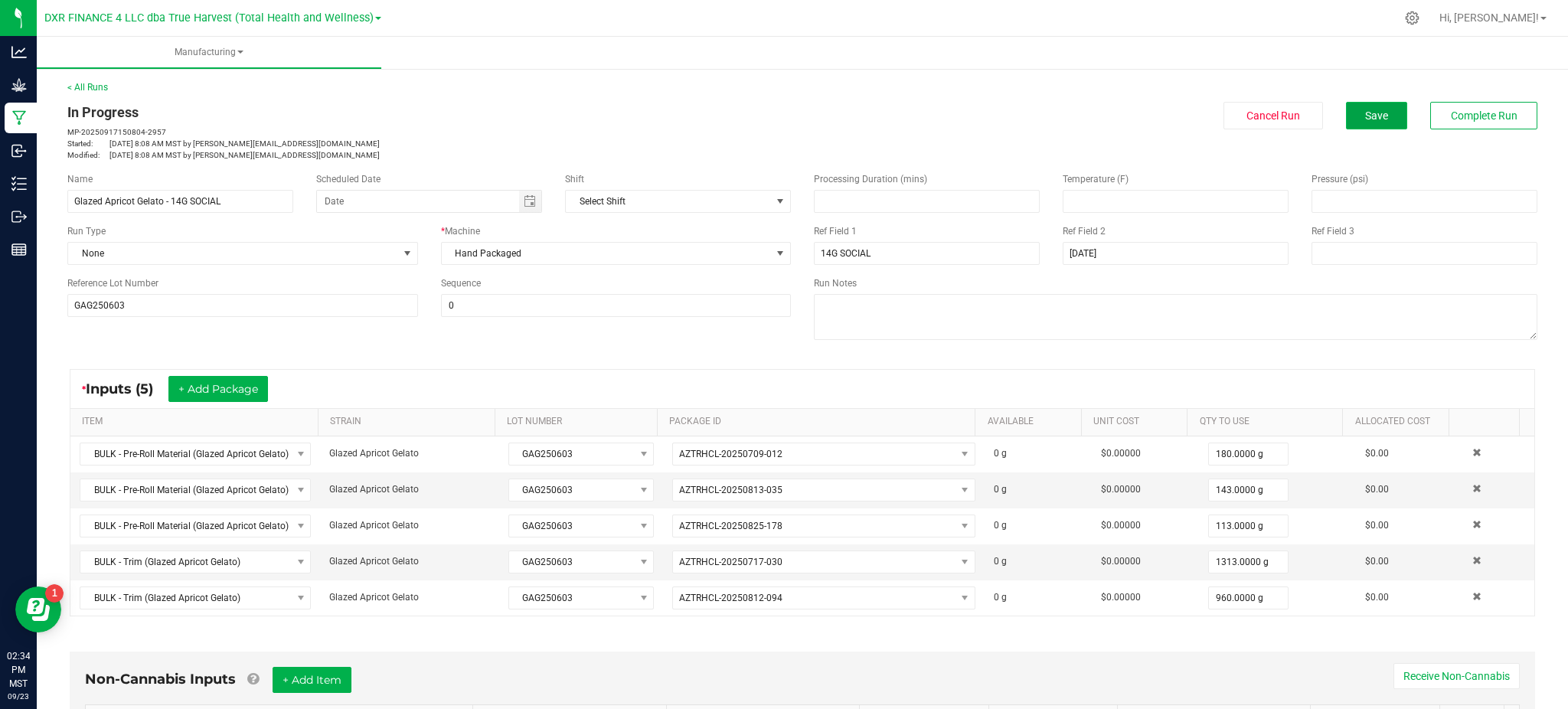
click at [1365, 118] on span "Save" at bounding box center [1376, 115] width 23 height 12
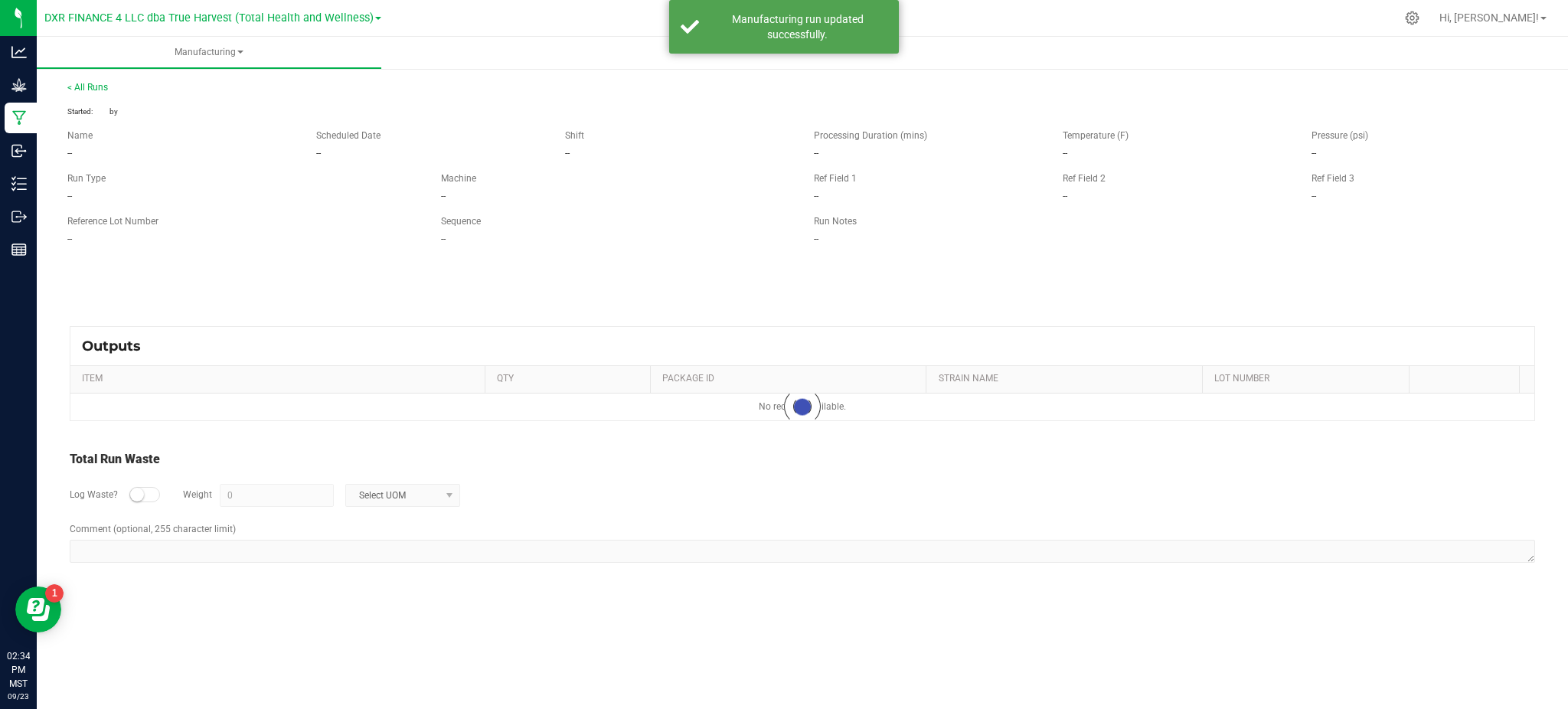
type input "8 g"
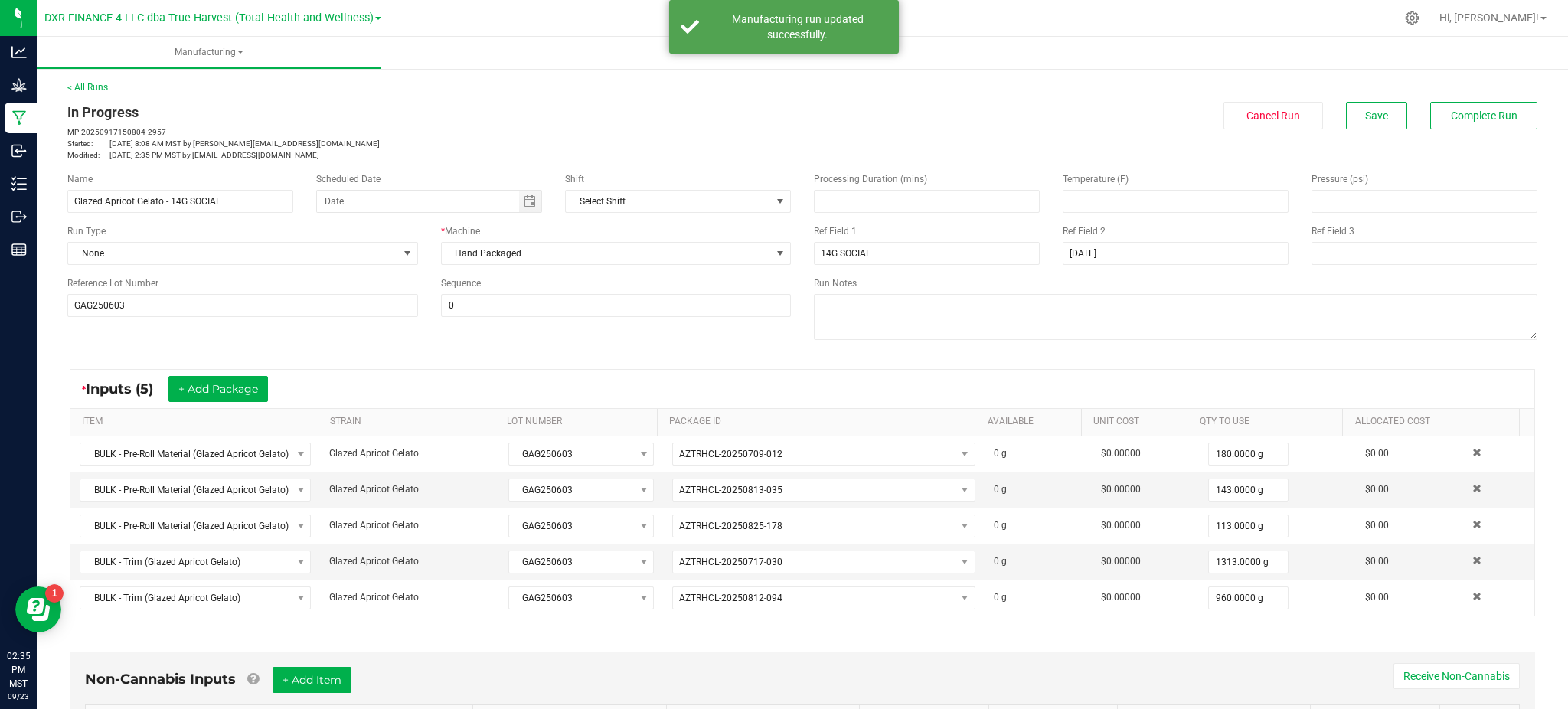
drag, startPoint x: 804, startPoint y: 38, endPoint x: 1080, endPoint y: 79, distance: 279.0
click at [808, 38] on div "Manufacturing run updated successfully." at bounding box center [796, 27] width 179 height 31
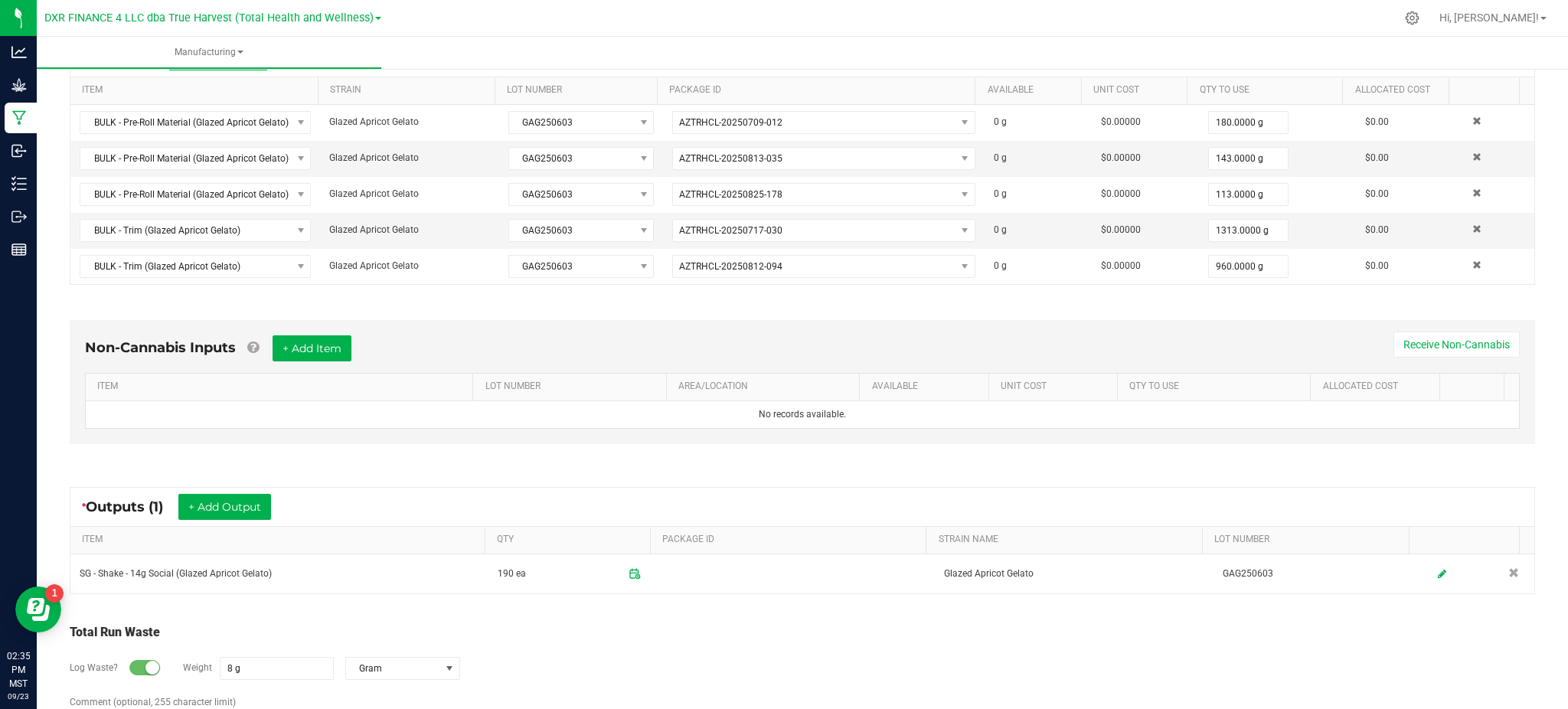
scroll to position [393, 0]
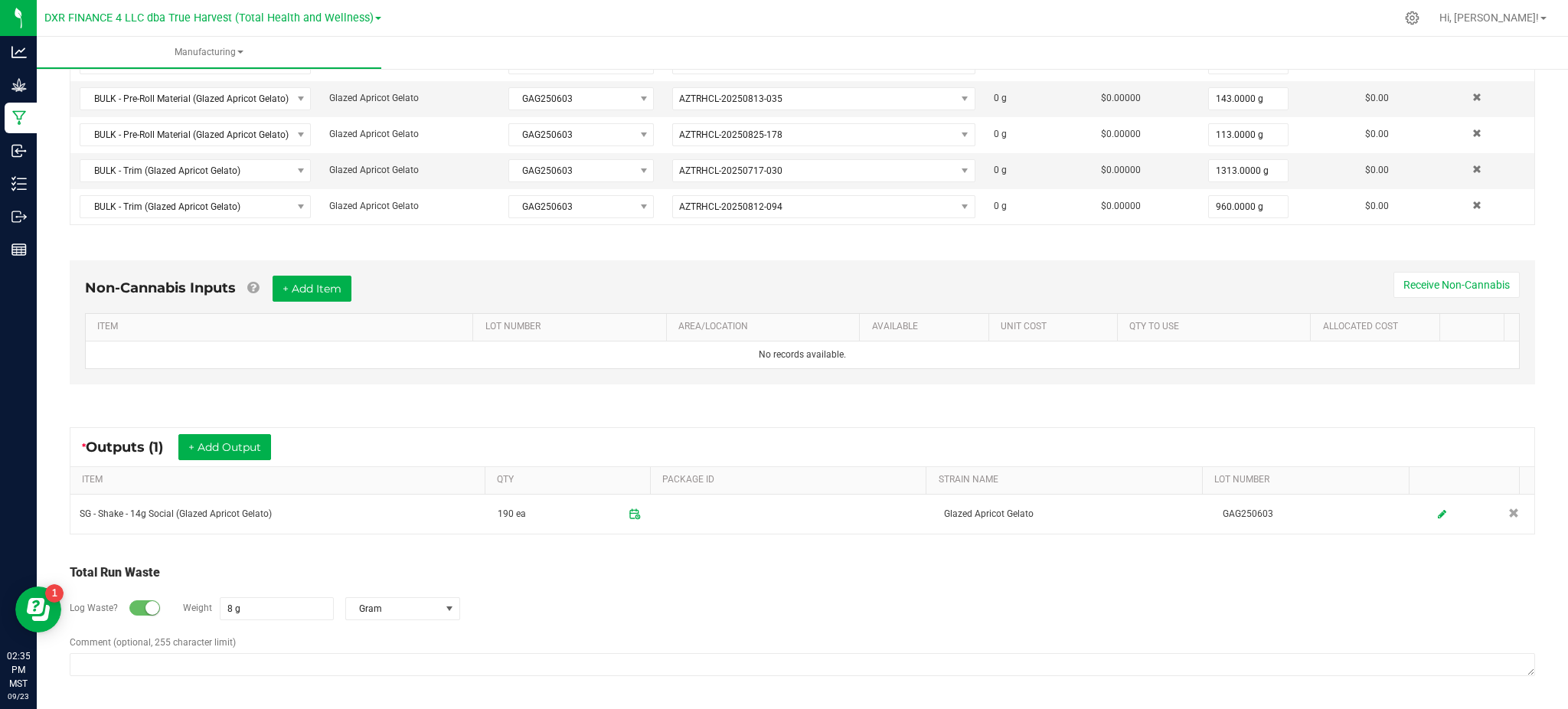
click at [803, 630] on div "Log Waste? Weight 8 g Gram" at bounding box center [802, 609] width 1465 height 54
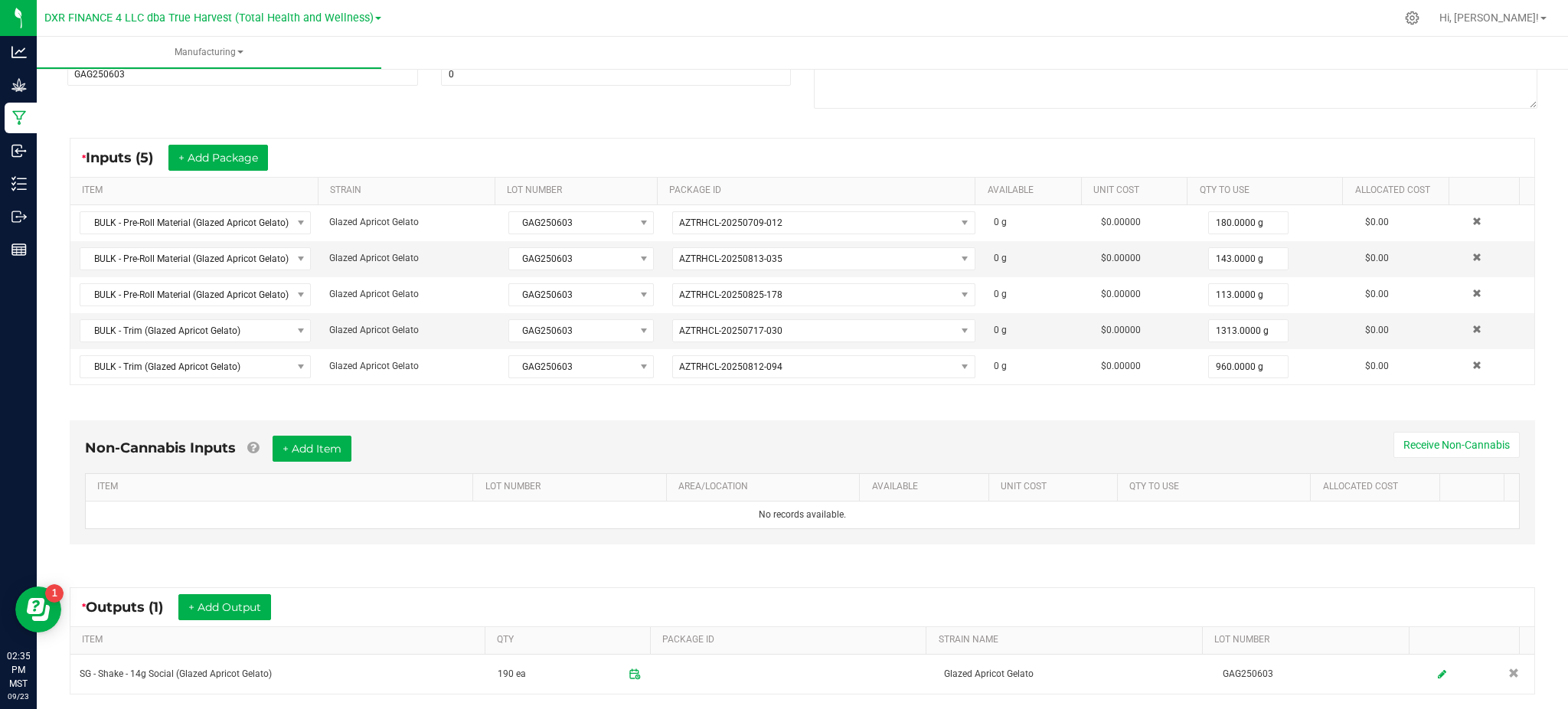
scroll to position [0, 0]
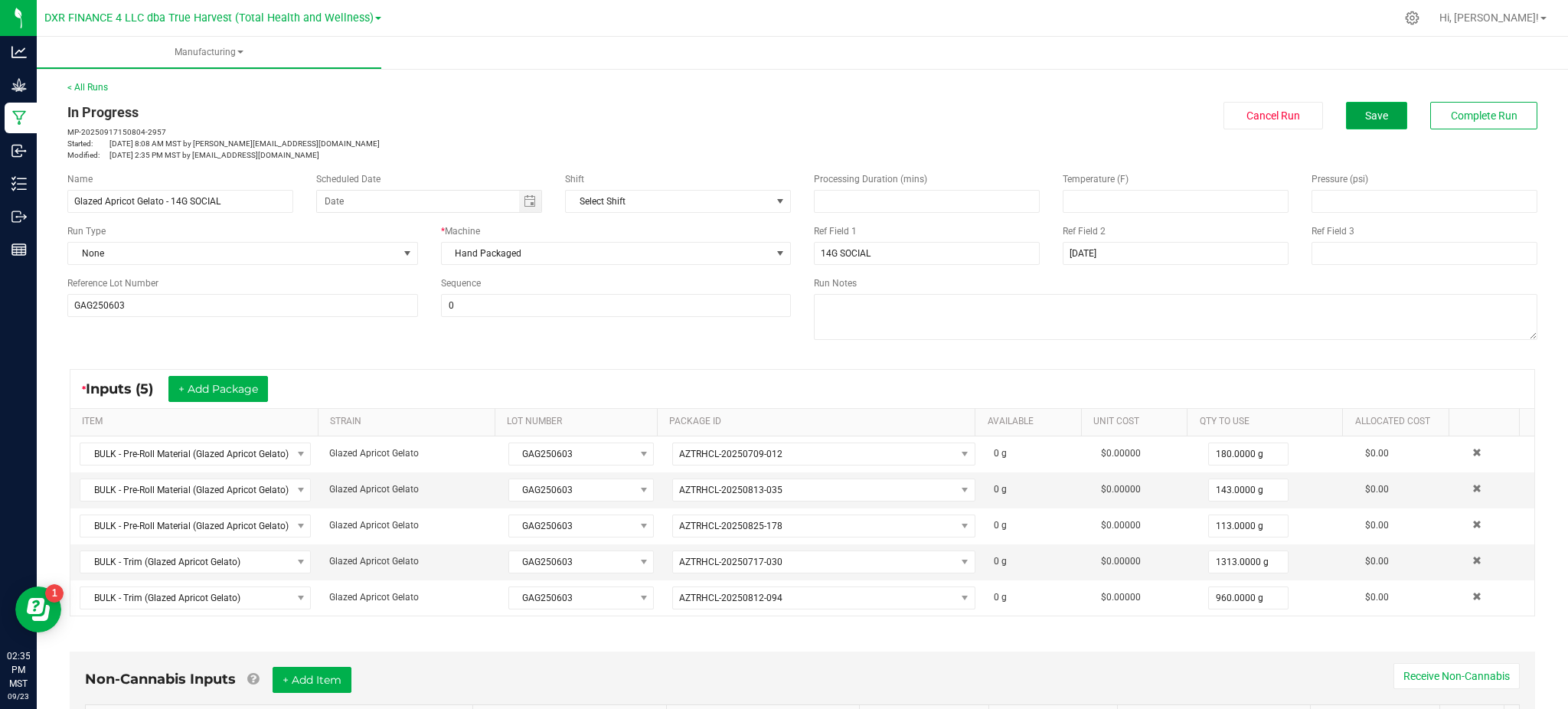
click at [1365, 116] on span "Save" at bounding box center [1376, 115] width 23 height 12
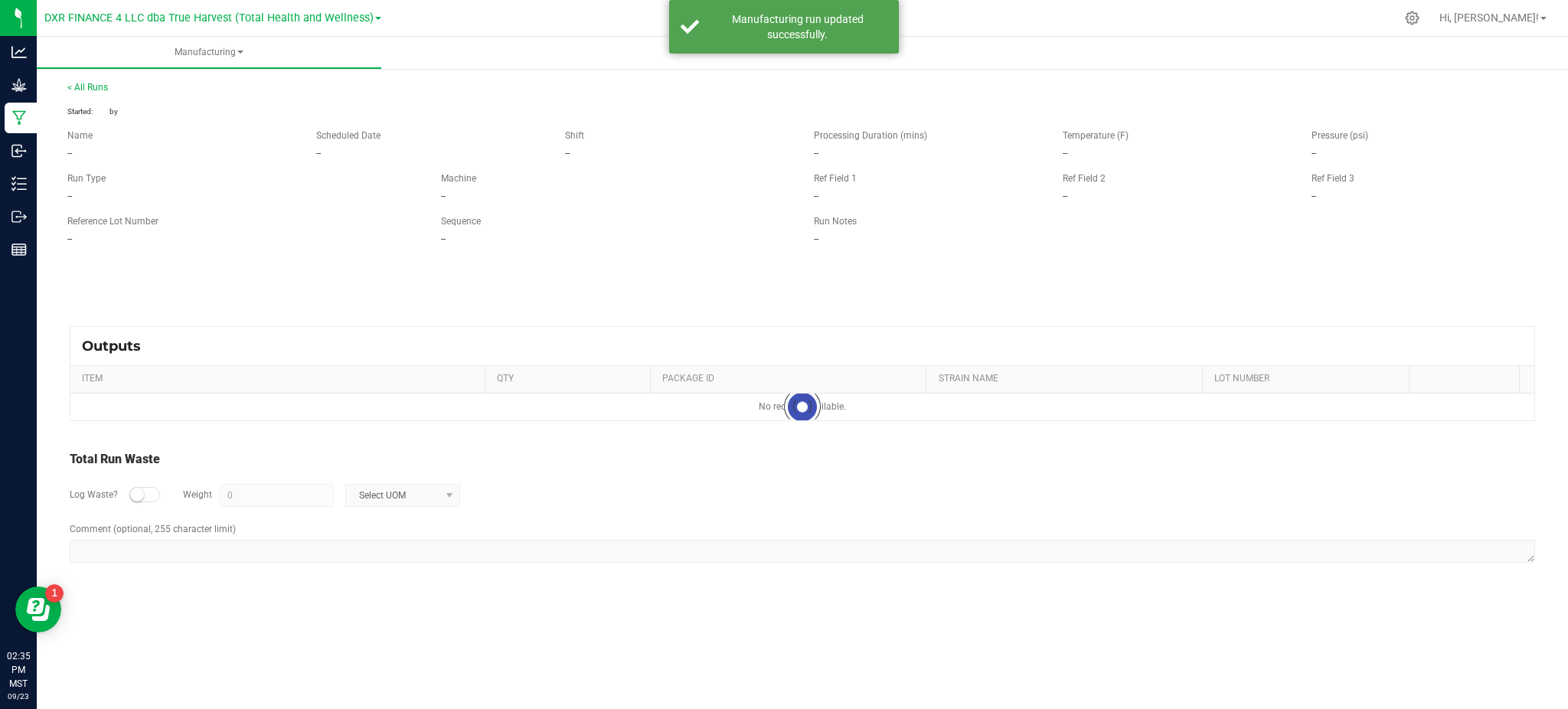
type input "8 g"
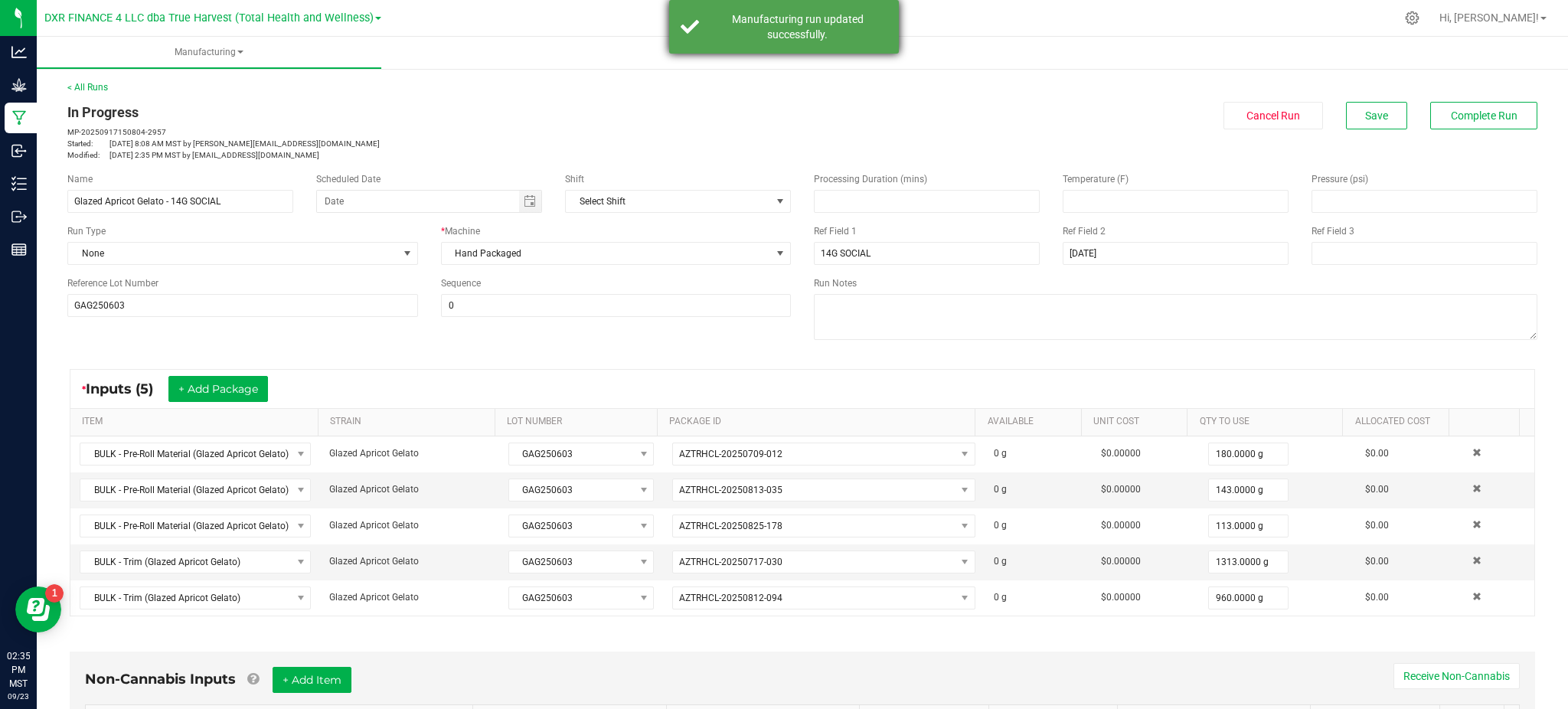
drag, startPoint x: 793, startPoint y: 36, endPoint x: 866, endPoint y: 44, distance: 73.4
click at [816, 37] on div "Manufacturing run updated successfully." at bounding box center [796, 27] width 179 height 31
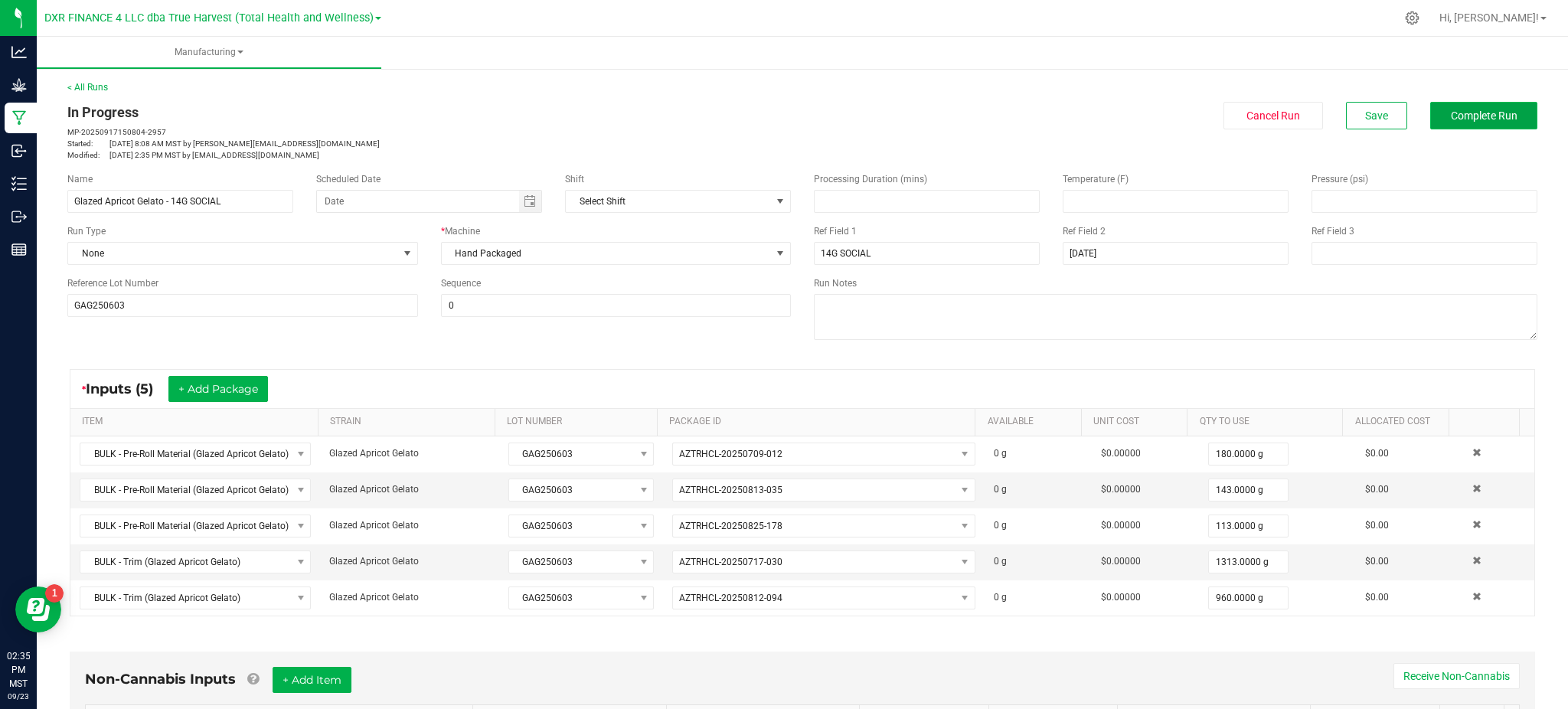
click at [1491, 103] on button "Complete Run" at bounding box center [1484, 116] width 108 height 27
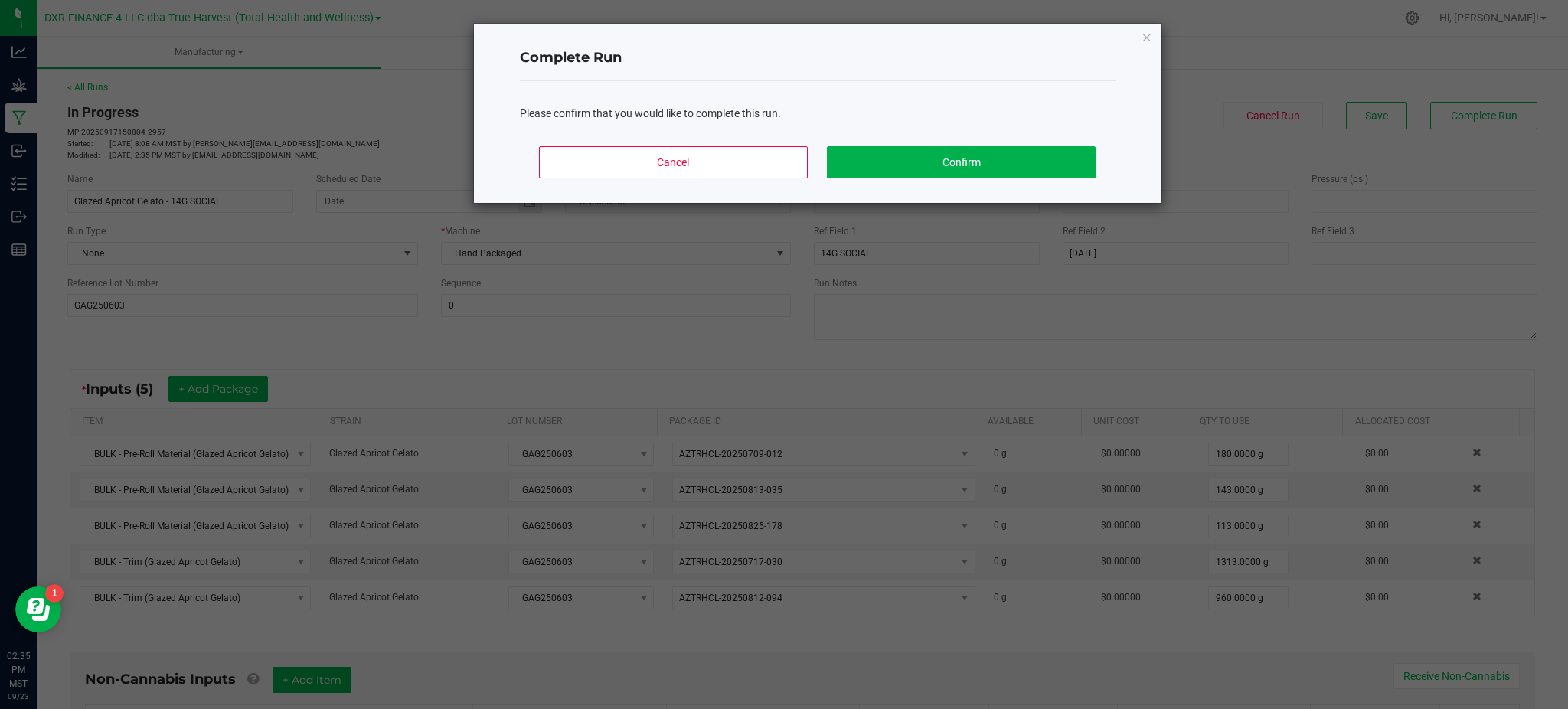
click at [981, 132] on div "Please confirm that you would like to complete this run." at bounding box center [818, 108] width 596 height 53
click at [975, 156] on button "Confirm" at bounding box center [961, 162] width 268 height 32
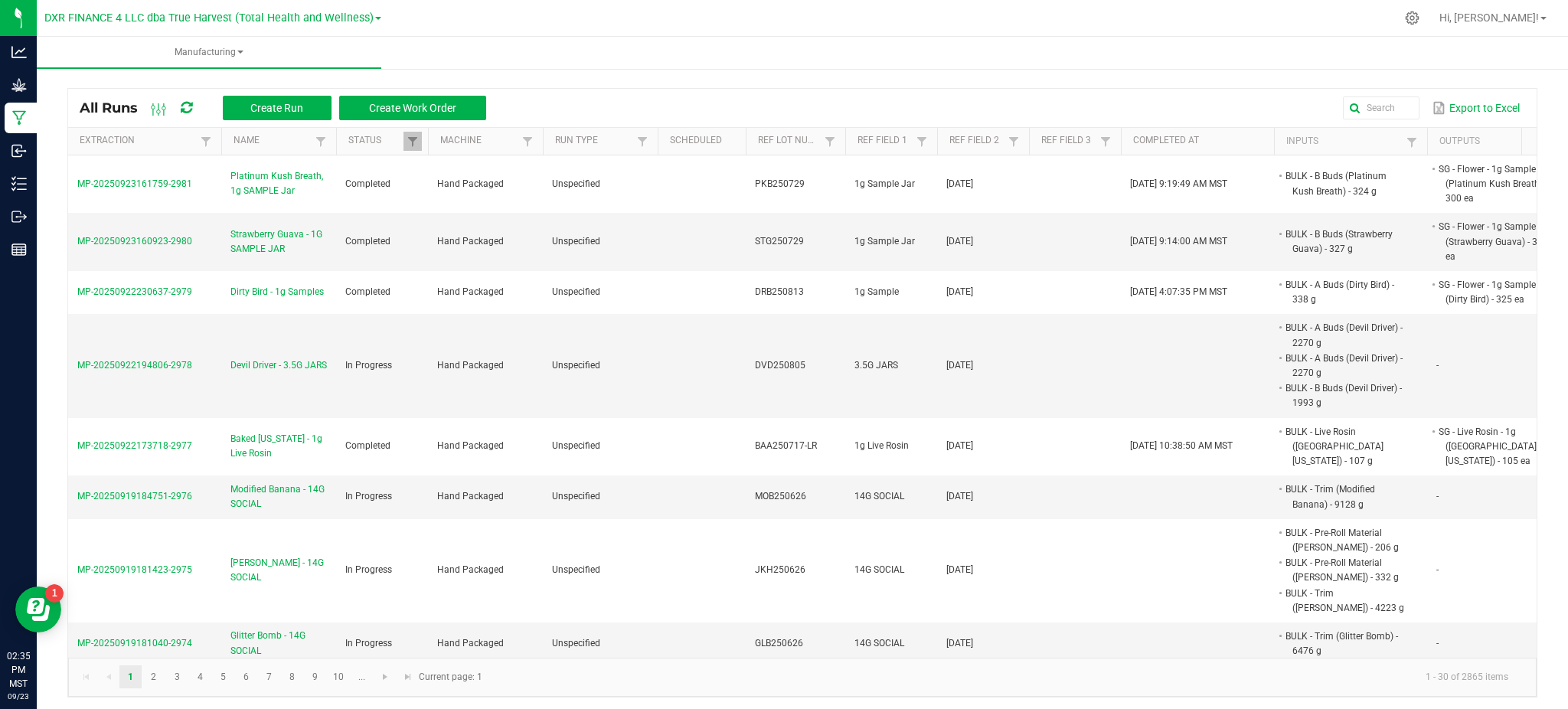
click at [1203, 79] on div "All Runs Create Run Create Work Order Export to Excel Extraction Name Status Ma…" at bounding box center [802, 388] width 1532 height 648
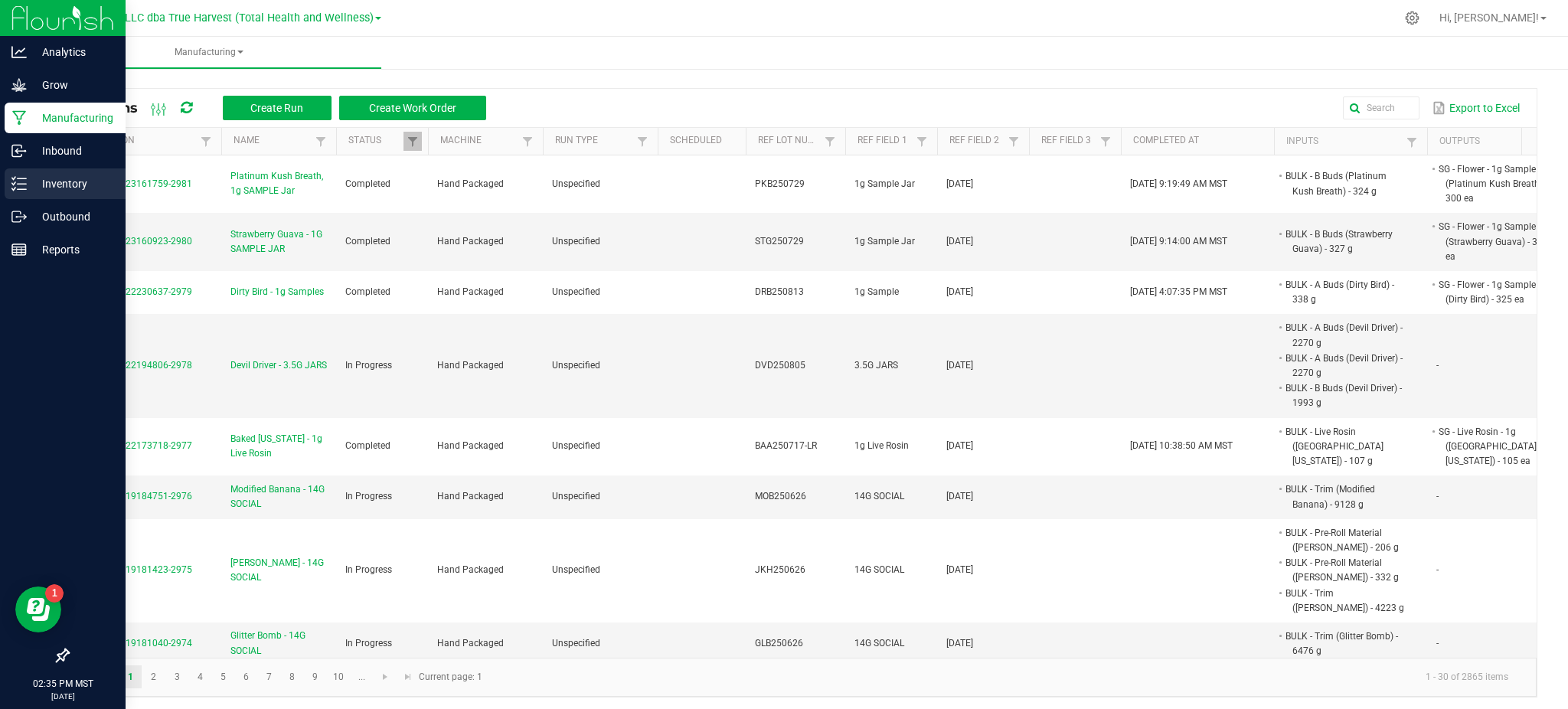
click at [67, 183] on p "Inventory" at bounding box center [72, 184] width 92 height 18
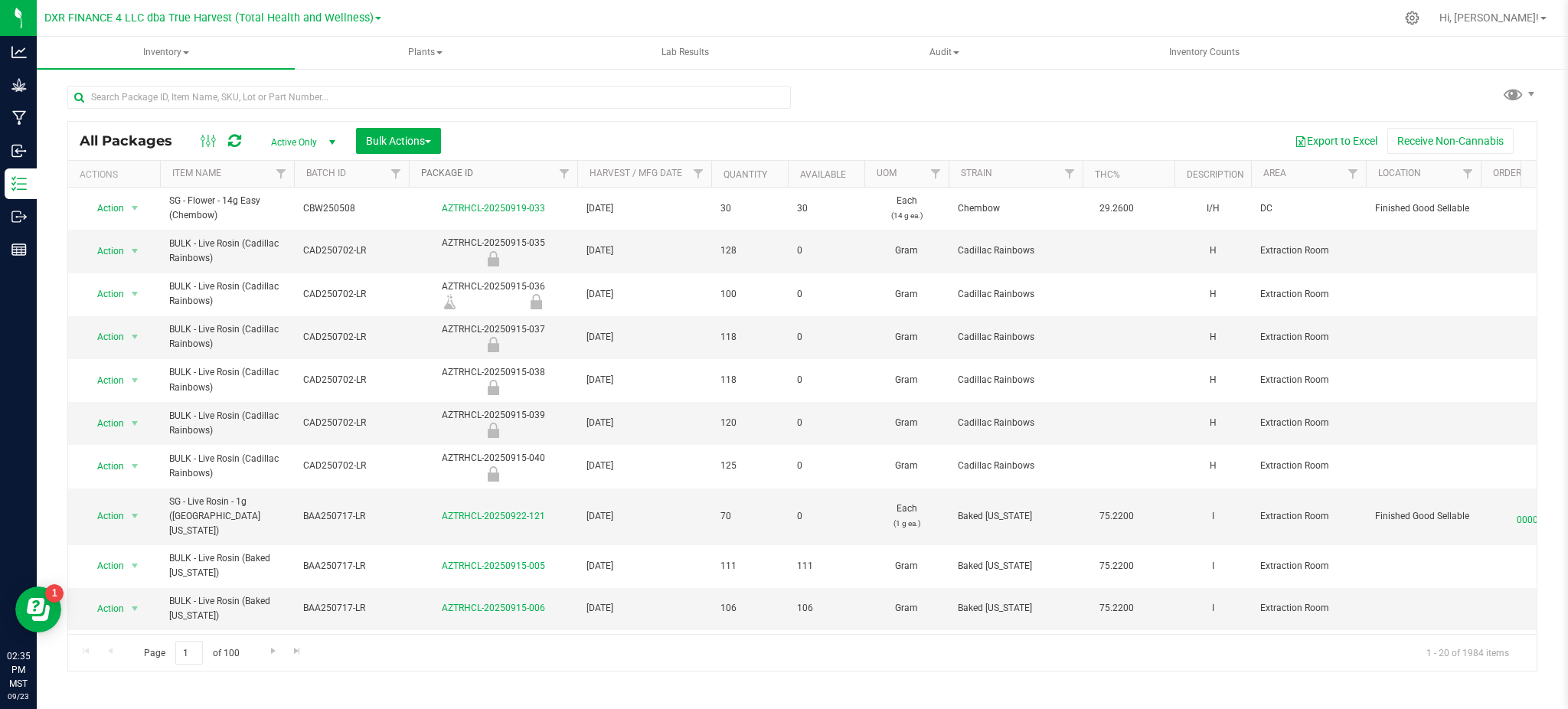
click at [457, 175] on link "Package ID" at bounding box center [446, 173] width 52 height 11
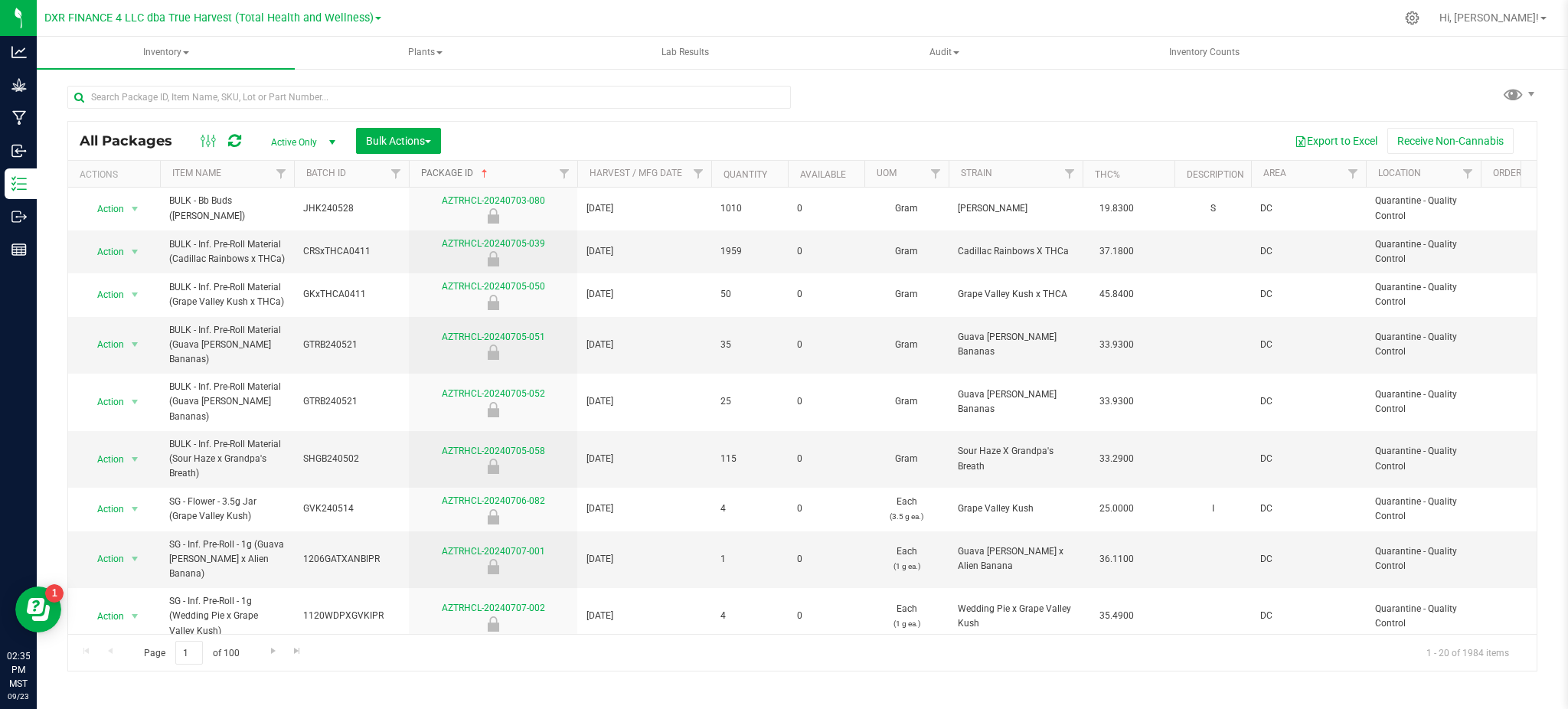
click at [464, 175] on link "Package ID" at bounding box center [456, 173] width 69 height 11
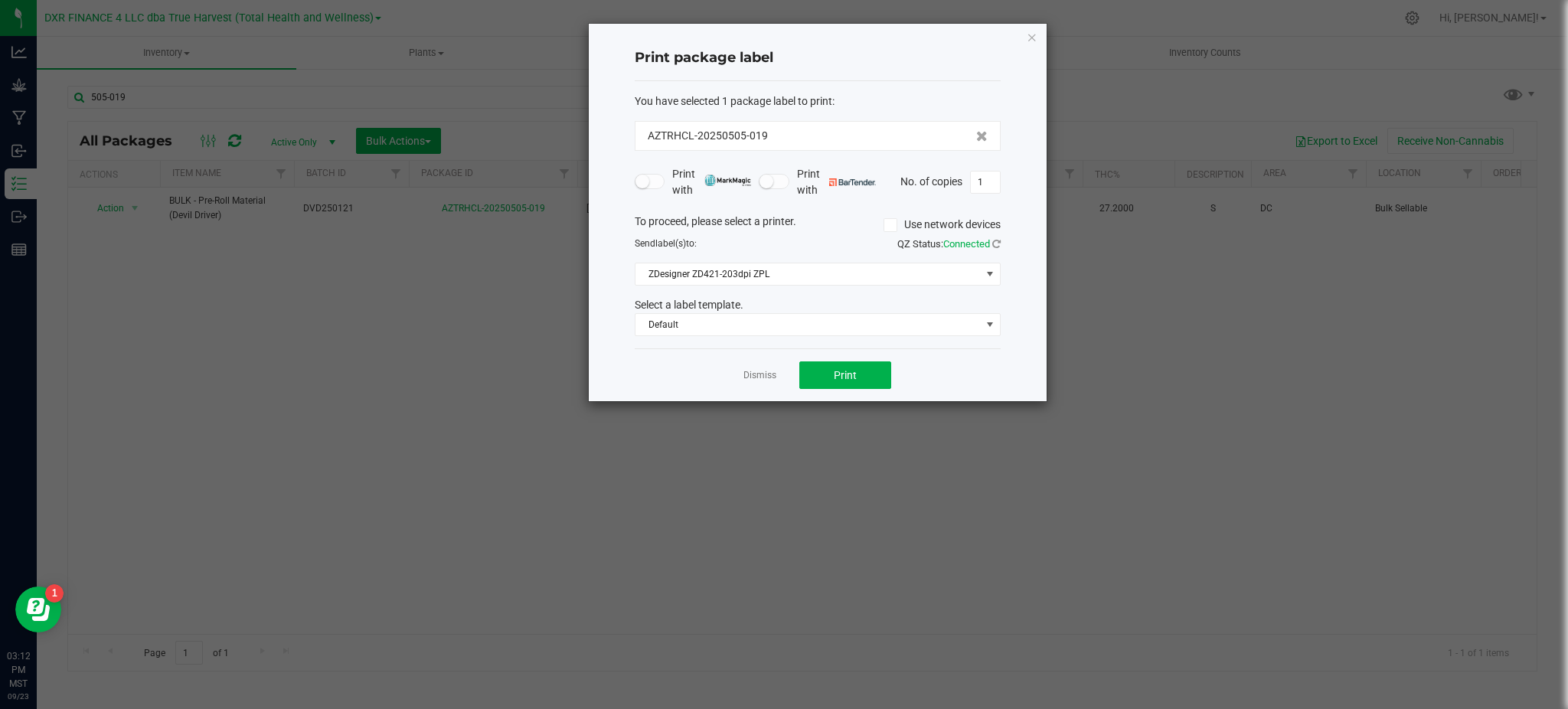
click at [755, 376] on link "Dismiss" at bounding box center [760, 375] width 33 height 13
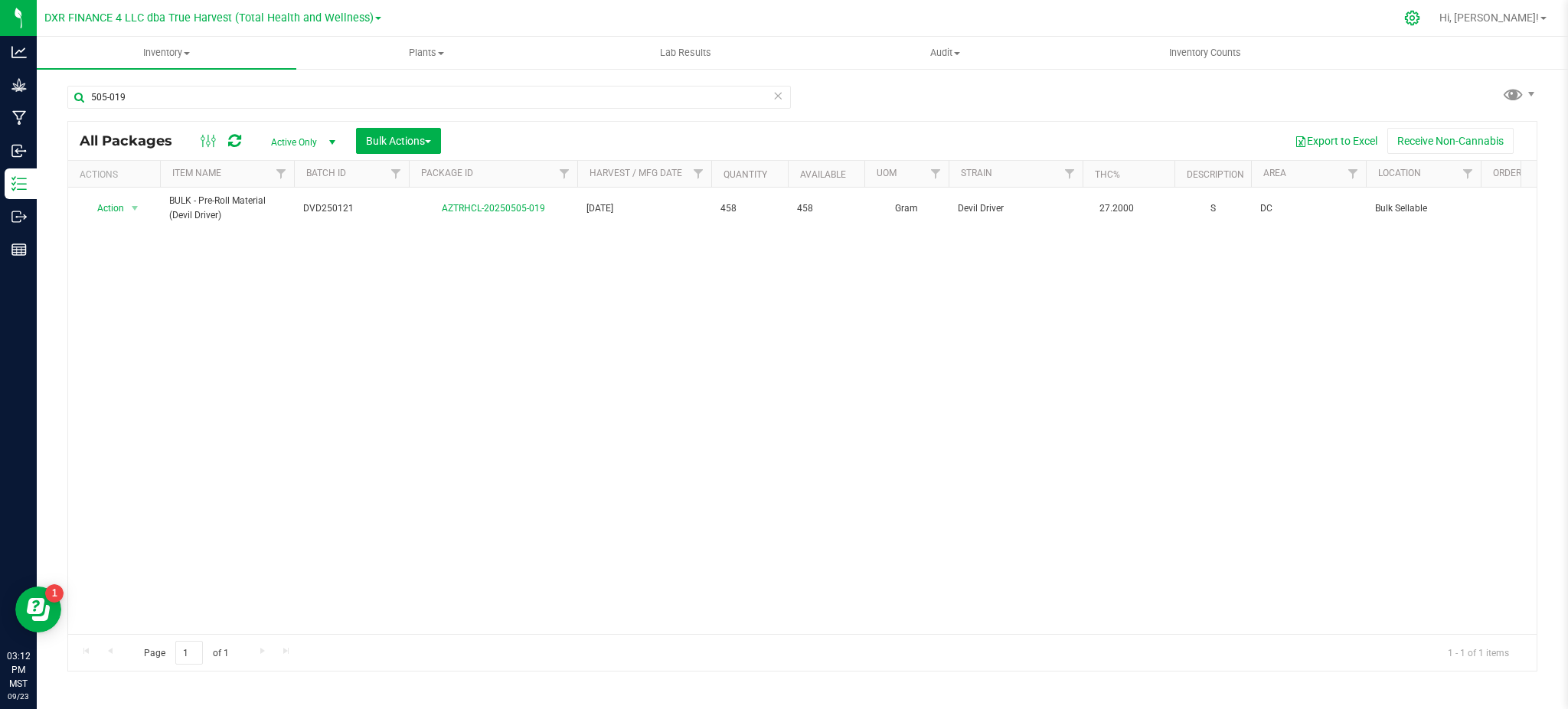
click at [1419, 22] on icon at bounding box center [1412, 18] width 15 height 15
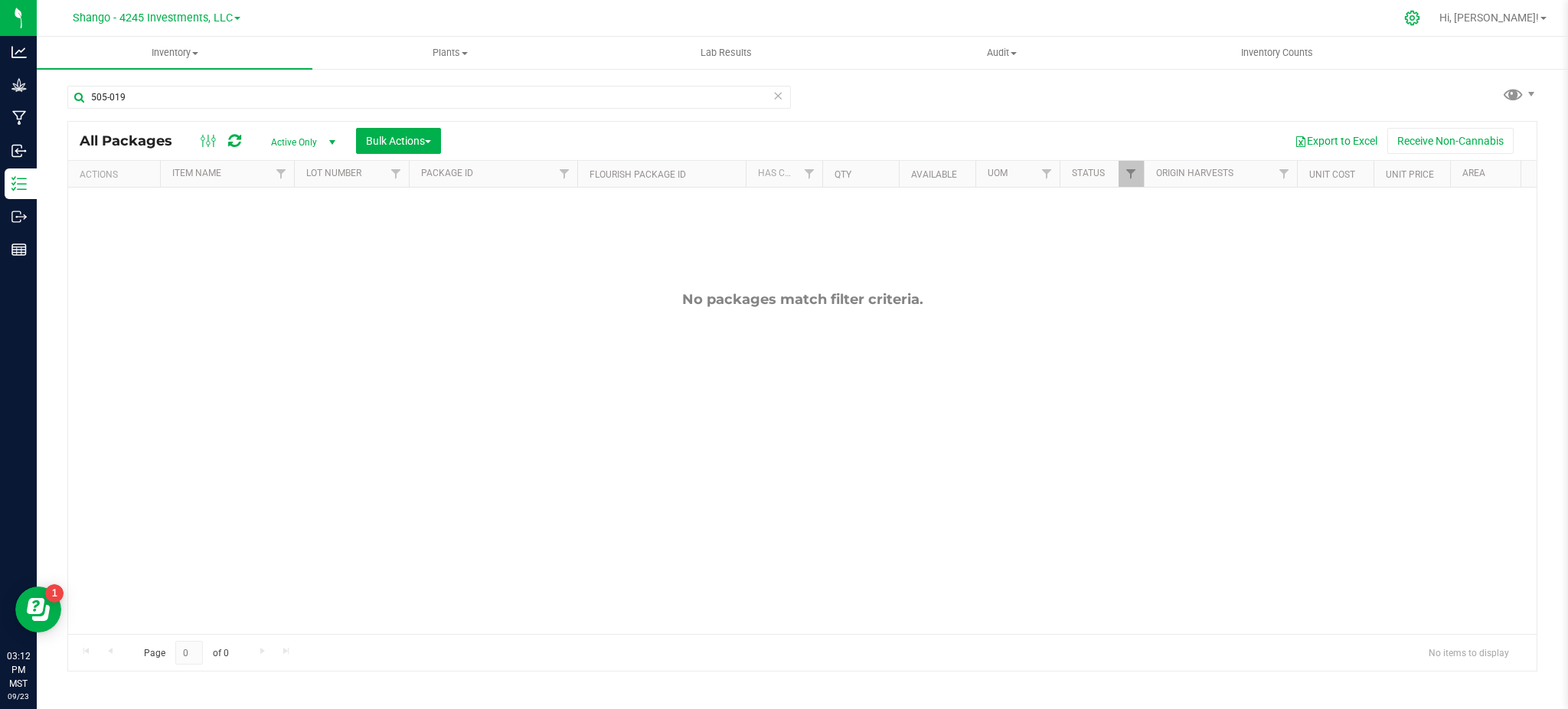
click at [1420, 19] on icon at bounding box center [1412, 18] width 16 height 16
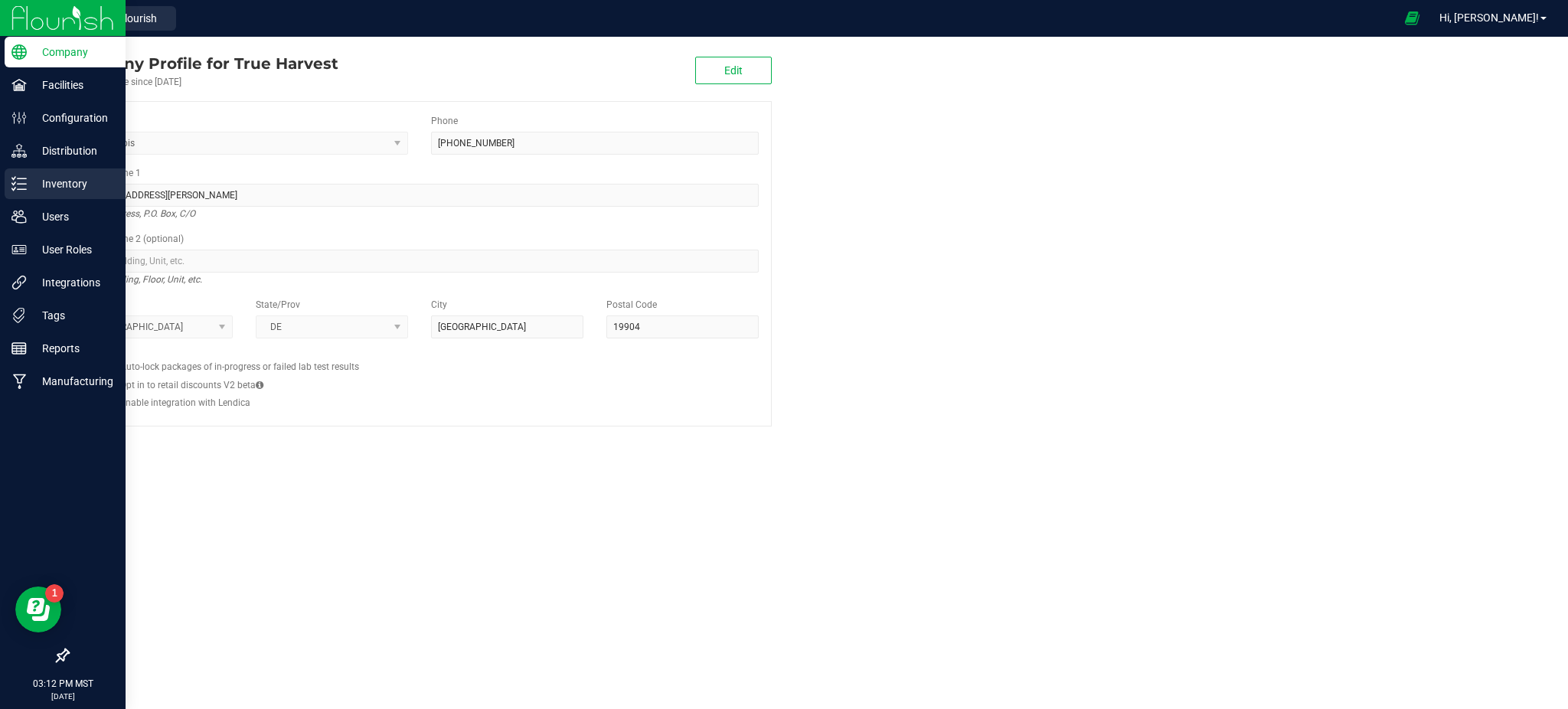
click at [64, 170] on div "Inventory" at bounding box center [65, 184] width 121 height 31
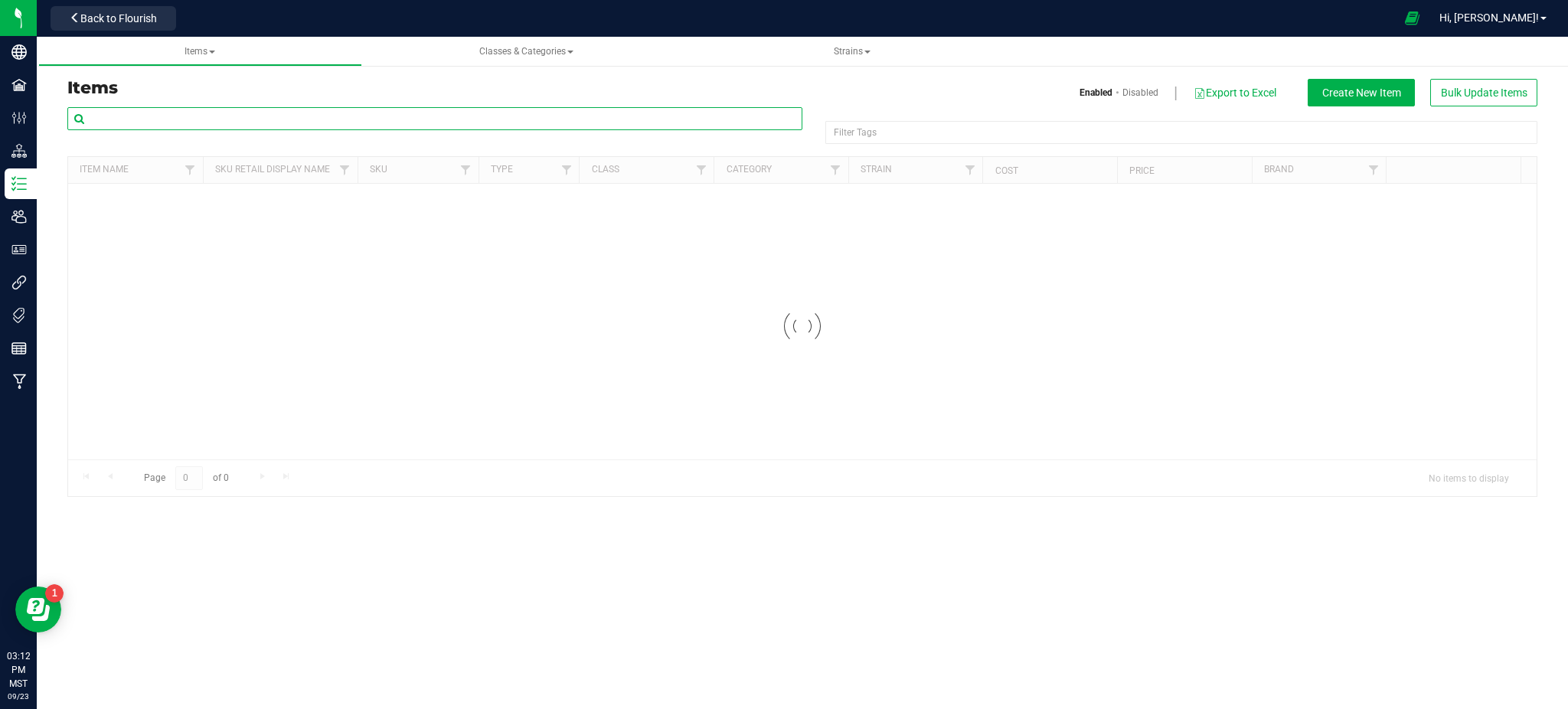
click at [235, 114] on input "text" at bounding box center [435, 118] width 735 height 23
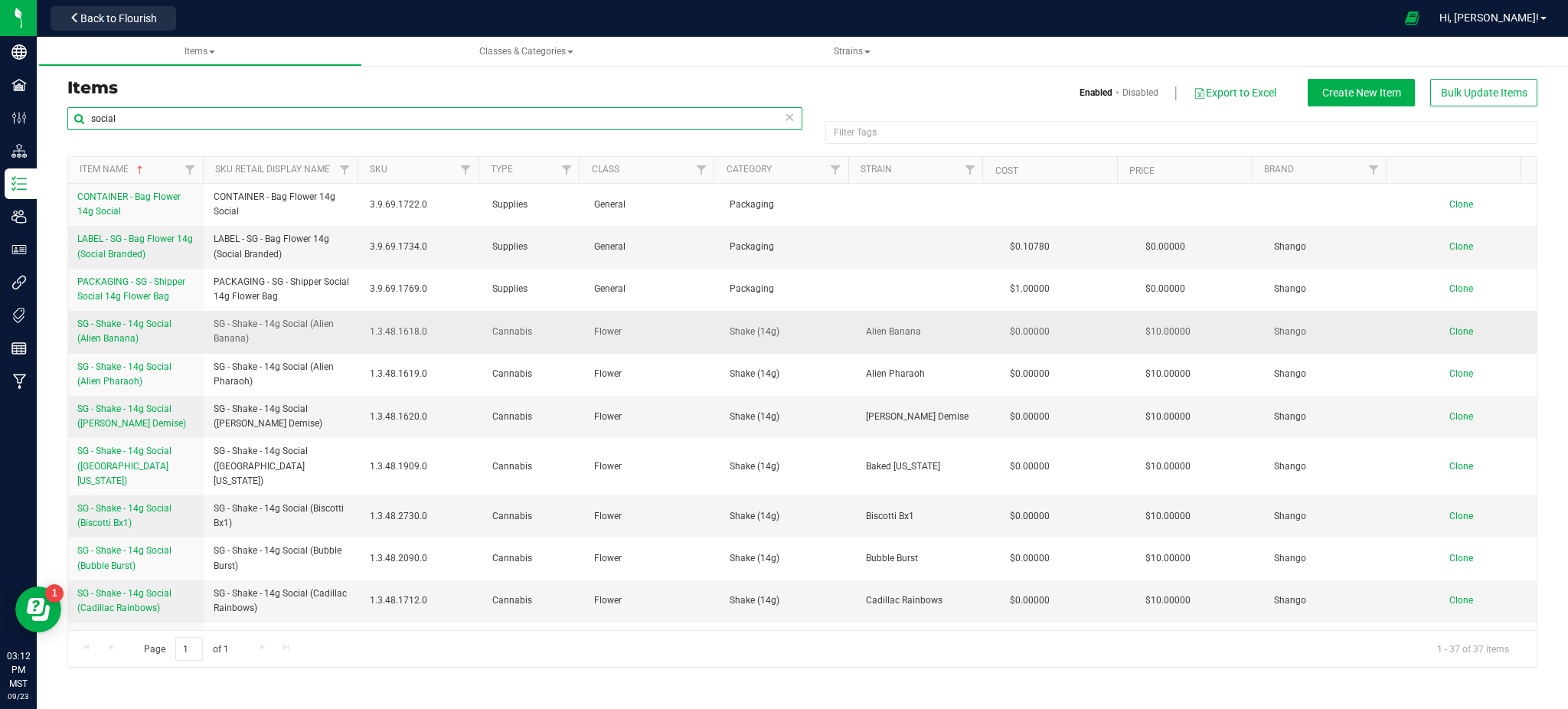
type input "social"
drag, startPoint x: 210, startPoint y: 320, endPoint x: 279, endPoint y: 338, distance: 71.3
click at [279, 338] on td "SG - Shake - 14g Social (Alien Banana)" at bounding box center [282, 332] width 156 height 42
copy span "SG - Shake - 14g Social (Alien Banana)"
click at [1450, 334] on span "Clone" at bounding box center [1461, 332] width 24 height 11
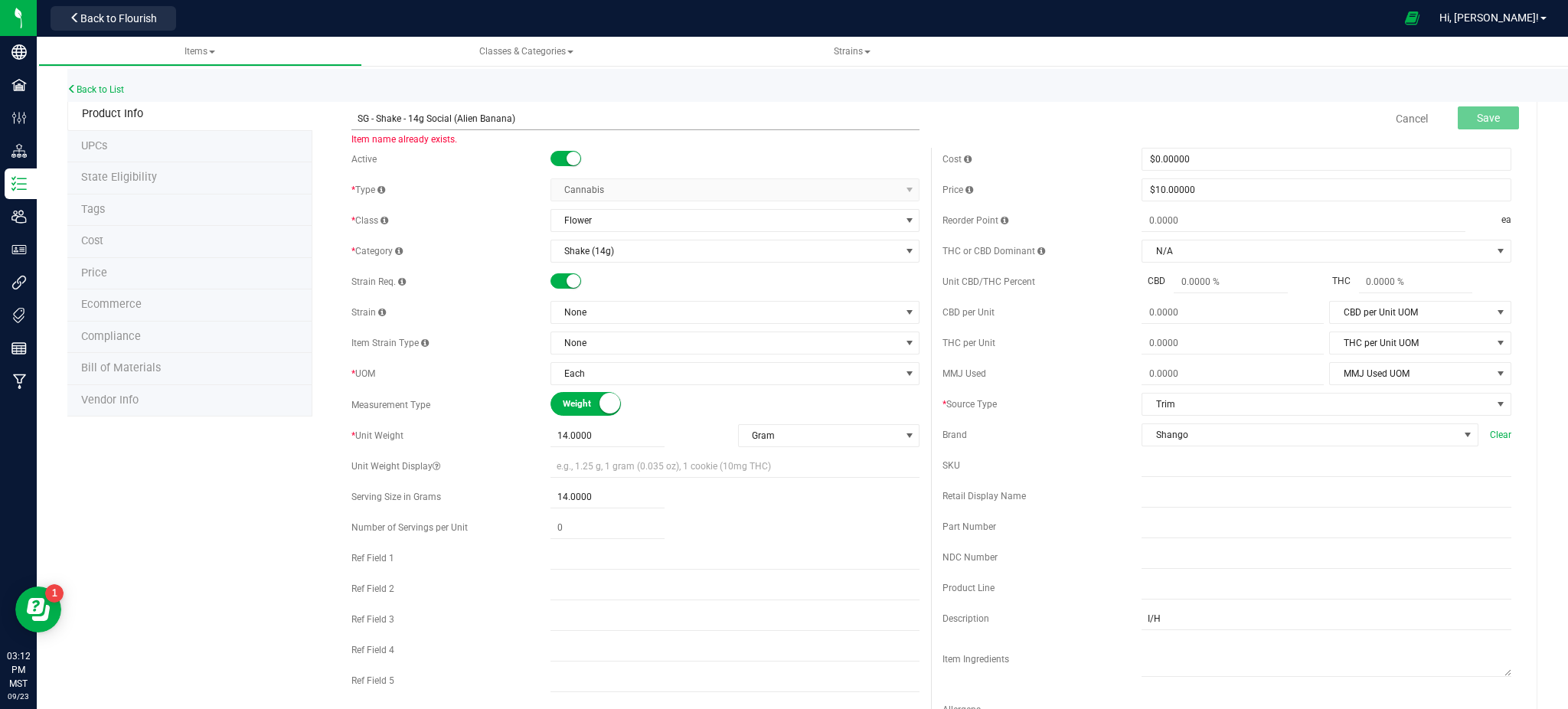
drag, startPoint x: 525, startPoint y: 114, endPoint x: 461, endPoint y: 119, distance: 64.2
click at [461, 119] on input "SG - Shake - 14g Social (Alien Banana)" at bounding box center [636, 118] width 569 height 23
click at [361, 118] on input "SG - Shake - 14g Social (Scotties Cake)" at bounding box center [636, 118] width 569 height 23
type input "SG - Shake - 14g Social (Scotties Cake)"
click at [569, 318] on span "None" at bounding box center [725, 313] width 349 height 22
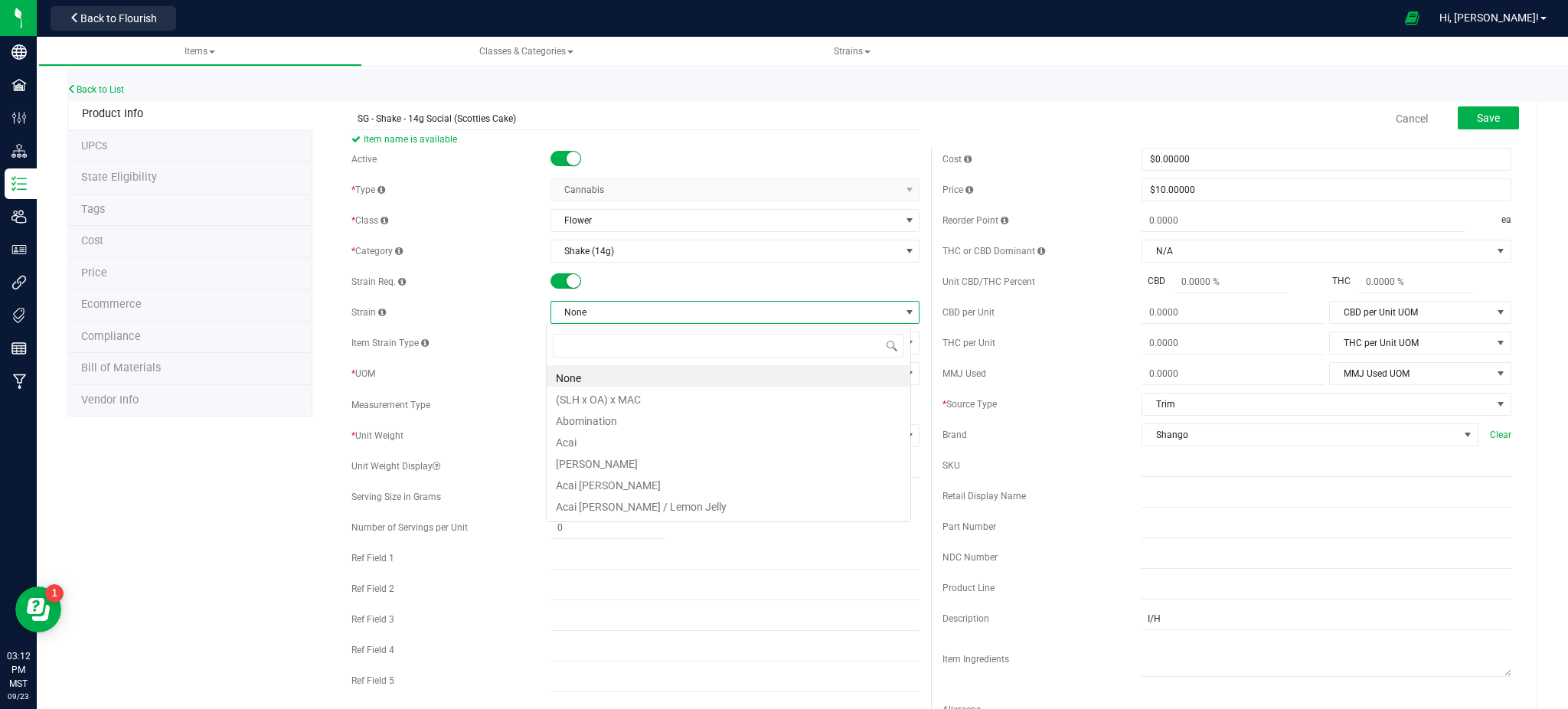
scroll to position [23, 365]
type input "scotties"
click at [581, 375] on li "Scotties Cake" at bounding box center [728, 376] width 364 height 22
drag, startPoint x: 231, startPoint y: 550, endPoint x: 294, endPoint y: 530, distance: 66.1
click at [235, 549] on div "Product Info UPCs State Eligibility Tags Cost Price Ecommerce Compliance Bill o…" at bounding box center [802, 695] width 1470 height 1195
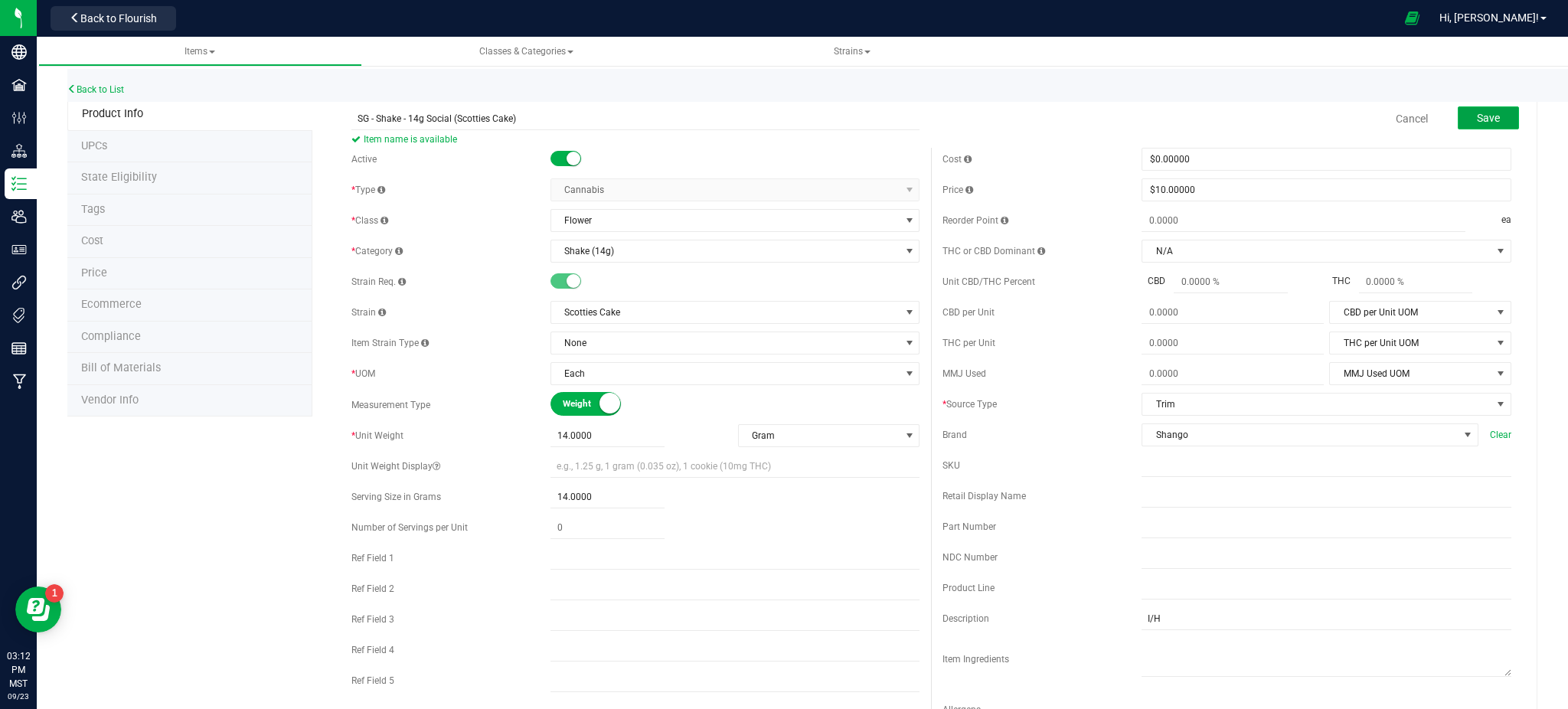
click at [1477, 116] on span "Save" at bounding box center [1488, 118] width 23 height 12
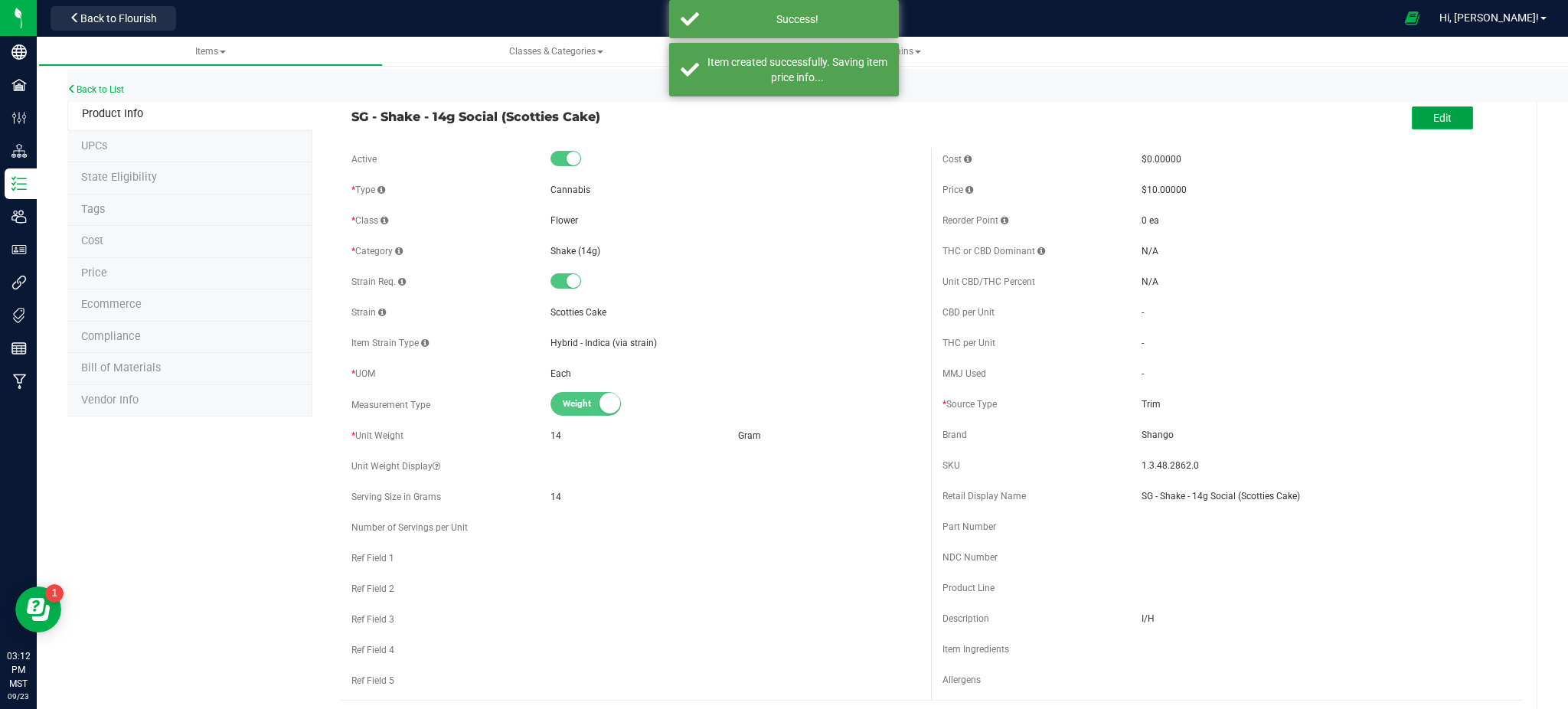
click at [1433, 117] on span "Edit" at bounding box center [1442, 118] width 18 height 12
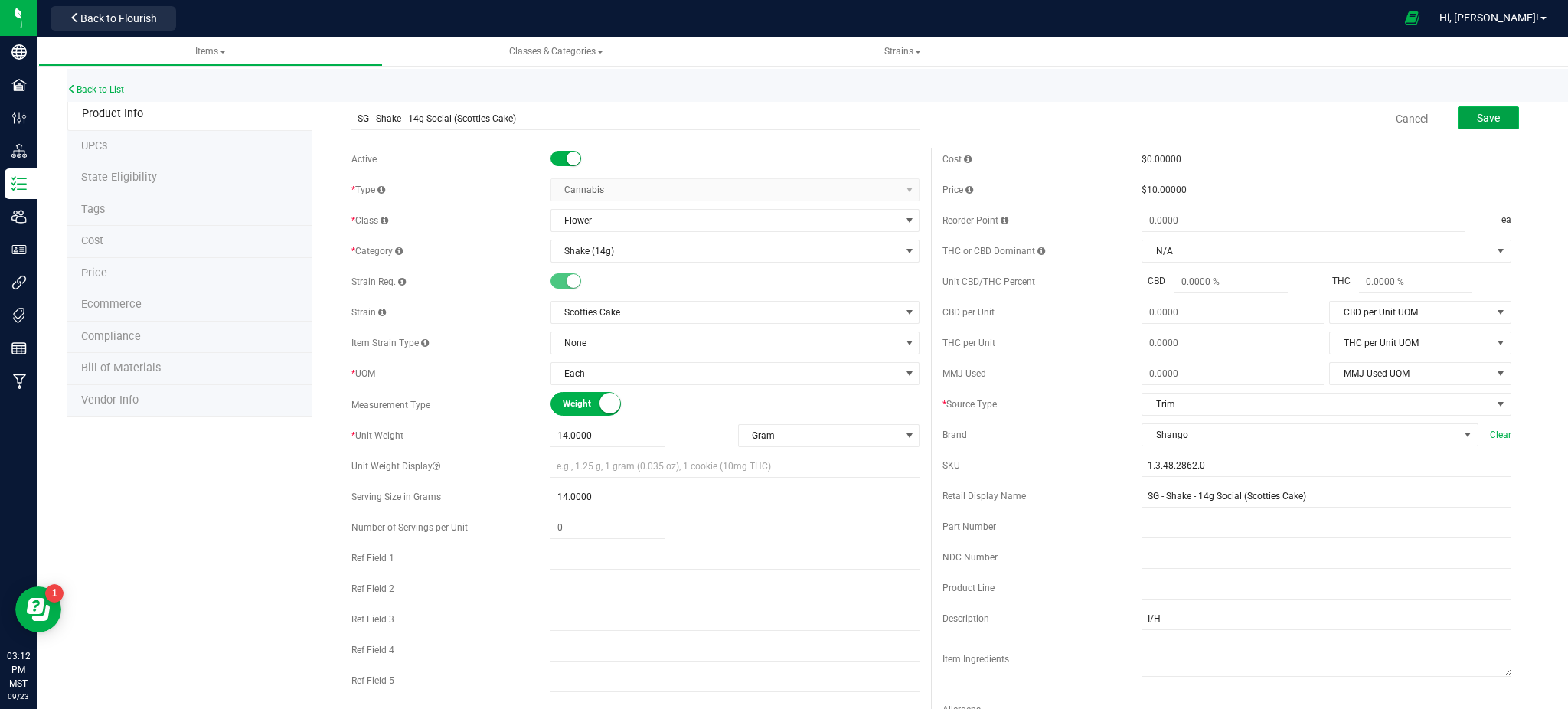
click at [1489, 118] on button "Save" at bounding box center [1488, 118] width 61 height 23
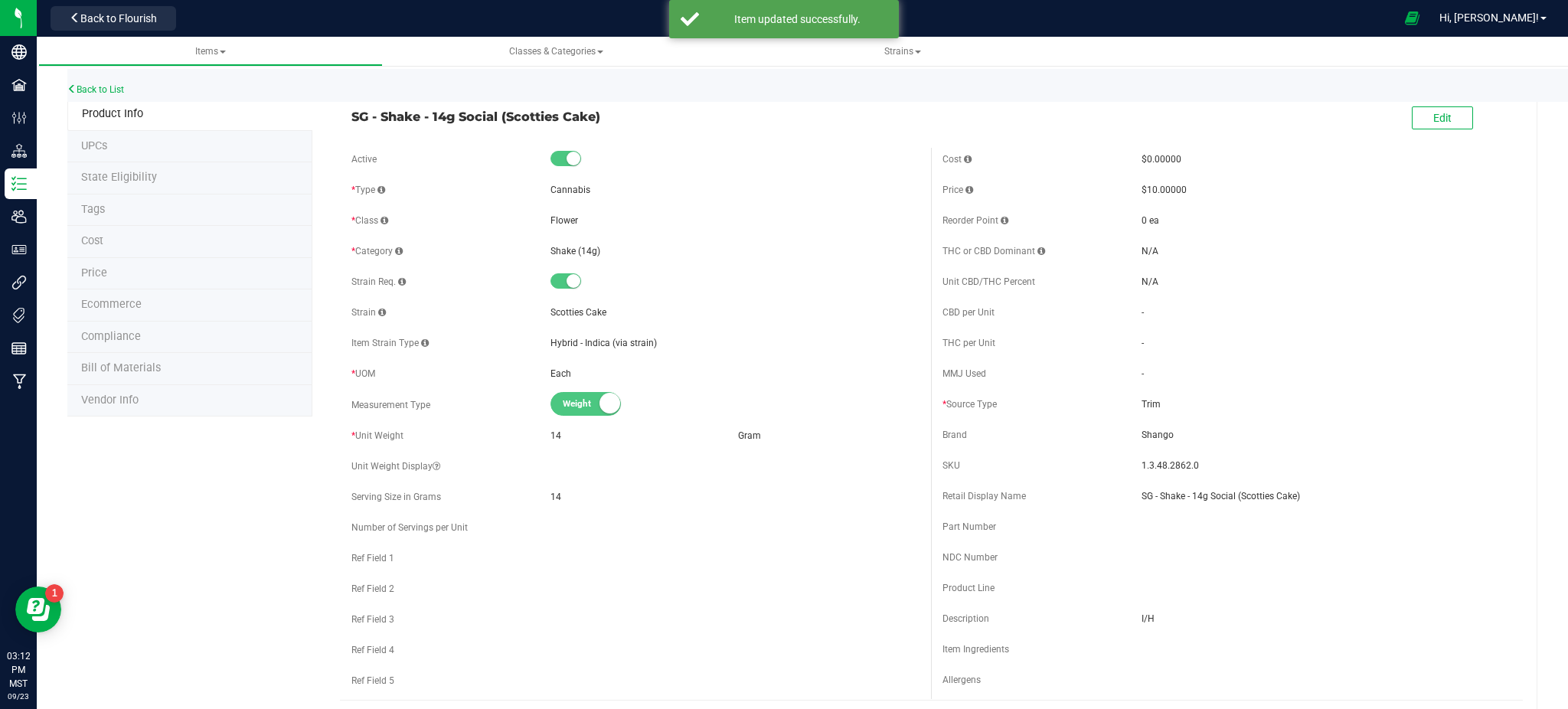
click at [118, 312] on li "Ecommerce" at bounding box center [190, 305] width 245 height 32
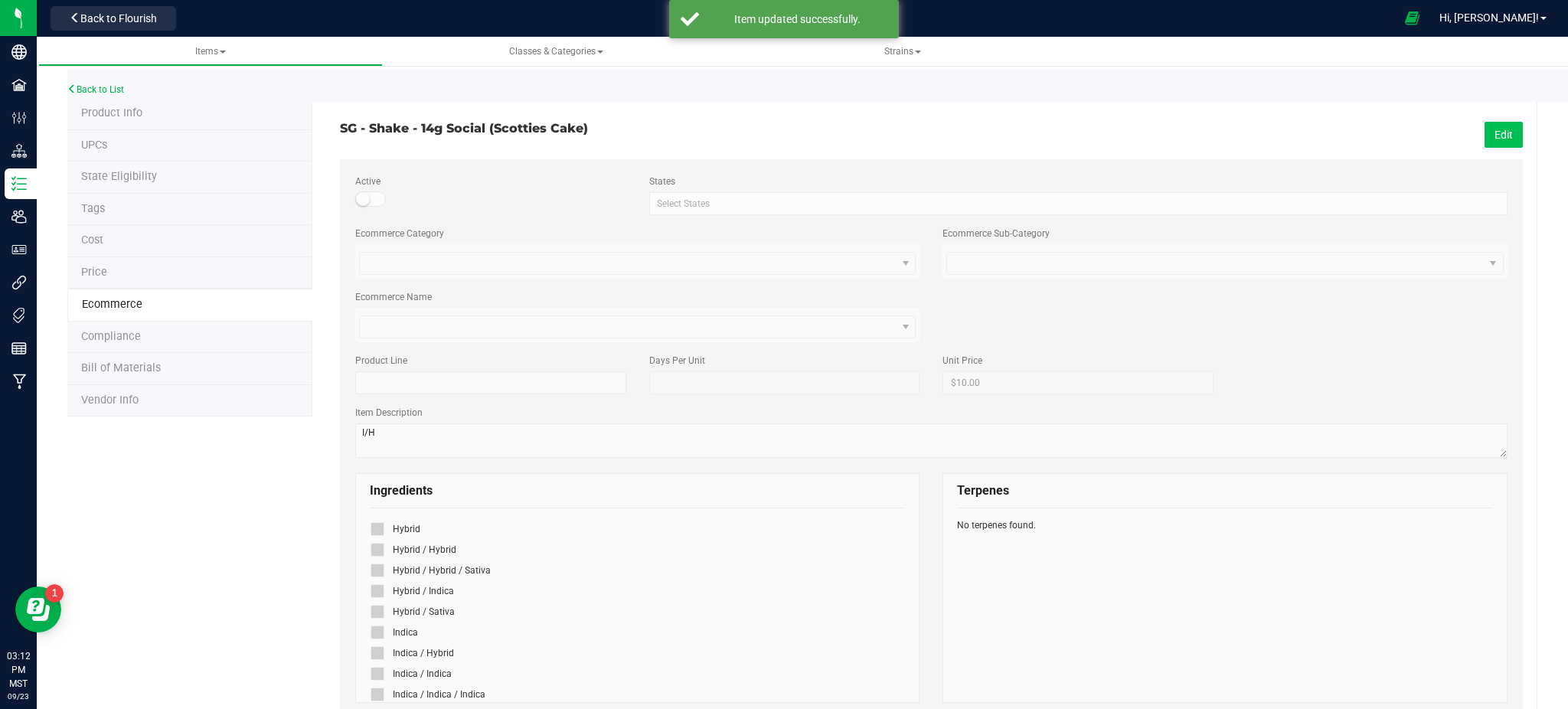
click at [1489, 132] on button "Edit" at bounding box center [1503, 135] width 38 height 26
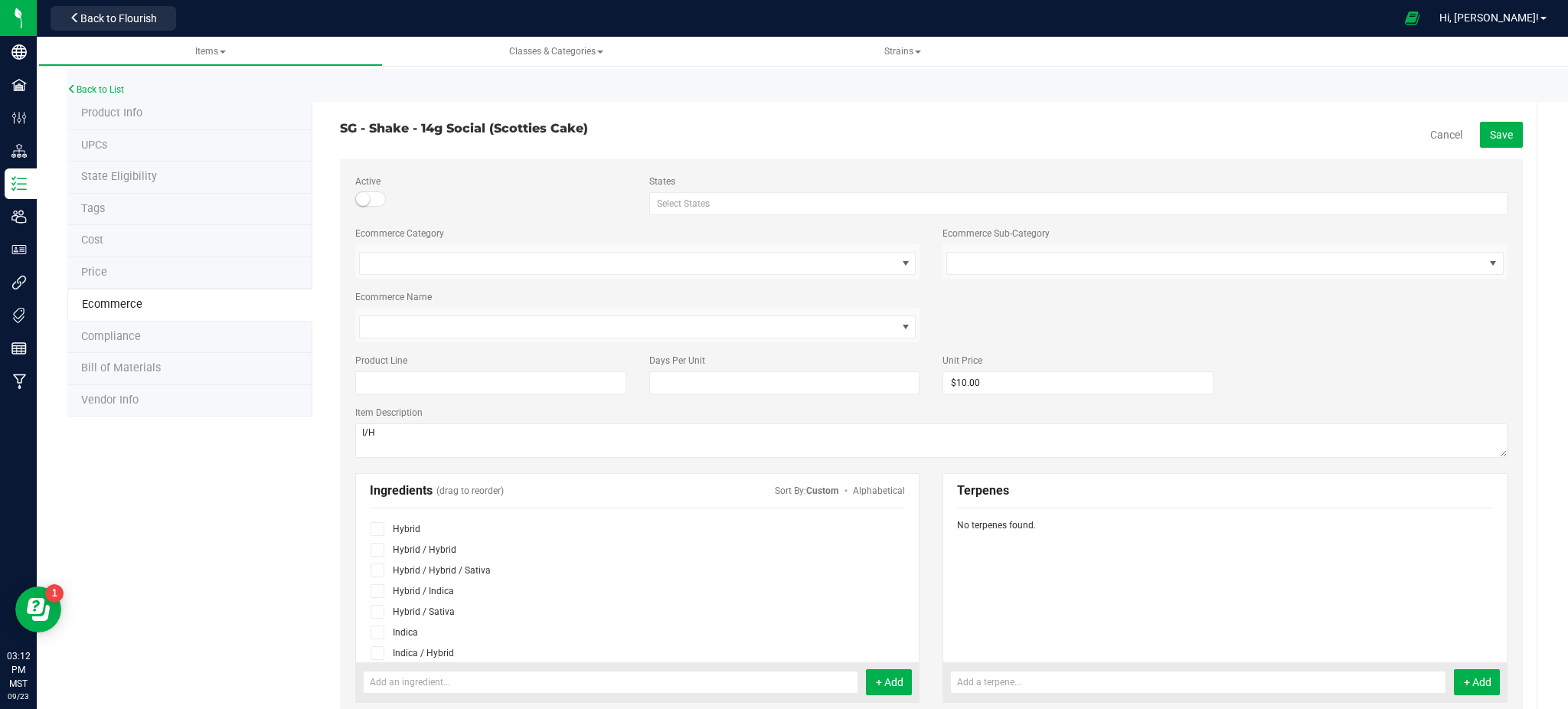
scroll to position [102, 0]
click at [375, 634] on icon at bounding box center [377, 634] width 10 height 0
click at [0, 0] on input "checkbox" at bounding box center [0, 0] width 0 height 0
click at [1490, 134] on span "Save" at bounding box center [1501, 134] width 23 height 12
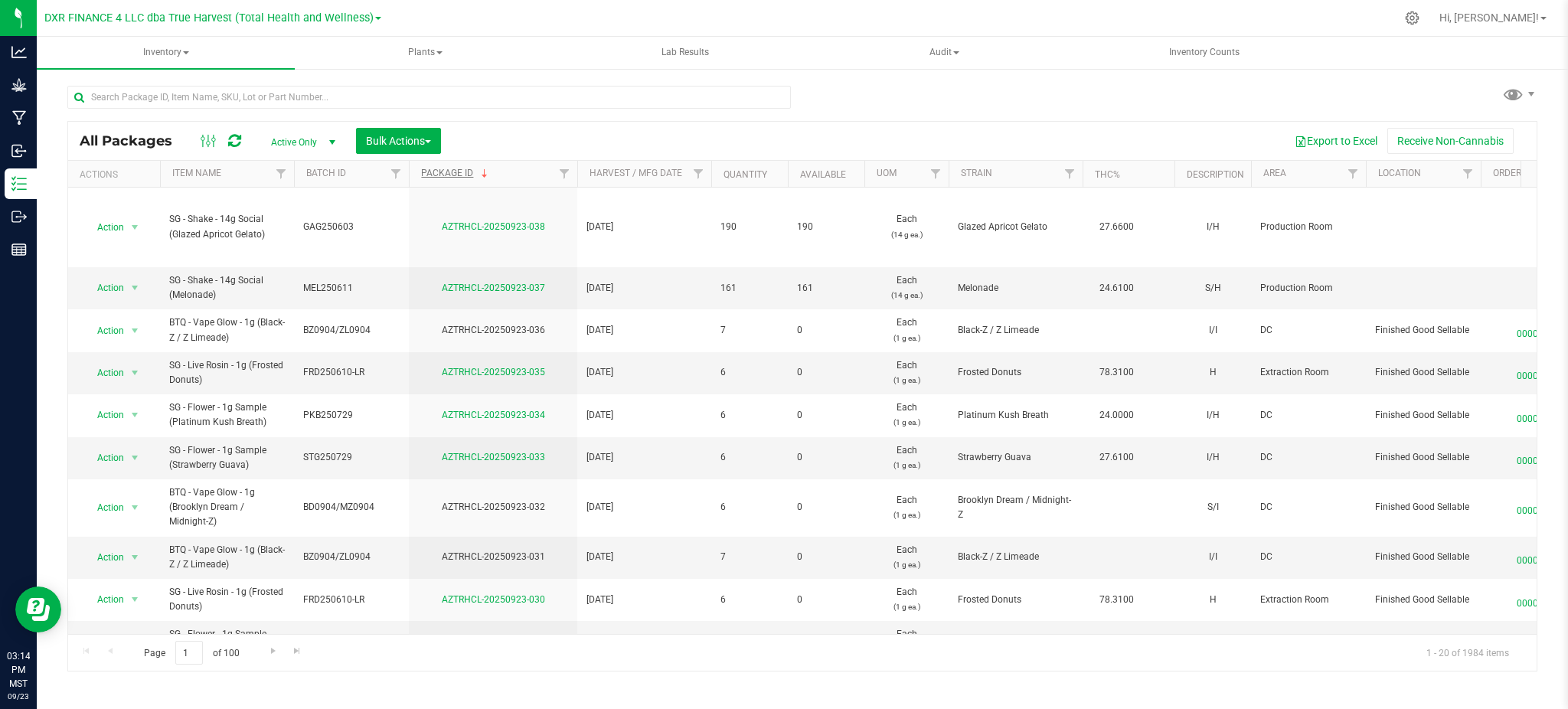
click at [434, 175] on link "Package ID" at bounding box center [456, 173] width 69 height 11
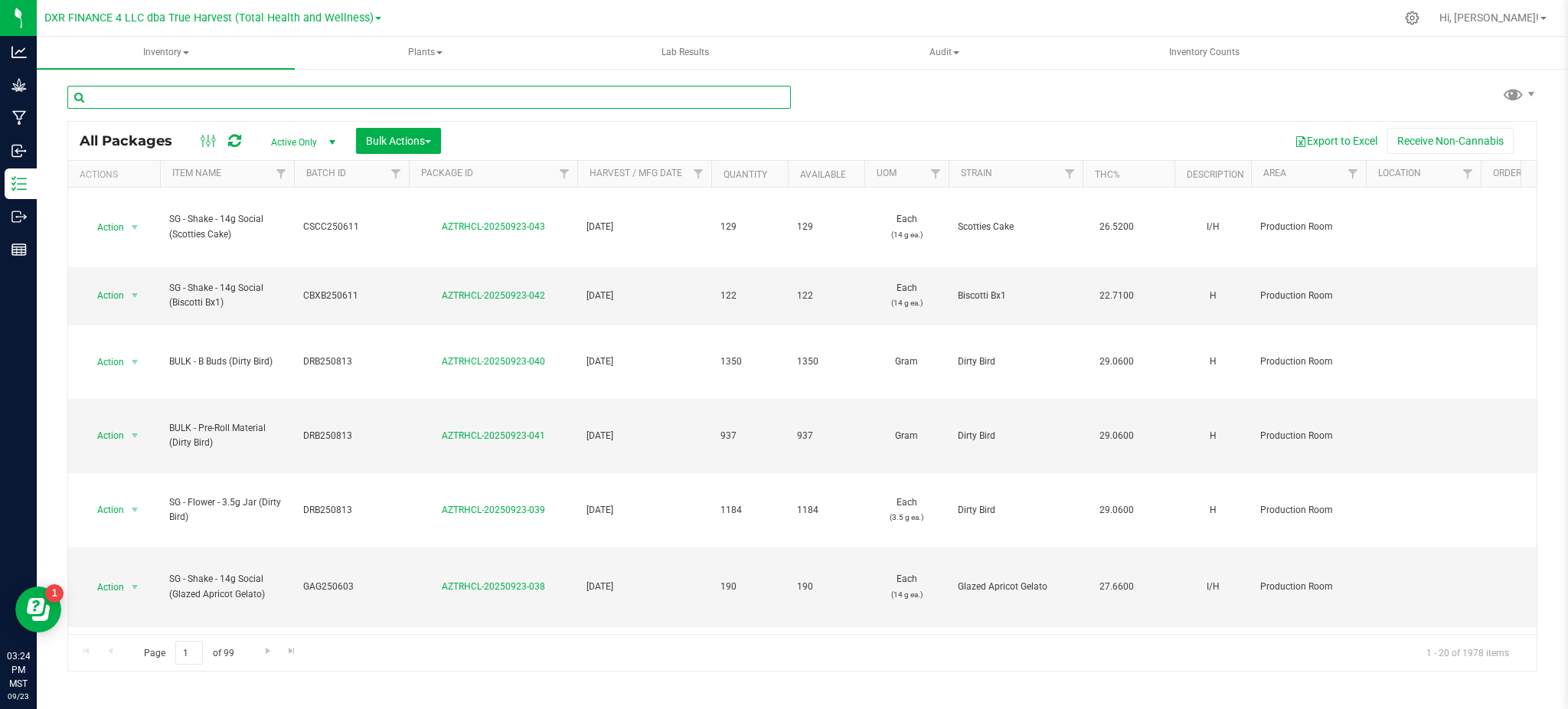
click at [184, 105] on input "text" at bounding box center [429, 97] width 723 height 23
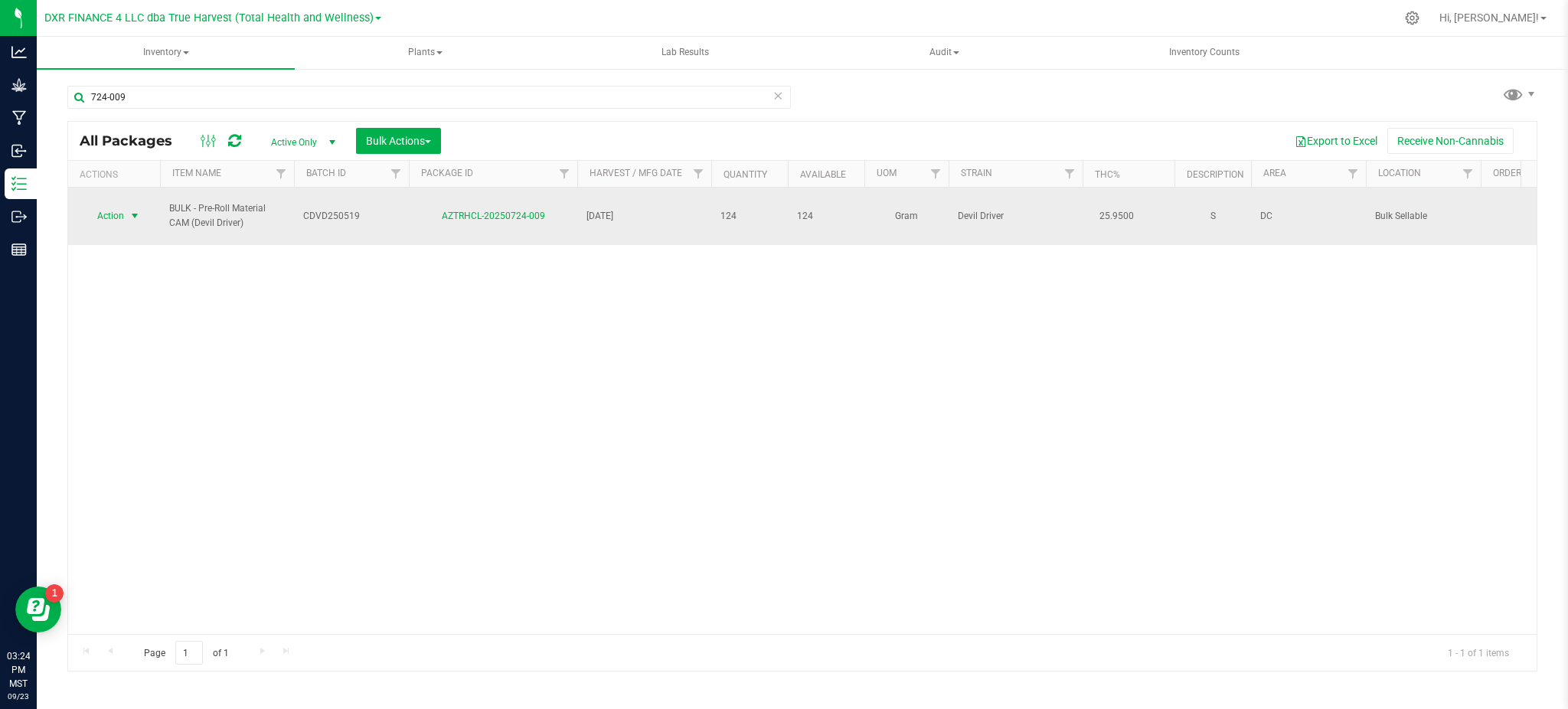
click at [121, 220] on span "Action" at bounding box center [104, 216] width 41 height 22
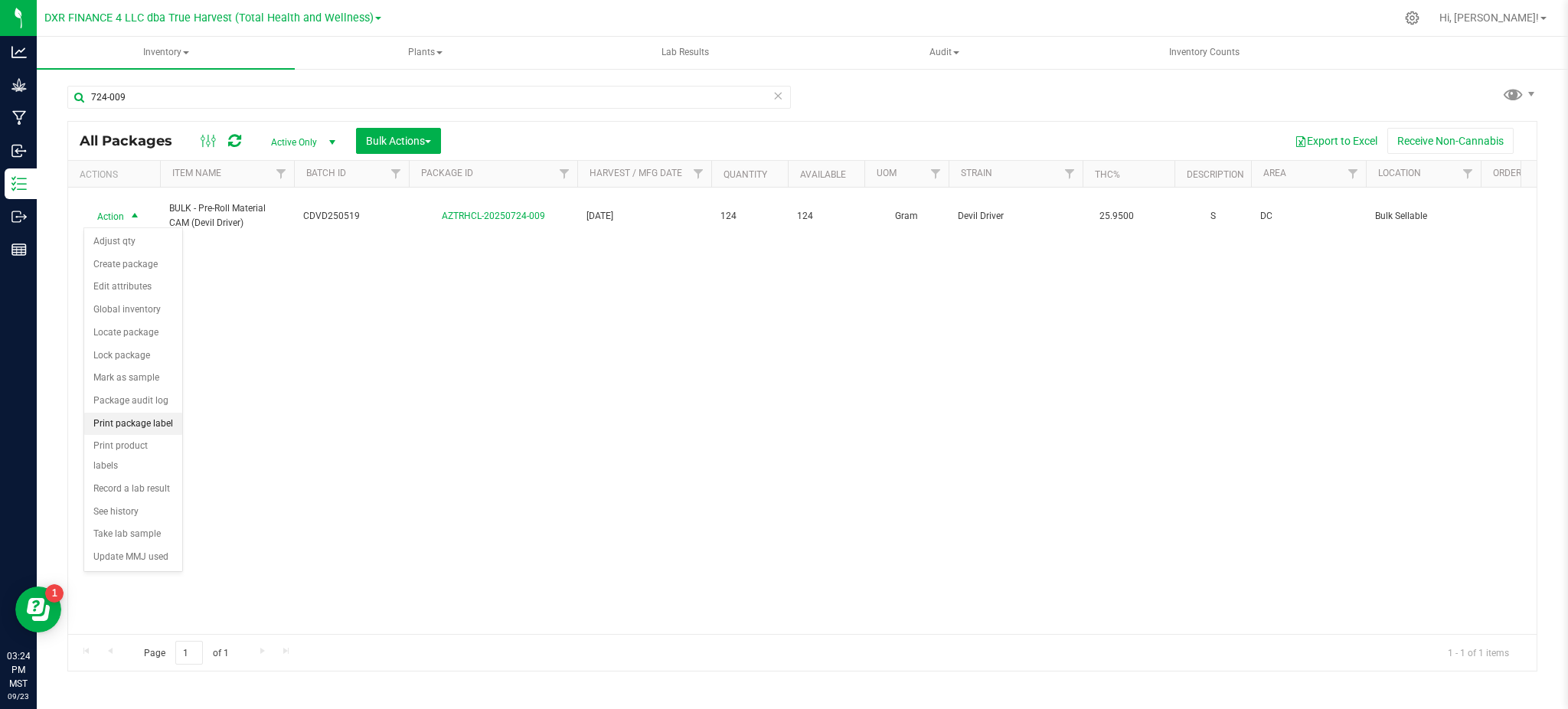
click at [137, 425] on li "Print package label" at bounding box center [133, 424] width 98 height 23
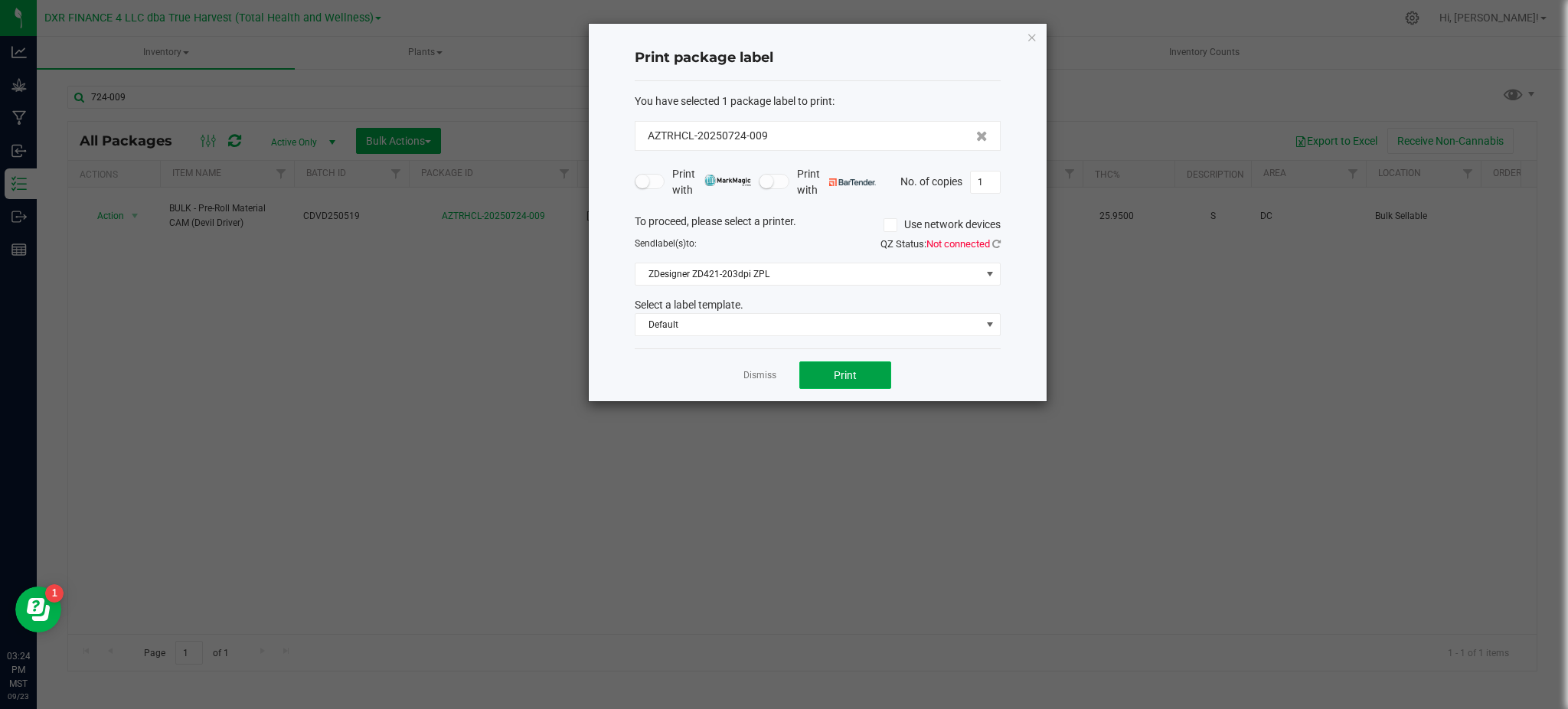
click at [856, 374] on span "Print" at bounding box center [845, 375] width 23 height 12
click at [751, 374] on link "Dismiss" at bounding box center [760, 375] width 33 height 13
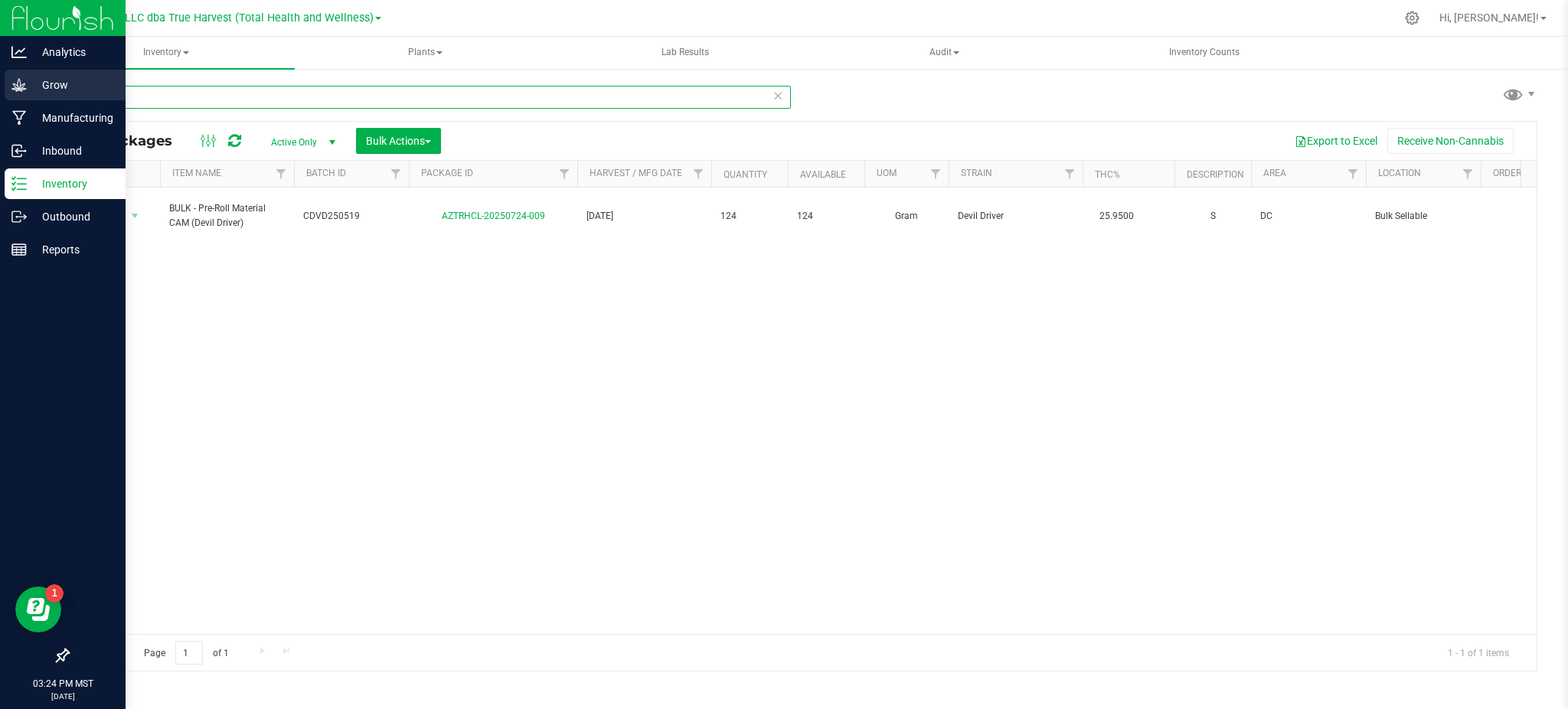
drag, startPoint x: 149, startPoint y: 93, endPoint x: 15, endPoint y: 87, distance: 134.1
click at [15, 87] on div "Analytics Grow Manufacturing Inbound Inventory Outbound Reports 03:24 PM MST [D…" at bounding box center [784, 354] width 1568 height 709
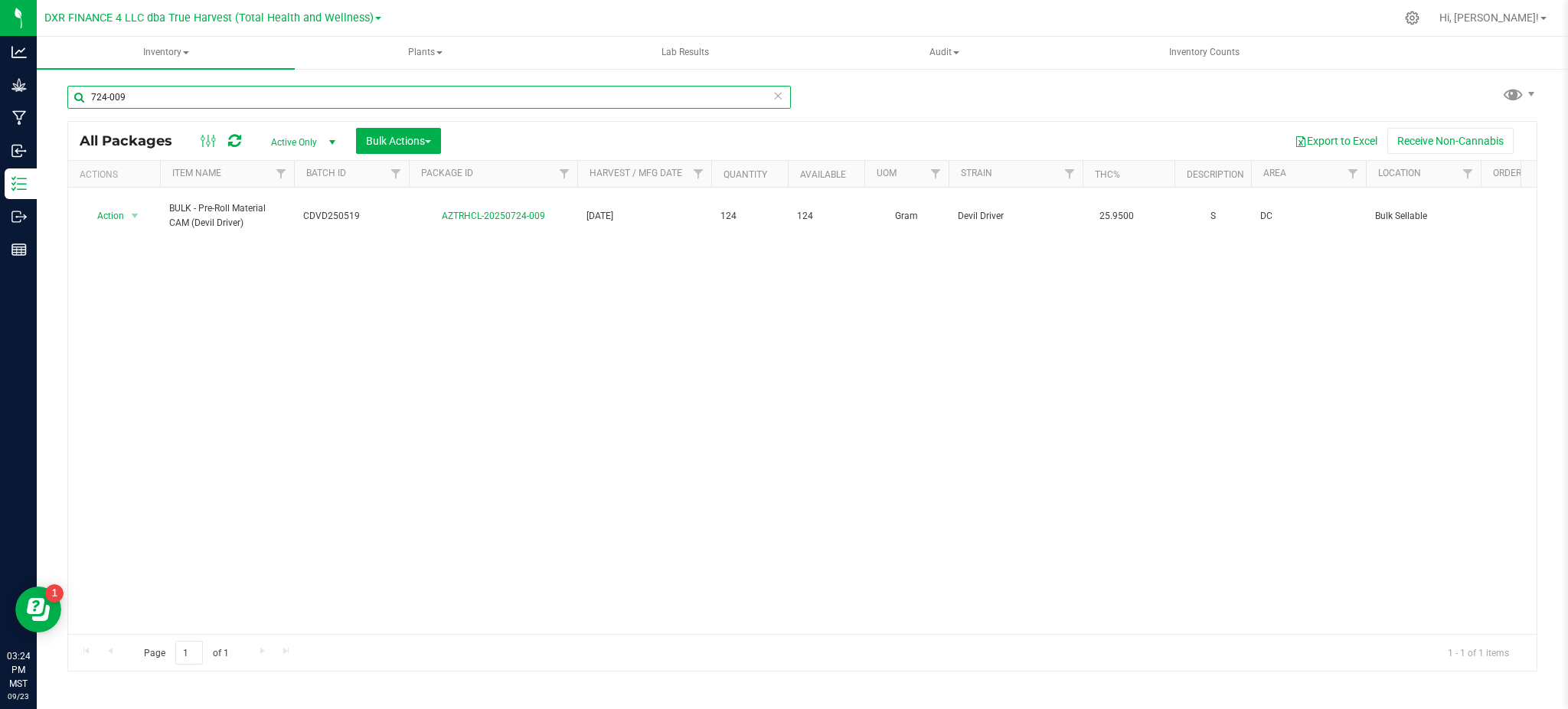
click at [160, 95] on input "724-009" at bounding box center [429, 97] width 723 height 23
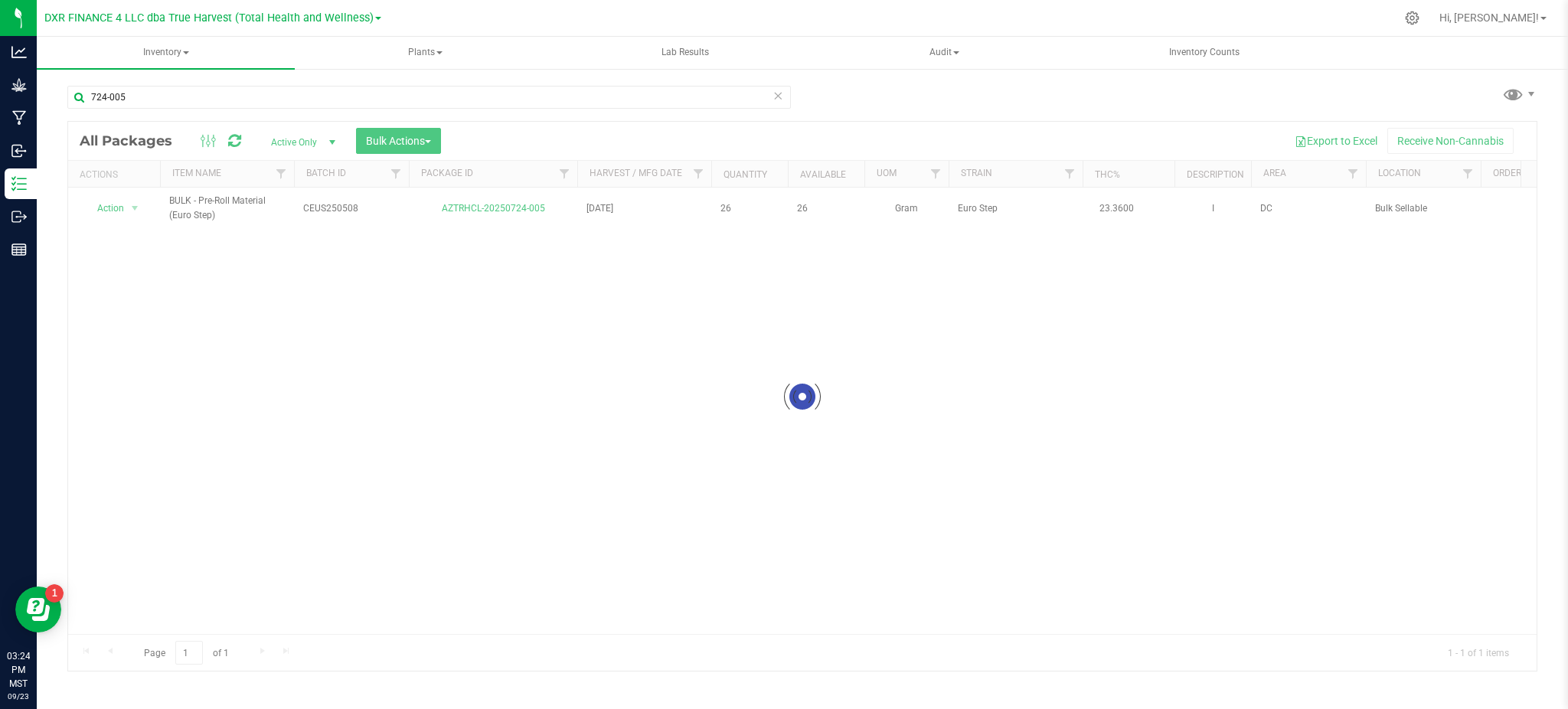
click at [120, 204] on div at bounding box center [803, 396] width 1469 height 550
click at [118, 213] on div at bounding box center [803, 396] width 1469 height 550
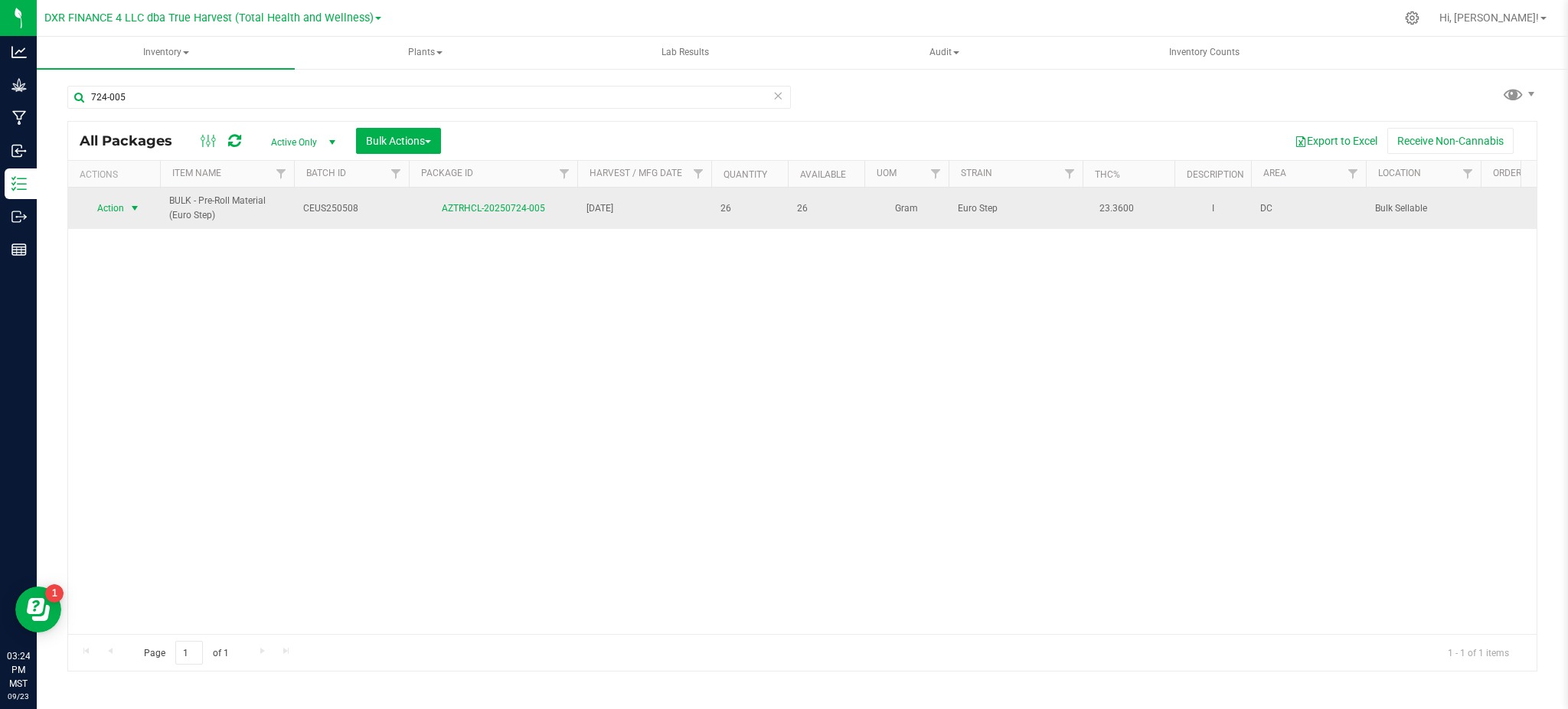
click at [132, 212] on span "select" at bounding box center [134, 208] width 12 height 12
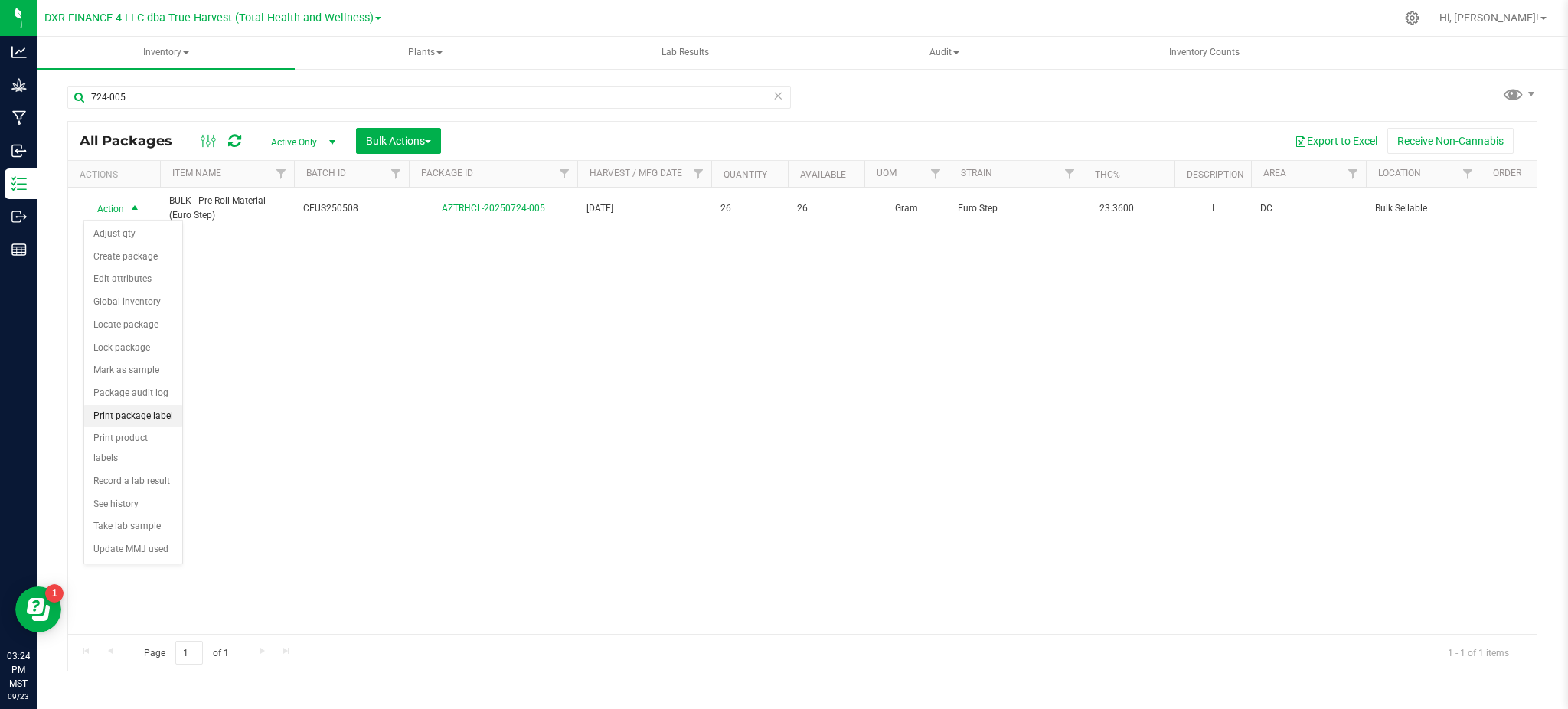
click at [127, 417] on li "Print package label" at bounding box center [133, 416] width 98 height 23
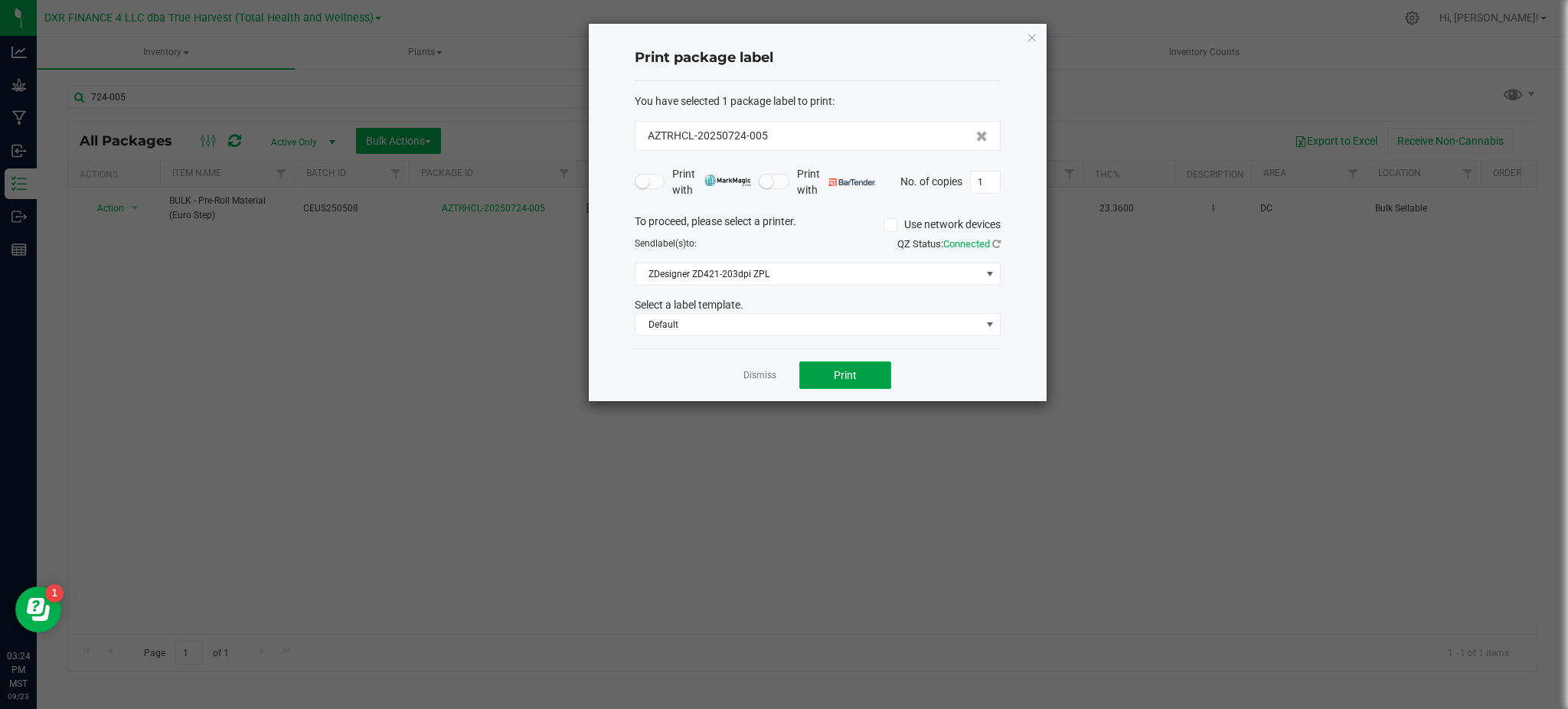
click at [825, 369] on button "Print" at bounding box center [845, 375] width 92 height 27
click at [750, 376] on link "Dismiss" at bounding box center [760, 375] width 33 height 13
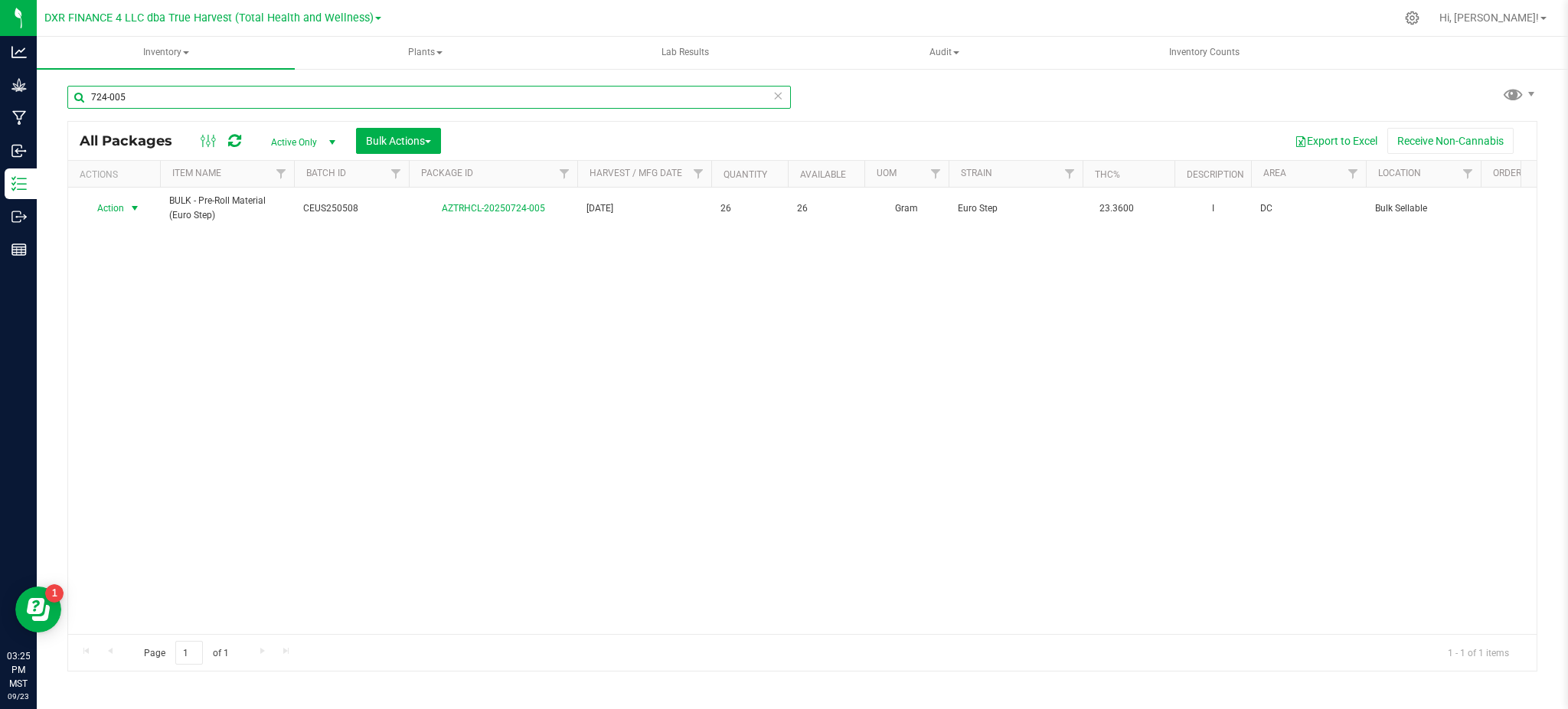
click at [184, 92] on input "724-005" at bounding box center [429, 97] width 723 height 23
type input "7"
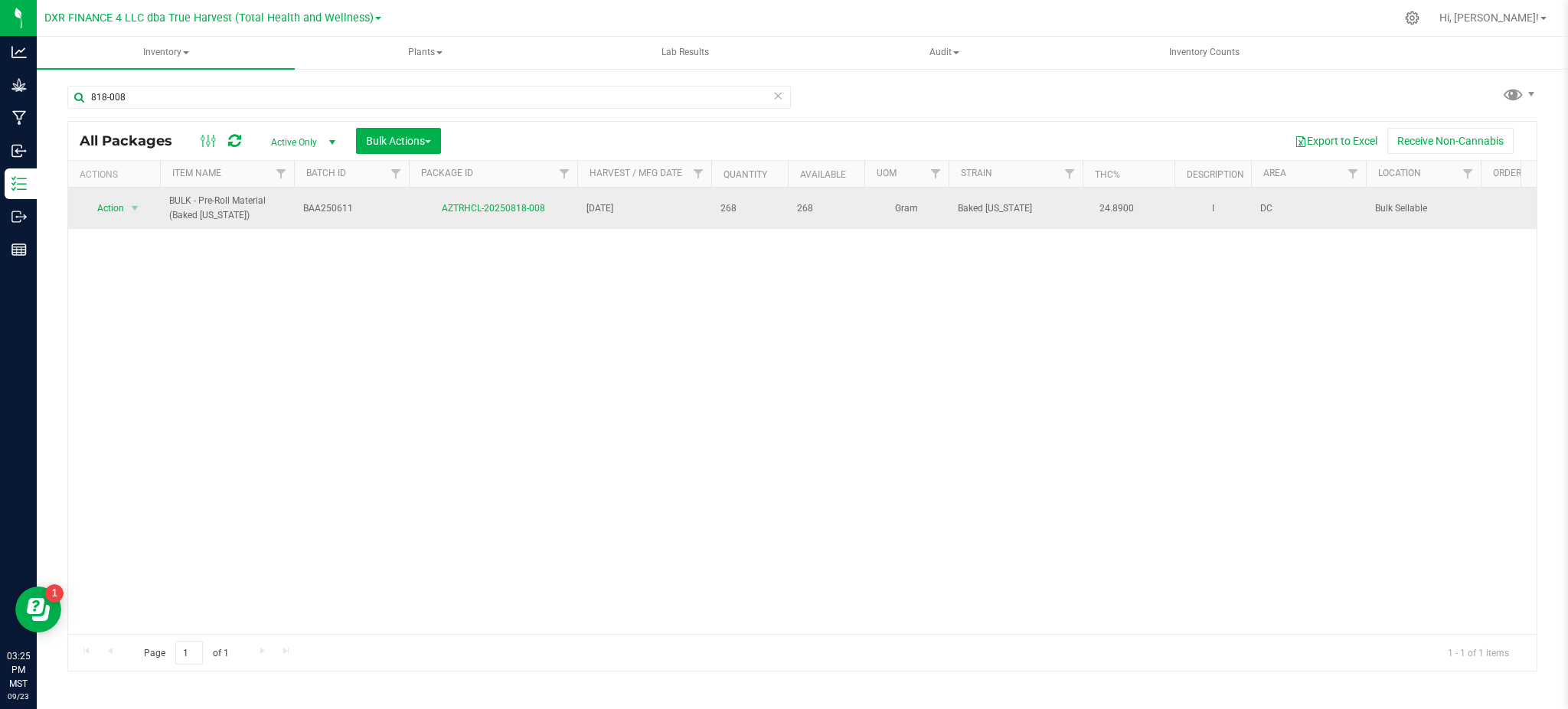
click at [121, 210] on span "Action" at bounding box center [104, 209] width 41 height 22
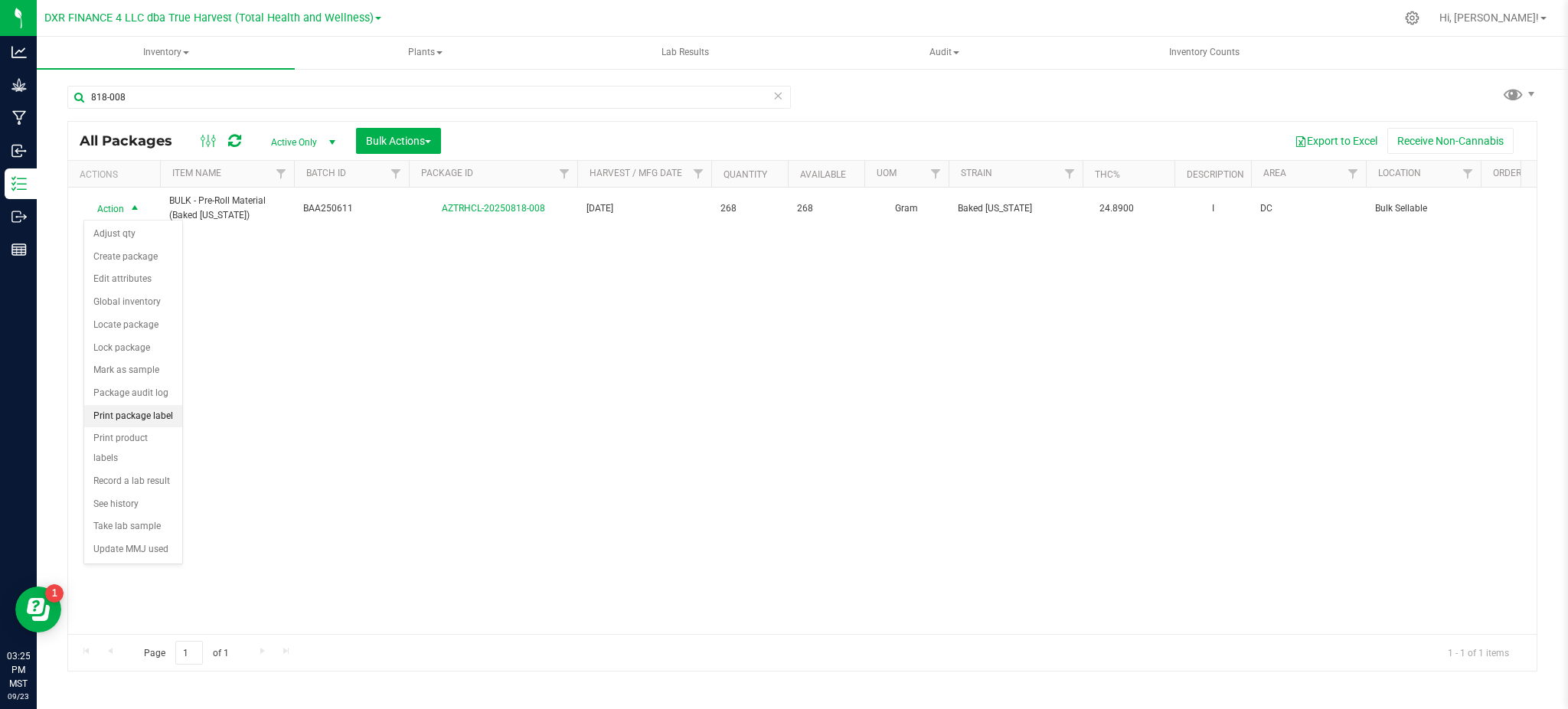
click at [141, 416] on li "Print package label" at bounding box center [133, 416] width 98 height 23
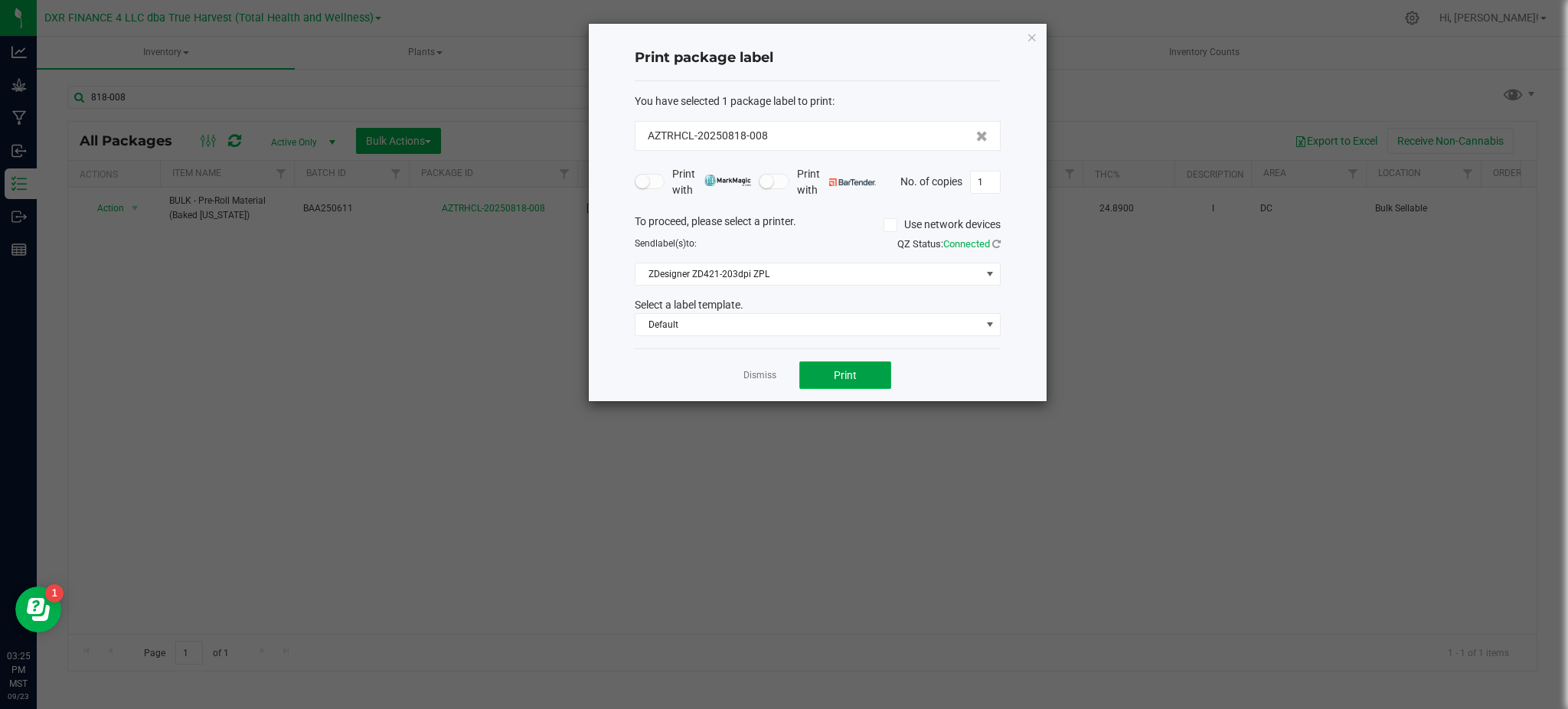
click at [845, 367] on button "Print" at bounding box center [845, 375] width 92 height 27
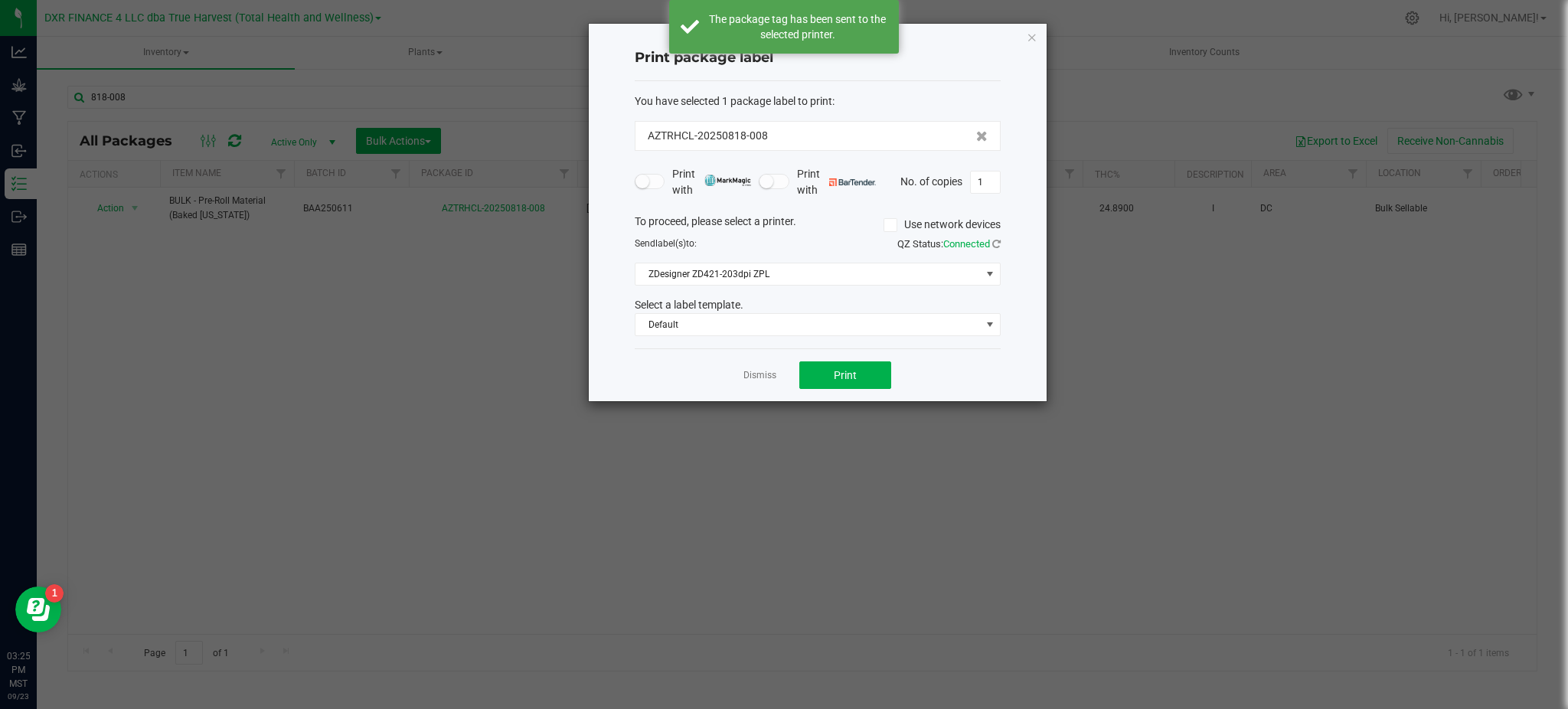
click at [755, 382] on link "Dismiss" at bounding box center [760, 375] width 33 height 13
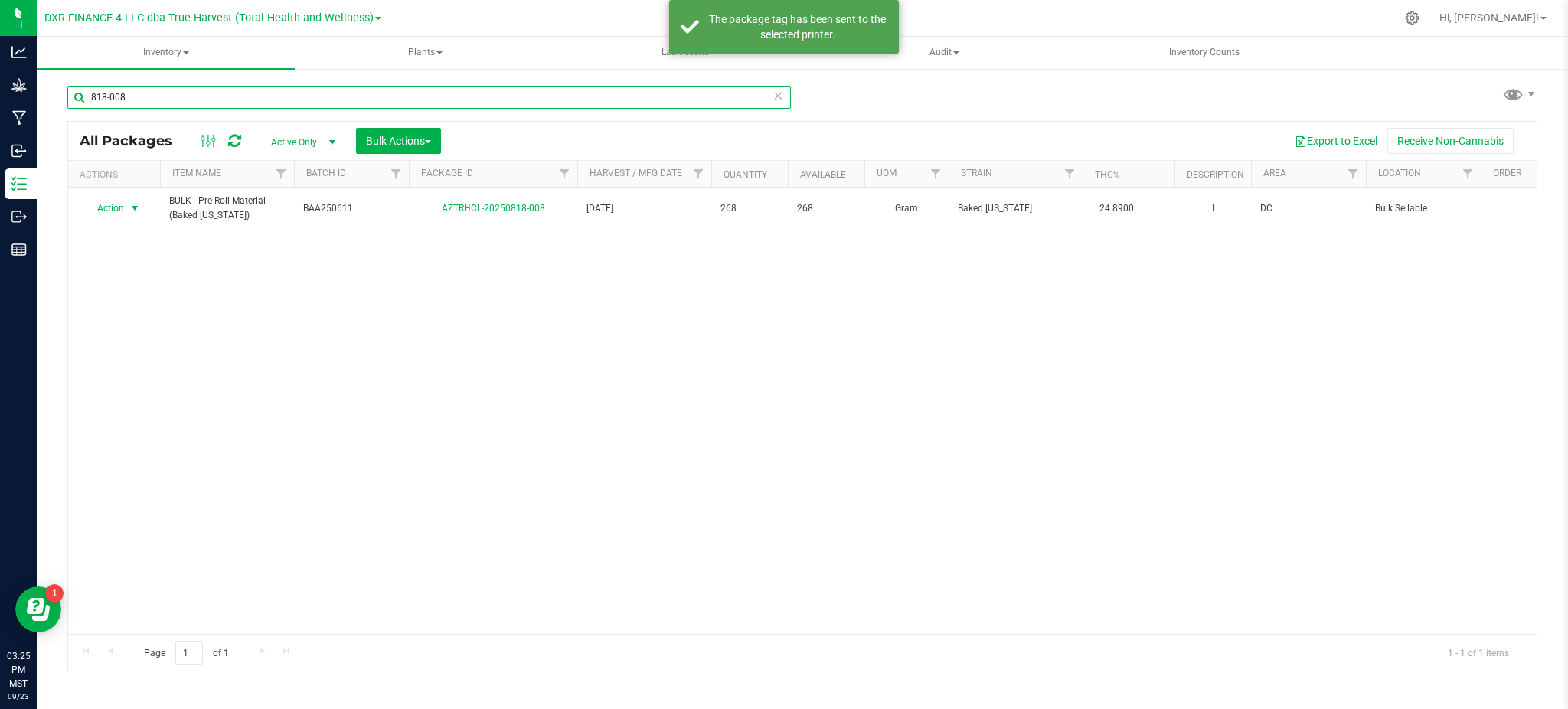
click at [146, 99] on input "818-008" at bounding box center [429, 97] width 723 height 23
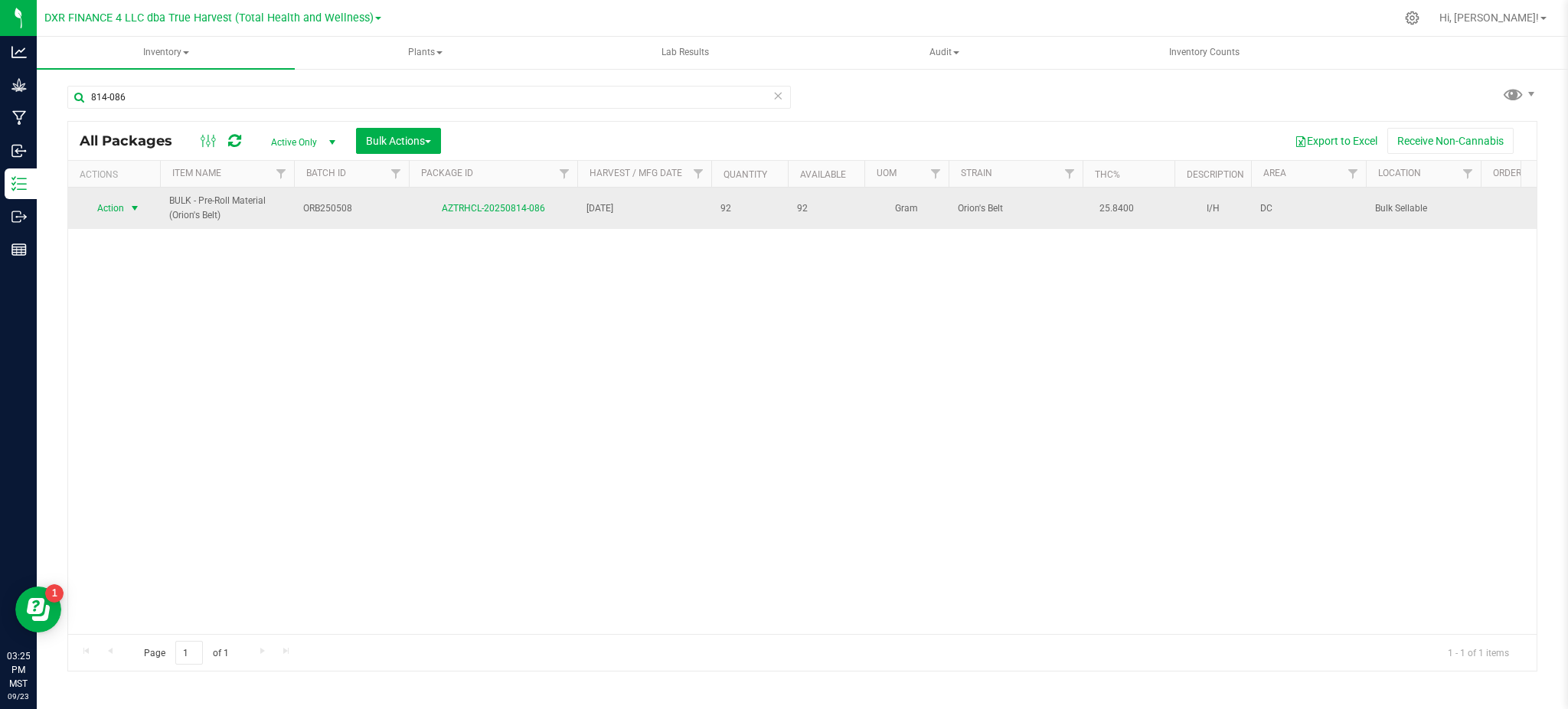
click at [122, 204] on span "Action" at bounding box center [104, 209] width 41 height 22
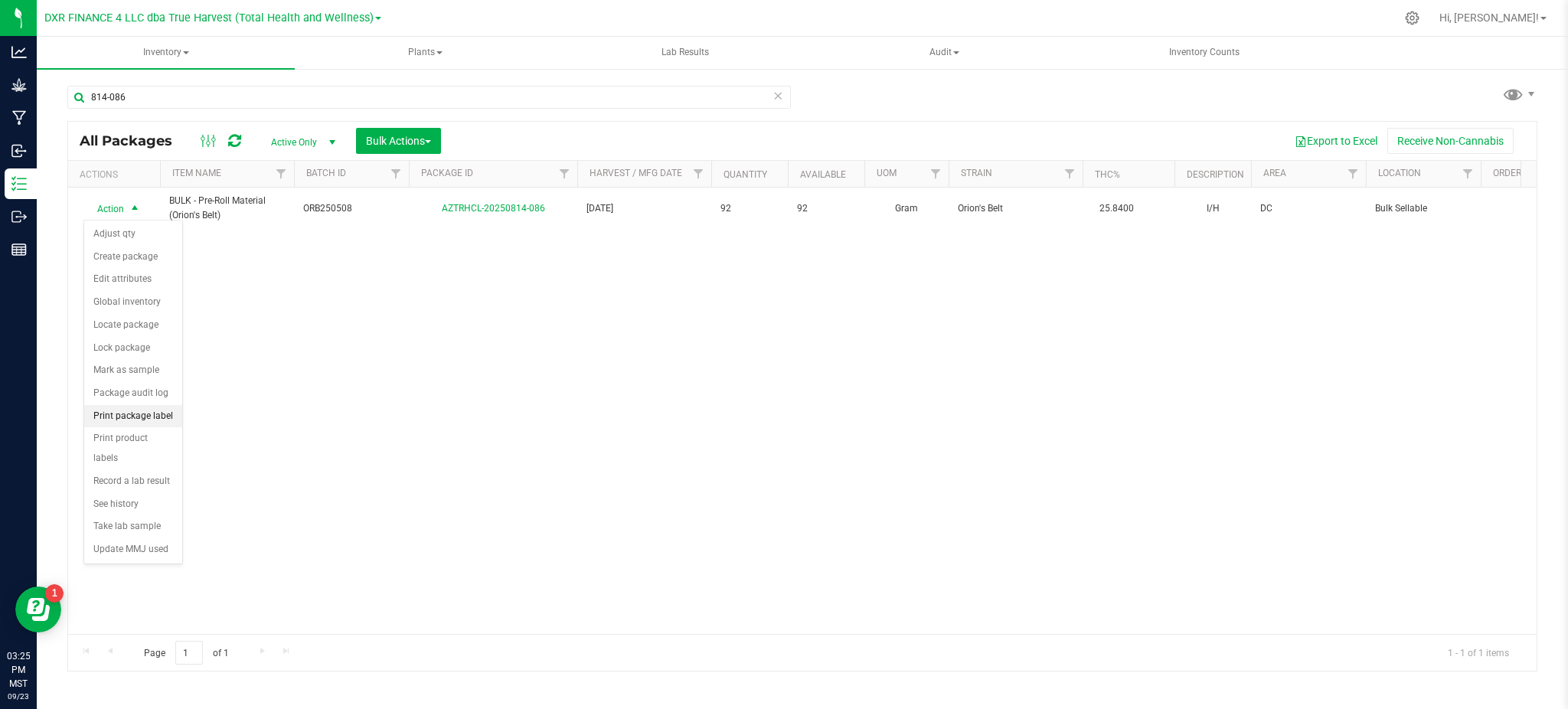
click at [130, 424] on li "Print package label" at bounding box center [133, 416] width 98 height 23
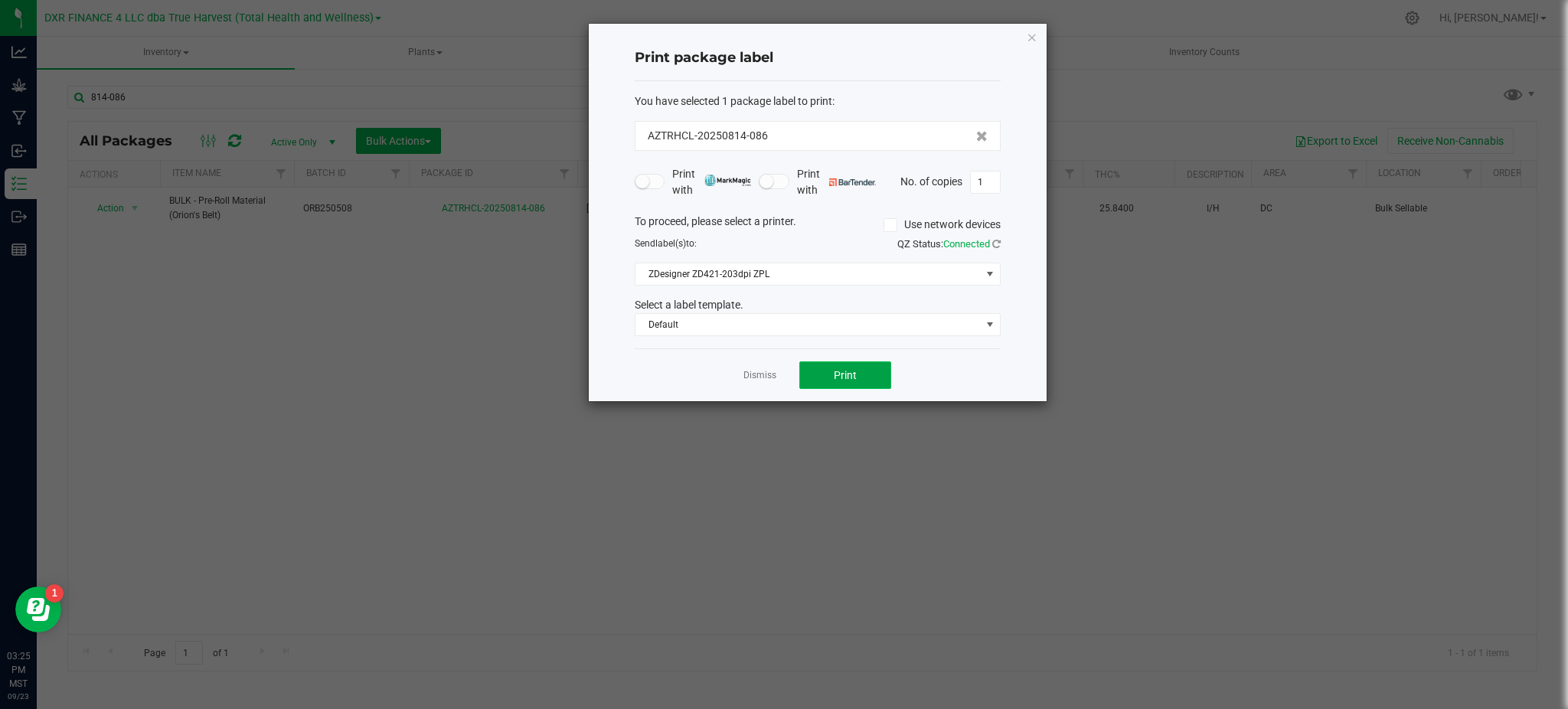
click at [840, 372] on span "Print" at bounding box center [845, 375] width 23 height 12
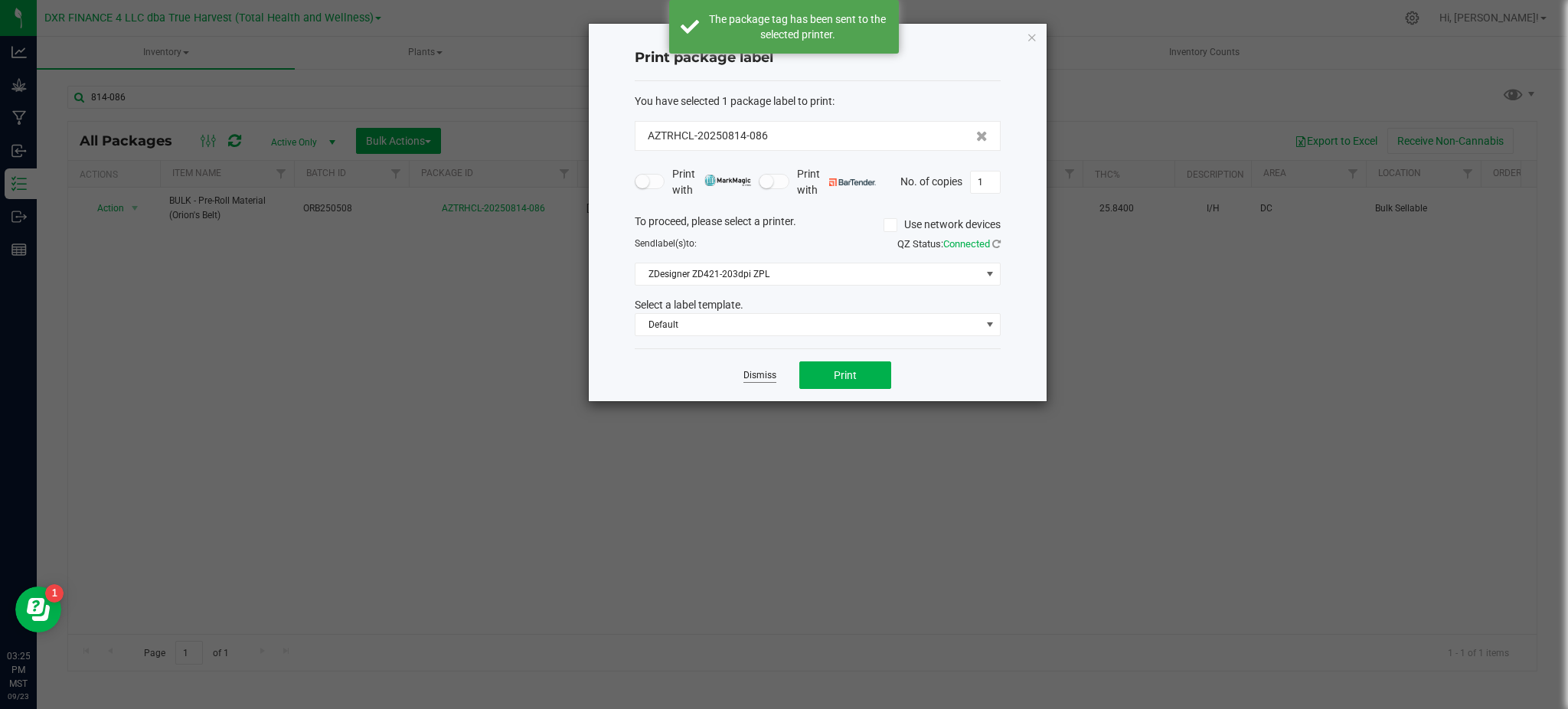
click at [767, 375] on link "Dismiss" at bounding box center [760, 375] width 33 height 13
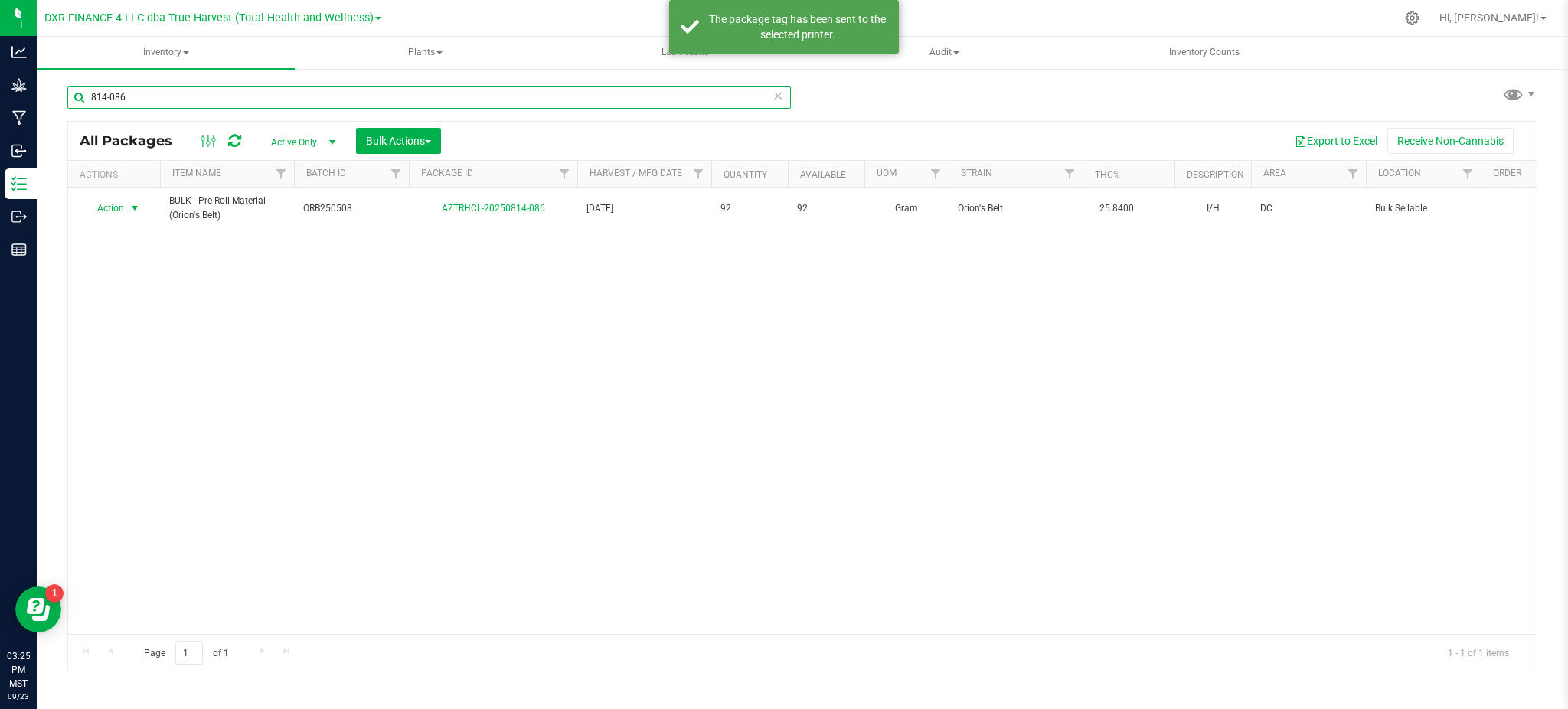
click at [194, 103] on input "814-086" at bounding box center [429, 97] width 723 height 23
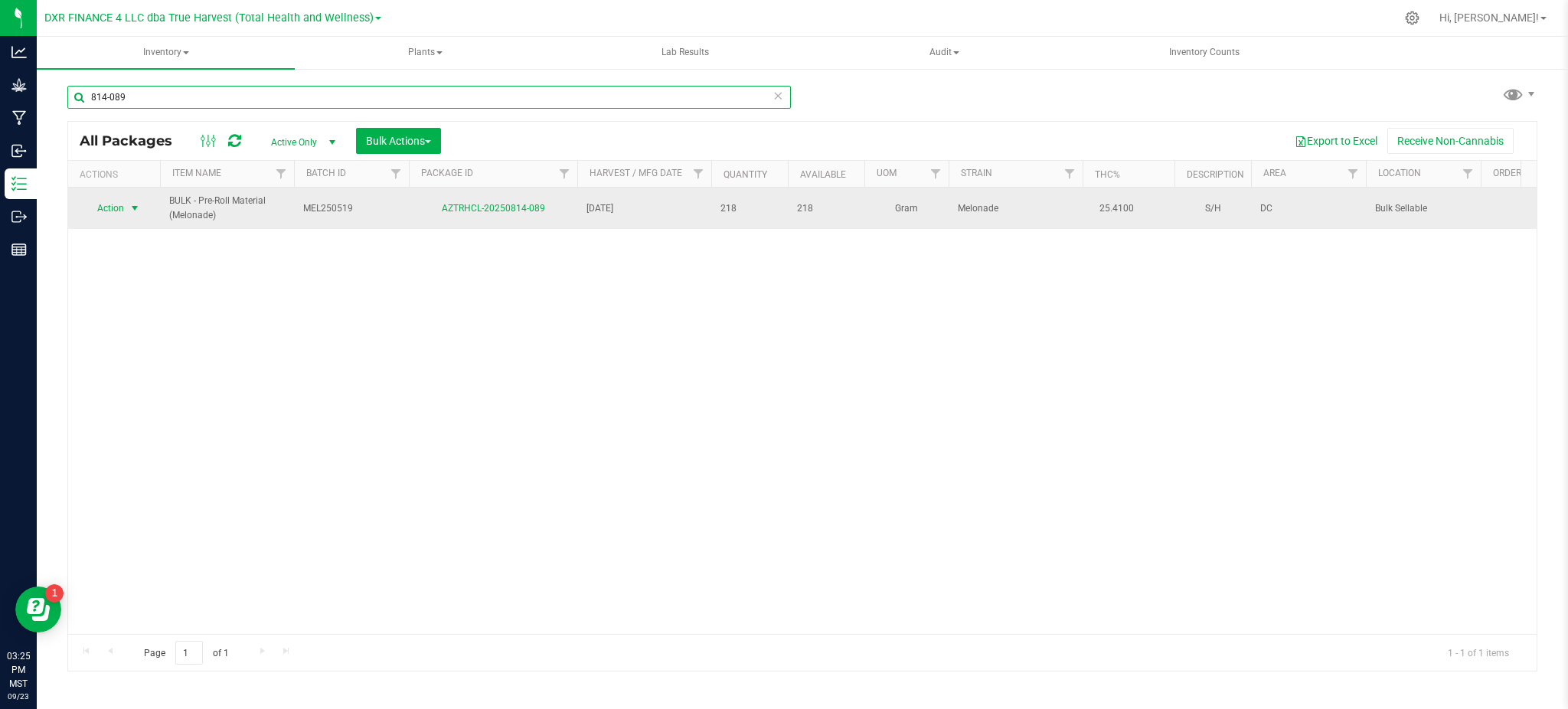
type input "814-089"
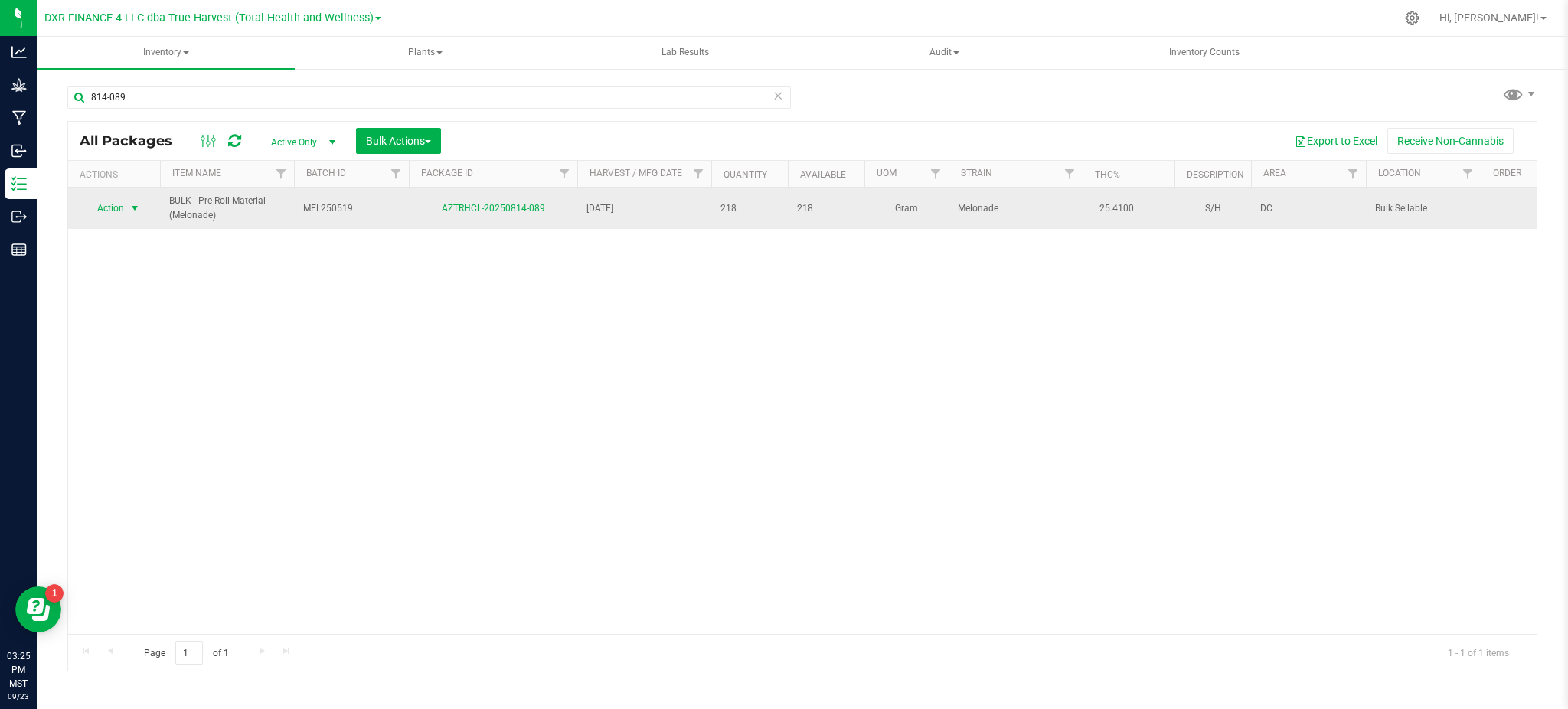
click at [102, 201] on span "Action" at bounding box center [104, 209] width 41 height 22
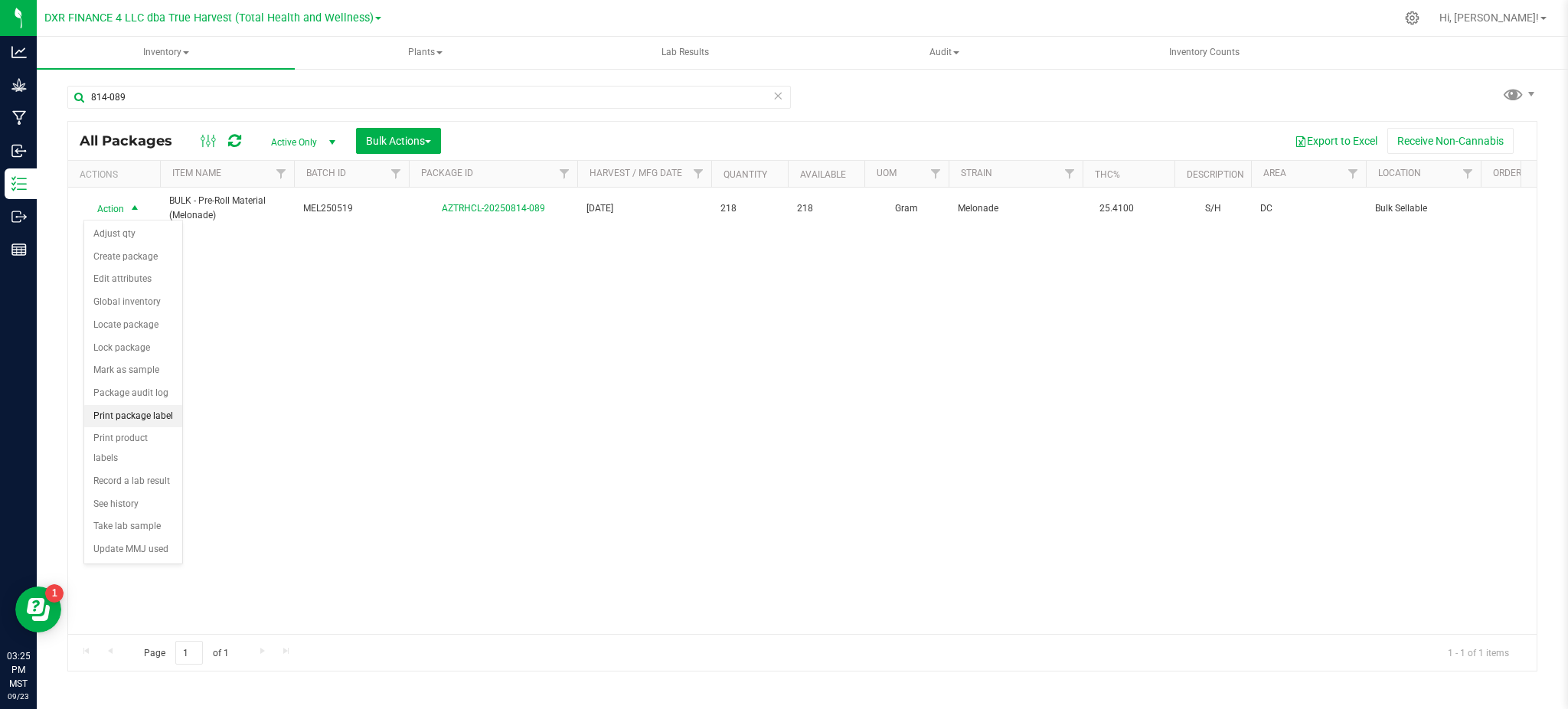
click at [132, 421] on li "Print package label" at bounding box center [133, 416] width 98 height 23
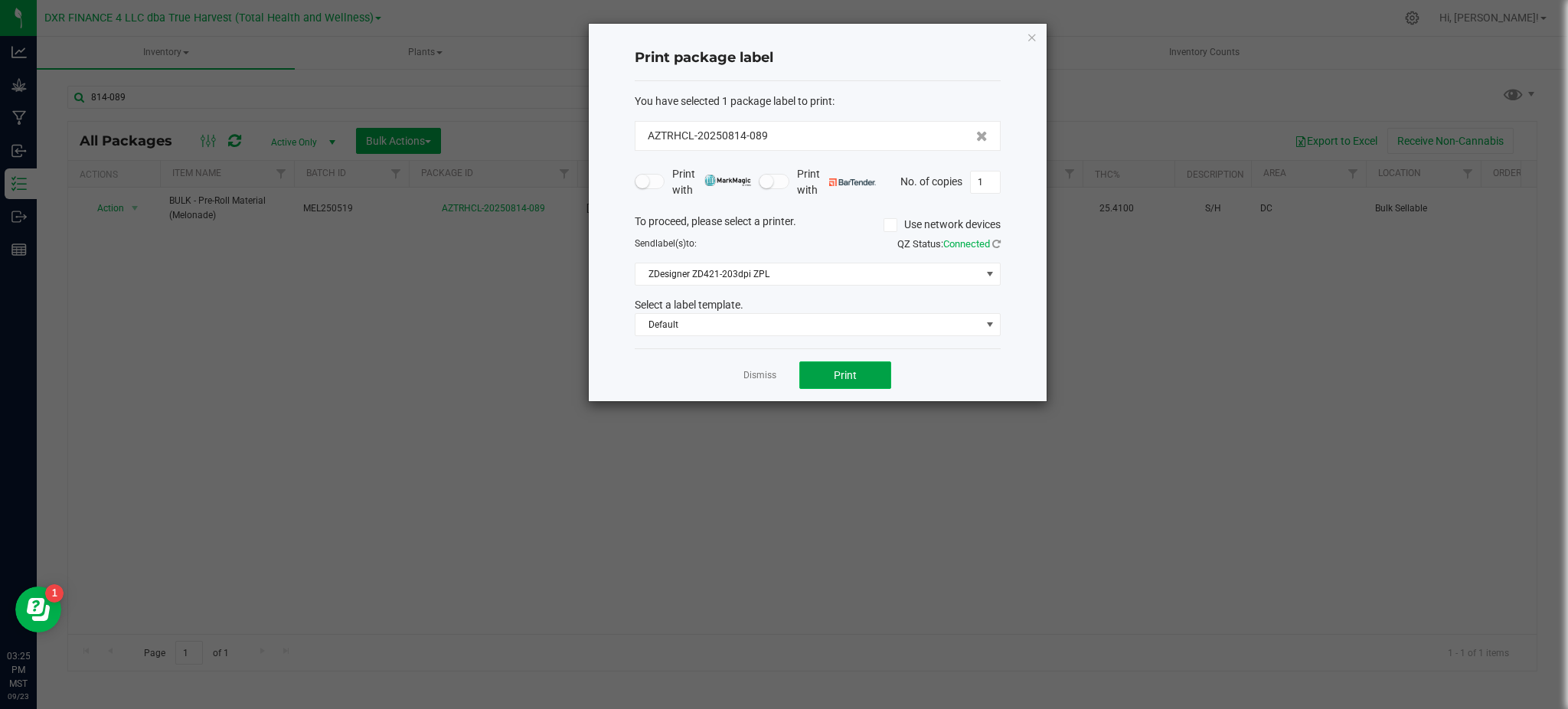
click at [837, 365] on button "Print" at bounding box center [845, 375] width 92 height 27
click at [753, 377] on link "Dismiss" at bounding box center [760, 375] width 33 height 13
